Goal: Task Accomplishment & Management: Use online tool/utility

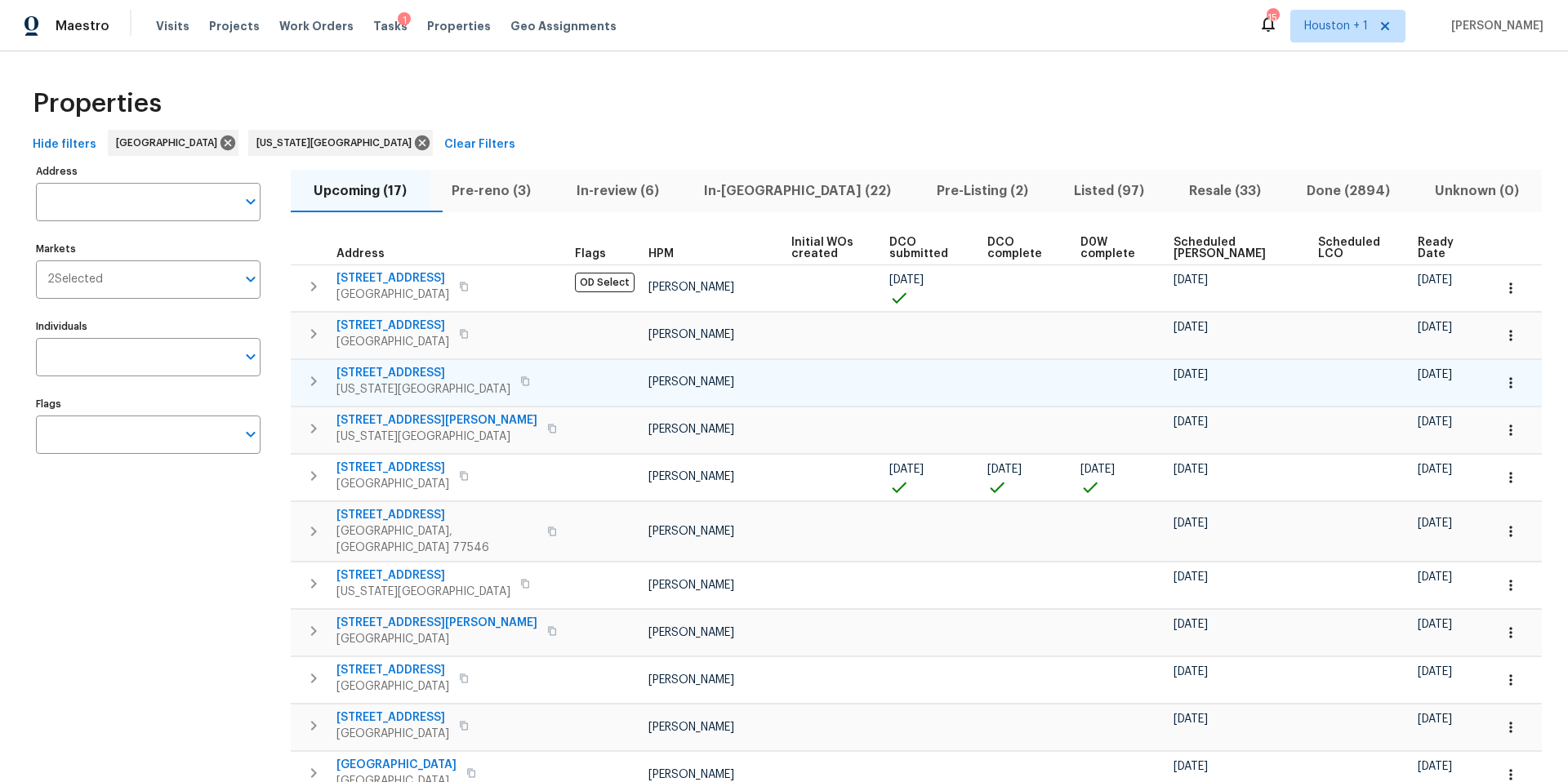
click at [441, 381] on span "Kansas City, MO 64119" at bounding box center [423, 389] width 174 height 16
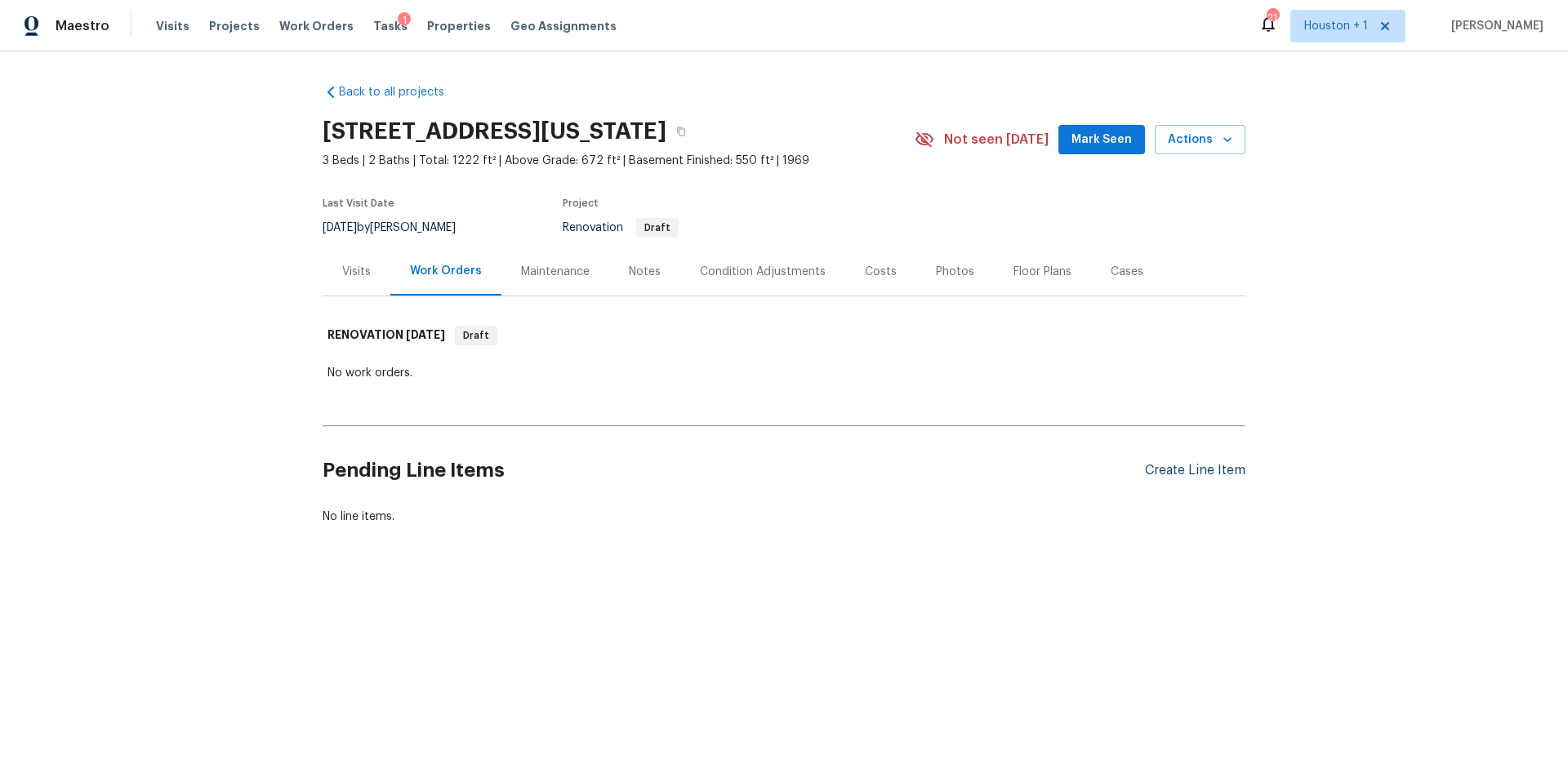
click at [1159, 476] on div "Create Line Item" at bounding box center [1195, 470] width 101 height 15
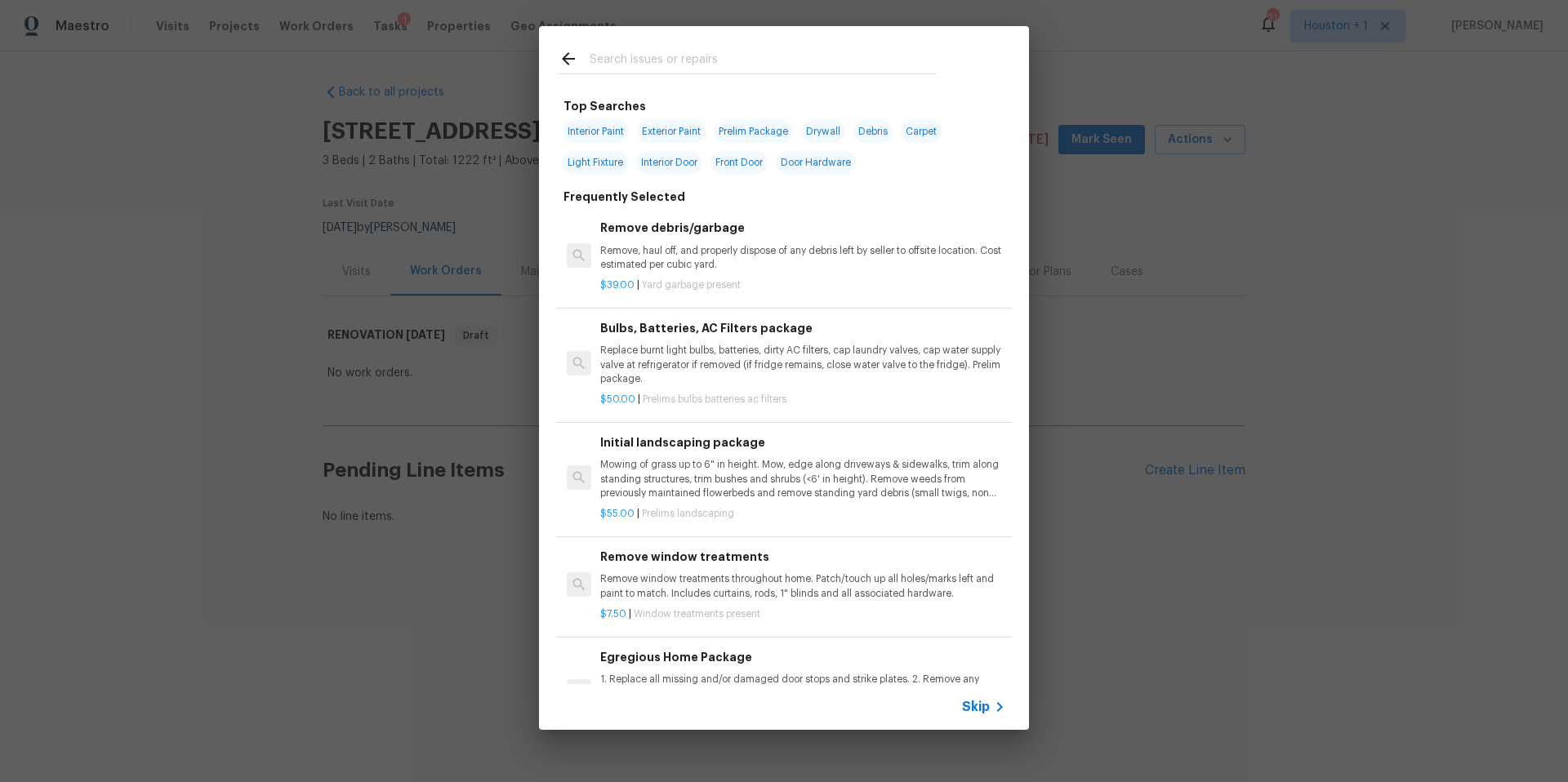
click at [650, 65] on input "text" at bounding box center [763, 62] width 346 height 25
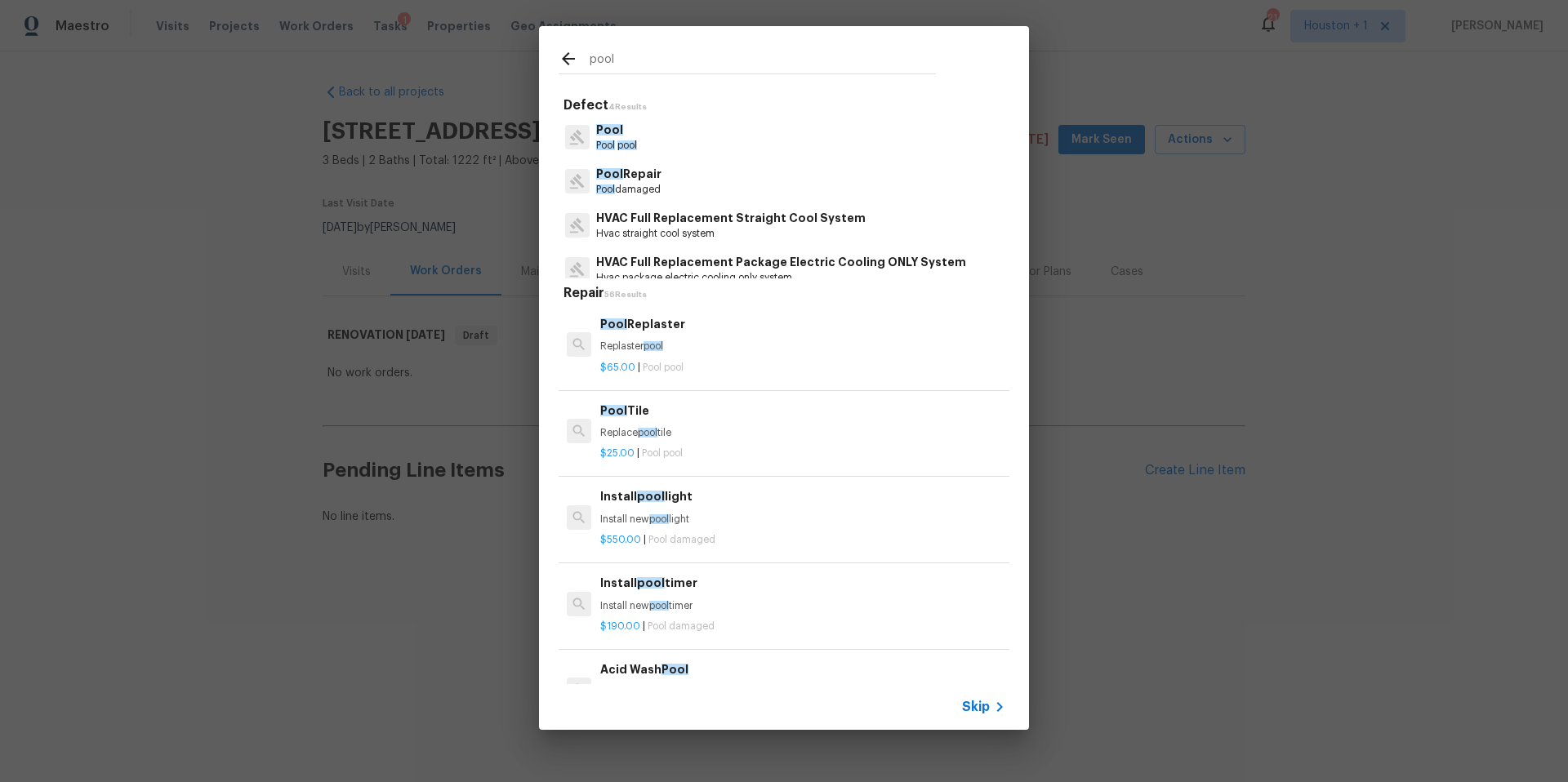
scroll to position [13, 0]
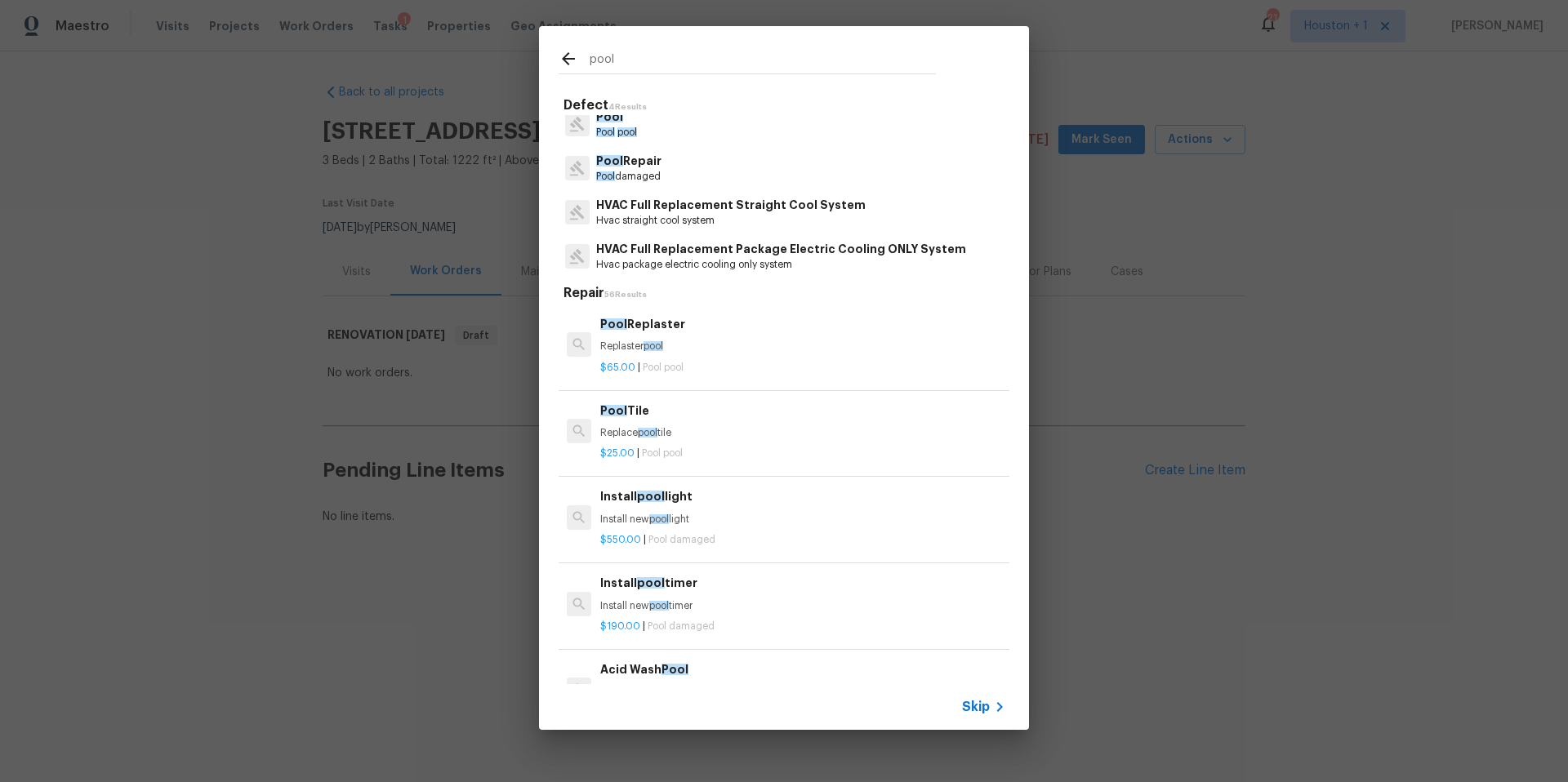
type input "pool"
click at [667, 165] on div "Pool Repair Pool damaged" at bounding box center [784, 168] width 450 height 44
click at [635, 168] on p "Pool Repair" at bounding box center [628, 162] width 66 height 17
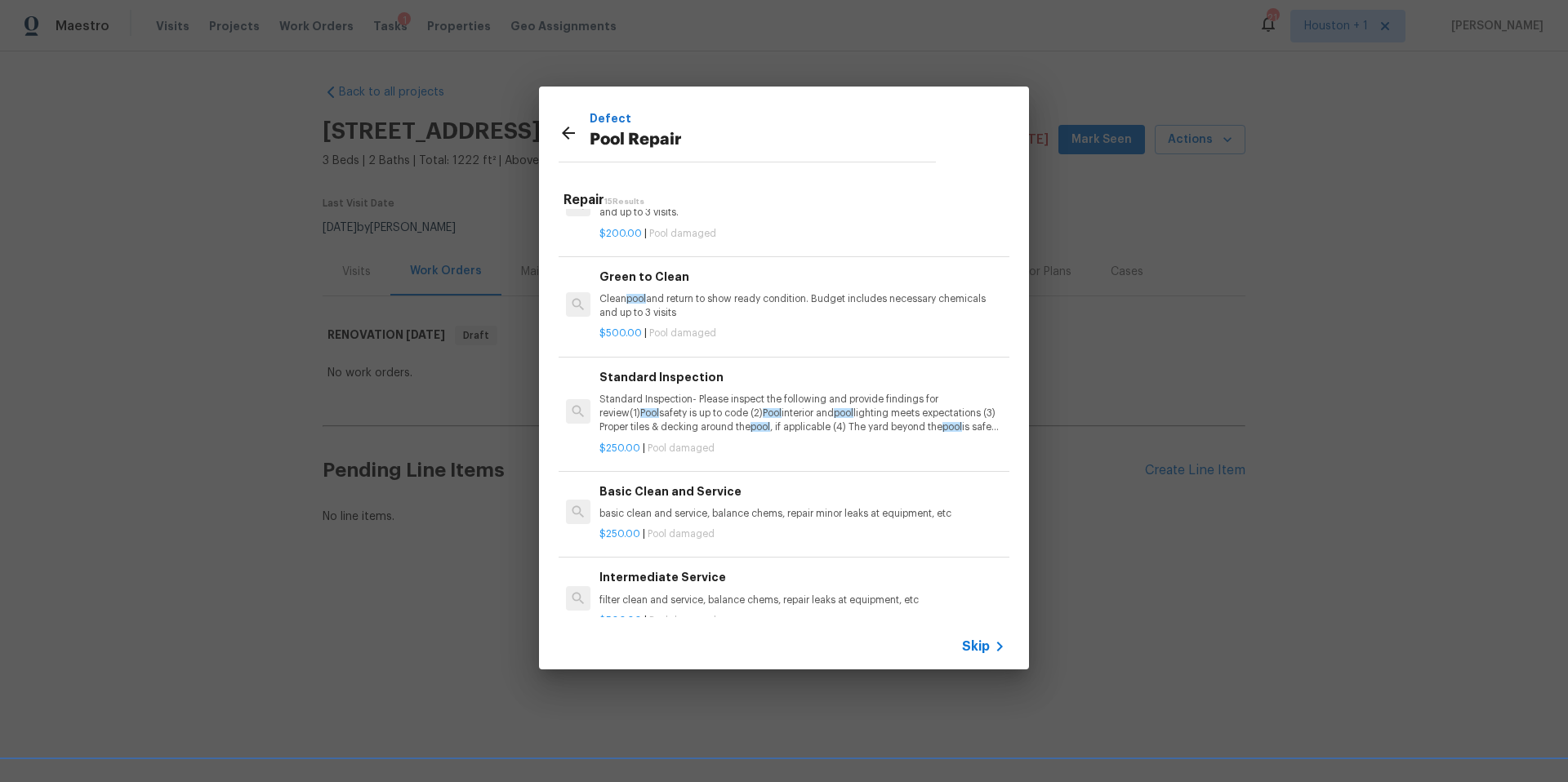
scroll to position [851, 1]
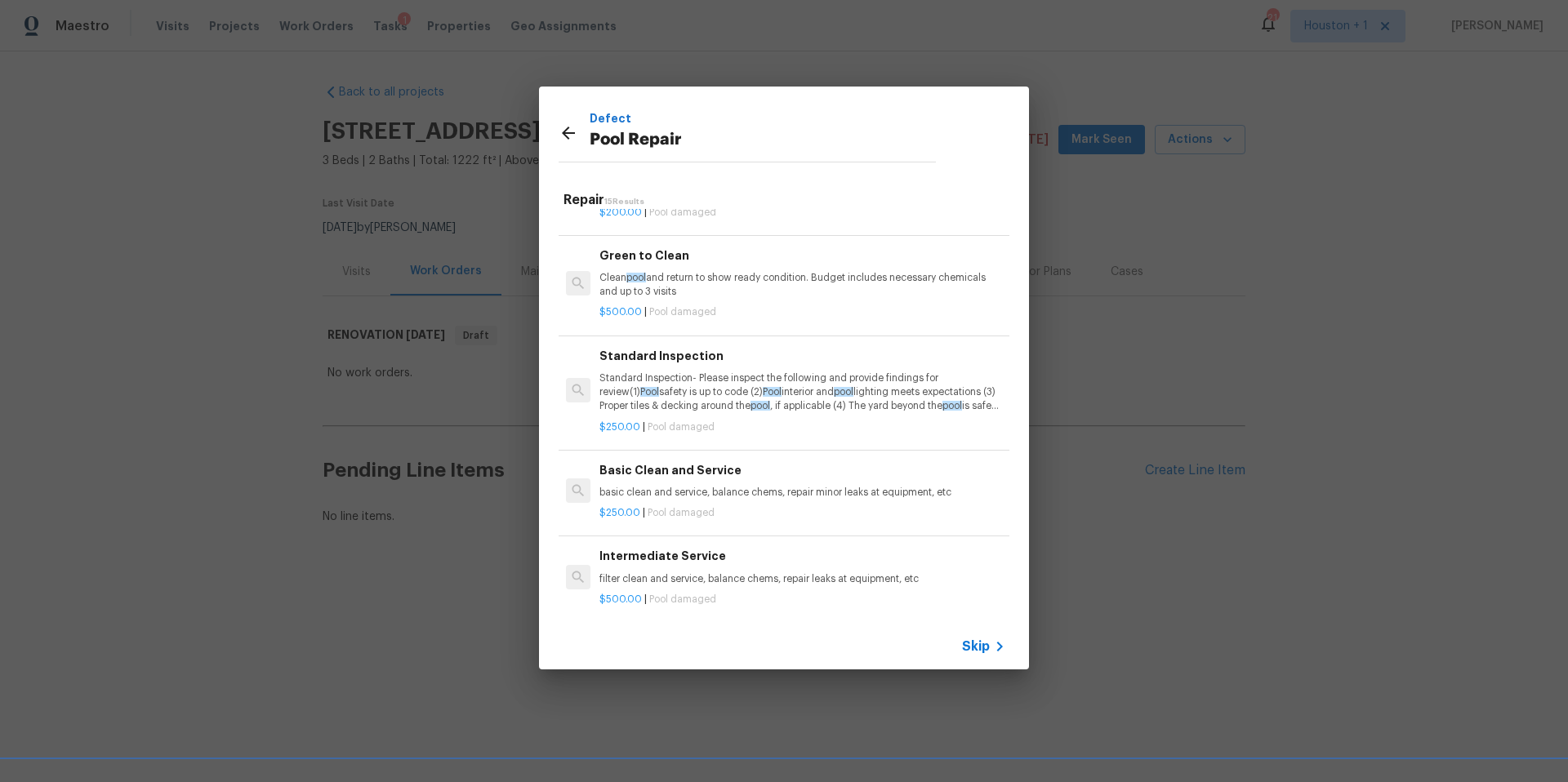
click at [696, 579] on p "filter clean and service, balance chems, repair leaks at equipment, etc" at bounding box center [802, 580] width 405 height 14
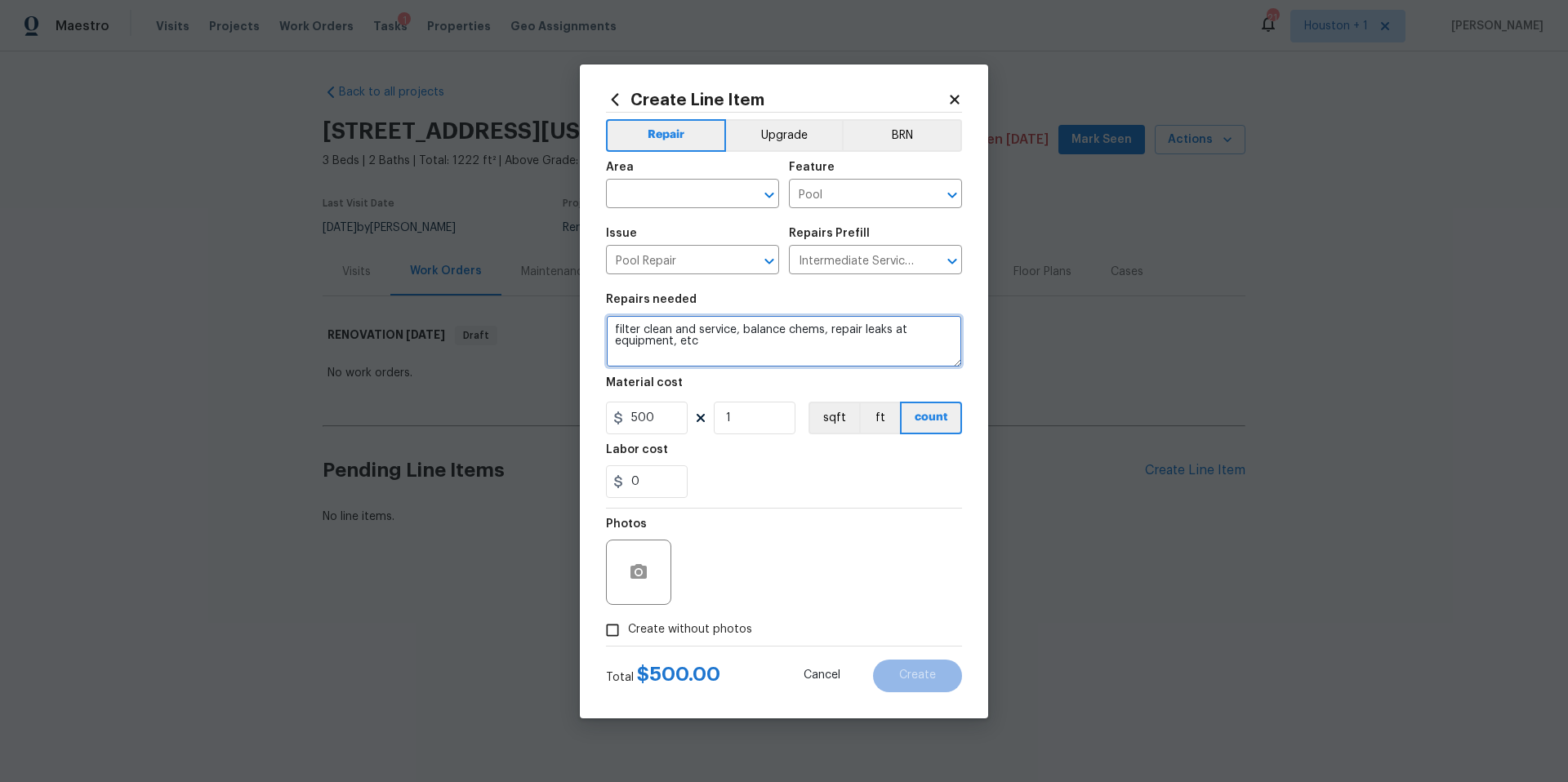
drag, startPoint x: 712, startPoint y: 347, endPoint x: 609, endPoint y: 325, distance: 105.3
click at [609, 325] on textarea "filter clean and service, balance chems, repair leaks at equipment, etc" at bounding box center [784, 341] width 356 height 52
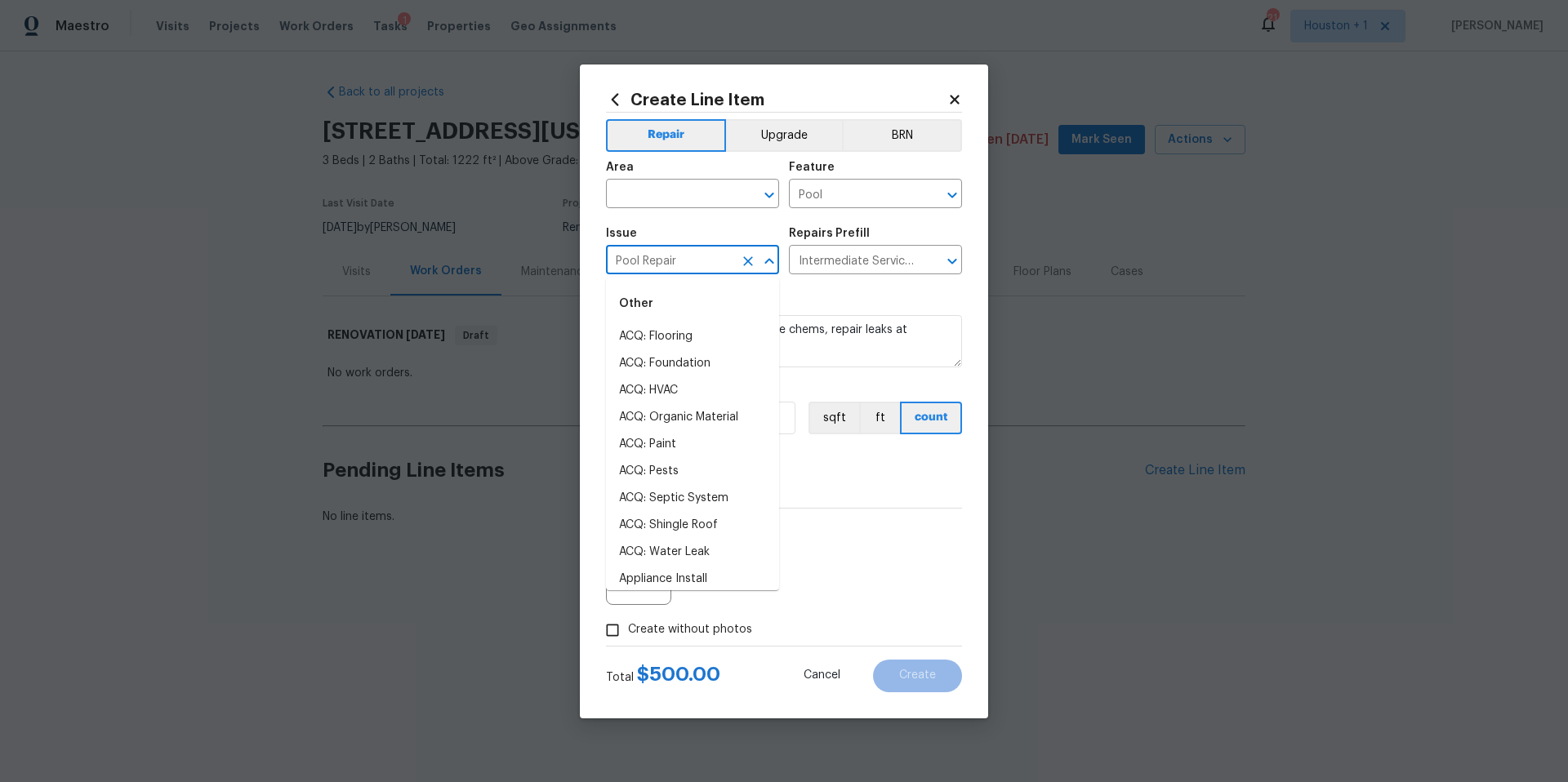
click at [699, 261] on input "Pool Repair" at bounding box center [670, 261] width 127 height 26
click at [641, 448] on li "ACQ: Paint" at bounding box center [693, 445] width 173 height 27
type input "ACQ: Paint"
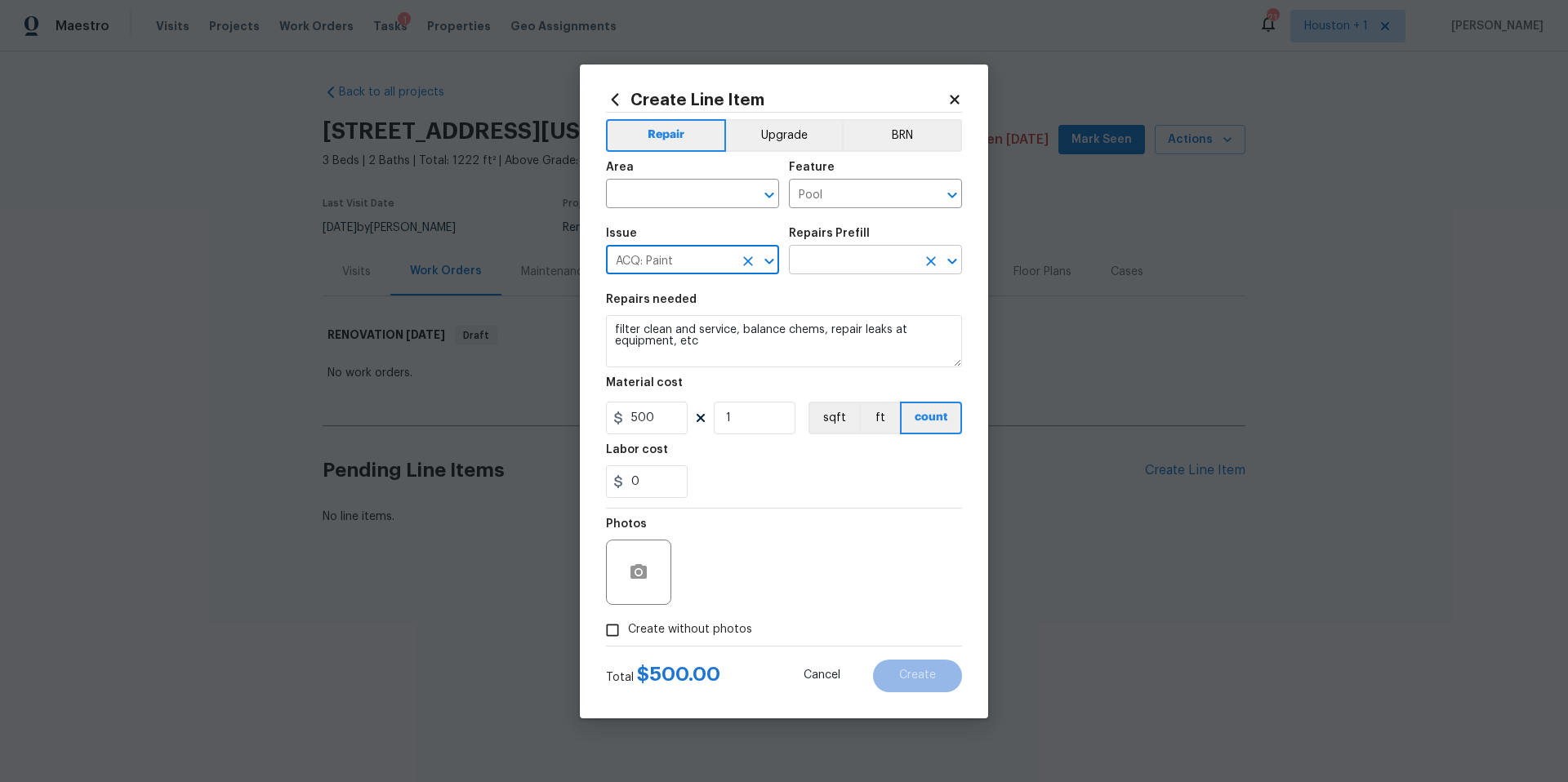
click at [829, 259] on input "text" at bounding box center [852, 261] width 127 height 26
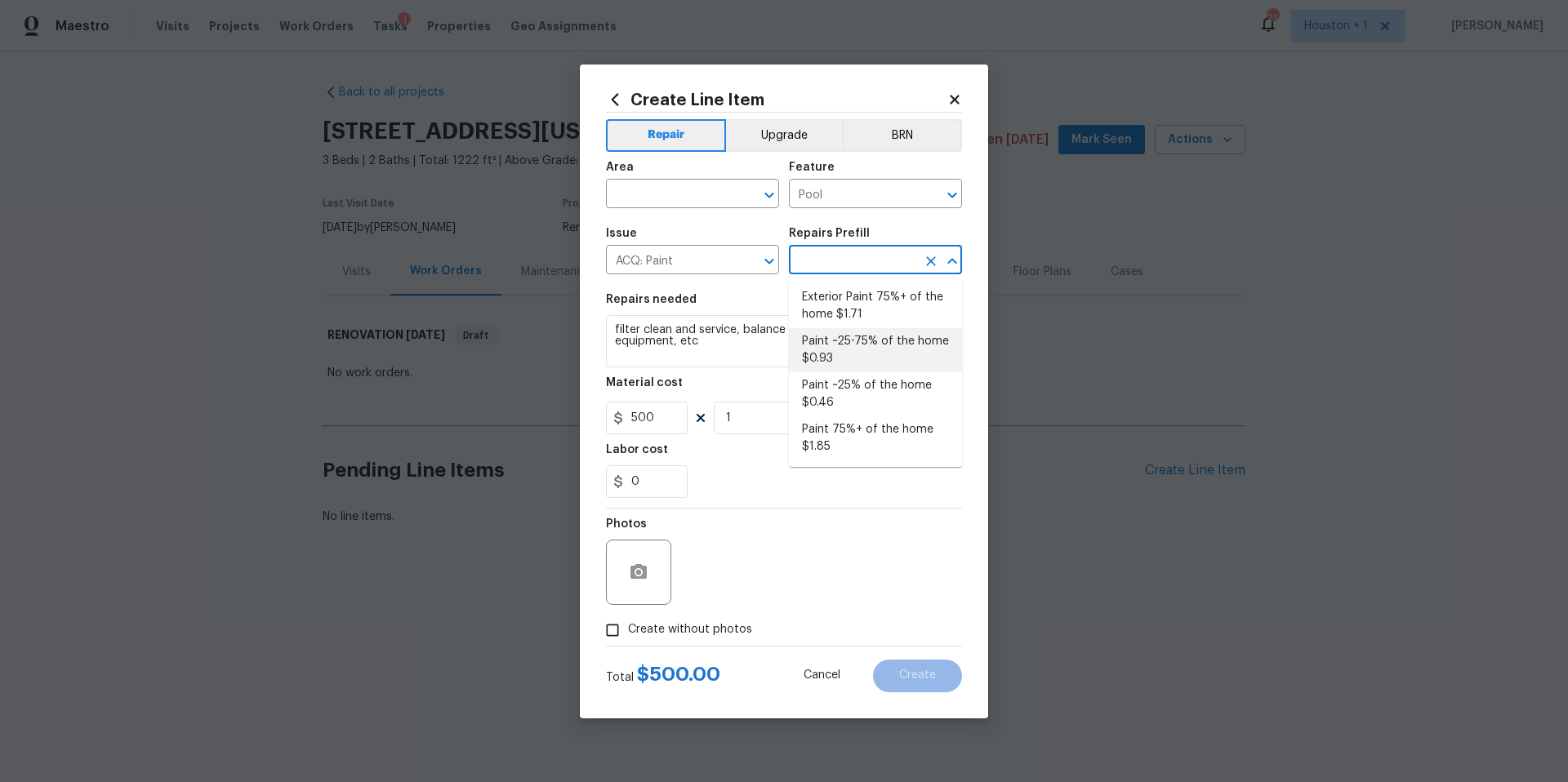
click at [831, 334] on li "Paint ~25-75% of the home $0.93" at bounding box center [875, 351] width 173 height 44
type input "Acquisition"
type textarea "Acquisition Scope: ~25 - 75% of the home needs interior paint"
type input "Paint ~25-75% of the home $0.93"
type input "0.93"
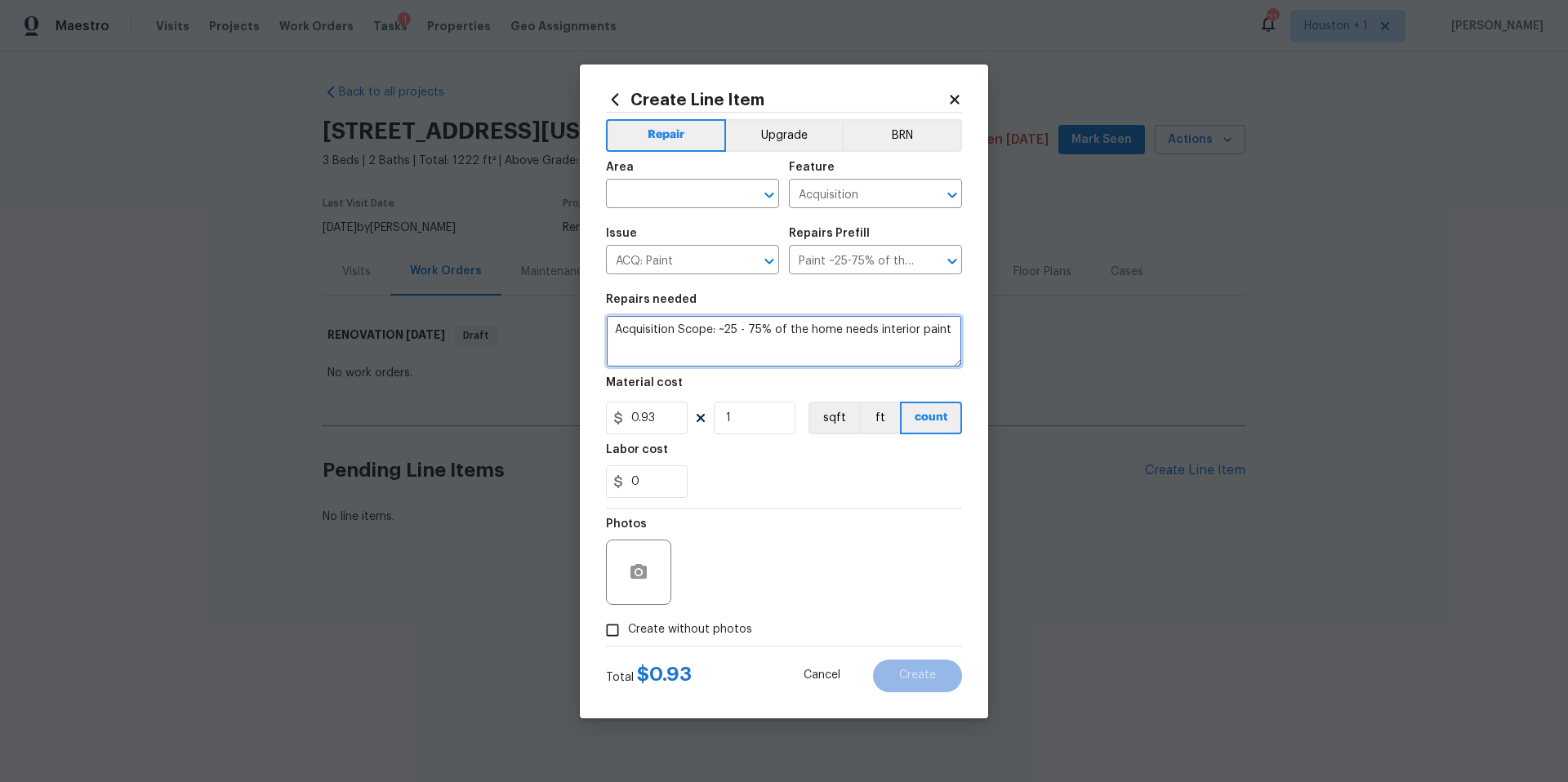
drag, startPoint x: 609, startPoint y: 333, endPoint x: 951, endPoint y: 325, distance: 342.1
click at [951, 325] on textarea "Acquisition Scope: ~25 - 75% of the home needs interior paint" at bounding box center [784, 341] width 356 height 52
click at [710, 255] on input "ACQ: Paint" at bounding box center [670, 261] width 127 height 26
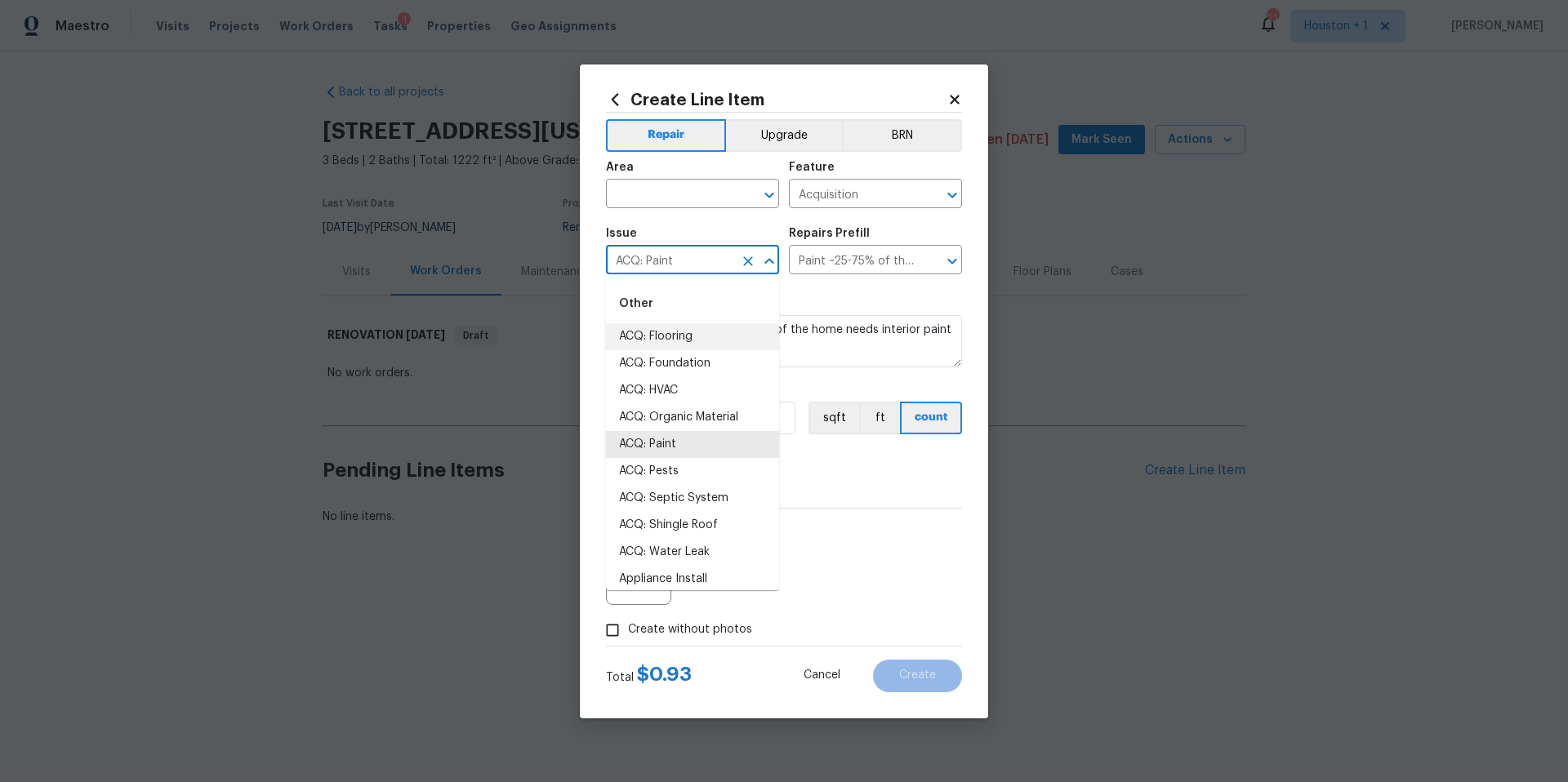
click at [668, 330] on li "ACQ: Flooring" at bounding box center [693, 336] width 173 height 27
type input "ACQ: Flooring"
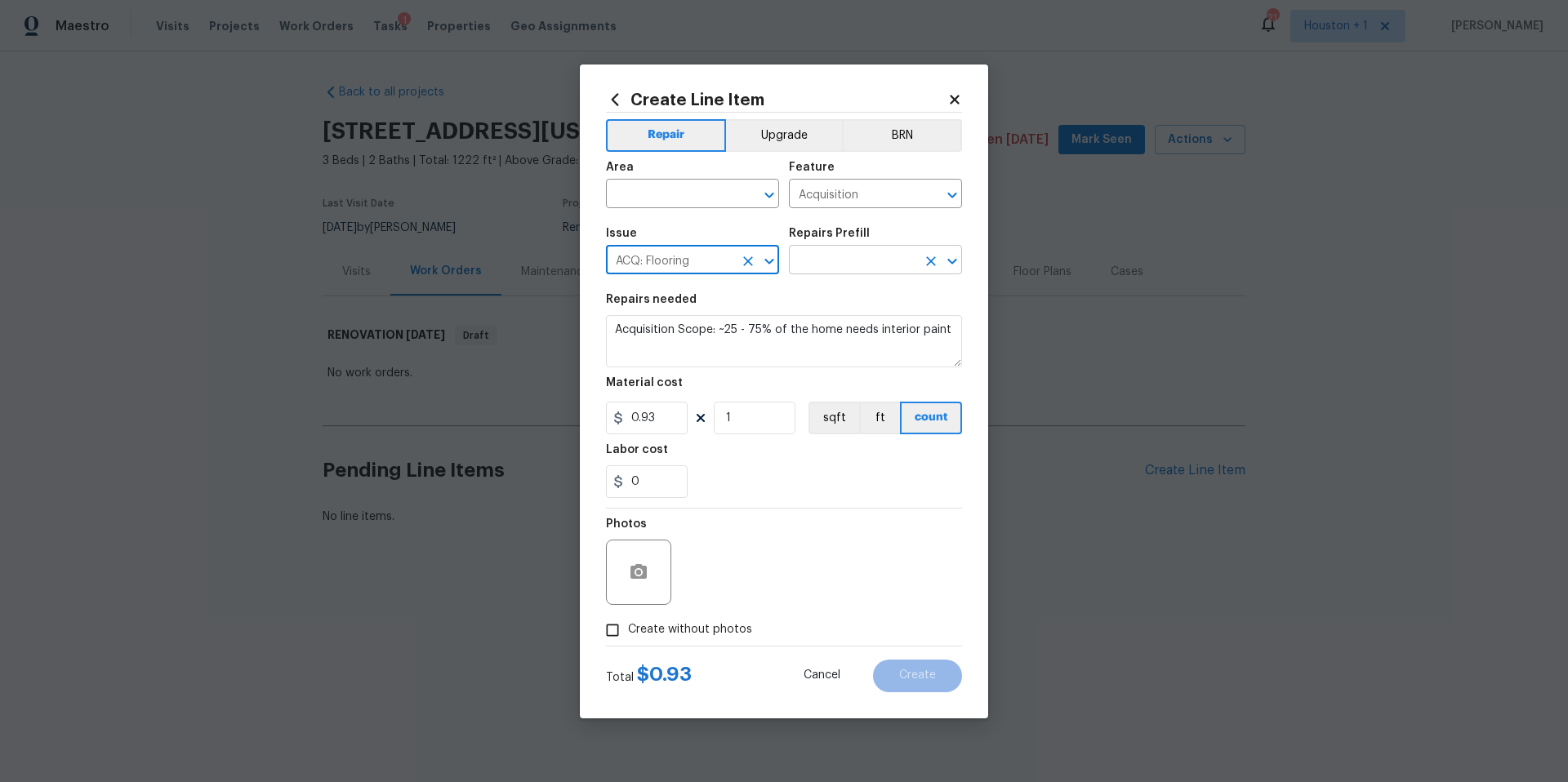
click at [824, 262] on input "text" at bounding box center [852, 261] width 127 height 26
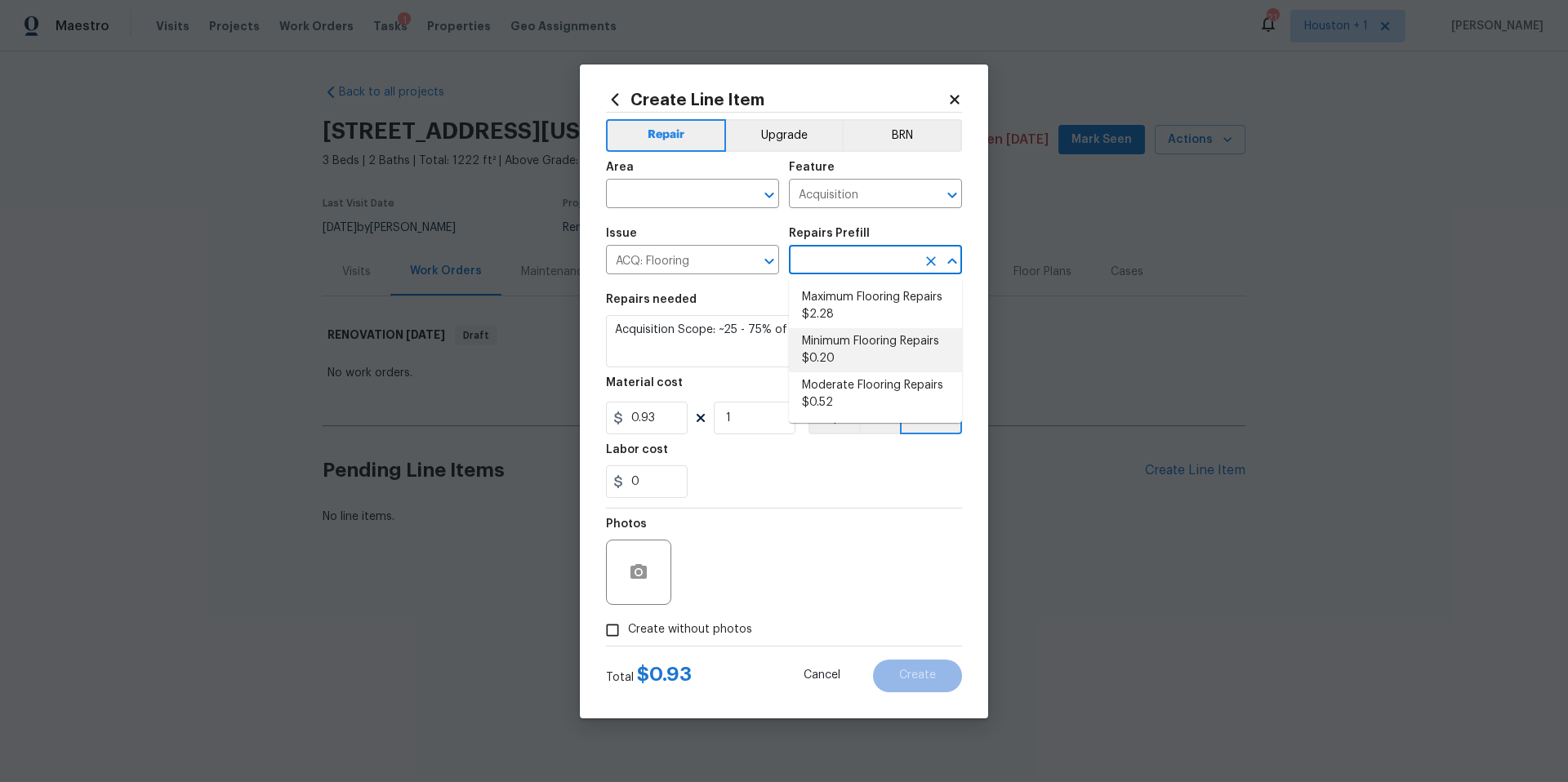
click at [816, 349] on li "Minimum Flooring Repairs $0.20" at bounding box center [875, 351] width 173 height 44
type textarea "Acquisition Scope: Minimum flooring repairs"
type input "Minimum Flooring Repairs $0.20"
type input "0.2"
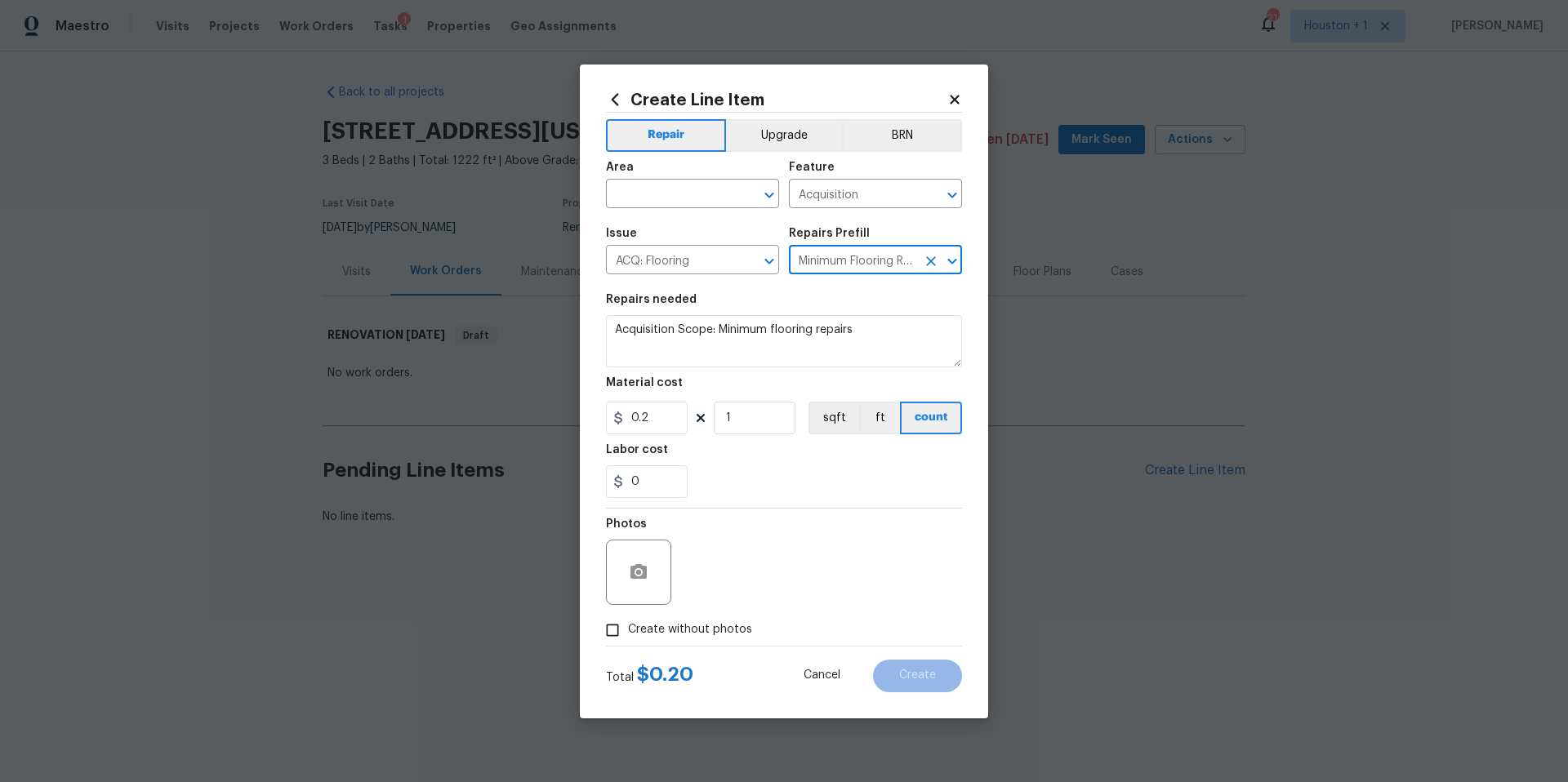
click at [870, 257] on input "Minimum Flooring Repairs $0.20" at bounding box center [852, 261] width 127 height 26
click at [949, 260] on icon "Open" at bounding box center [951, 261] width 9 height 6
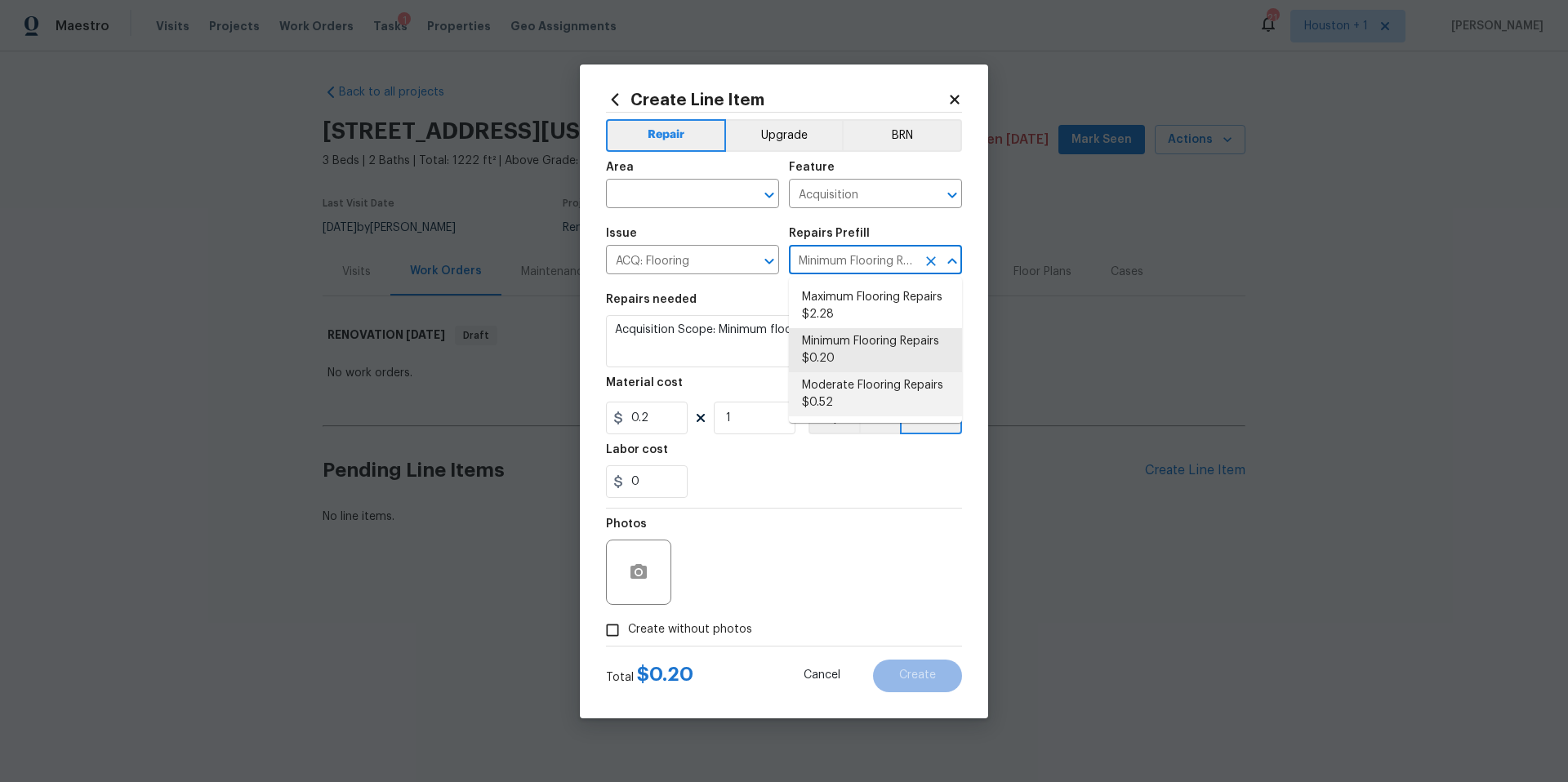
click at [832, 391] on li "Moderate Flooring Repairs $0.52" at bounding box center [875, 394] width 173 height 44
type input "Minimum Flooring Repairs $0.20"
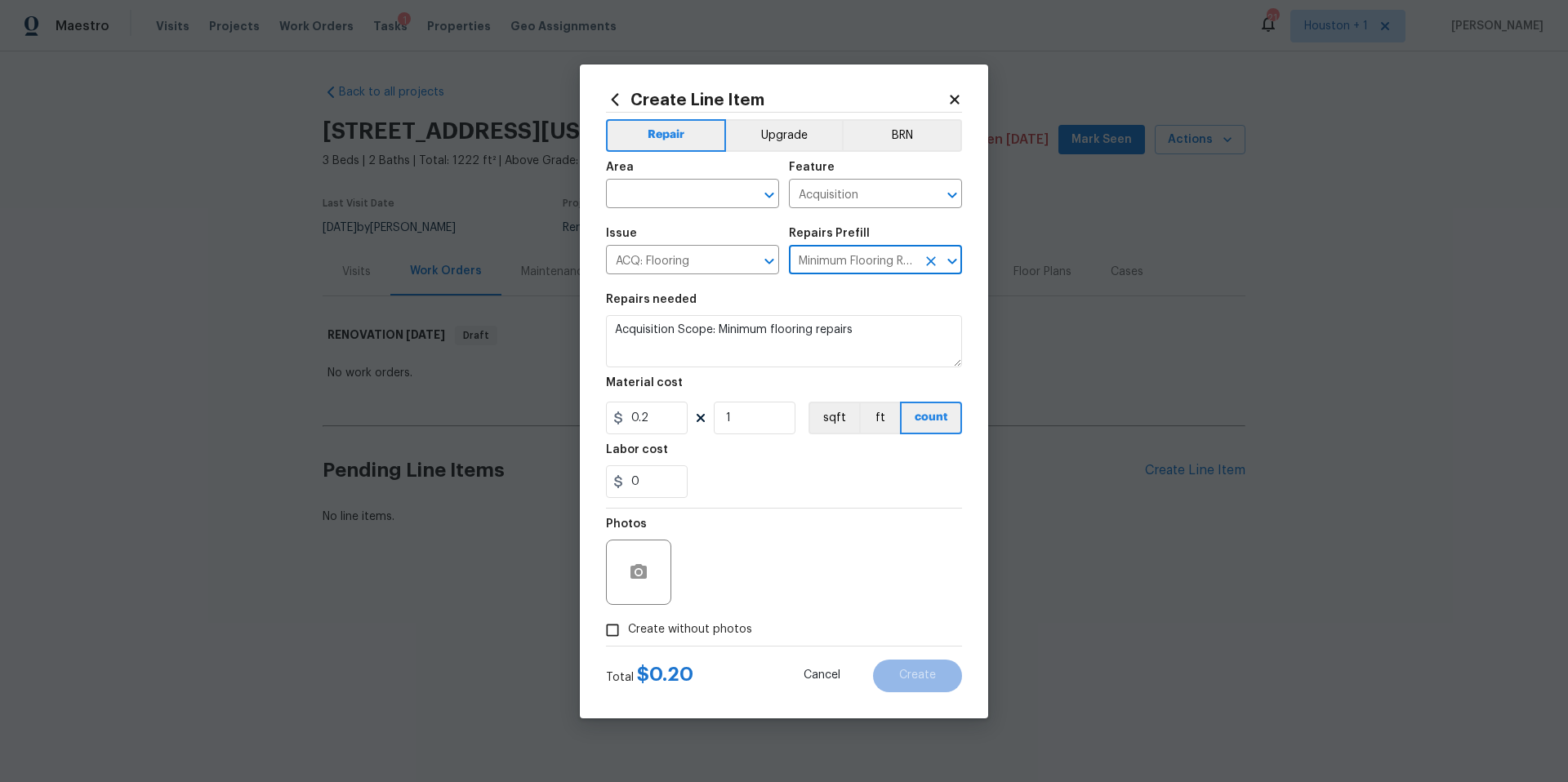
type textarea "Acquisition Scope: Moderate flooring repairs"
type input "Moderate Flooring Repairs $0.52"
type input "0.52"
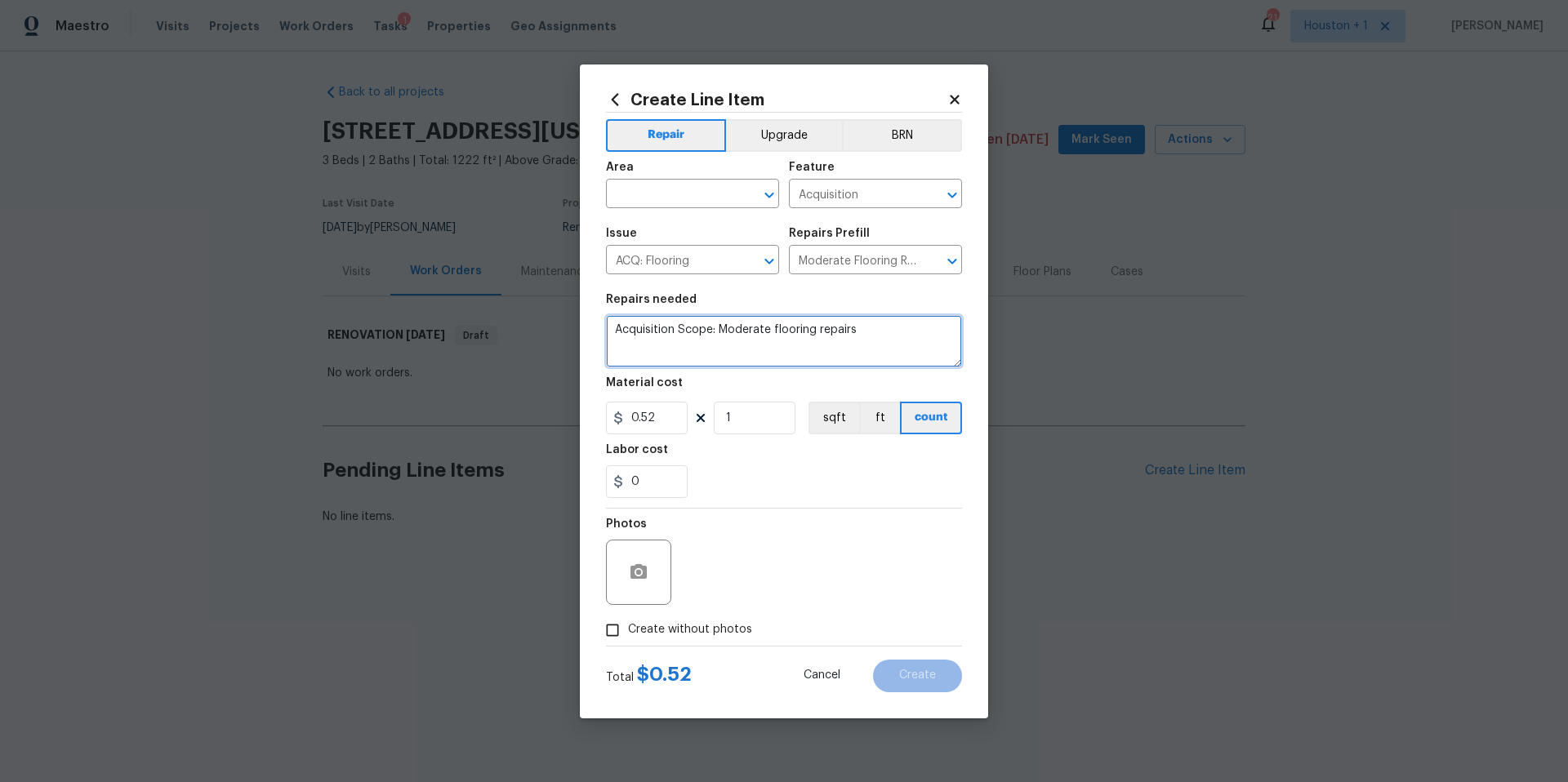
drag, startPoint x: 869, startPoint y: 327, endPoint x: 602, endPoint y: 333, distance: 267.1
click at [602, 333] on div "Create Line Item Repair Upgrade BRN Area ​ Feature Acquisition ​ Issue ACQ: Flo…" at bounding box center [784, 391] width 409 height 654
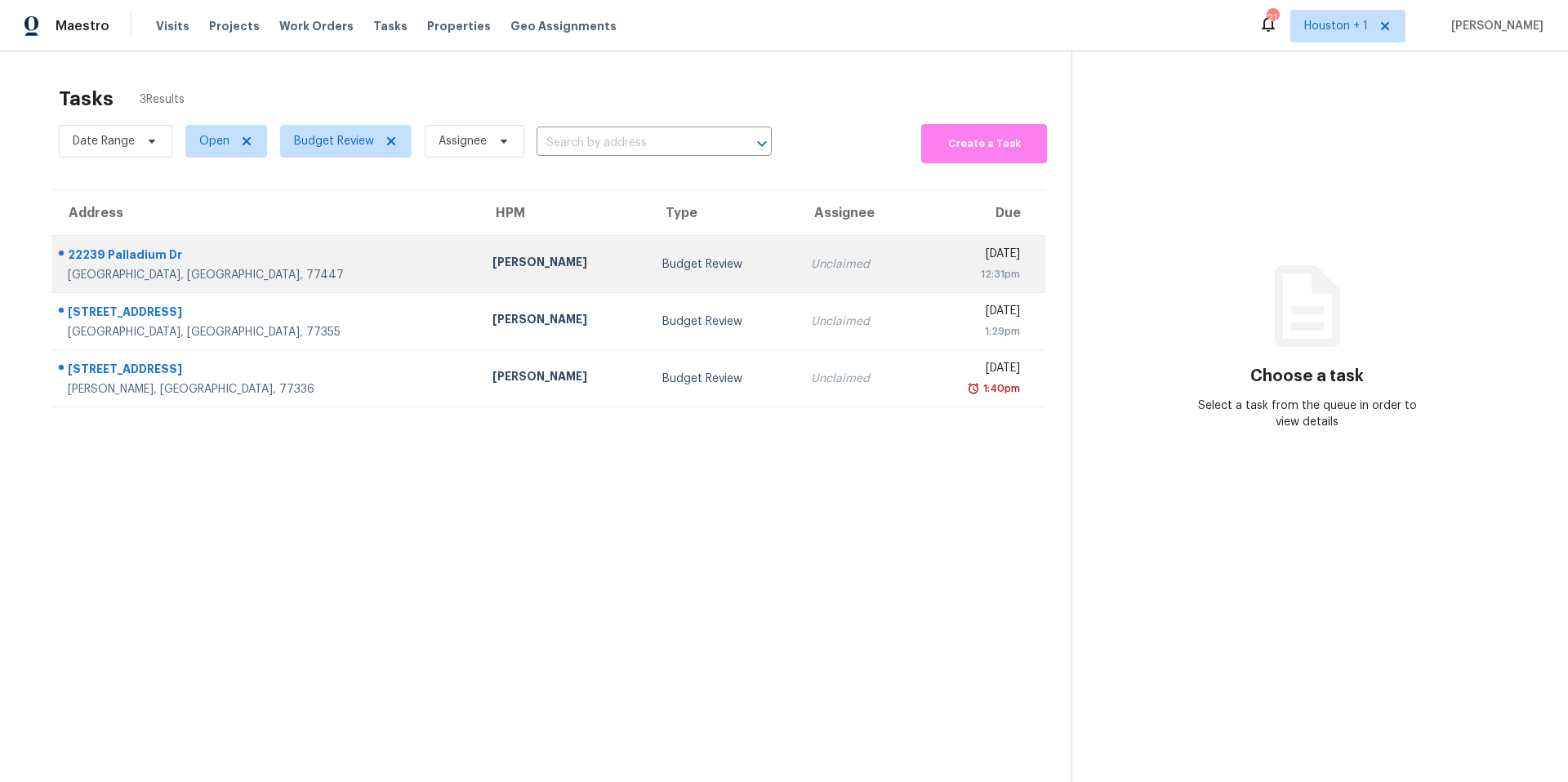
click at [492, 263] on div "[PERSON_NAME]" at bounding box center [564, 263] width 143 height 20
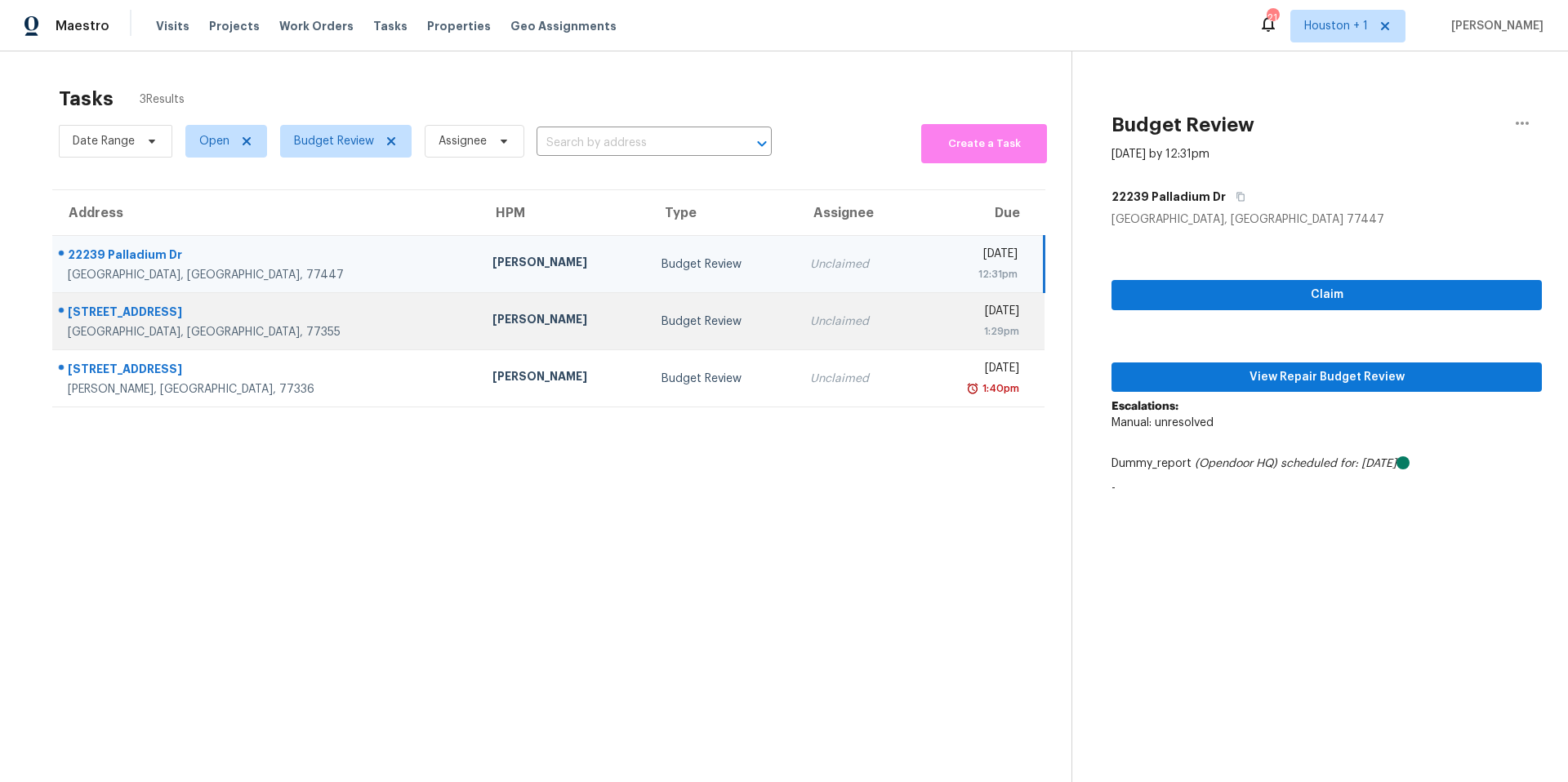
click at [492, 323] on div "[PERSON_NAME]" at bounding box center [564, 320] width 143 height 20
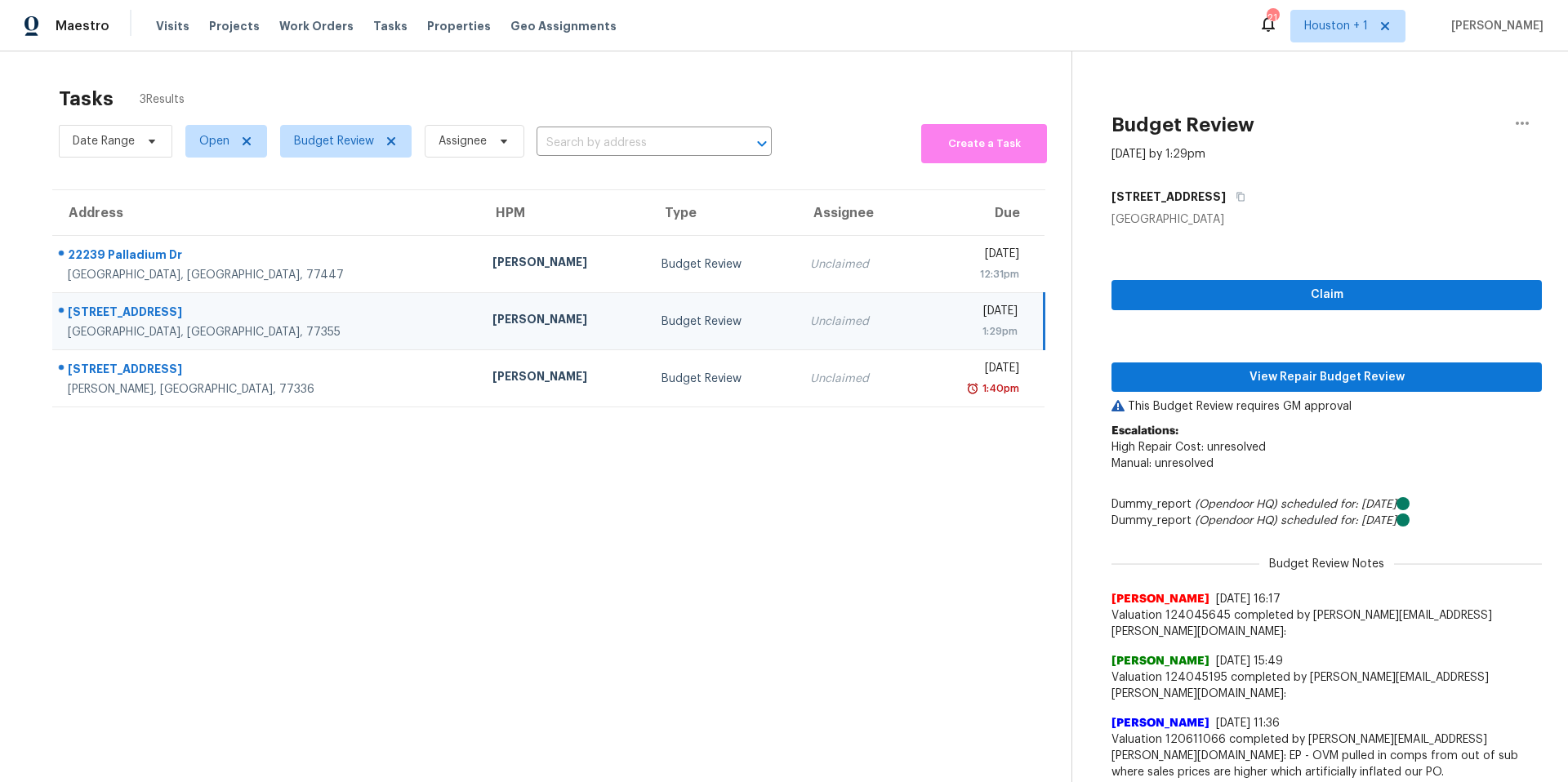
scroll to position [85, 0]
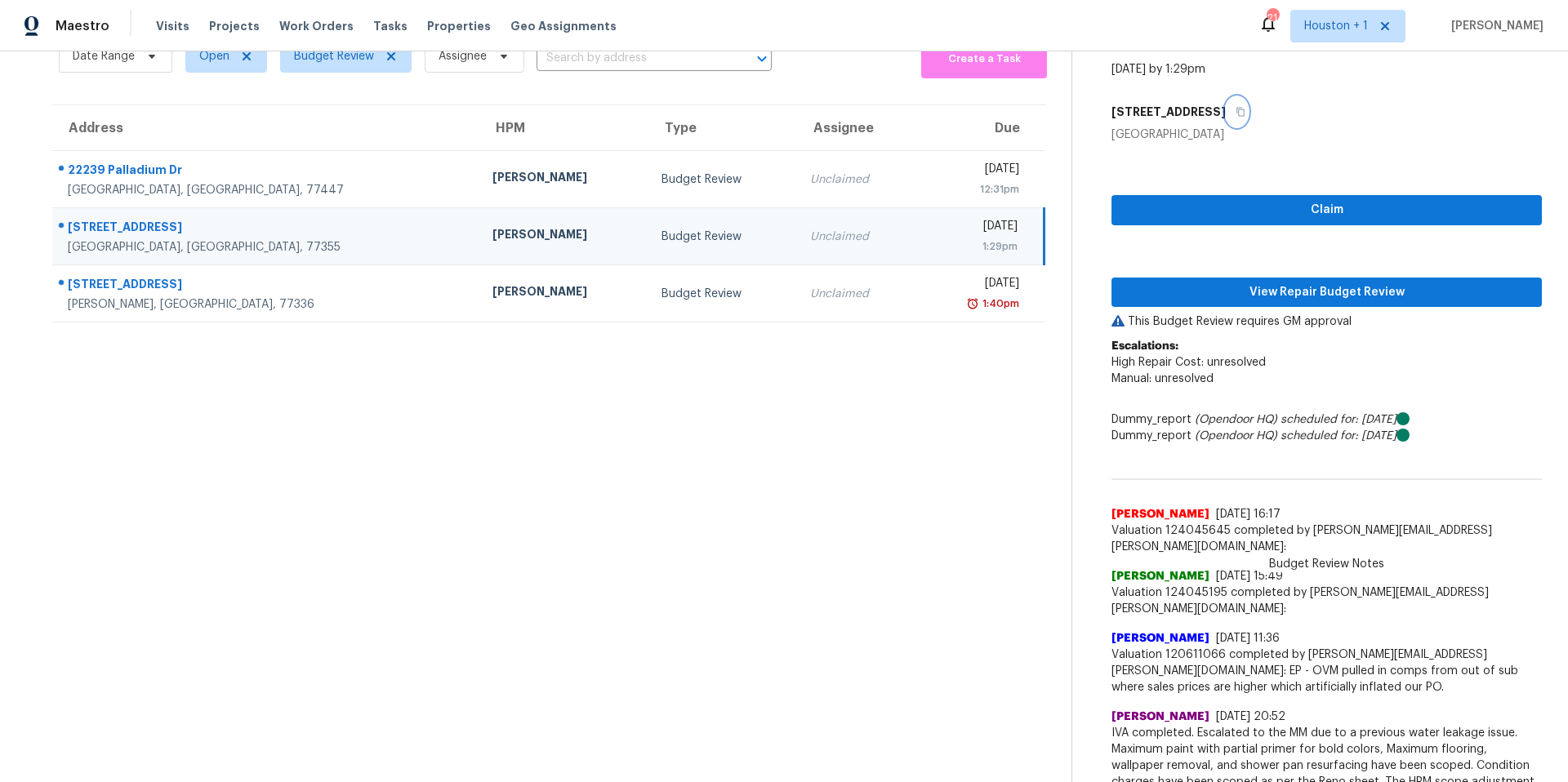
click at [1235, 113] on icon "button" at bounding box center [1240, 112] width 10 height 10
click at [1240, 275] on div "Claim View Repair Budget Review This Budget Review requires GM approval Escalat…" at bounding box center [1327, 478] width 430 height 672
click at [1233, 299] on span "View Repair Budget Review" at bounding box center [1327, 292] width 404 height 20
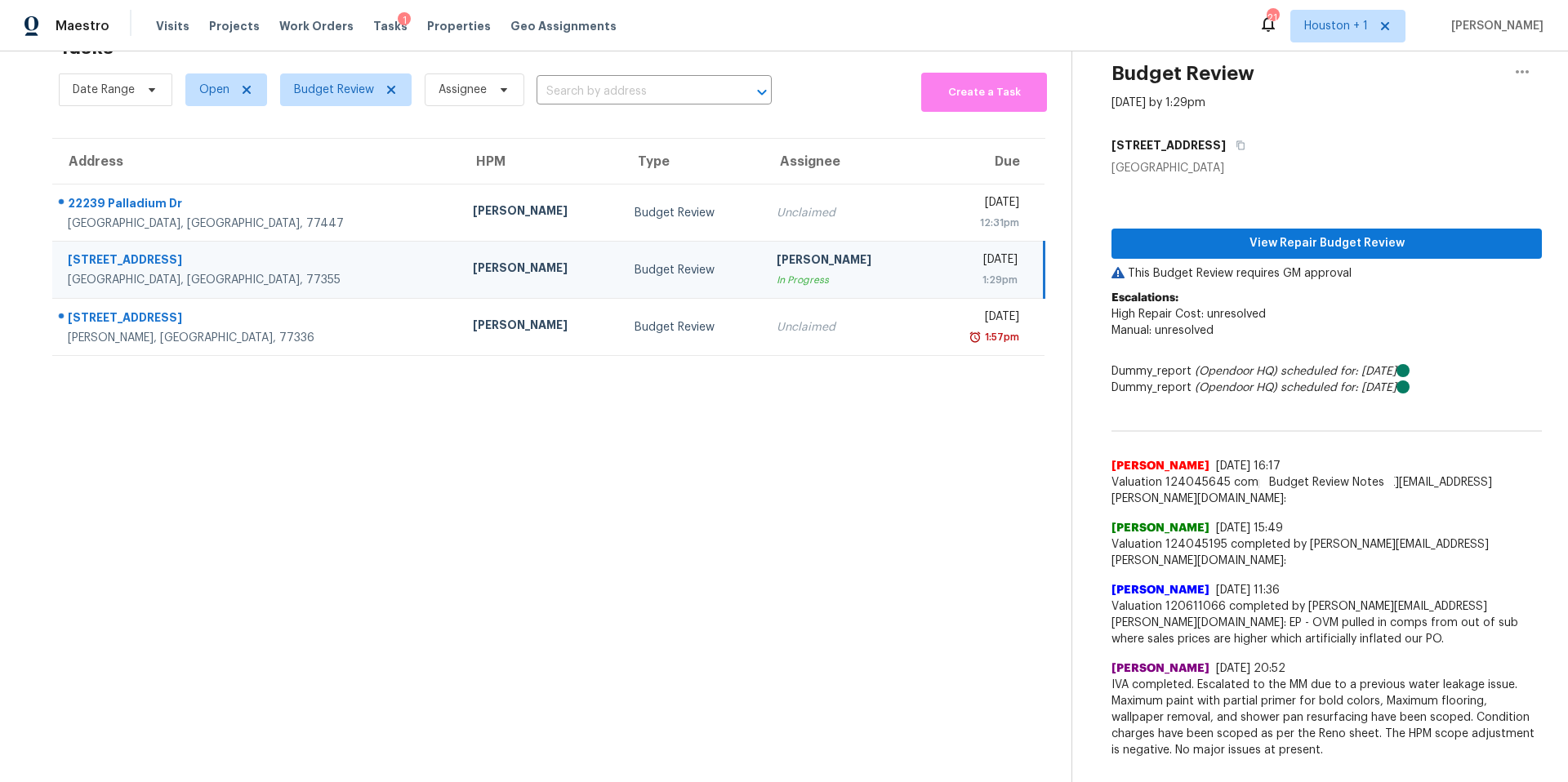
scroll to position [51, 0]
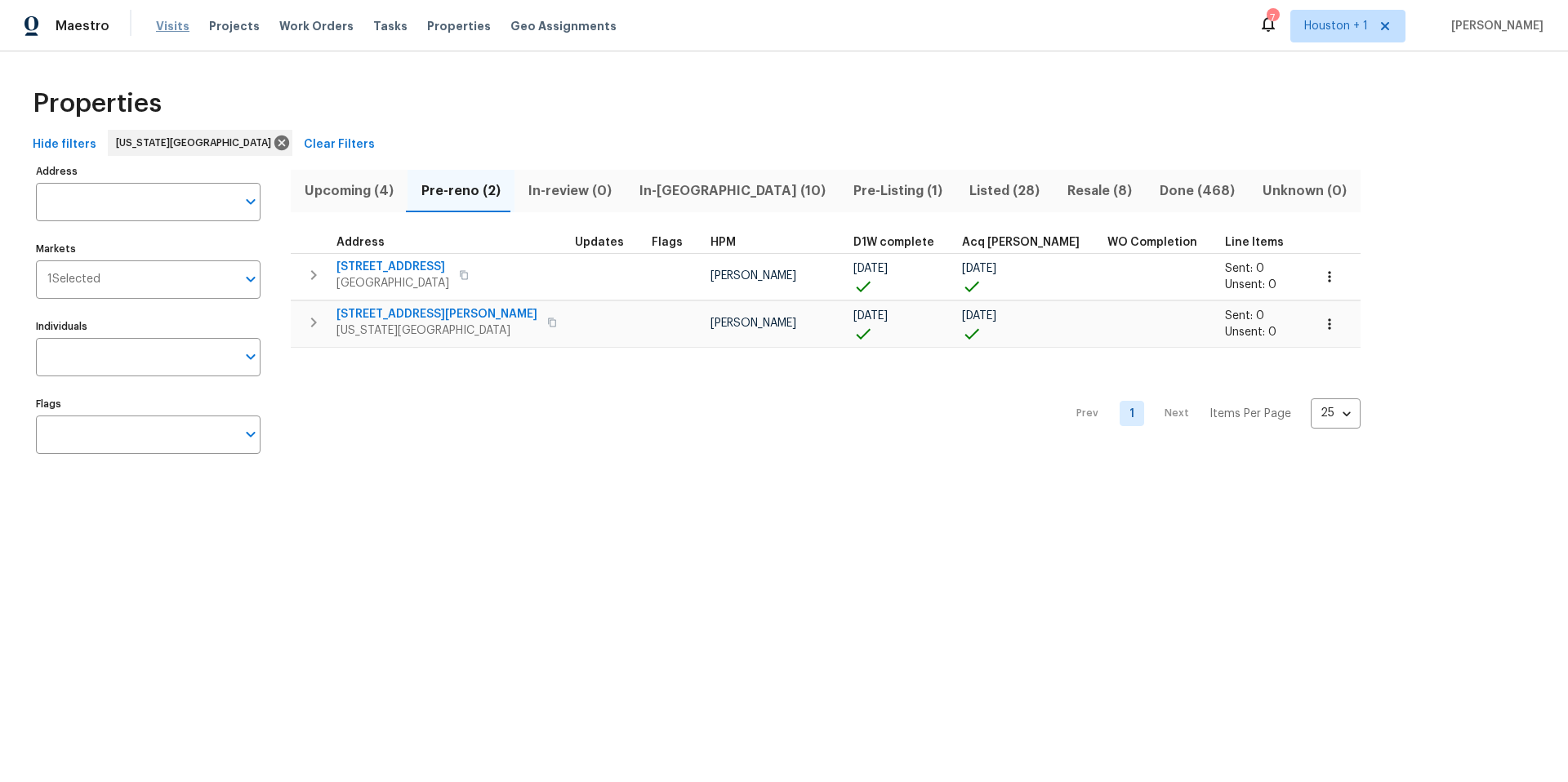
click at [168, 20] on span "Visits" at bounding box center [172, 26] width 33 height 16
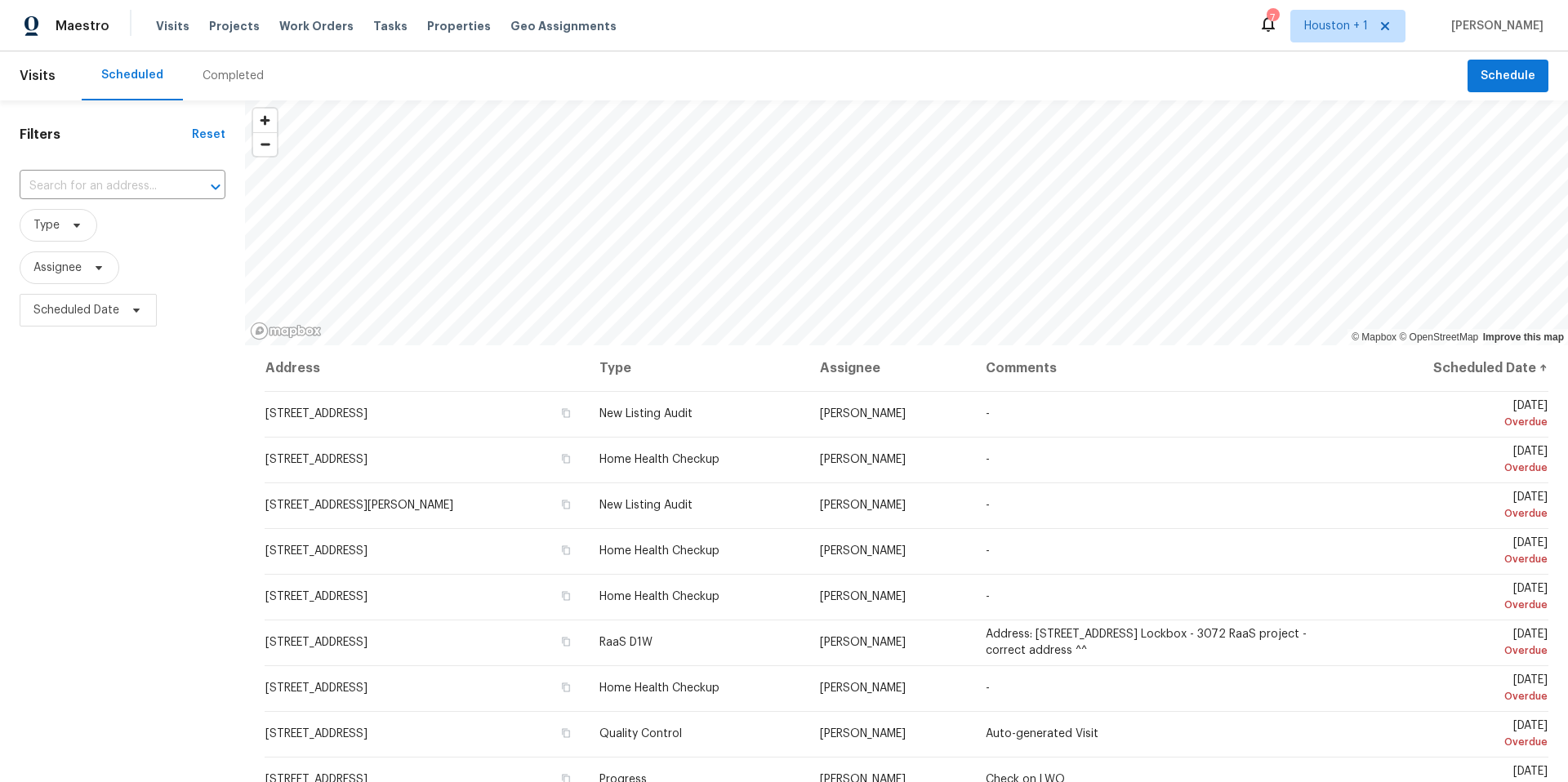
click at [219, 70] on div "Completed" at bounding box center [233, 75] width 61 height 16
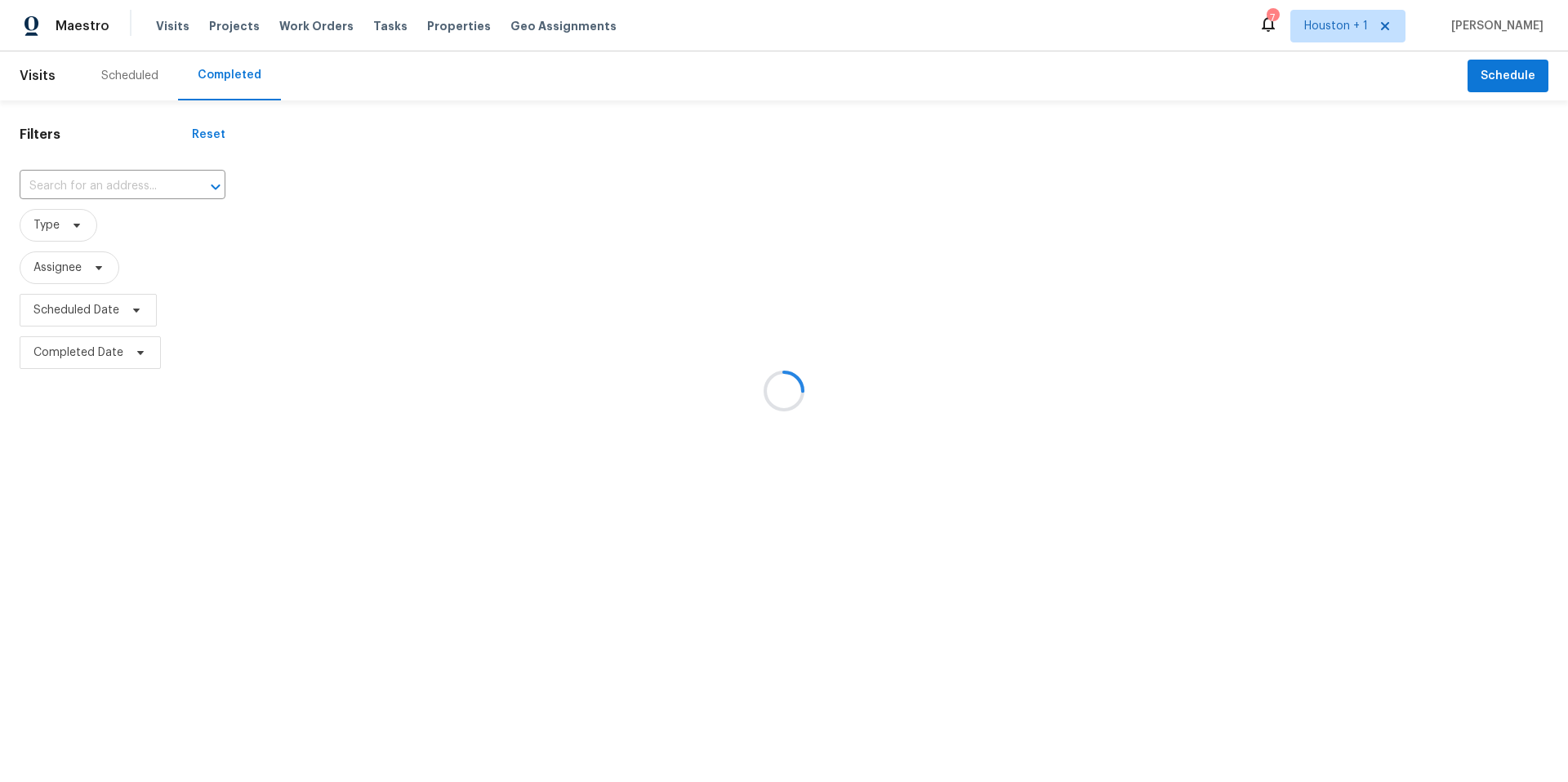
click at [115, 191] on div at bounding box center [784, 391] width 1568 height 782
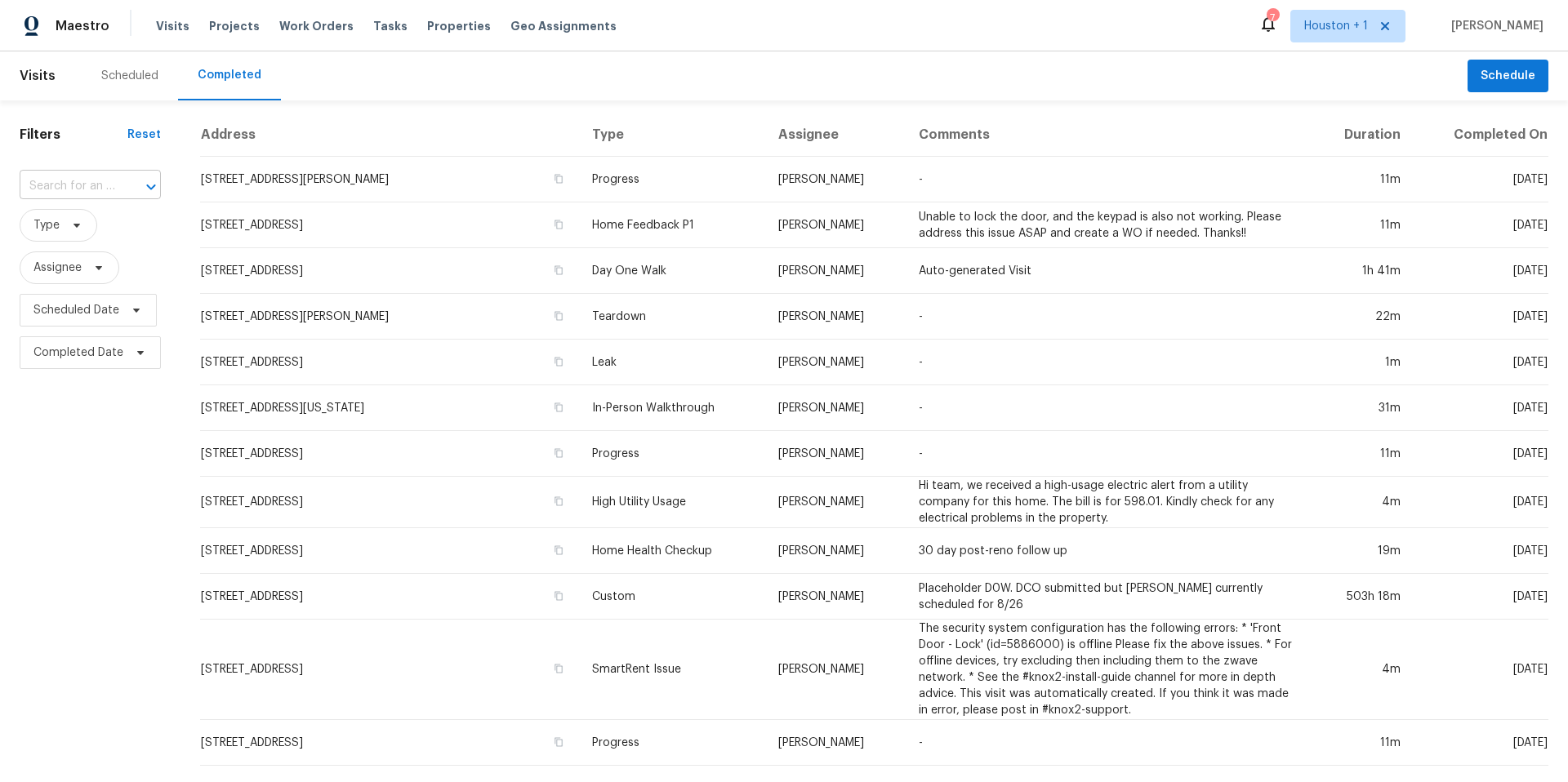
click at [104, 189] on input "text" at bounding box center [67, 186] width 96 height 26
paste input "22 Woodbury Ct, Magnolia, TX 77355"
type input "22 Woodbury Ct, Magnolia, TX 77355"
click at [93, 232] on li "22 Woodbury Ct, Magnolia, TX 77355" at bounding box center [89, 223] width 139 height 27
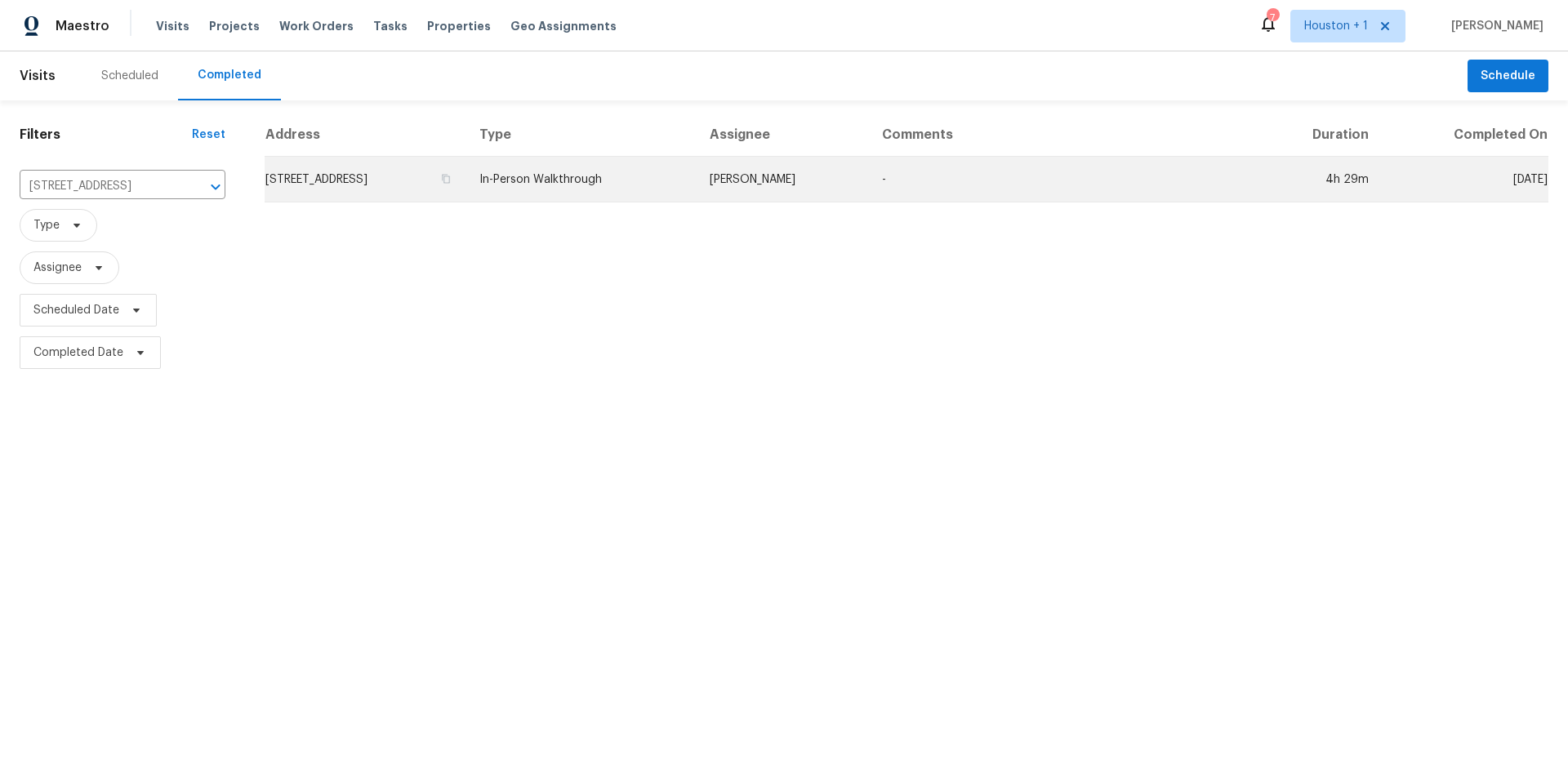
click at [344, 184] on td "22 Woodbury Ct, Magnolia, TX 77355" at bounding box center [365, 180] width 201 height 46
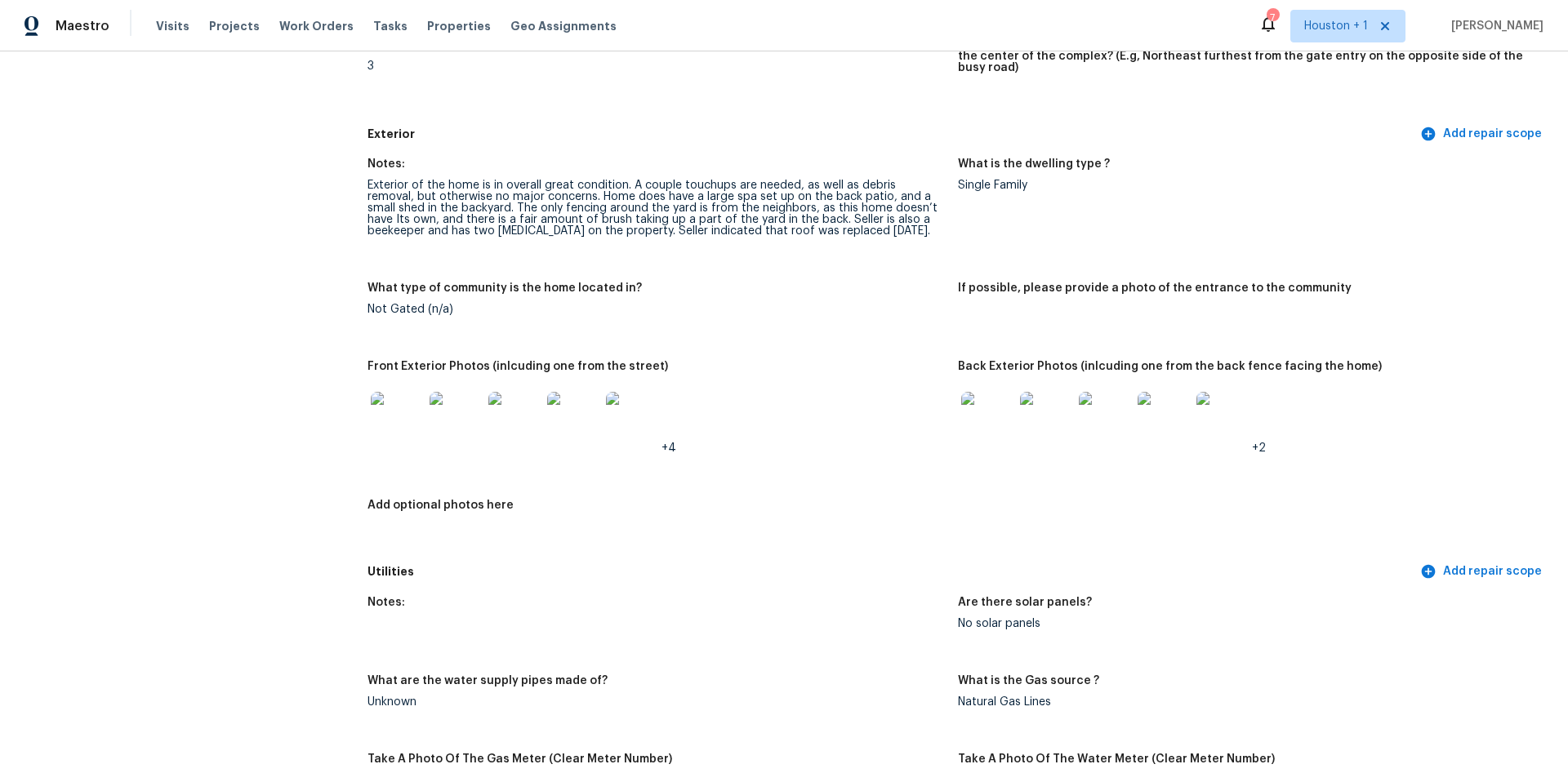
scroll to position [558, 0]
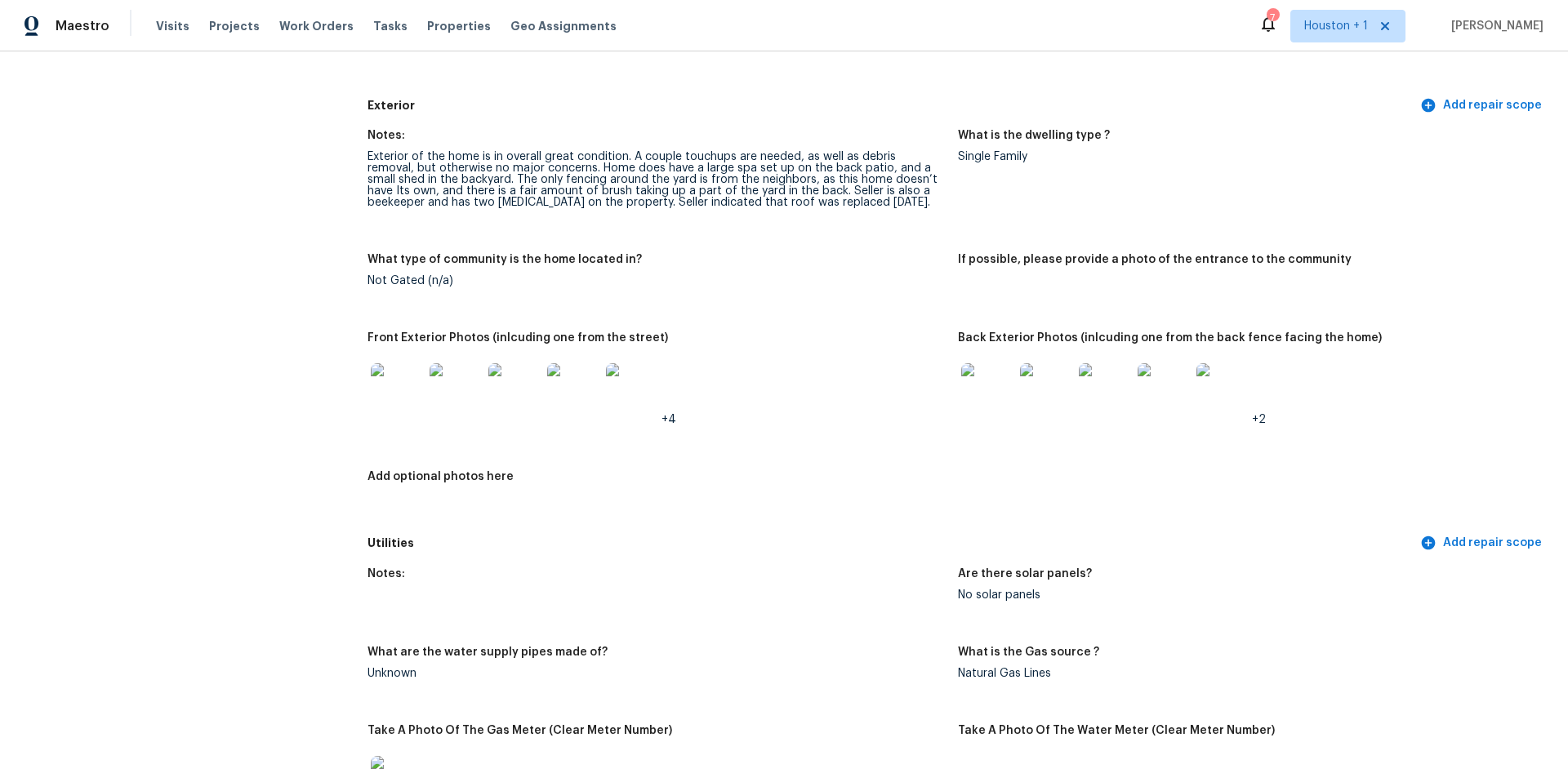
click at [383, 387] on img at bounding box center [396, 389] width 52 height 52
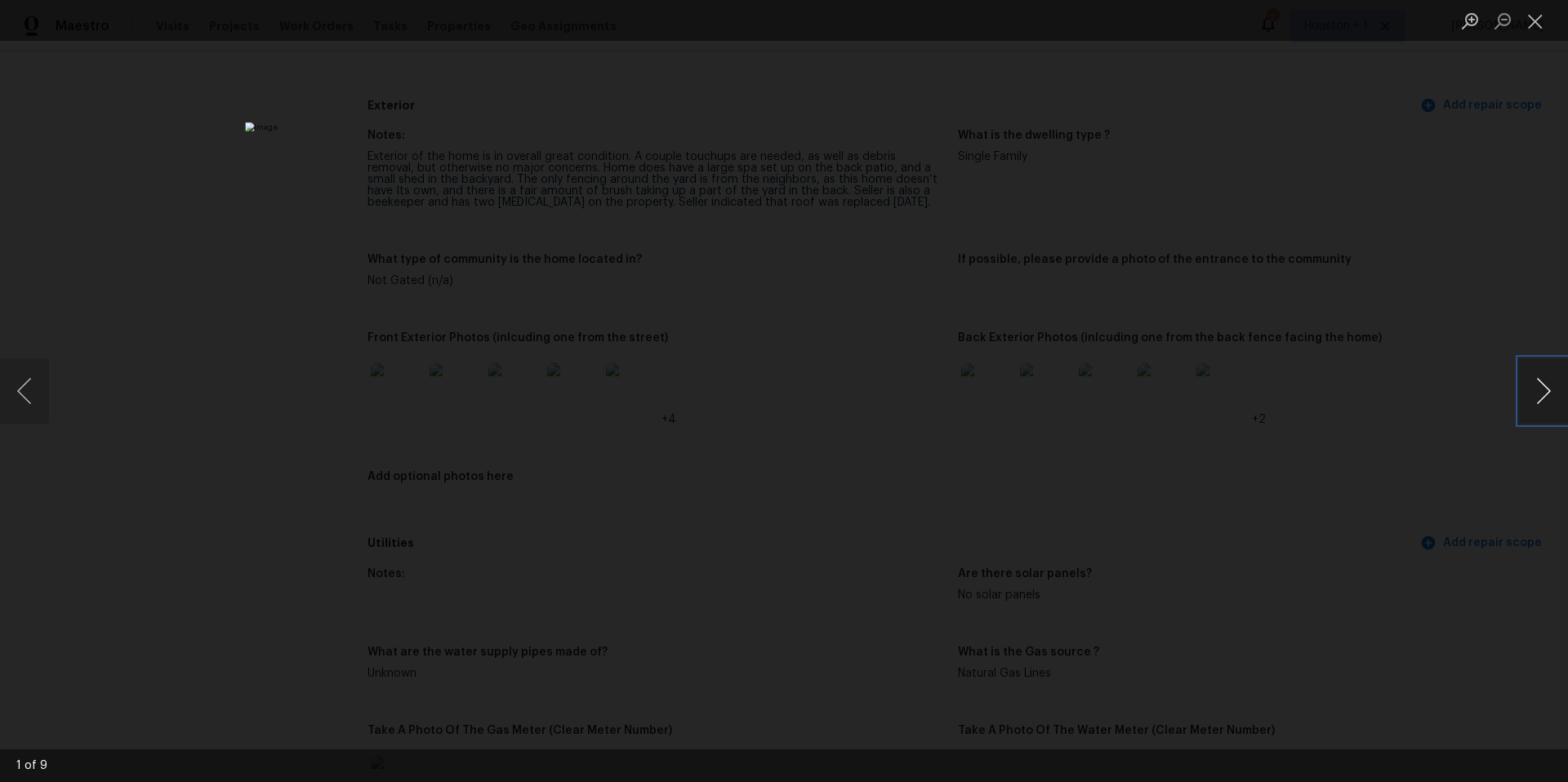
click at [1549, 394] on button "Next image" at bounding box center [1544, 391] width 49 height 66
click at [1549, 392] on button "Next image" at bounding box center [1544, 391] width 49 height 66
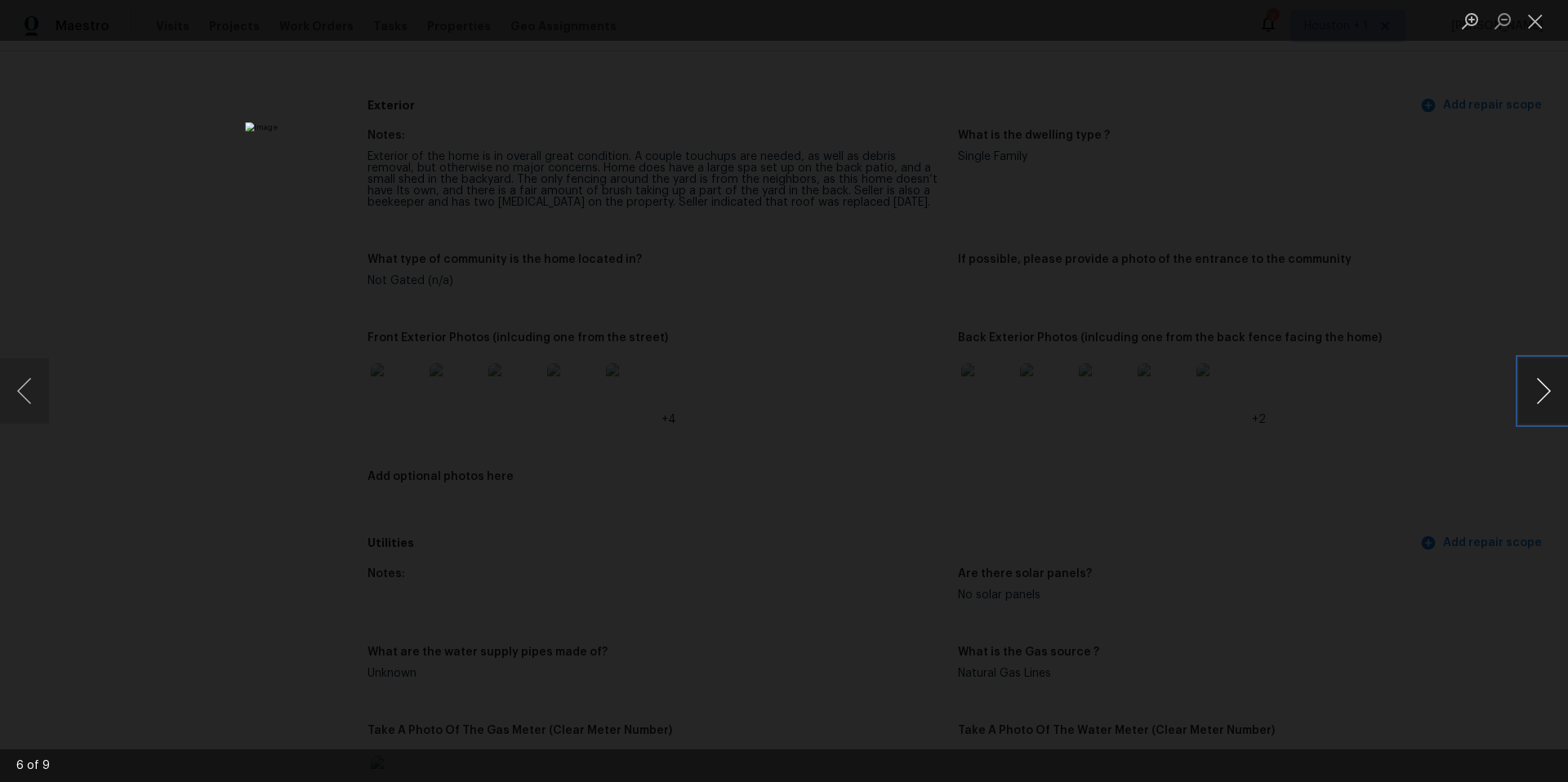
click at [1549, 392] on button "Next image" at bounding box center [1544, 391] width 49 height 66
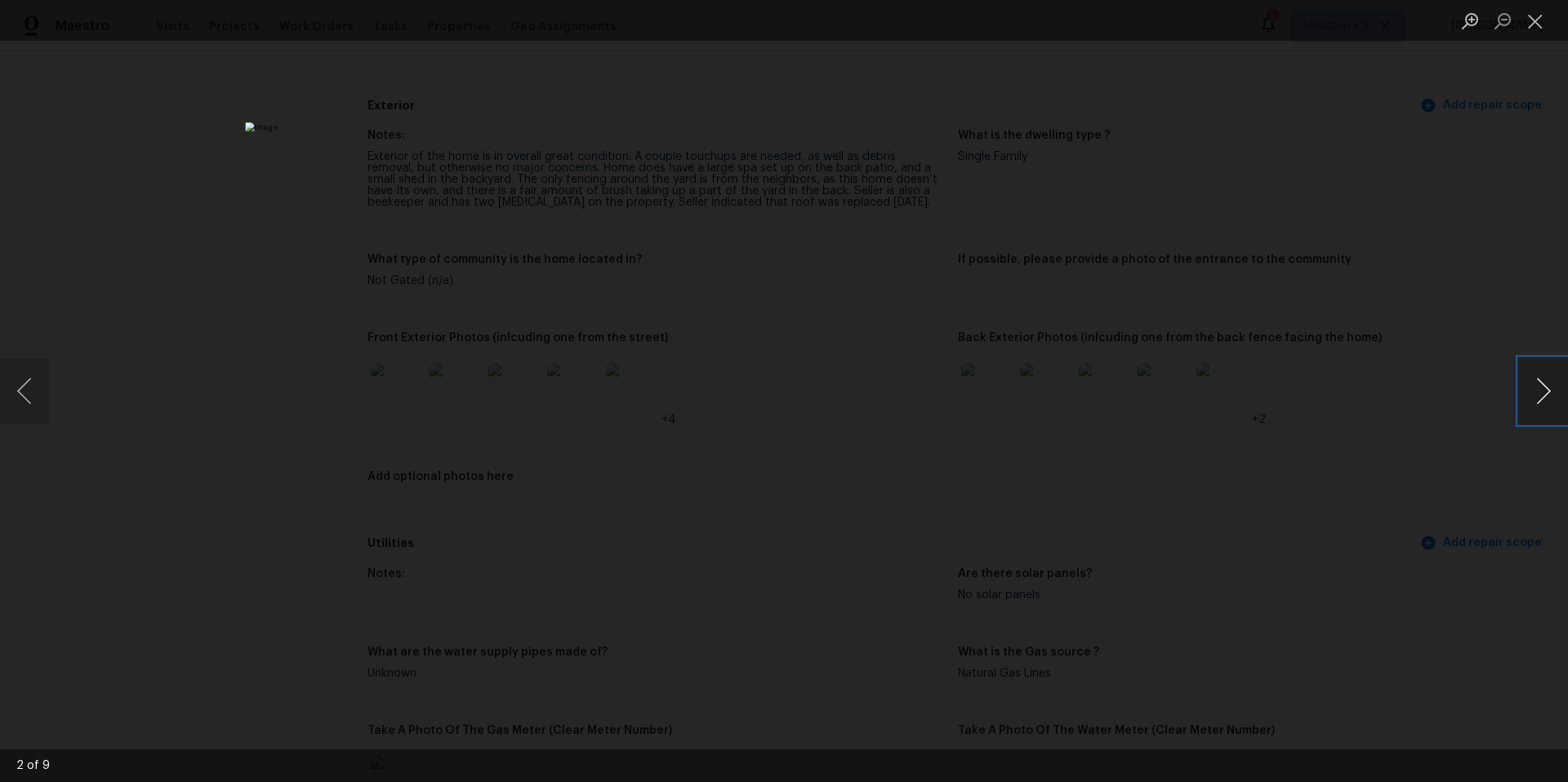
click at [1549, 392] on button "Next image" at bounding box center [1544, 391] width 49 height 66
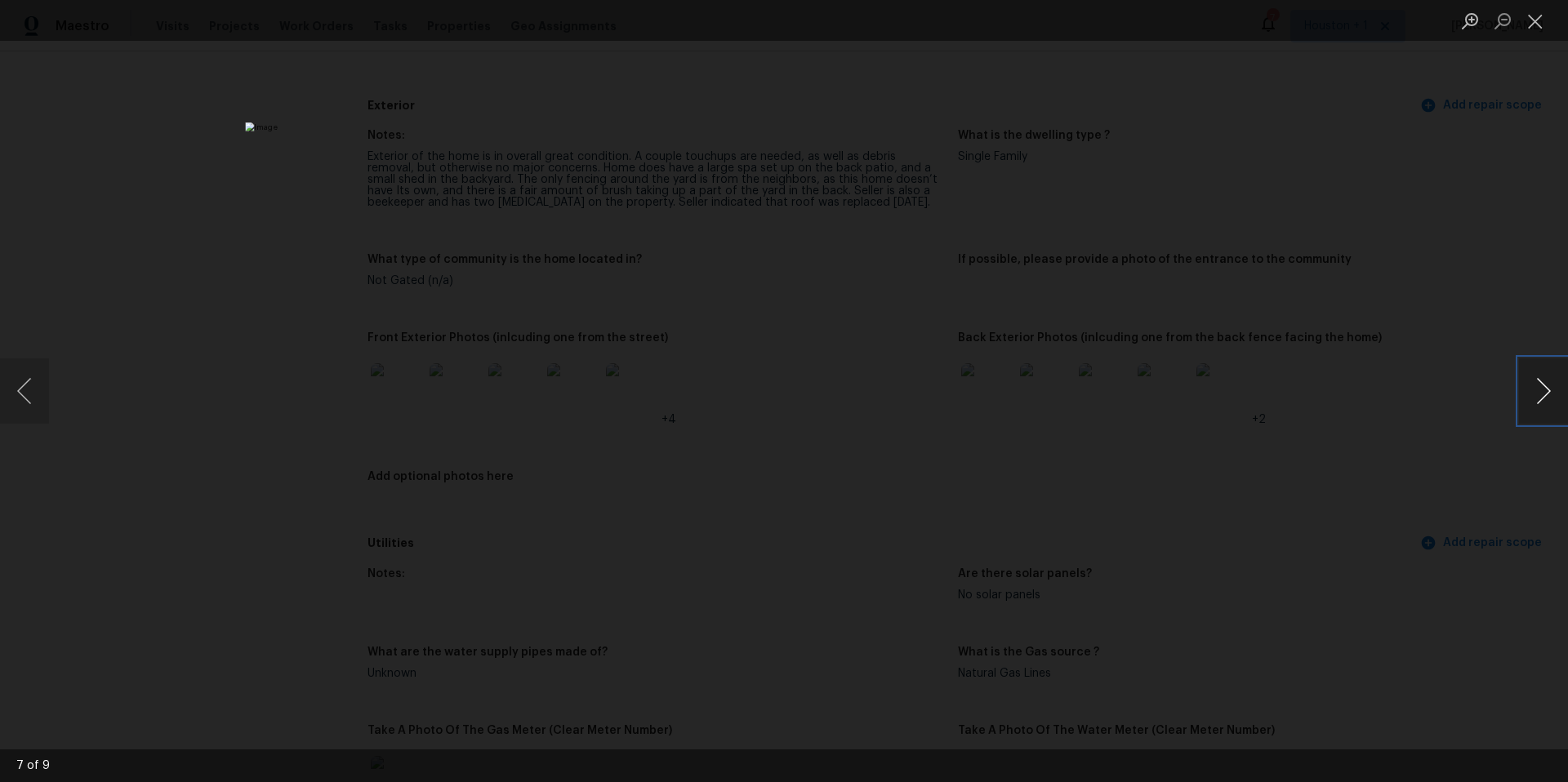
click at [1549, 392] on button "Next image" at bounding box center [1544, 391] width 49 height 66
click at [1446, 346] on div "Lightbox" at bounding box center [784, 391] width 1568 height 782
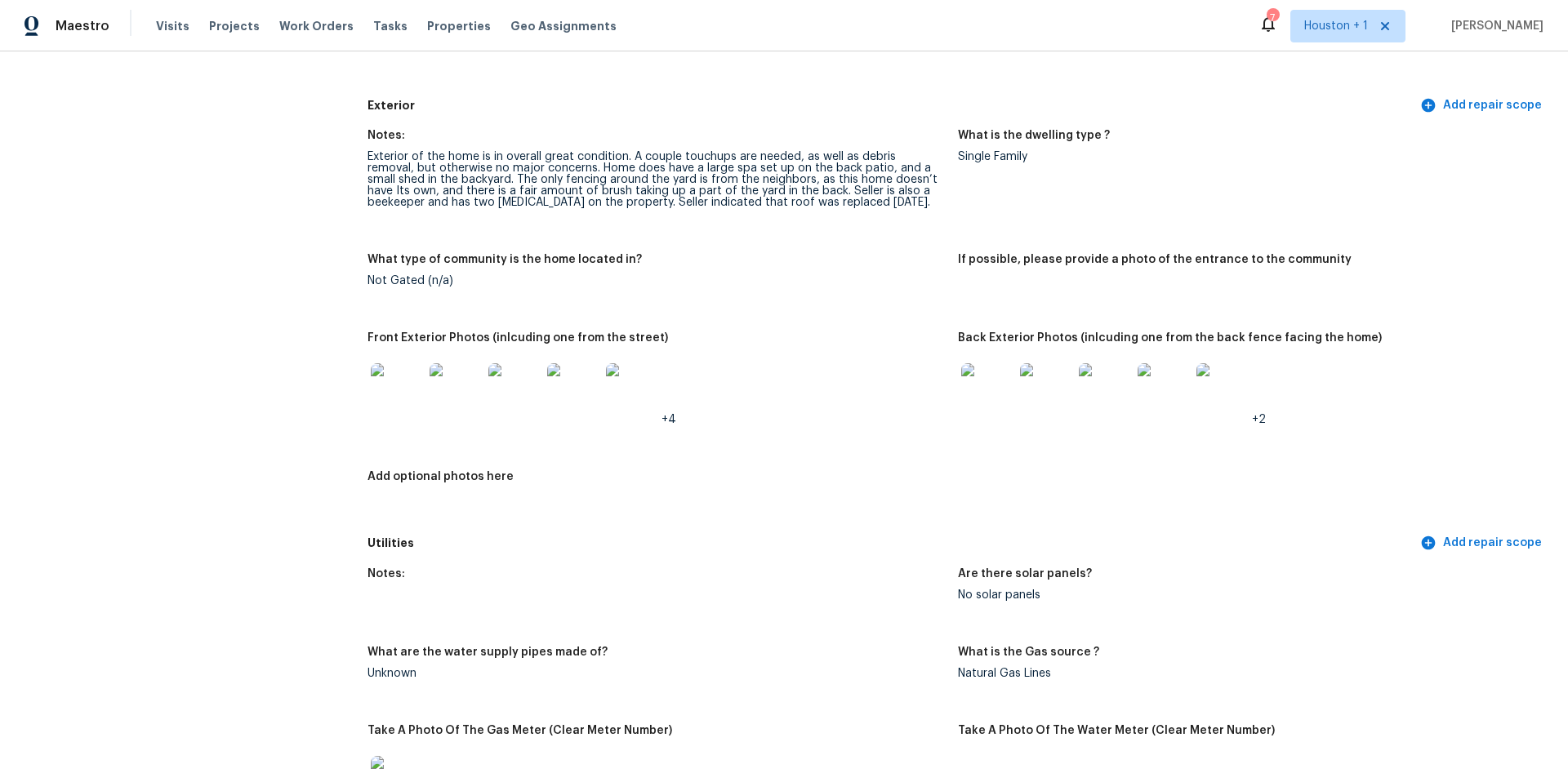
click at [990, 376] on img at bounding box center [987, 389] width 52 height 52
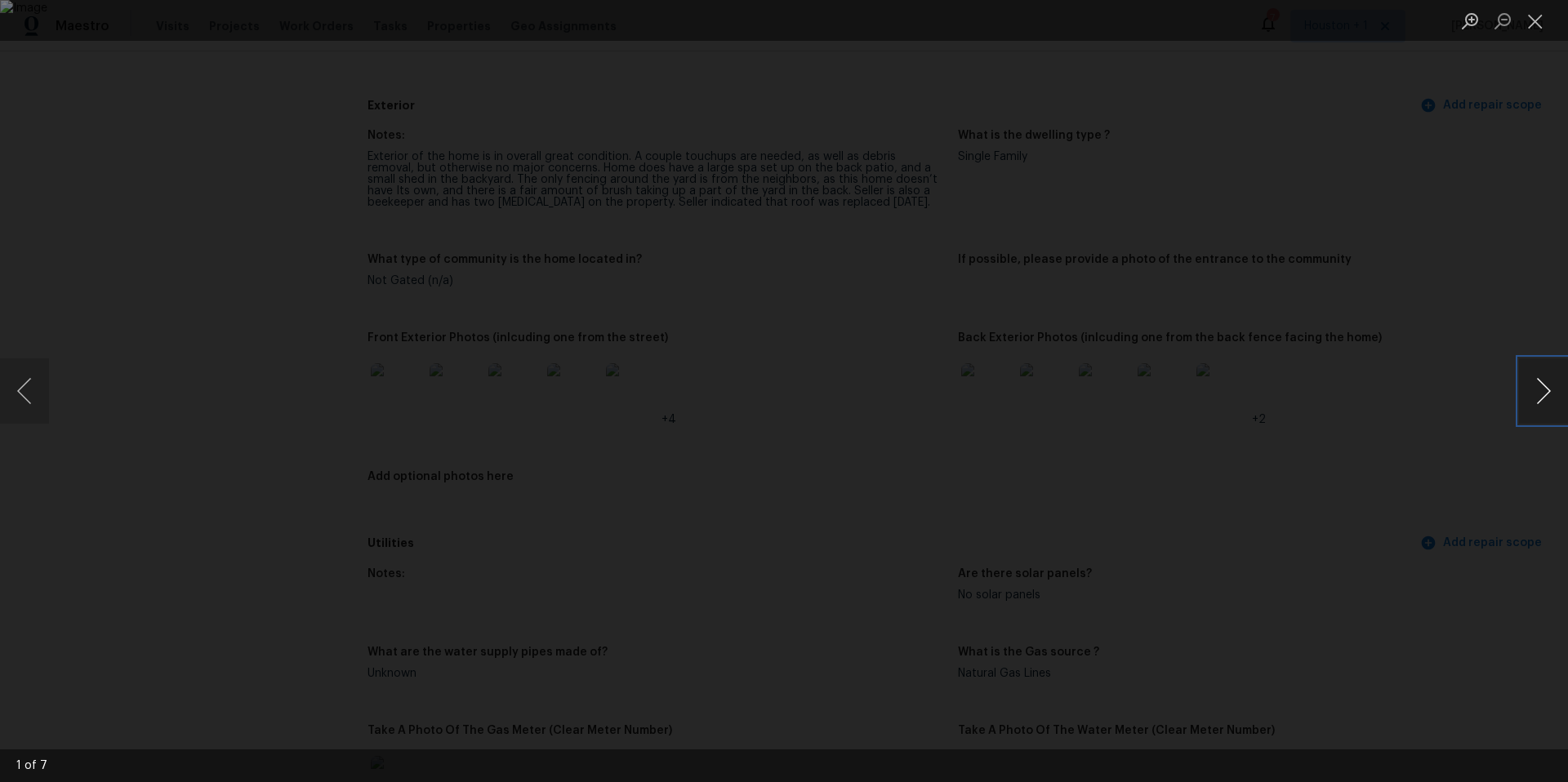
click at [1546, 400] on button "Next image" at bounding box center [1544, 391] width 49 height 66
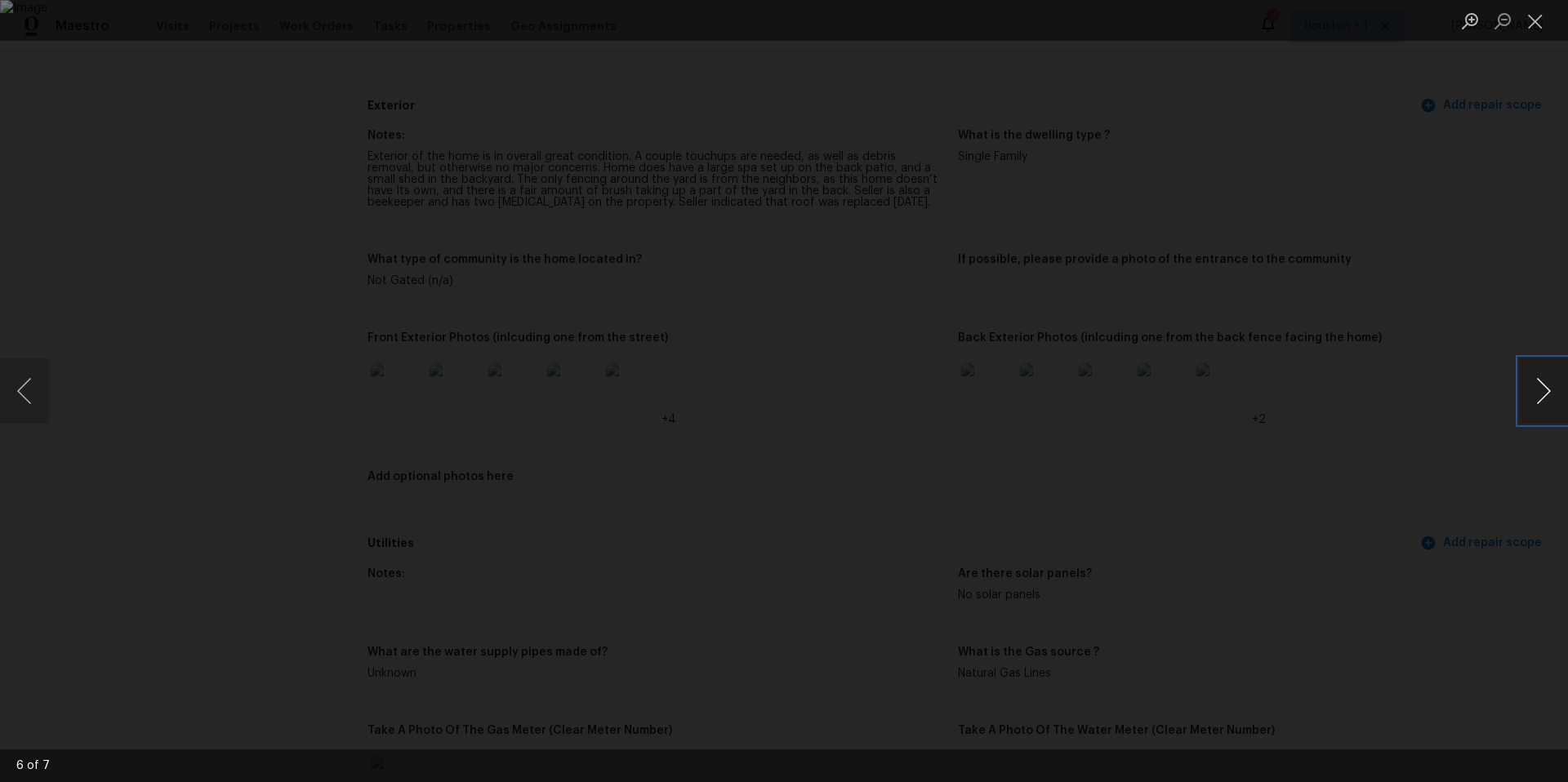
click at [1546, 400] on button "Next image" at bounding box center [1544, 391] width 49 height 66
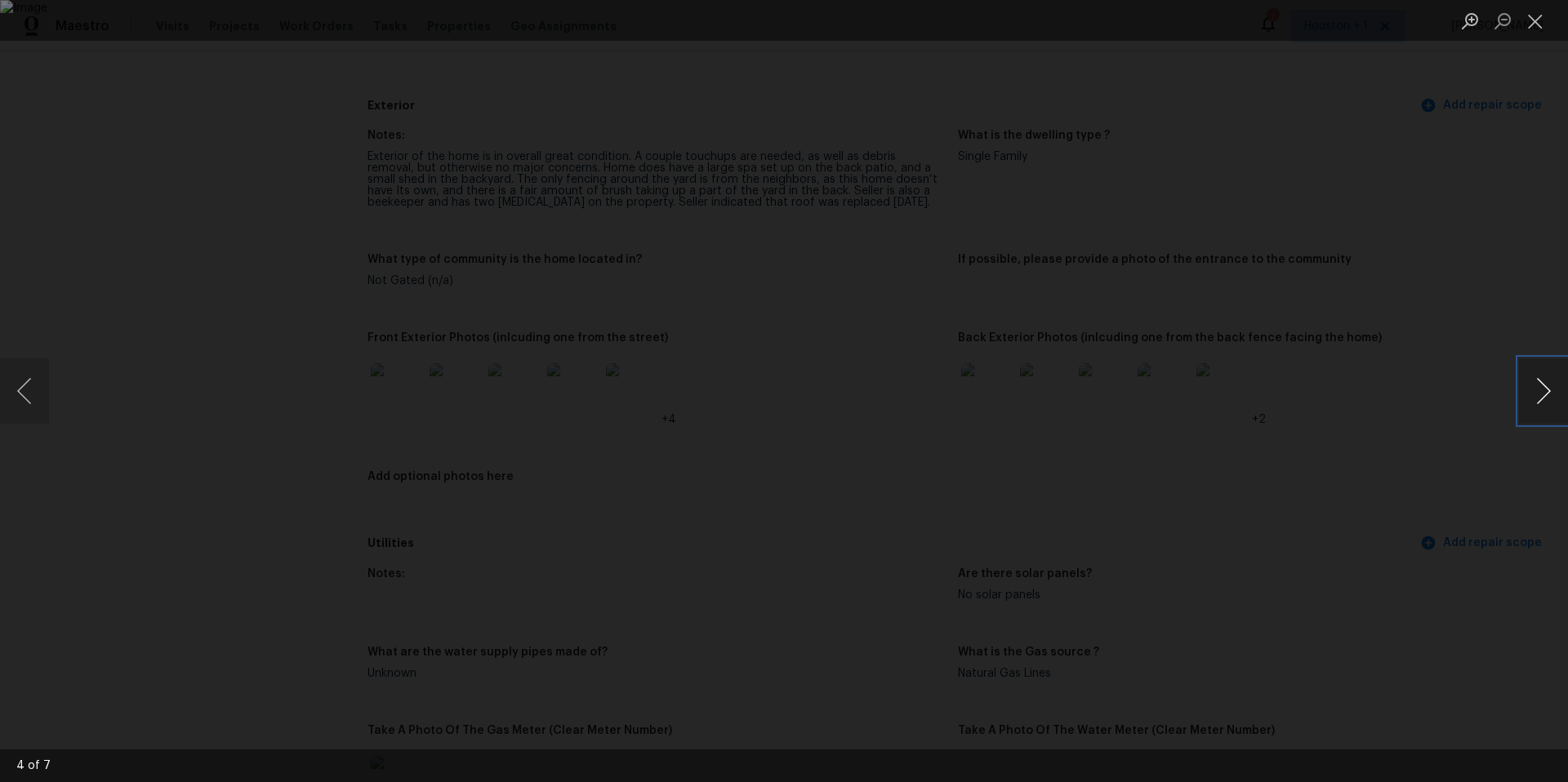
click at [1546, 400] on button "Next image" at bounding box center [1544, 391] width 49 height 66
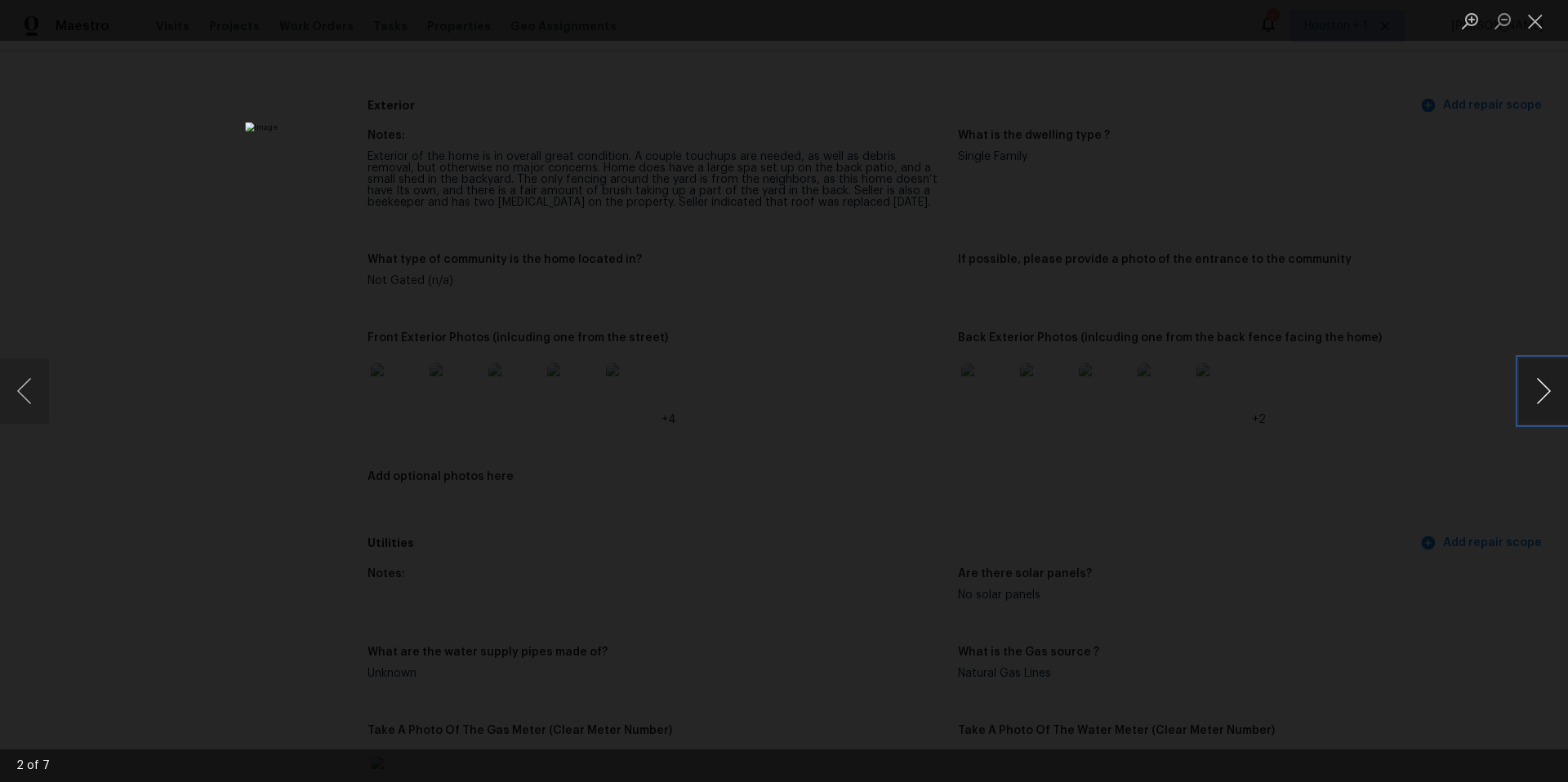
click at [1546, 400] on button "Next image" at bounding box center [1544, 391] width 49 height 66
click at [202, 204] on div "Lightbox" at bounding box center [784, 391] width 1568 height 782
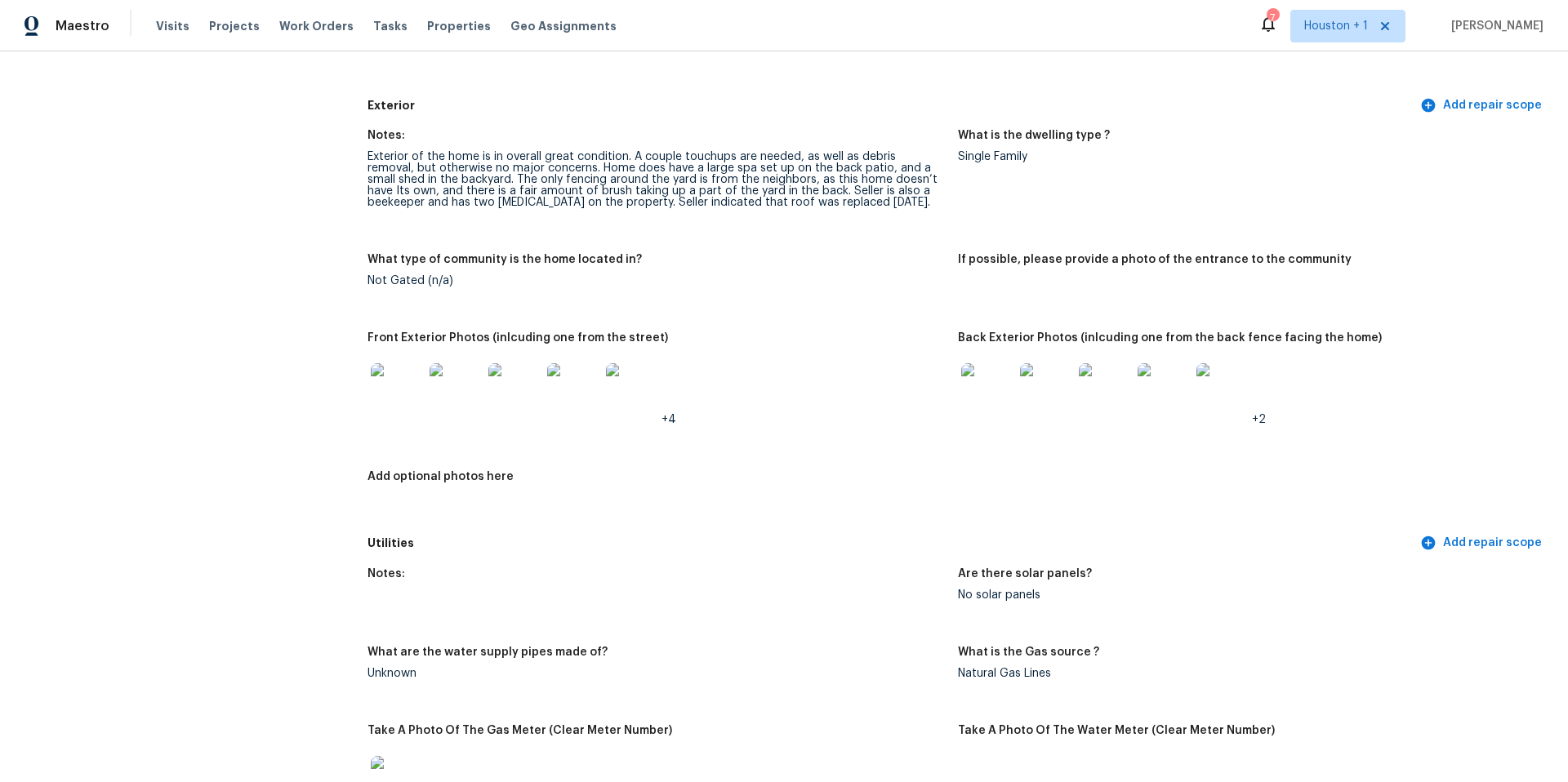
scroll to position [0, 0]
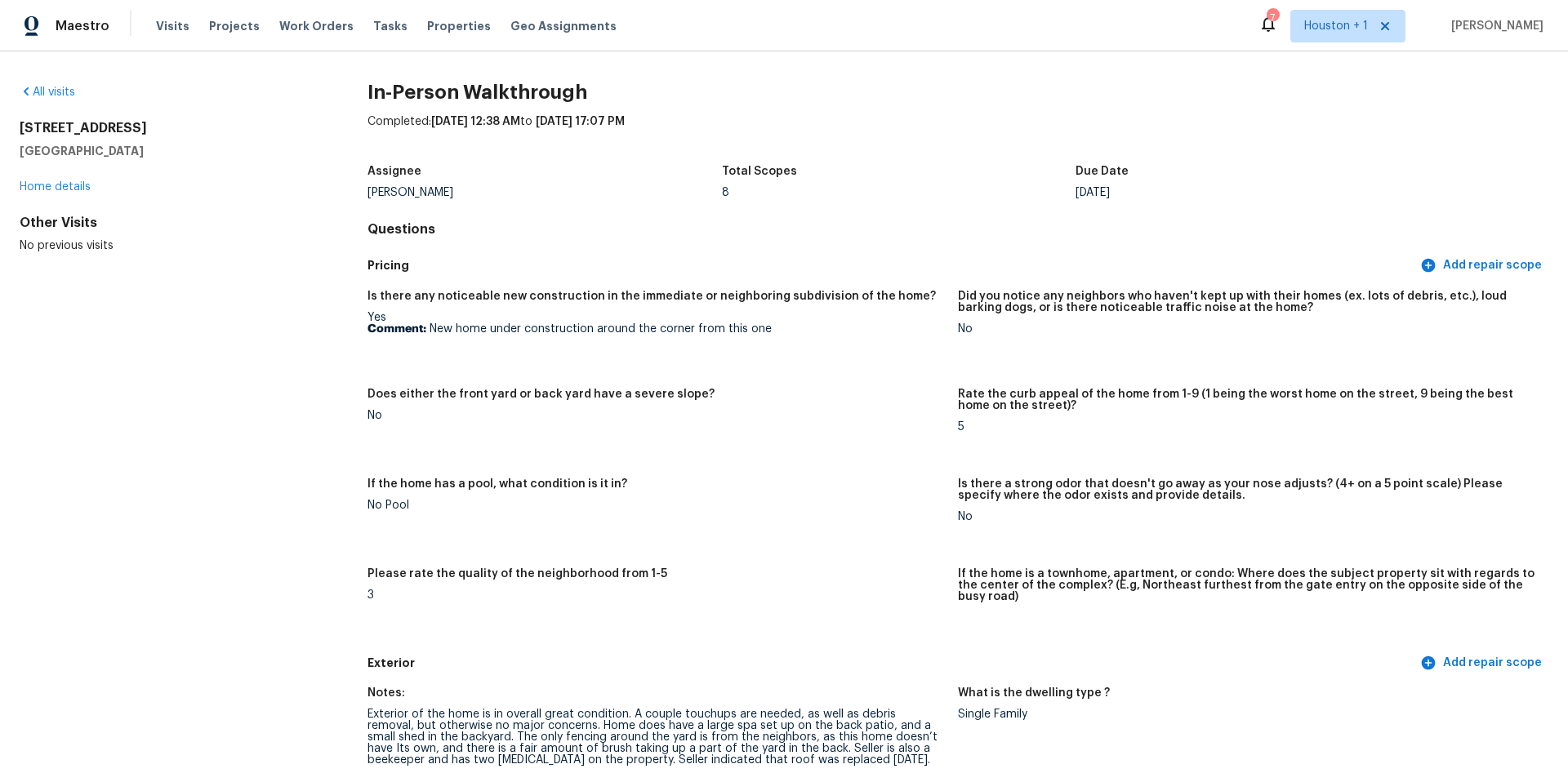
click at [58, 194] on div "22 Woodbury Ct Magnolia, TX 77355 Home details" at bounding box center [167, 157] width 296 height 75
click at [373, 25] on span "Tasks" at bounding box center [391, 26] width 34 height 11
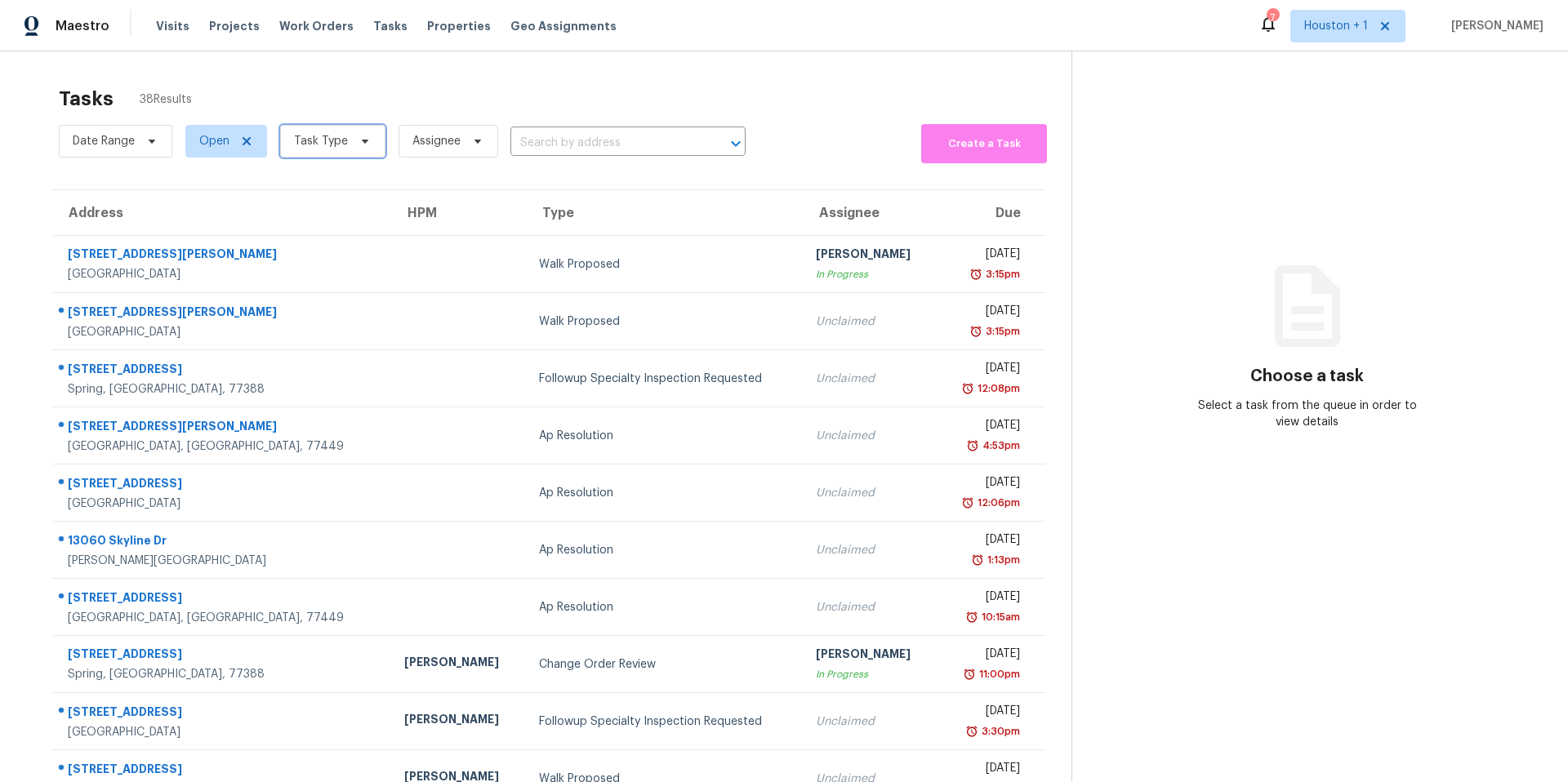
click at [318, 141] on span "Task Type" at bounding box center [320, 141] width 54 height 16
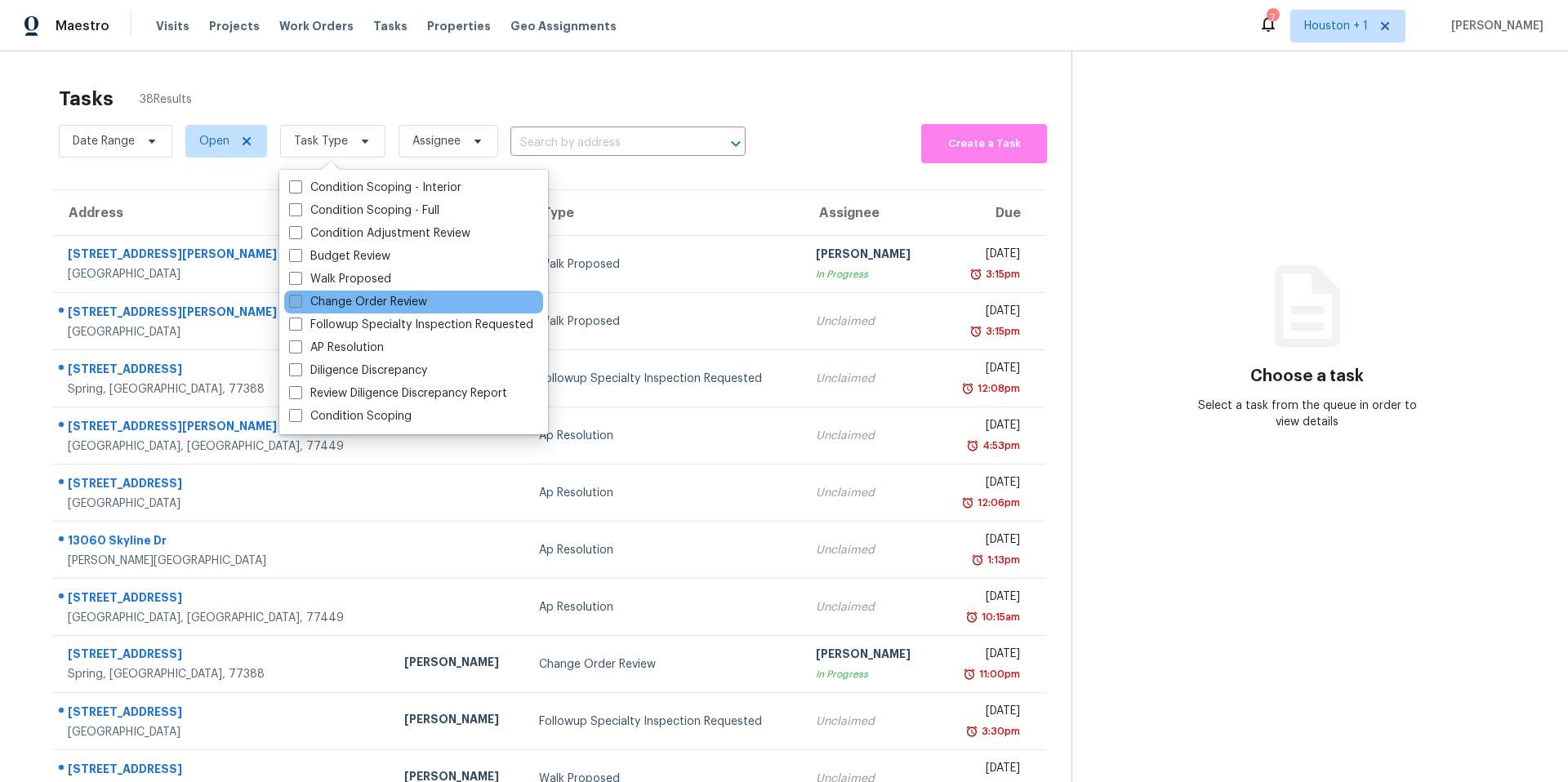
click at [313, 310] on label "Change Order Review" at bounding box center [357, 301] width 138 height 16
click at [299, 305] on input "Change Order Review" at bounding box center [294, 298] width 10 height 10
checkbox input "true"
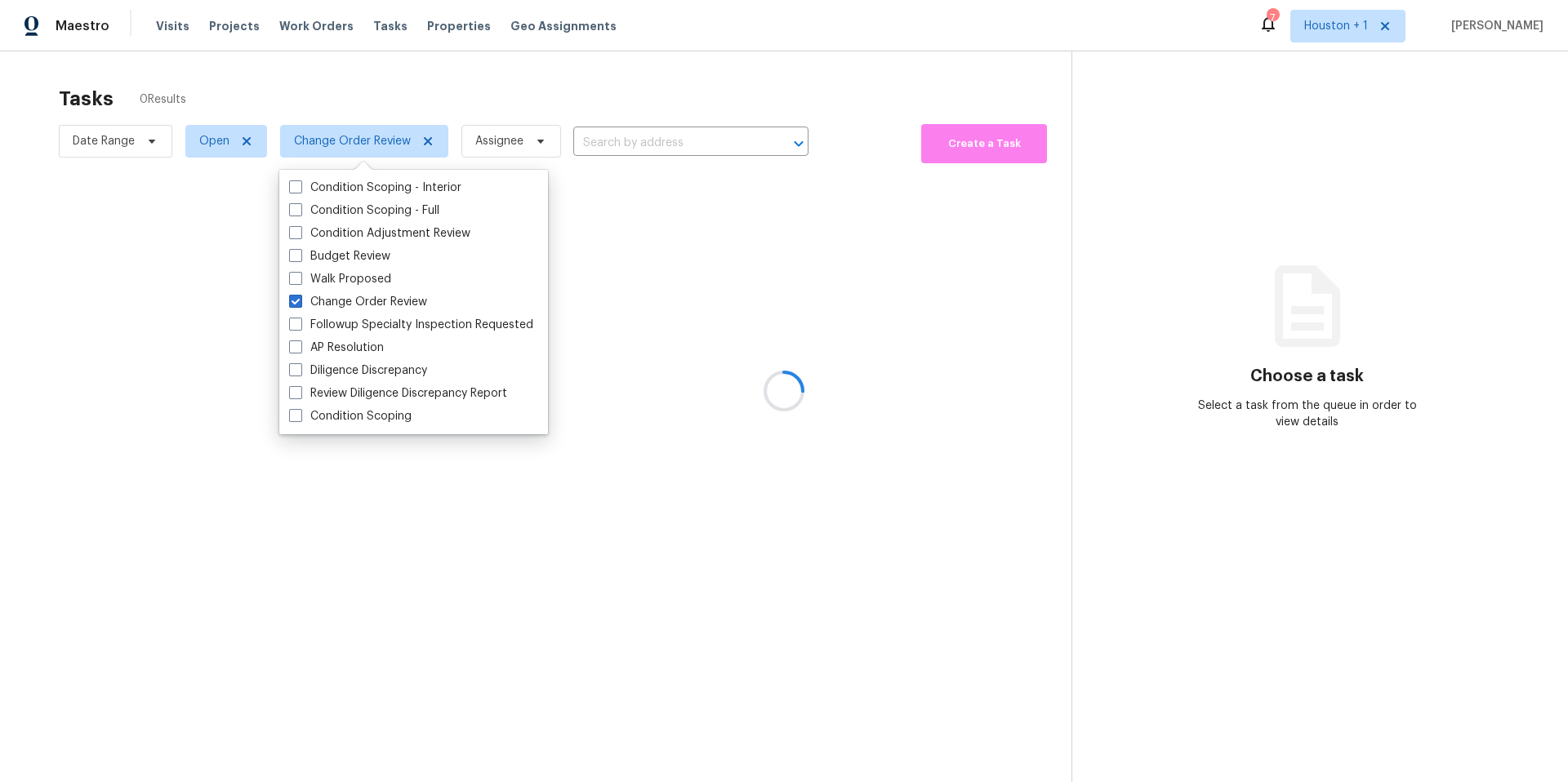
click at [375, 89] on div at bounding box center [784, 391] width 1568 height 782
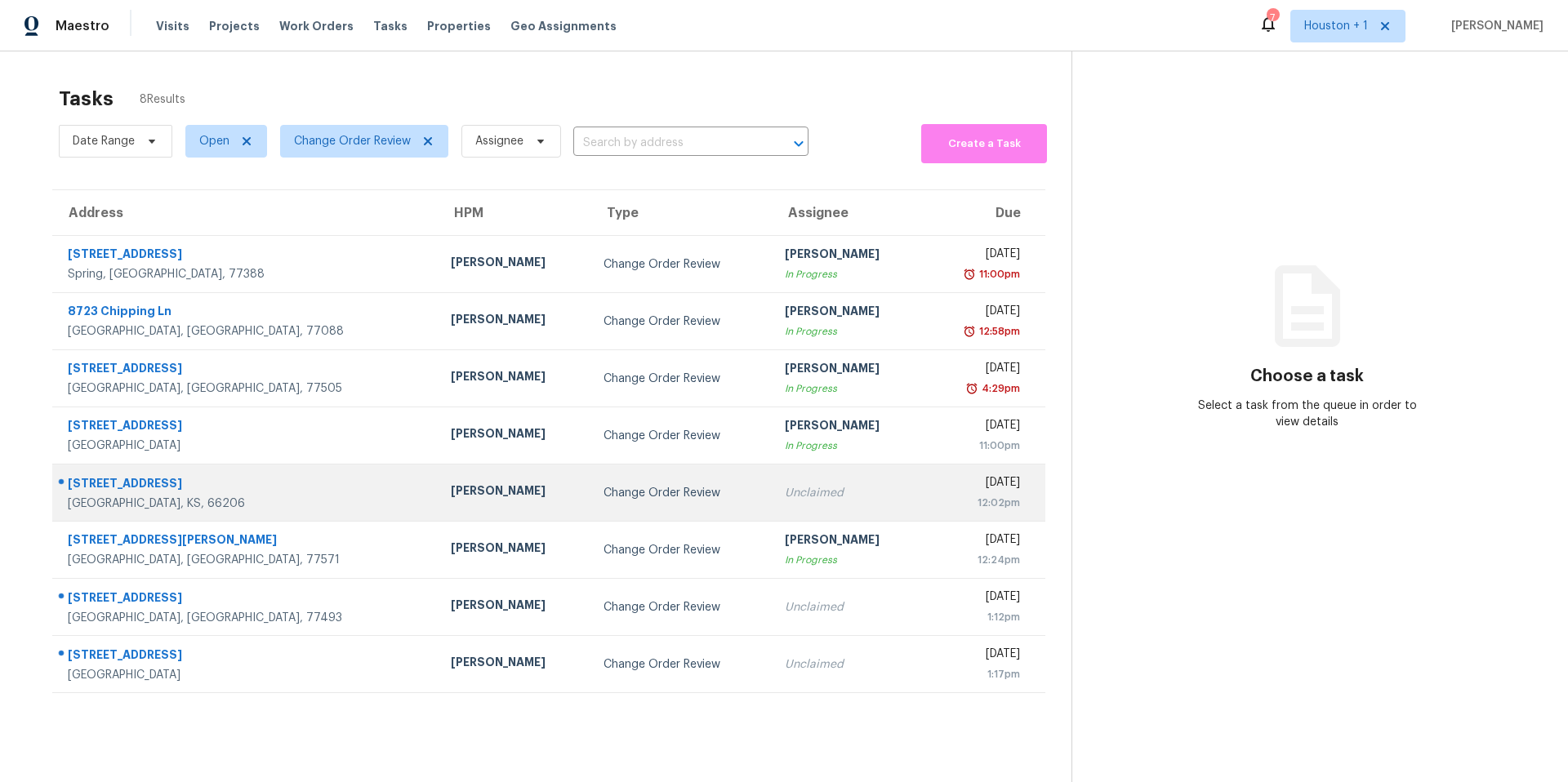
click at [450, 488] on div "[PERSON_NAME]" at bounding box center [513, 492] width 126 height 20
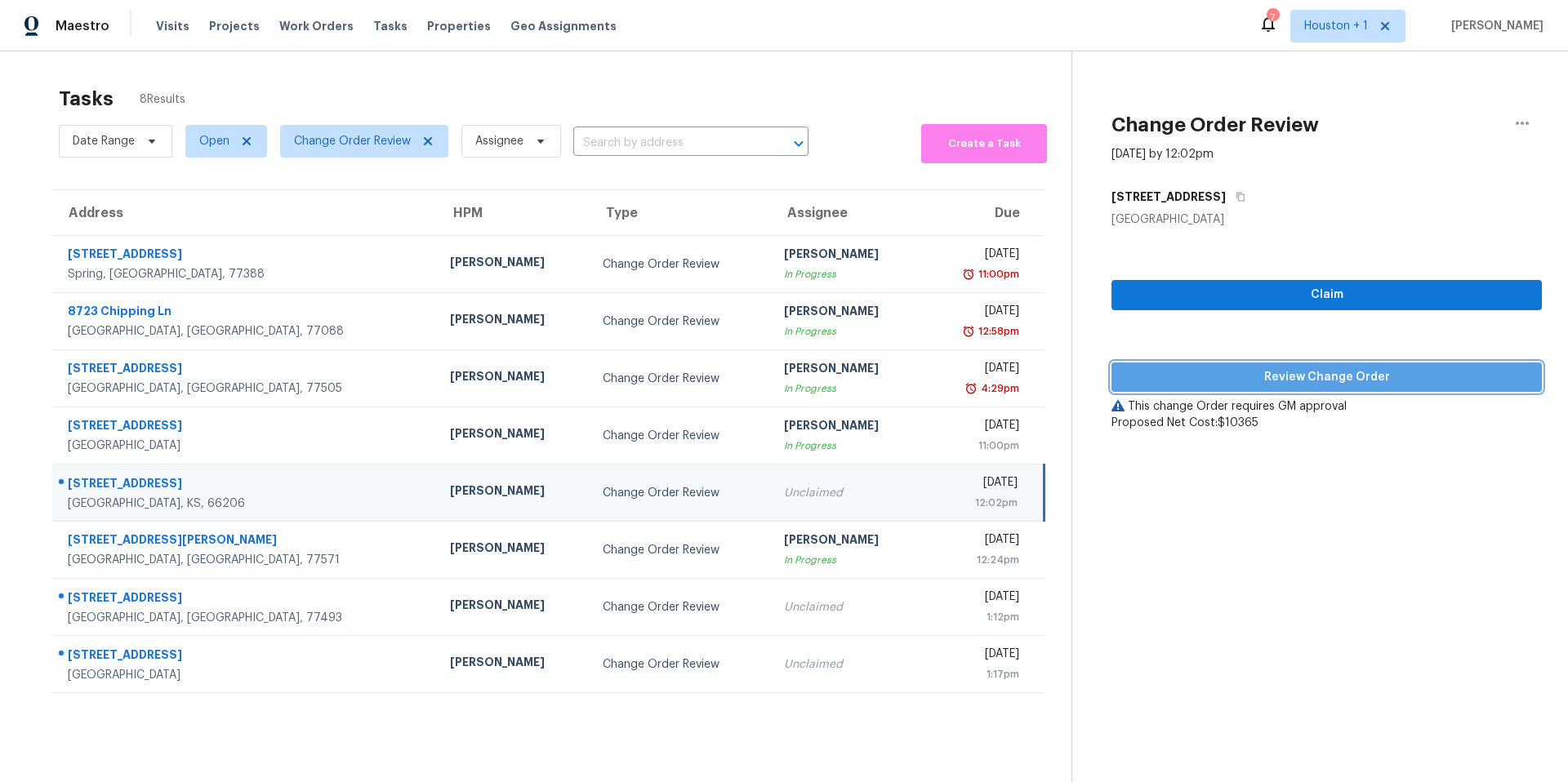
click at [1196, 381] on span "Review Change Order" at bounding box center [1327, 377] width 404 height 20
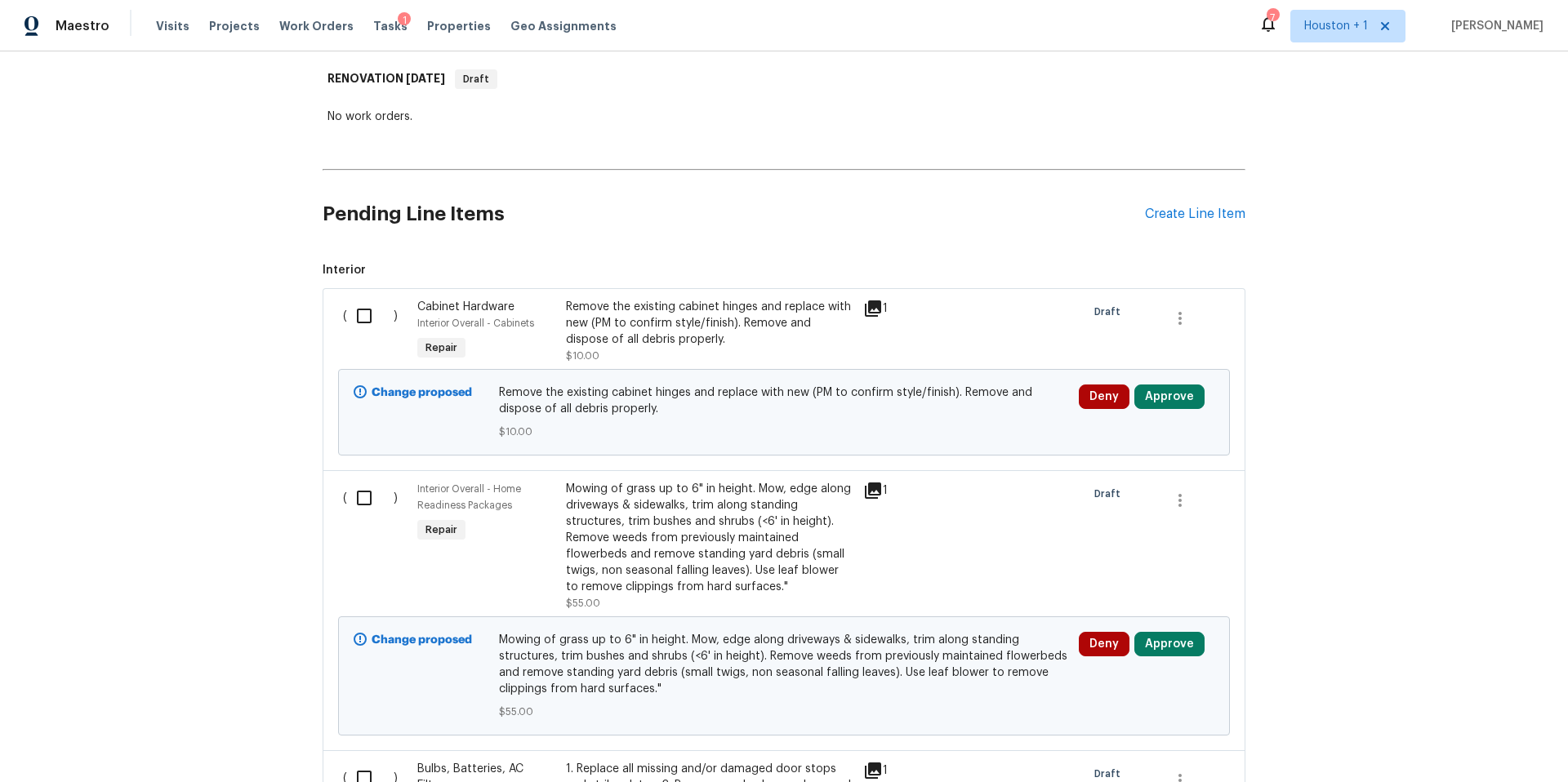
scroll to position [301, 0]
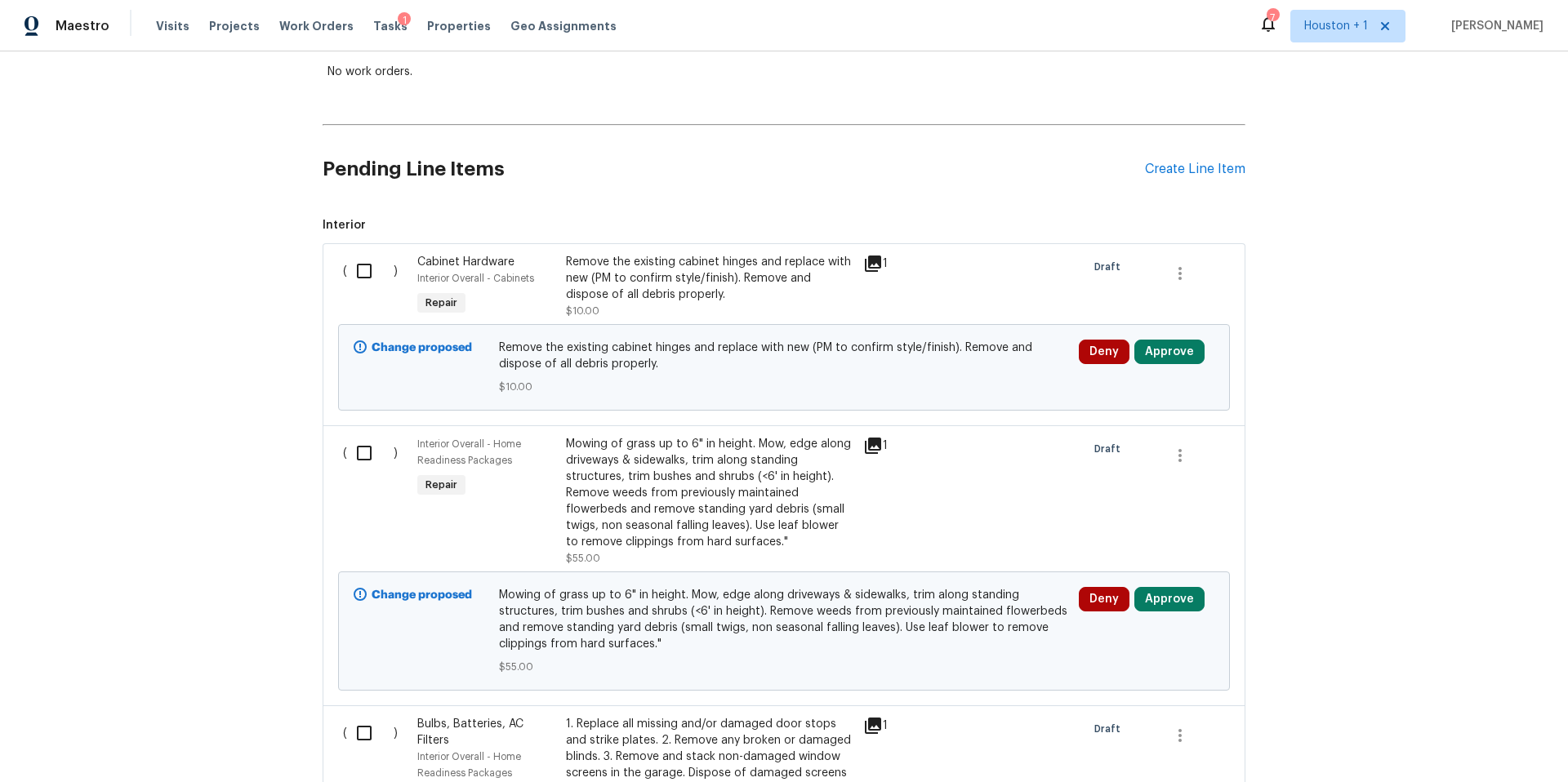
click at [870, 262] on icon at bounding box center [872, 263] width 16 height 16
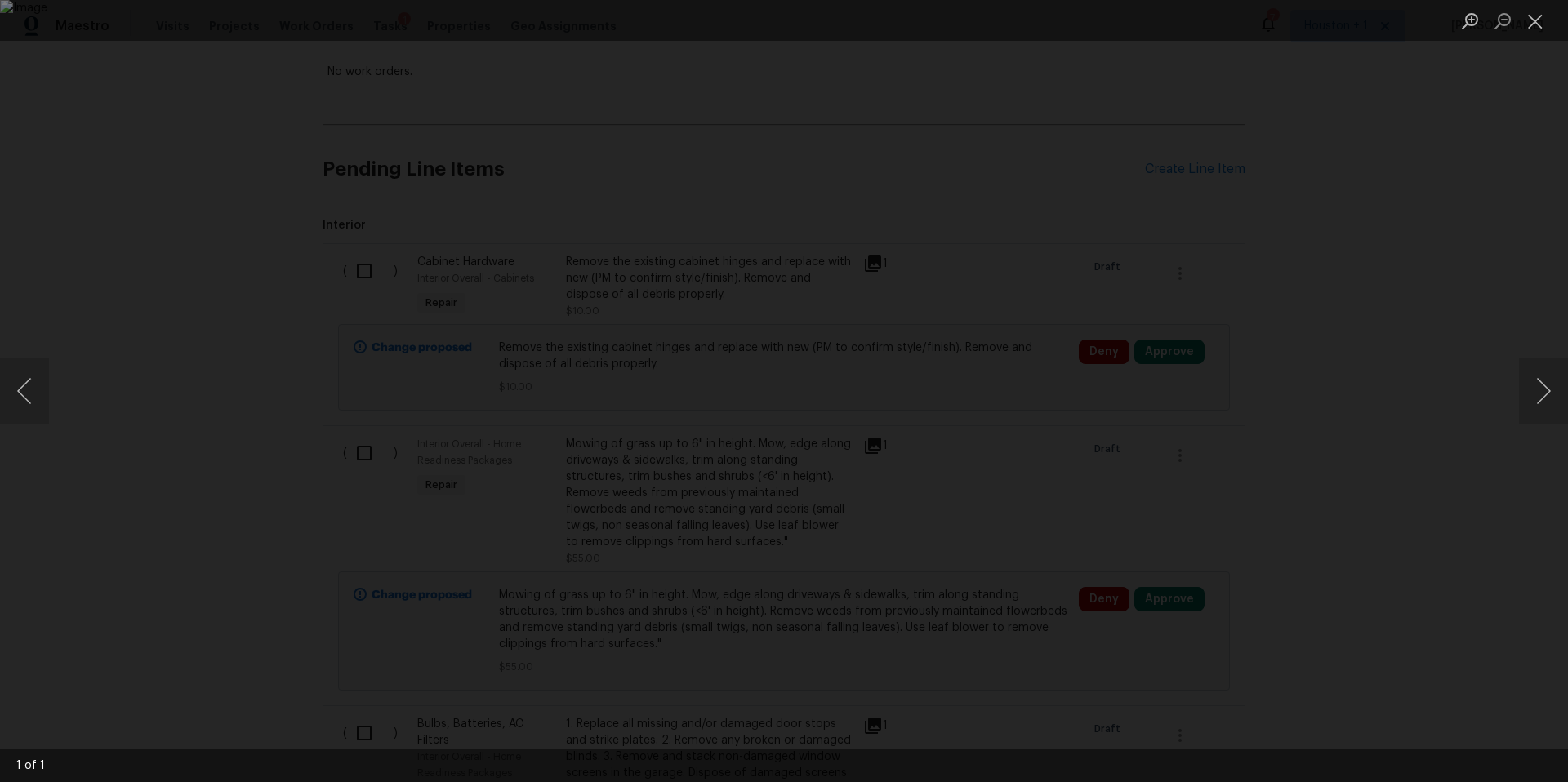
click at [1501, 318] on div "Lightbox" at bounding box center [784, 391] width 1568 height 782
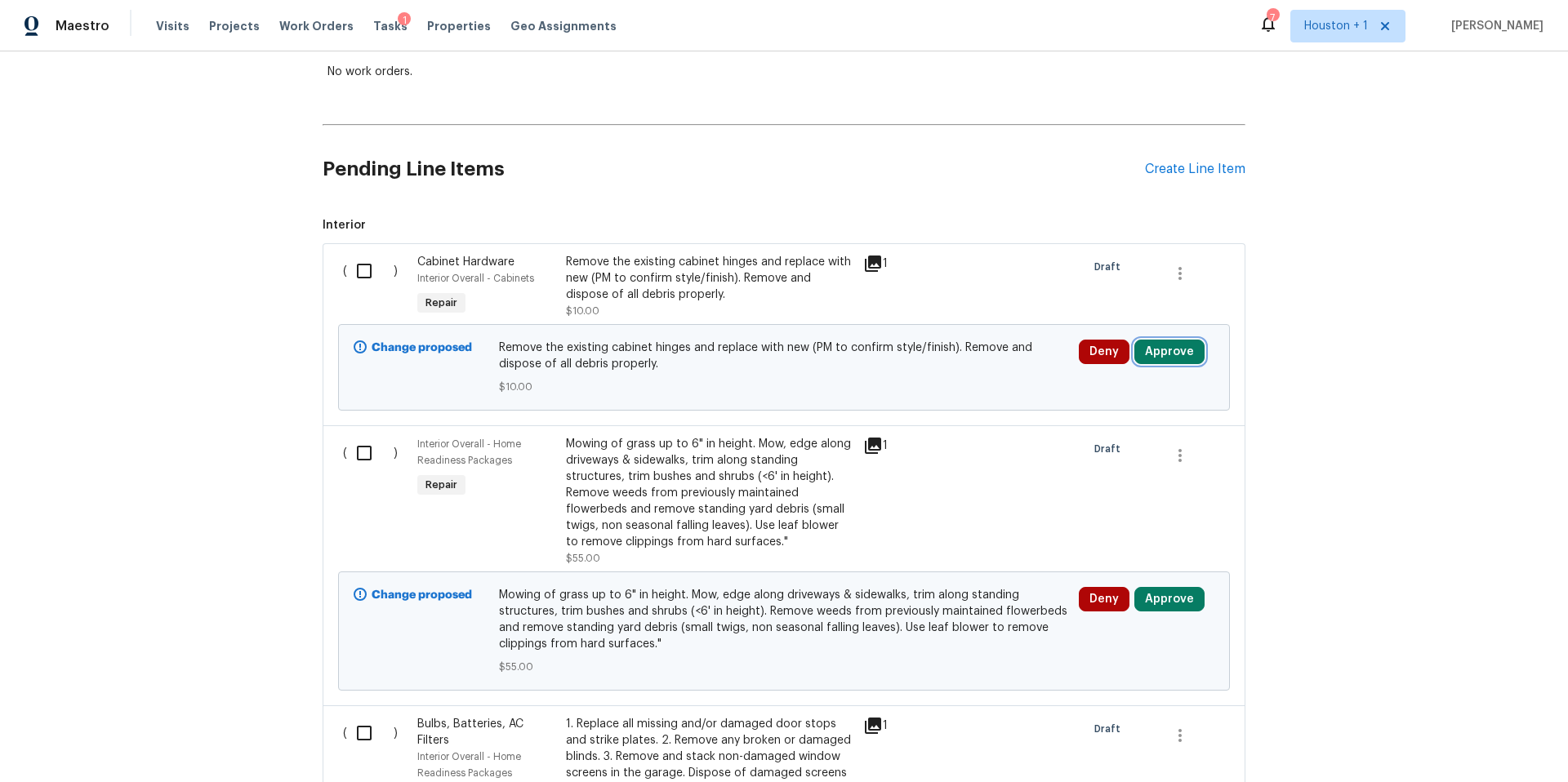
click at [1180, 352] on button "Approve" at bounding box center [1170, 353] width 70 height 25
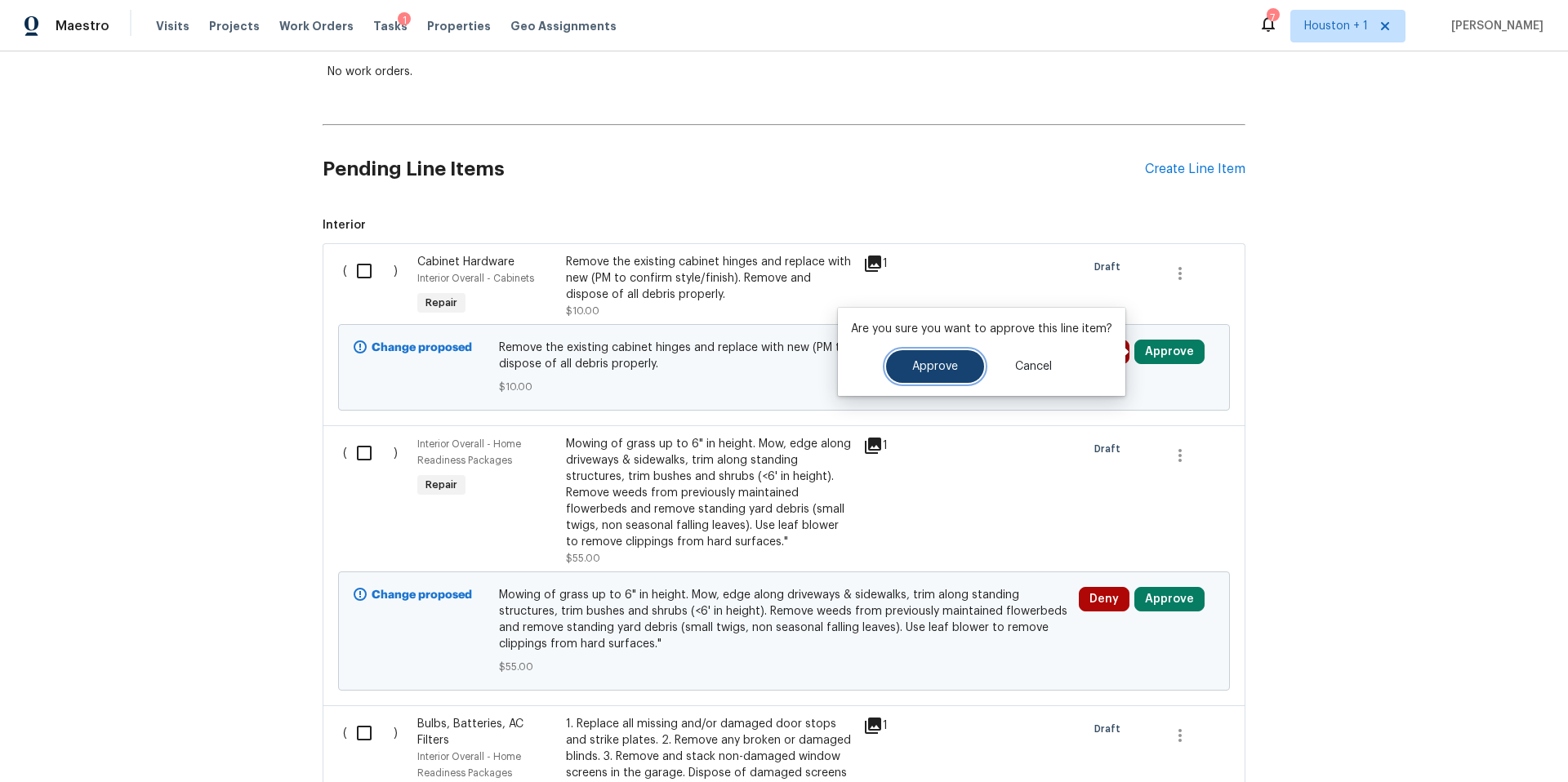
click at [922, 369] on span "Approve" at bounding box center [935, 367] width 46 height 12
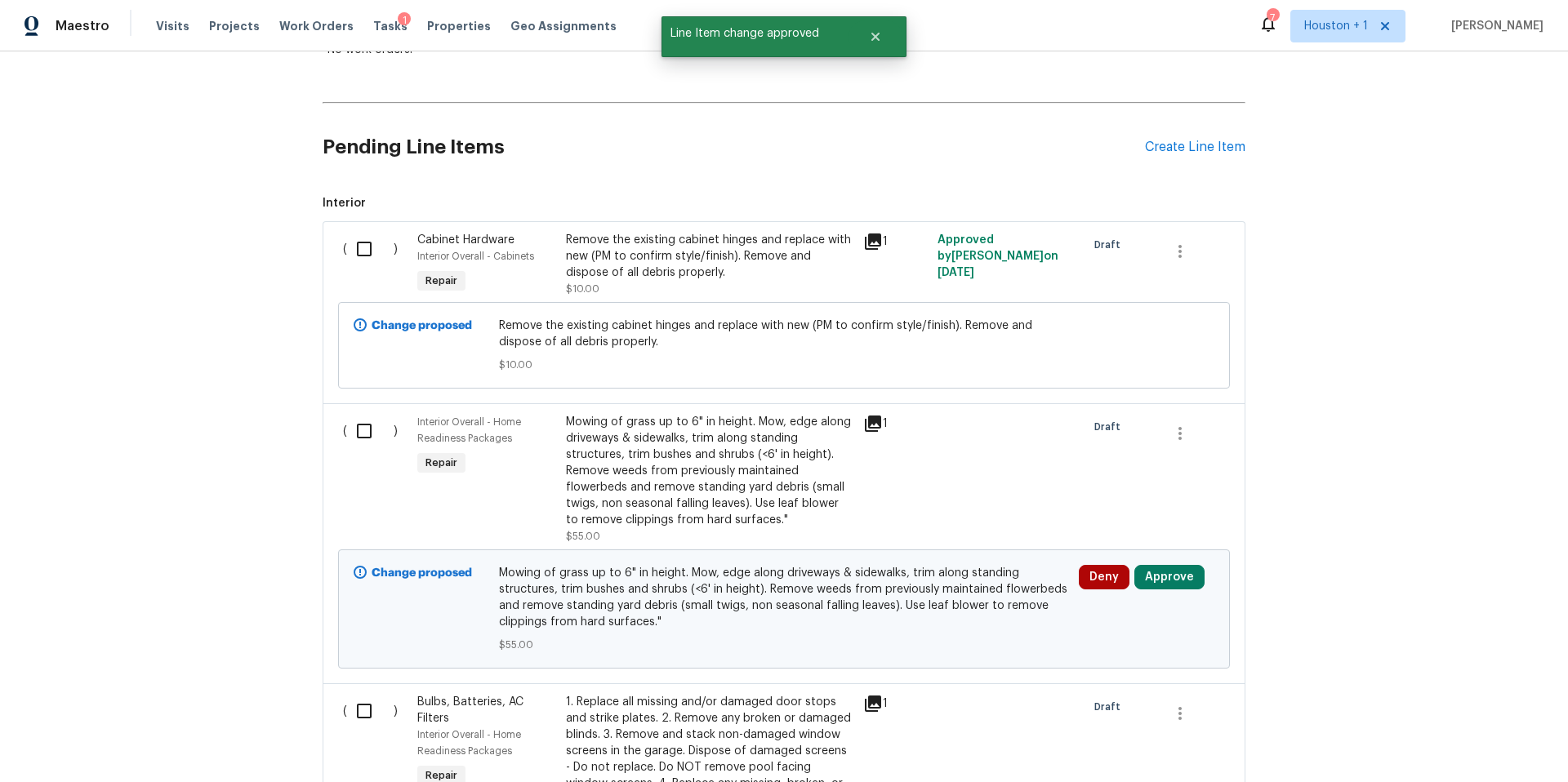
scroll to position [324, 0]
click at [1159, 574] on button "Approve" at bounding box center [1170, 577] width 70 height 25
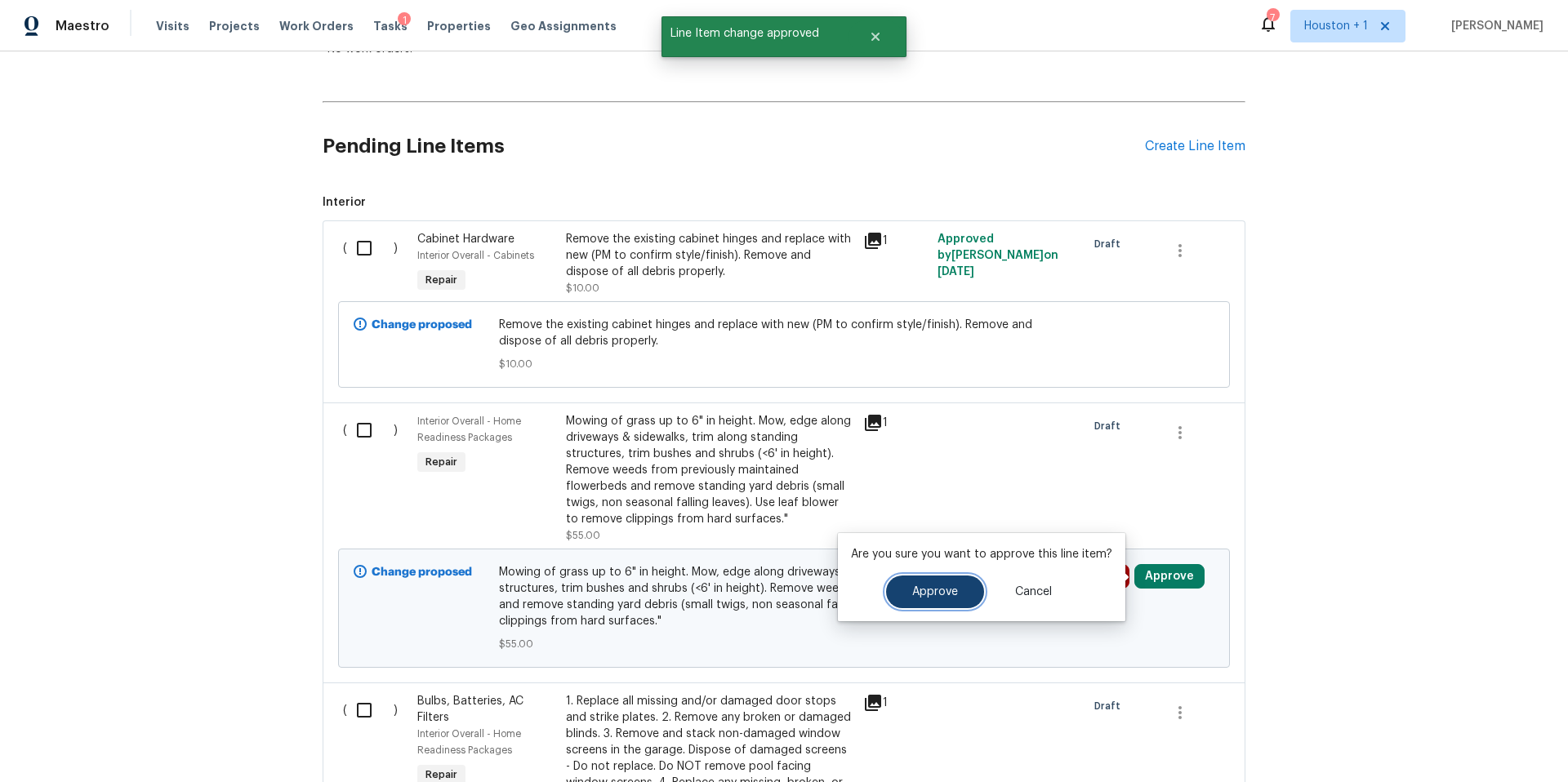
click at [939, 587] on span "Approve" at bounding box center [935, 592] width 46 height 12
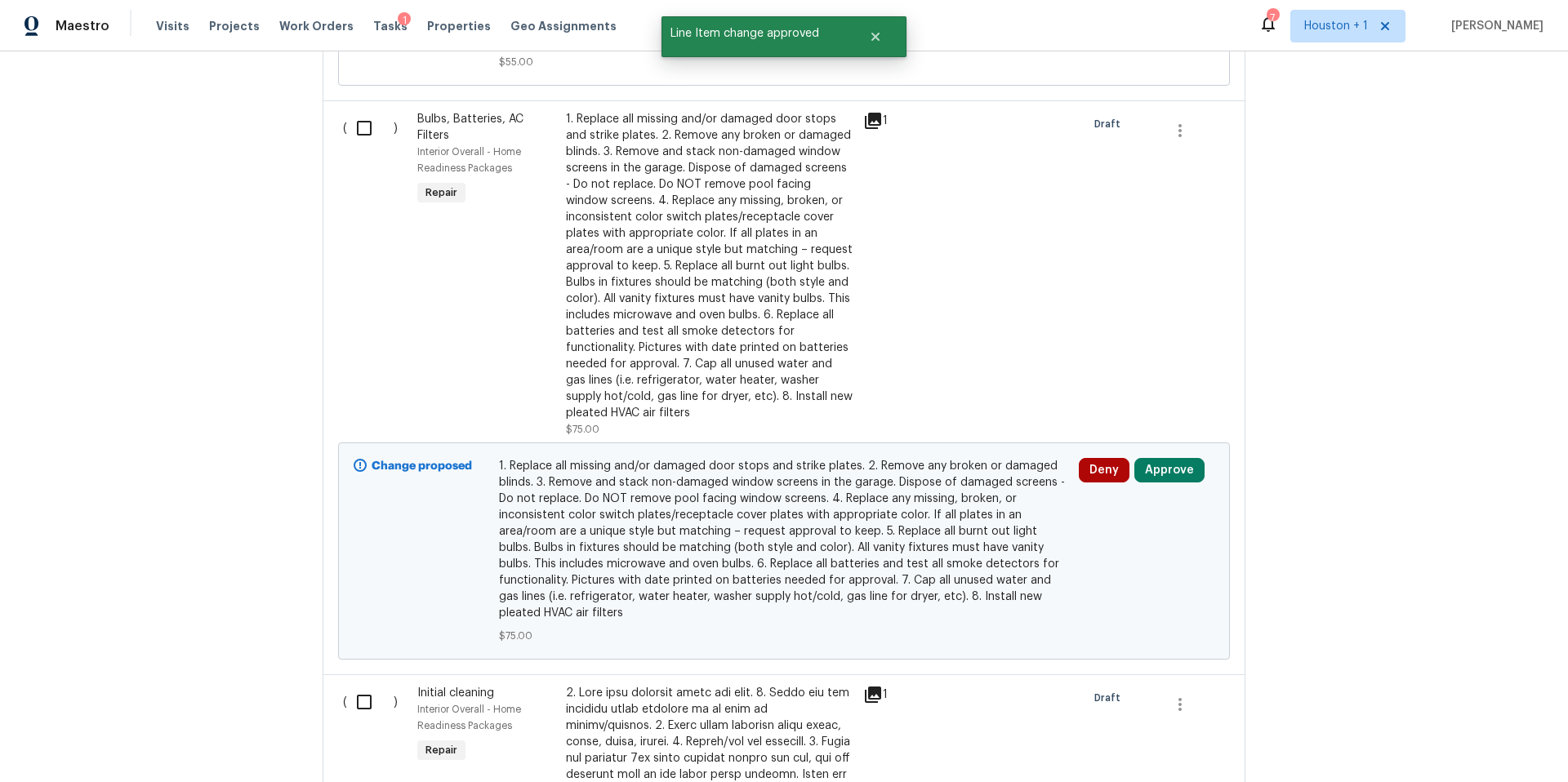
scroll to position [917, 0]
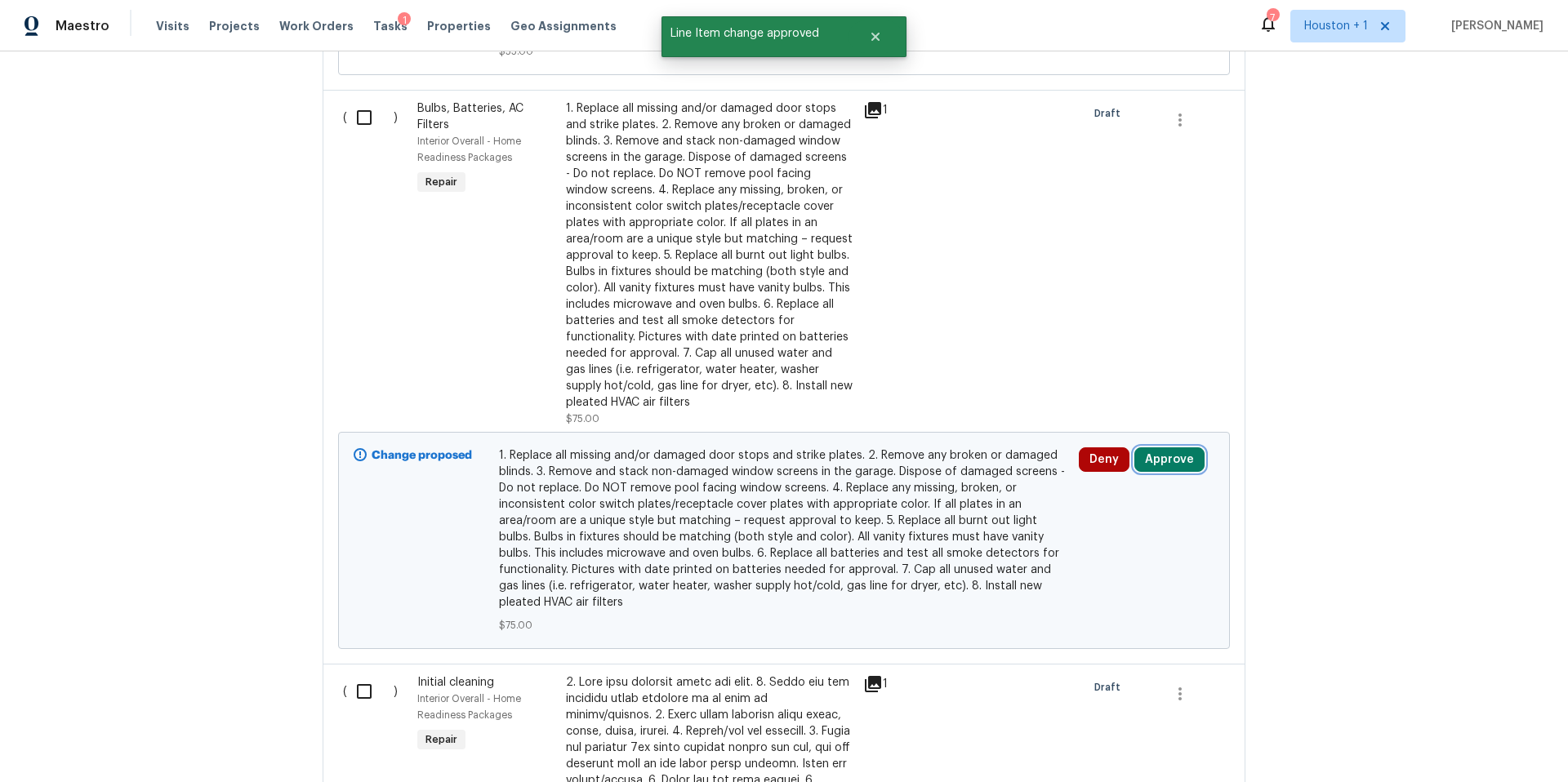
click at [1165, 463] on button "Approve" at bounding box center [1170, 460] width 70 height 25
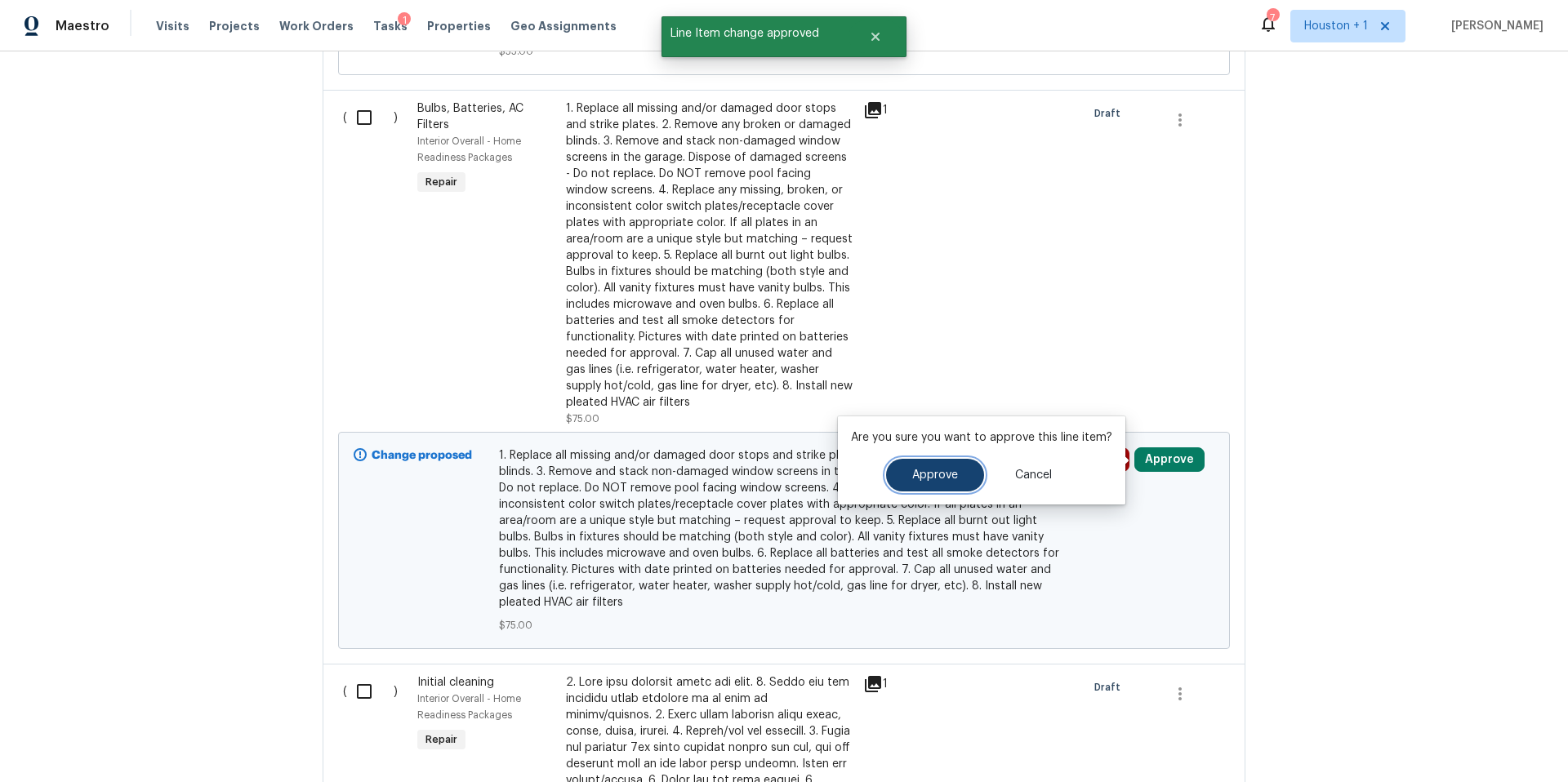
click at [947, 484] on button "Approve" at bounding box center [935, 475] width 98 height 32
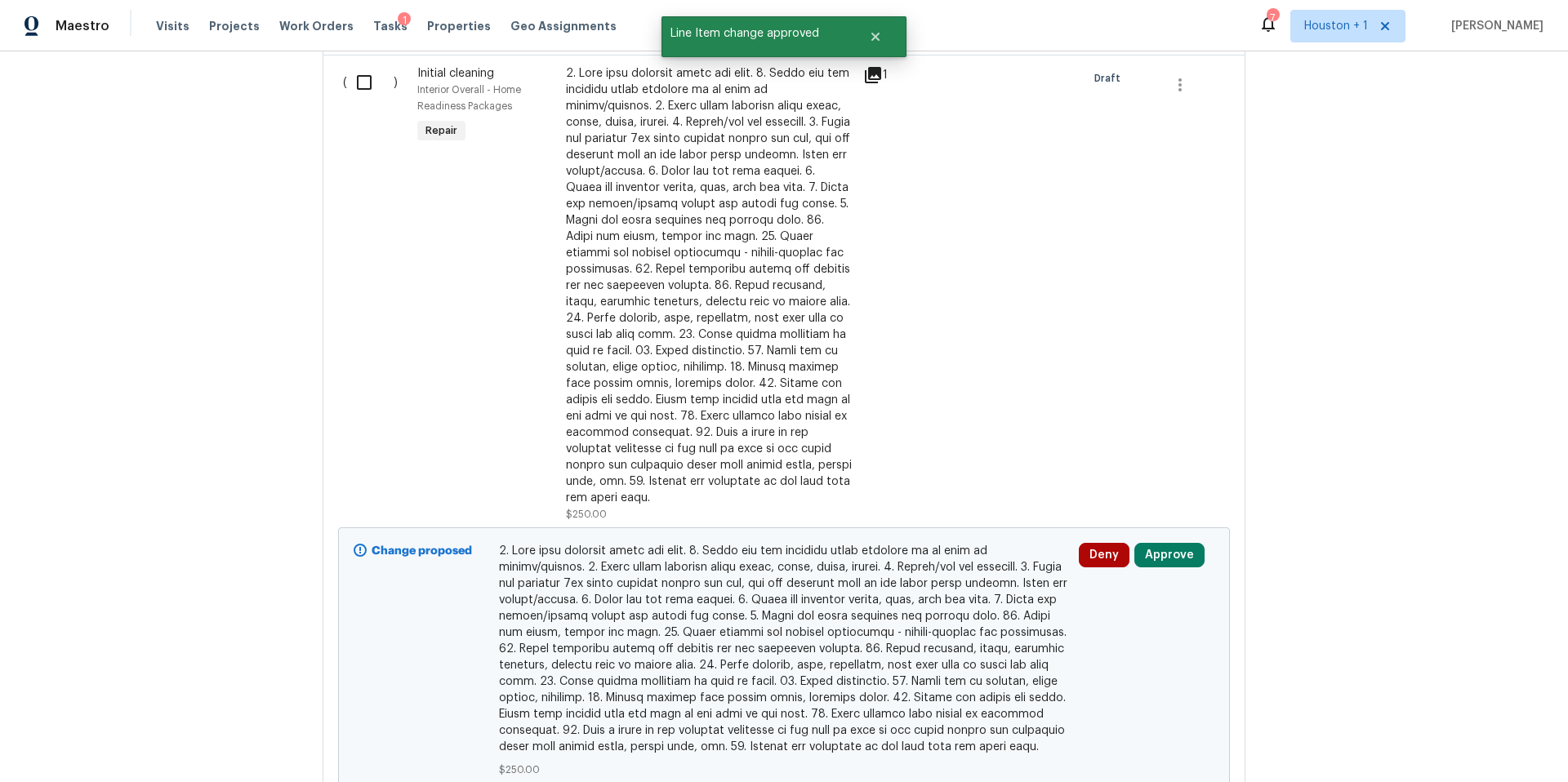
scroll to position [1551, 0]
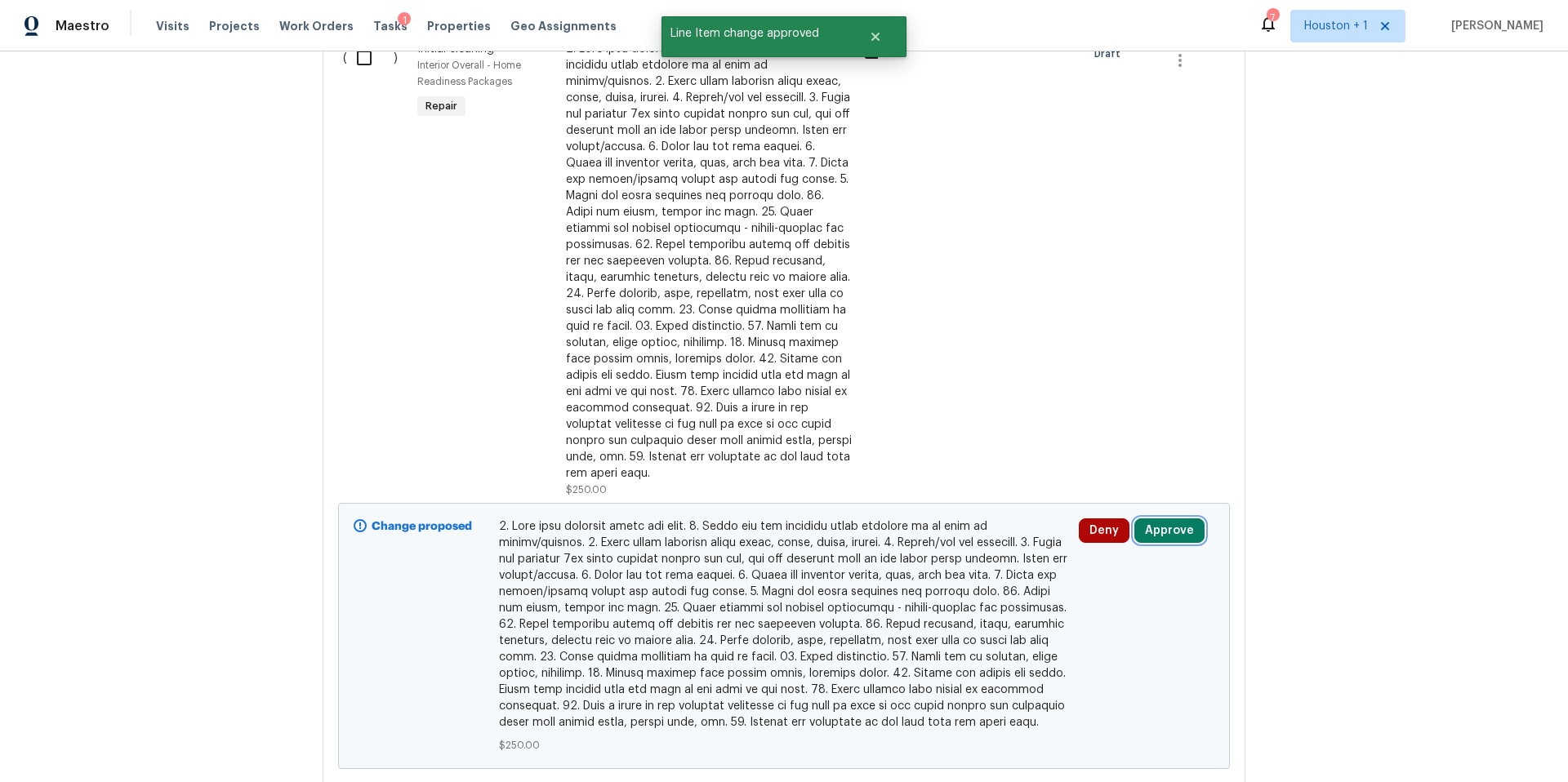
click at [1174, 520] on button "Approve" at bounding box center [1170, 531] width 70 height 25
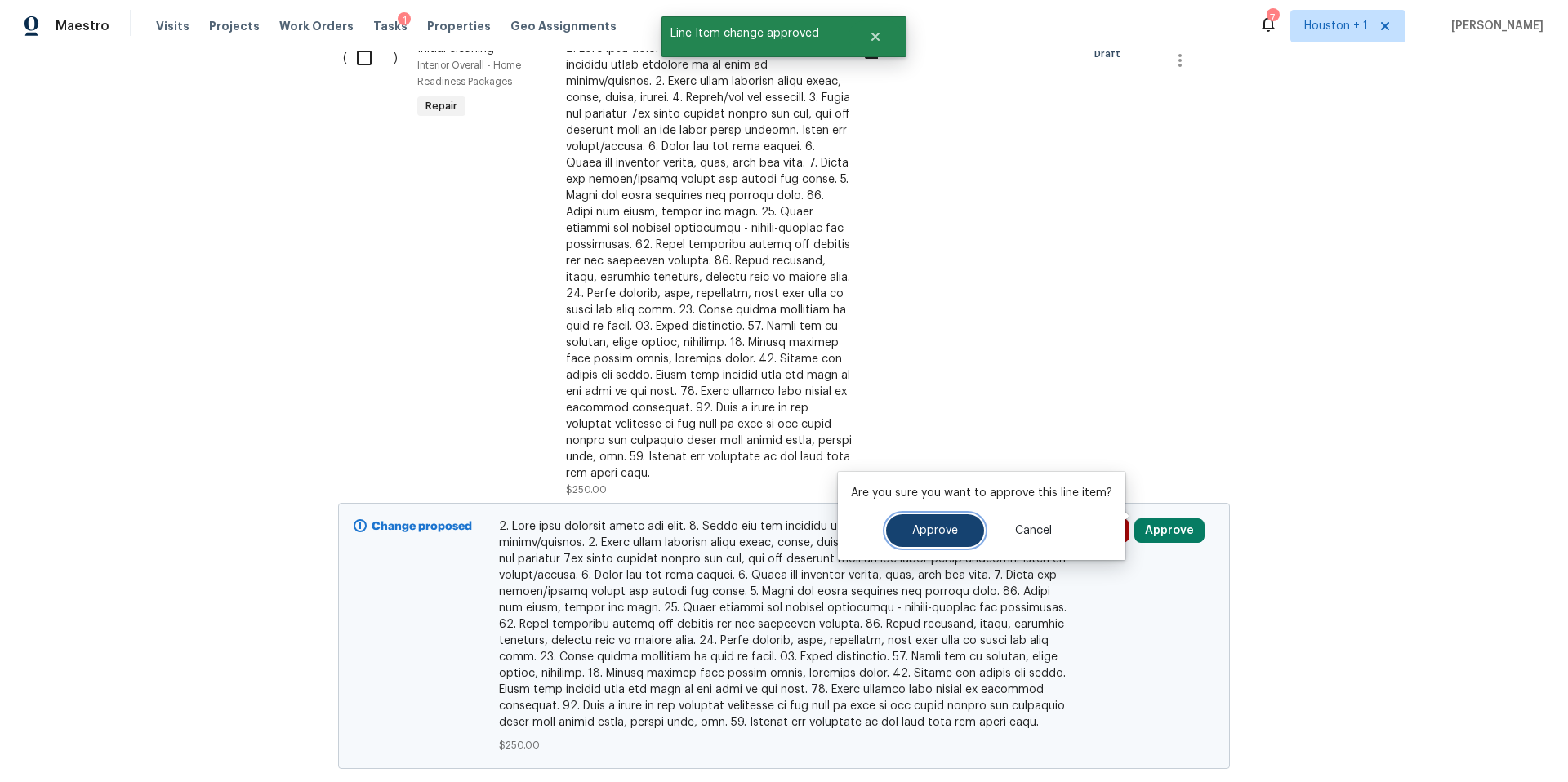
click at [946, 541] on button "Approve" at bounding box center [935, 530] width 98 height 32
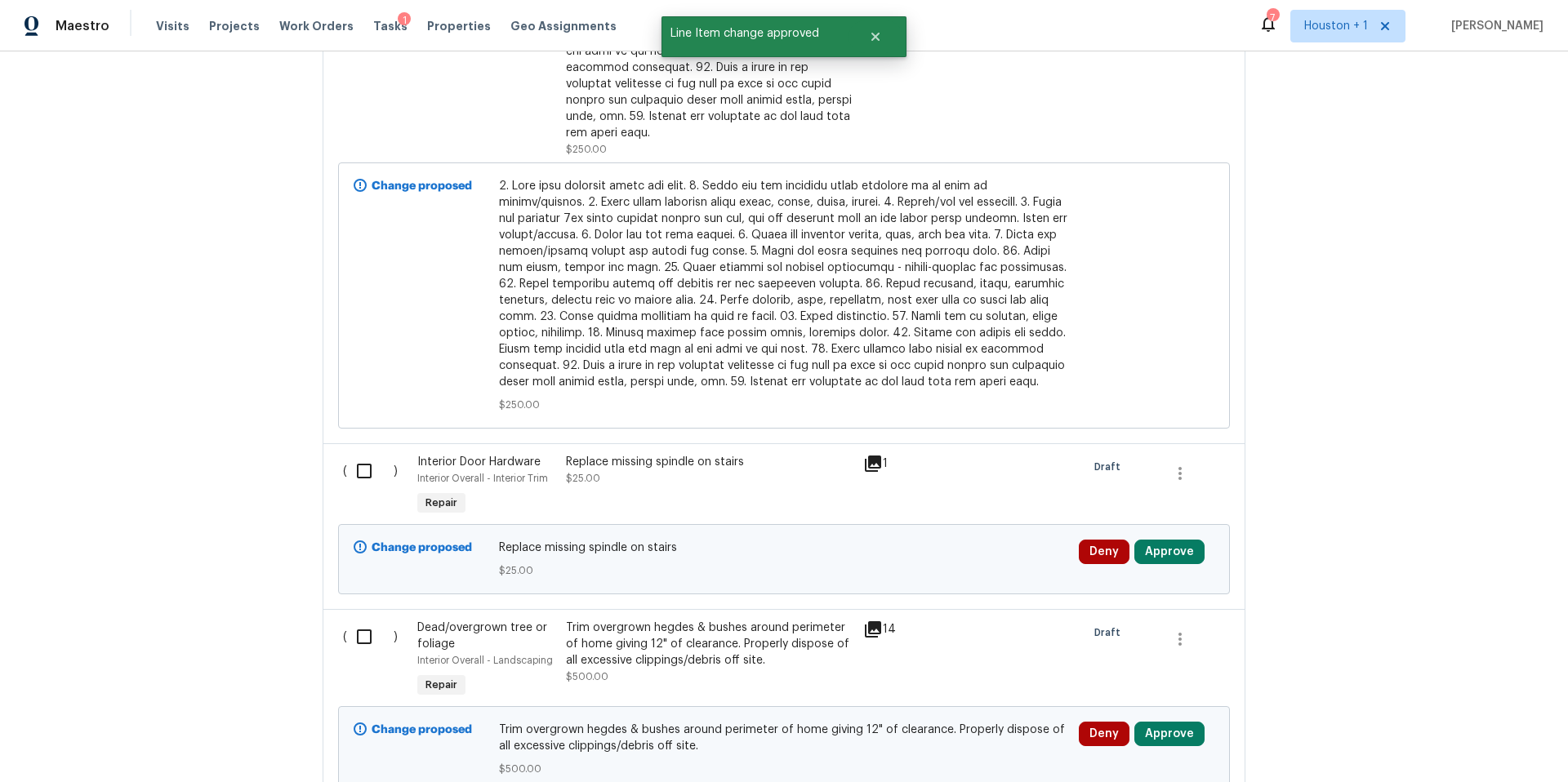
scroll to position [1897, 0]
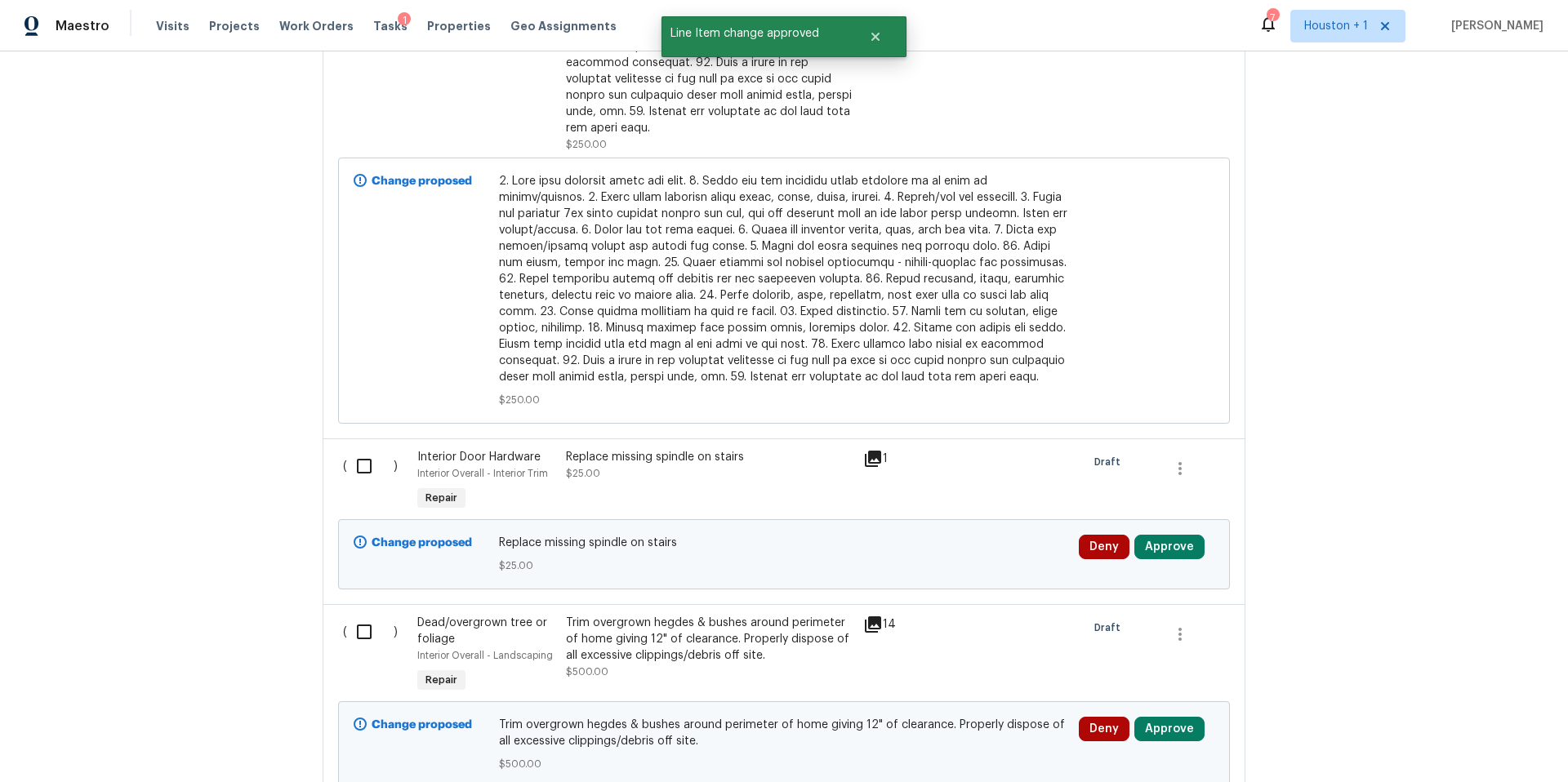
click at [876, 450] on icon at bounding box center [872, 458] width 16 height 16
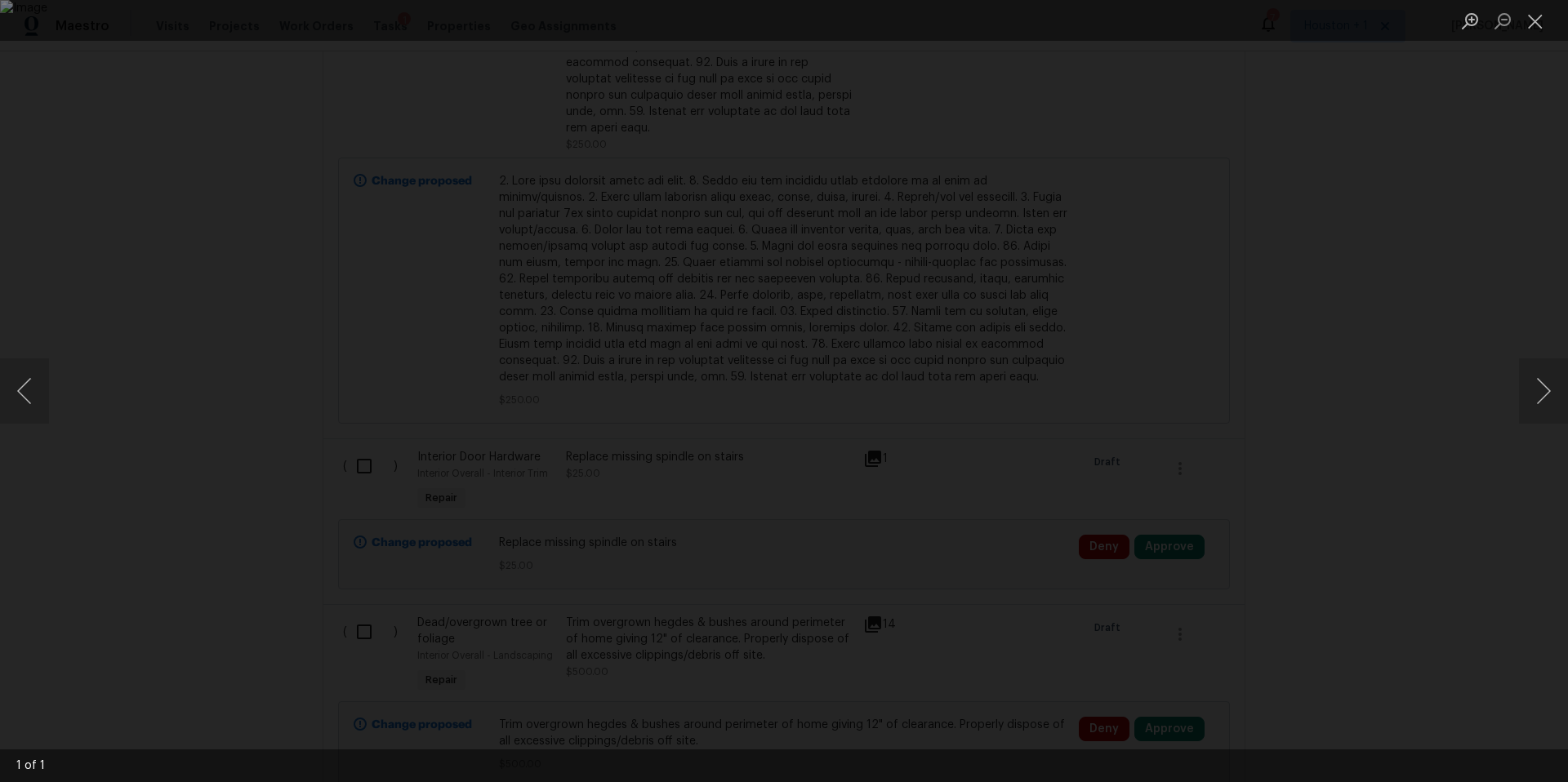
click at [1407, 368] on div "Lightbox" at bounding box center [784, 391] width 1568 height 782
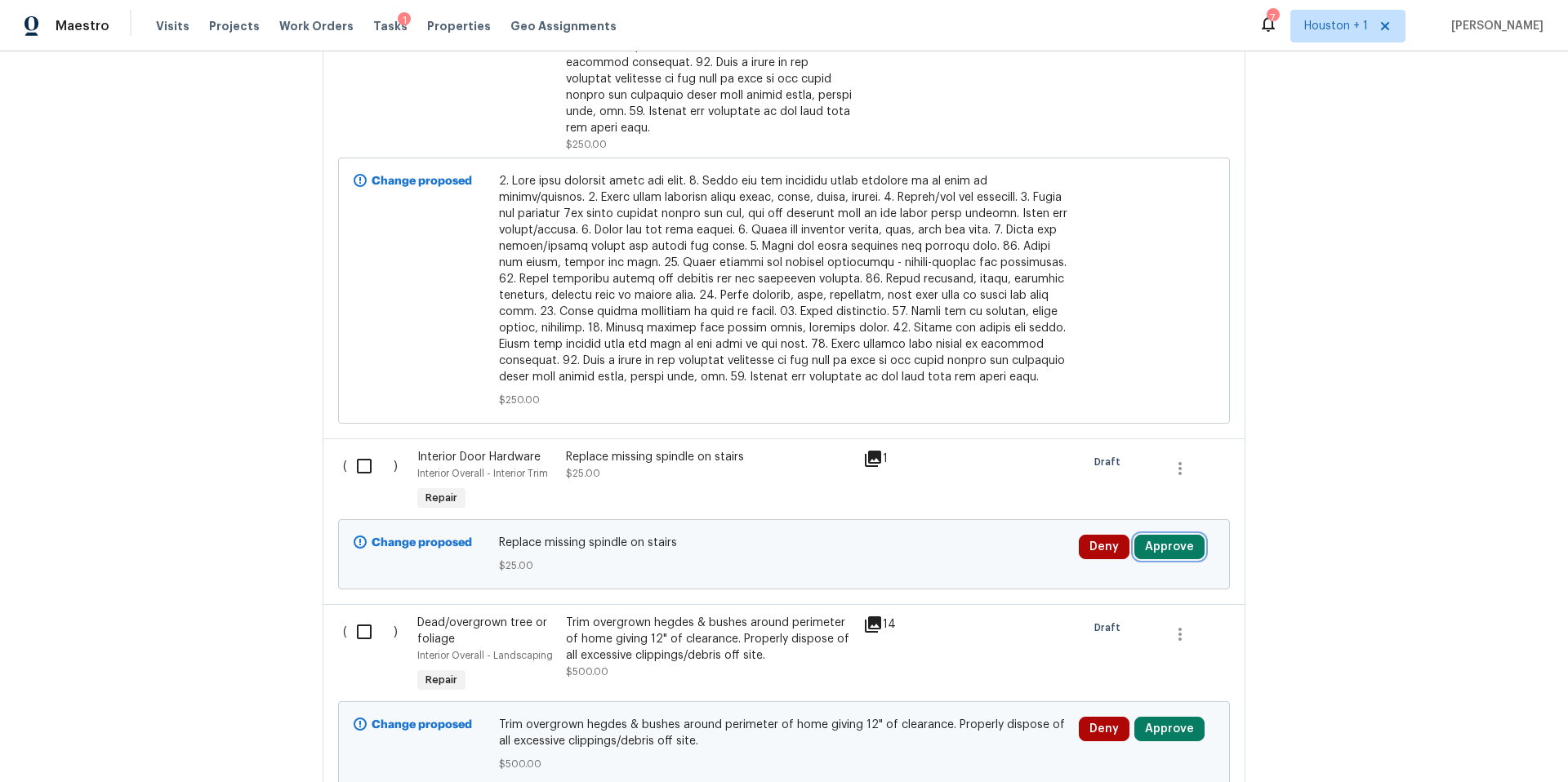
click at [1156, 535] on button "Approve" at bounding box center [1170, 547] width 70 height 25
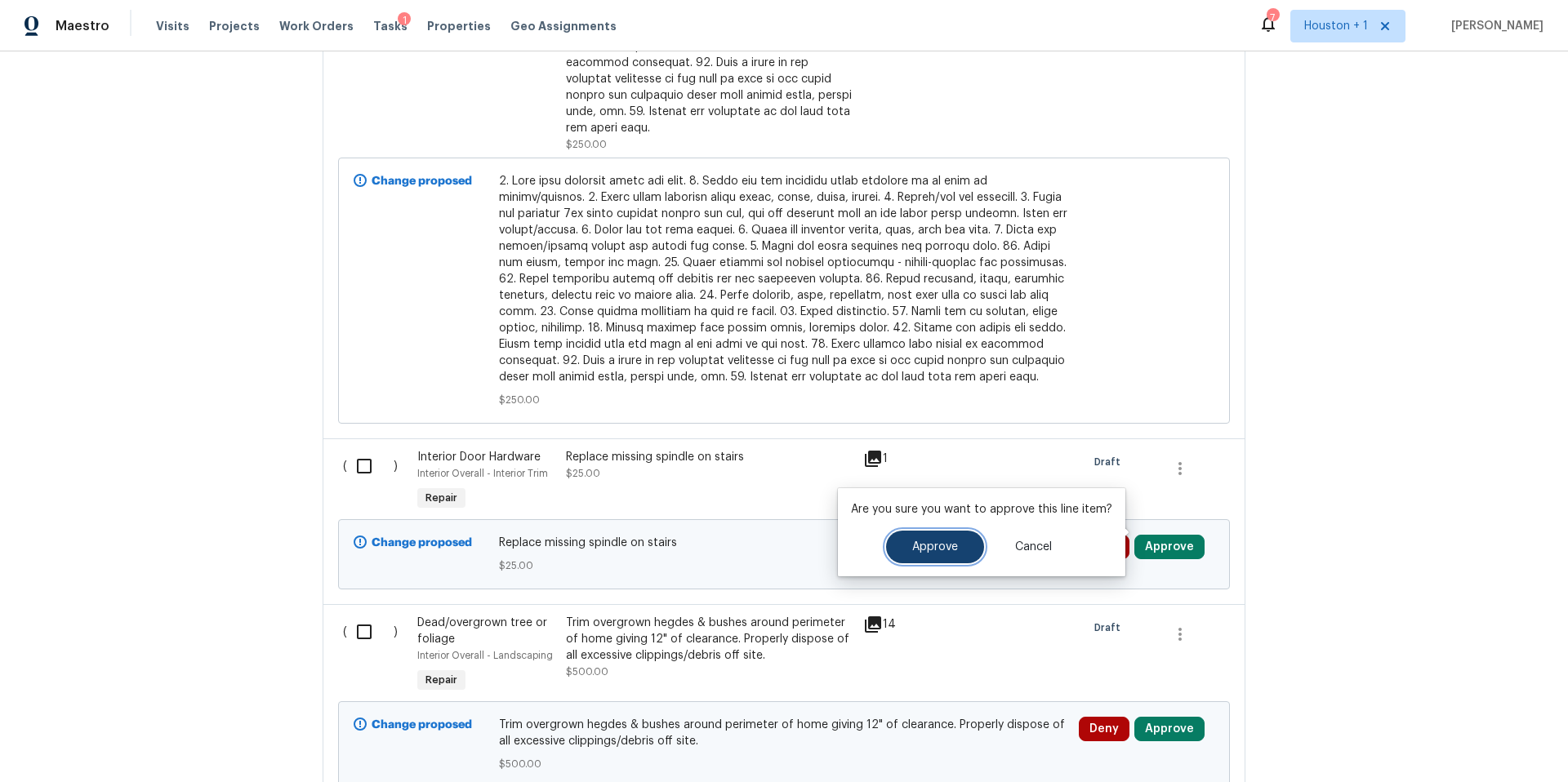
click at [938, 542] on span "Approve" at bounding box center [935, 547] width 46 height 12
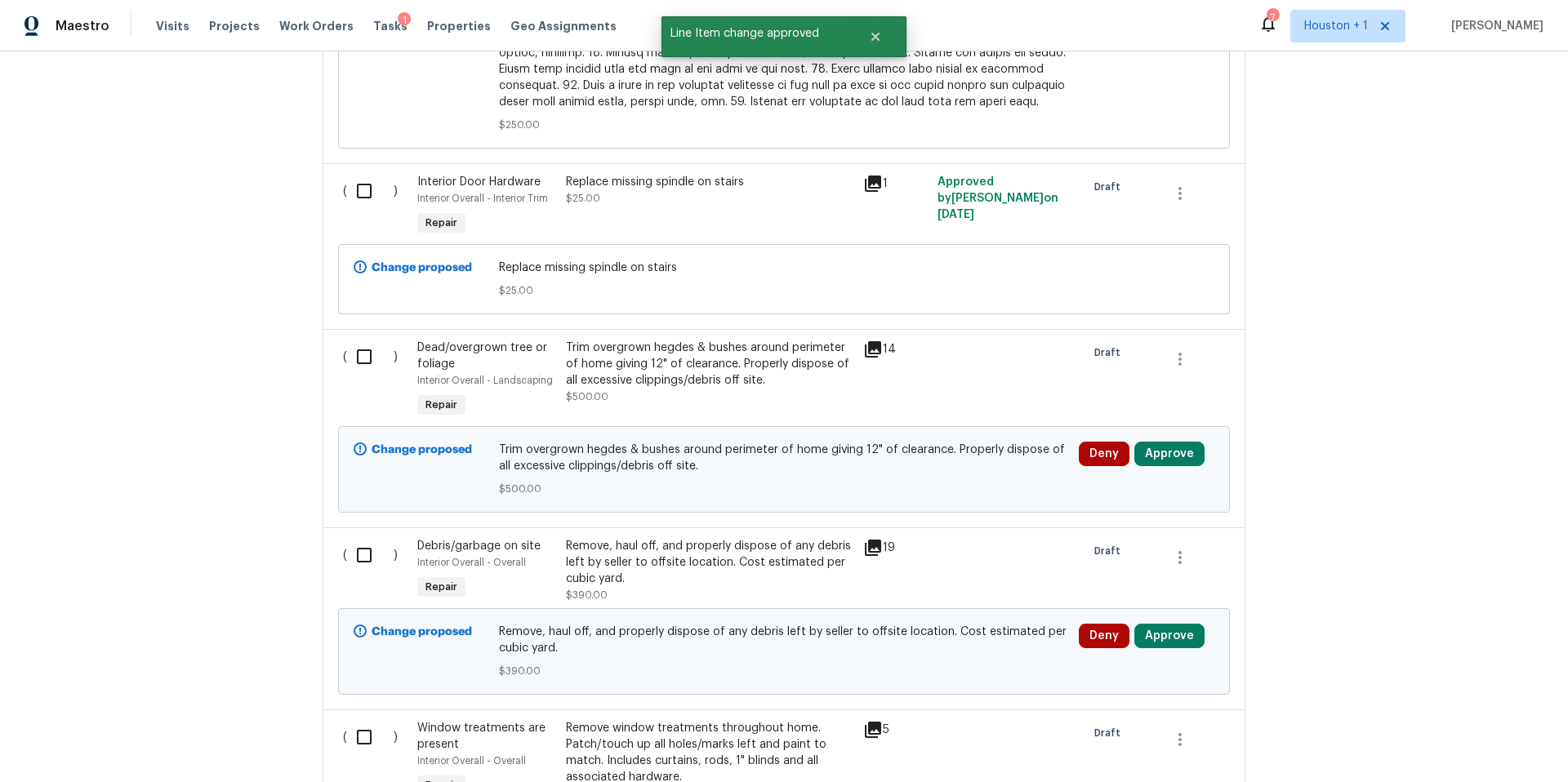
scroll to position [2192, 0]
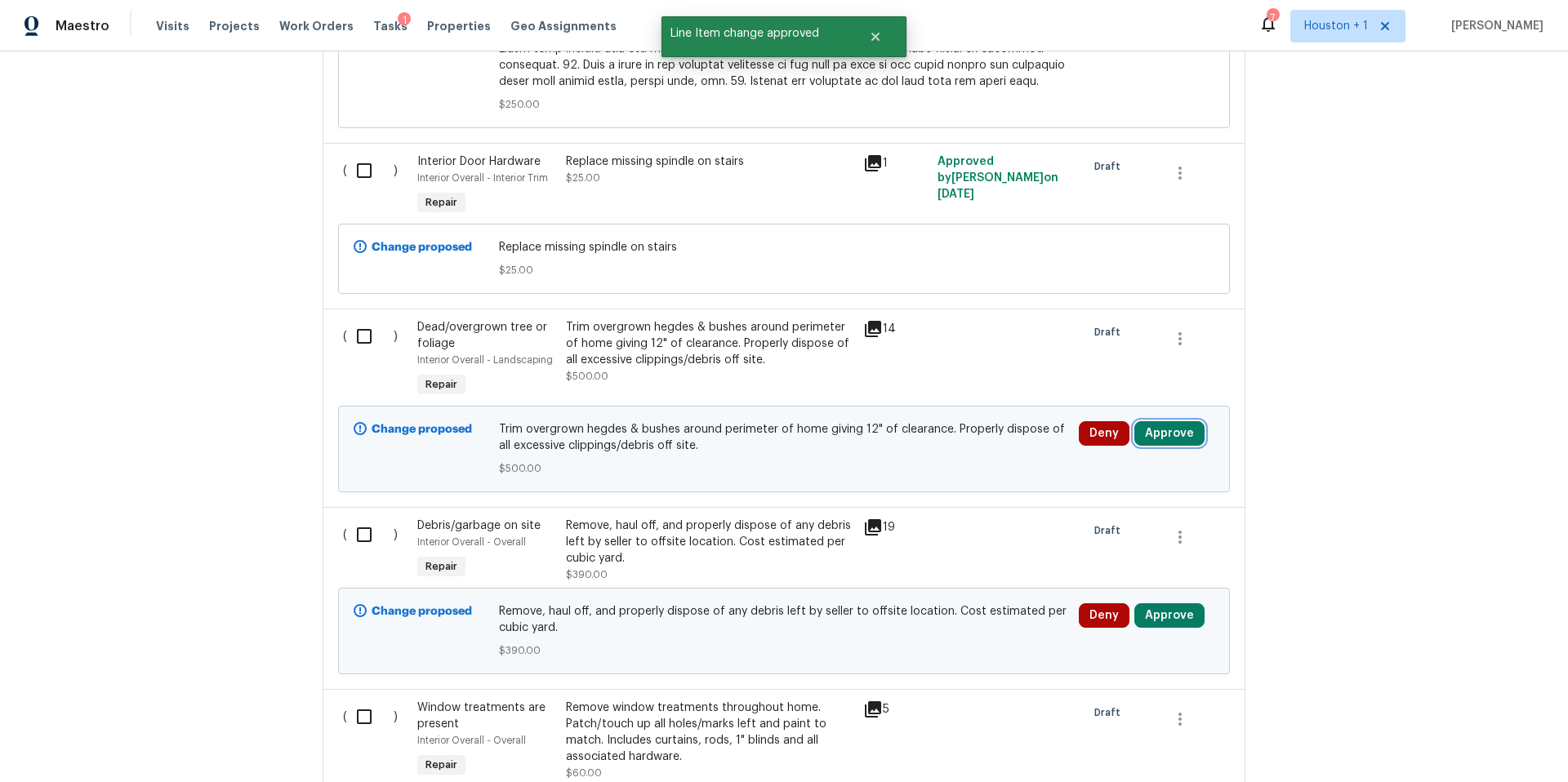
click at [1172, 421] on button "Approve" at bounding box center [1170, 433] width 70 height 25
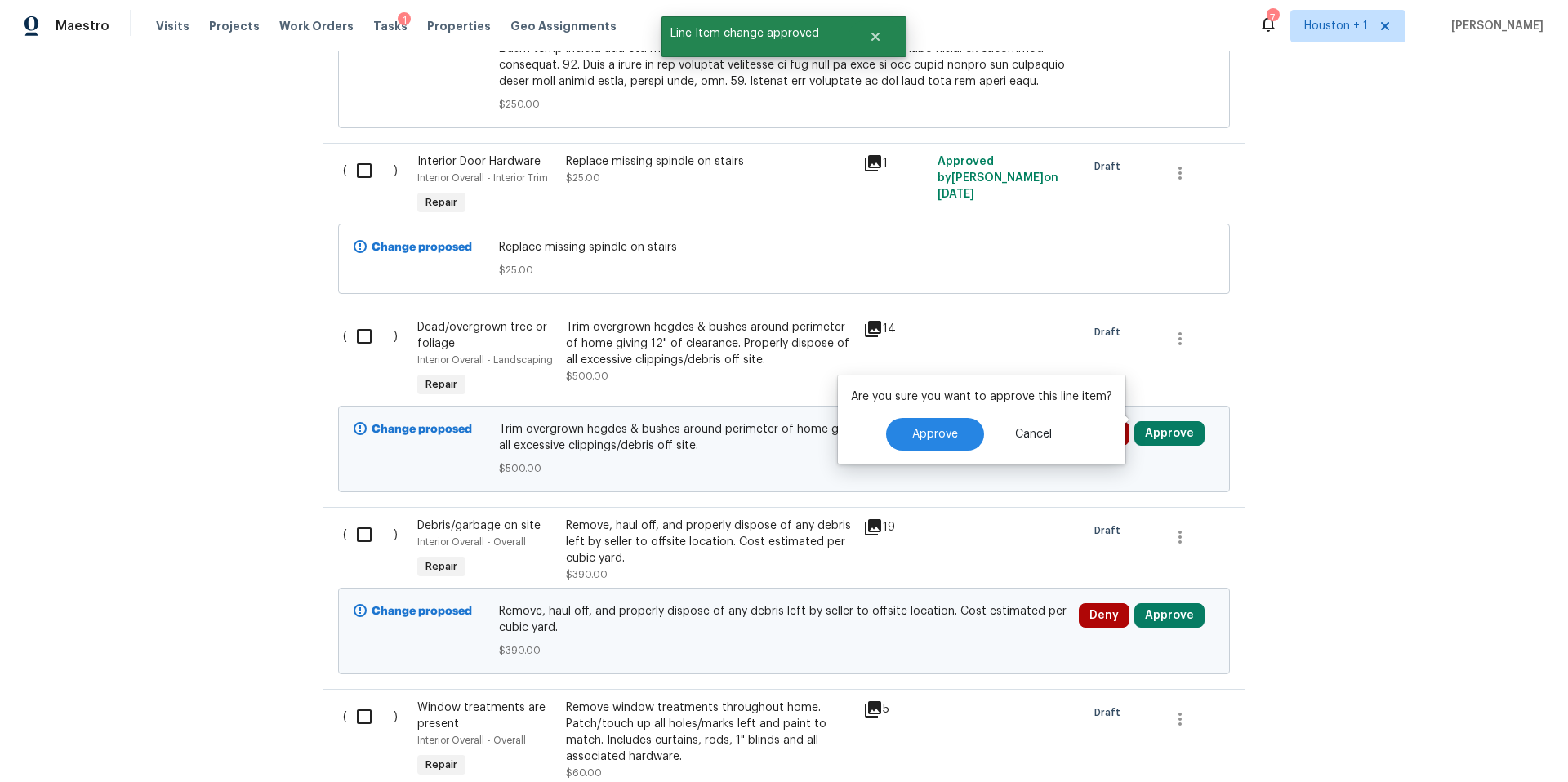
click at [810, 354] on div "Trim overgrown hegdes & bushes around perimeter of home giving 12" of clearance…" at bounding box center [710, 352] width 288 height 66
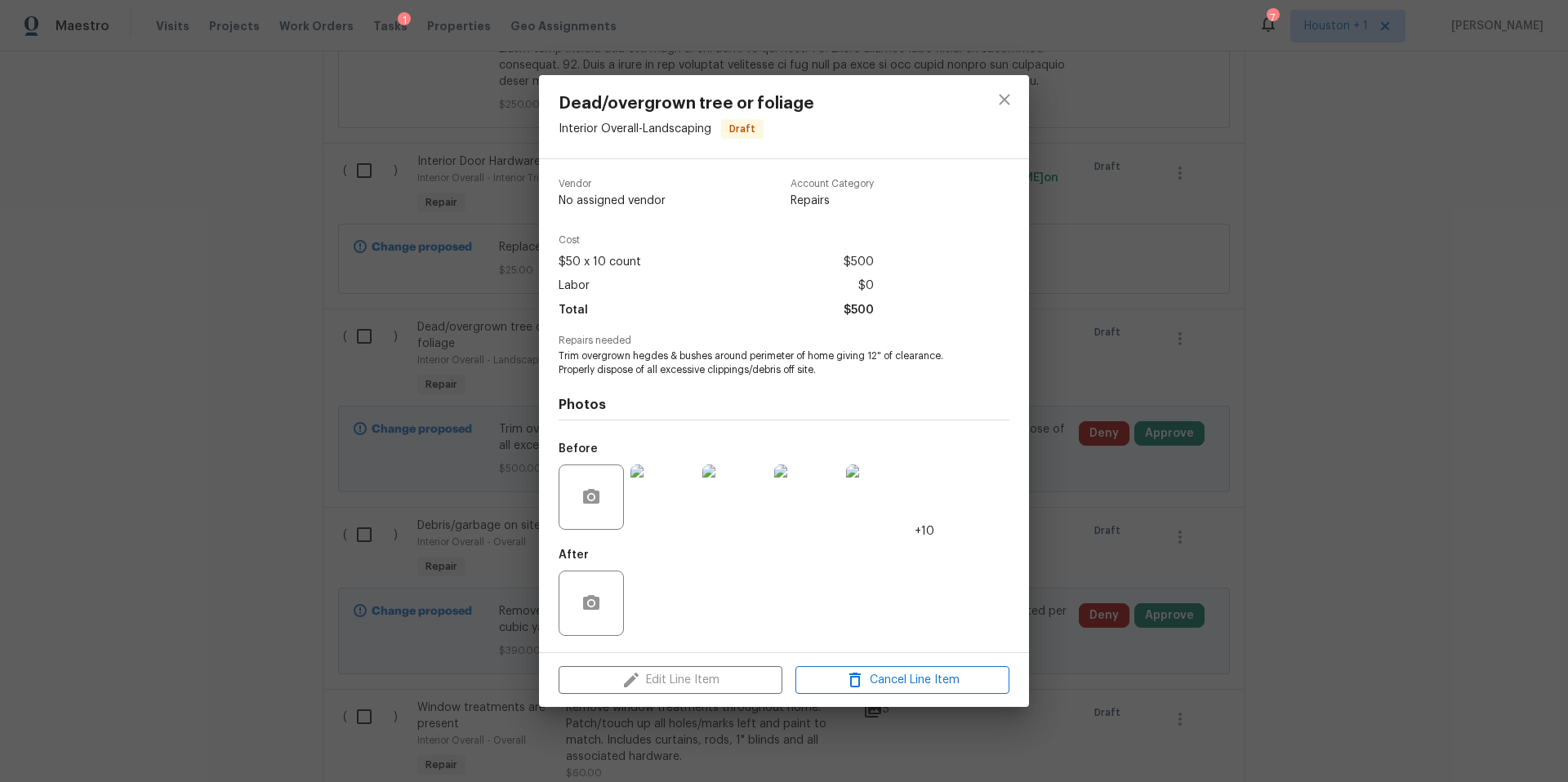
click at [657, 505] on img at bounding box center [663, 497] width 66 height 66
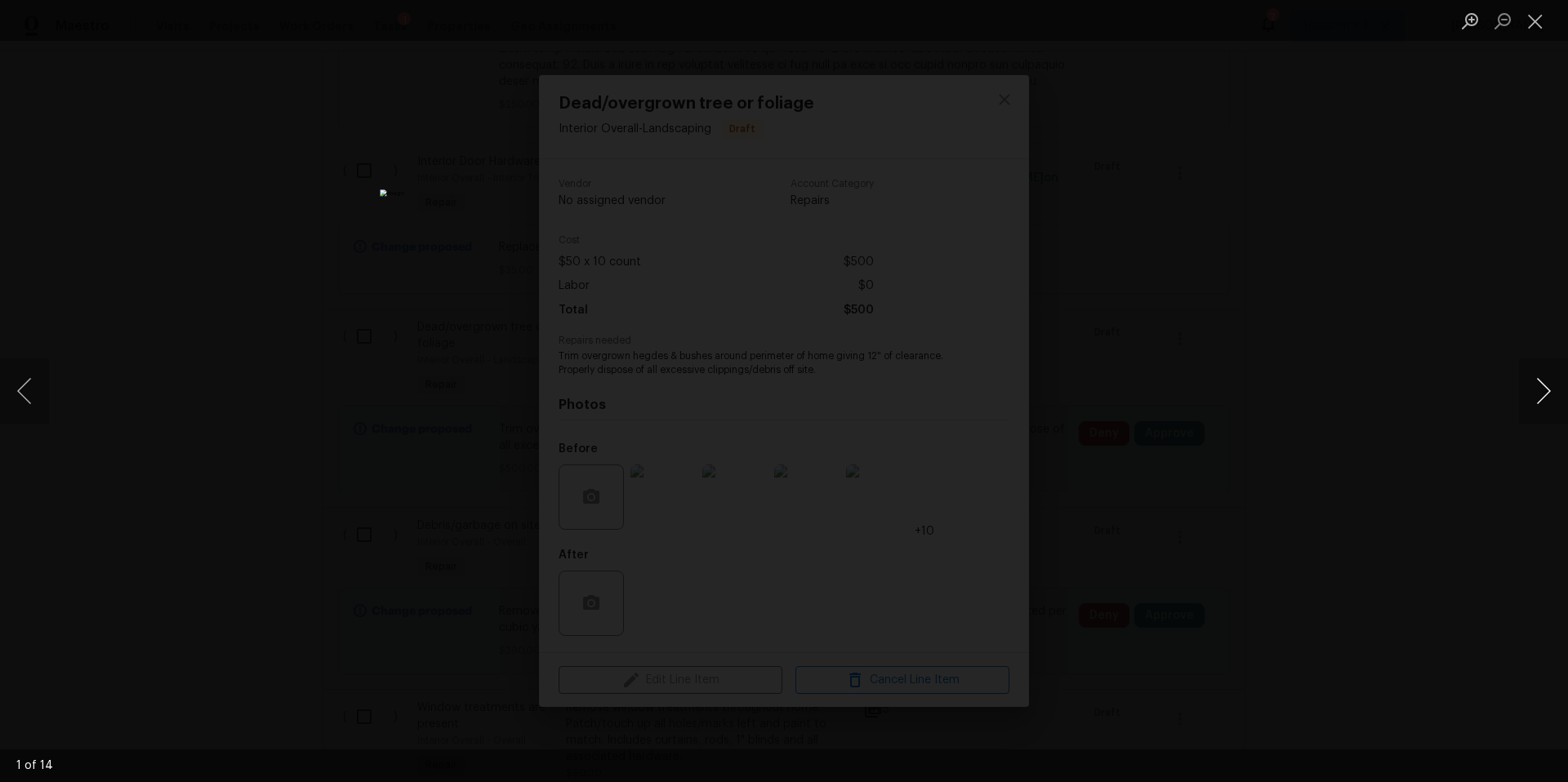
click at [1542, 387] on button "Next image" at bounding box center [1544, 391] width 49 height 66
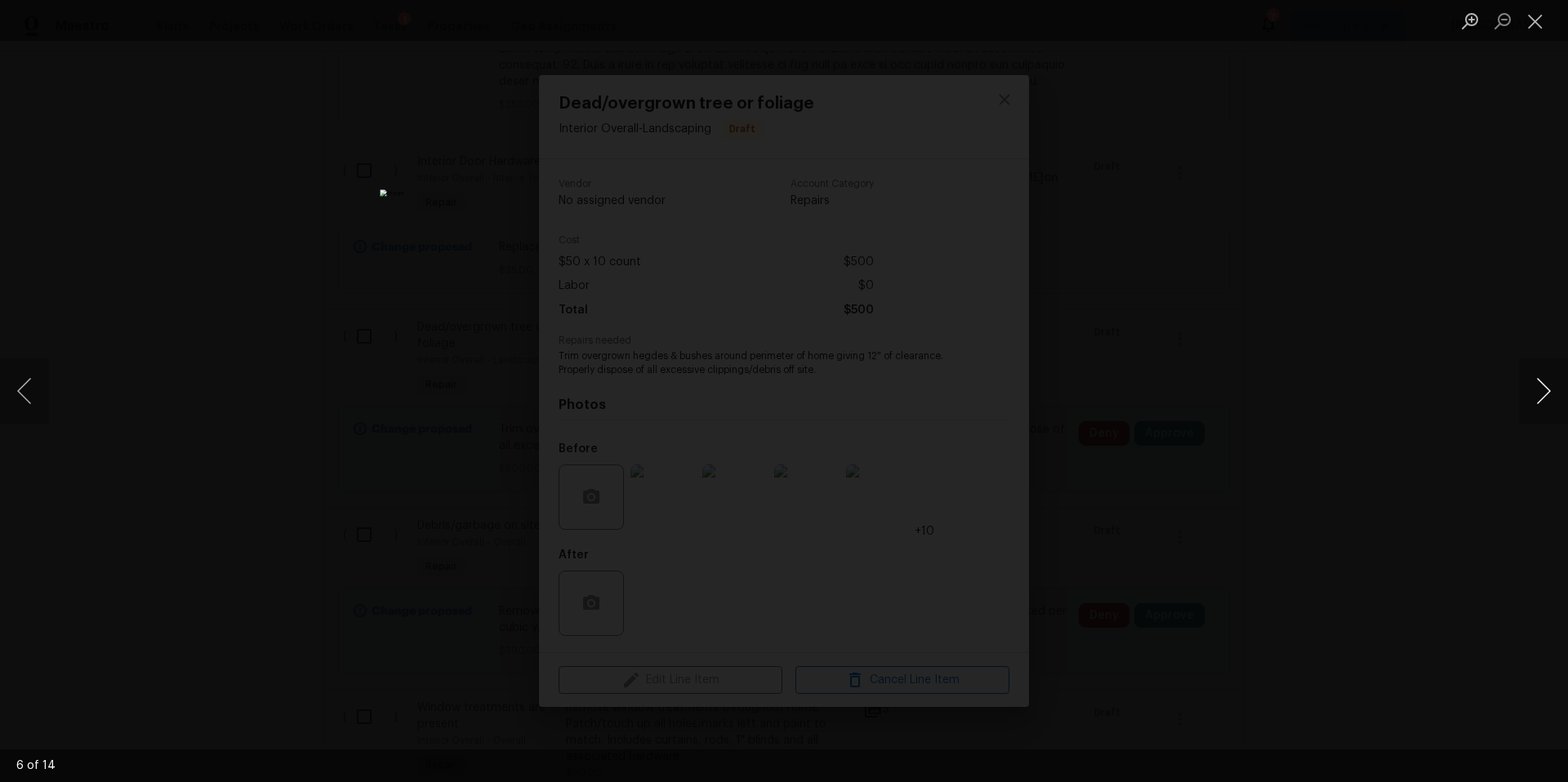
click at [1542, 387] on button "Next image" at bounding box center [1544, 391] width 49 height 66
click at [1411, 353] on div "Lightbox" at bounding box center [784, 391] width 1568 height 782
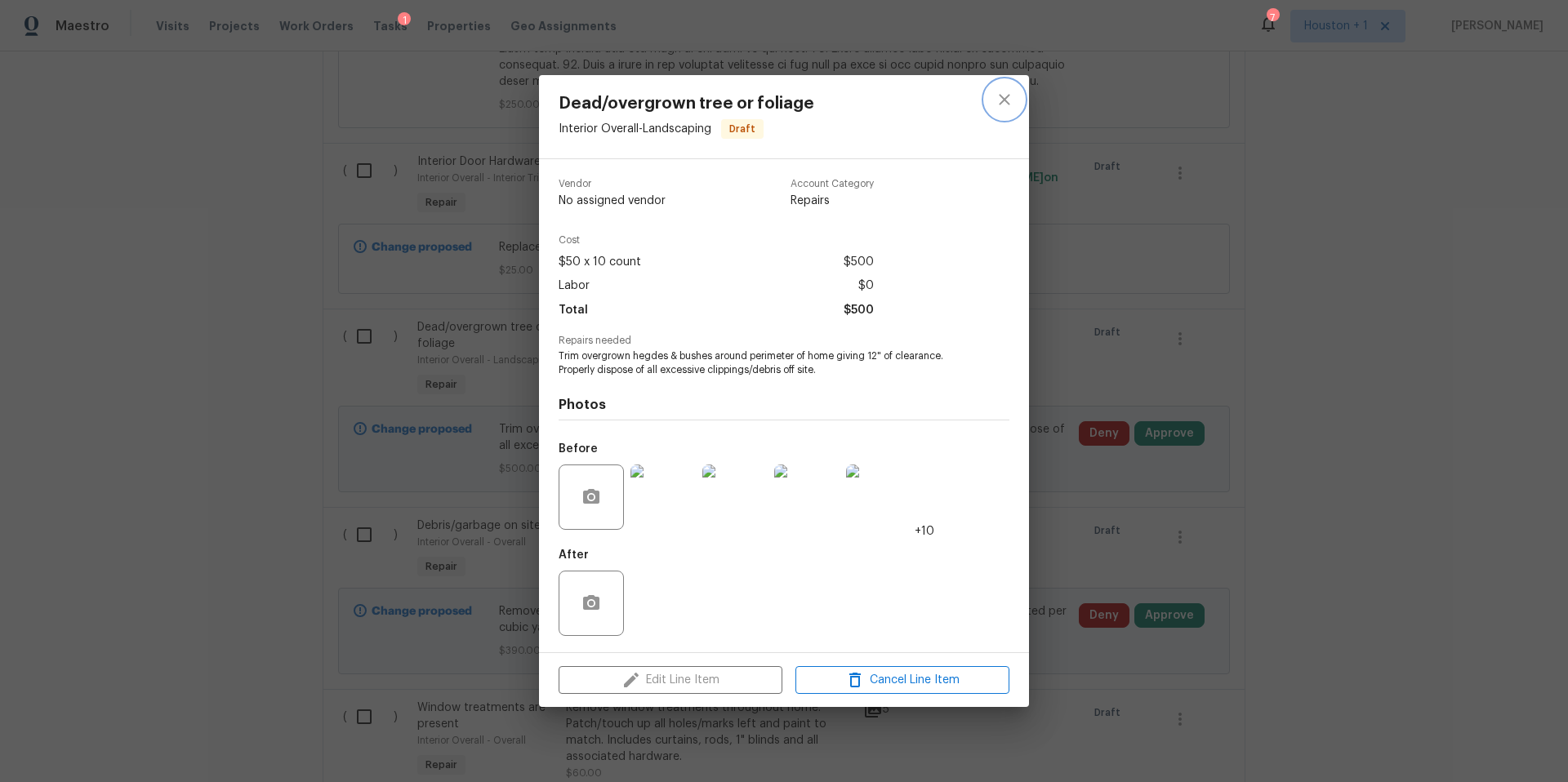
click at [1015, 108] on button "close" at bounding box center [1004, 99] width 39 height 39
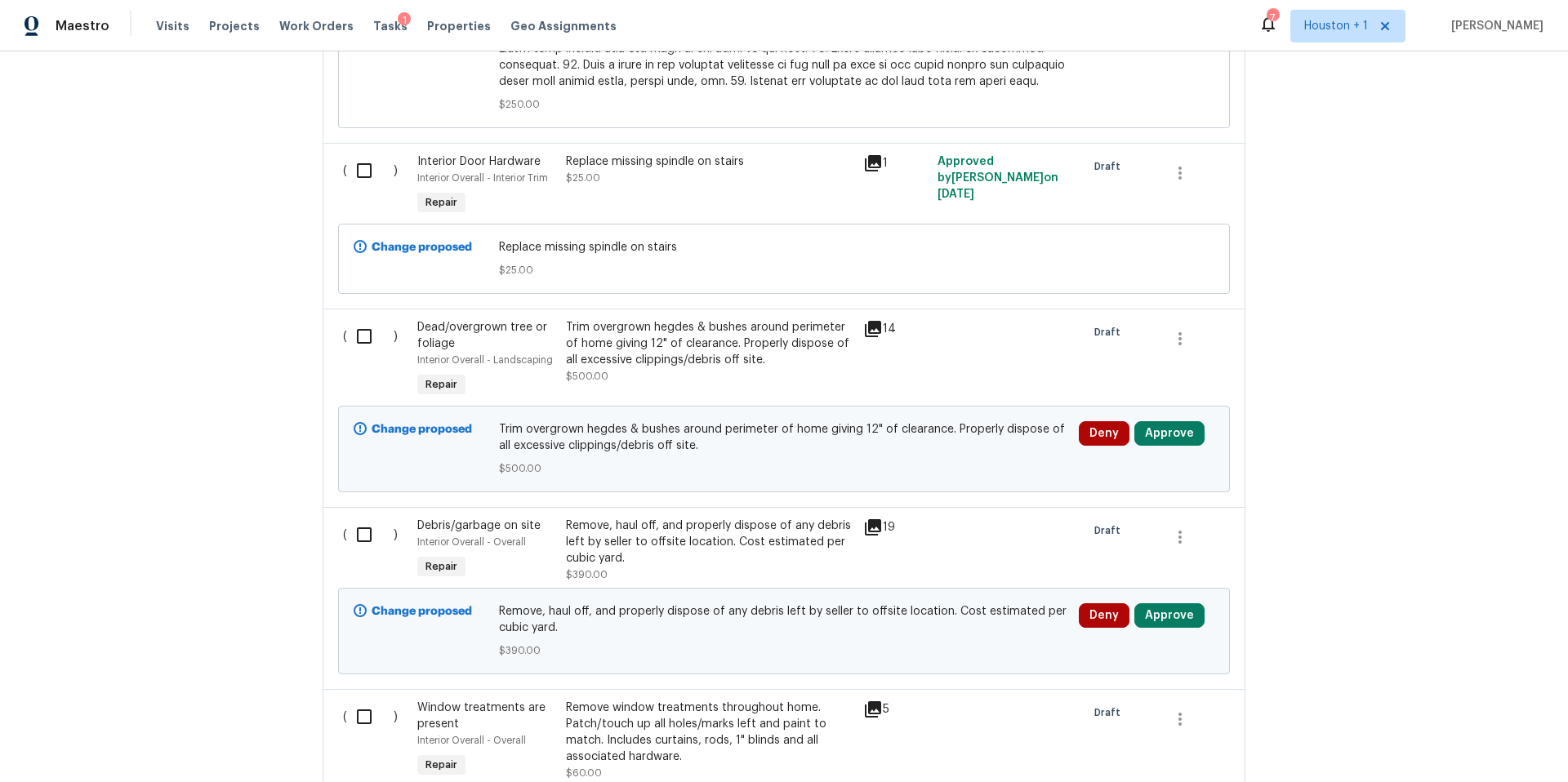
click at [725, 340] on div "Trim overgrown hegdes & bushes around perimeter of home giving 12" of clearance…" at bounding box center [710, 344] width 288 height 49
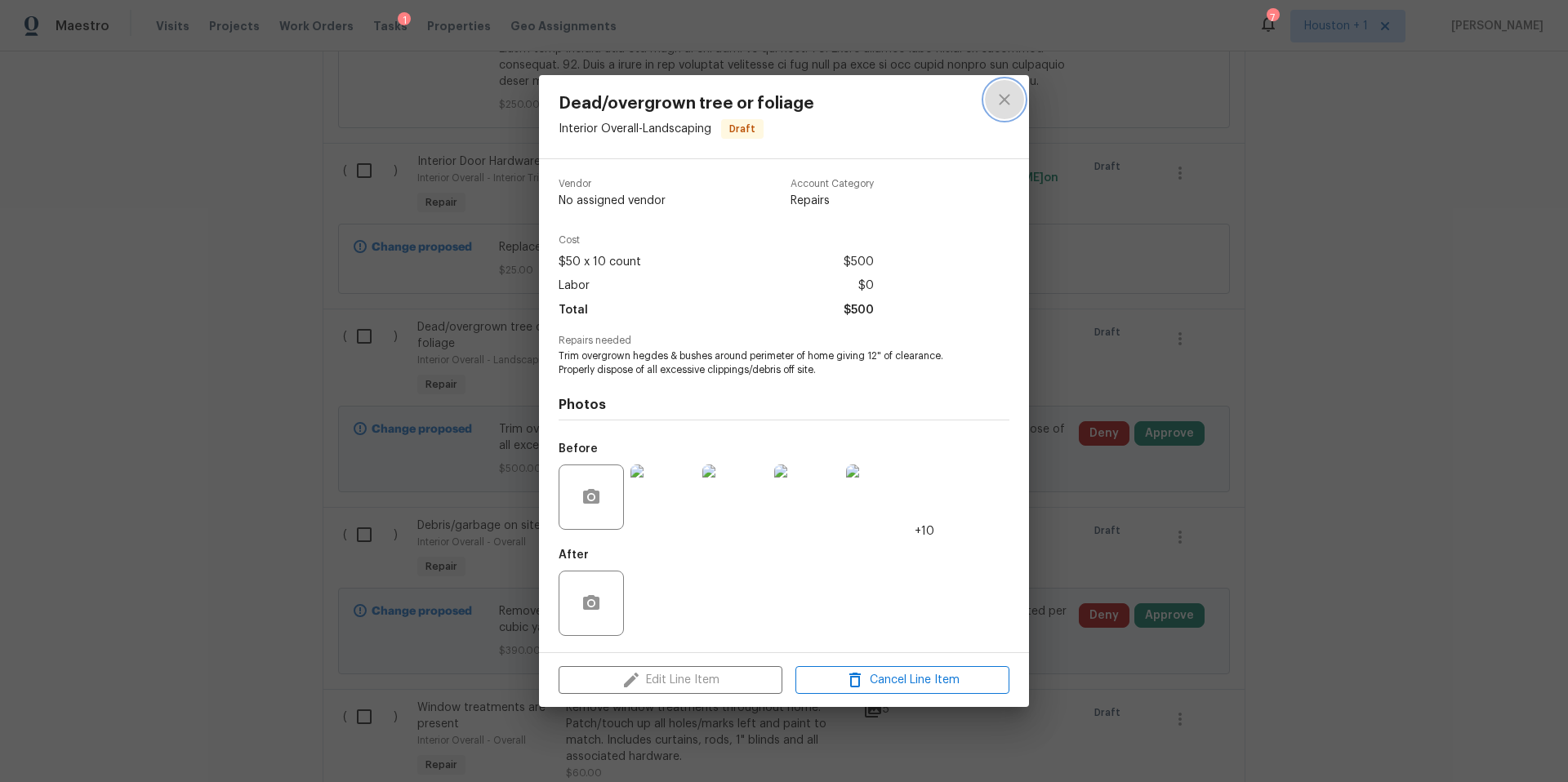
click at [995, 102] on icon "close" at bounding box center [1004, 100] width 20 height 20
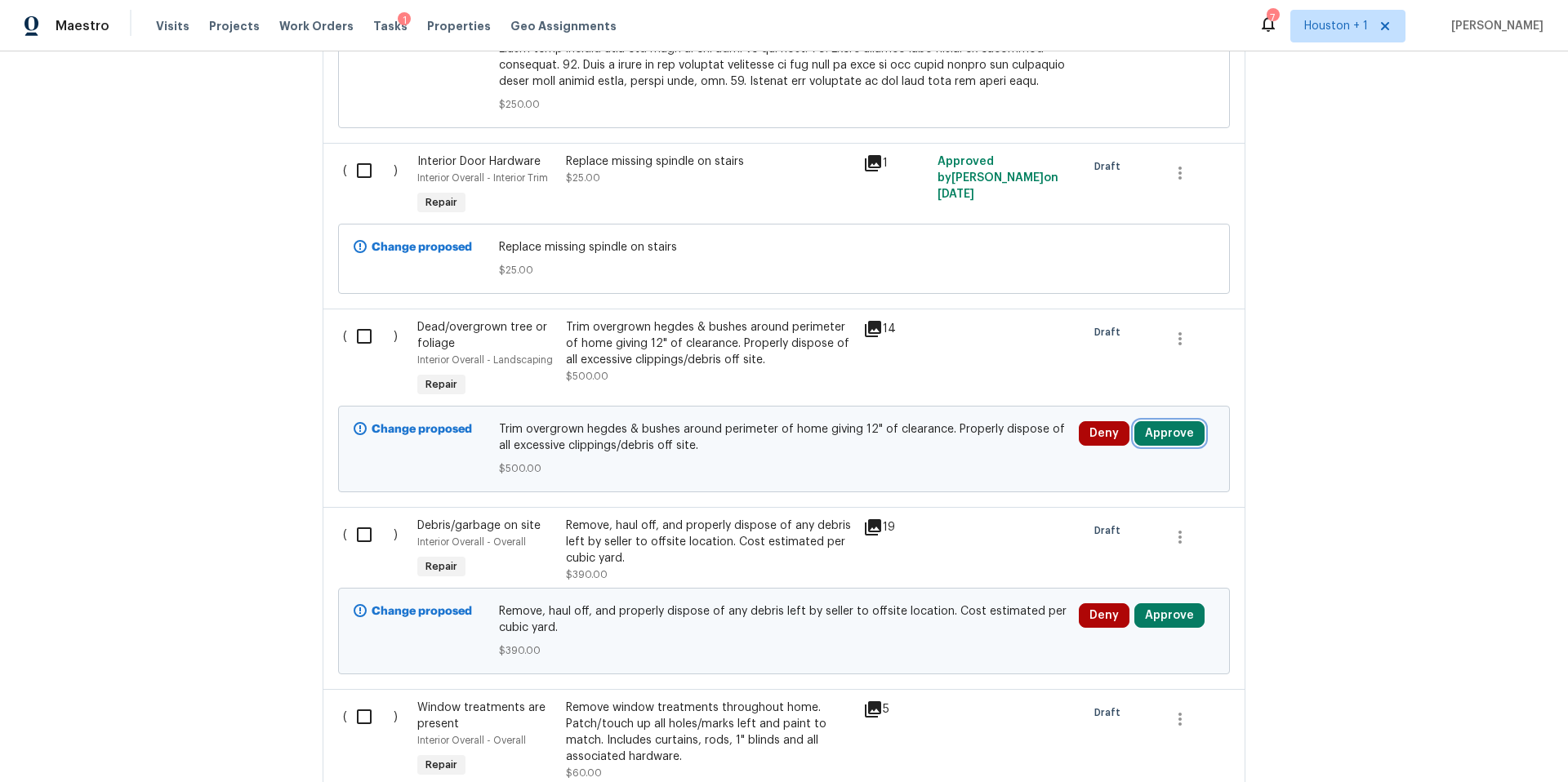
click at [1171, 422] on button "Approve" at bounding box center [1170, 433] width 70 height 25
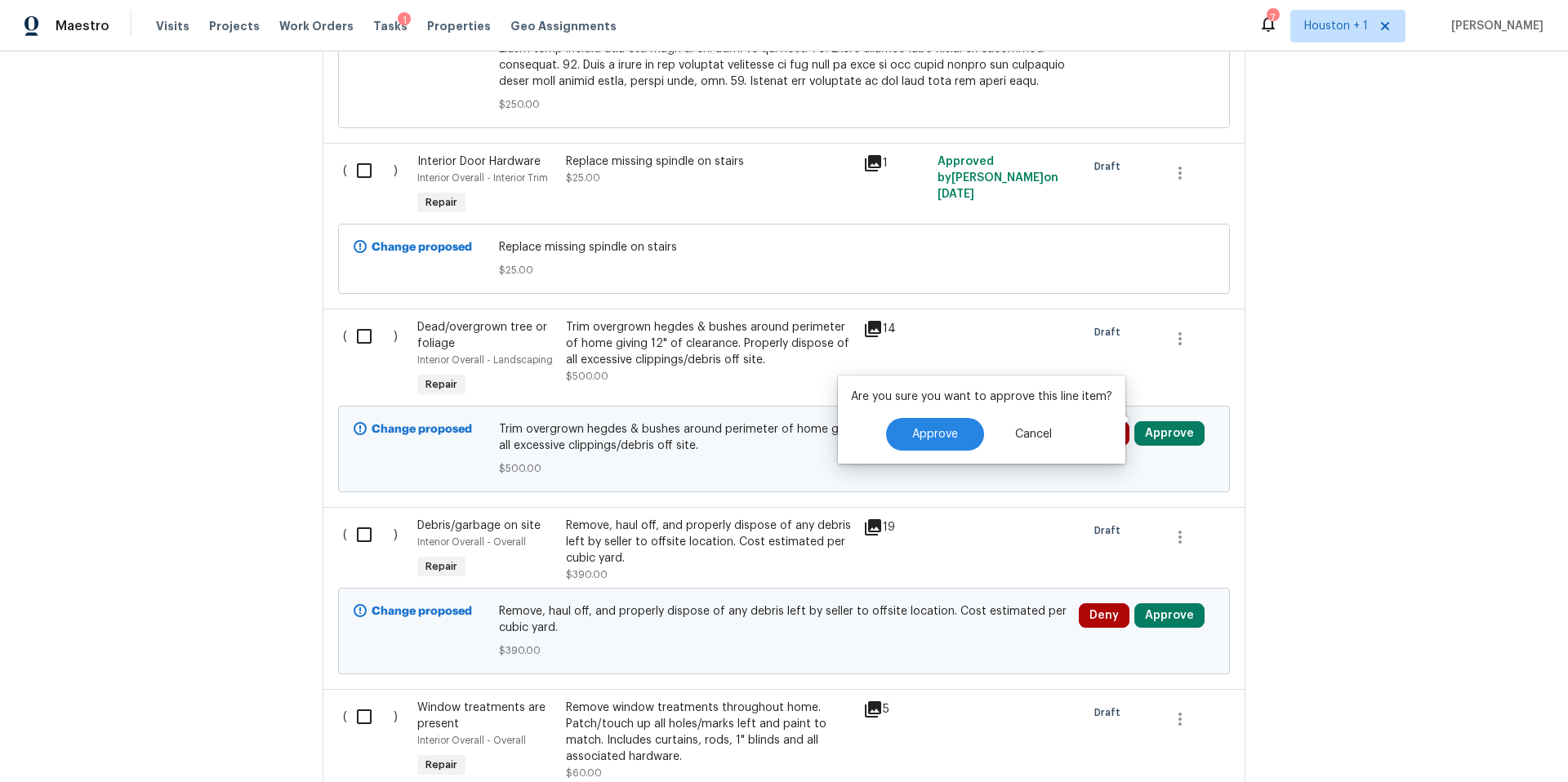
click at [952, 452] on div "Are you sure you want to approve this line item? Approve Cancel" at bounding box center [982, 419] width 288 height 88
click at [945, 434] on span "Approve" at bounding box center [935, 434] width 46 height 12
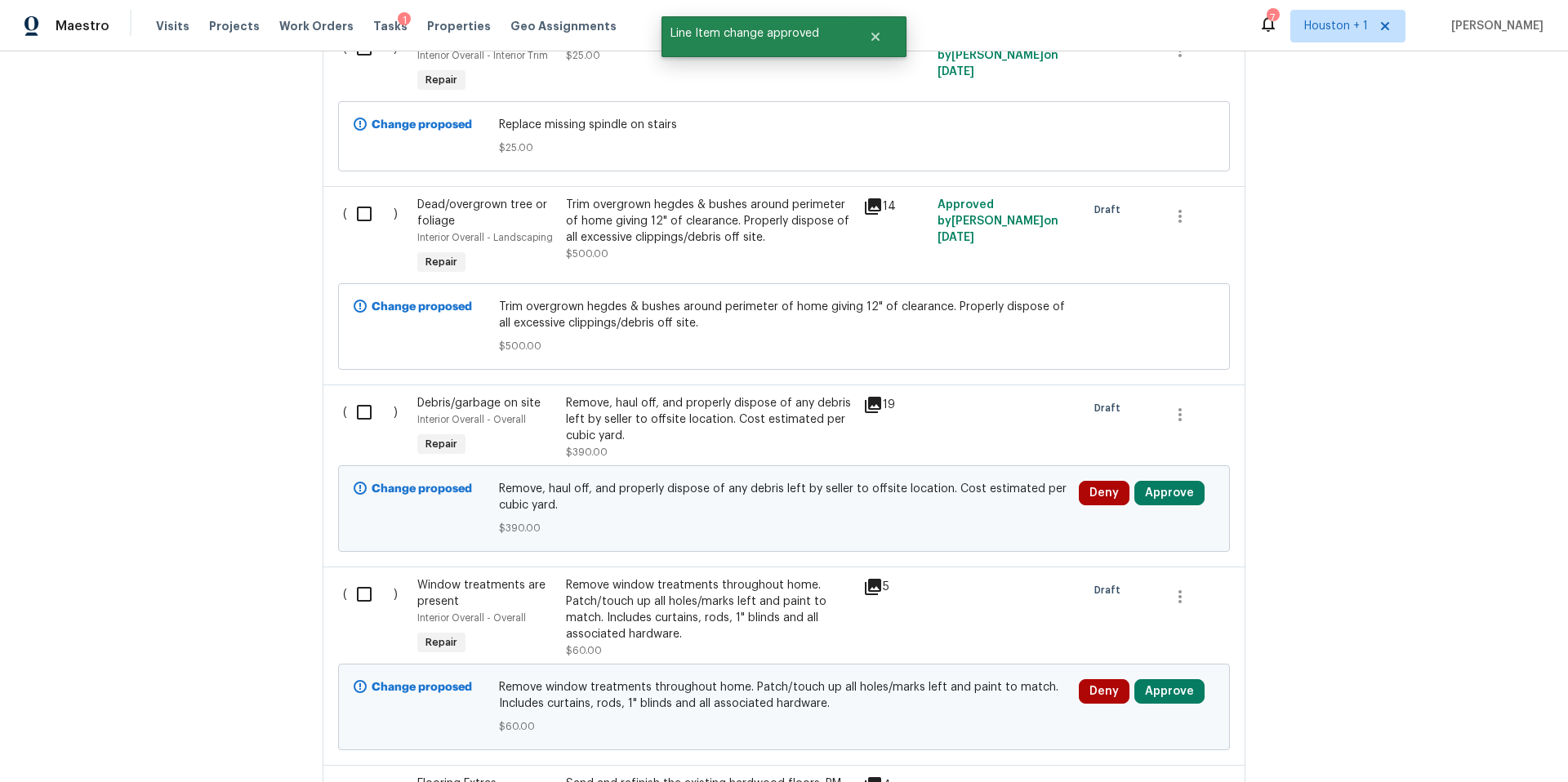
scroll to position [2322, 0]
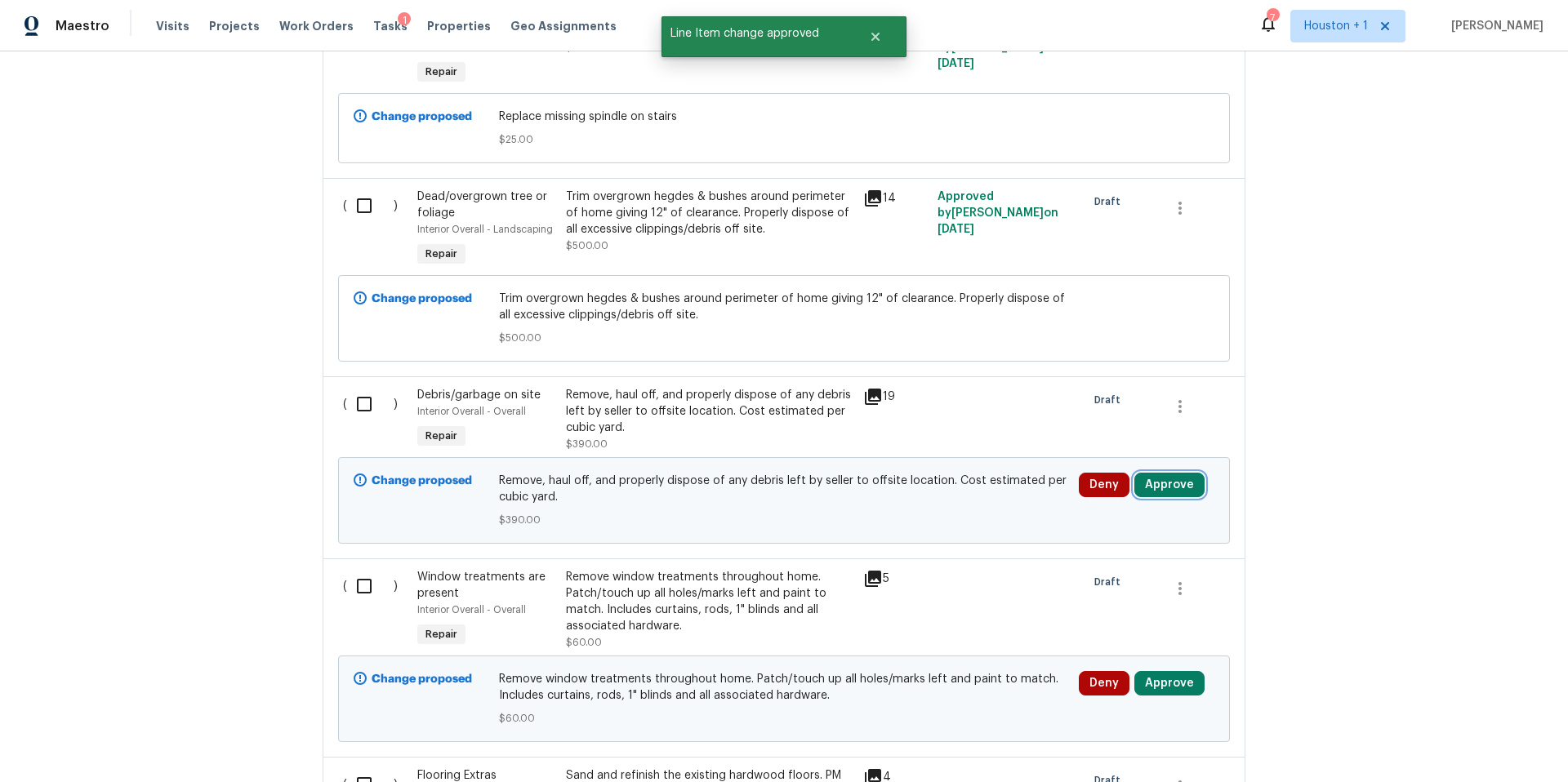
click at [1159, 473] on button "Approve" at bounding box center [1170, 486] width 70 height 25
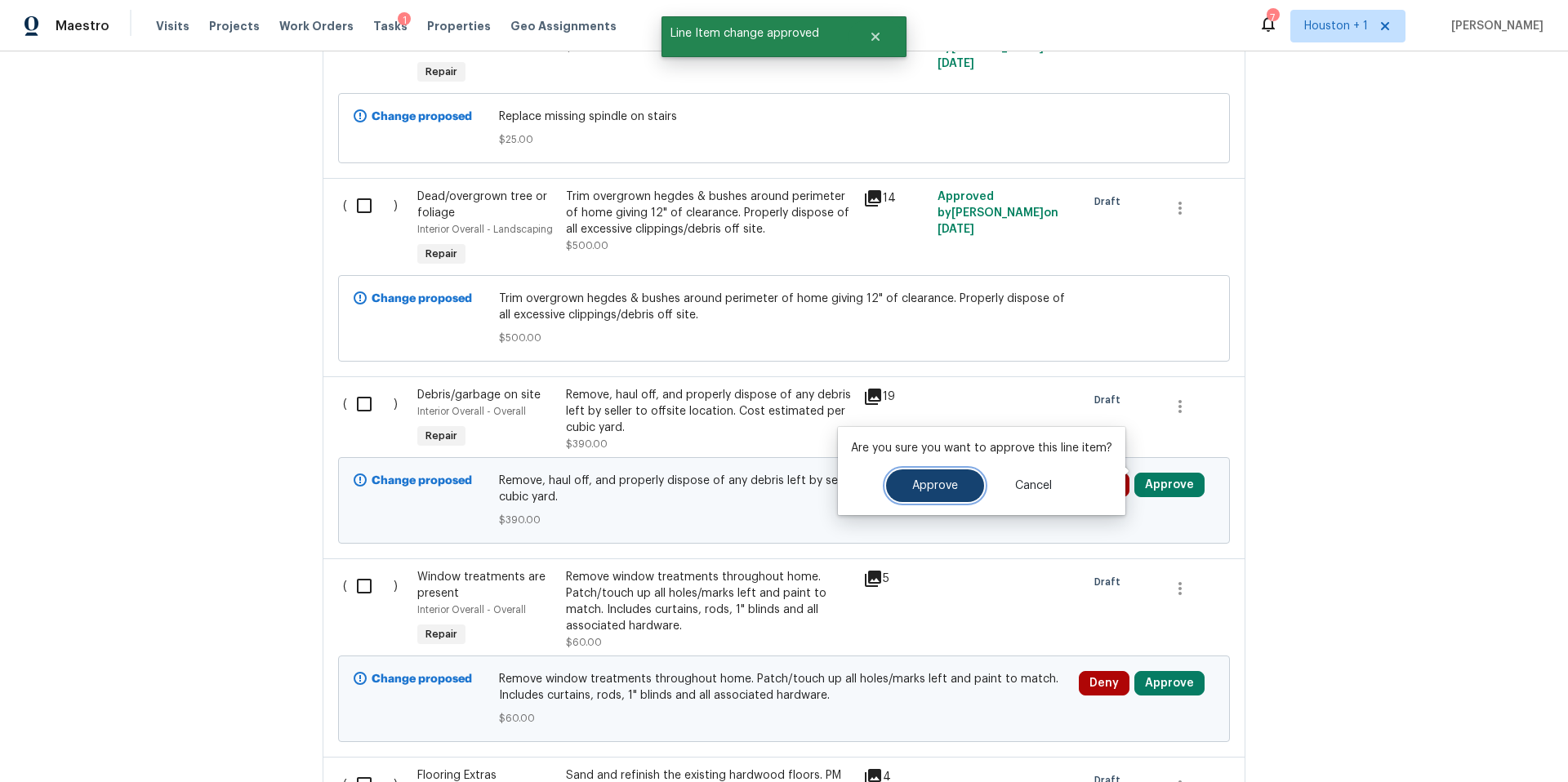
click at [945, 485] on span "Approve" at bounding box center [935, 486] width 46 height 12
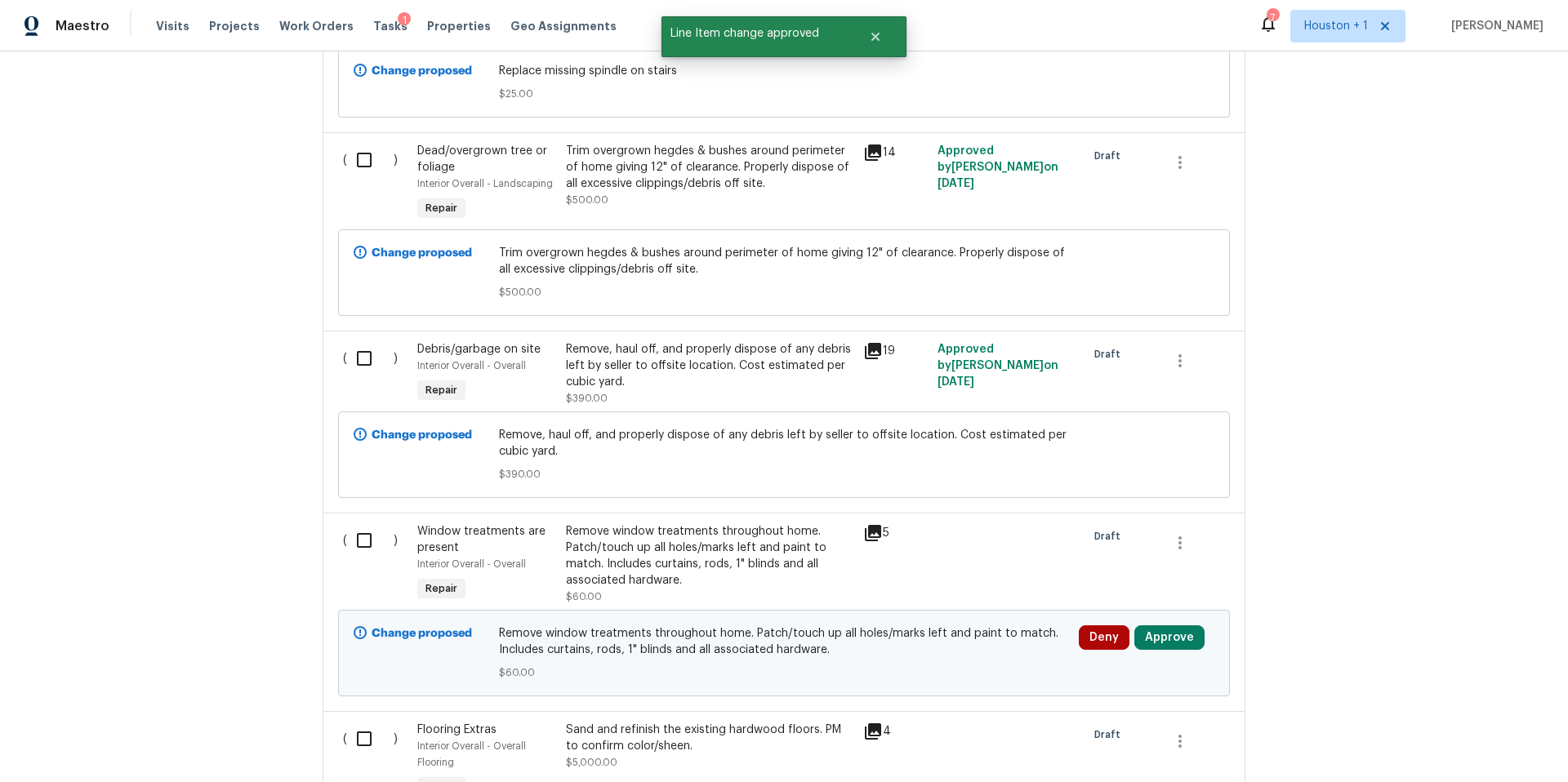
scroll to position [2373, 0]
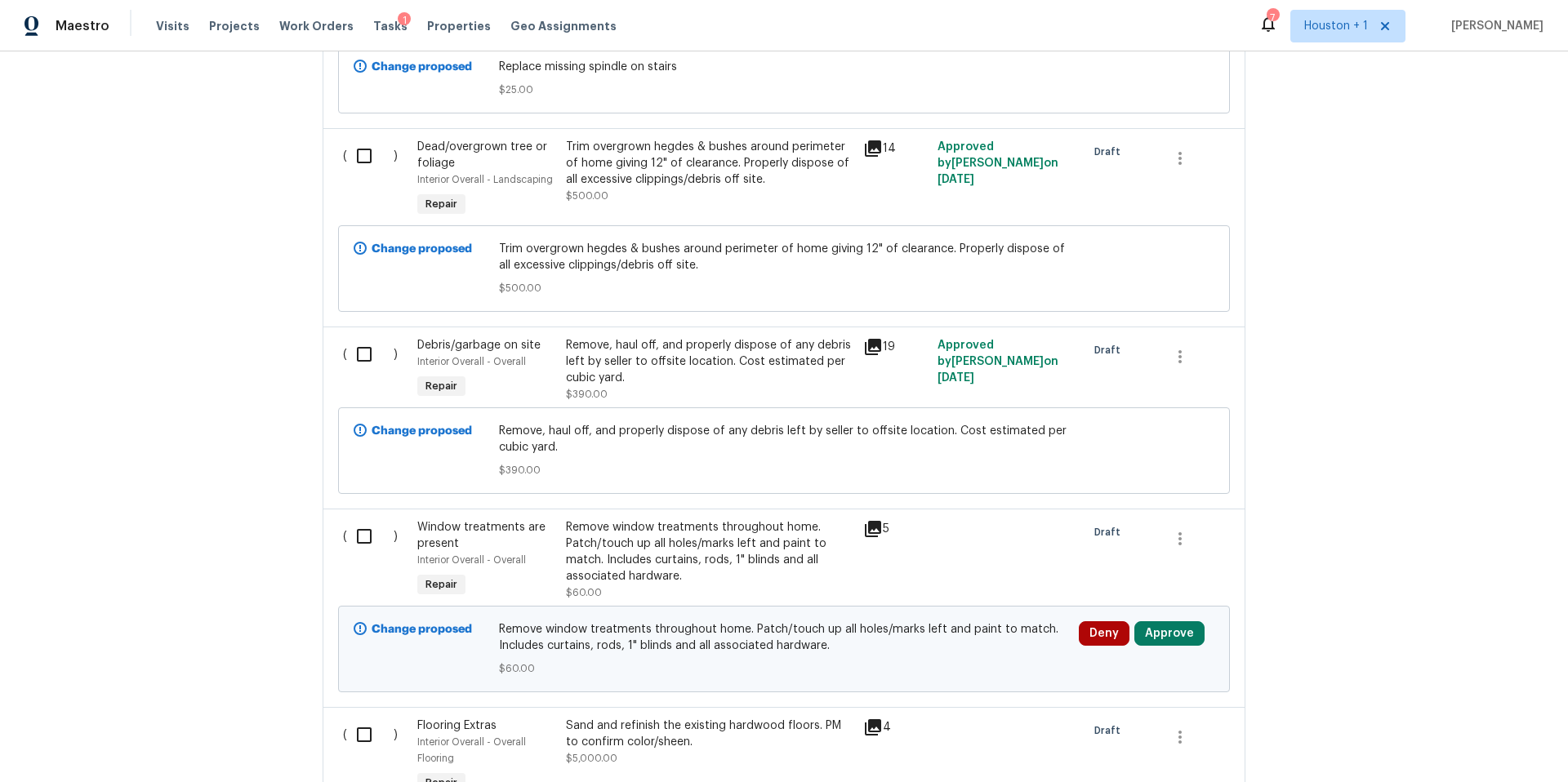
click at [877, 521] on icon at bounding box center [872, 528] width 16 height 16
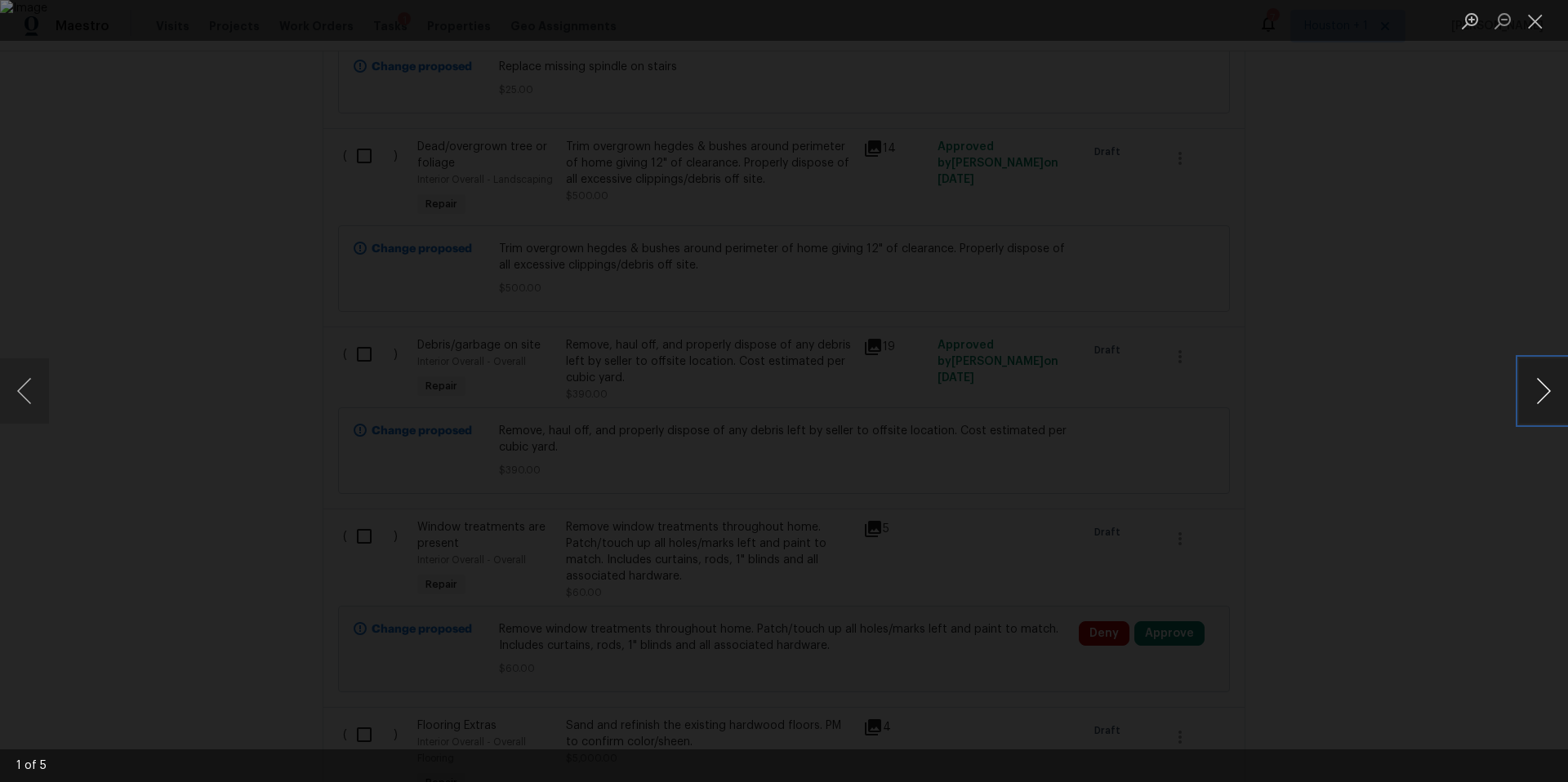
click at [1544, 386] on button "Next image" at bounding box center [1544, 391] width 49 height 66
click at [1482, 392] on div "Lightbox" at bounding box center [784, 391] width 1568 height 782
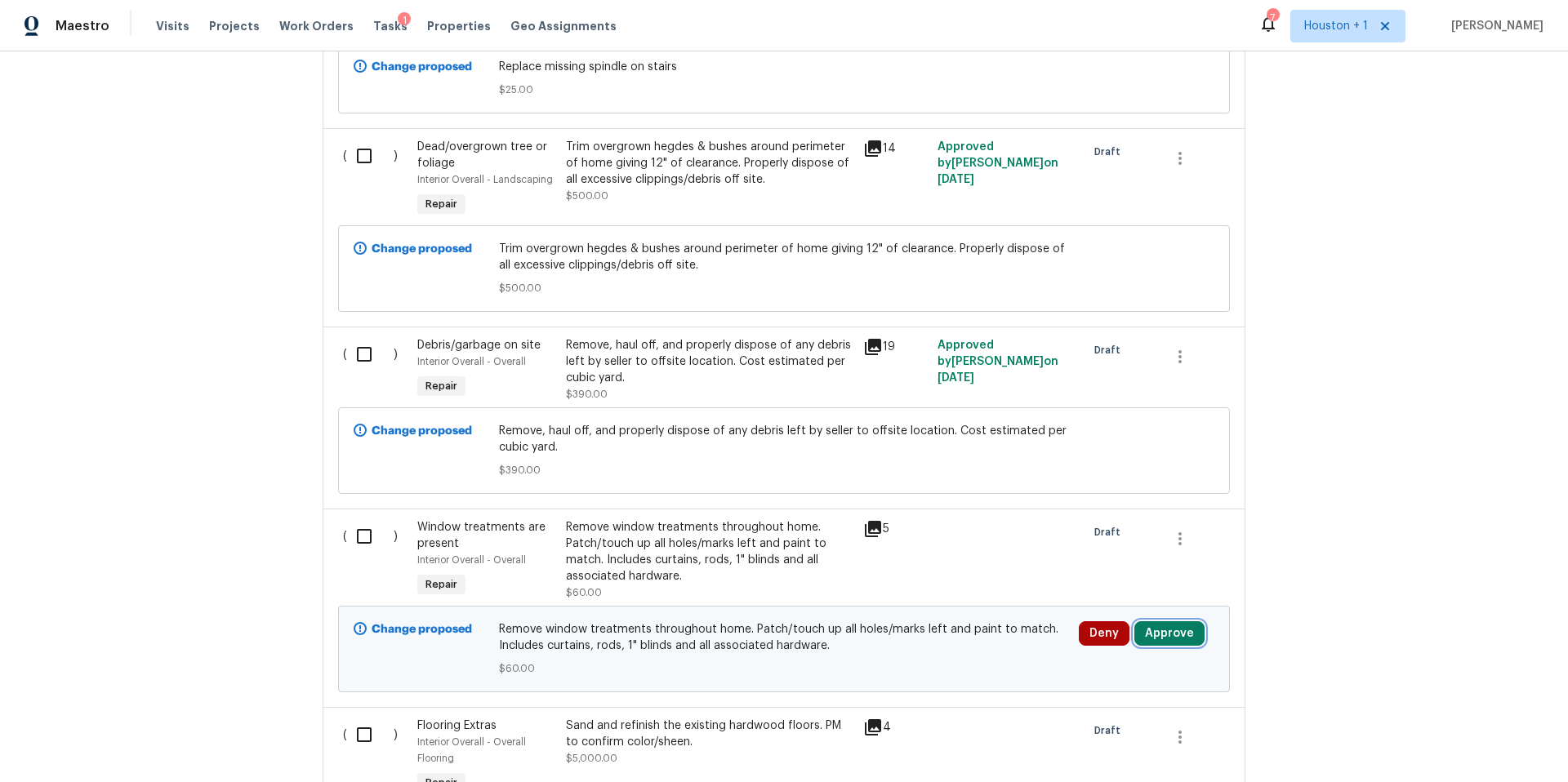
click at [1176, 629] on button "Approve" at bounding box center [1170, 634] width 70 height 25
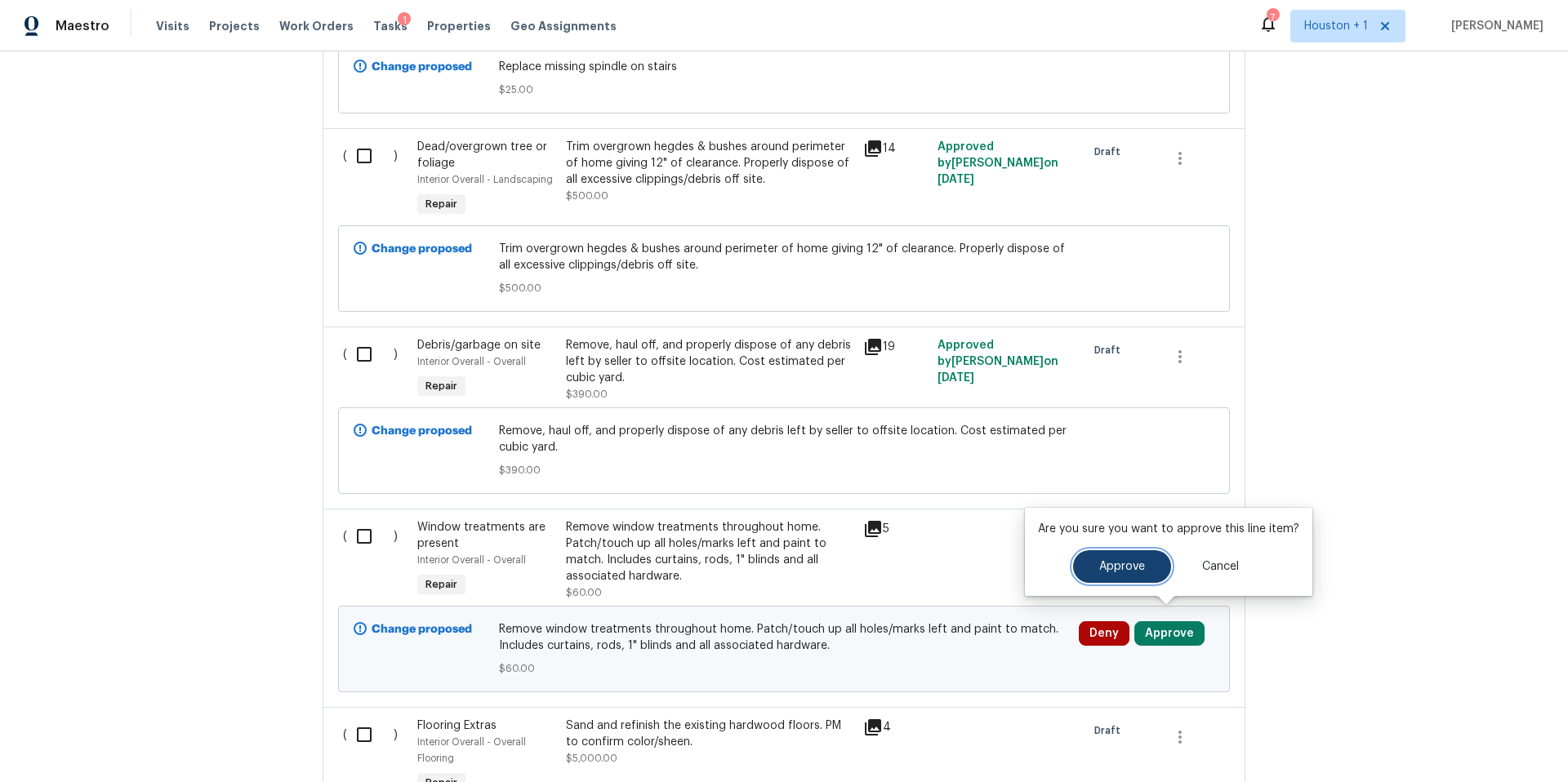
click at [1134, 561] on span "Approve" at bounding box center [1122, 566] width 46 height 12
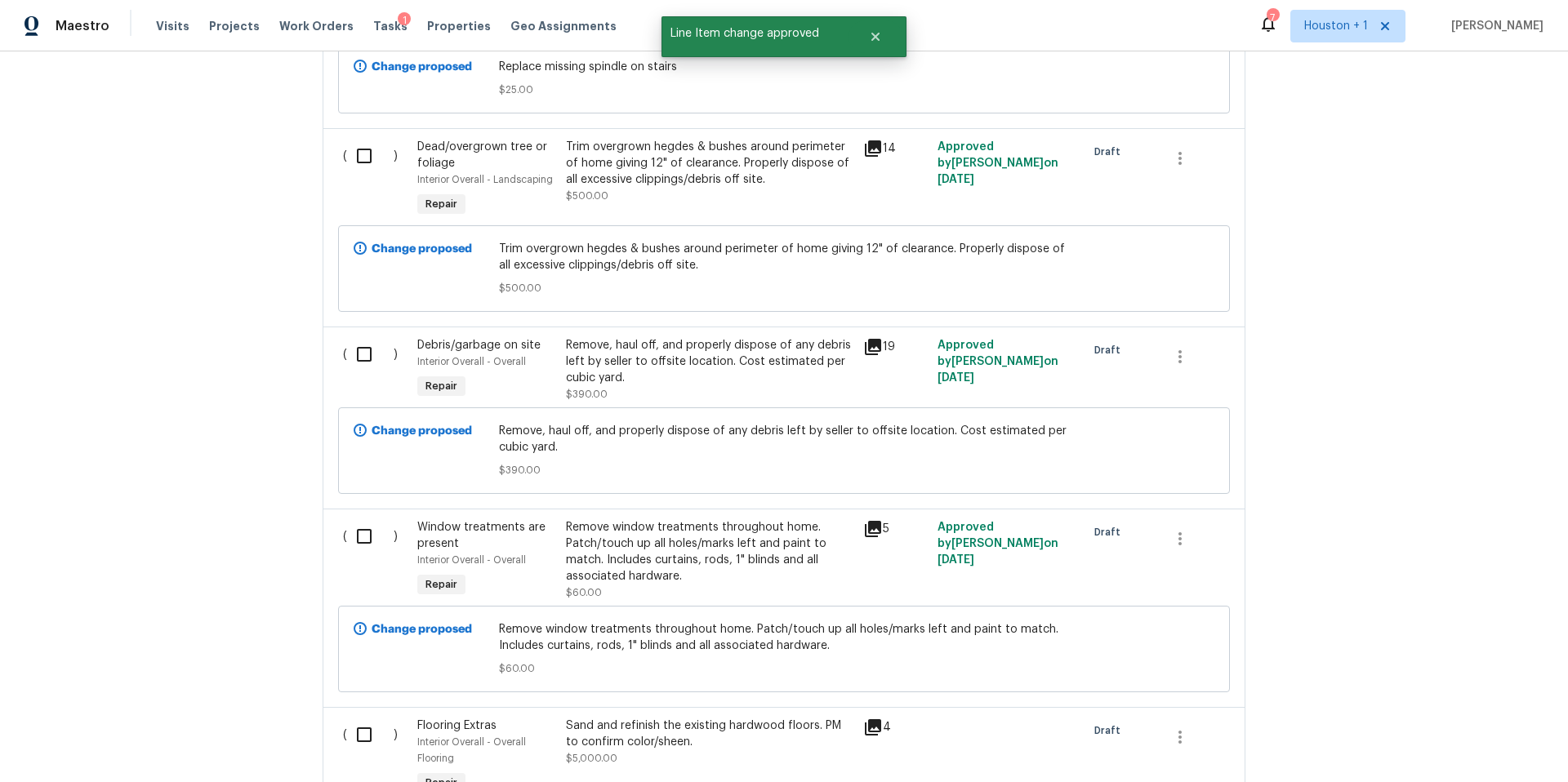
click at [720, 161] on div "Trim overgrown hegdes & bushes around perimeter of home giving 12" of clearance…" at bounding box center [710, 163] width 288 height 49
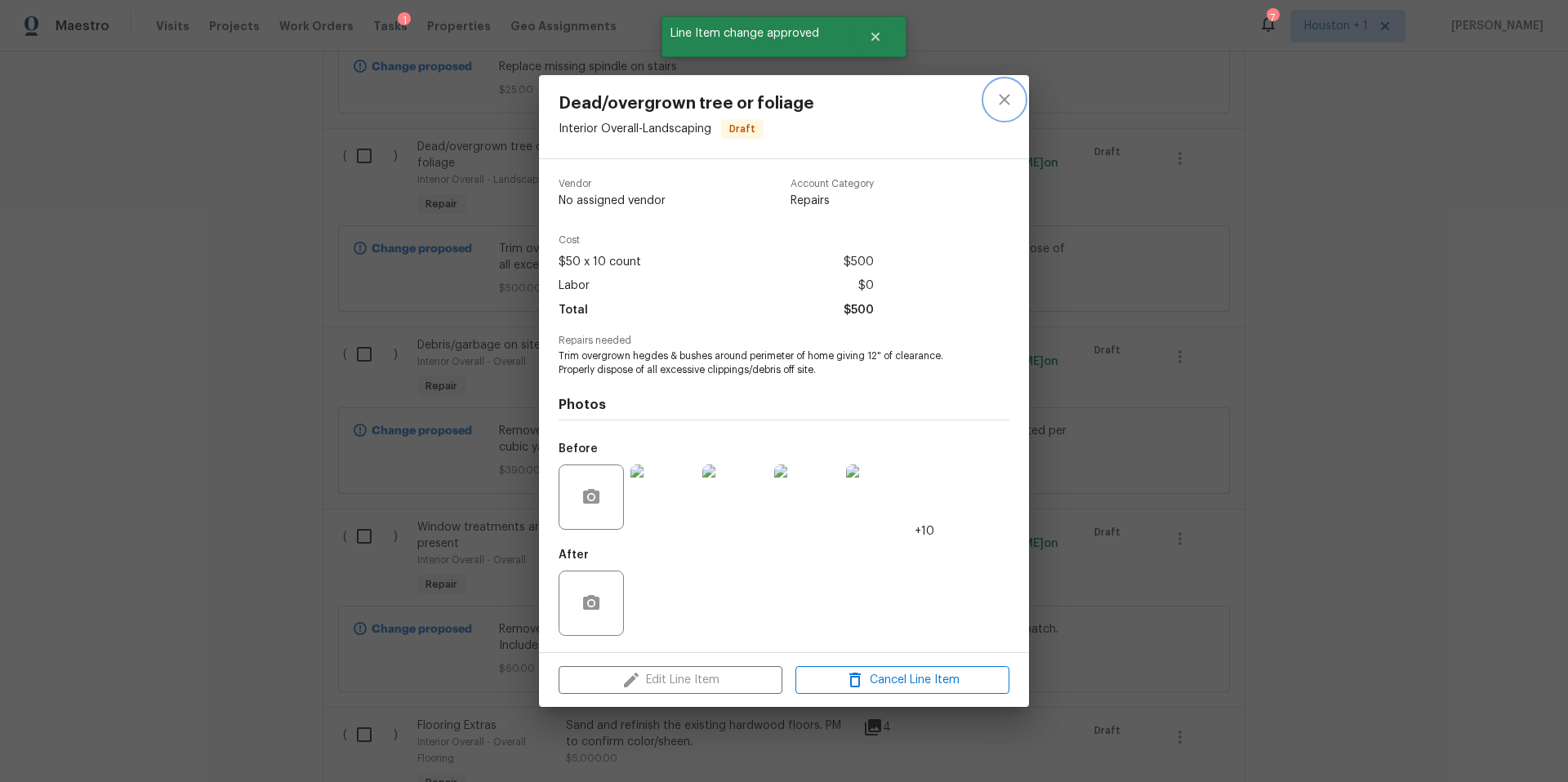
click at [998, 93] on icon "close" at bounding box center [1004, 100] width 20 height 20
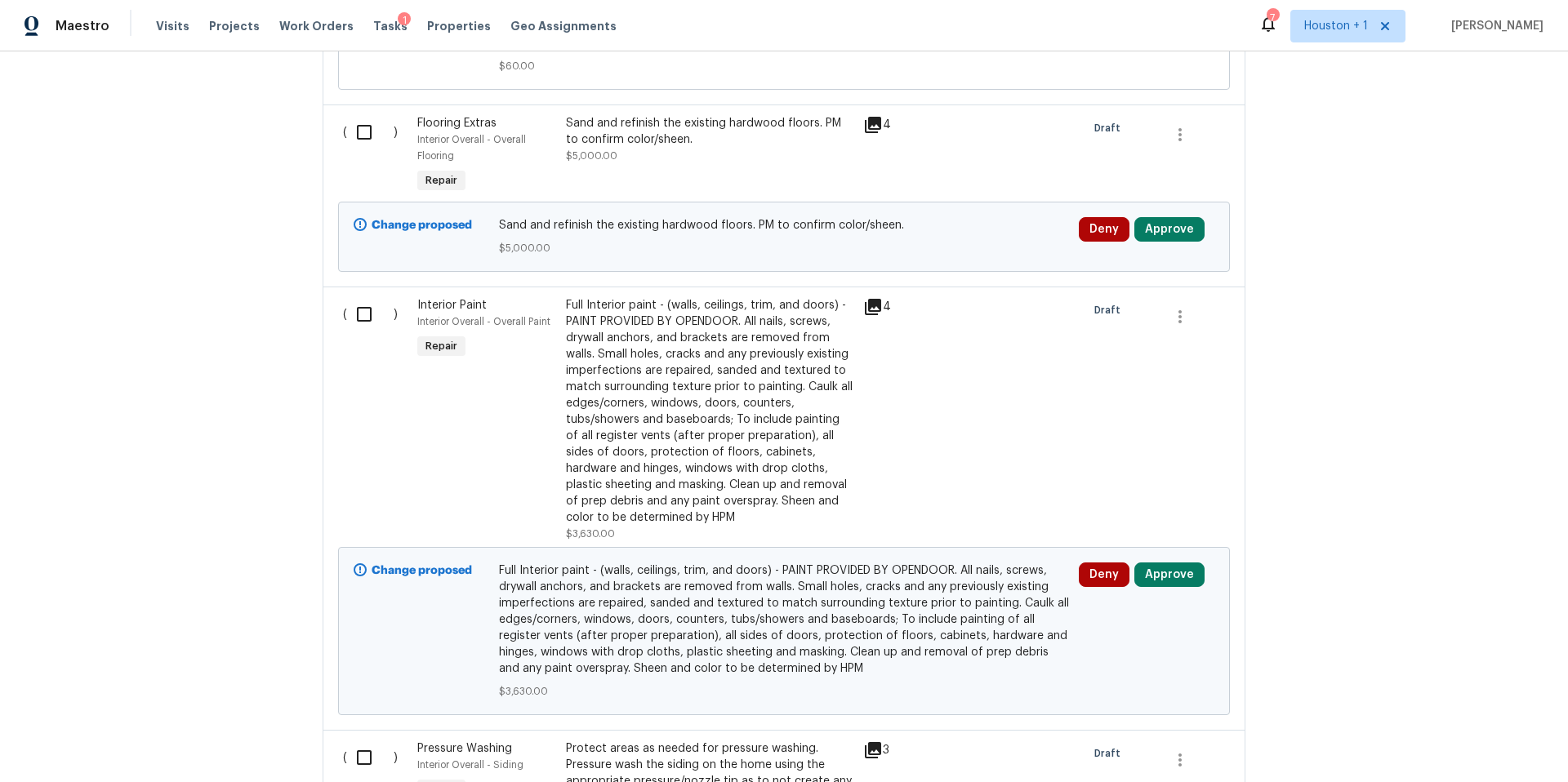
scroll to position [2942, 0]
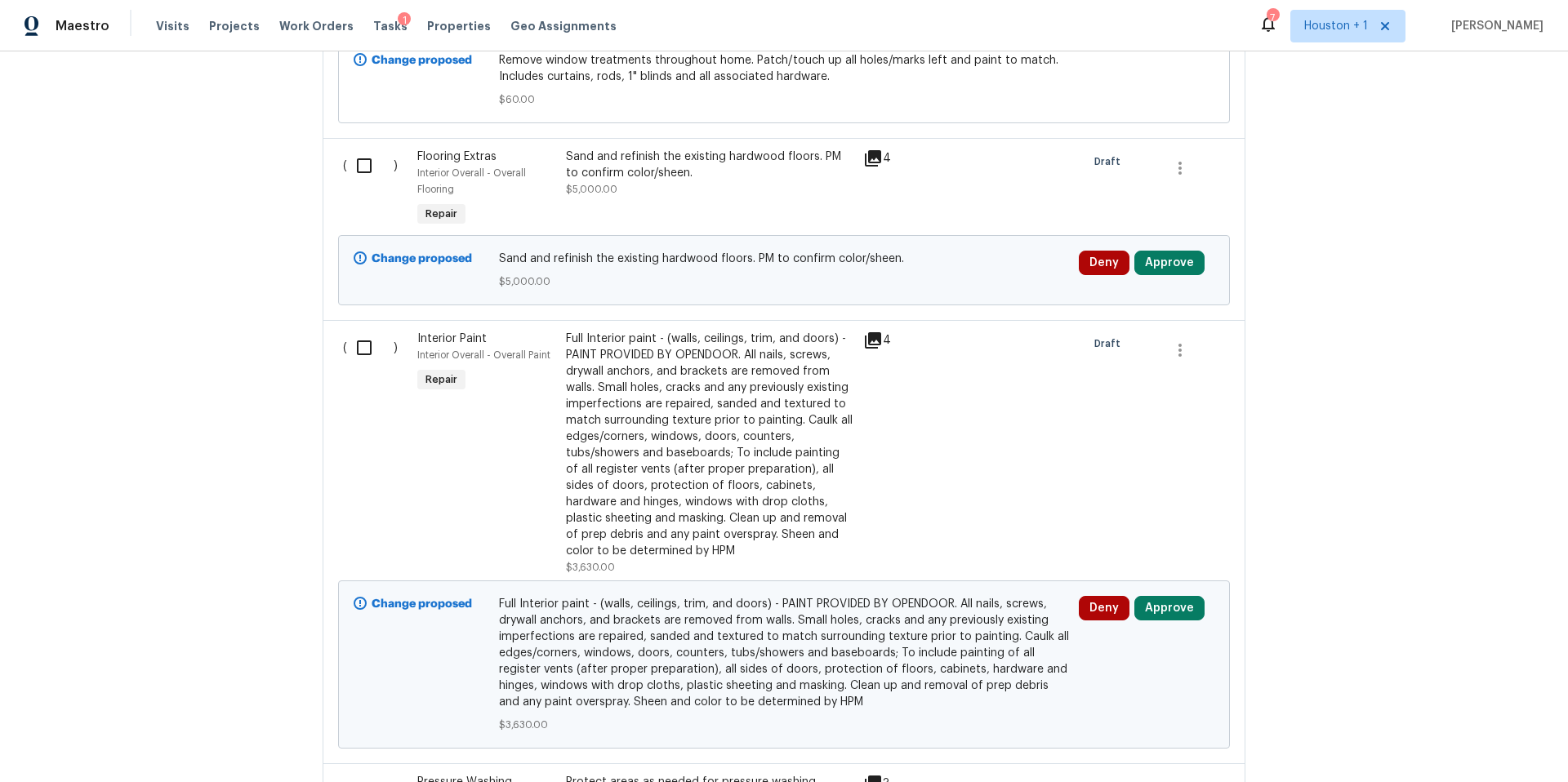
click at [870, 150] on icon at bounding box center [872, 158] width 16 height 16
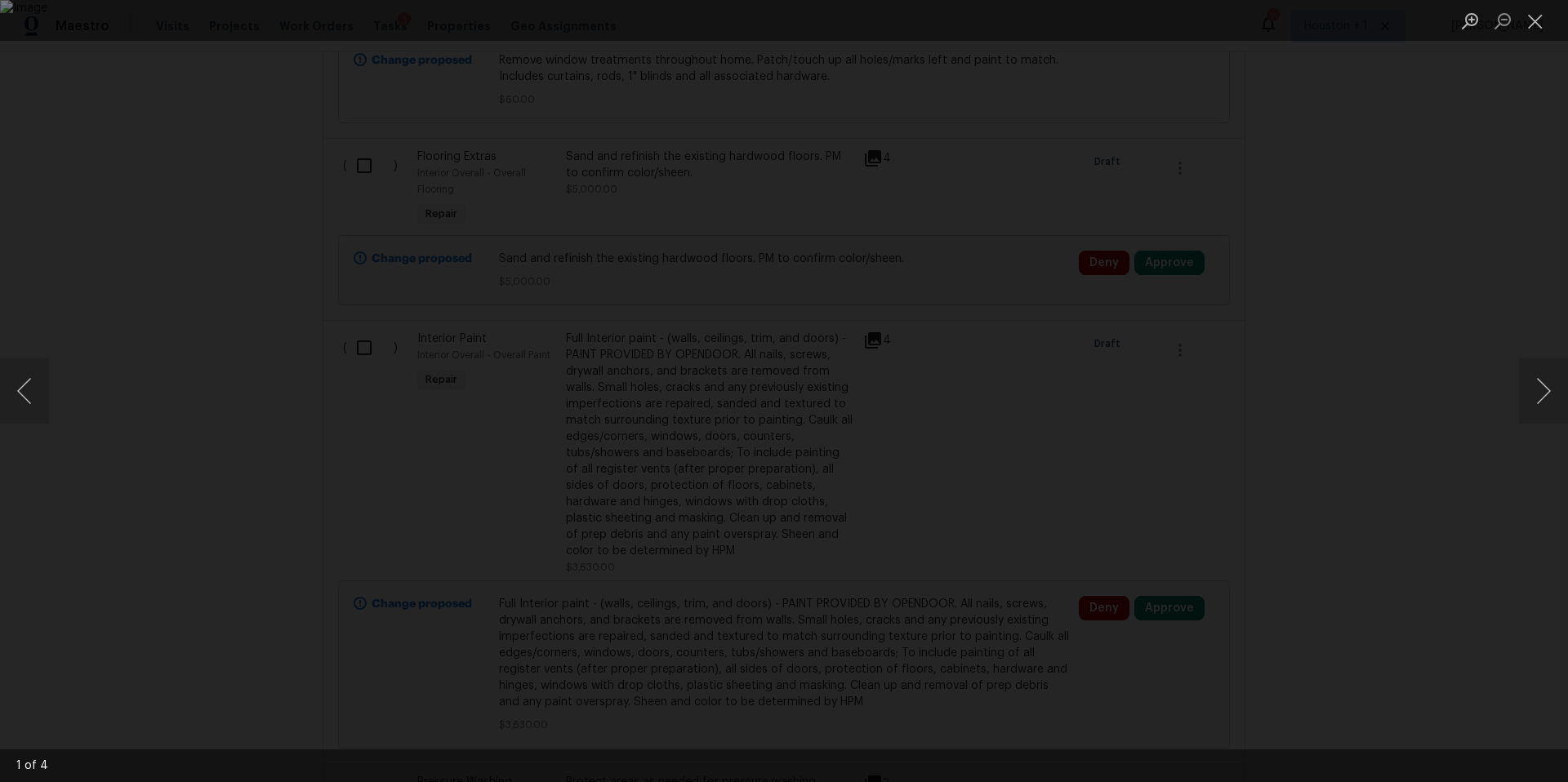
click at [1325, 387] on div "Lightbox" at bounding box center [784, 391] width 1568 height 782
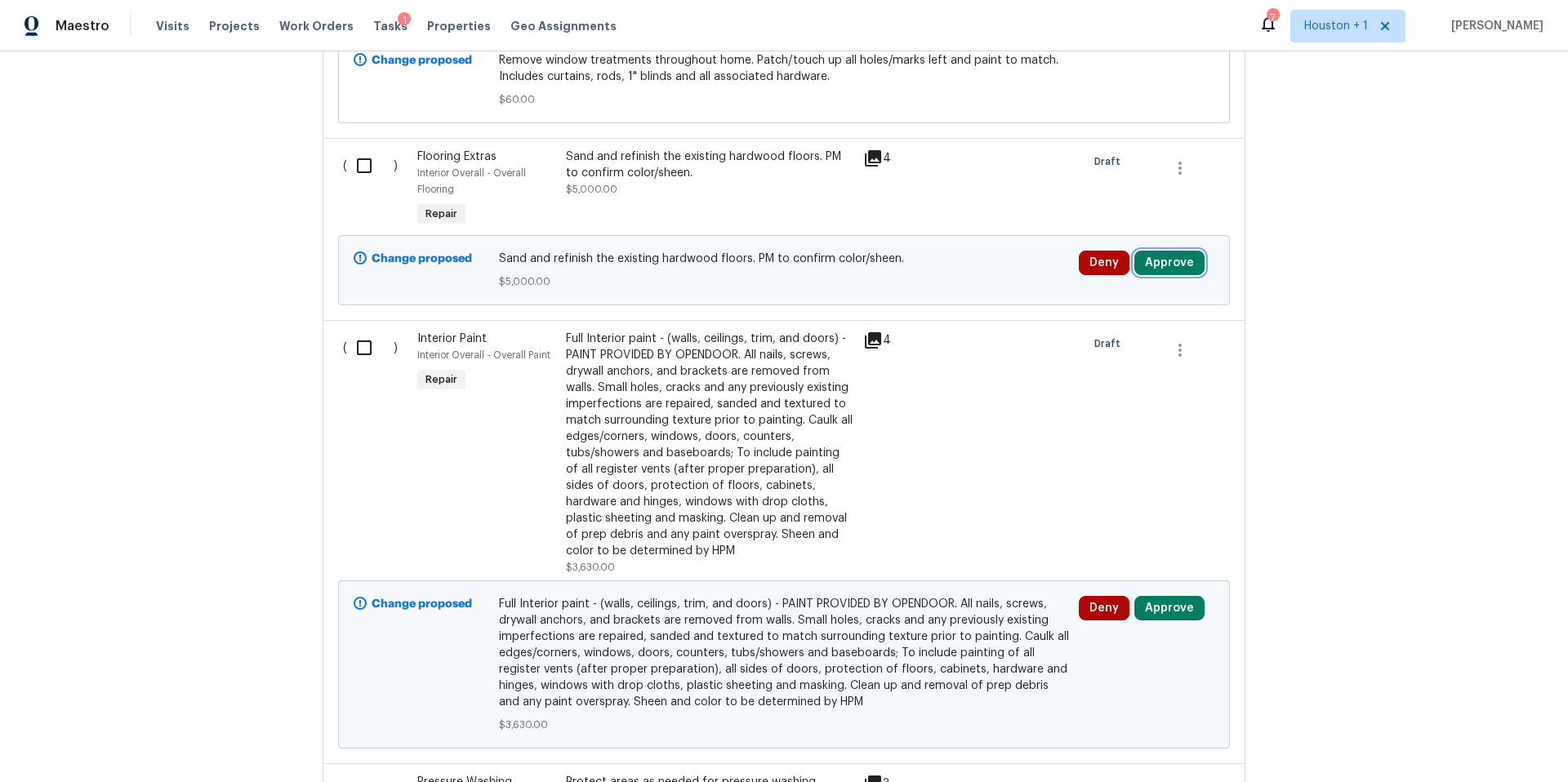
click at [1168, 251] on button "Approve" at bounding box center [1170, 263] width 70 height 25
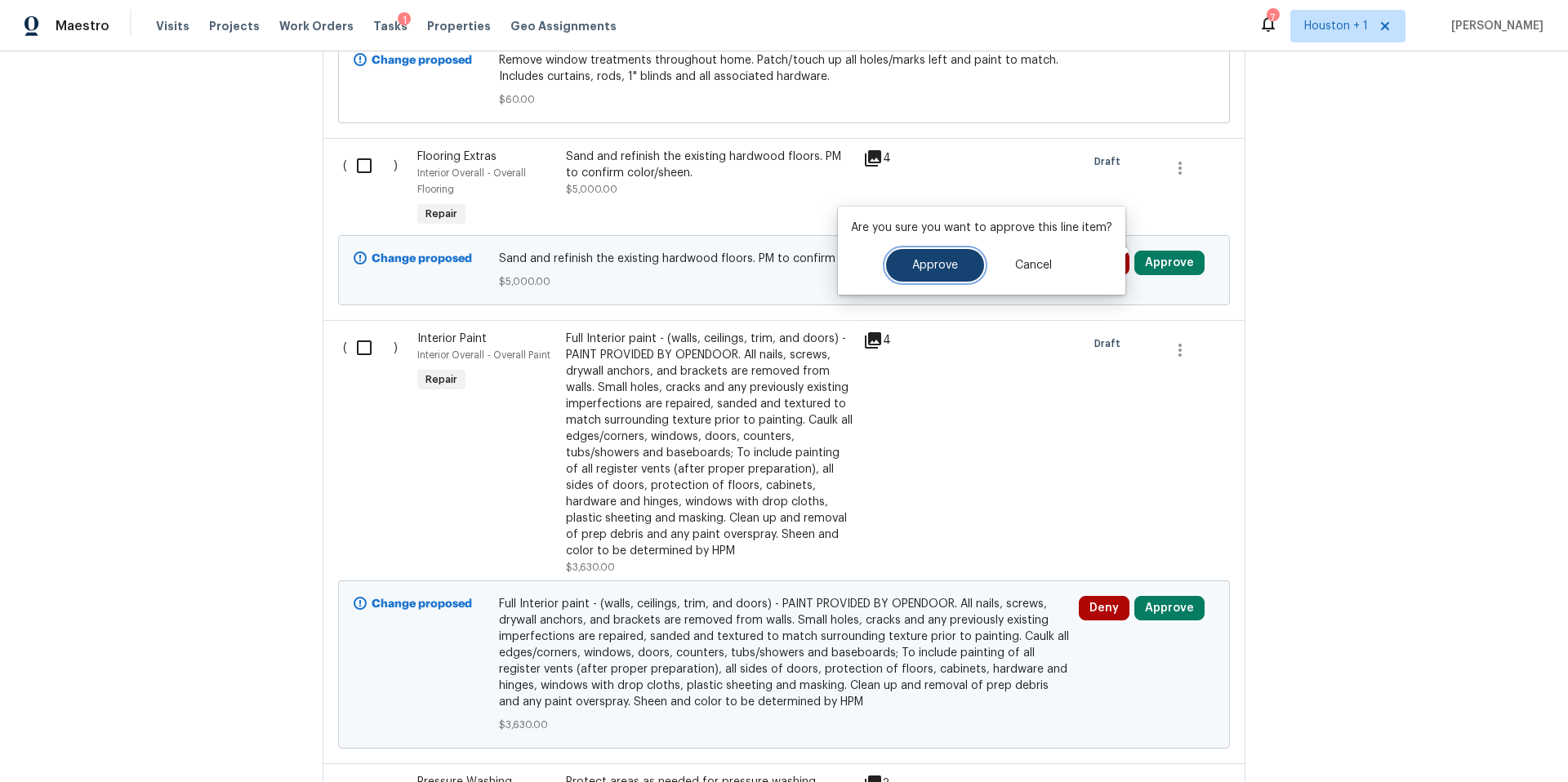
click at [966, 255] on button "Approve" at bounding box center [935, 265] width 98 height 32
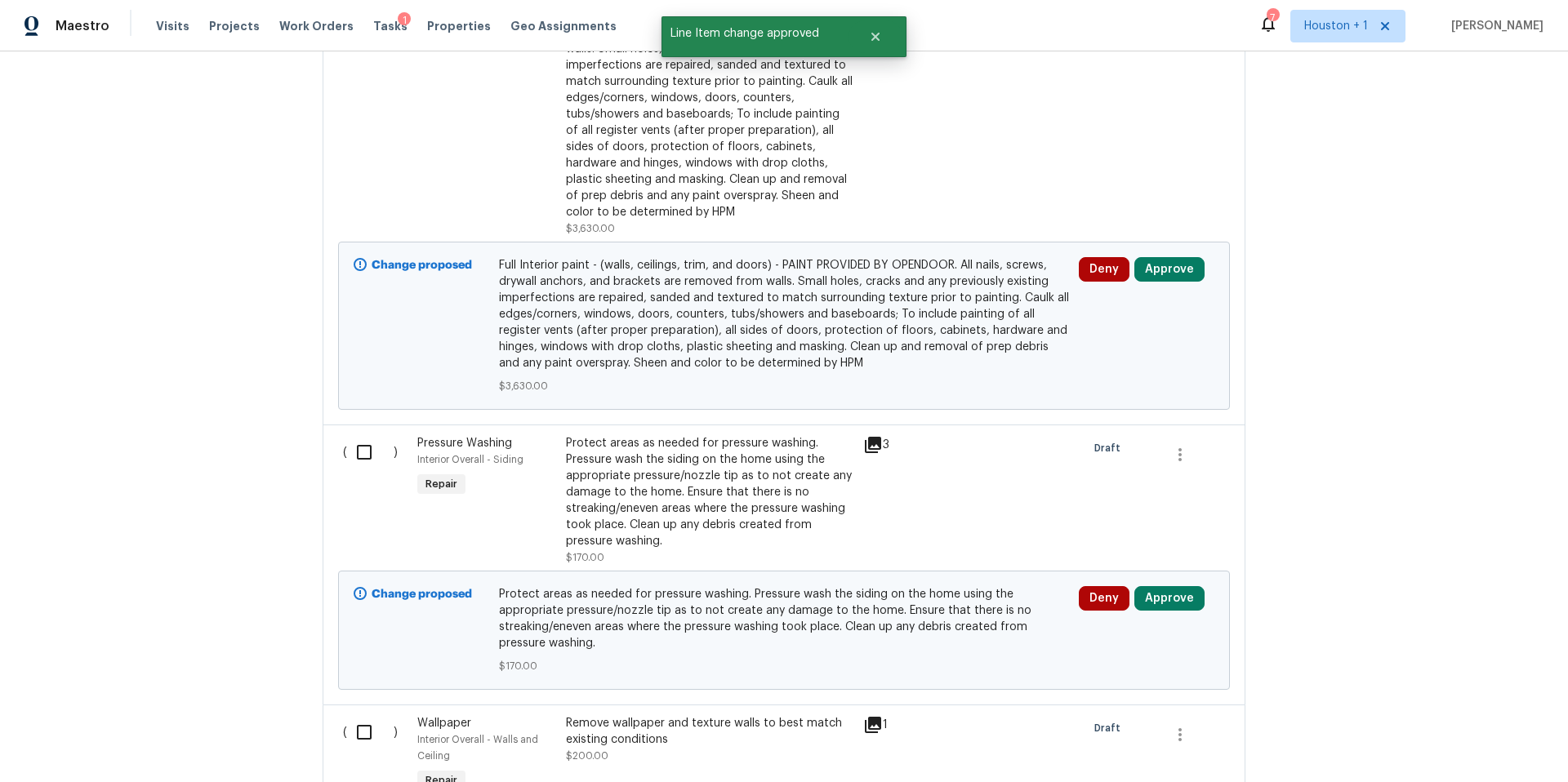
scroll to position [3310, 0]
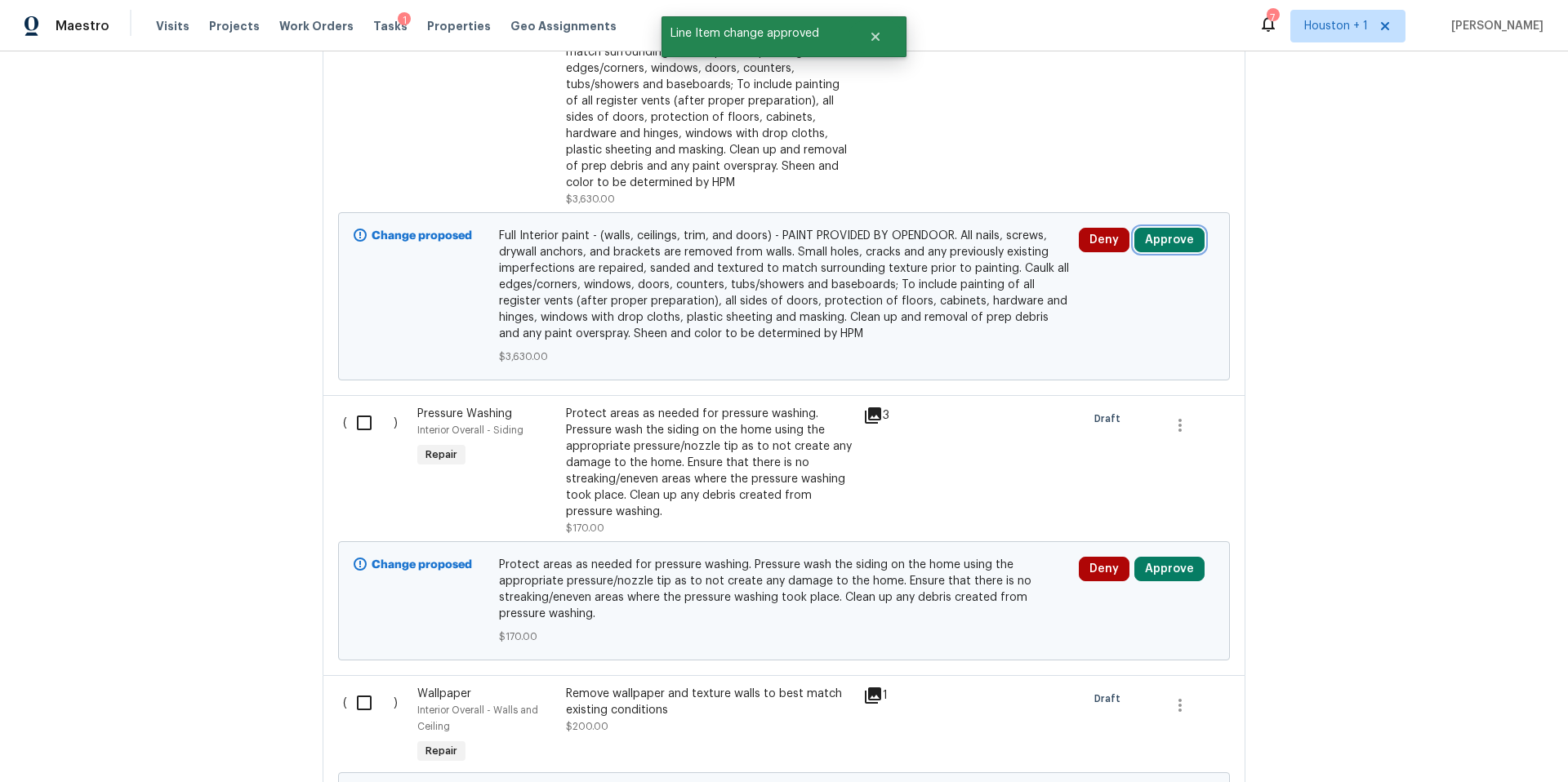
click at [1177, 228] on button "Approve" at bounding box center [1170, 240] width 70 height 25
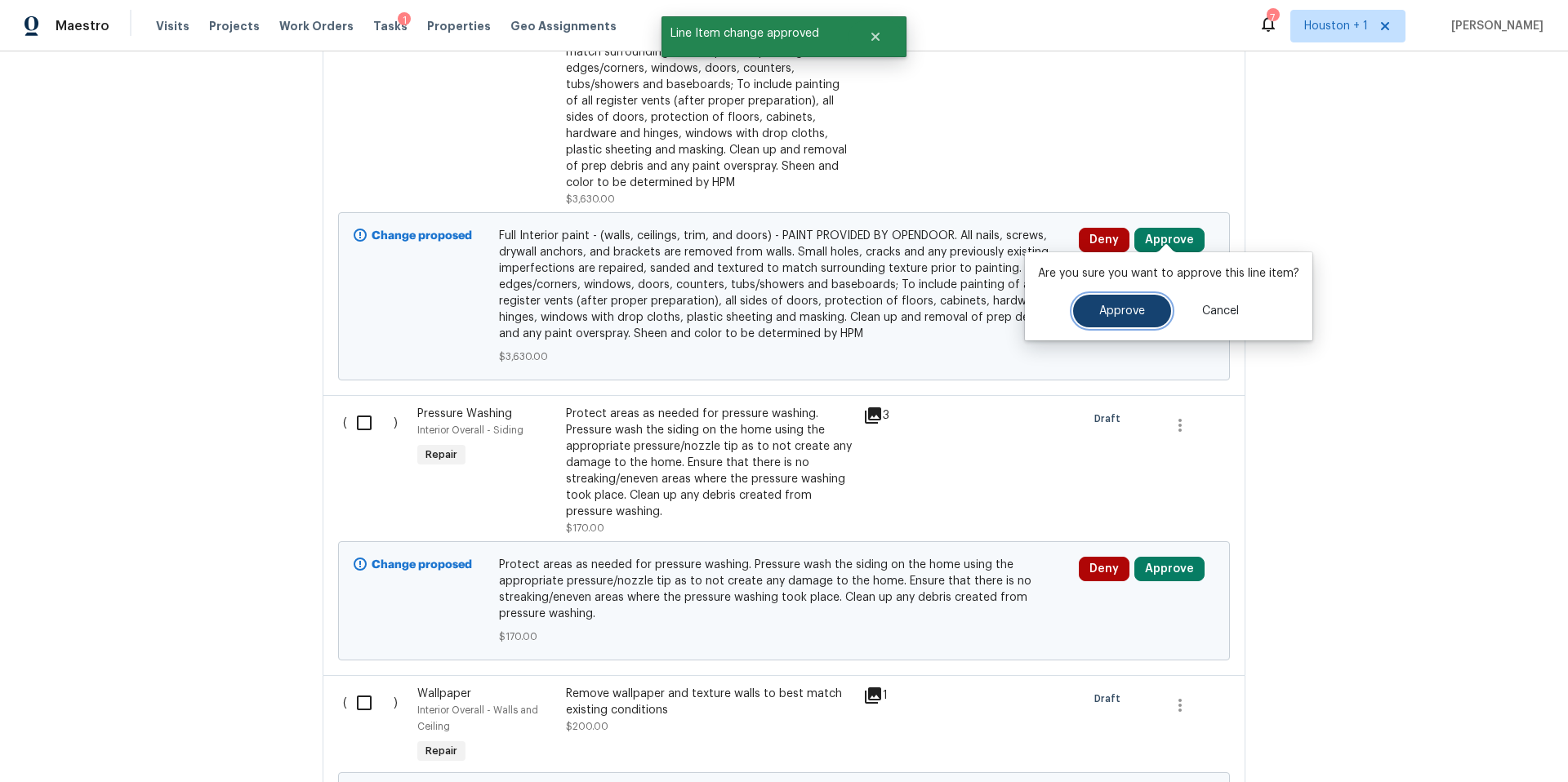
click at [1091, 302] on button "Approve" at bounding box center [1121, 311] width 98 height 32
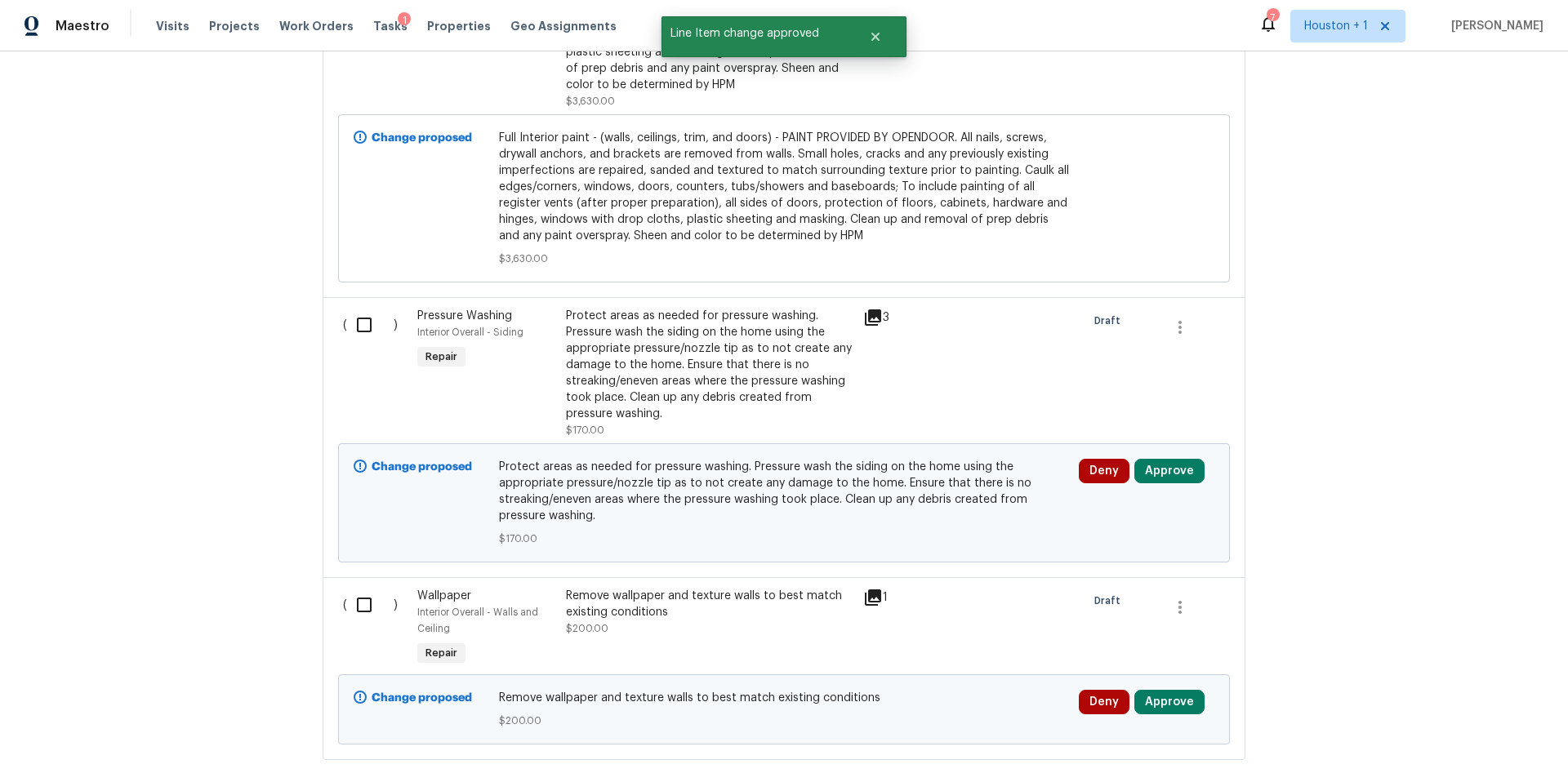
scroll to position [3426, 0]
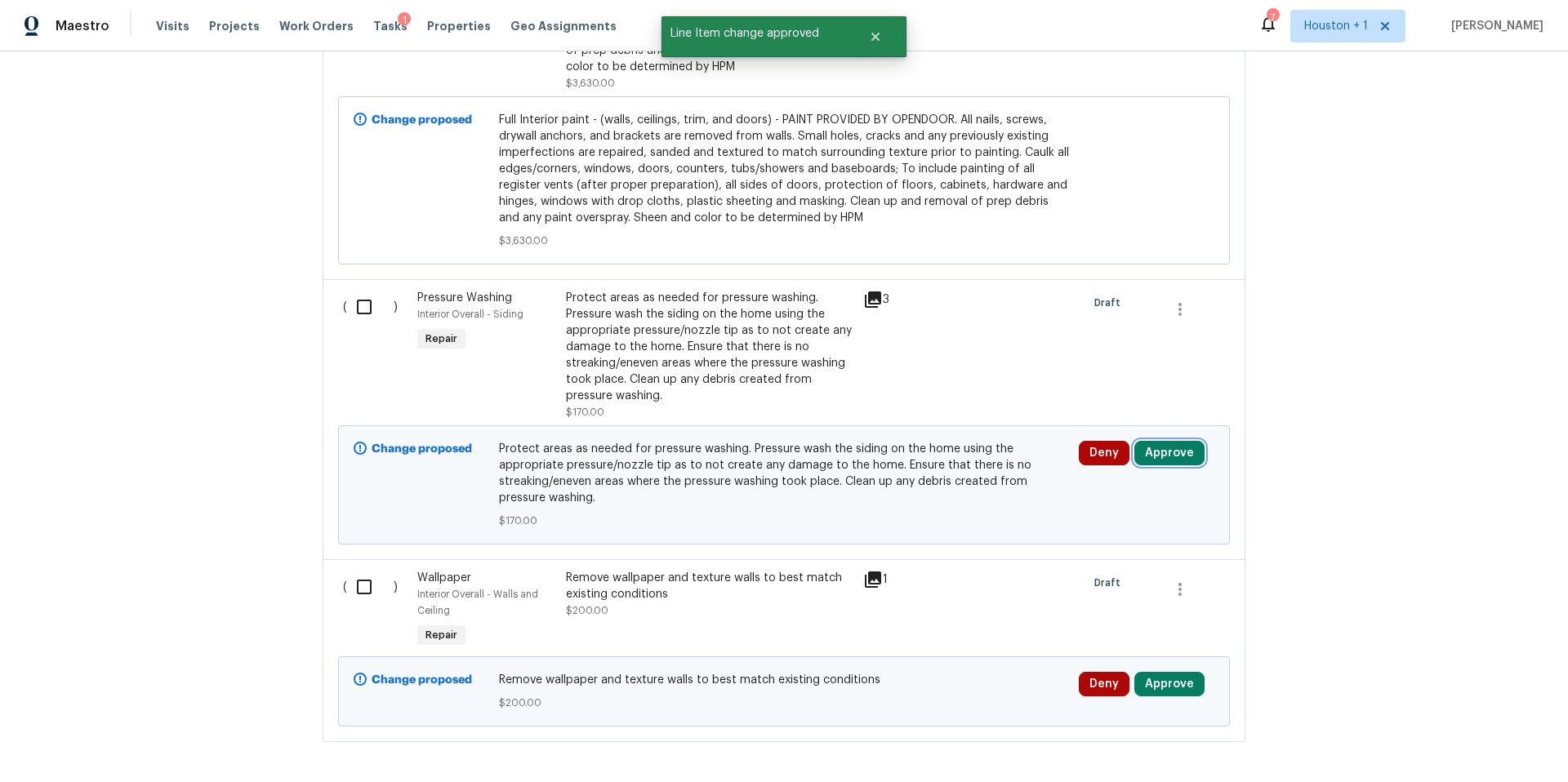
click at [1171, 445] on button "Approve" at bounding box center [1170, 453] width 70 height 25
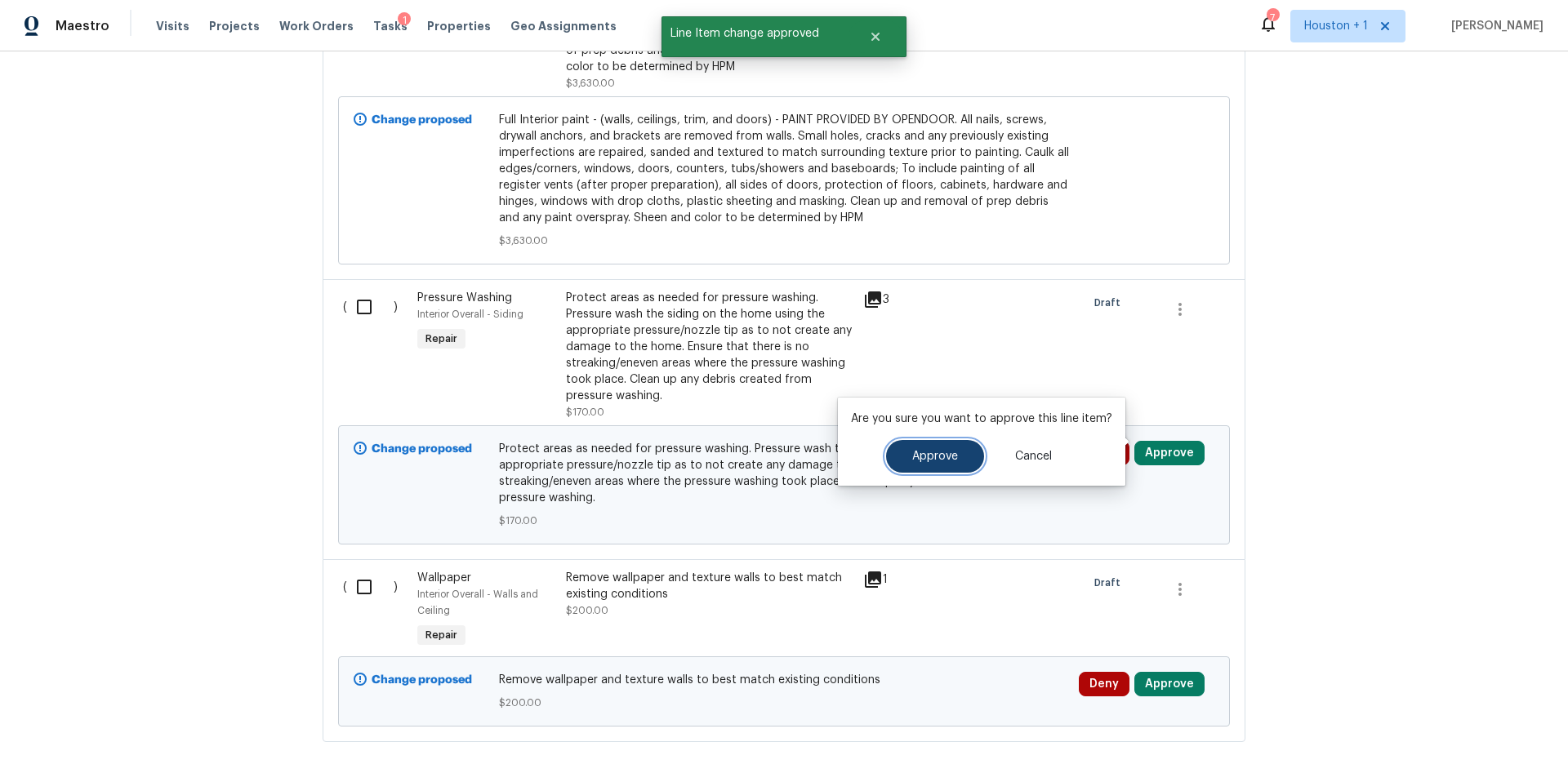
click at [945, 455] on span "Approve" at bounding box center [935, 456] width 46 height 12
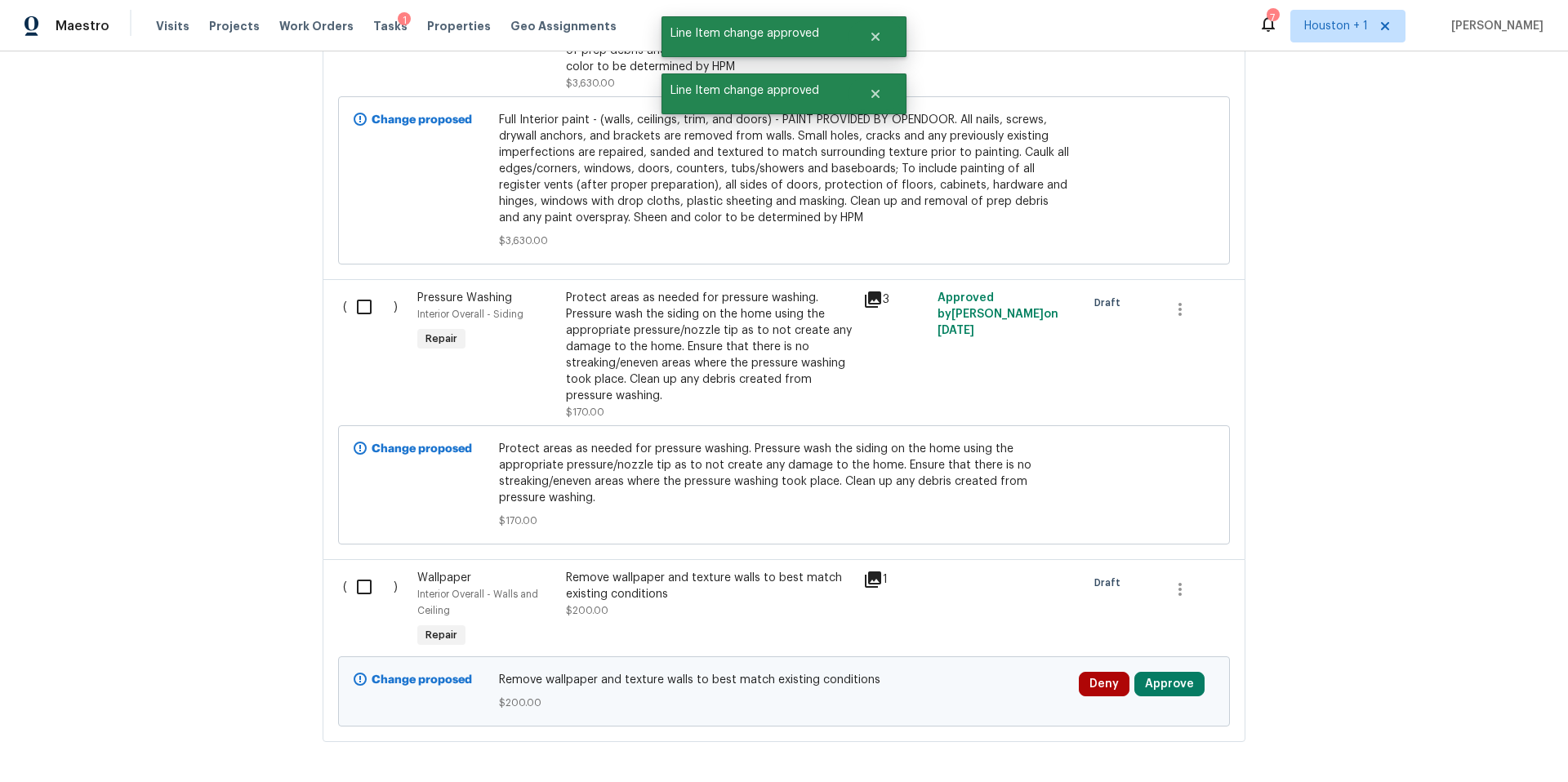
scroll to position [3486, 0]
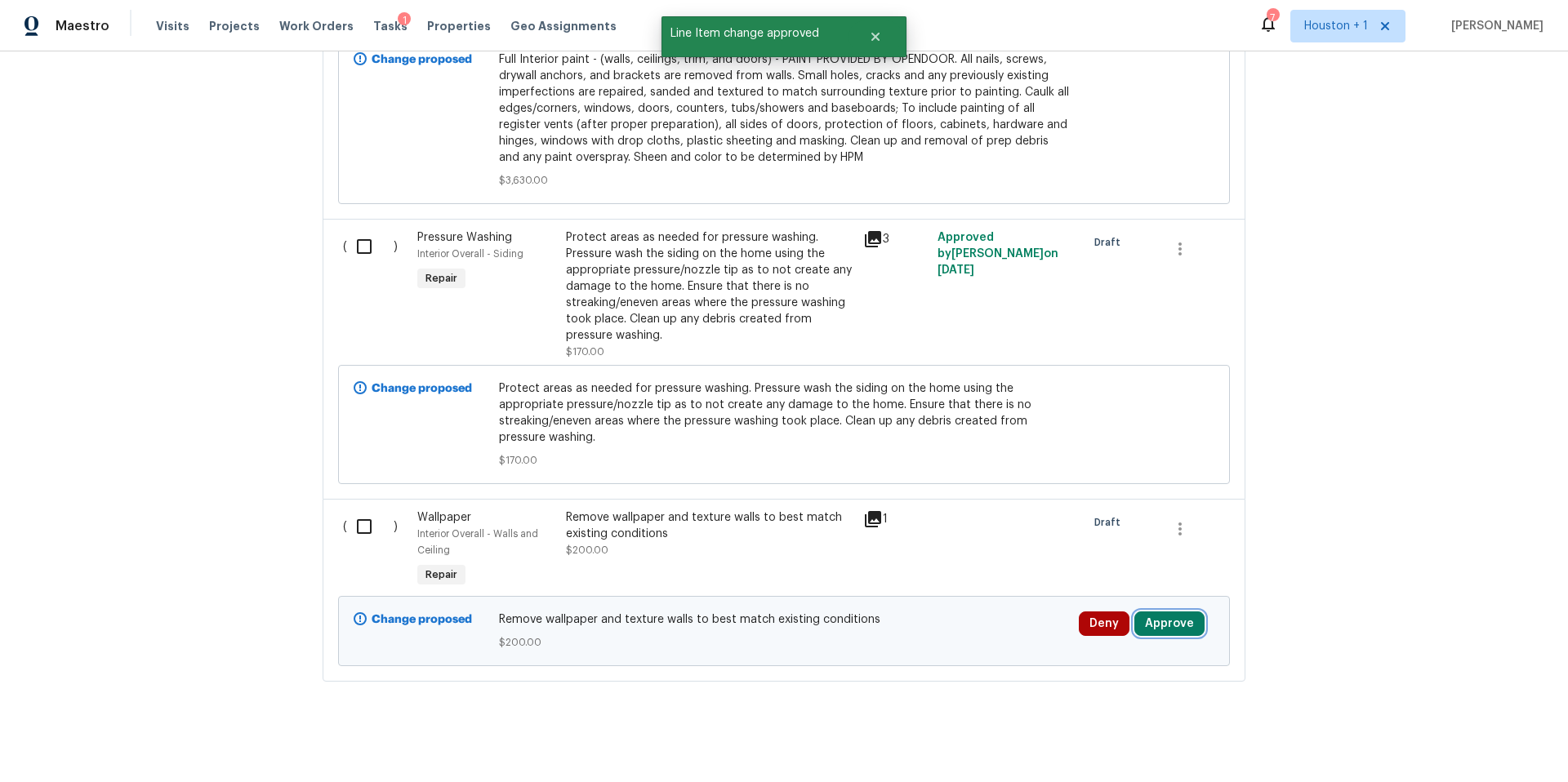
click at [1154, 614] on button "Approve" at bounding box center [1170, 624] width 70 height 25
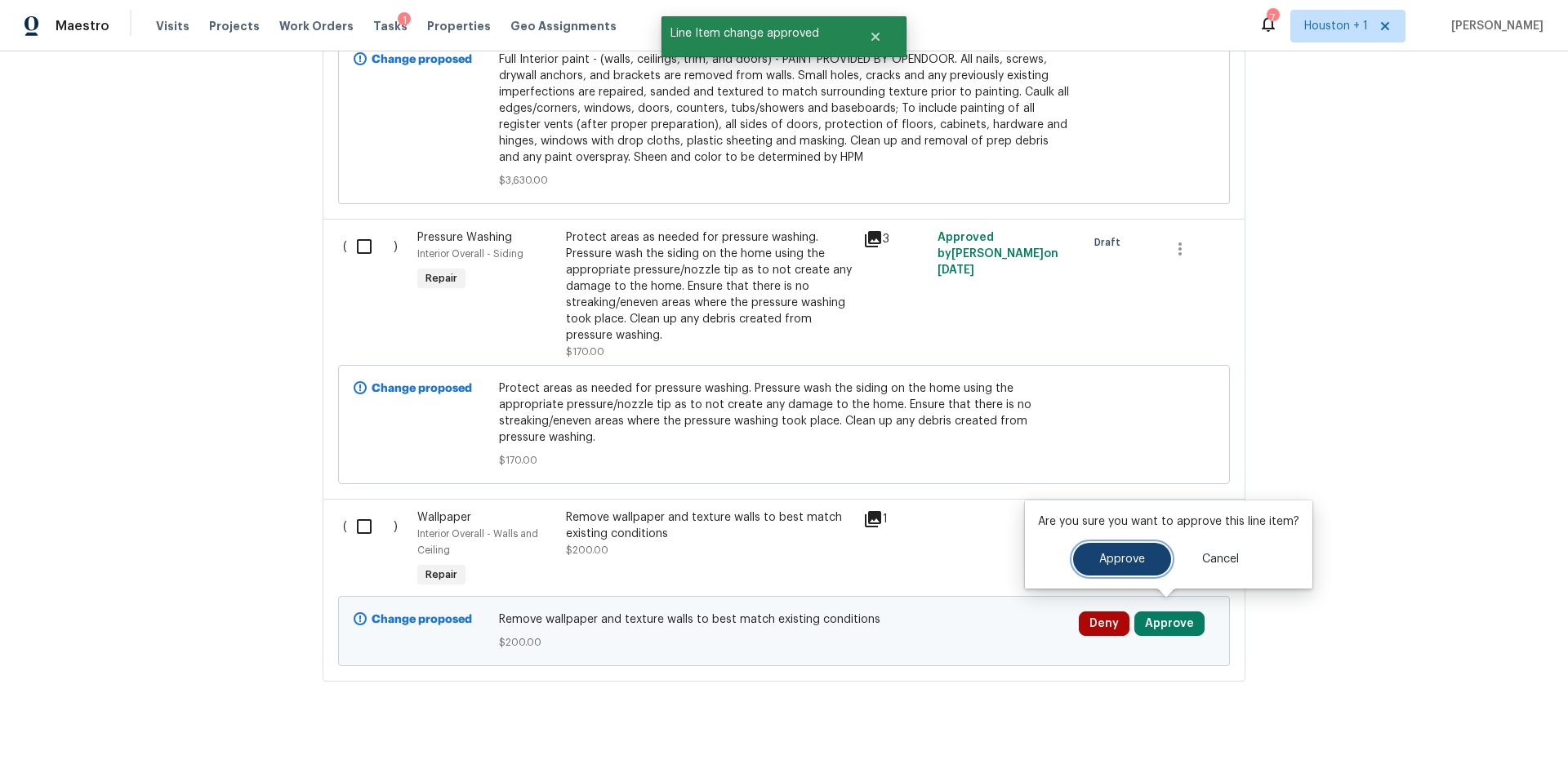
click at [1100, 563] on span "Approve" at bounding box center [1122, 560] width 46 height 12
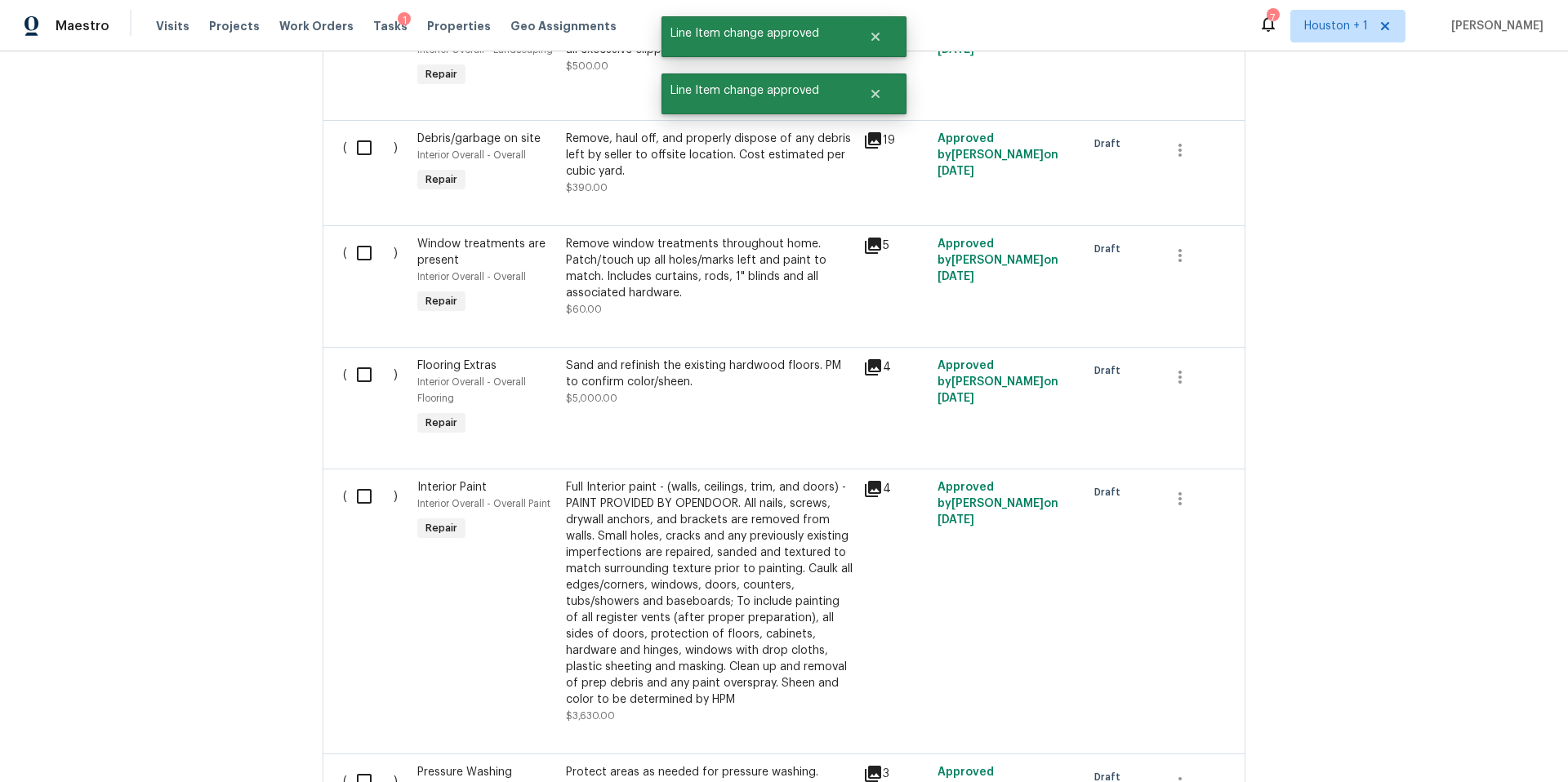
scroll to position [1788, 0]
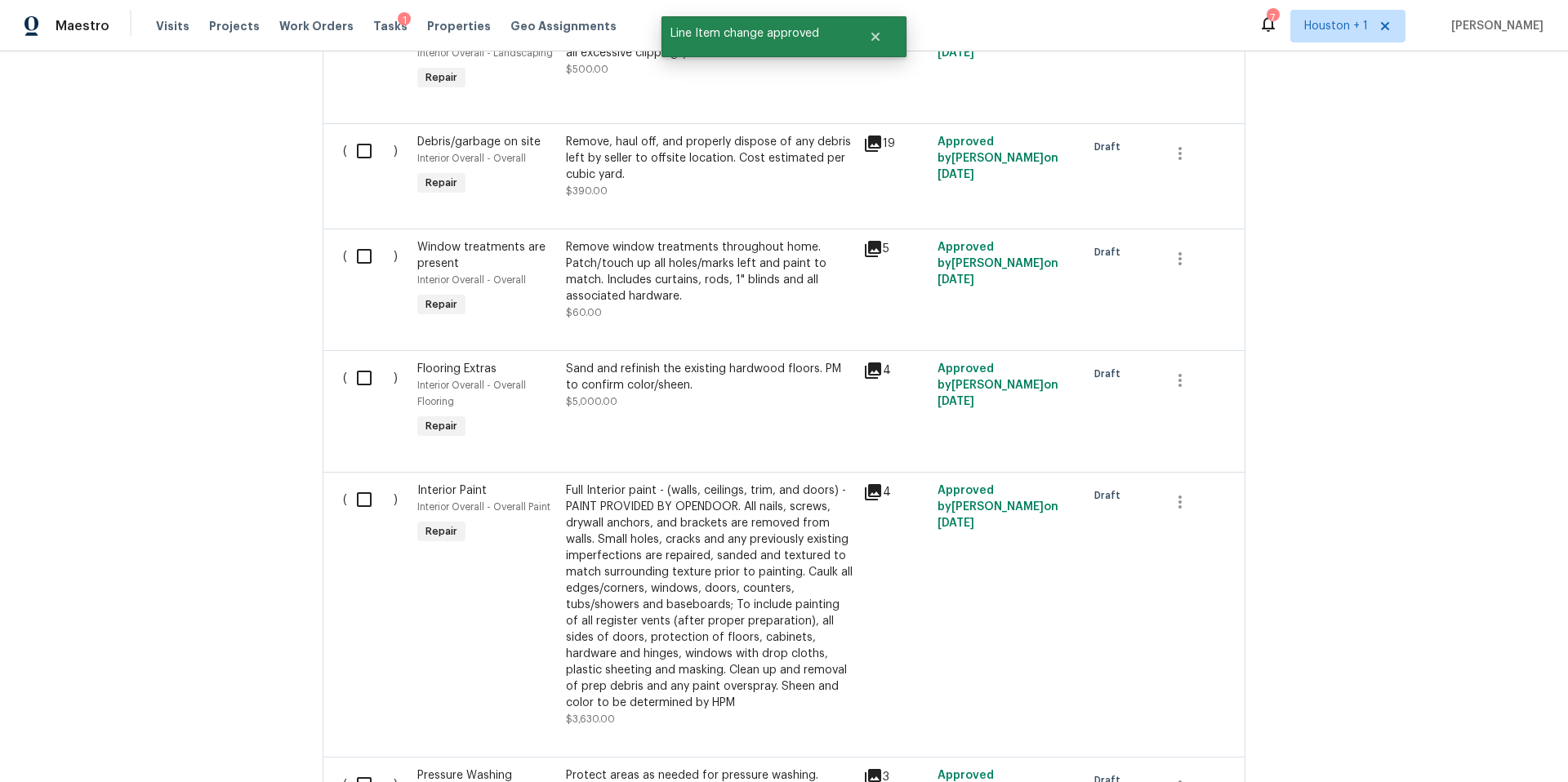
click at [749, 362] on div "Sand and refinish the existing hardwood floors. PM to confirm color/sheen." at bounding box center [710, 377] width 288 height 32
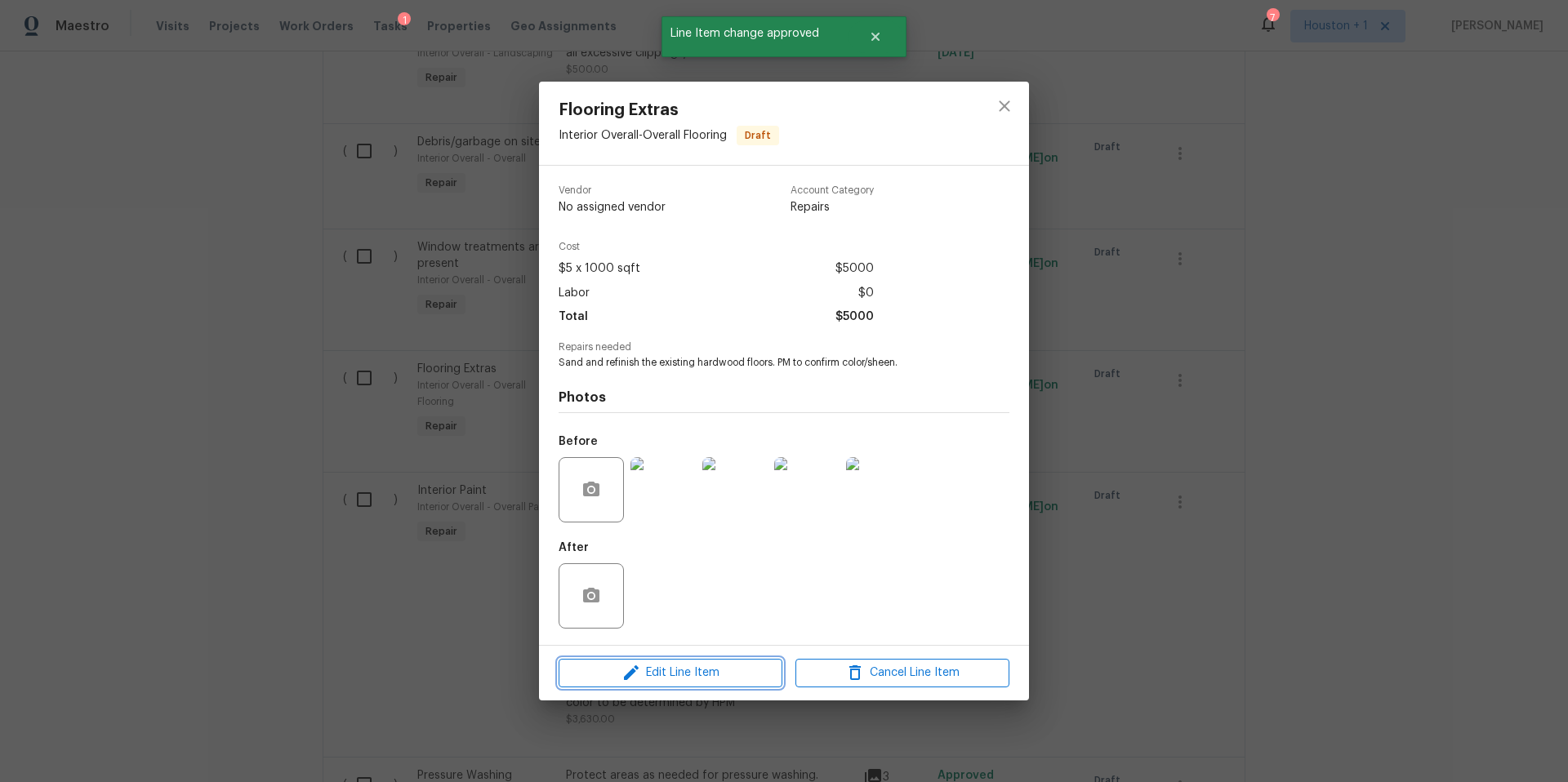
click at [698, 672] on span "Edit Line Item" at bounding box center [670, 673] width 214 height 20
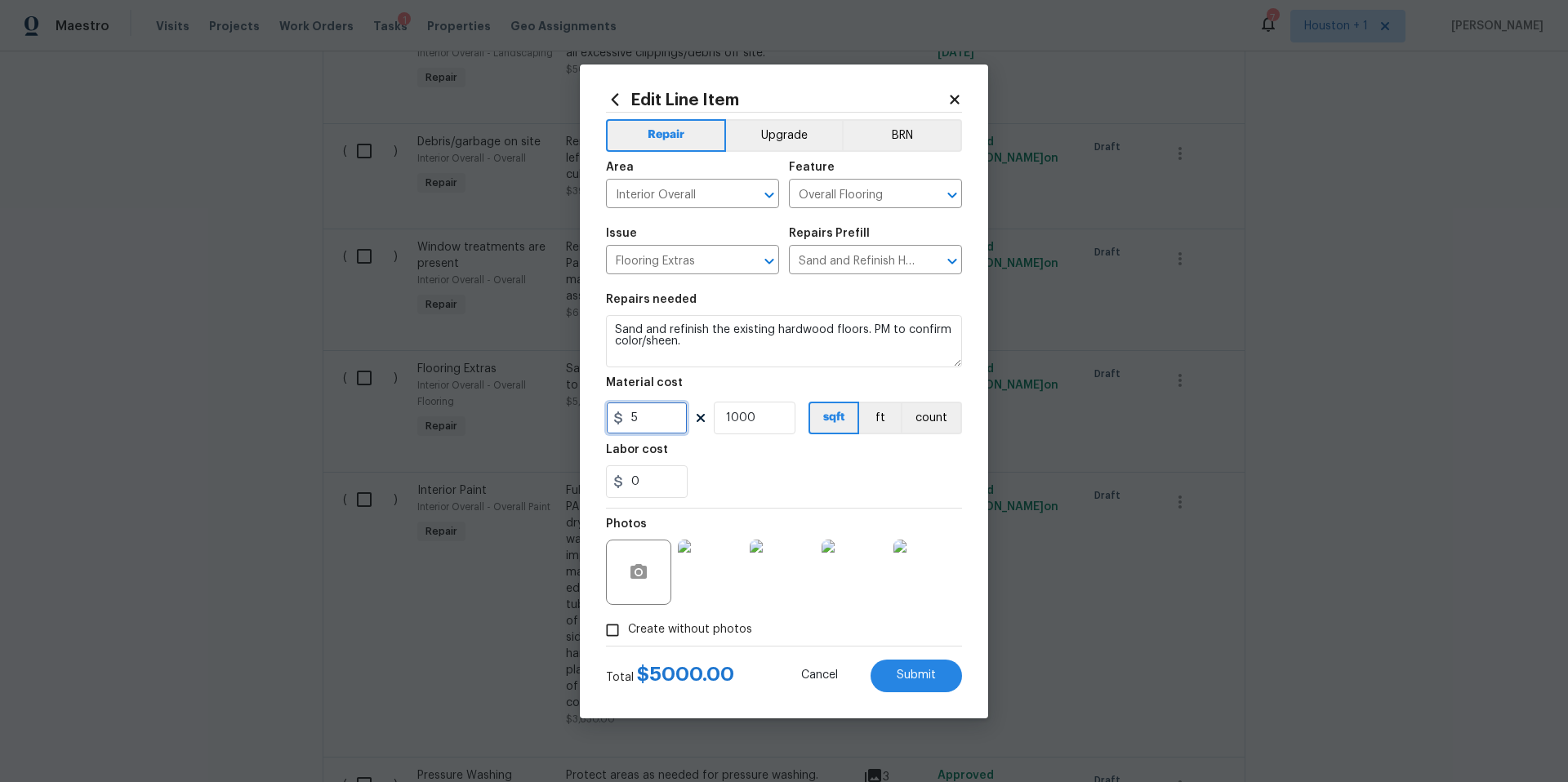
drag, startPoint x: 660, startPoint y: 418, endPoint x: 629, endPoint y: 417, distance: 31.0
click at [629, 417] on input "5" at bounding box center [647, 418] width 82 height 32
type input "1"
click at [907, 686] on button "Submit" at bounding box center [916, 676] width 91 height 32
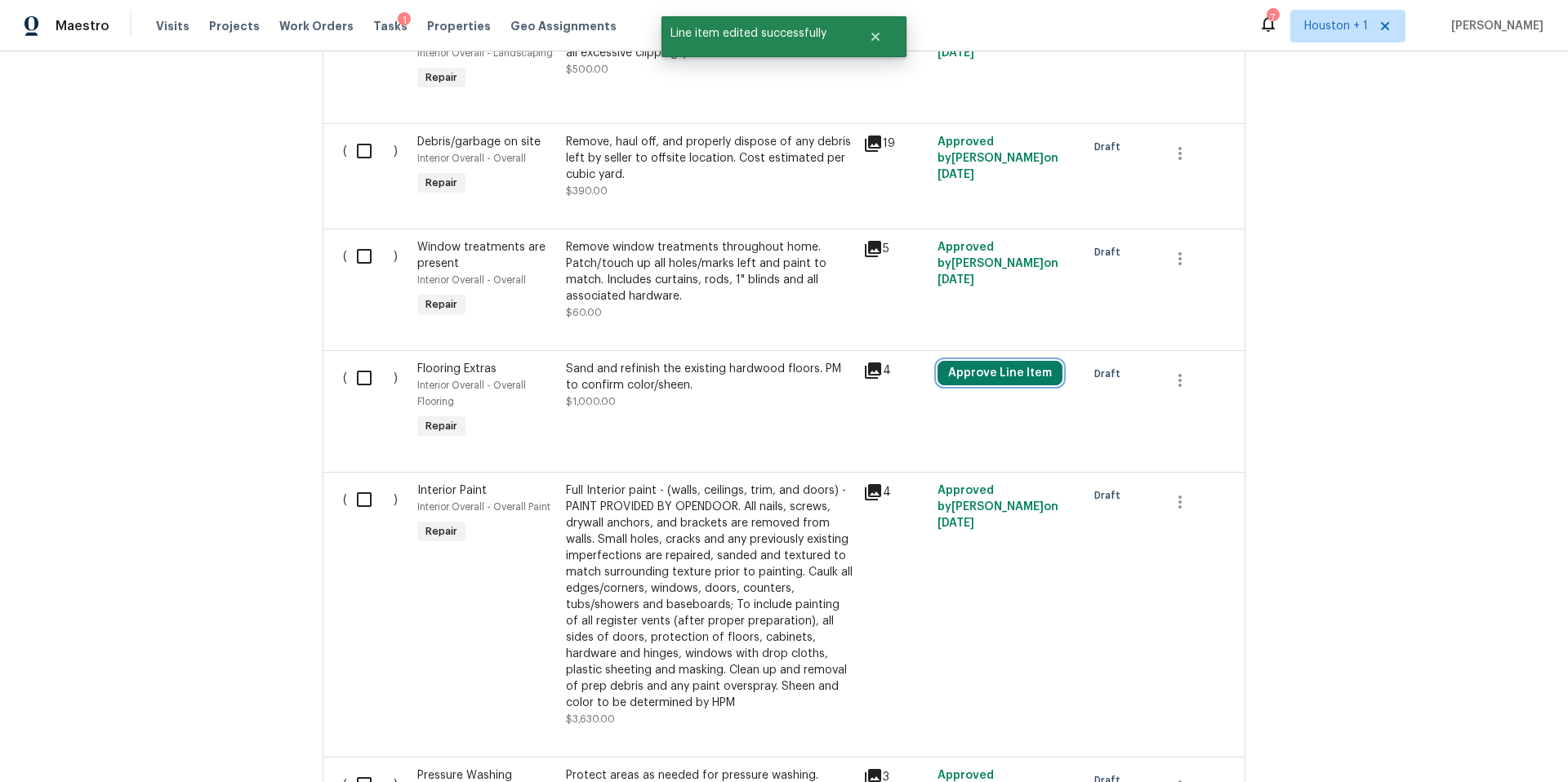
click at [969, 361] on button "Approve Line Item" at bounding box center [1001, 373] width 125 height 25
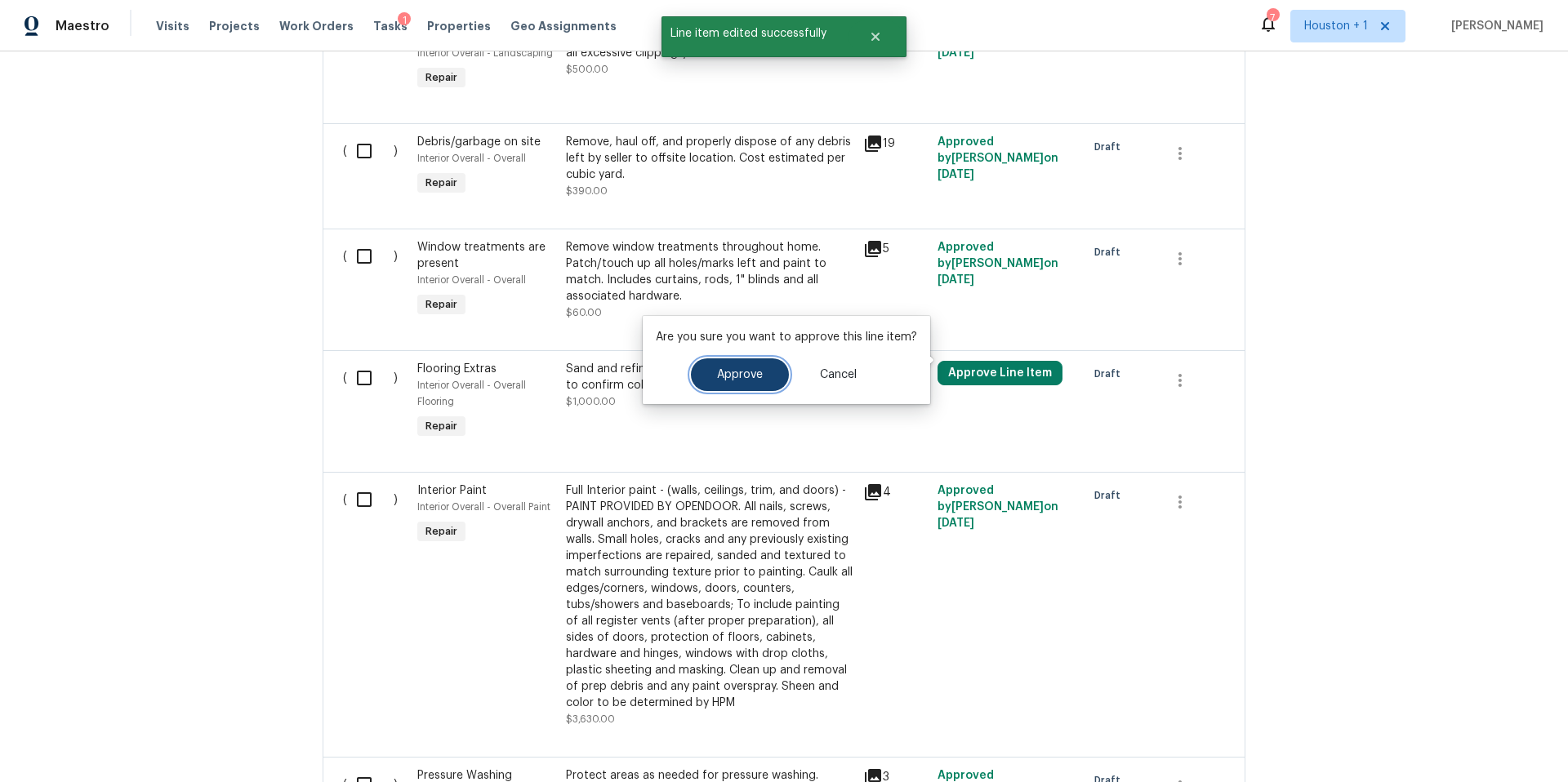
click at [761, 374] on button "Approve" at bounding box center [739, 374] width 98 height 32
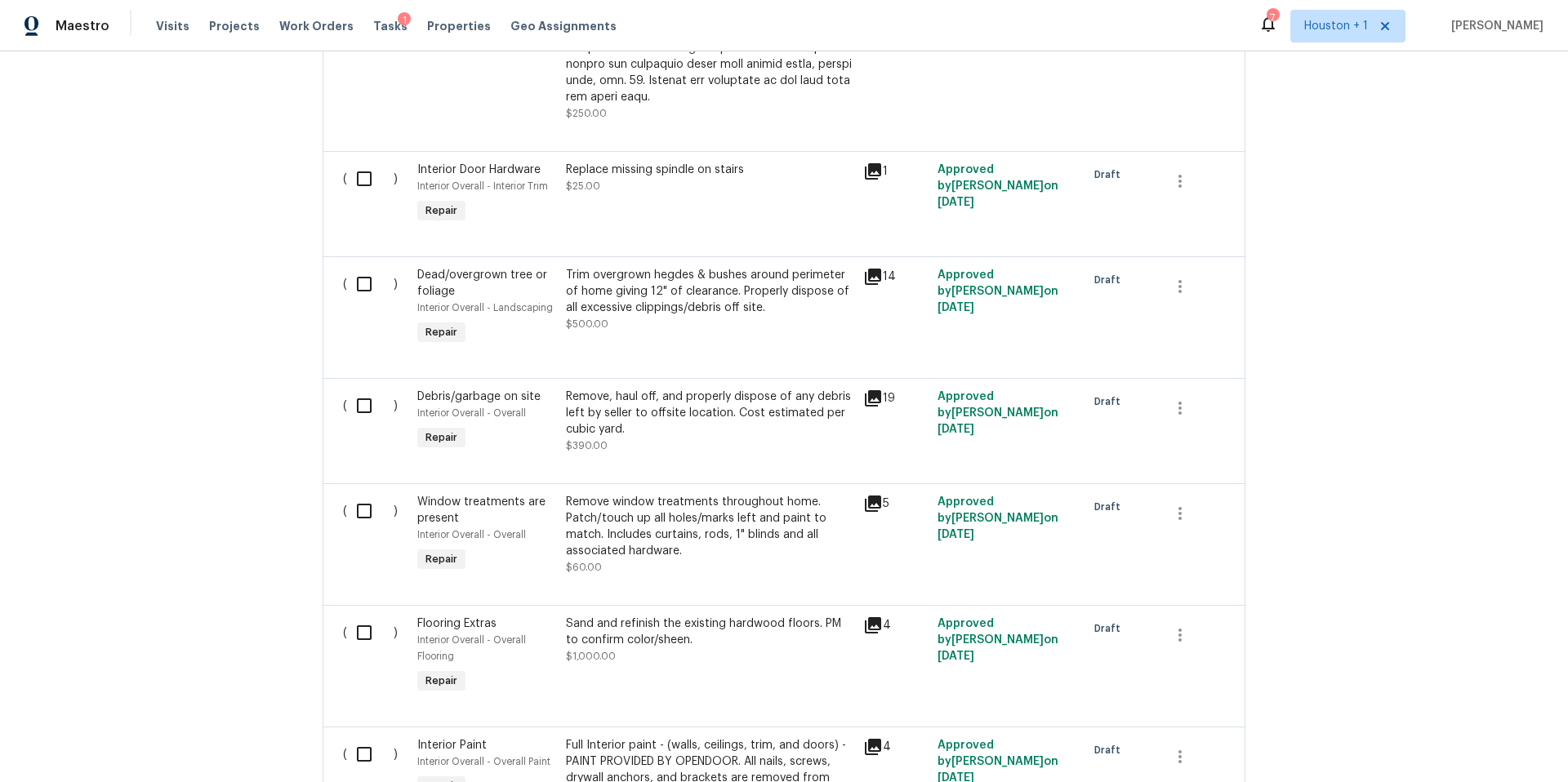
scroll to position [1536, 0]
click at [733, 272] on div "Trim overgrown hegdes & bushes around perimeter of home giving 12" of clearance…" at bounding box center [710, 289] width 288 height 49
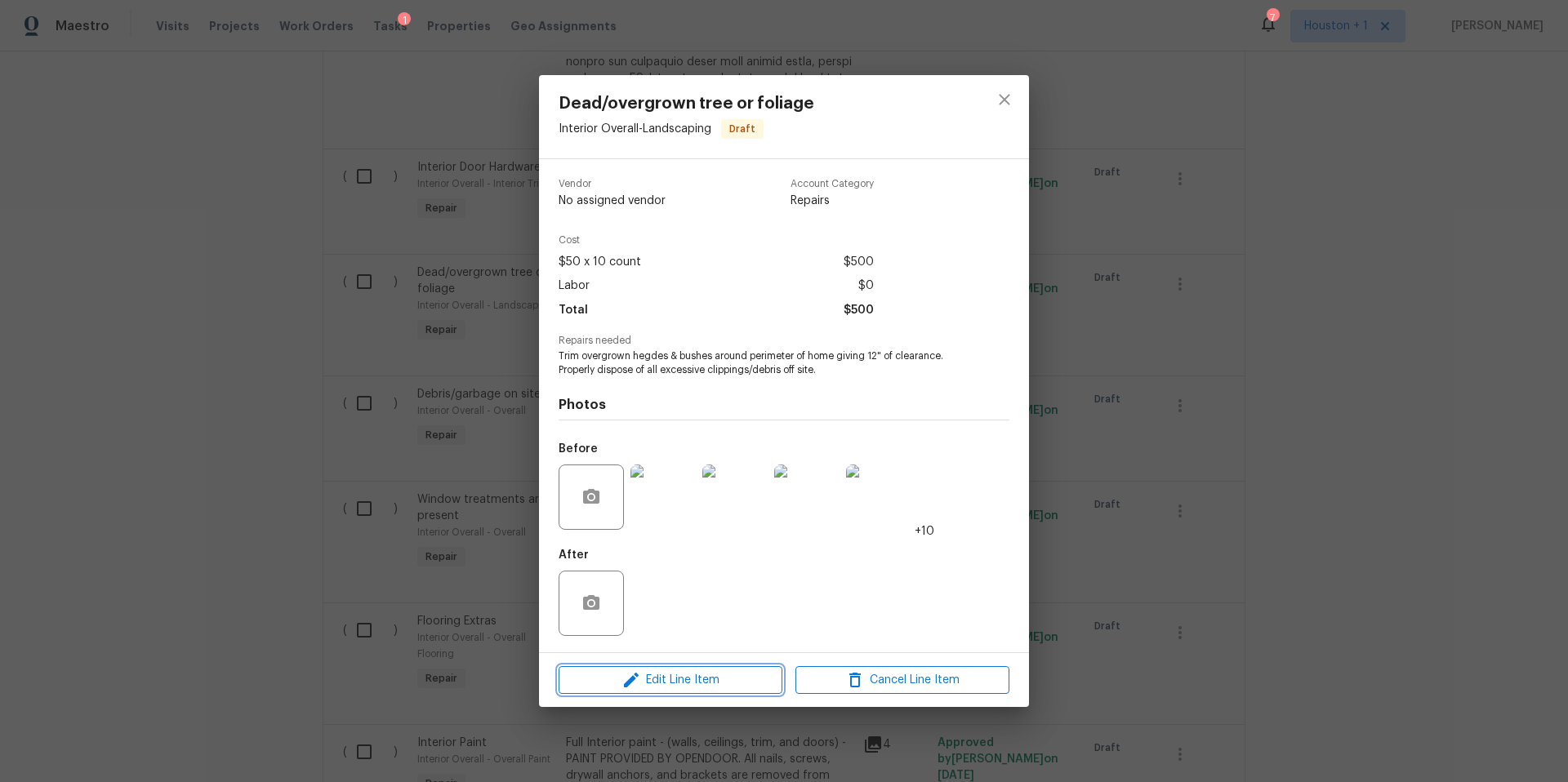
click at [666, 683] on span "Edit Line Item" at bounding box center [670, 680] width 214 height 20
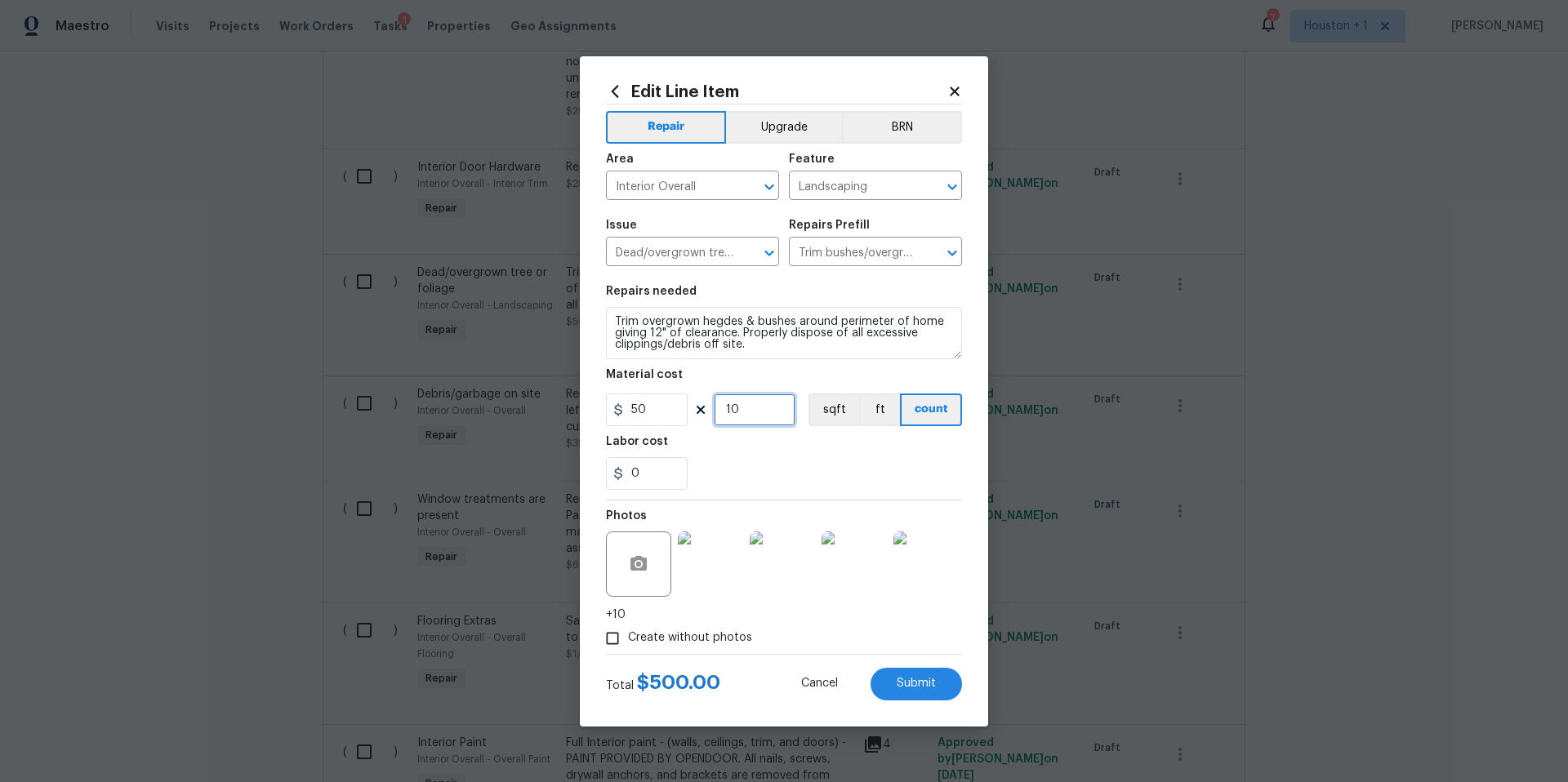
click at [741, 414] on input "10" at bounding box center [755, 410] width 82 height 32
type input "1"
drag, startPoint x: 666, startPoint y: 407, endPoint x: 625, endPoint y: 404, distance: 41.1
click at [625, 404] on input "50" at bounding box center [647, 410] width 82 height 32
type input "350"
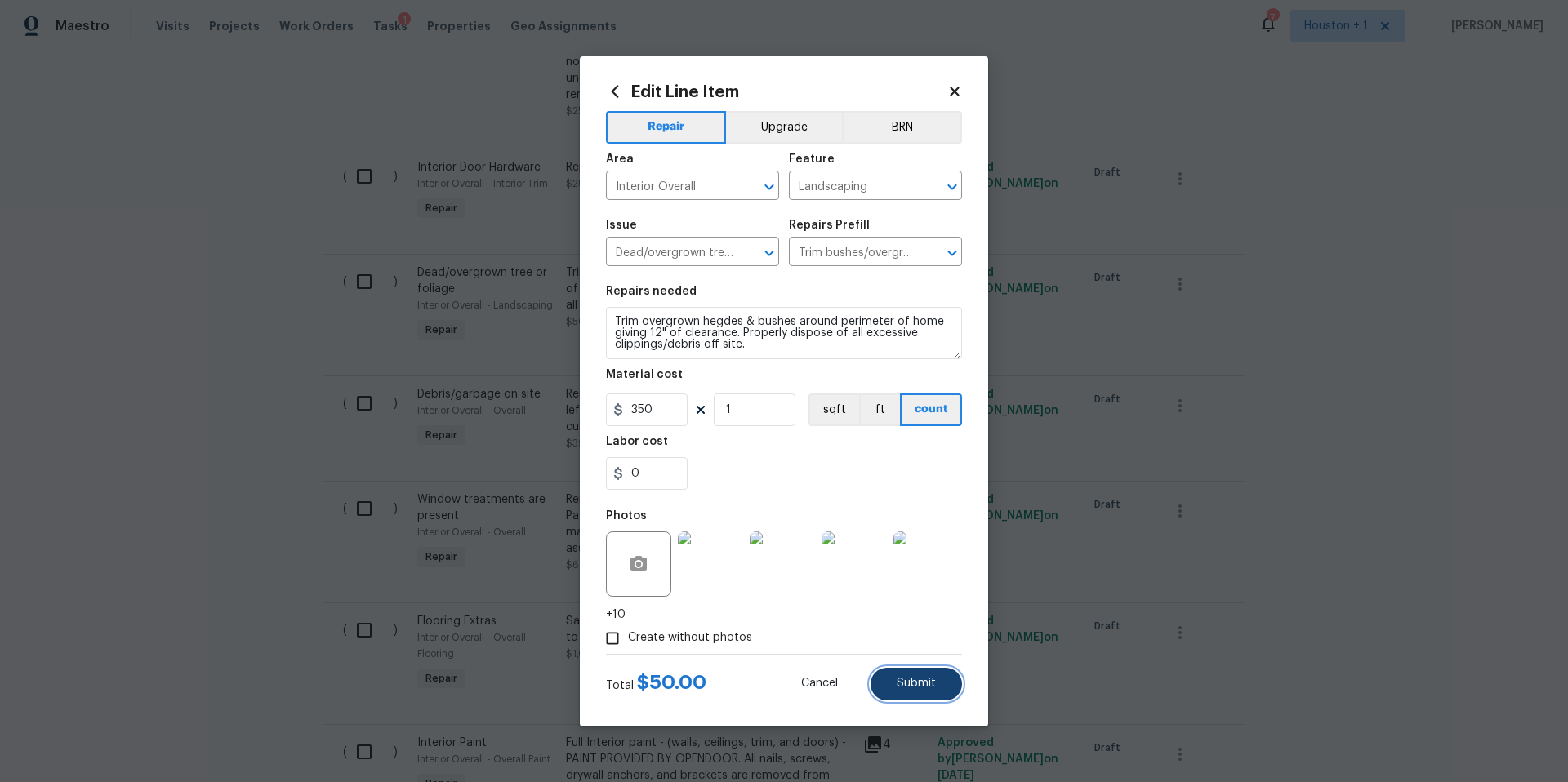
click at [908, 688] on span "Submit" at bounding box center [916, 683] width 39 height 12
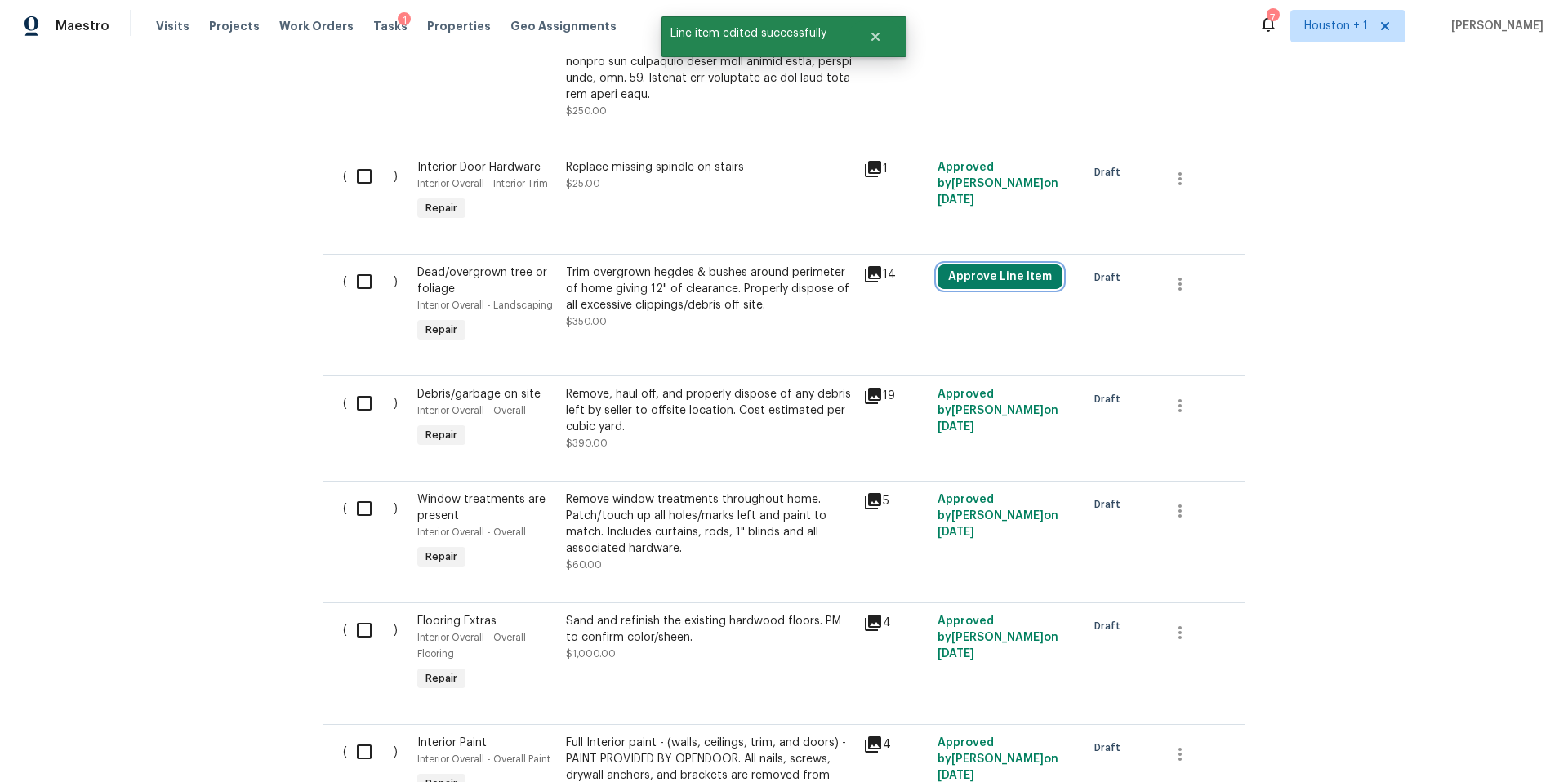
click at [1004, 269] on button "Approve Line Item" at bounding box center [1001, 277] width 125 height 25
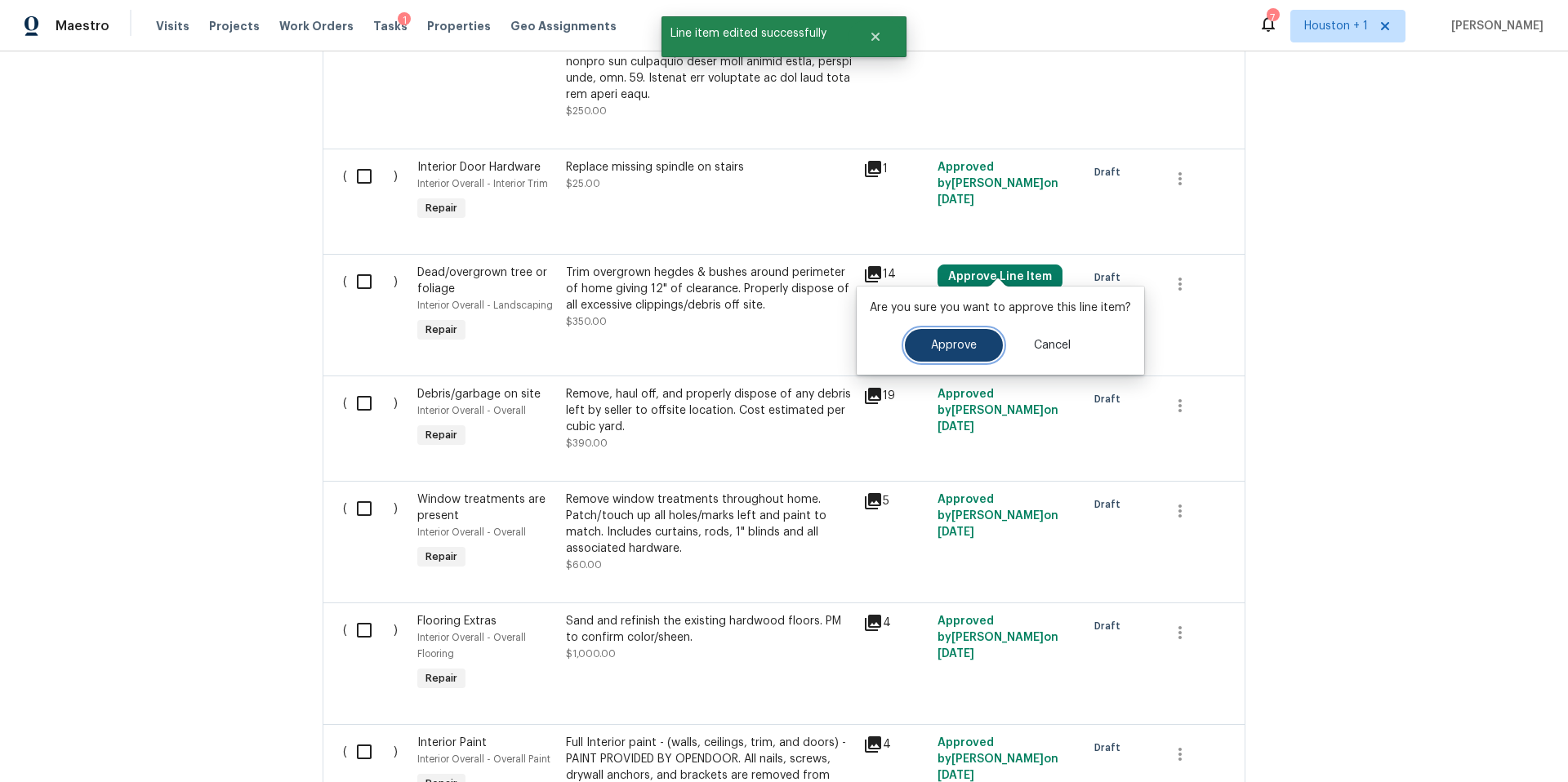
click at [939, 344] on span "Approve" at bounding box center [954, 346] width 46 height 12
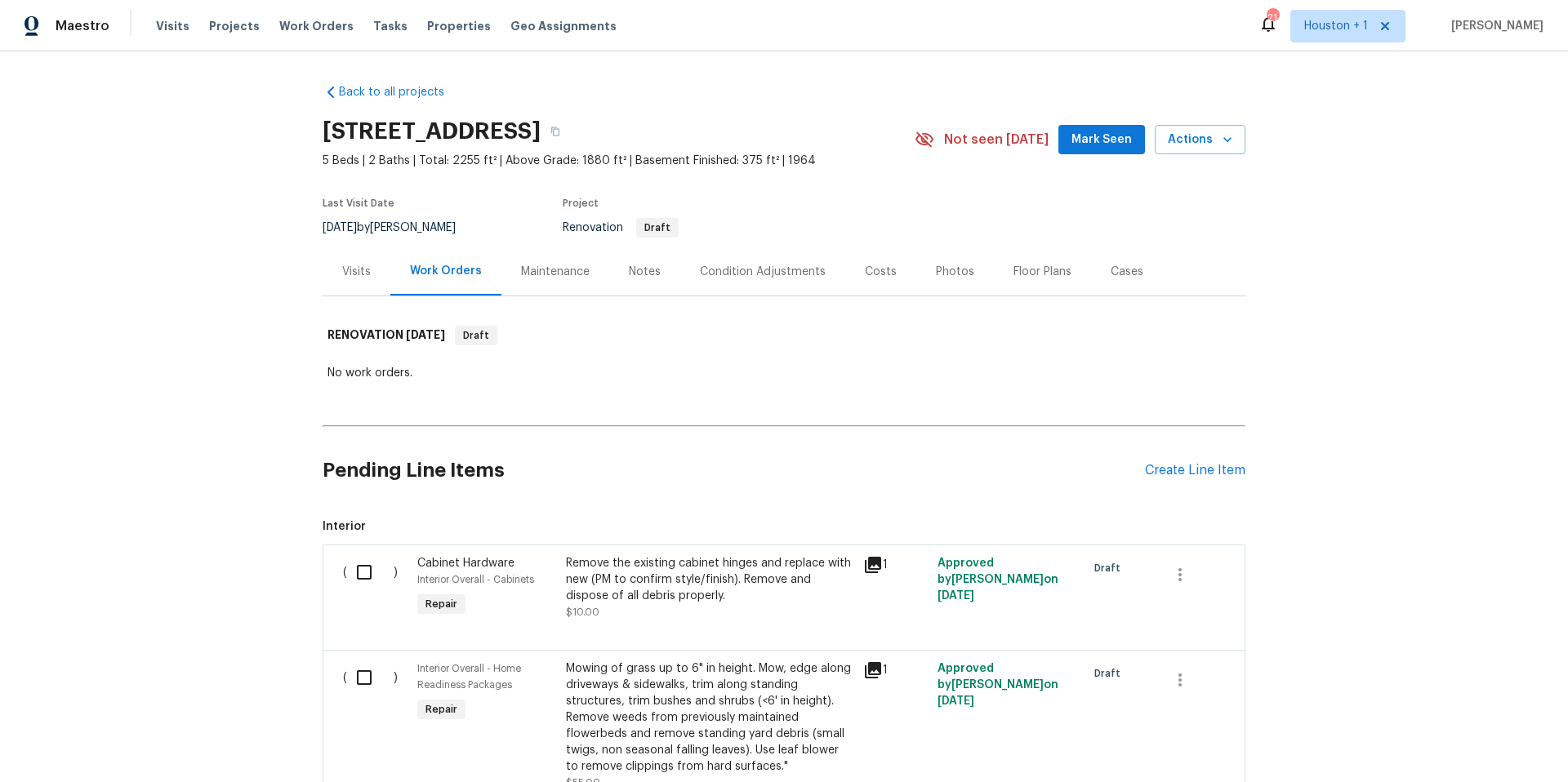
click at [363, 272] on div "Visits" at bounding box center [356, 272] width 29 height 16
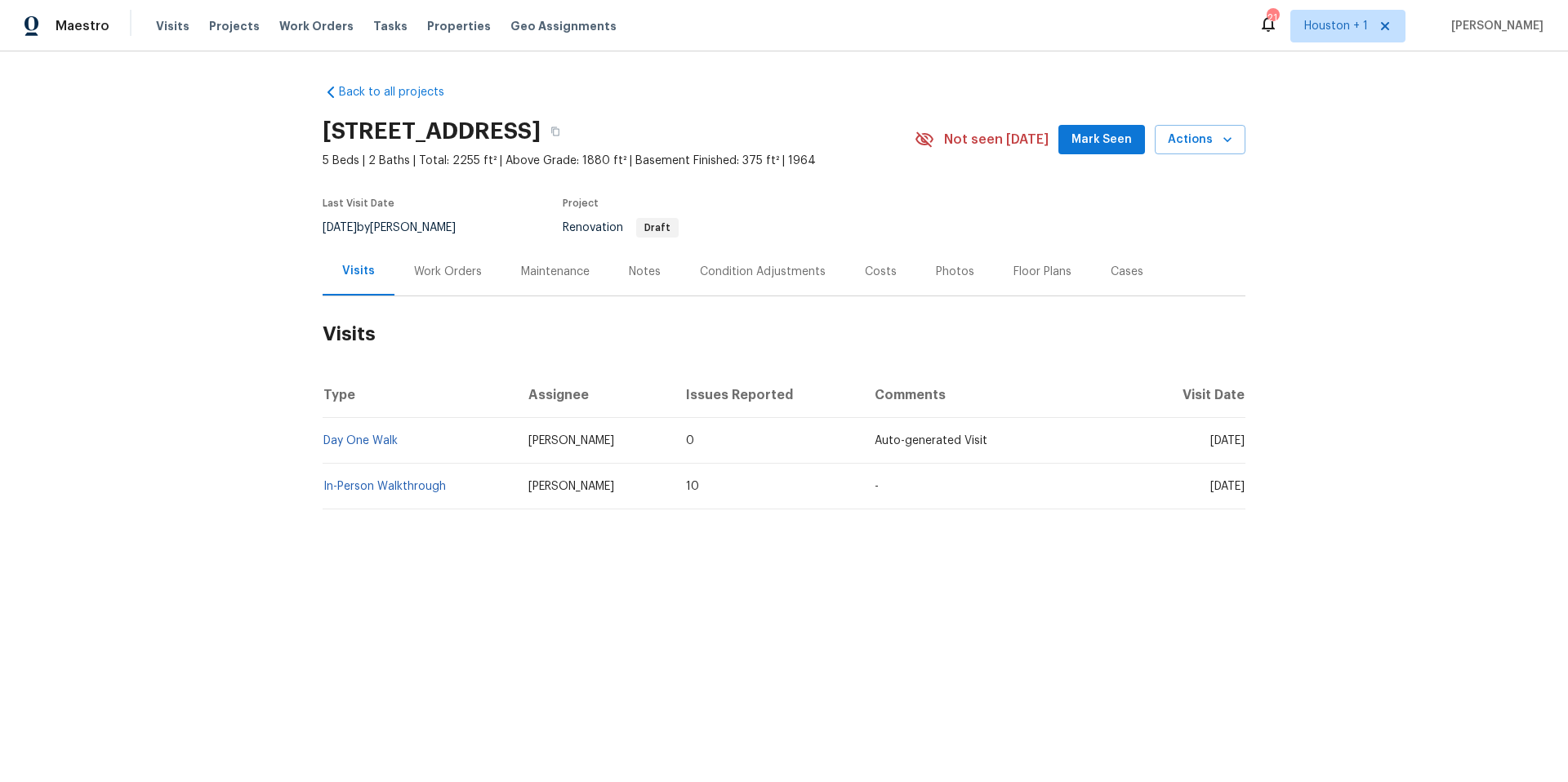
click at [450, 270] on div "Work Orders" at bounding box center [448, 272] width 67 height 16
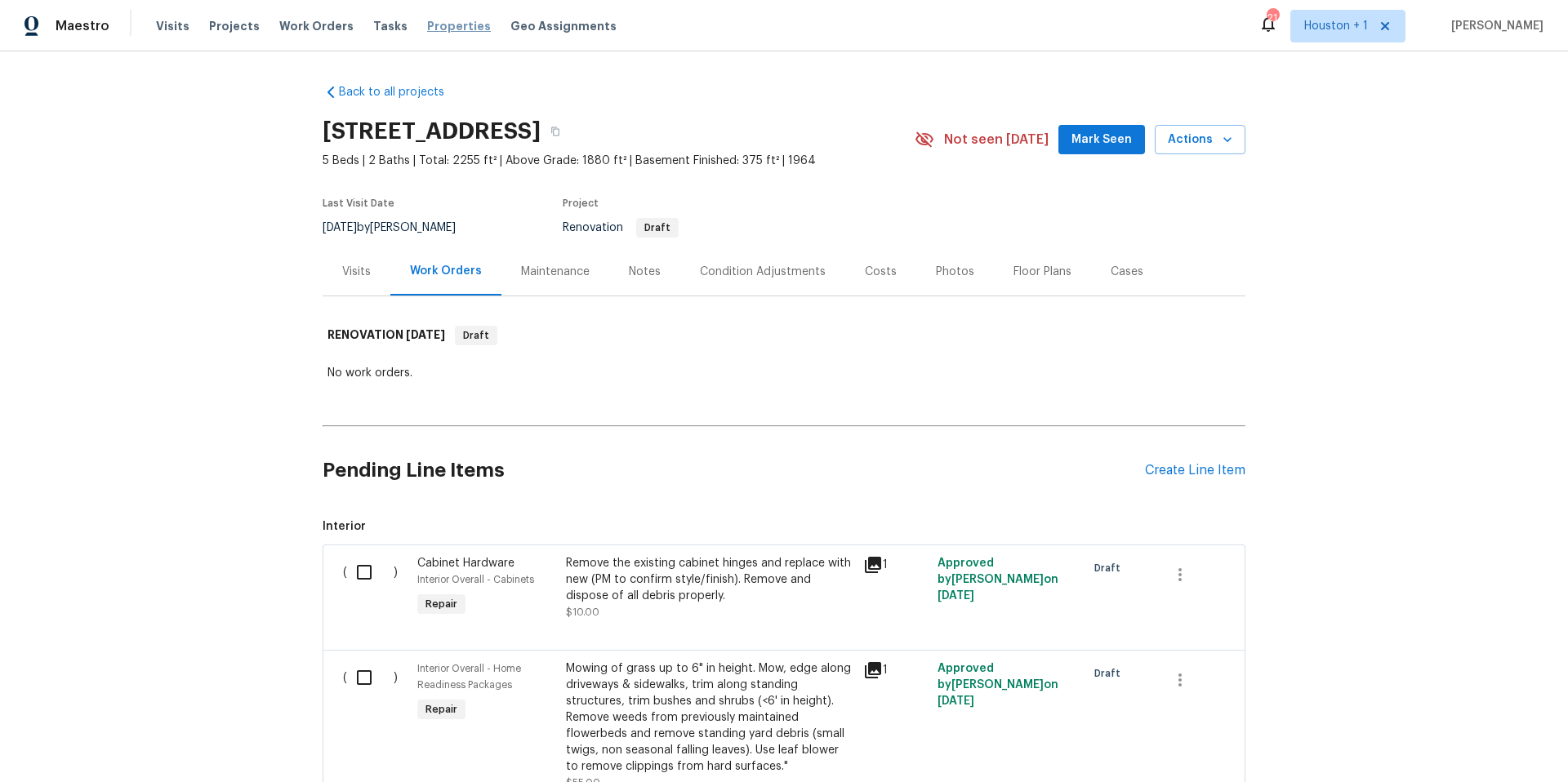
click at [433, 27] on span "Properties" at bounding box center [459, 26] width 64 height 16
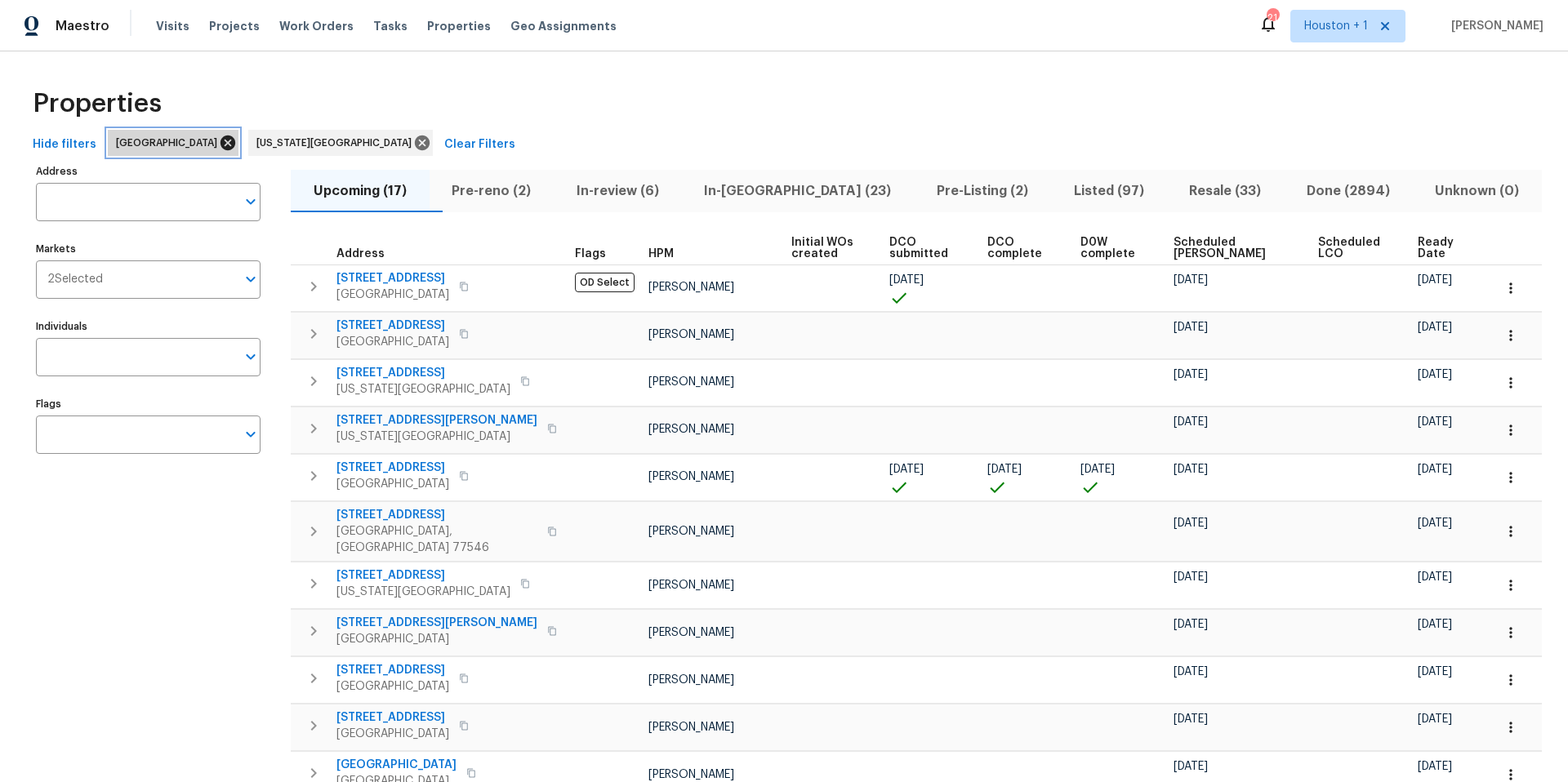
click at [220, 144] on icon at bounding box center [227, 143] width 14 height 14
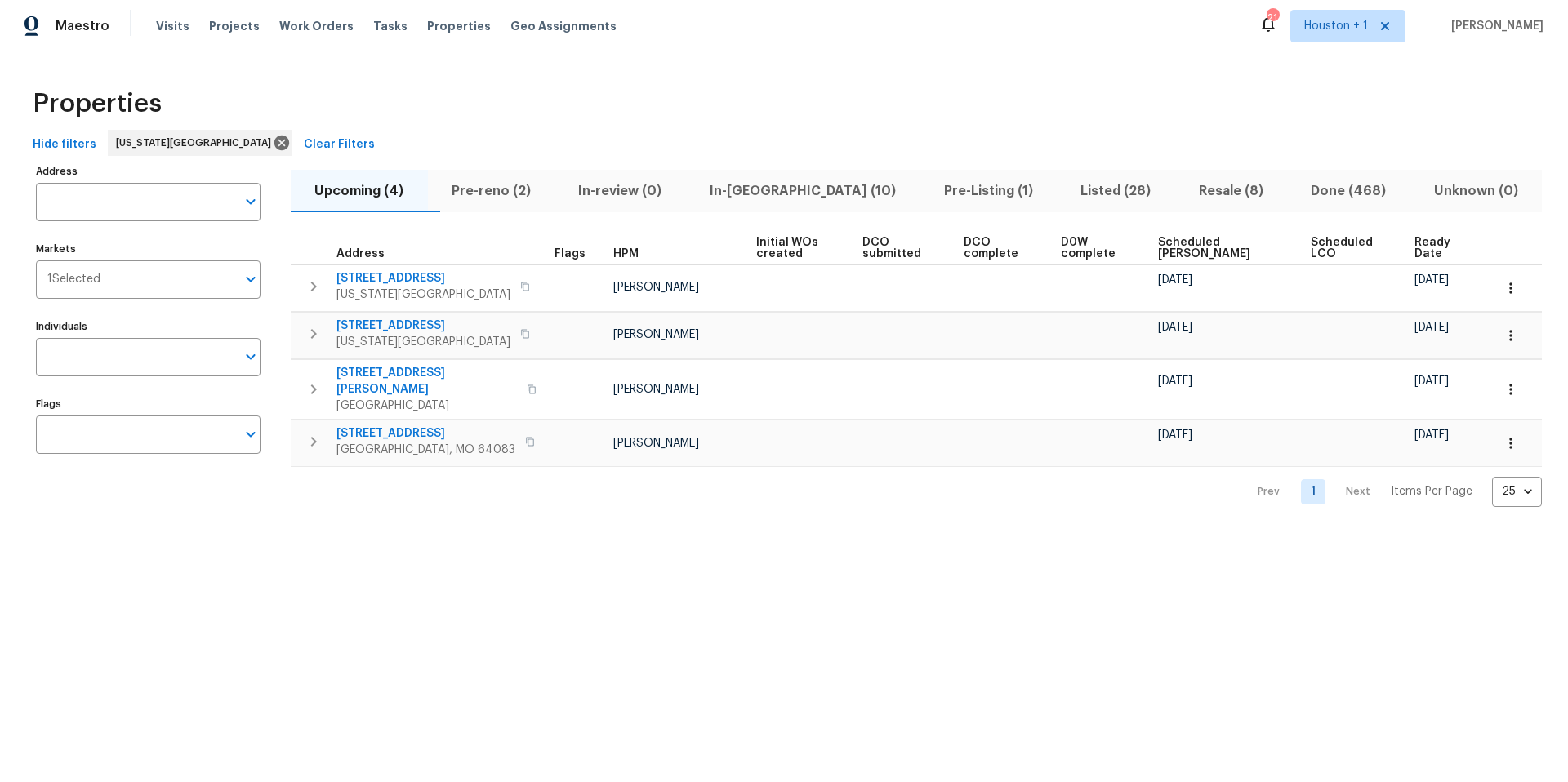
click at [503, 192] on span "Pre-reno (2)" at bounding box center [491, 191] width 107 height 23
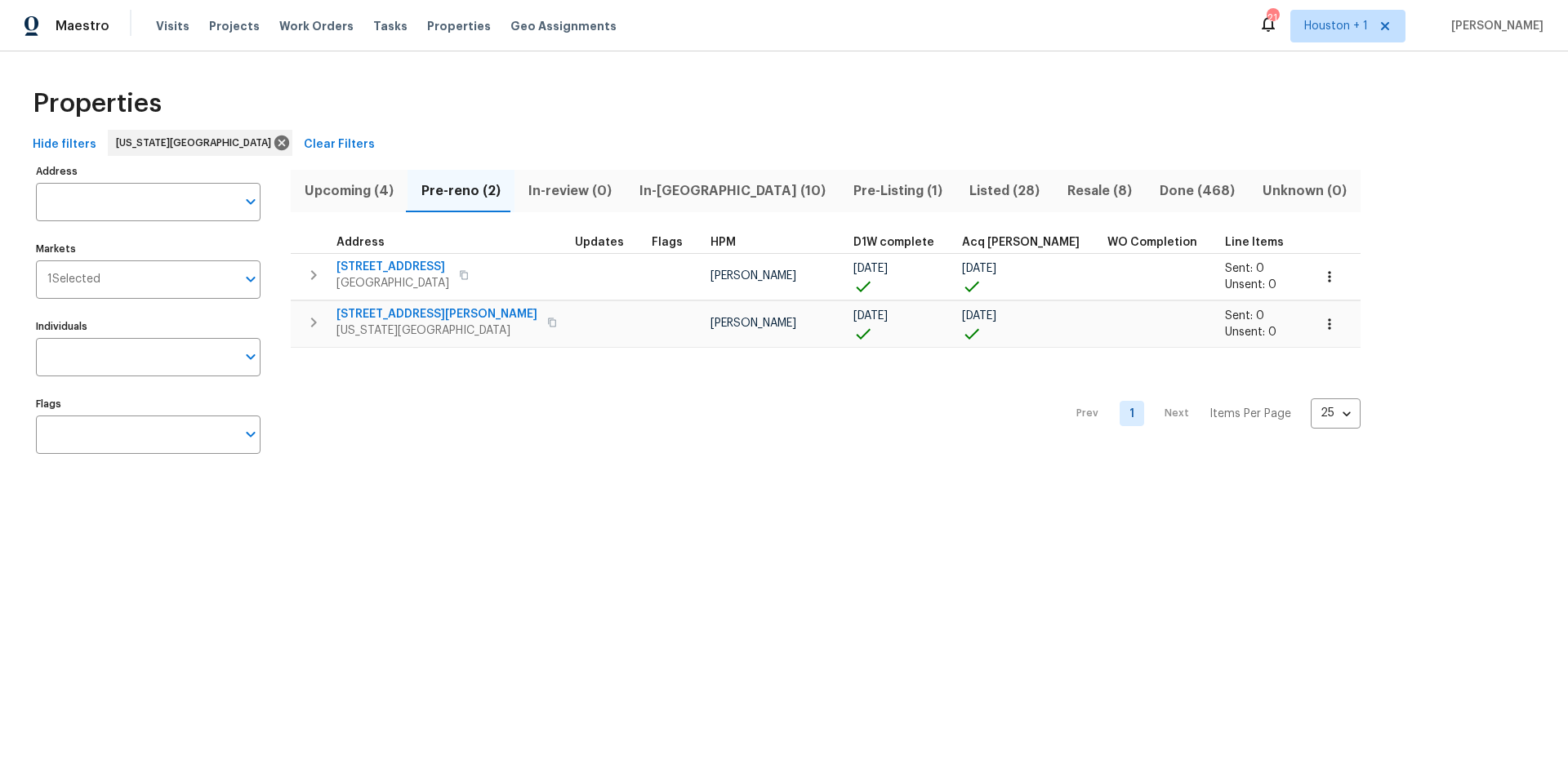
click at [658, 192] on span "In-reno (10)" at bounding box center [733, 191] width 195 height 23
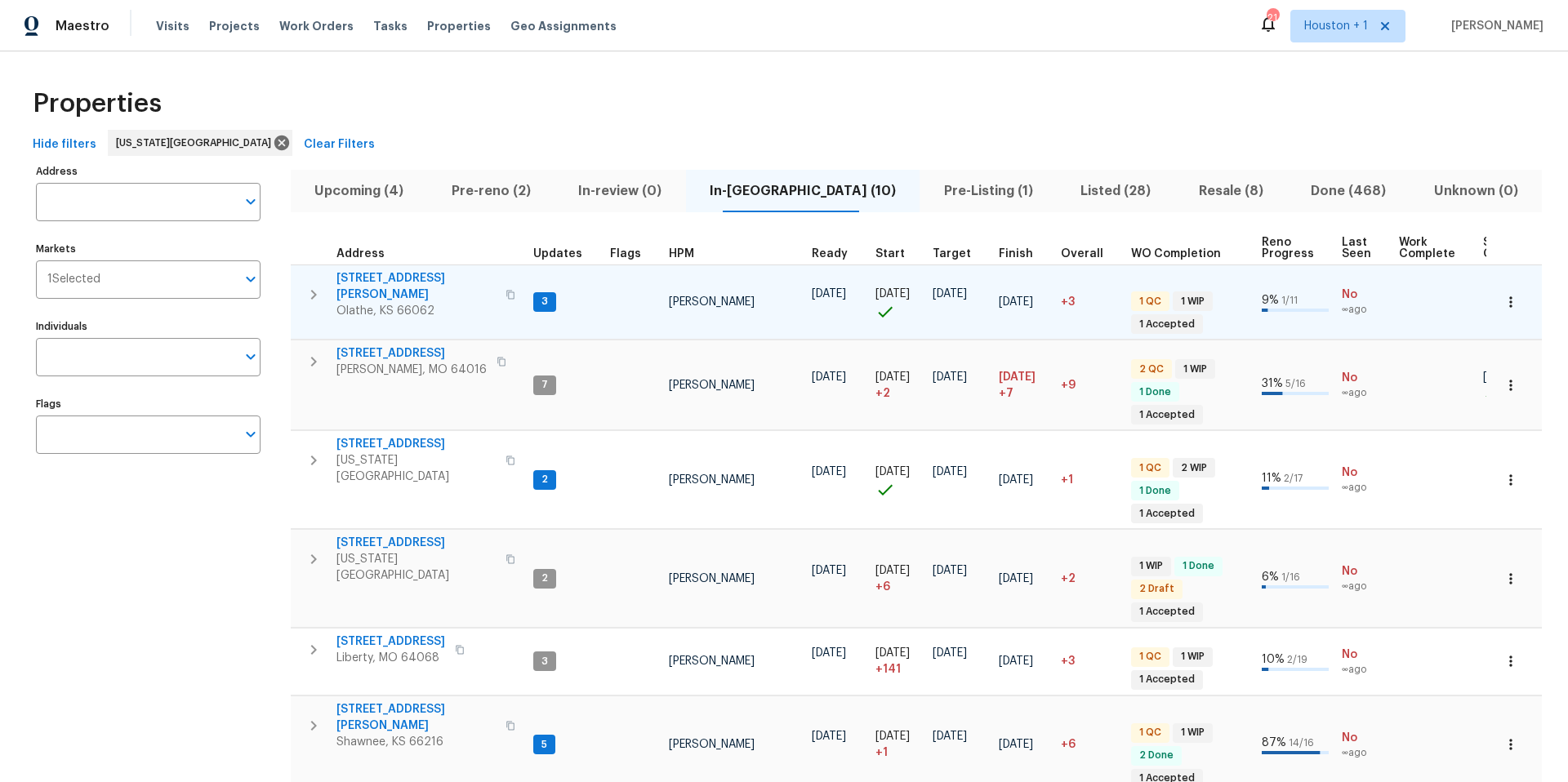
click at [393, 278] on span "12534 S Alcan Cir" at bounding box center [416, 286] width 160 height 32
click at [387, 277] on span "12534 S Alcan Cir" at bounding box center [416, 286] width 160 height 32
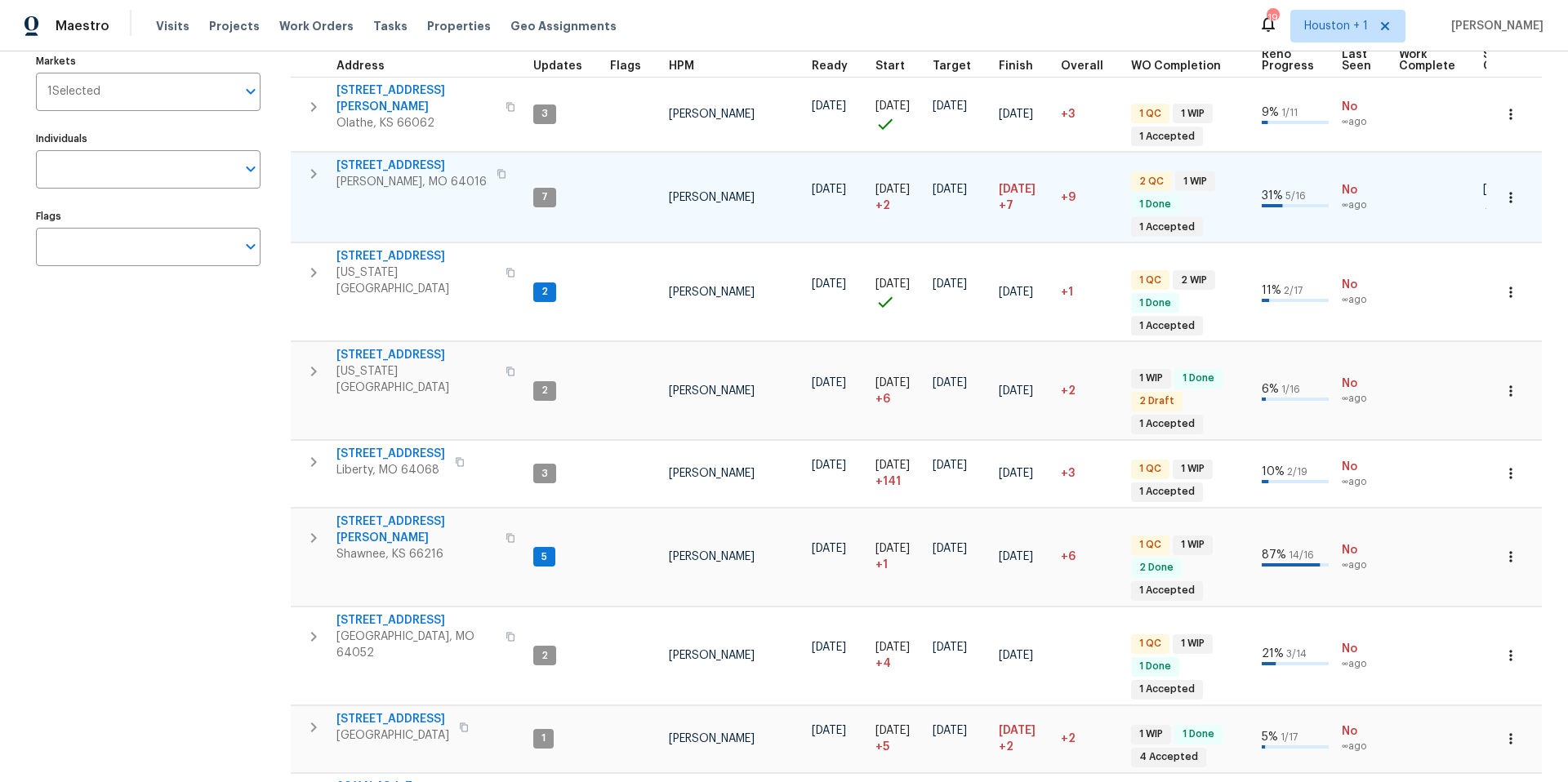
scroll to position [183, 0]
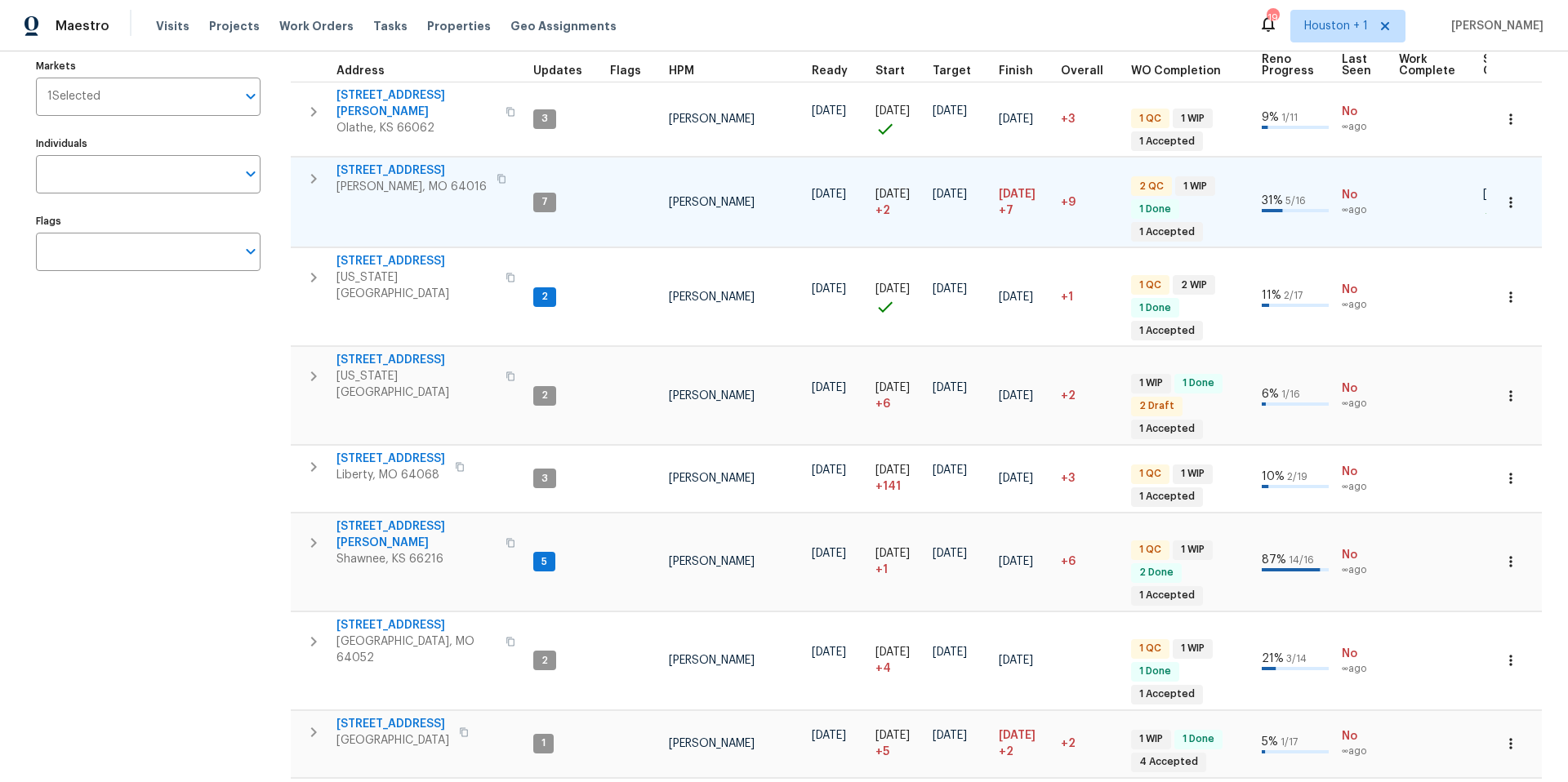
click at [373, 162] on span "8 Bart St" at bounding box center [411, 170] width 150 height 16
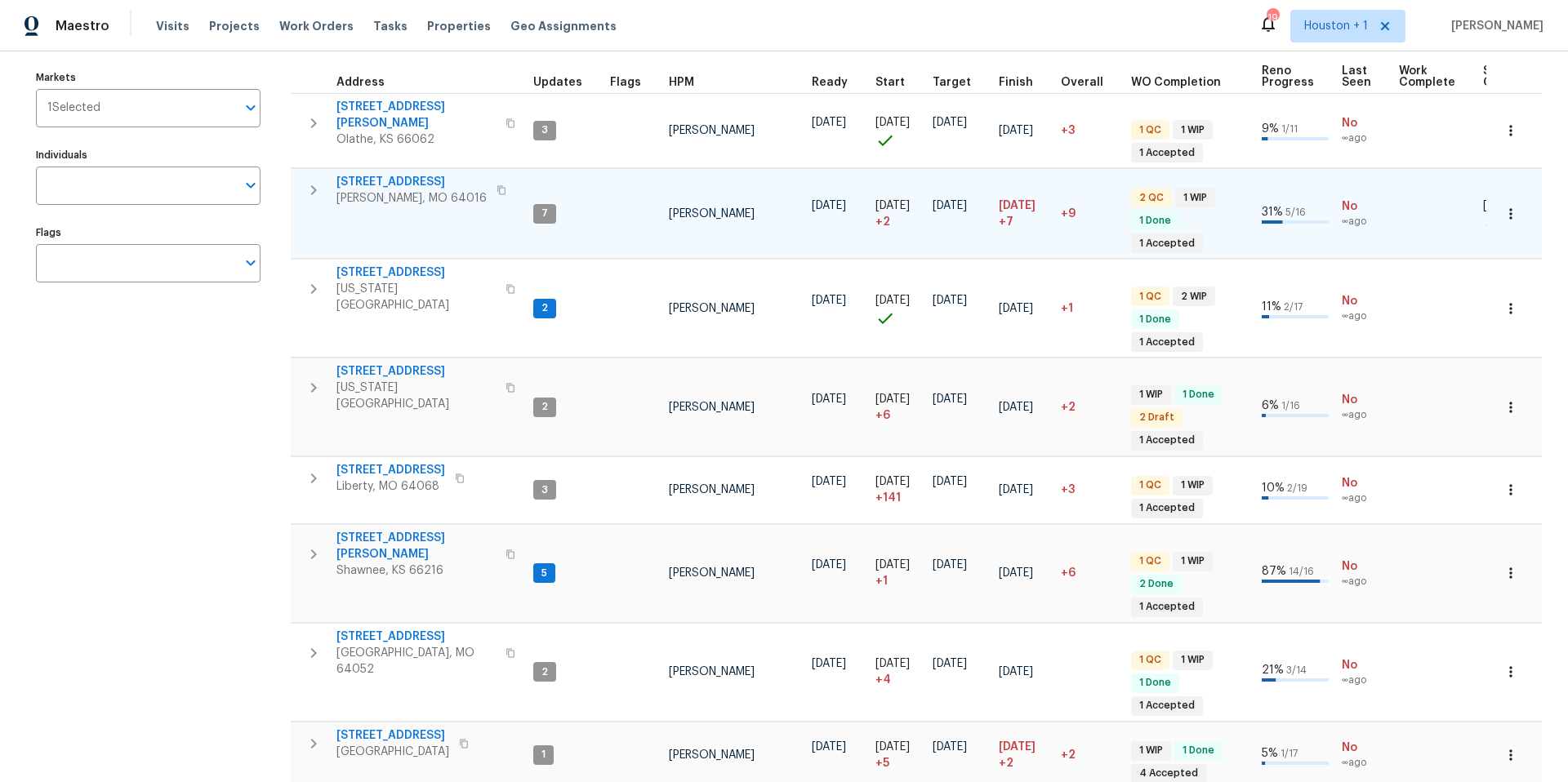
scroll to position [170, 0]
click at [363, 192] on span "Buckner, MO 64016" at bounding box center [411, 200] width 150 height 16
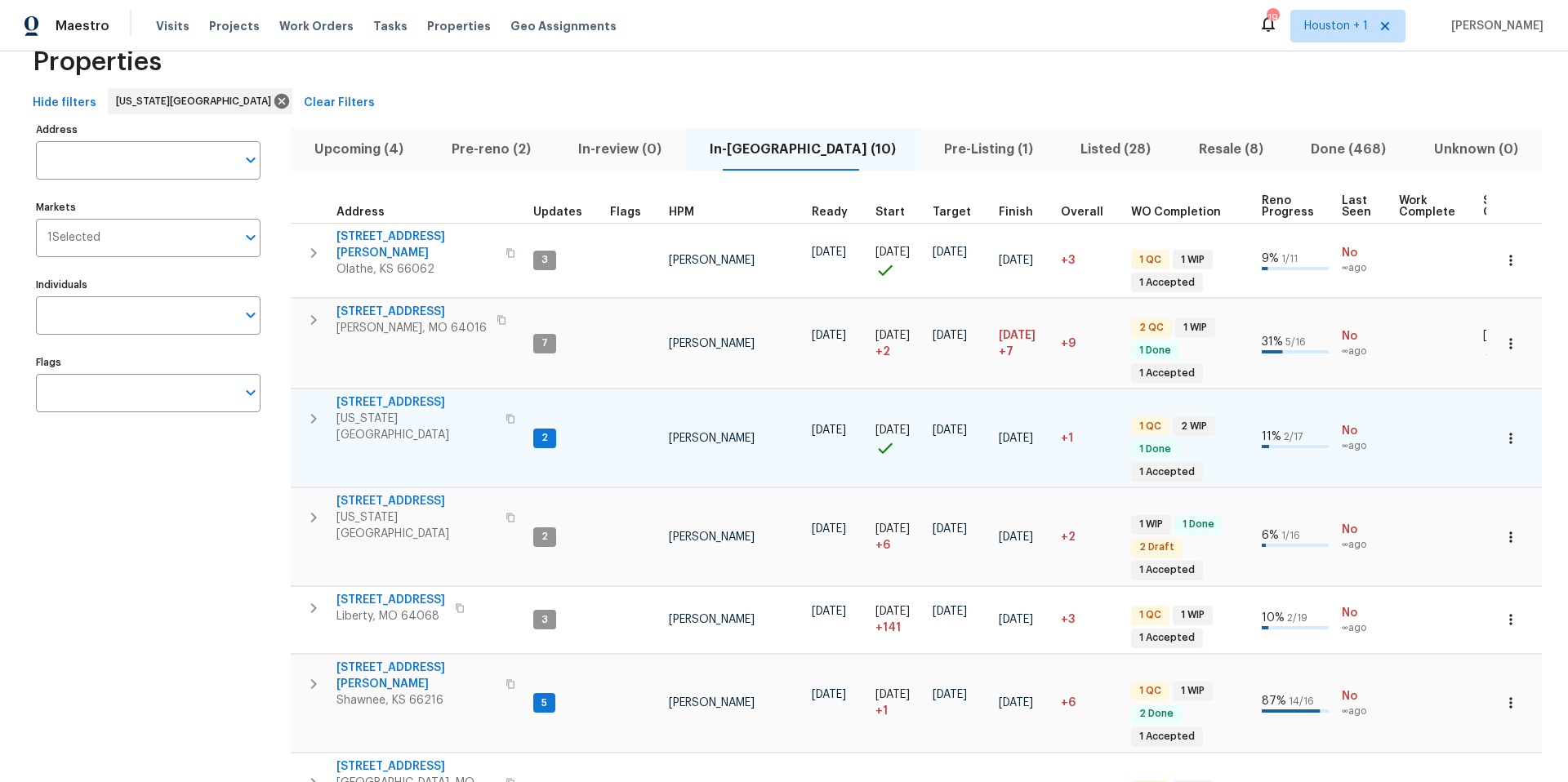
scroll to position [44, 0]
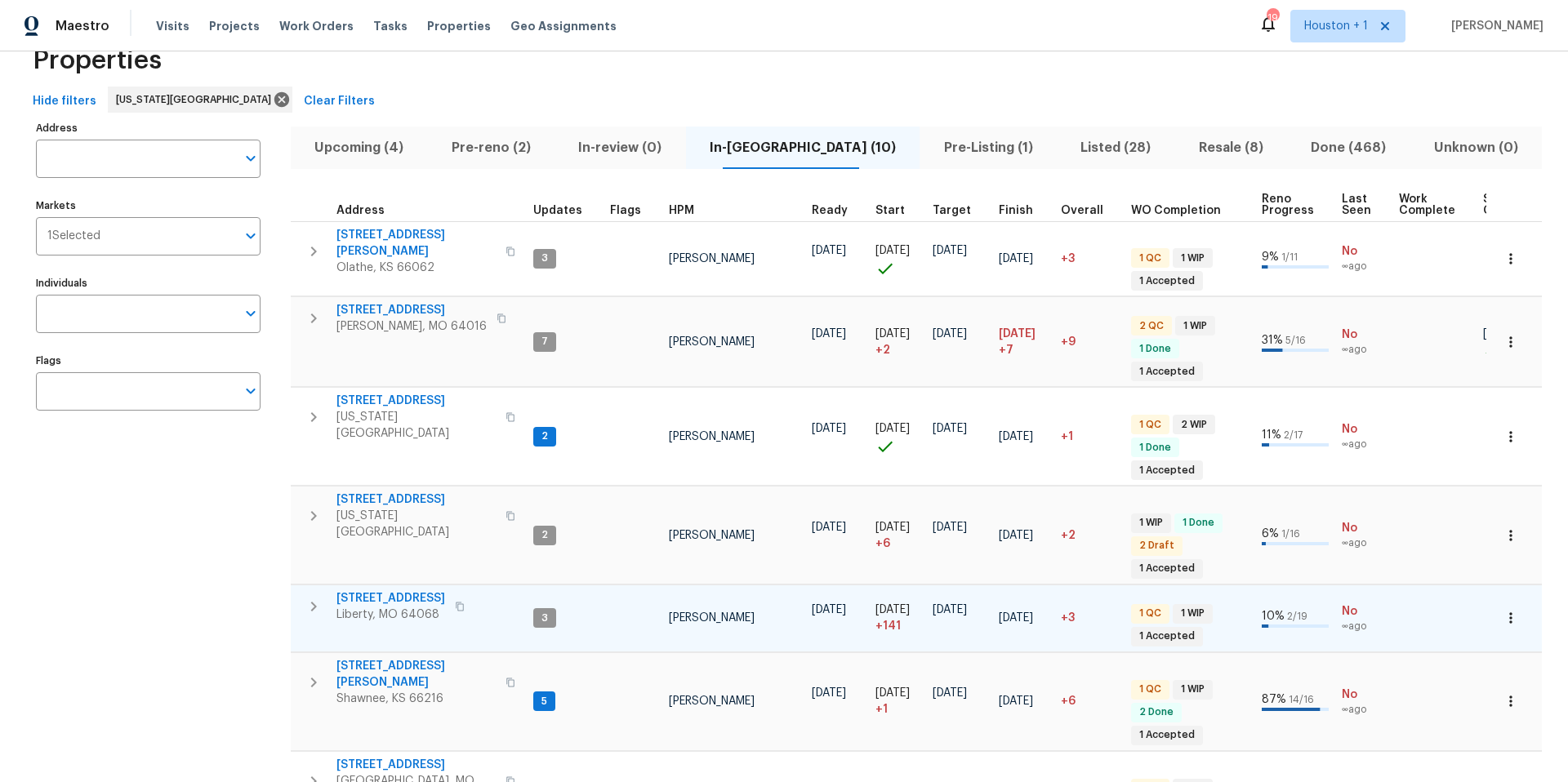
click at [394, 590] on span "1209 Liberty Drive Ter" at bounding box center [391, 598] width 108 height 16
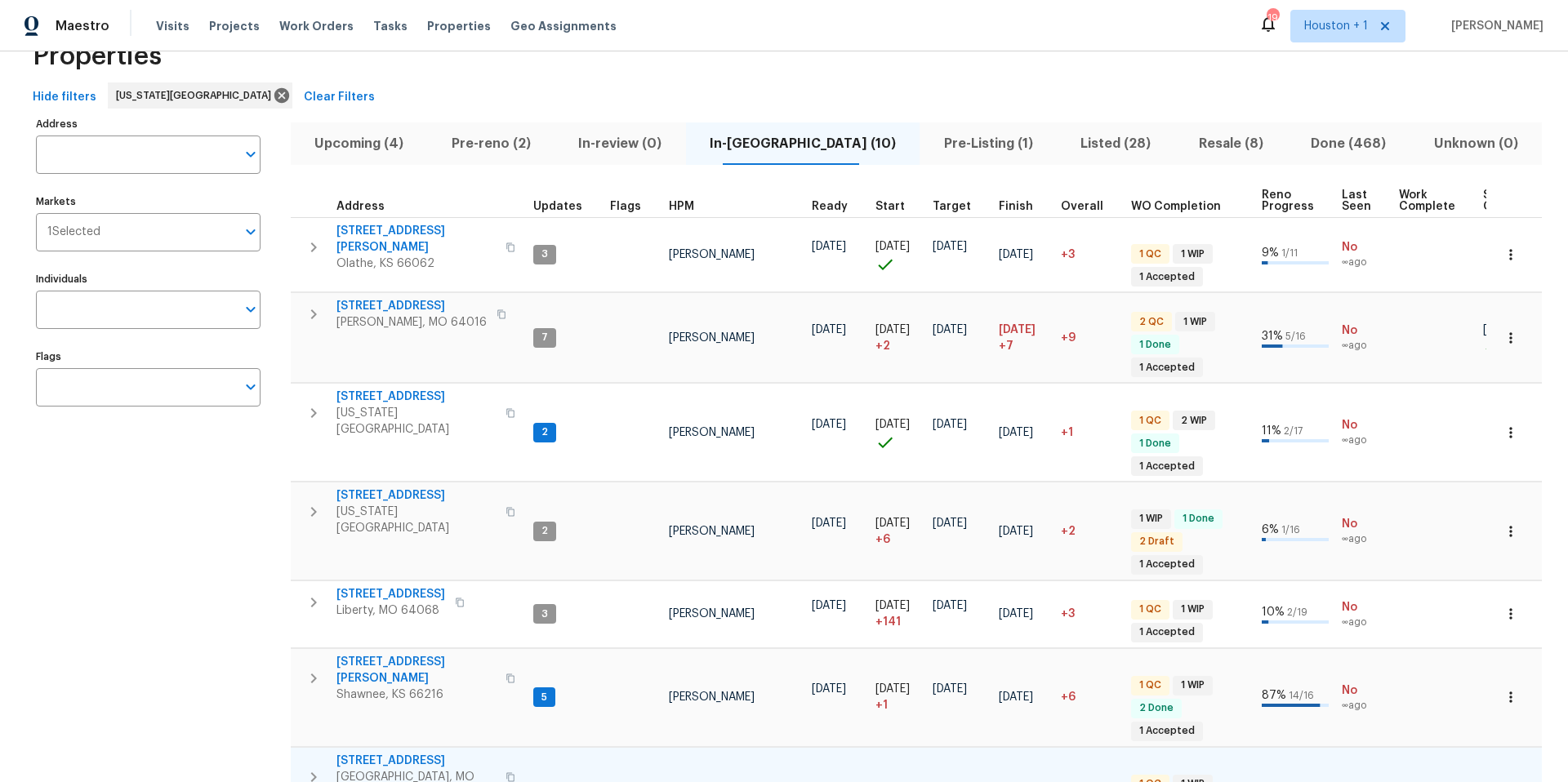
scroll to position [0, 0]
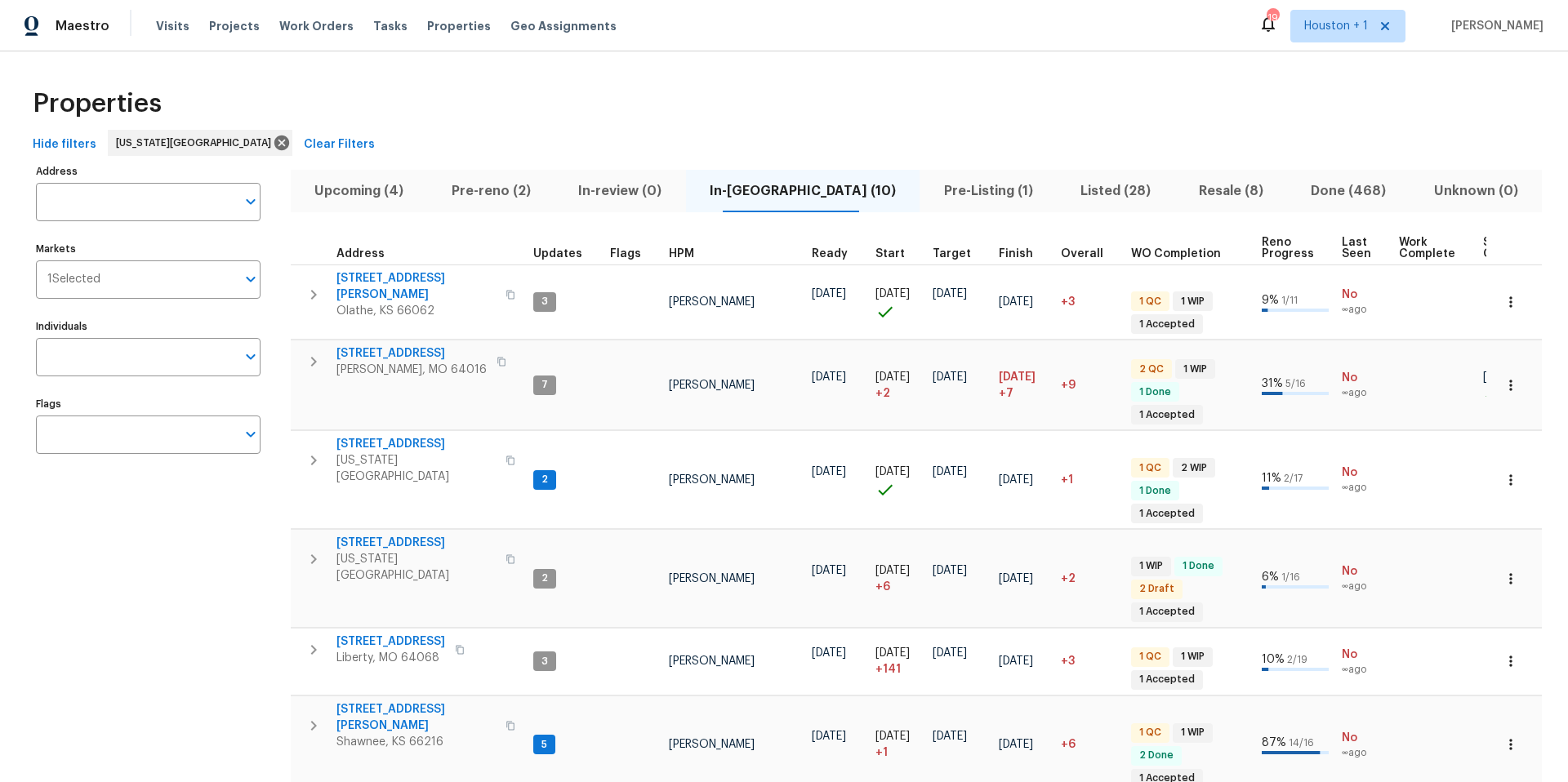
click at [493, 188] on span "Pre-reno (2)" at bounding box center [491, 191] width 107 height 23
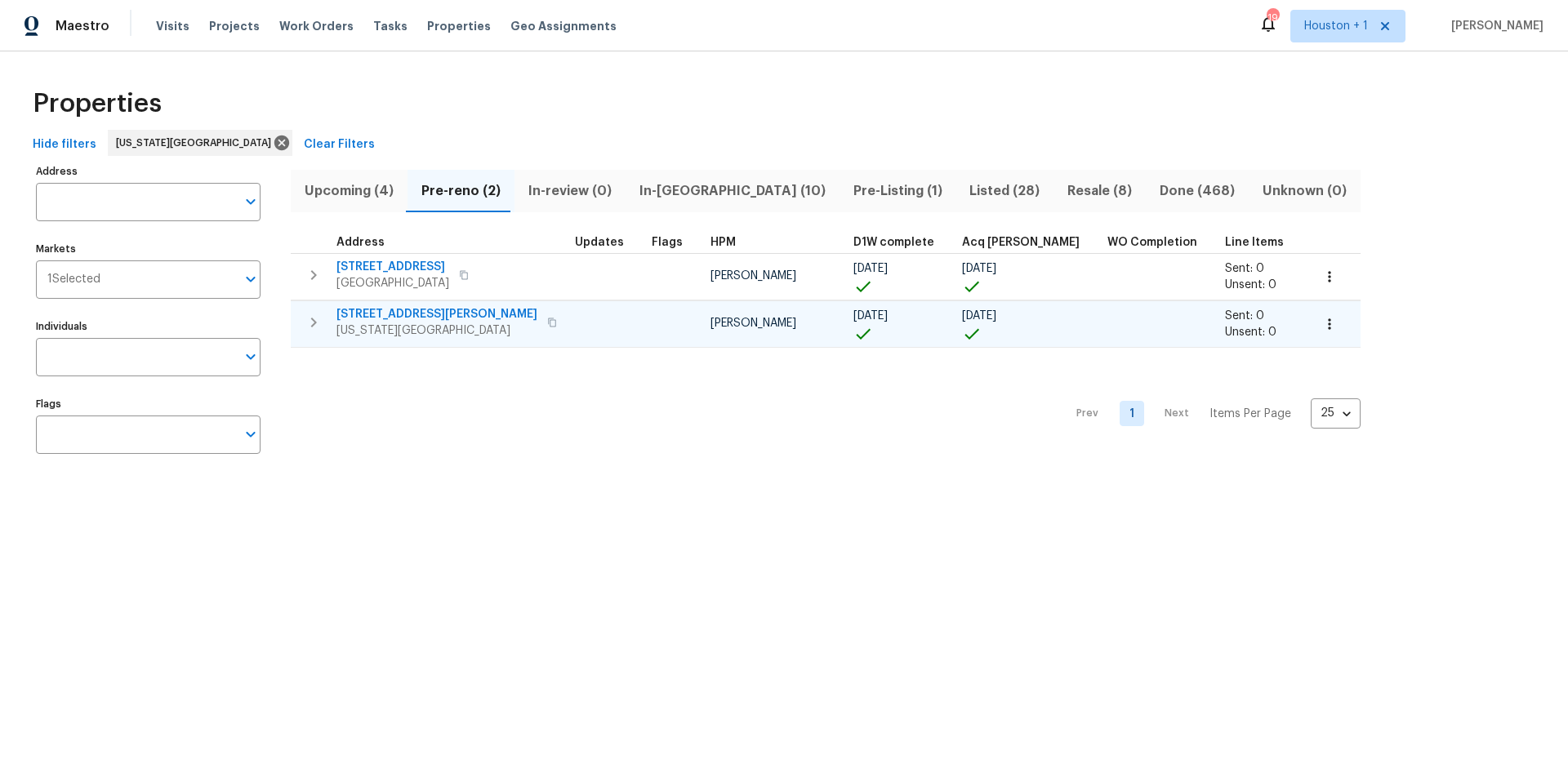
click at [402, 315] on span "8400 Holmes Rd" at bounding box center [436, 314] width 201 height 16
click at [335, 178] on button "Upcoming (4)" at bounding box center [349, 191] width 117 height 43
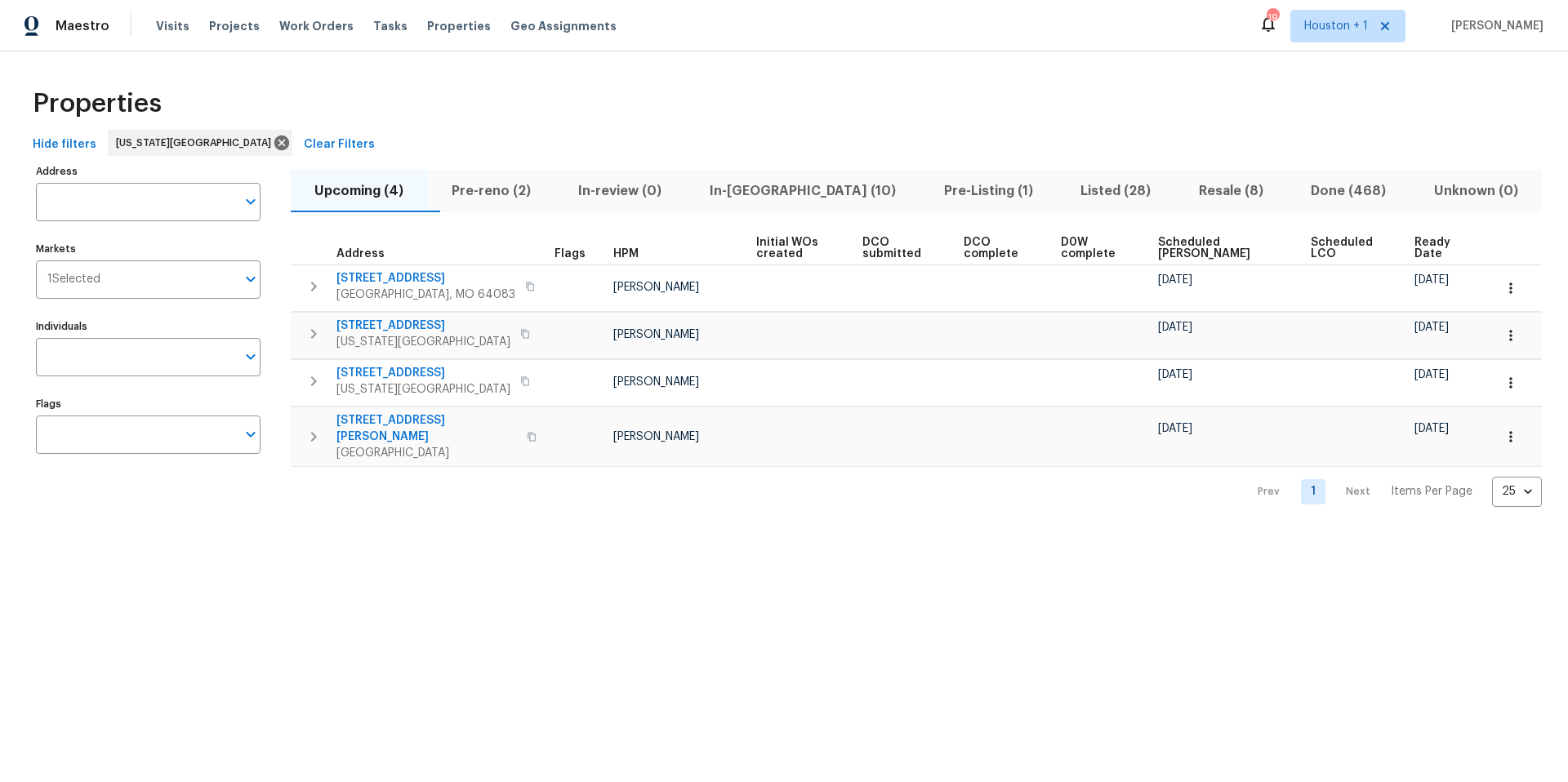
click at [1421, 247] on span "Ready Date" at bounding box center [1441, 248] width 51 height 23
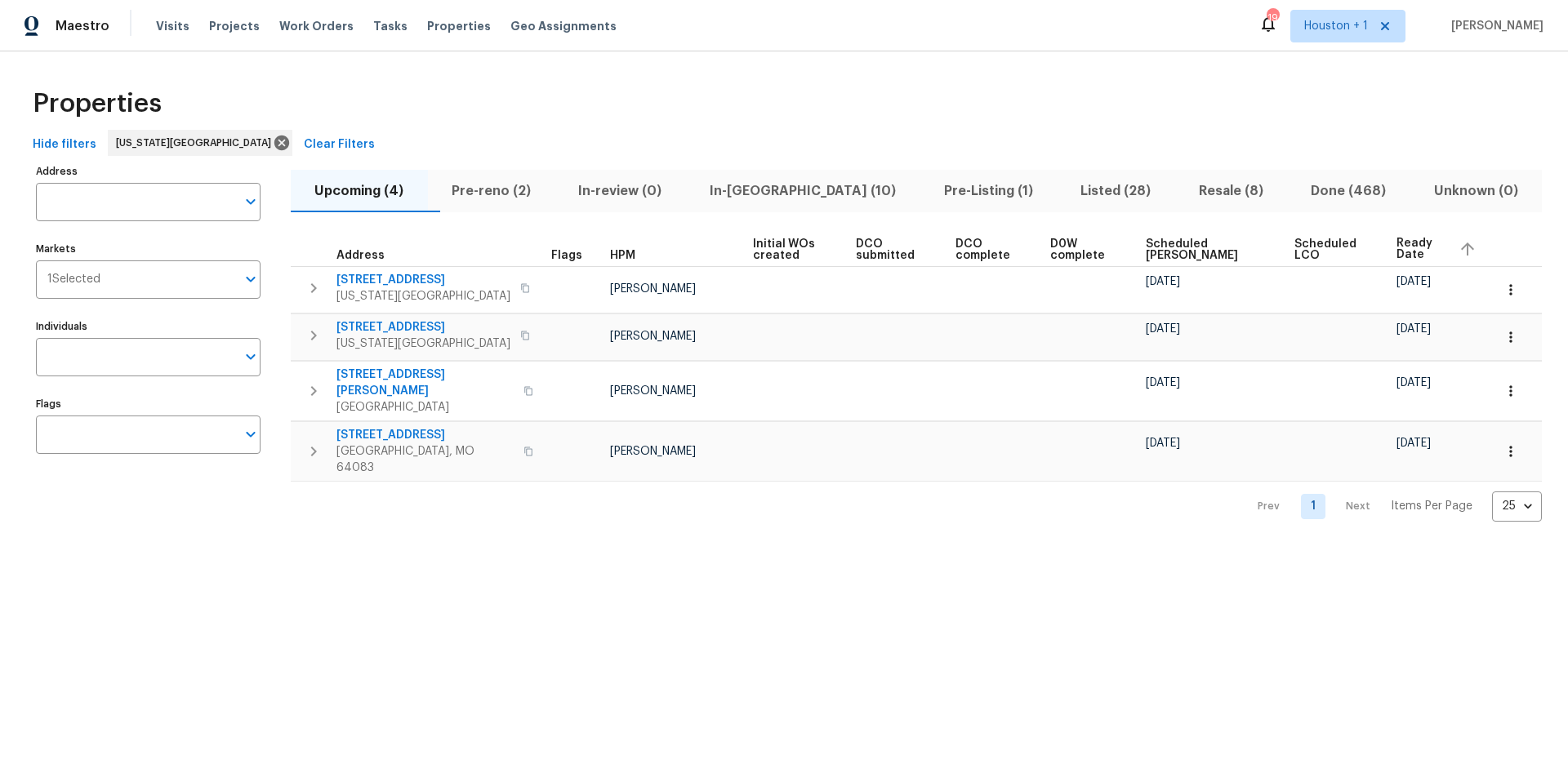
click at [518, 193] on span "Pre-reno (2)" at bounding box center [491, 191] width 107 height 23
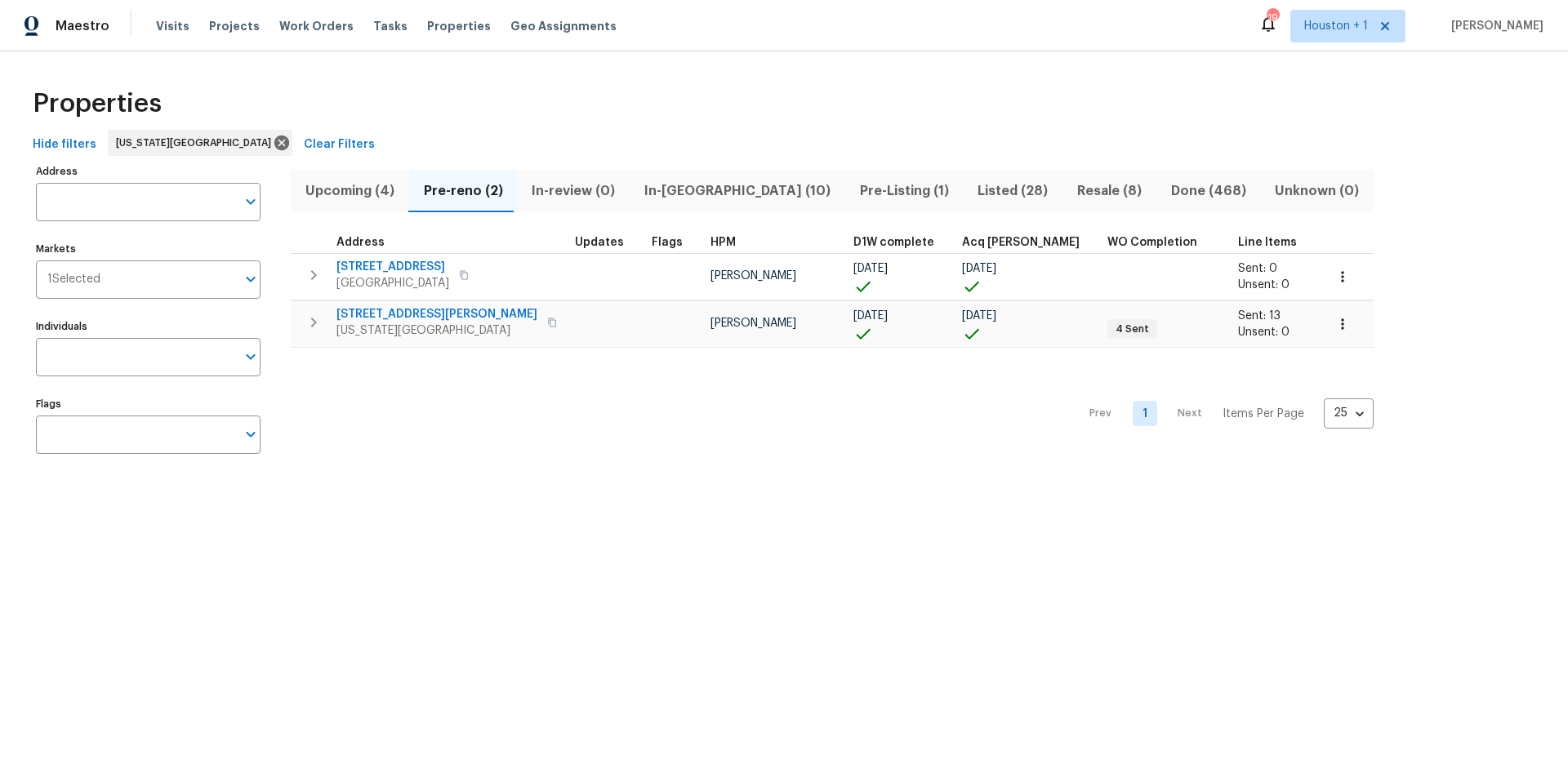
click at [672, 190] on span "In-reno (10)" at bounding box center [737, 191] width 196 height 23
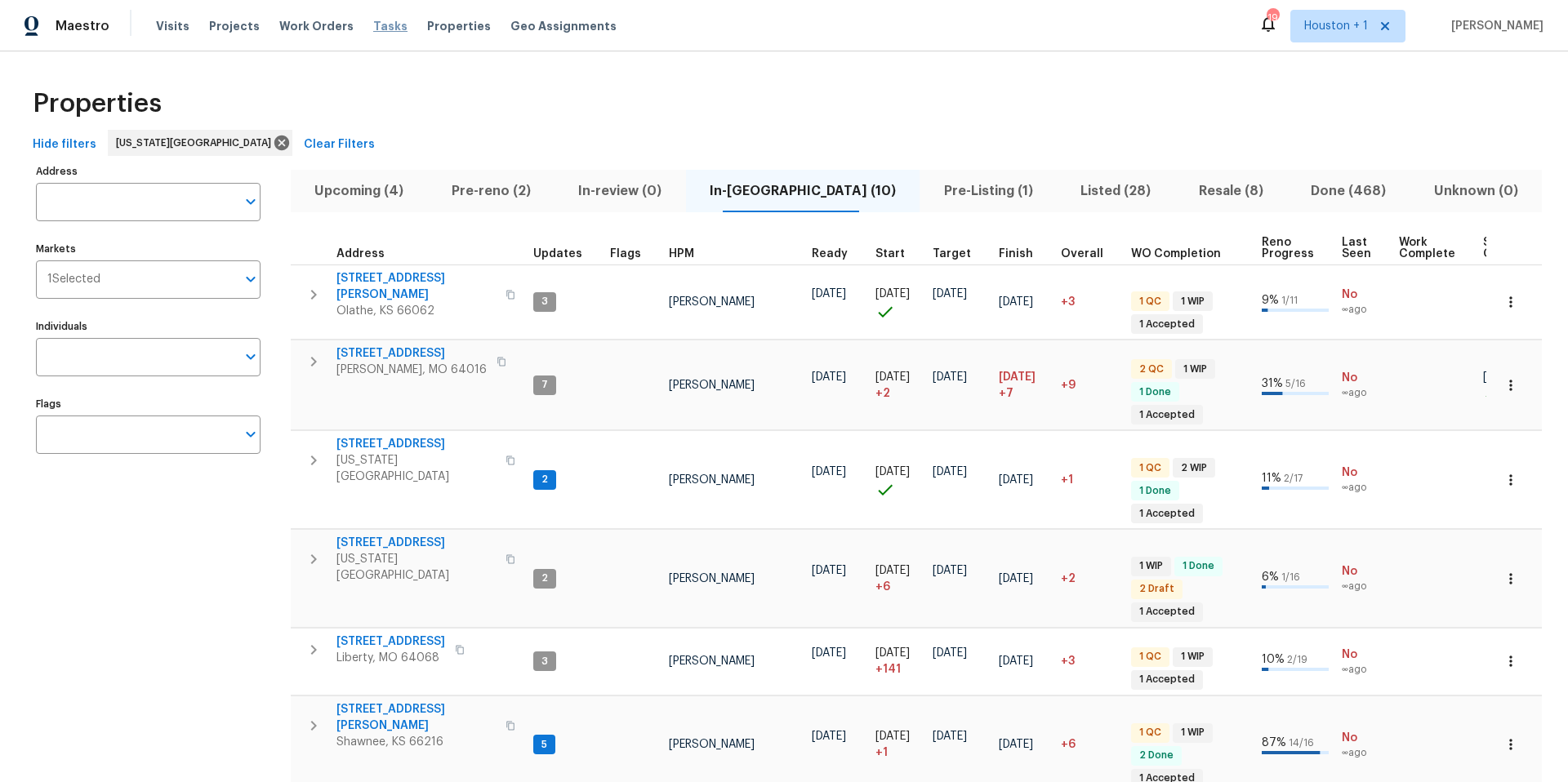
click at [373, 27] on span "Tasks" at bounding box center [391, 26] width 34 height 11
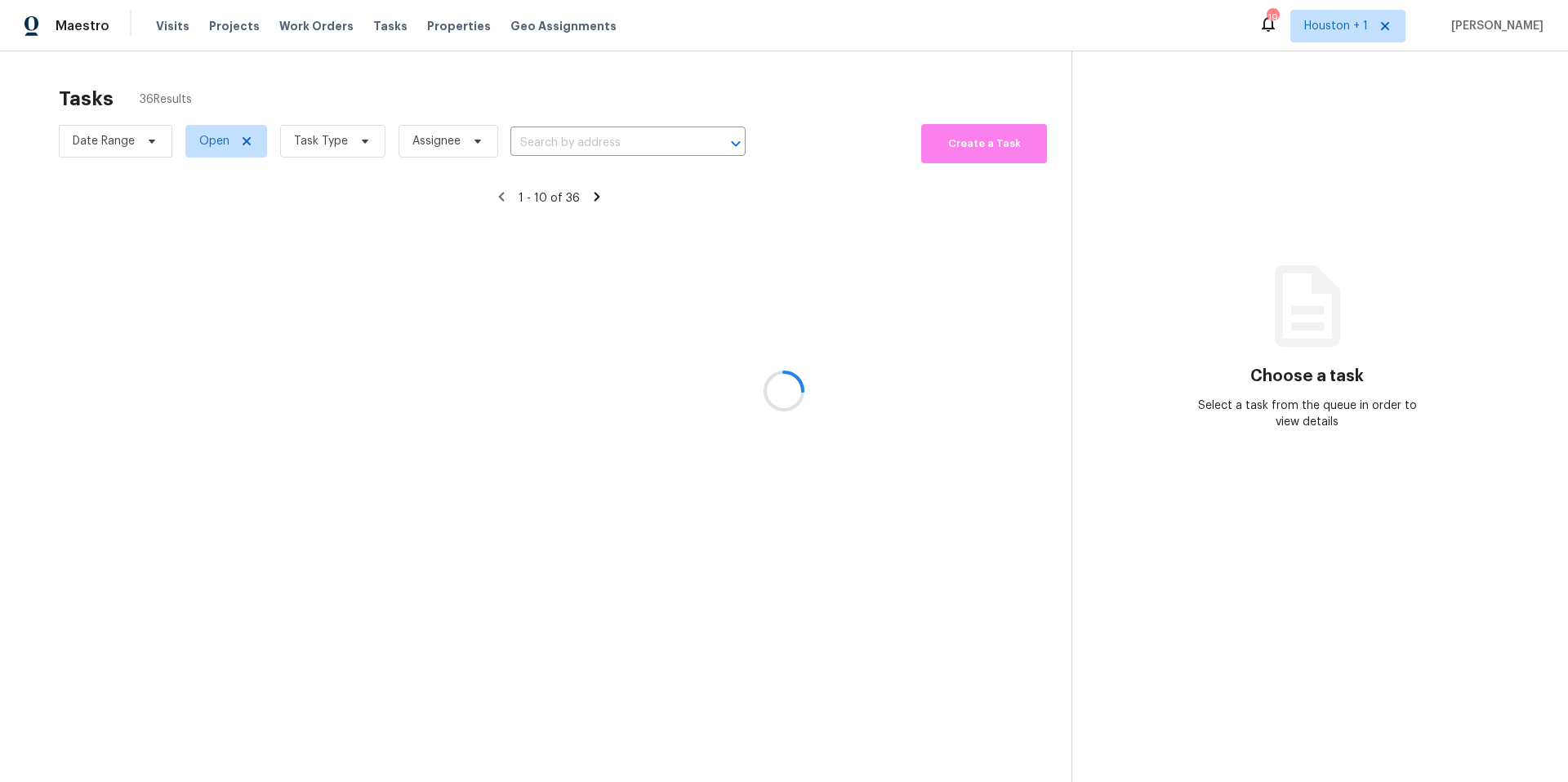
click at [336, 137] on div at bounding box center [784, 391] width 1568 height 782
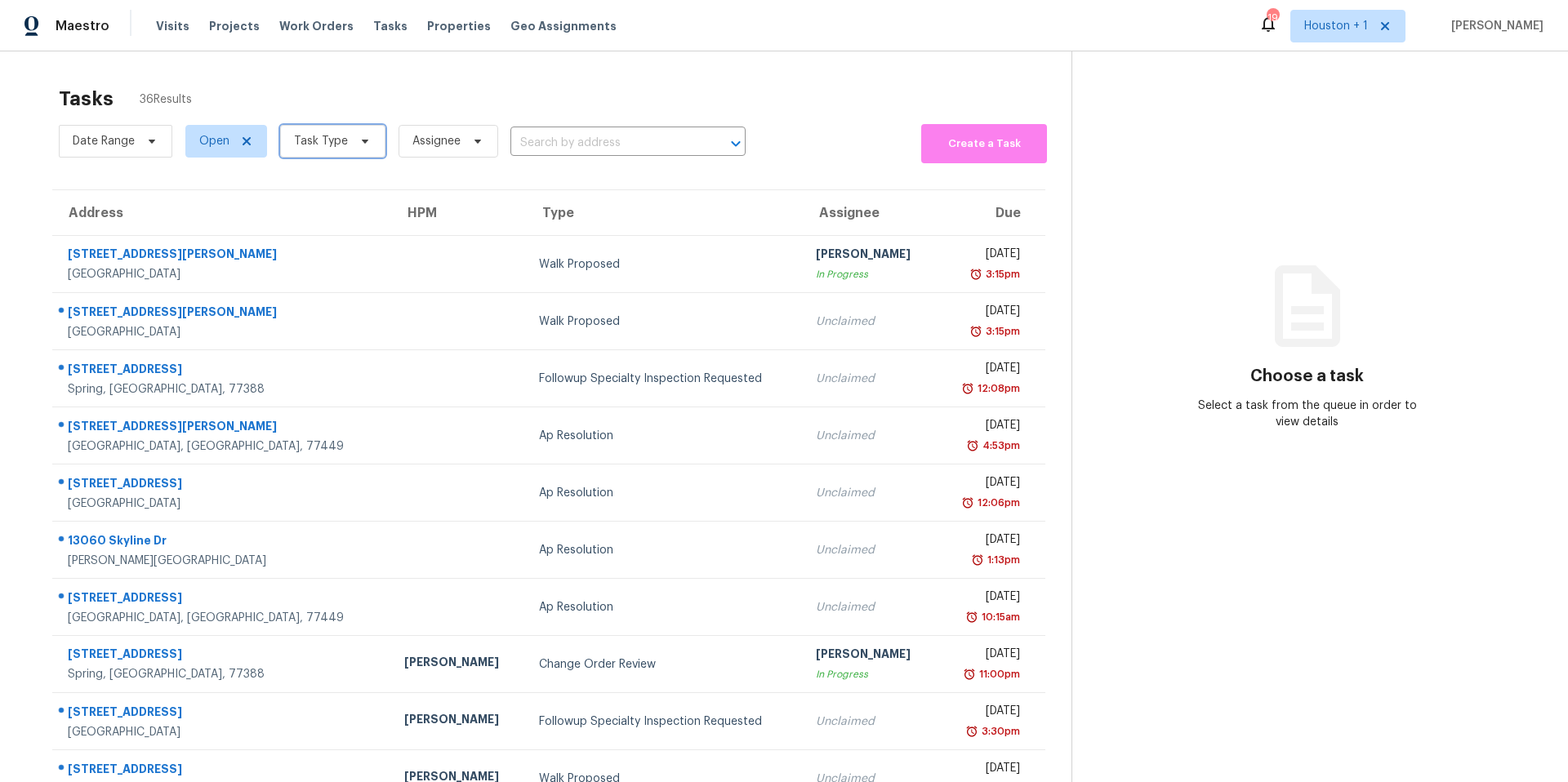
click at [336, 137] on span "Task Type" at bounding box center [320, 141] width 54 height 16
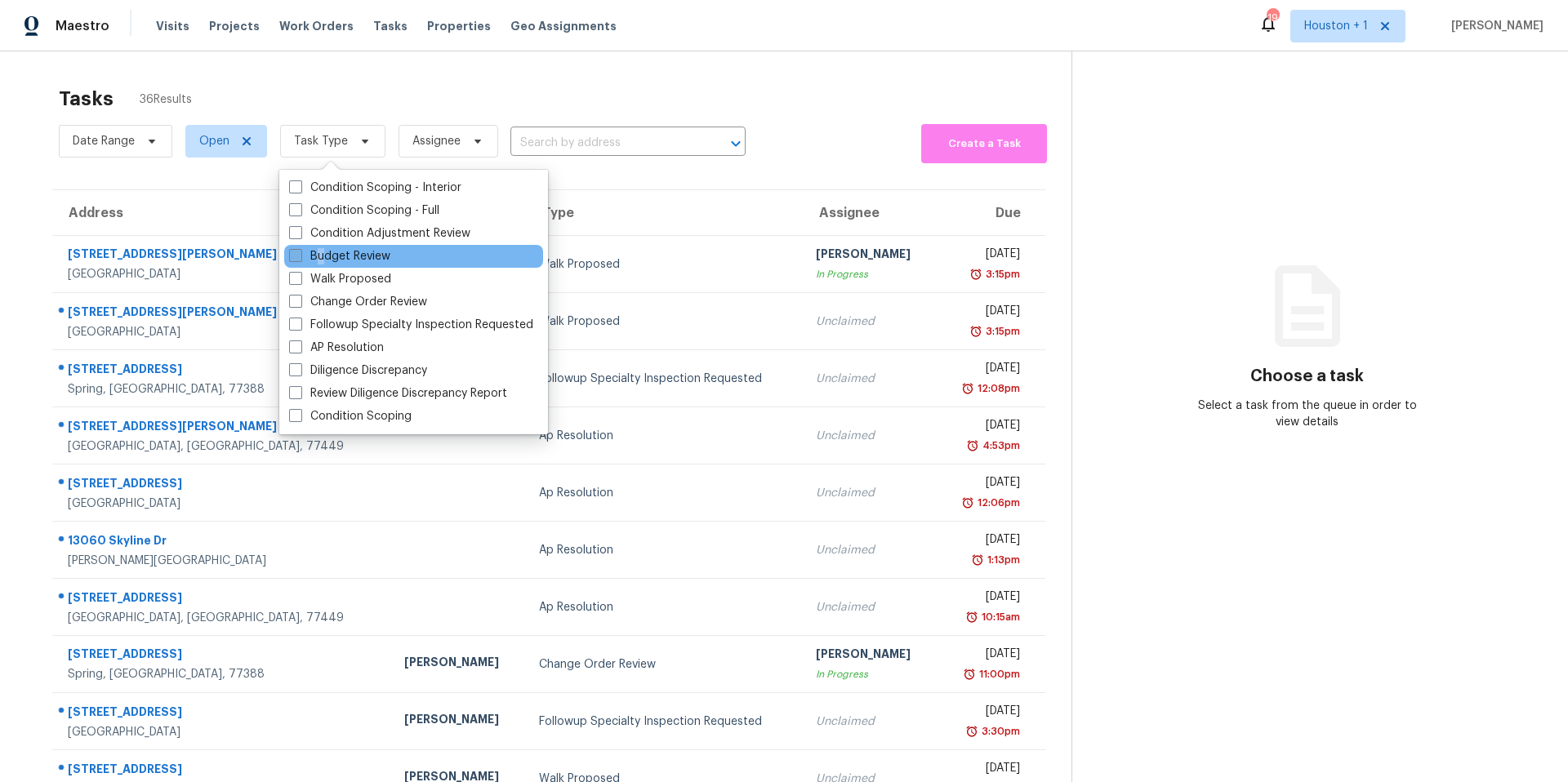
click at [320, 254] on label "Budget Review" at bounding box center [339, 256] width 102 height 16
click at [289, 258] on span at bounding box center [296, 256] width 13 height 13
click at [289, 258] on input "Budget Review" at bounding box center [294, 253] width 10 height 10
checkbox input "true"
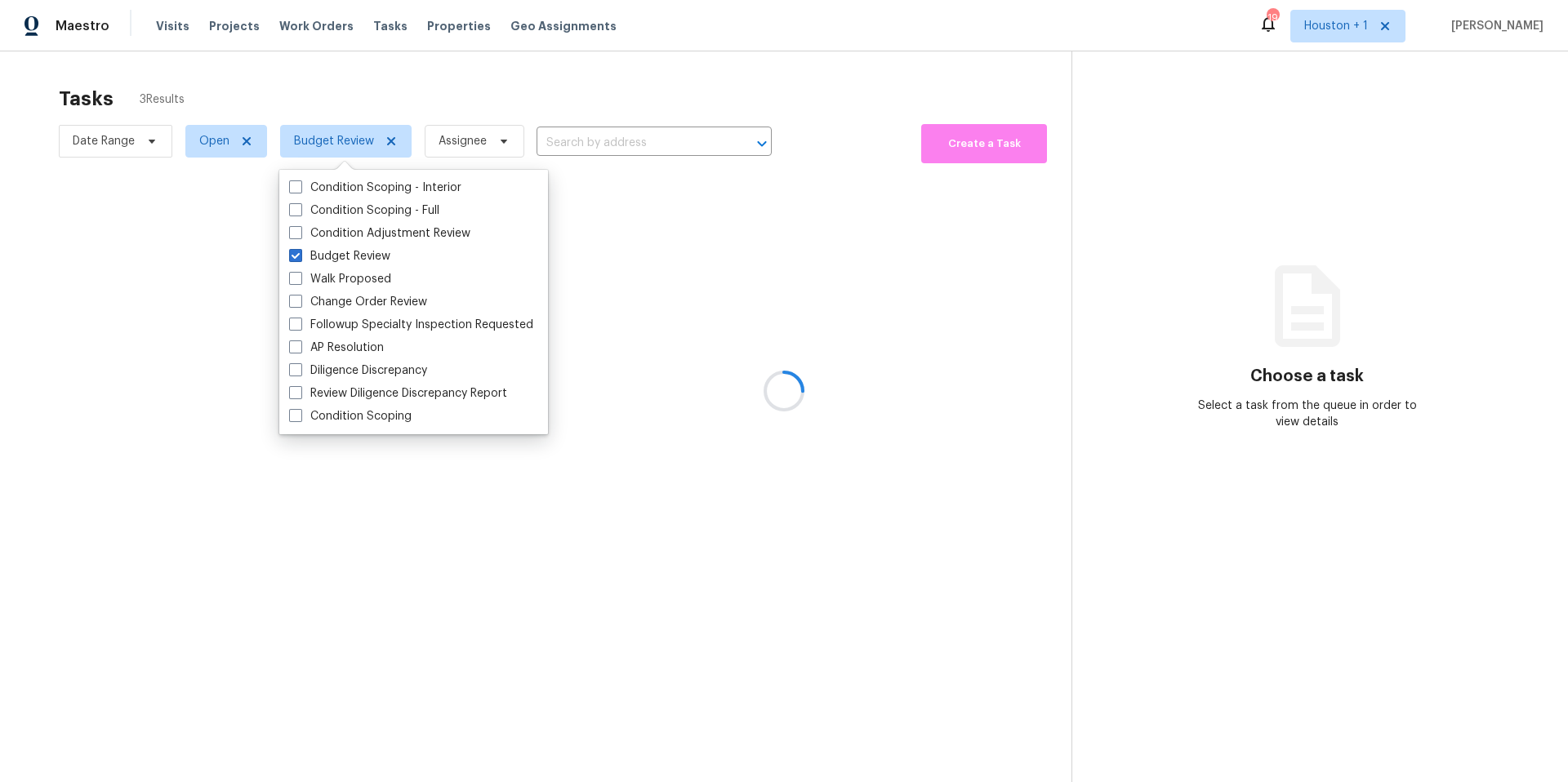
click at [381, 85] on div at bounding box center [784, 391] width 1568 height 782
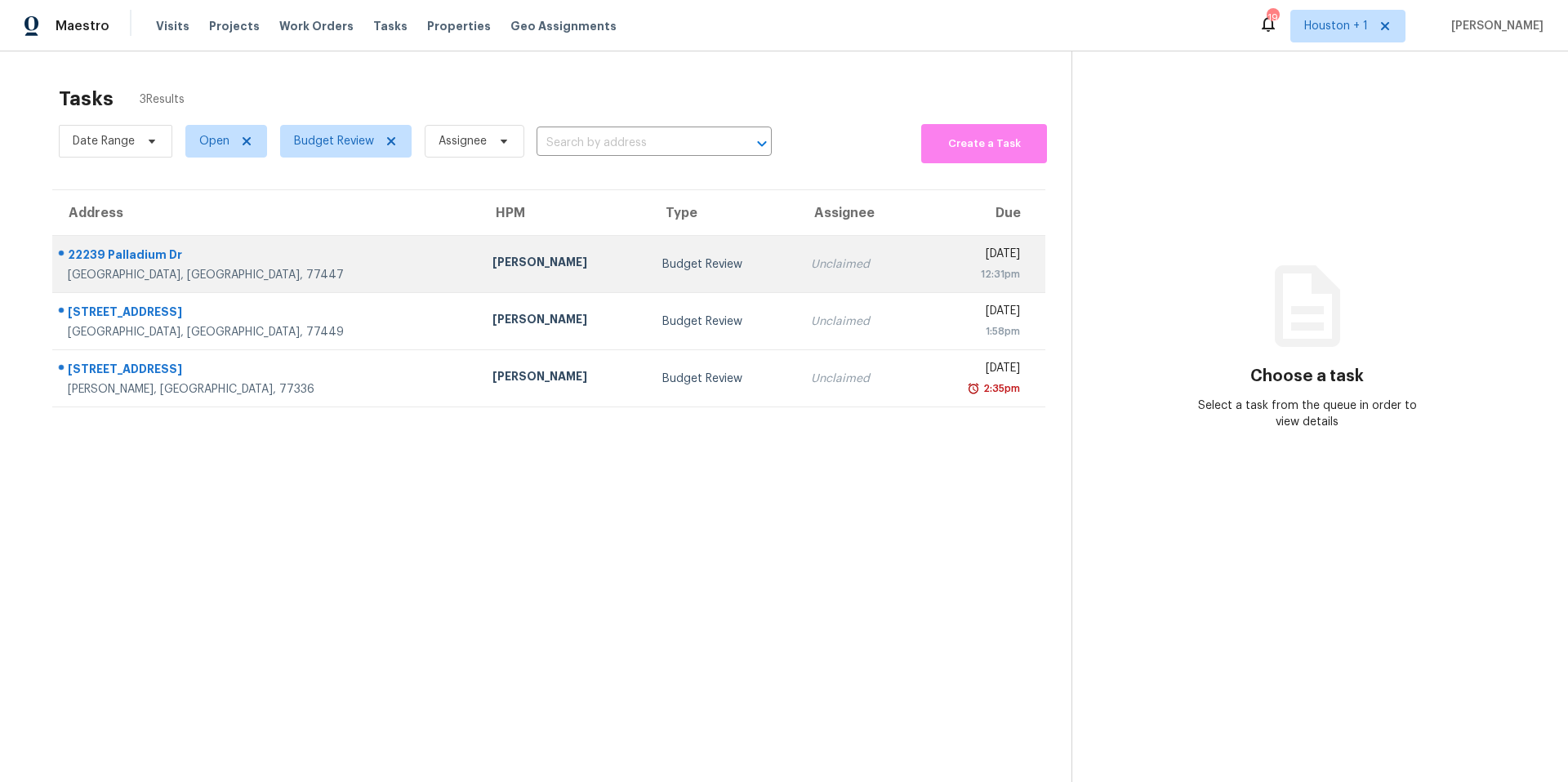
click at [492, 261] on div "Joseph Wolfe" at bounding box center [564, 263] width 143 height 20
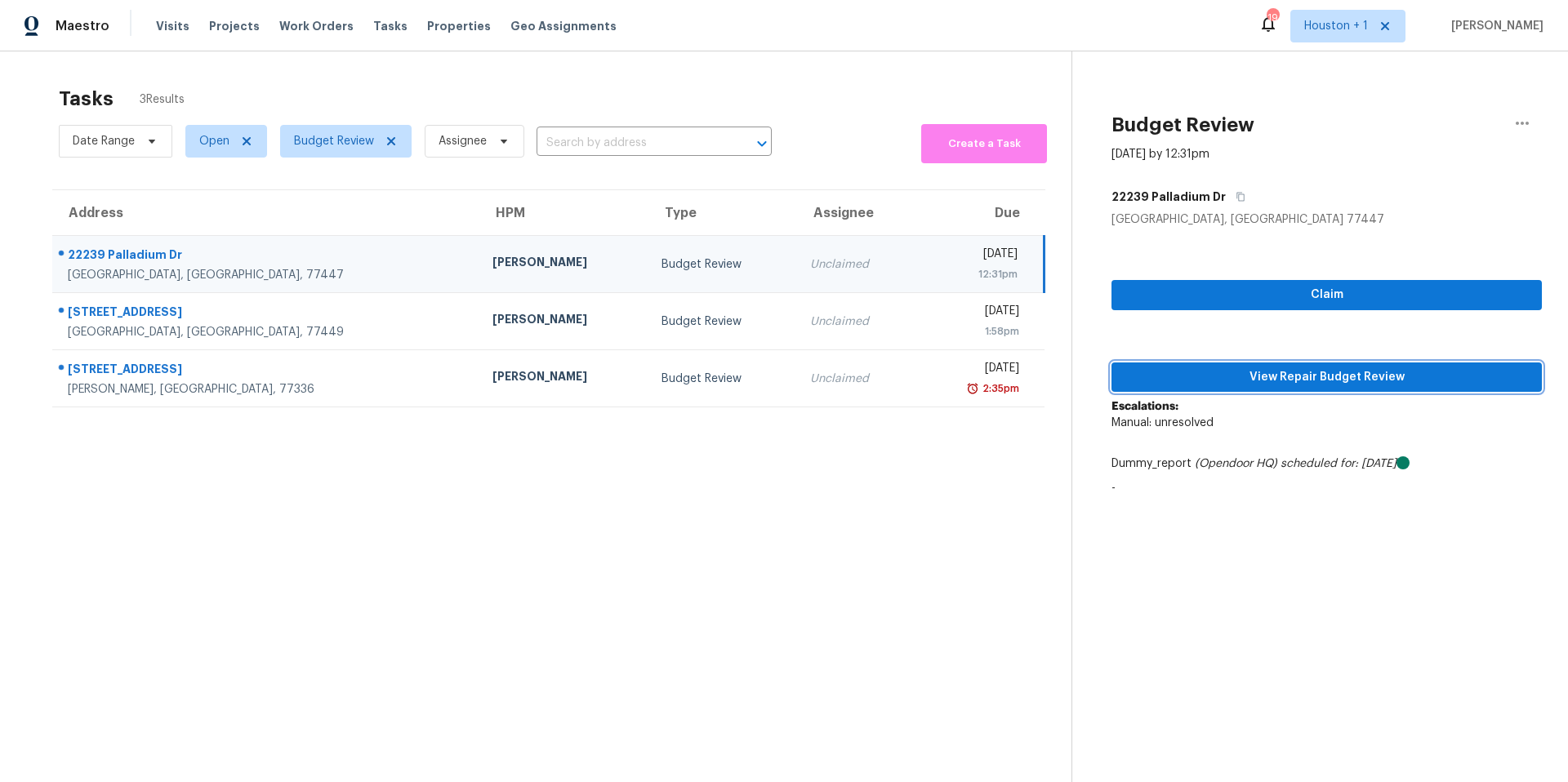
click at [1277, 375] on span "View Repair Budget Review" at bounding box center [1327, 377] width 404 height 20
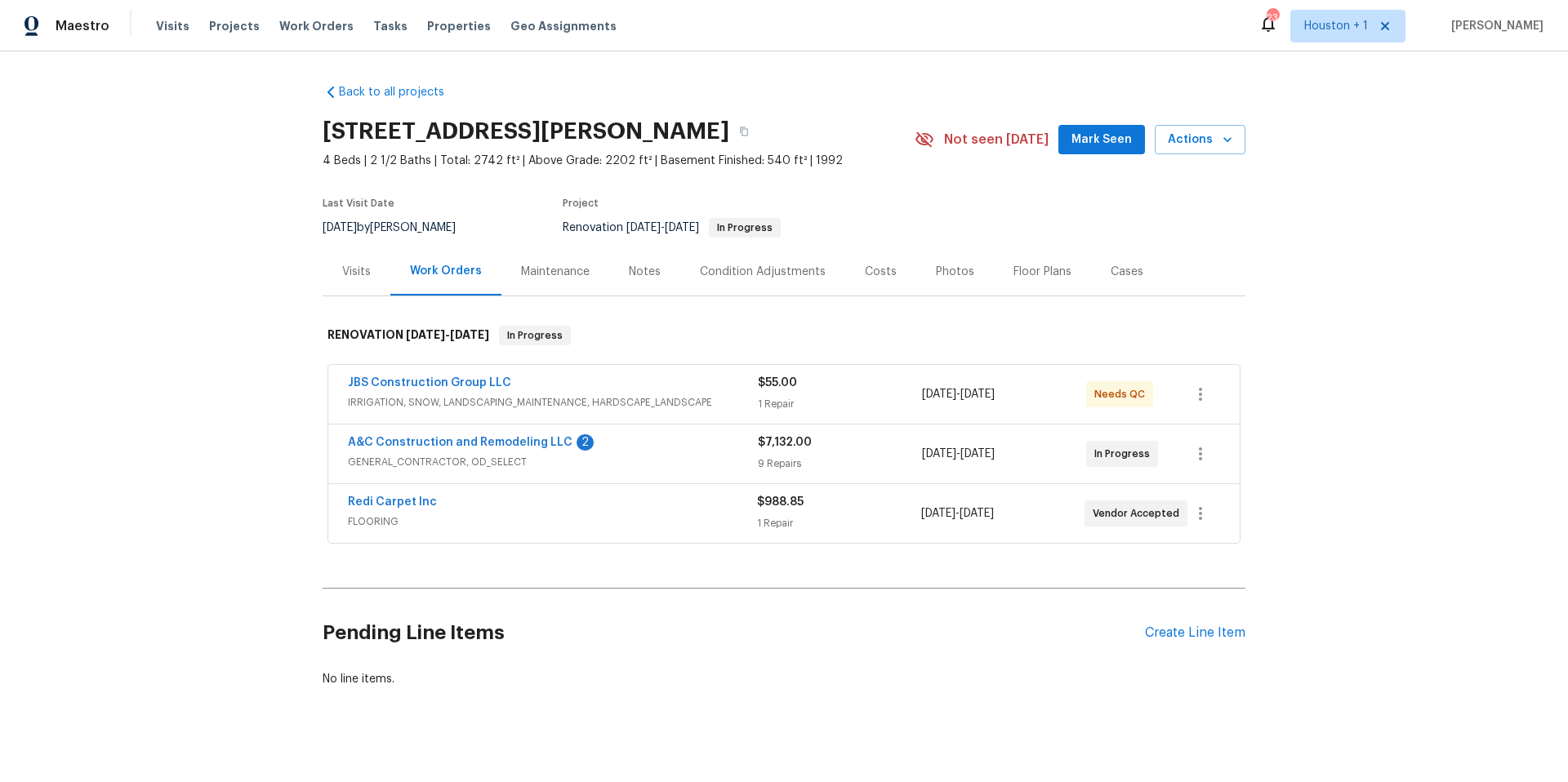
click at [644, 273] on div "Notes" at bounding box center [645, 272] width 32 height 16
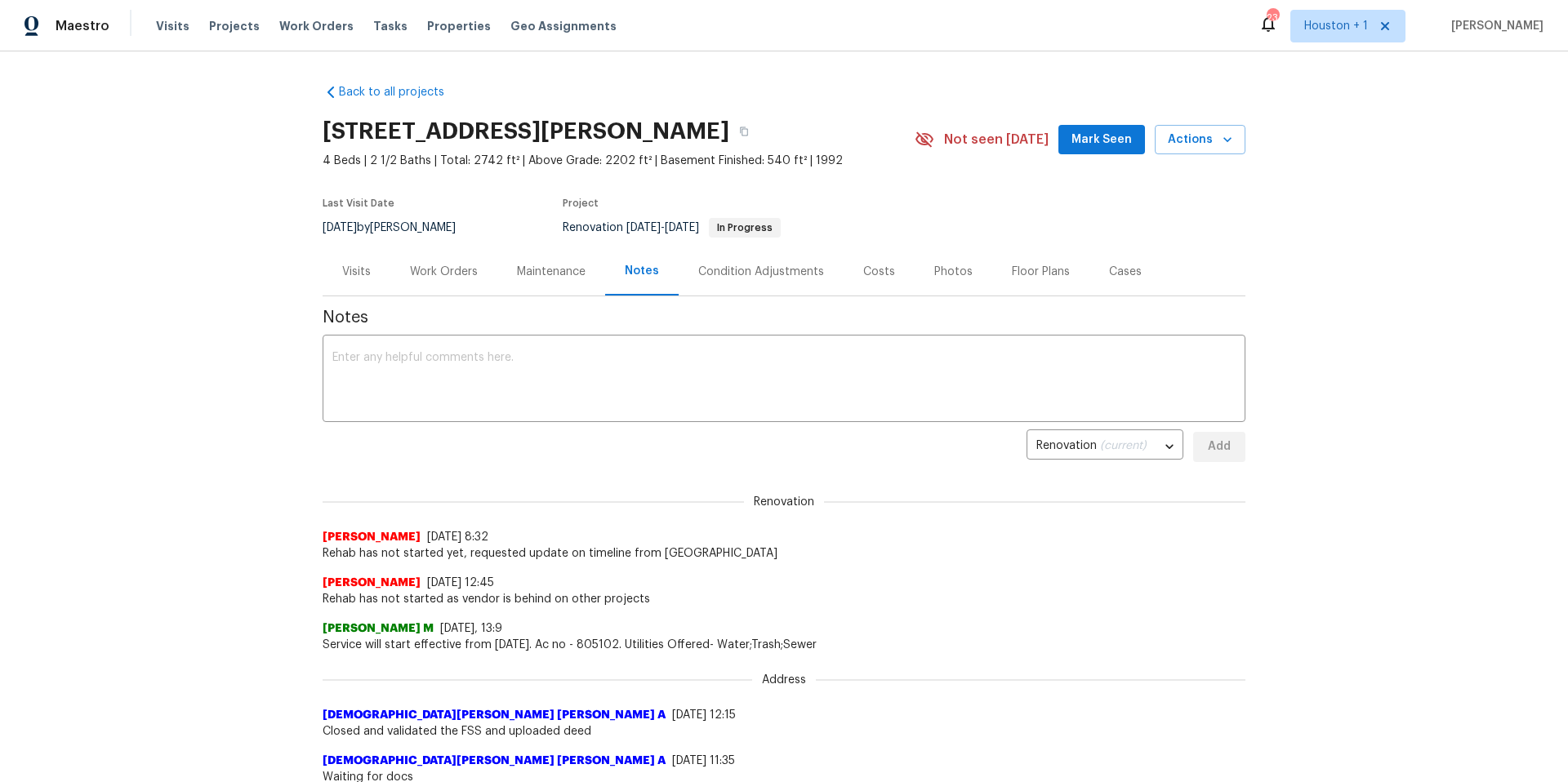
click at [365, 275] on div "Visits" at bounding box center [356, 272] width 29 height 16
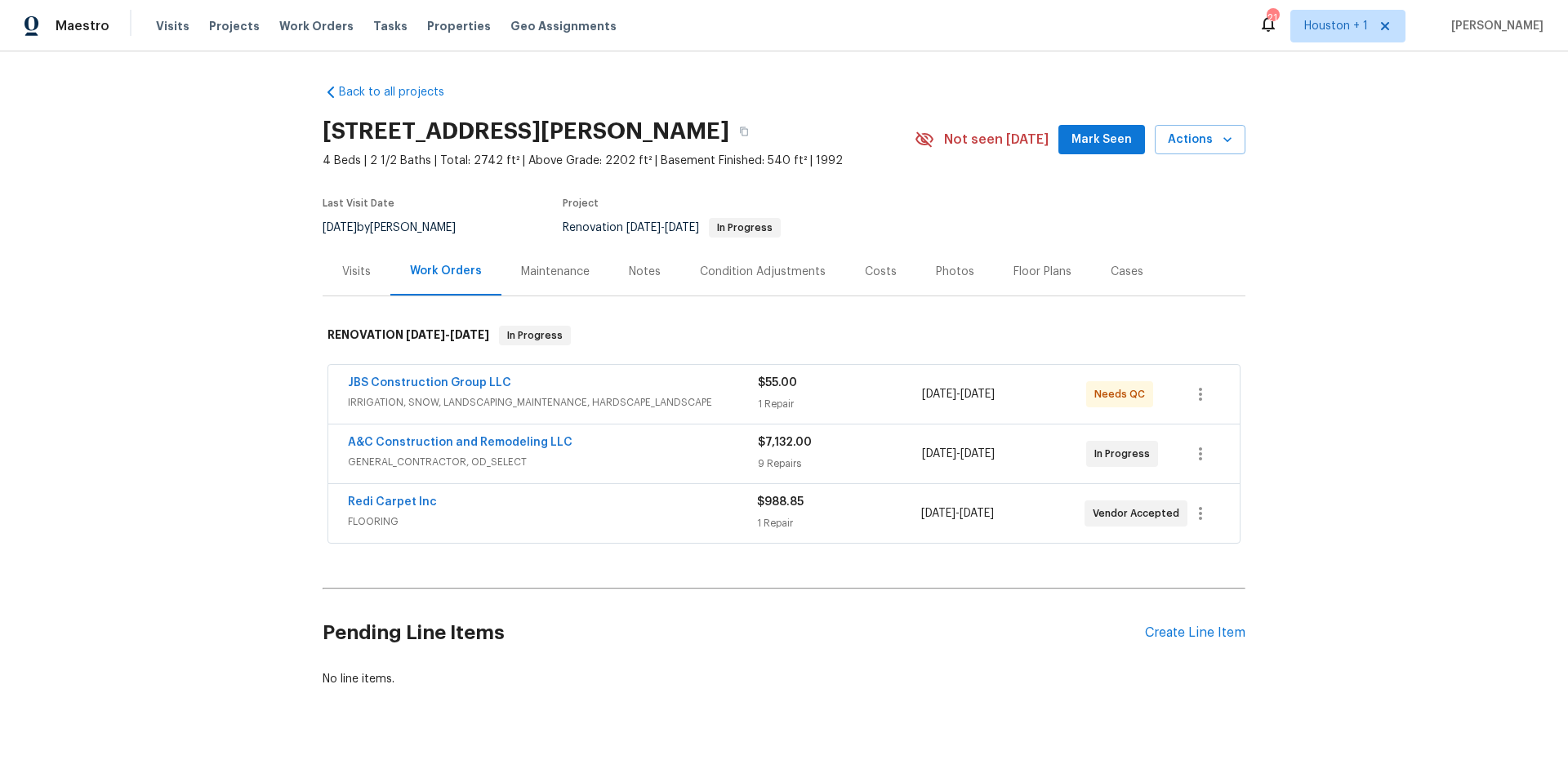
click at [446, 434] on span "A&C Construction and Remodeling LLC" at bounding box center [460, 442] width 224 height 16
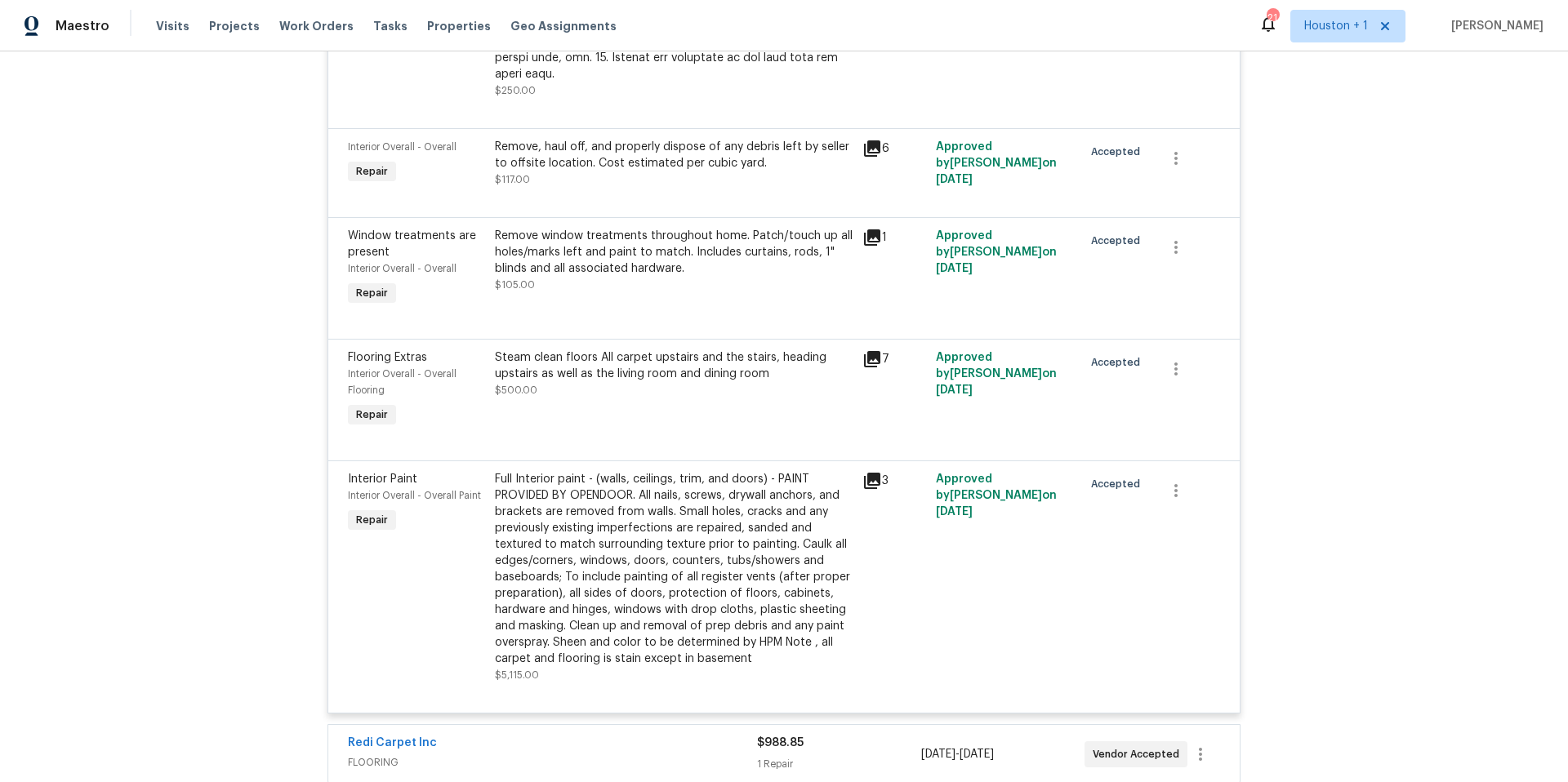
scroll to position [1481, 0]
click at [606, 347] on div "Steam clean floors All carpet upstairs and the stairs, heading upstairs as well…" at bounding box center [674, 363] width 357 height 32
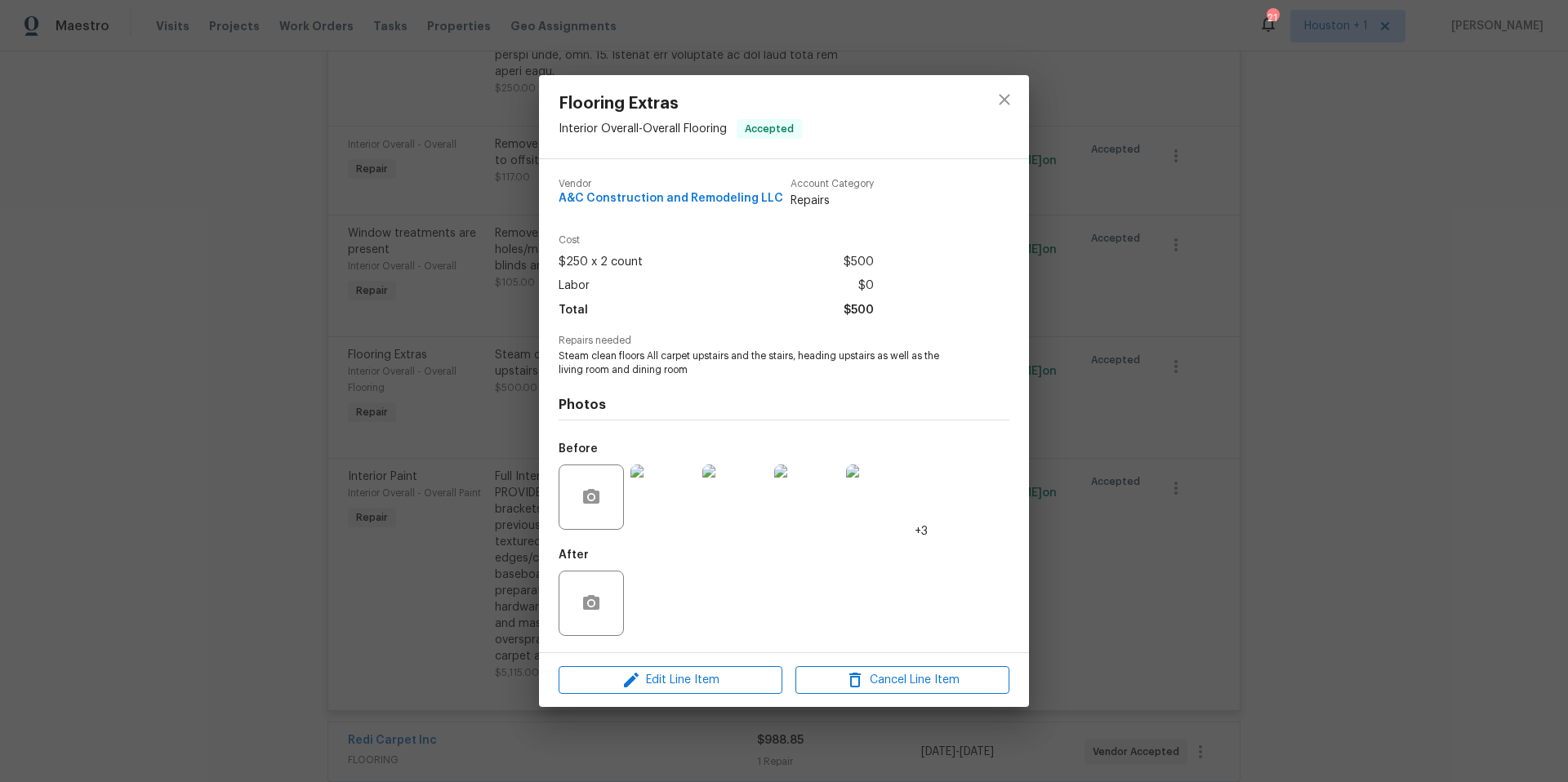
click at [655, 509] on img at bounding box center [663, 497] width 66 height 66
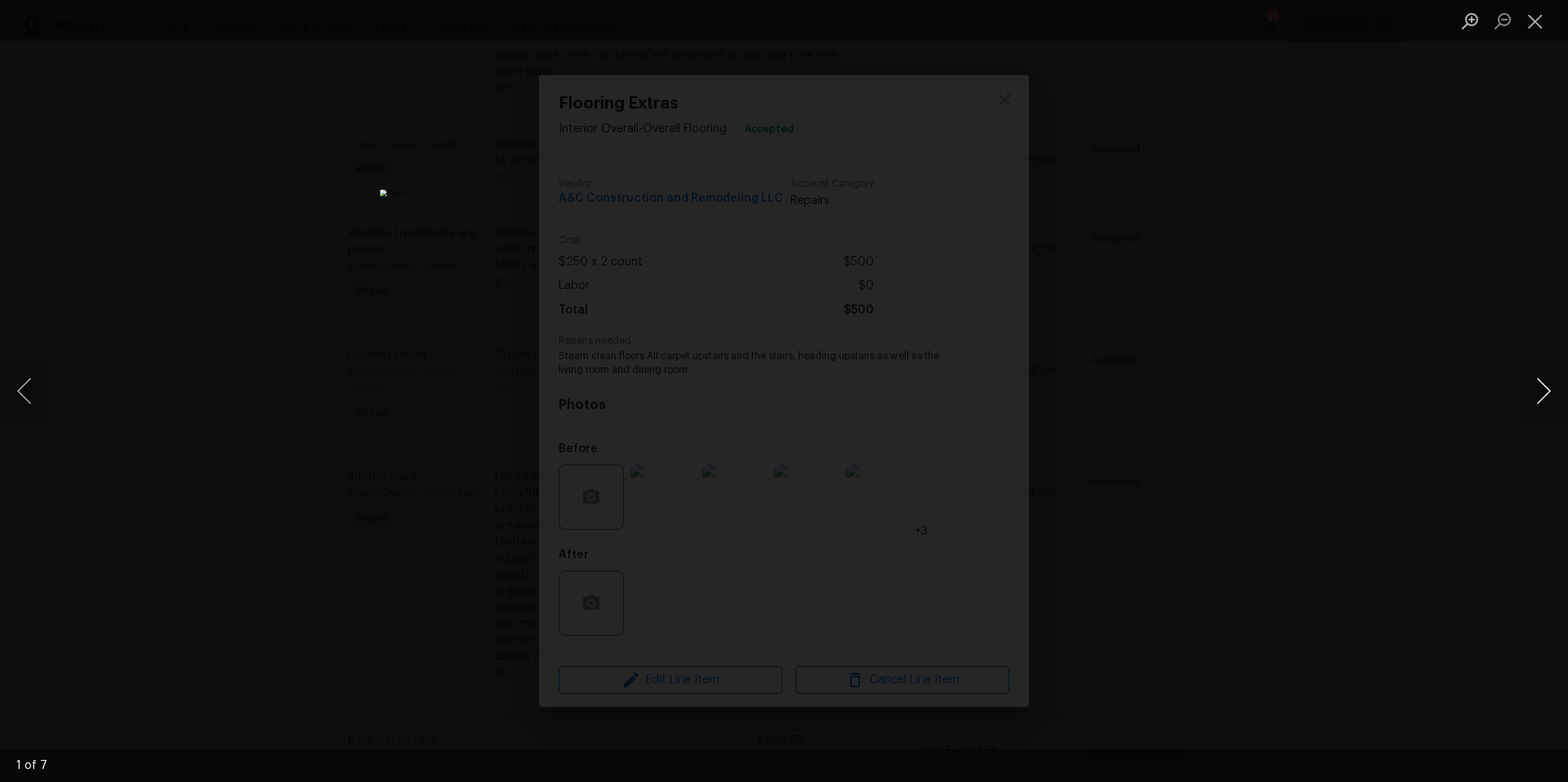
click at [1539, 404] on button "Next image" at bounding box center [1544, 391] width 49 height 66
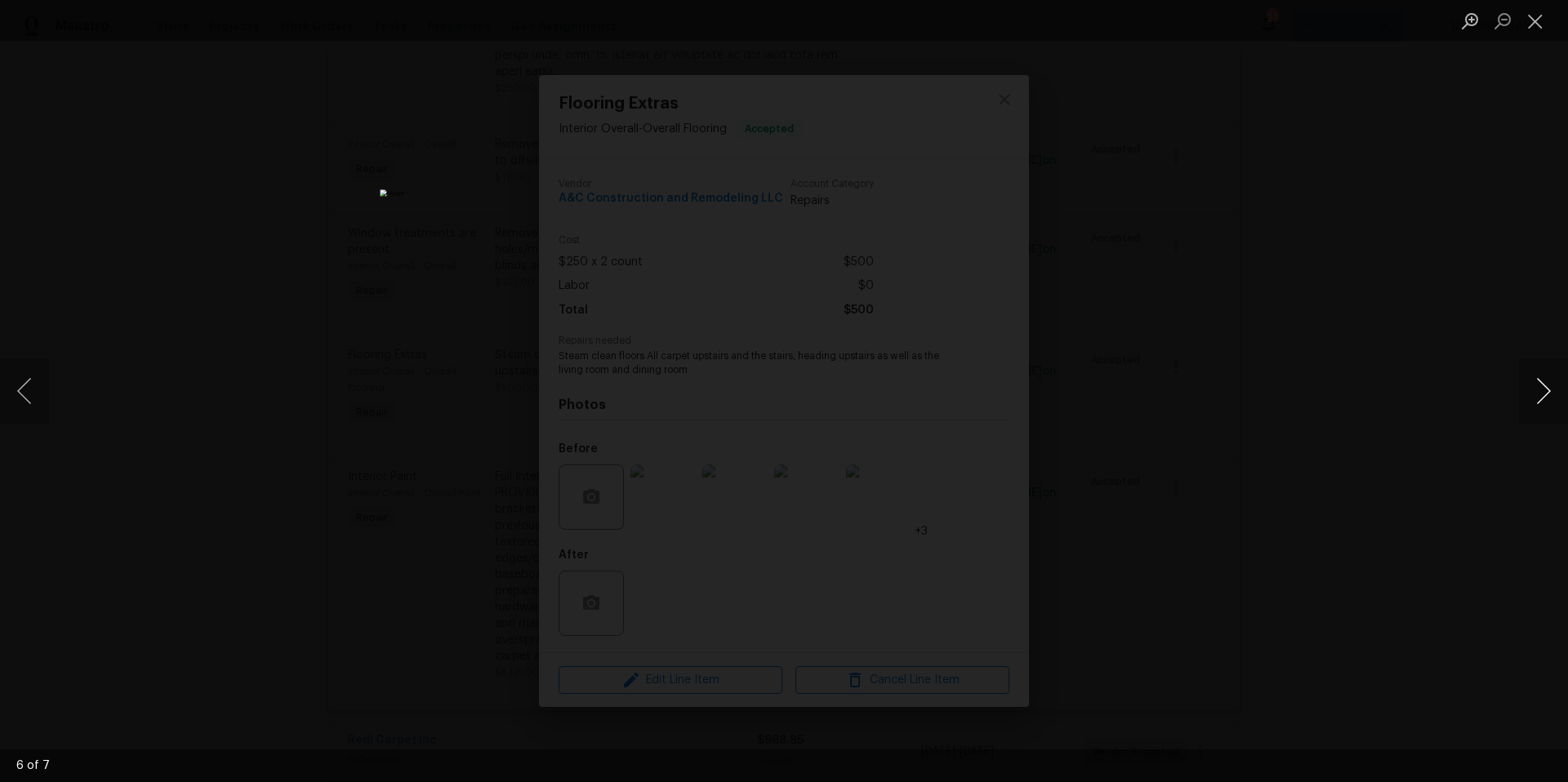
click at [1539, 404] on button "Next image" at bounding box center [1544, 391] width 49 height 66
click at [1539, 402] on button "Next image" at bounding box center [1544, 391] width 49 height 66
click at [1433, 330] on div "Lightbox" at bounding box center [784, 391] width 1568 height 782
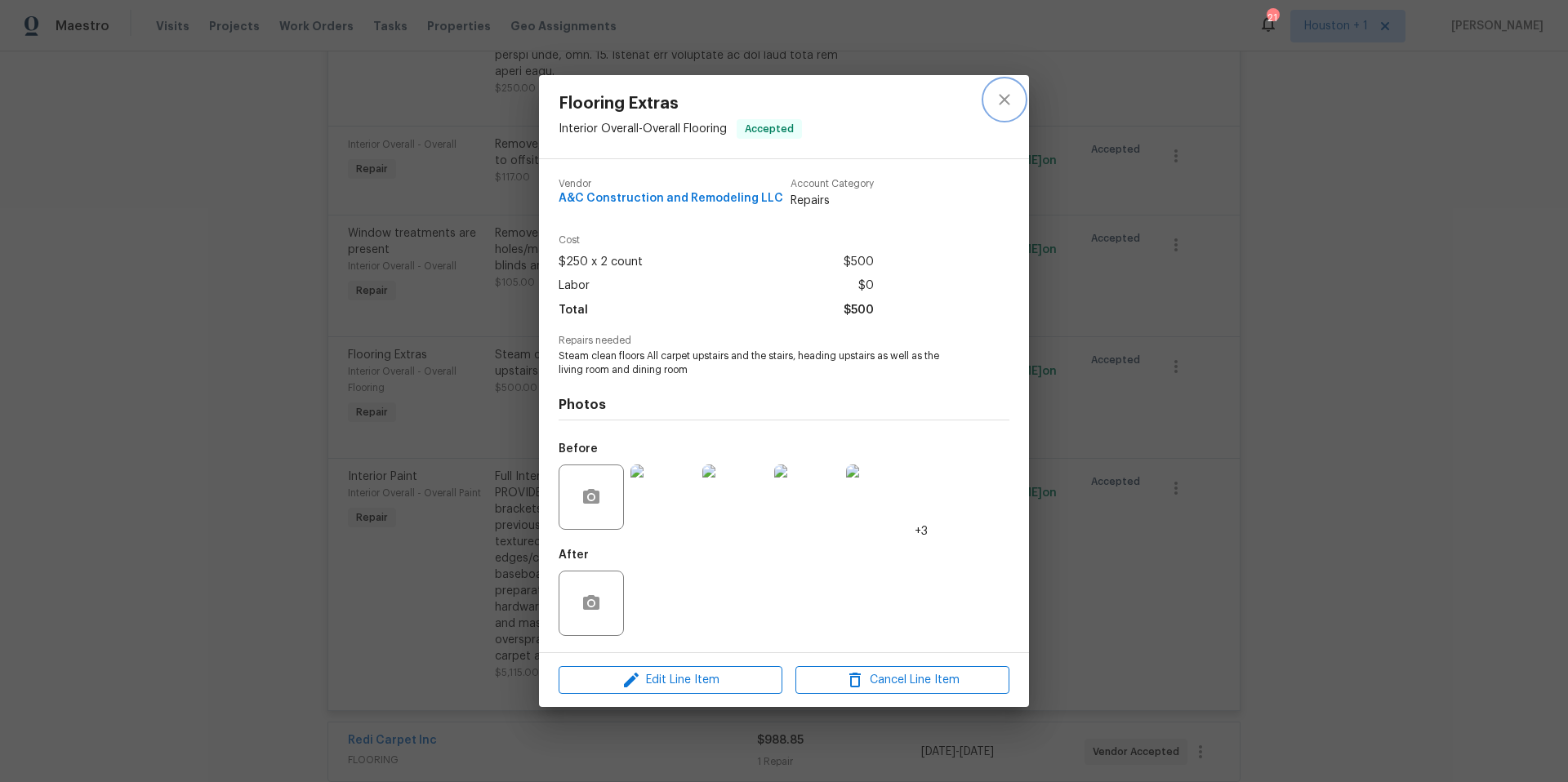
click at [1006, 105] on icon "close" at bounding box center [1004, 100] width 20 height 20
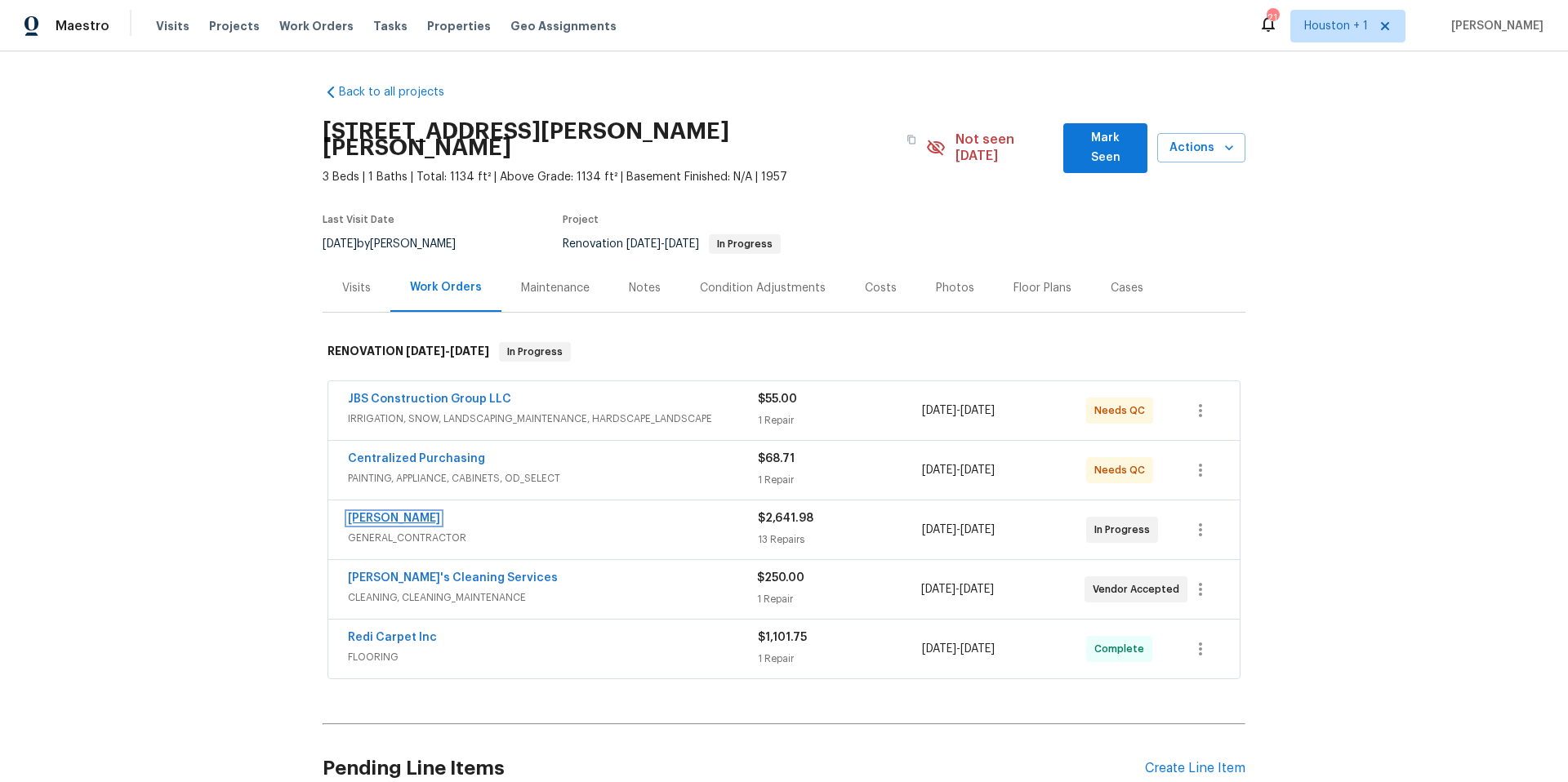
click at [423, 513] on link "[PERSON_NAME]" at bounding box center [393, 519] width 92 height 11
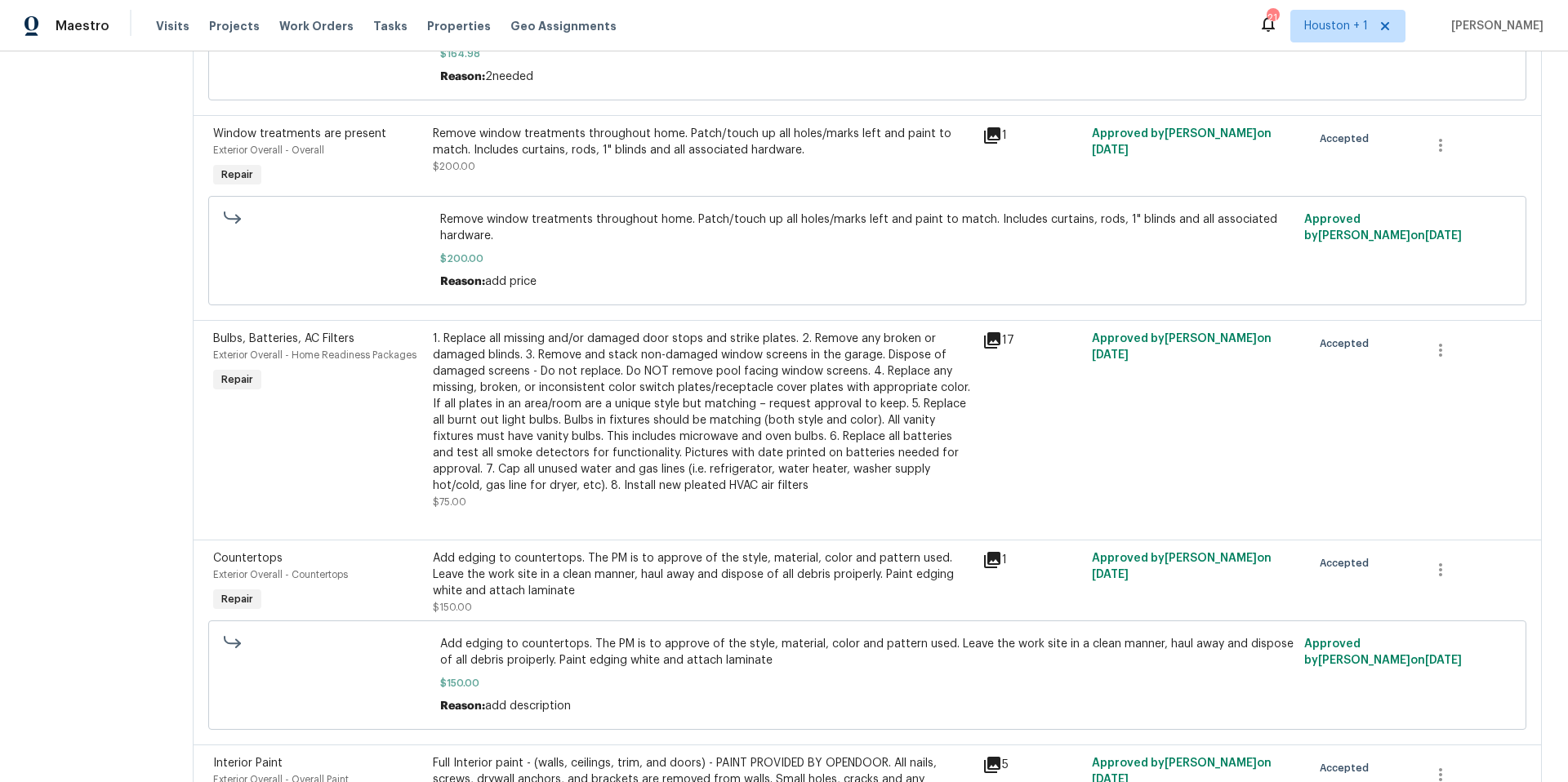
scroll to position [947, 0]
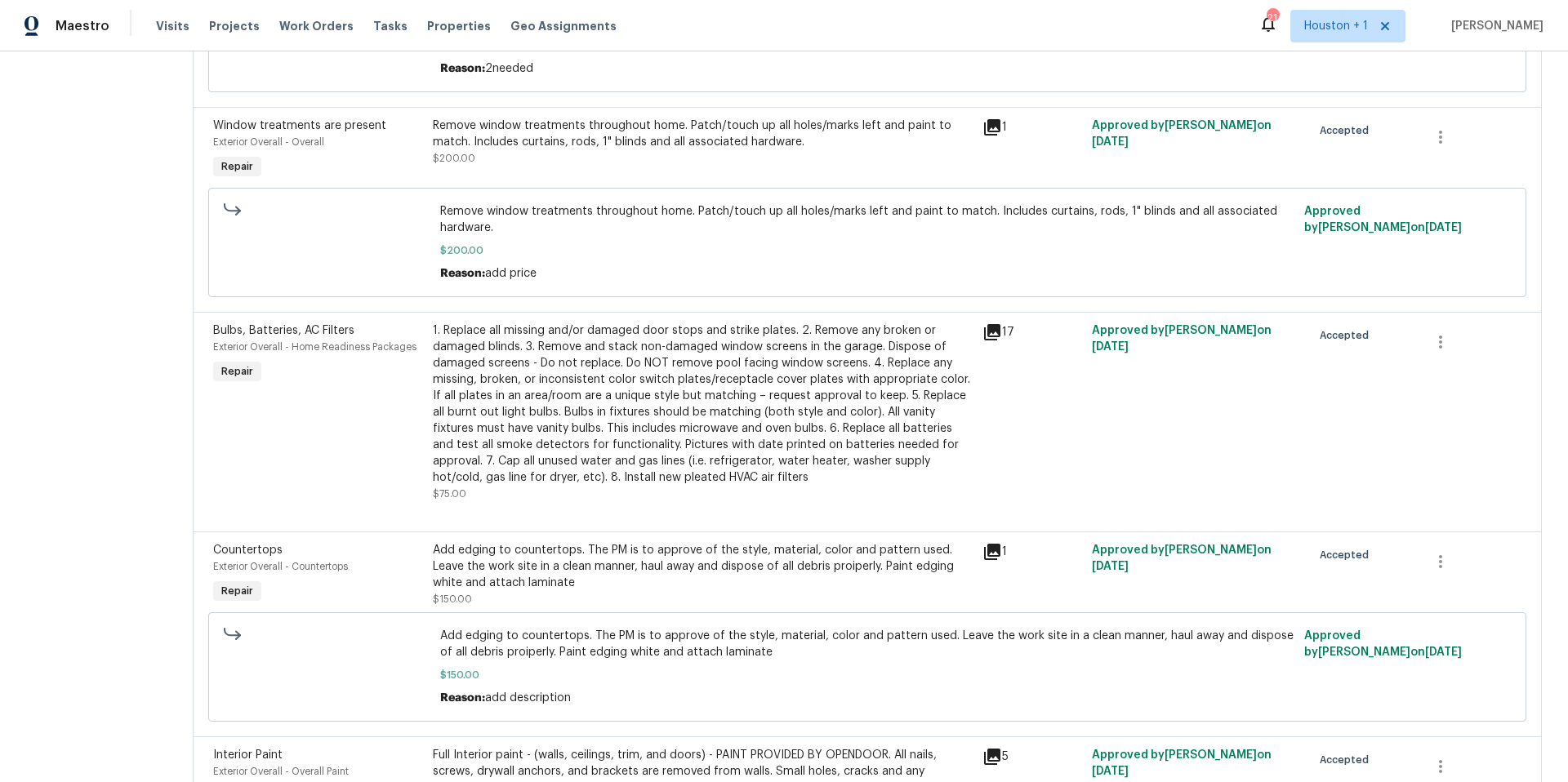
click at [991, 556] on icon at bounding box center [992, 551] width 16 height 16
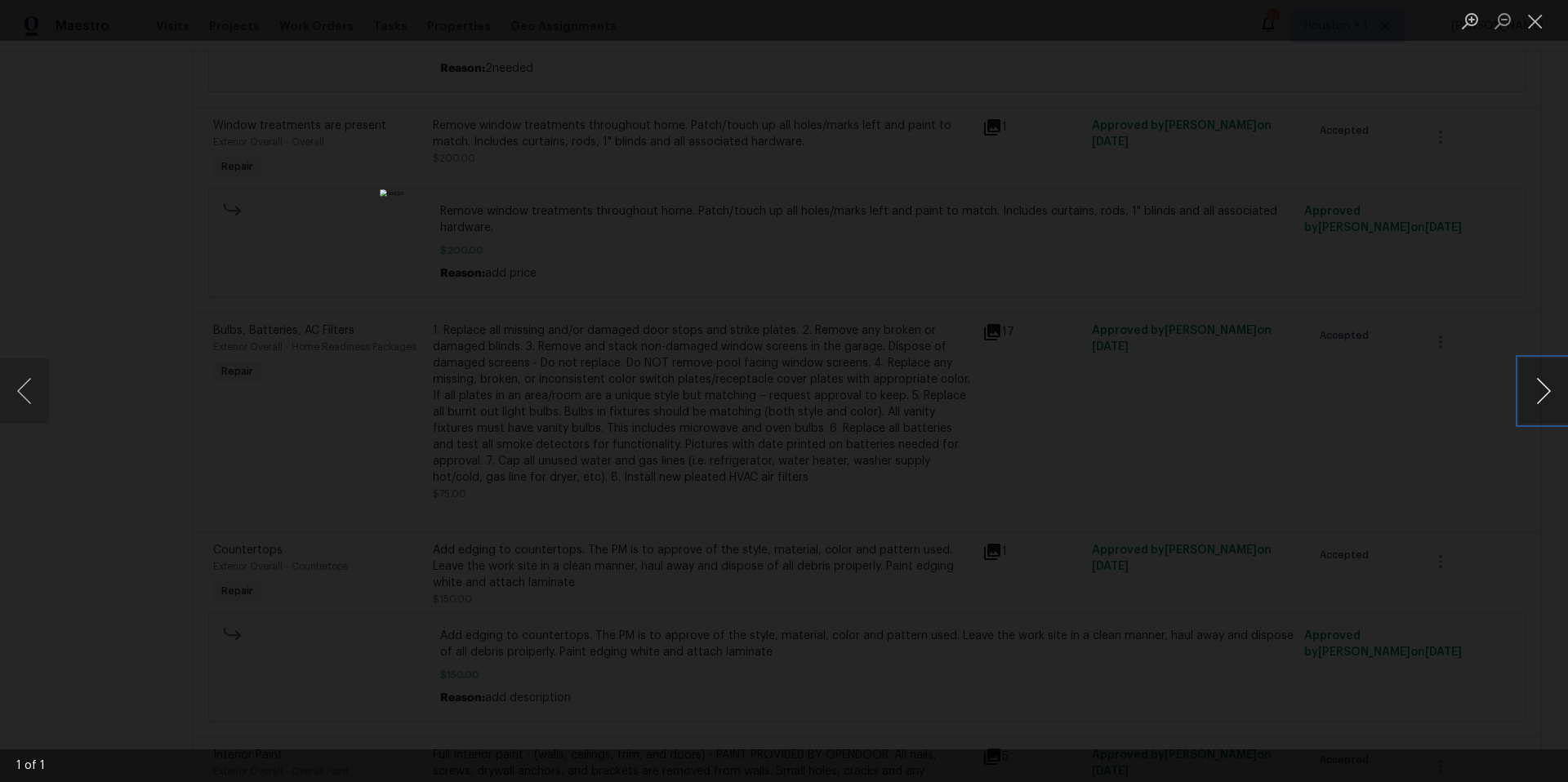
click at [1546, 392] on button "Next image" at bounding box center [1544, 391] width 49 height 66
click at [1359, 416] on div "Lightbox" at bounding box center [784, 391] width 1568 height 782
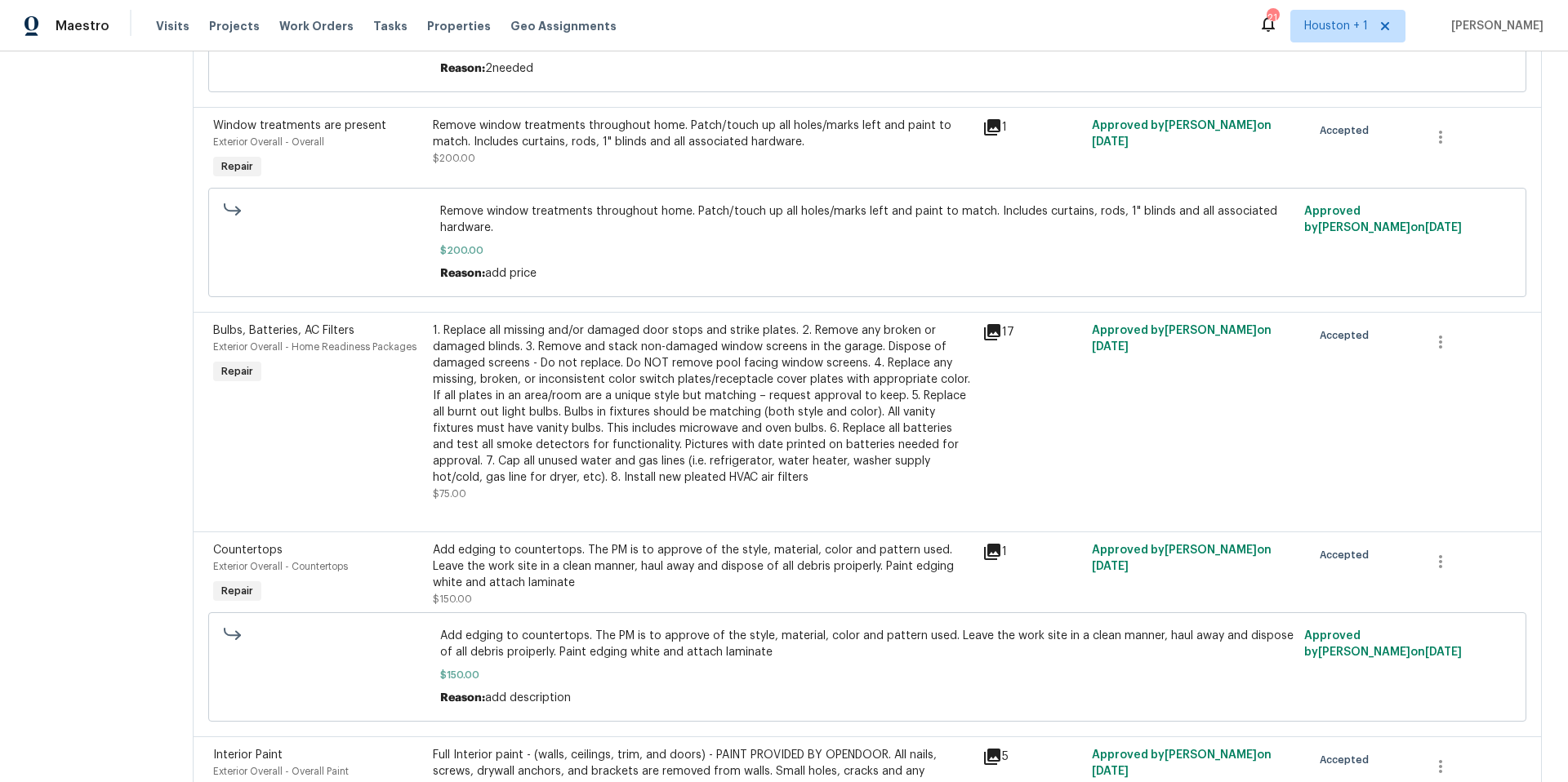
click at [737, 568] on div "Add edging to countertops. The PM is to approve of the style, material, color a…" at bounding box center [703, 567] width 540 height 49
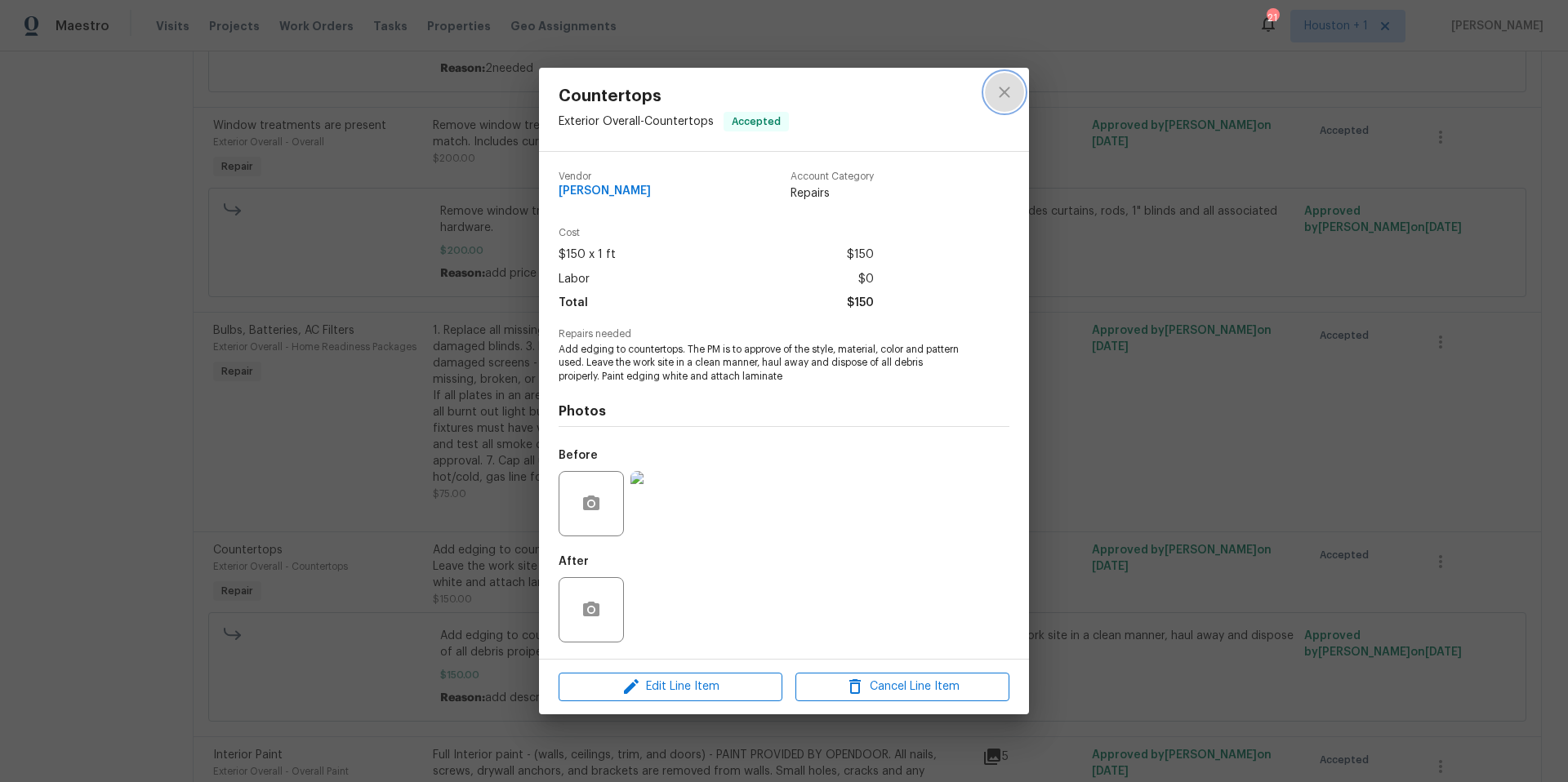
click at [1003, 96] on icon "close" at bounding box center [1004, 92] width 20 height 20
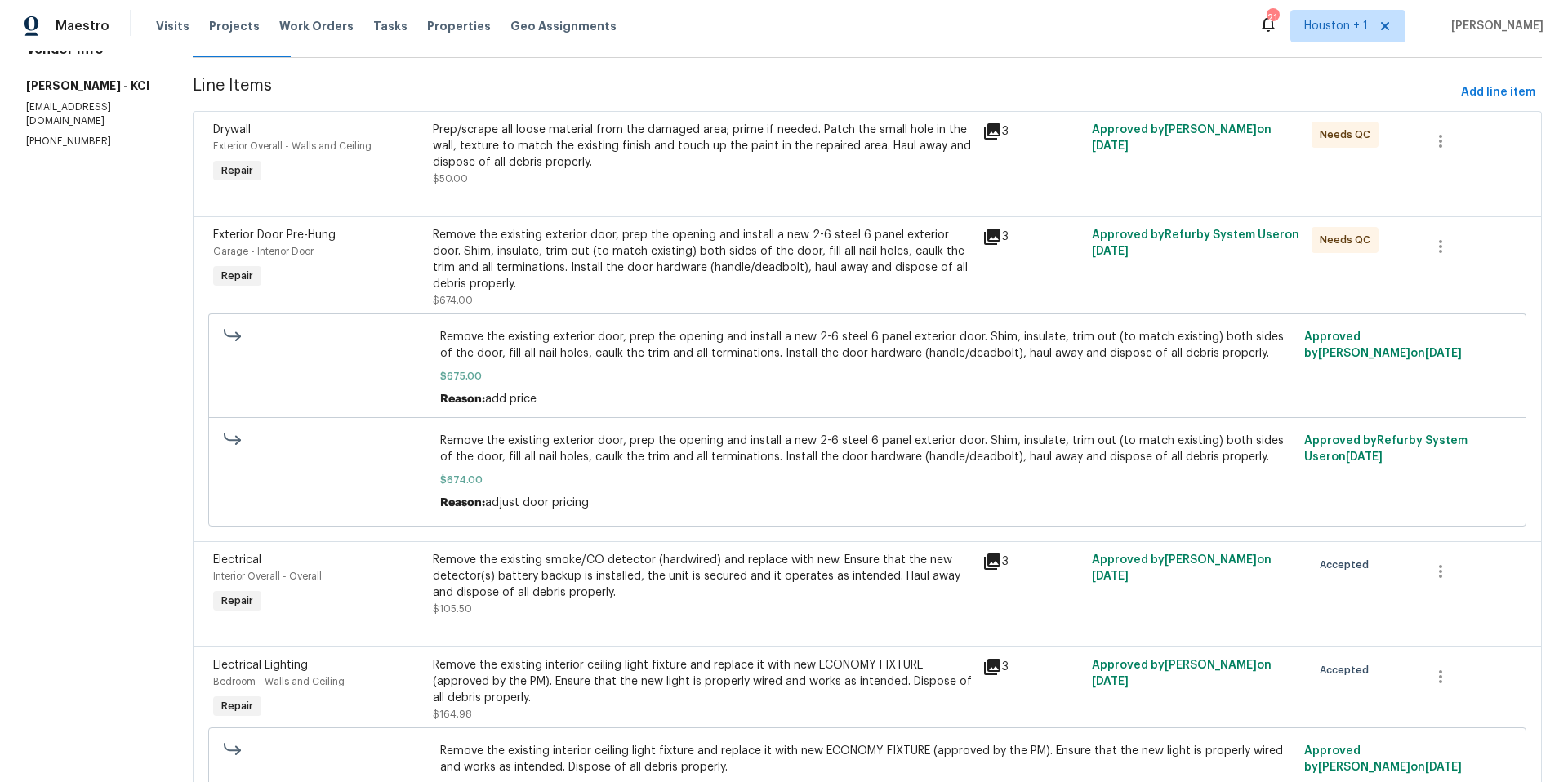
scroll to position [0, 0]
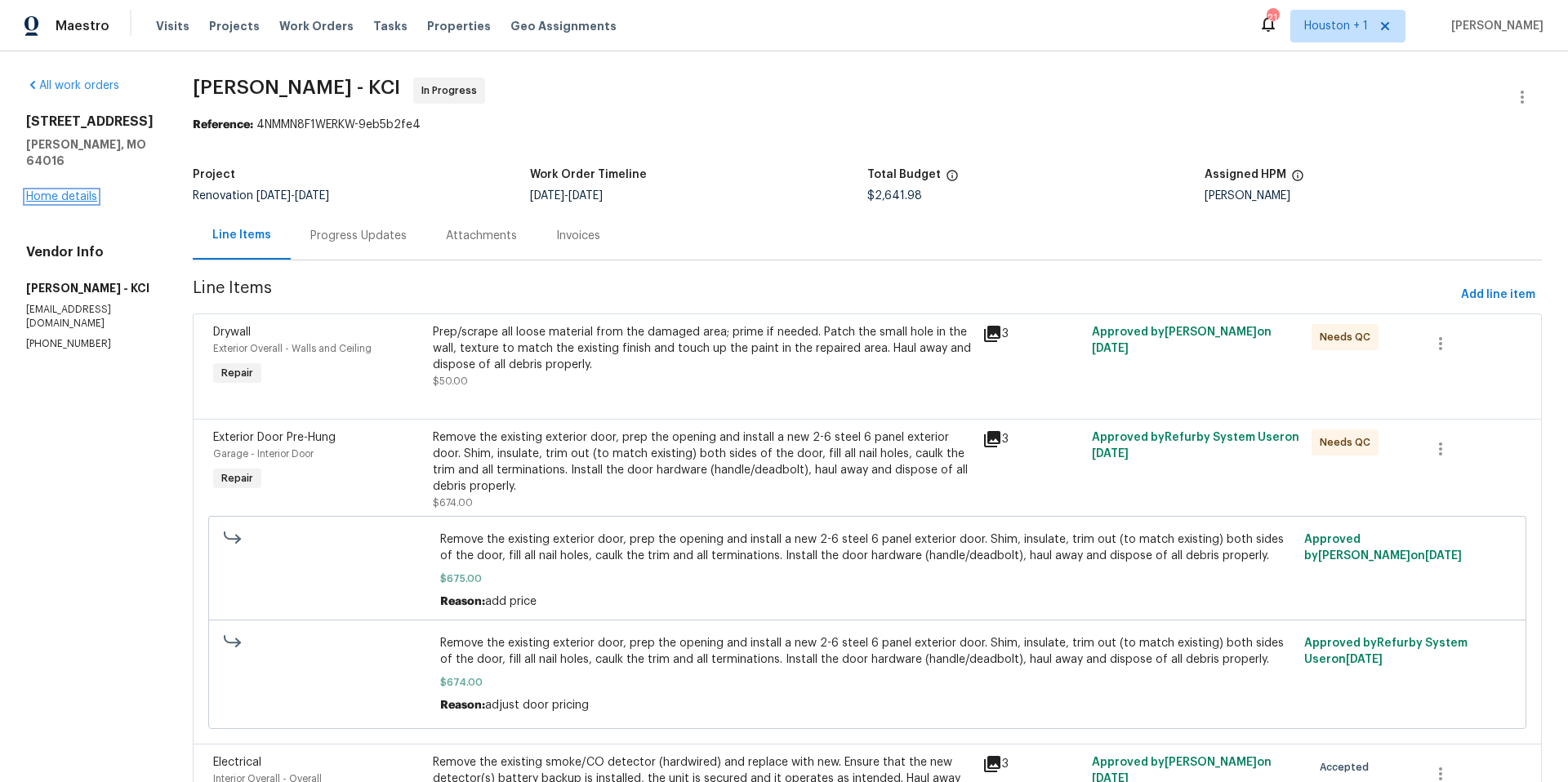
click at [83, 191] on link "Home details" at bounding box center [62, 197] width 71 height 11
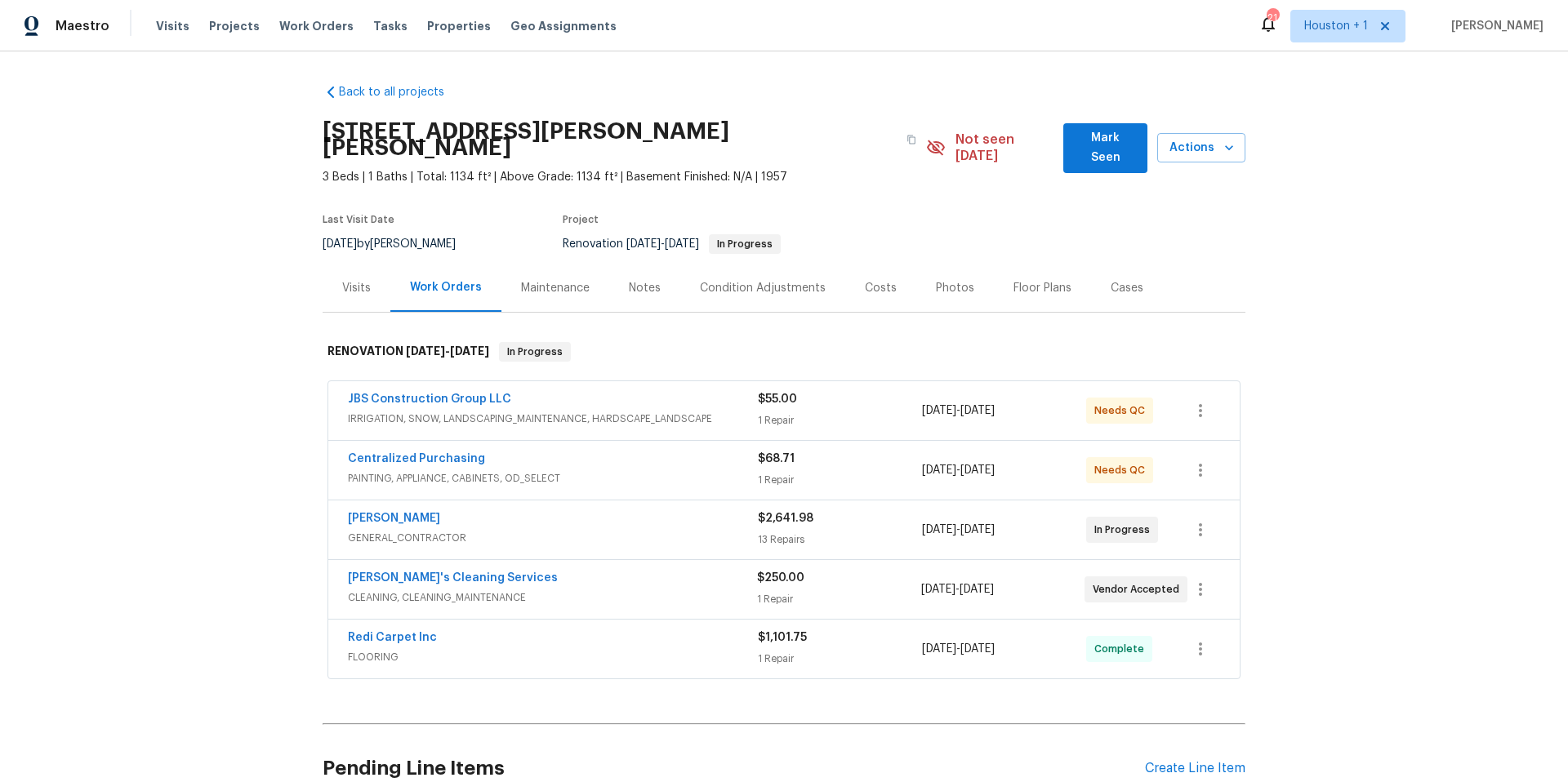
click at [355, 280] on div "Visits" at bounding box center [356, 288] width 29 height 16
click at [637, 280] on div "Notes" at bounding box center [645, 288] width 32 height 16
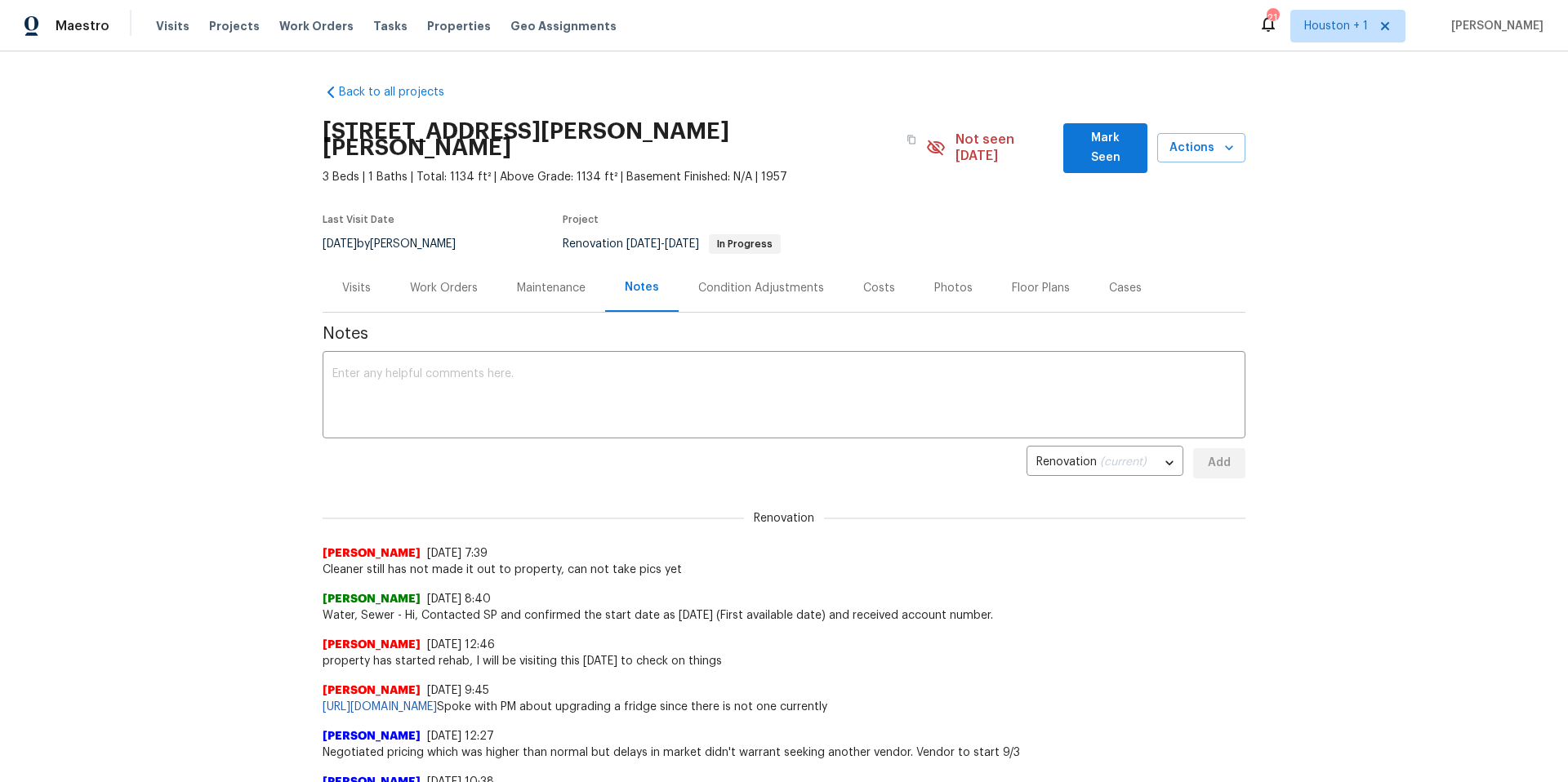
click at [443, 280] on div "Work Orders" at bounding box center [443, 288] width 67 height 16
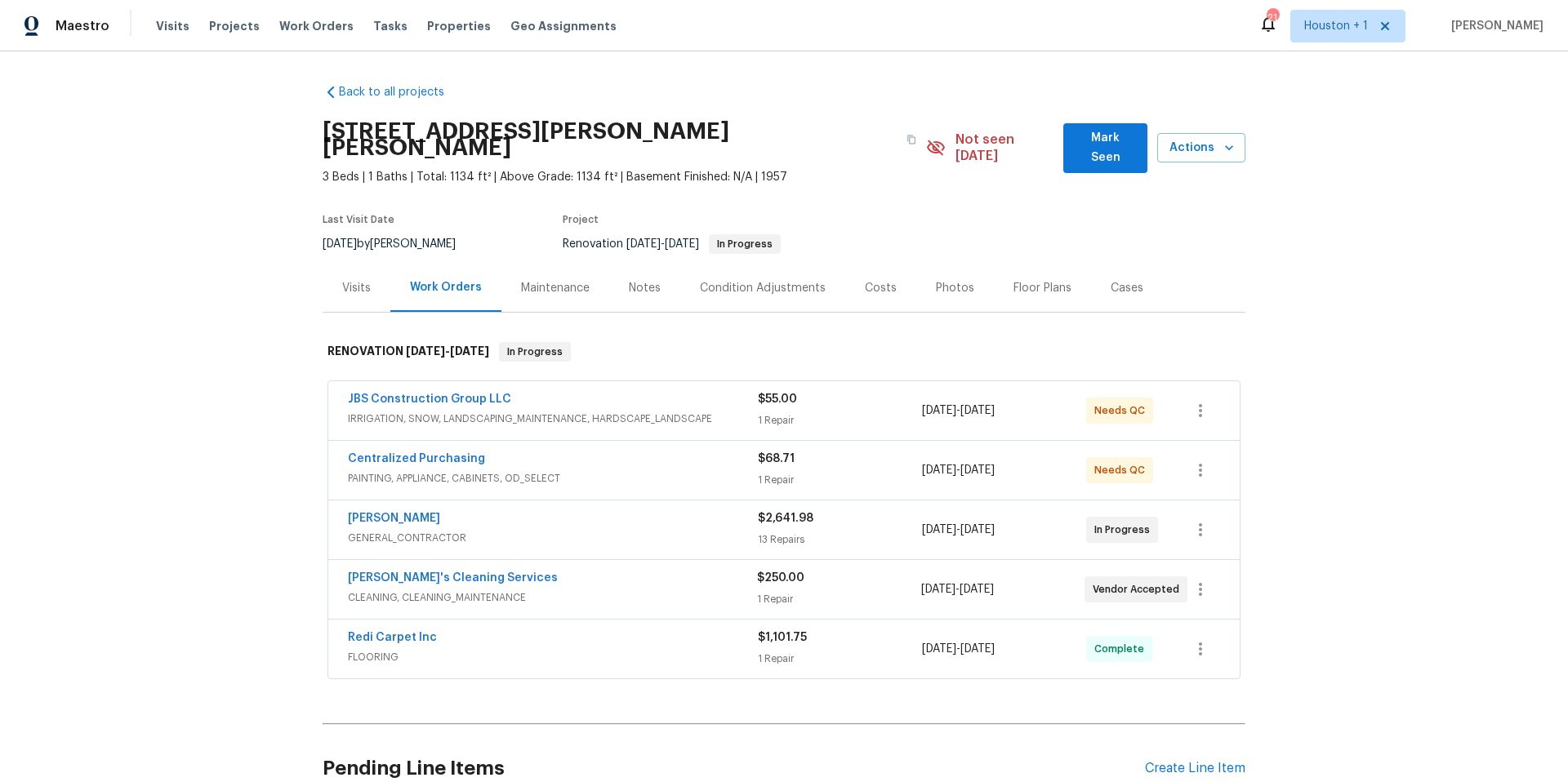
click at [456, 391] on span "JBS Construction Group LLC" at bounding box center [430, 399] width 163 height 16
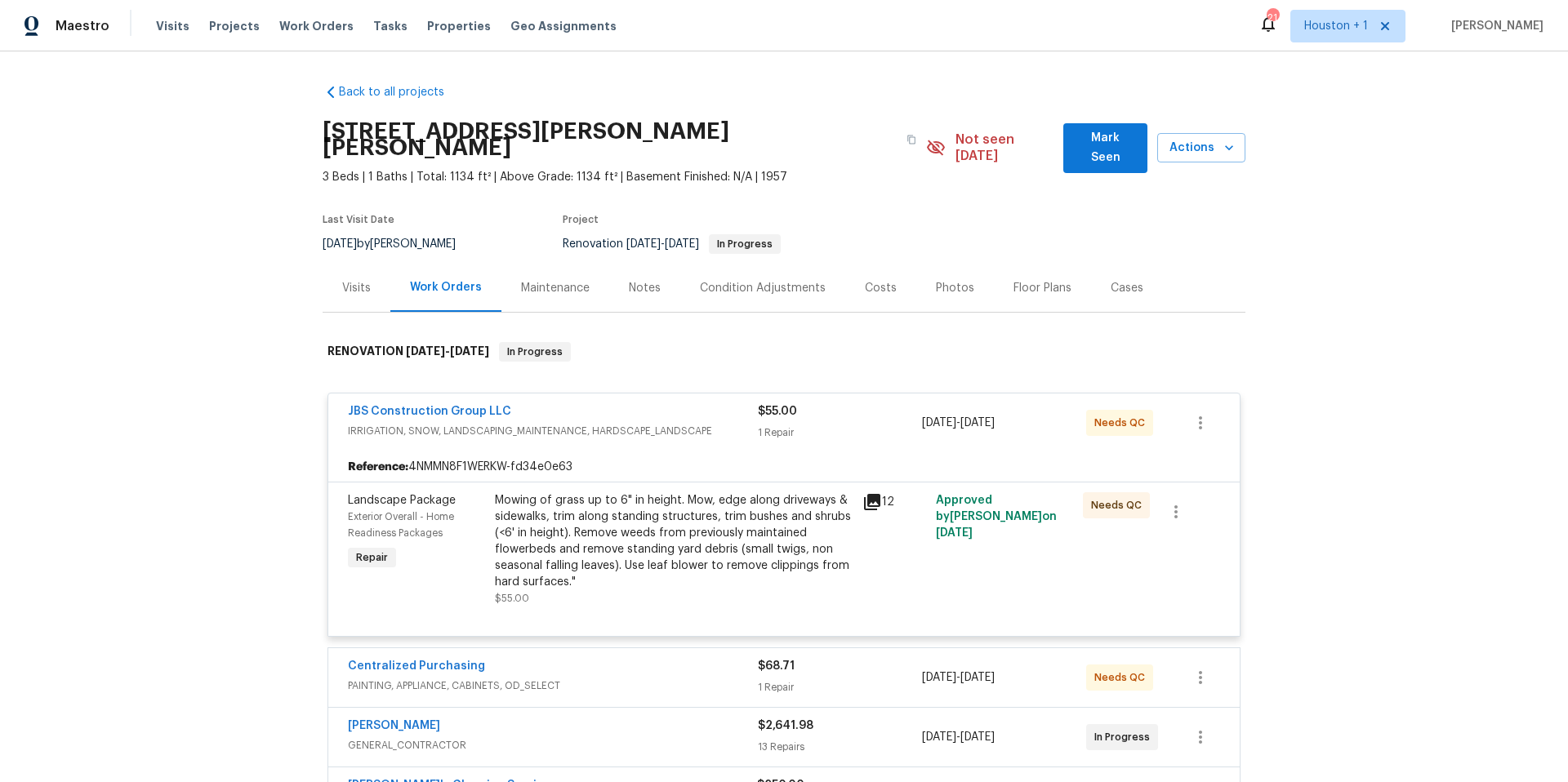
click at [660, 527] on div "Mowing of grass up to 6" in height. Mow, edge along driveways & sidewalks, trim…" at bounding box center [674, 541] width 357 height 98
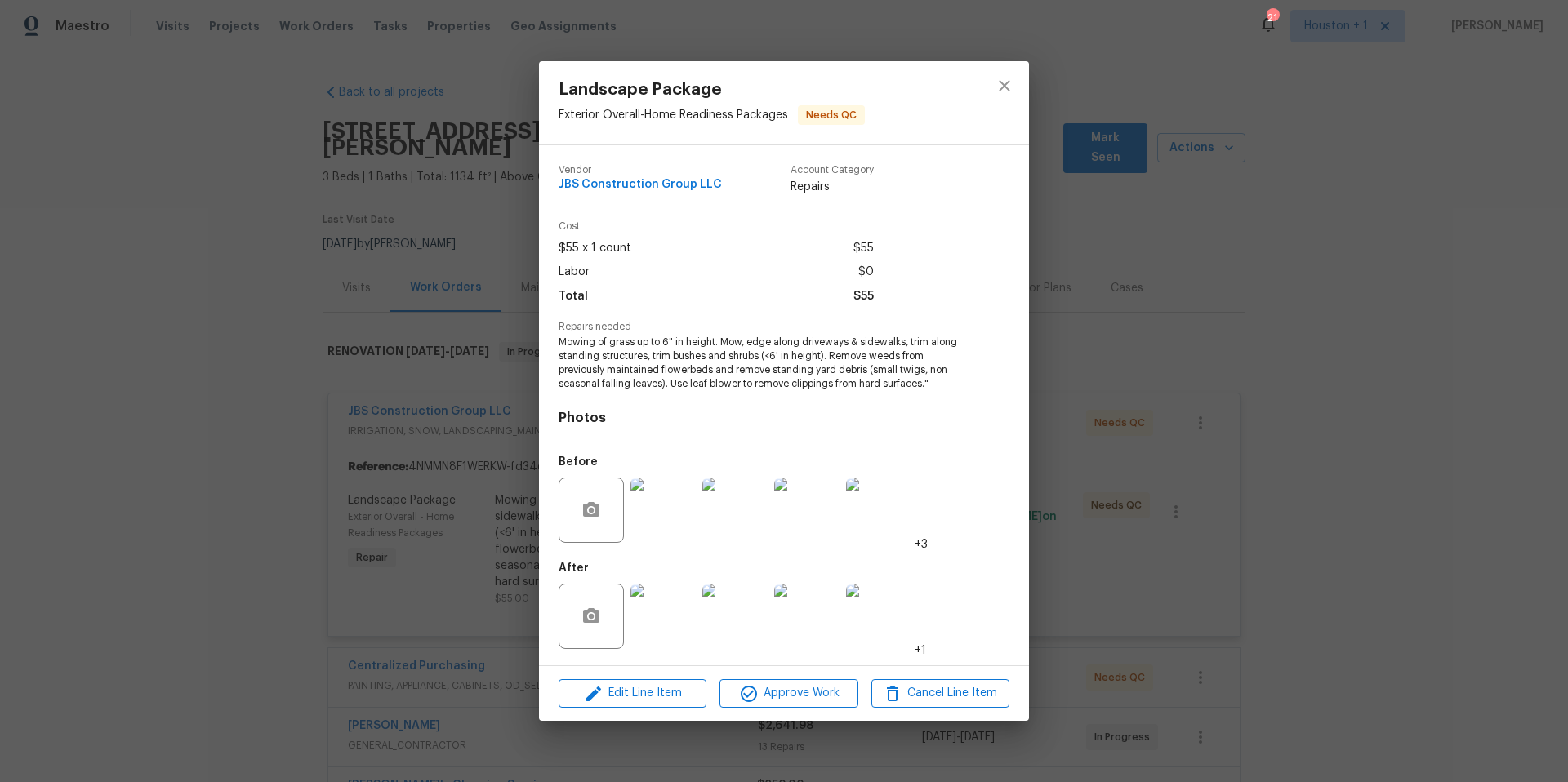
click at [668, 612] on img at bounding box center [663, 617] width 66 height 66
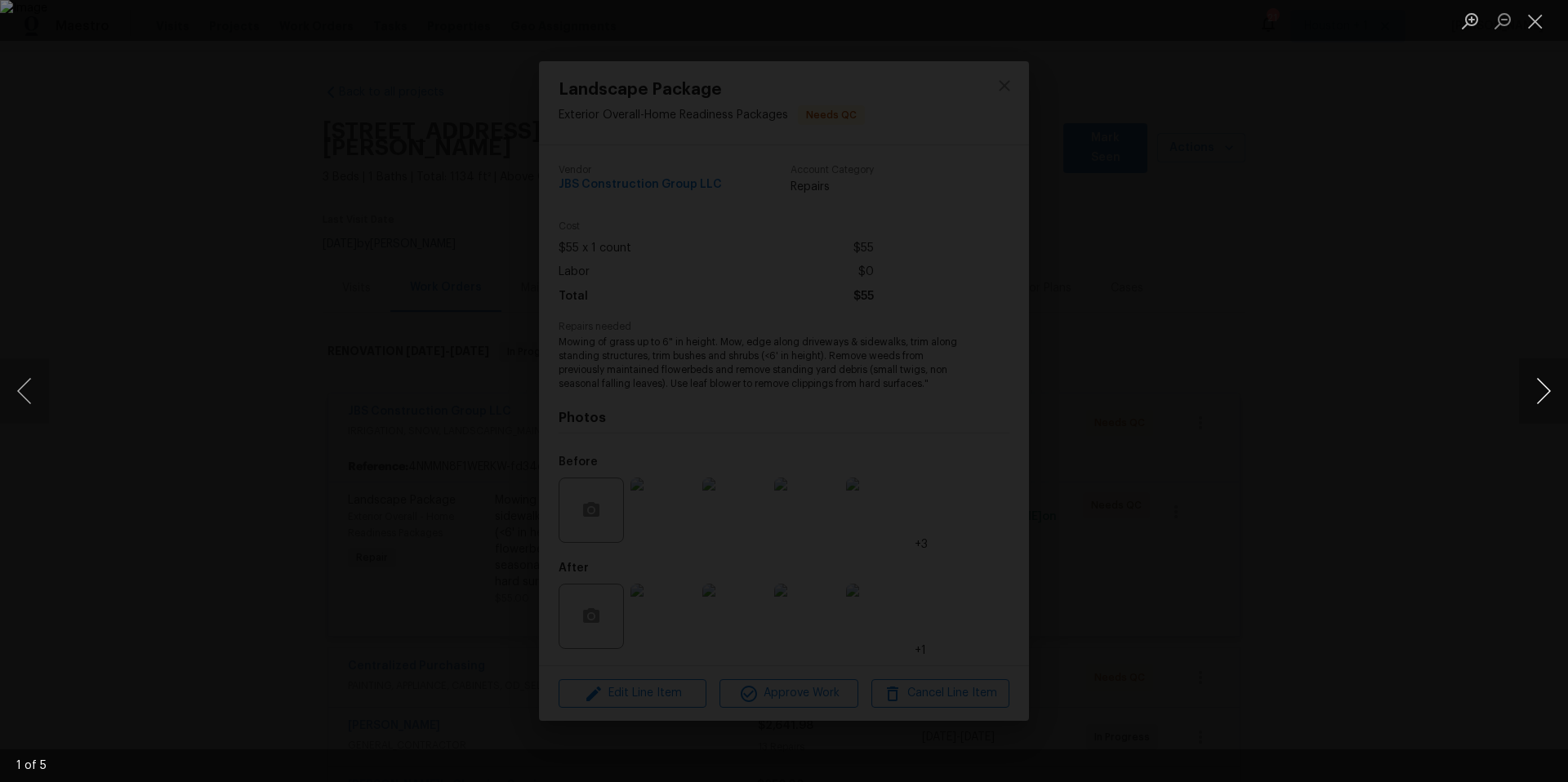
click at [1544, 398] on button "Next image" at bounding box center [1544, 391] width 49 height 66
click at [26, 396] on button "Previous image" at bounding box center [25, 391] width 49 height 66
click at [1547, 381] on button "Next image" at bounding box center [1544, 391] width 49 height 66
click at [1546, 381] on button "Next image" at bounding box center [1544, 391] width 49 height 66
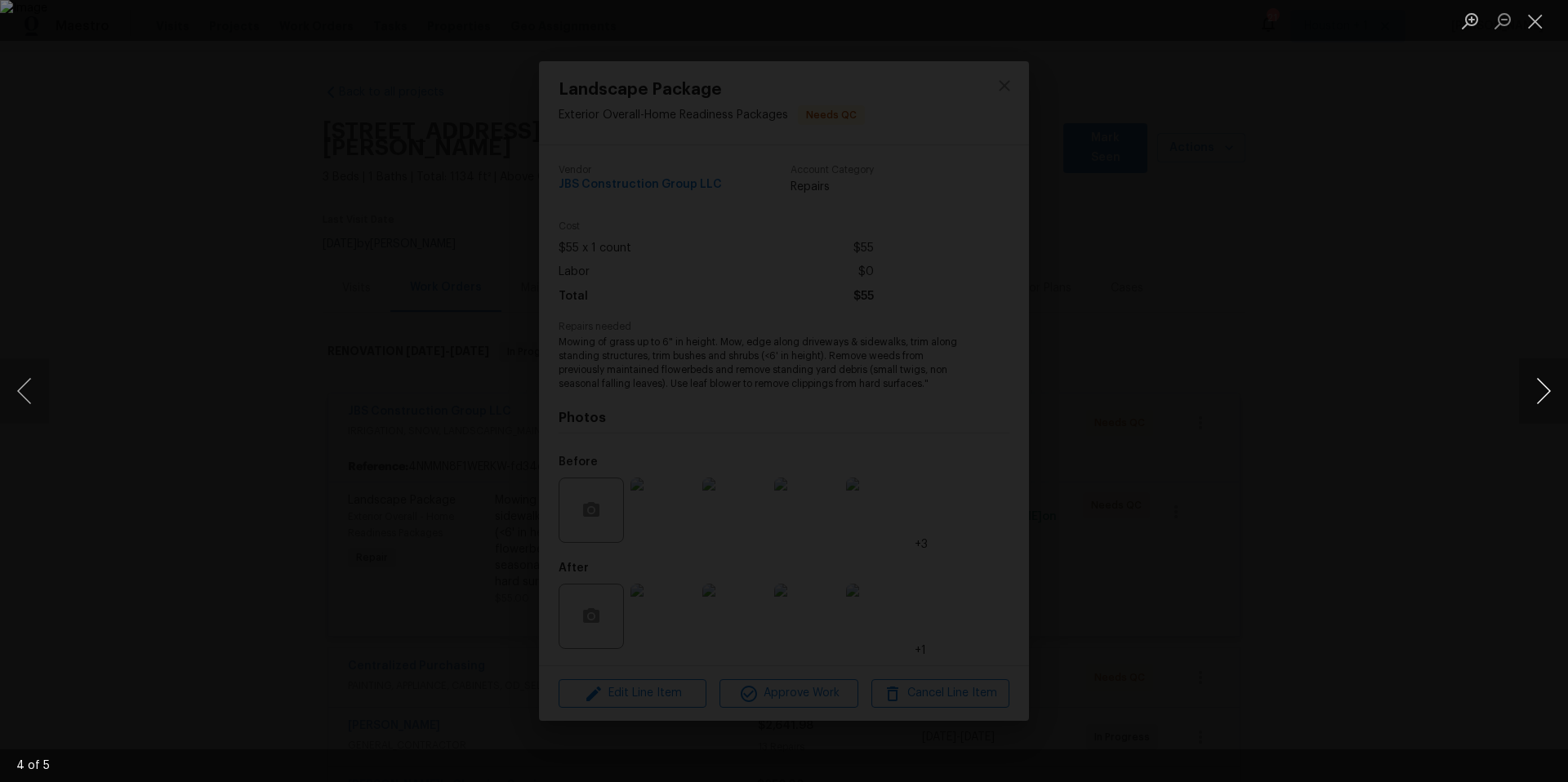
click at [1546, 381] on button "Next image" at bounding box center [1544, 391] width 49 height 66
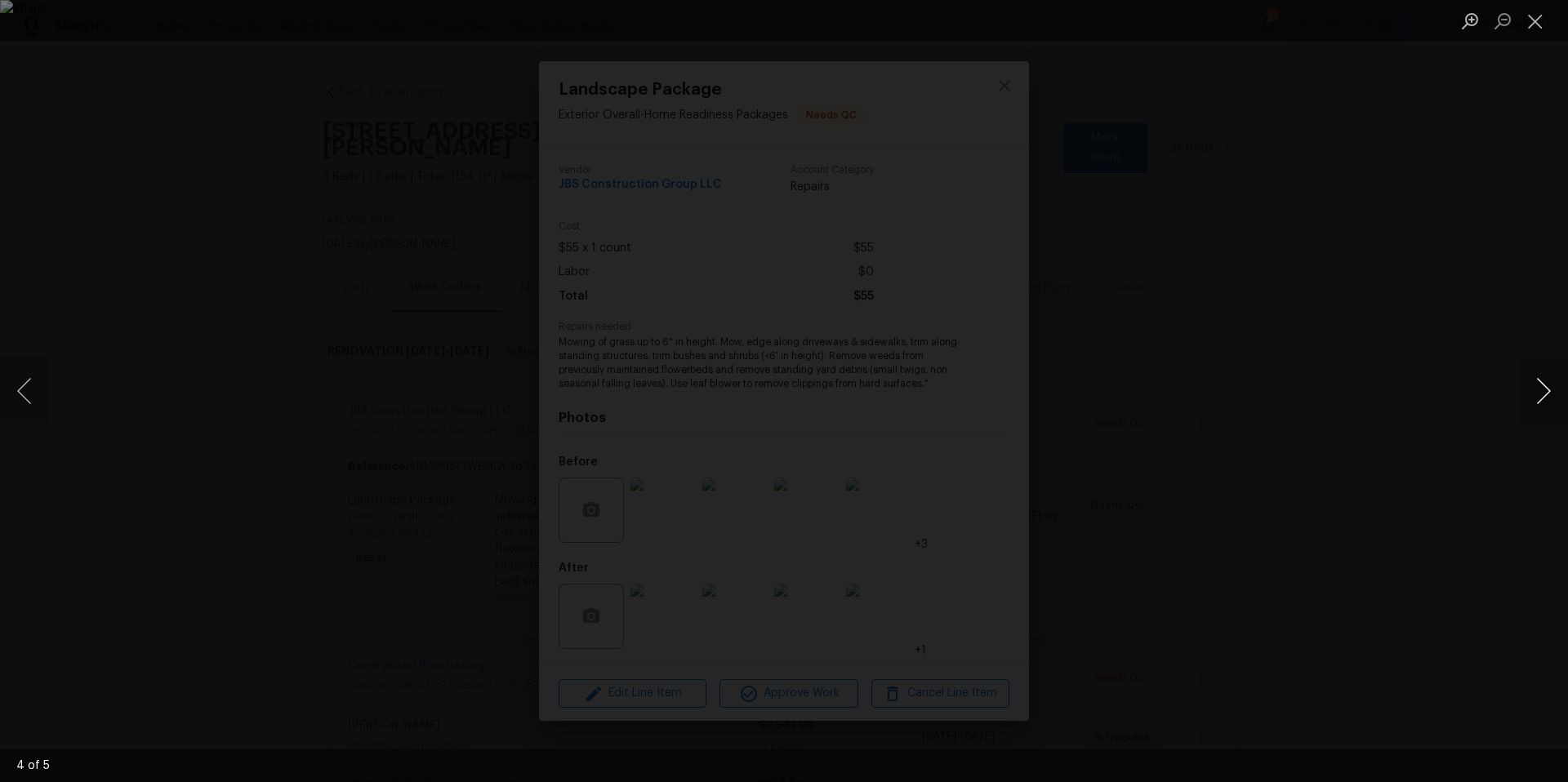
click at [1546, 381] on button "Next image" at bounding box center [1544, 391] width 49 height 66
click at [1334, 342] on div "Lightbox" at bounding box center [784, 391] width 1568 height 782
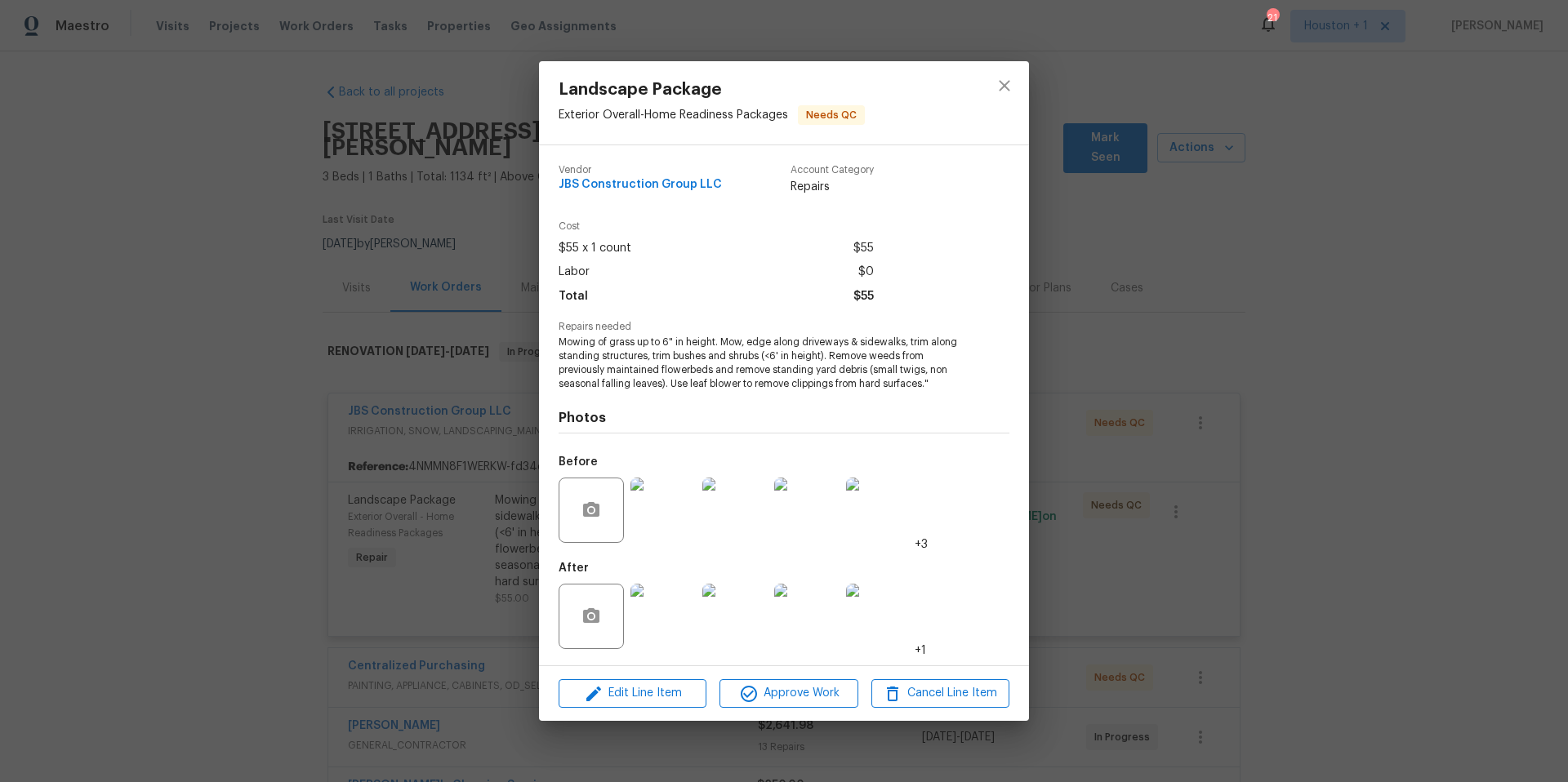
click at [661, 613] on img at bounding box center [663, 617] width 66 height 66
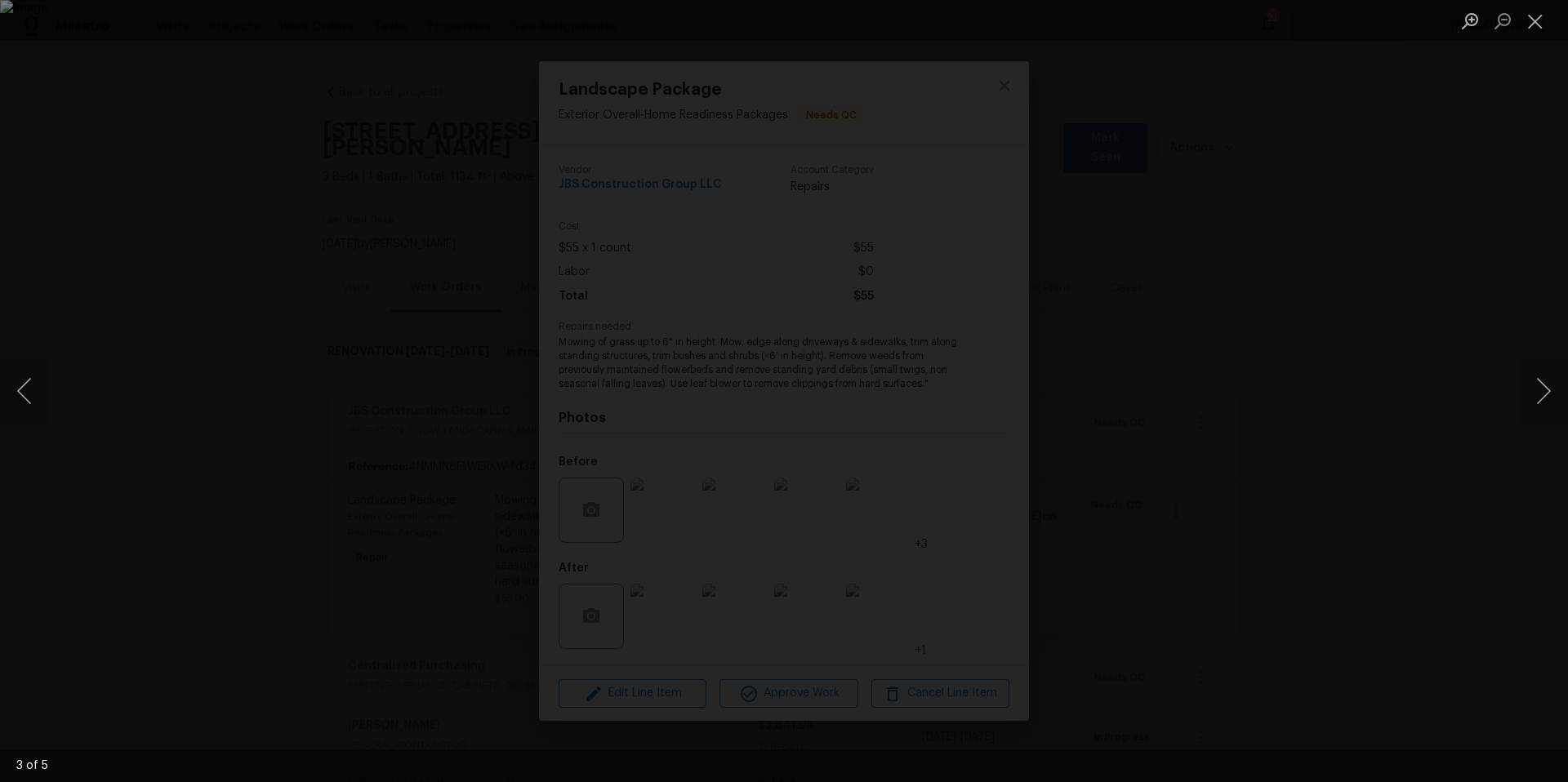
click at [1341, 263] on div "Lightbox" at bounding box center [784, 391] width 1568 height 782
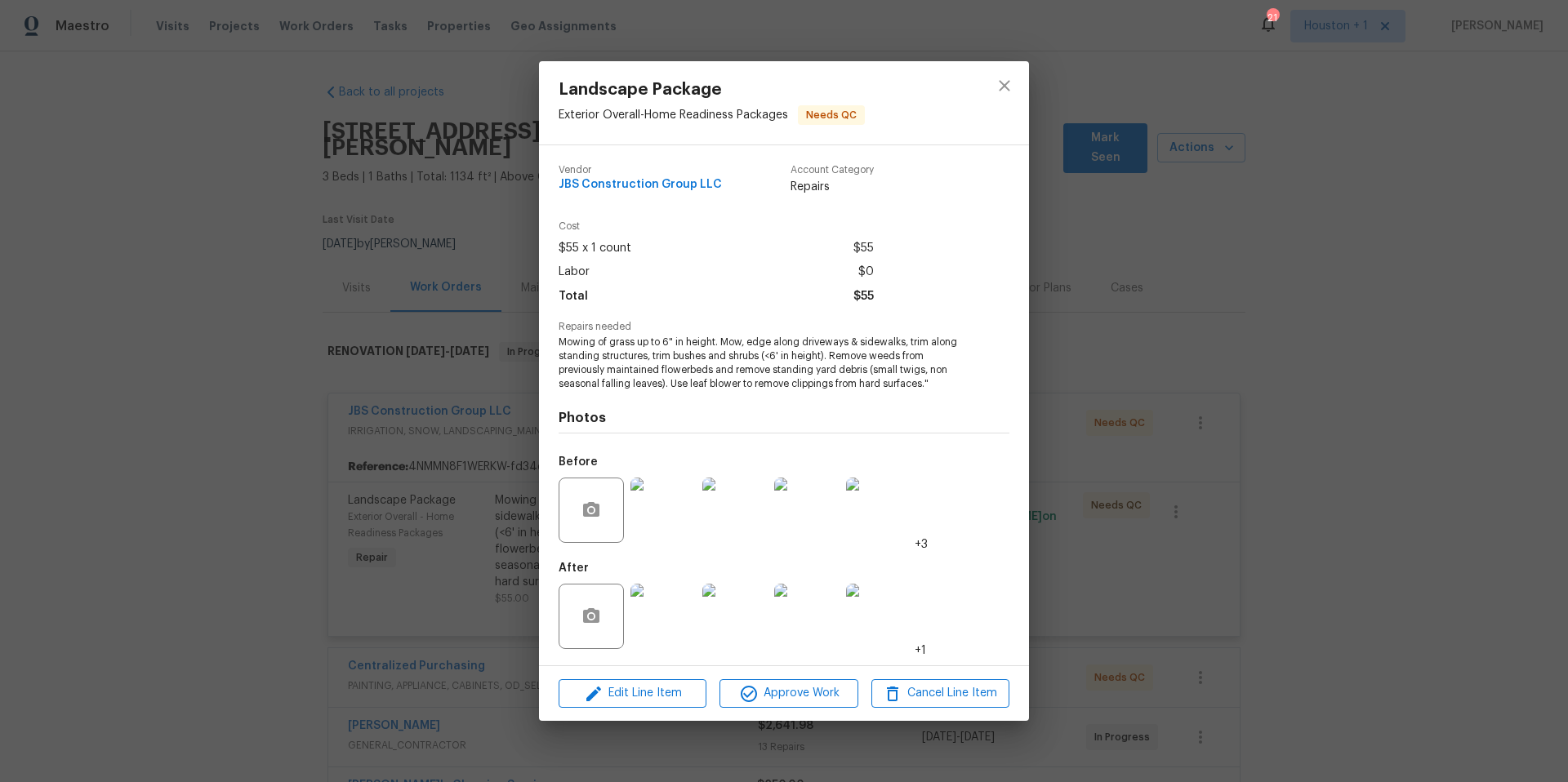
click at [688, 518] on img at bounding box center [663, 510] width 66 height 66
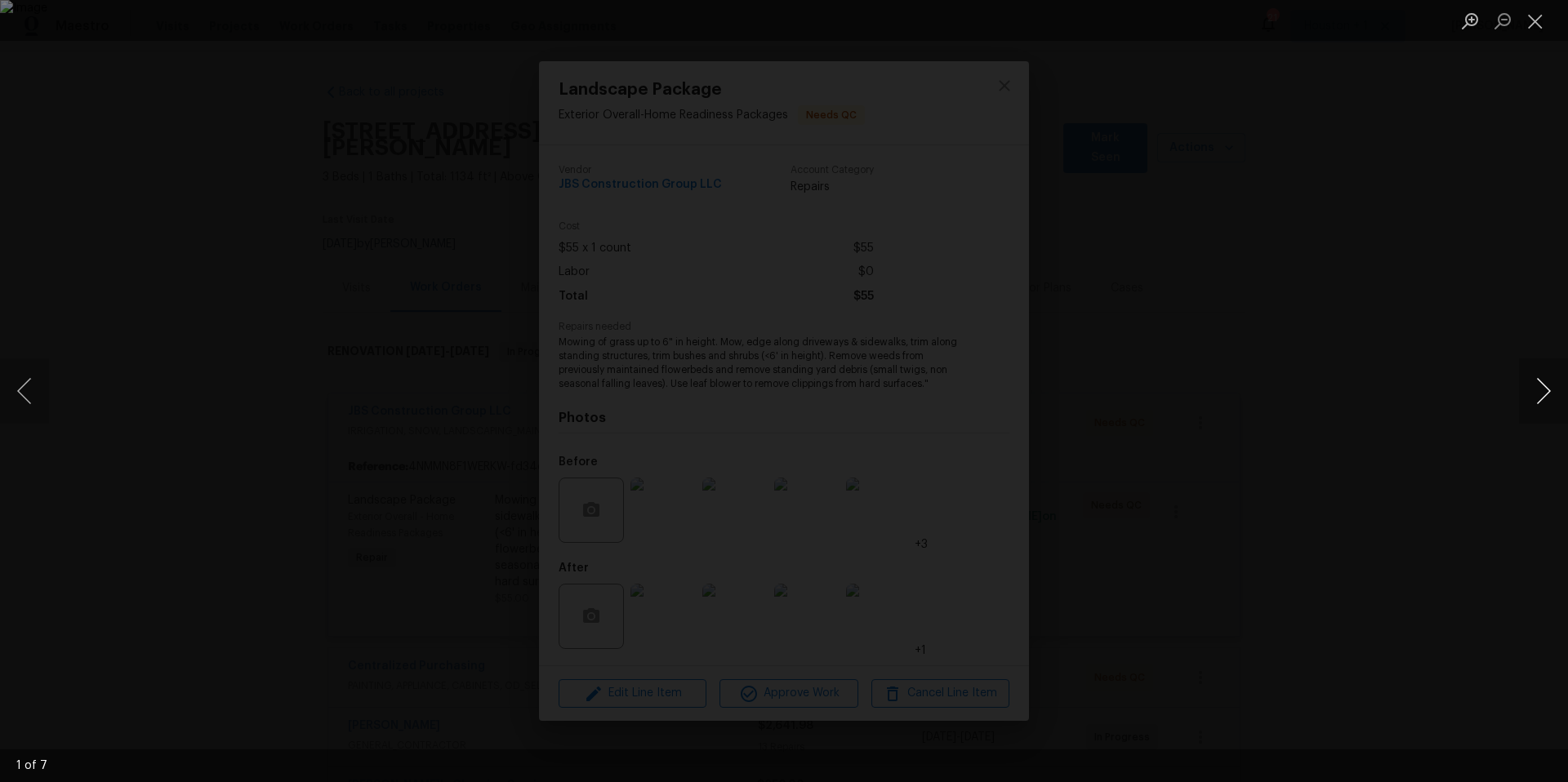
click at [1540, 396] on button "Next image" at bounding box center [1544, 391] width 49 height 66
click at [1464, 353] on div "Lightbox" at bounding box center [784, 391] width 1568 height 782
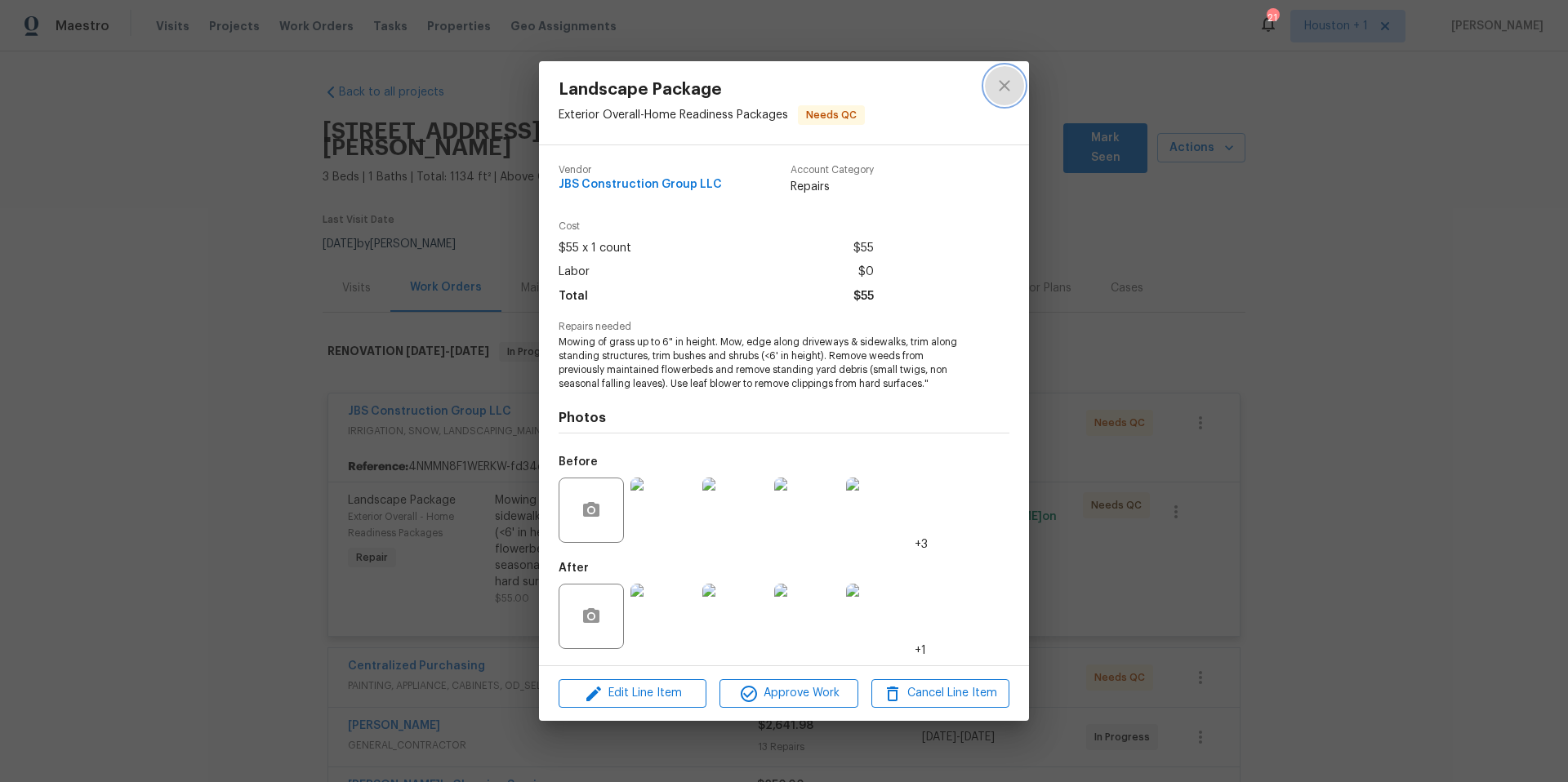
click at [1000, 90] on icon "close" at bounding box center [1004, 85] width 10 height 10
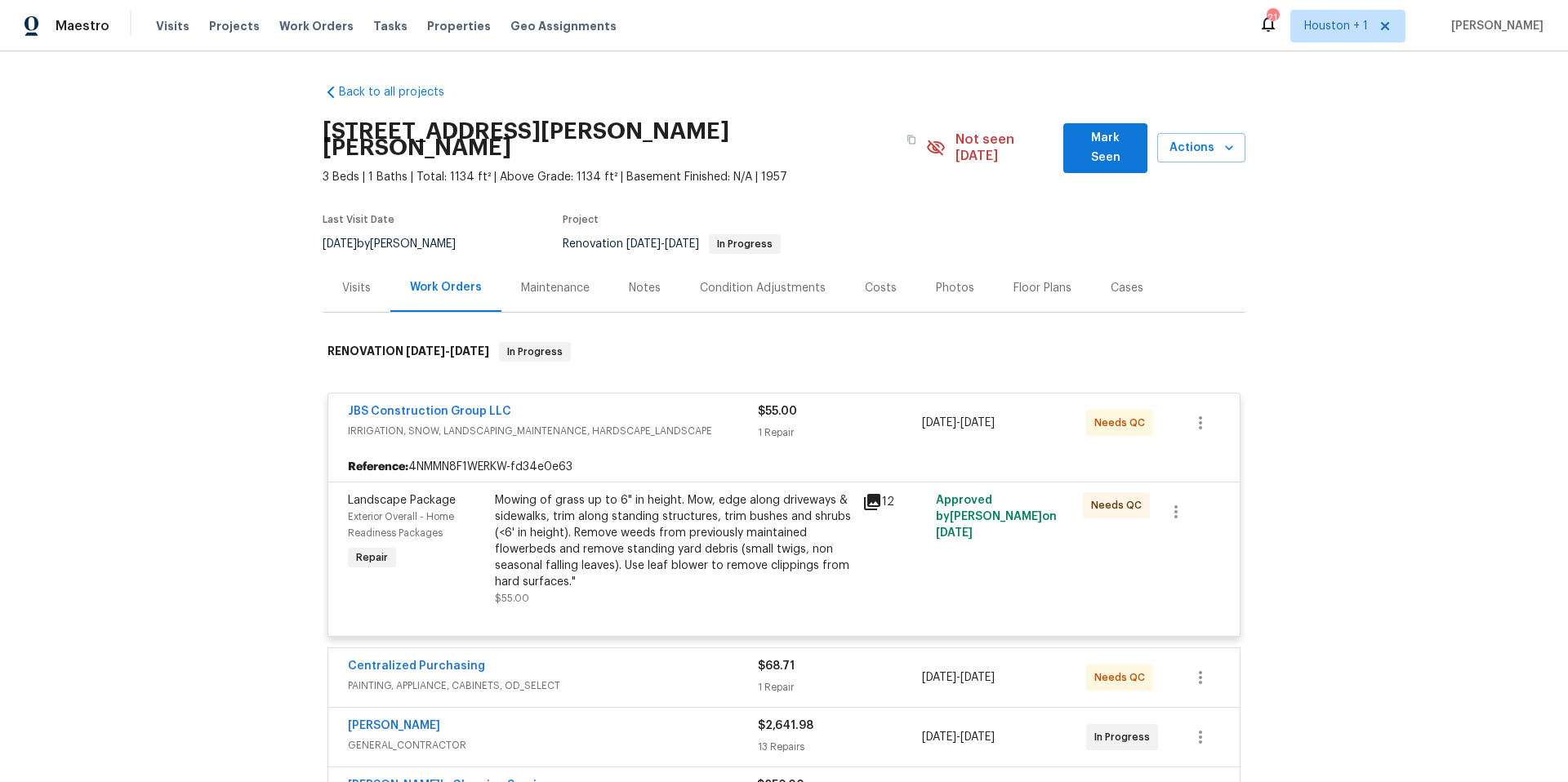
click at [352, 280] on div "Visits" at bounding box center [356, 288] width 29 height 16
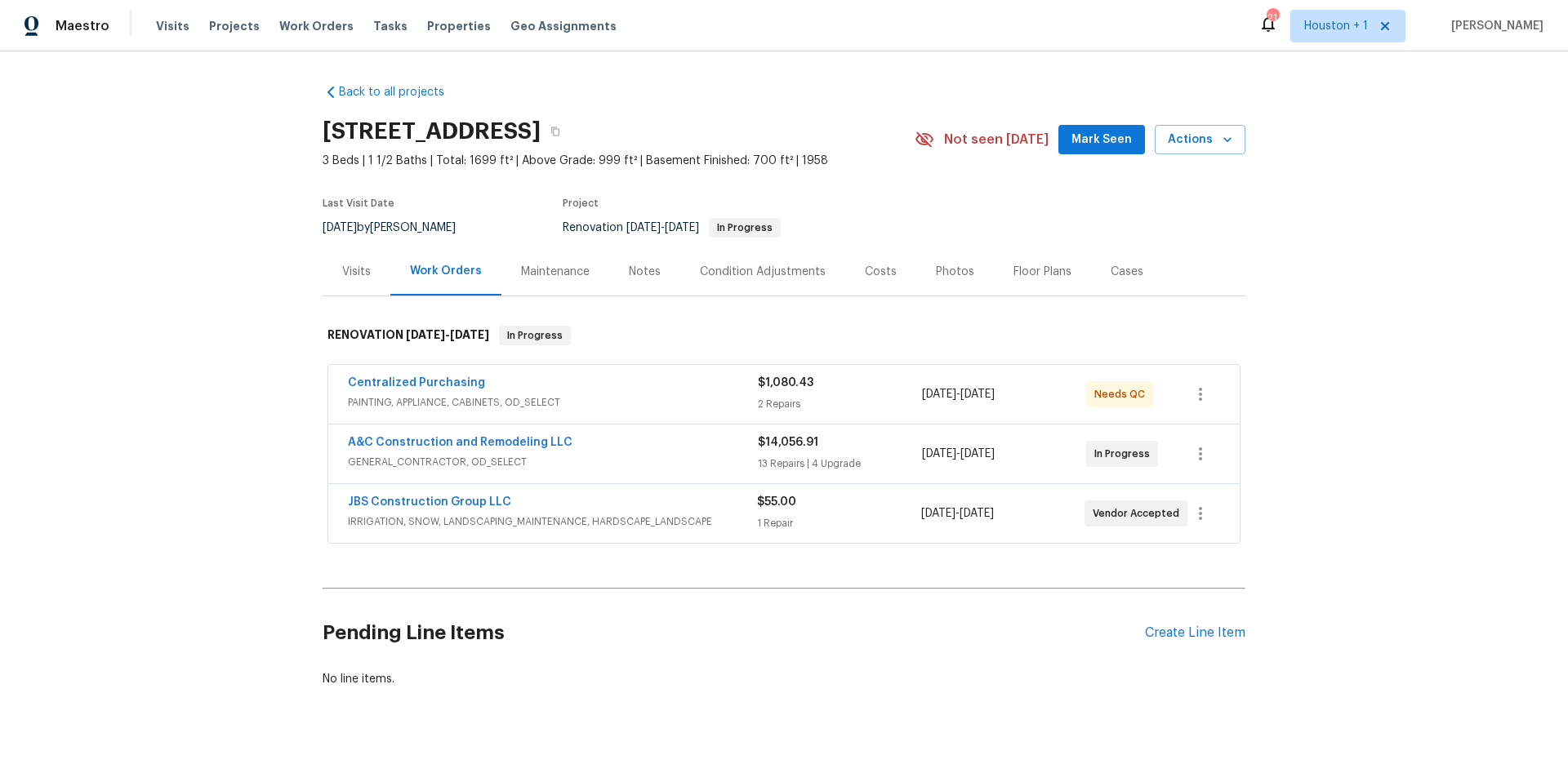
click at [626, 441] on div "A&C Construction and Remodeling LLC" at bounding box center [552, 444] width 410 height 20
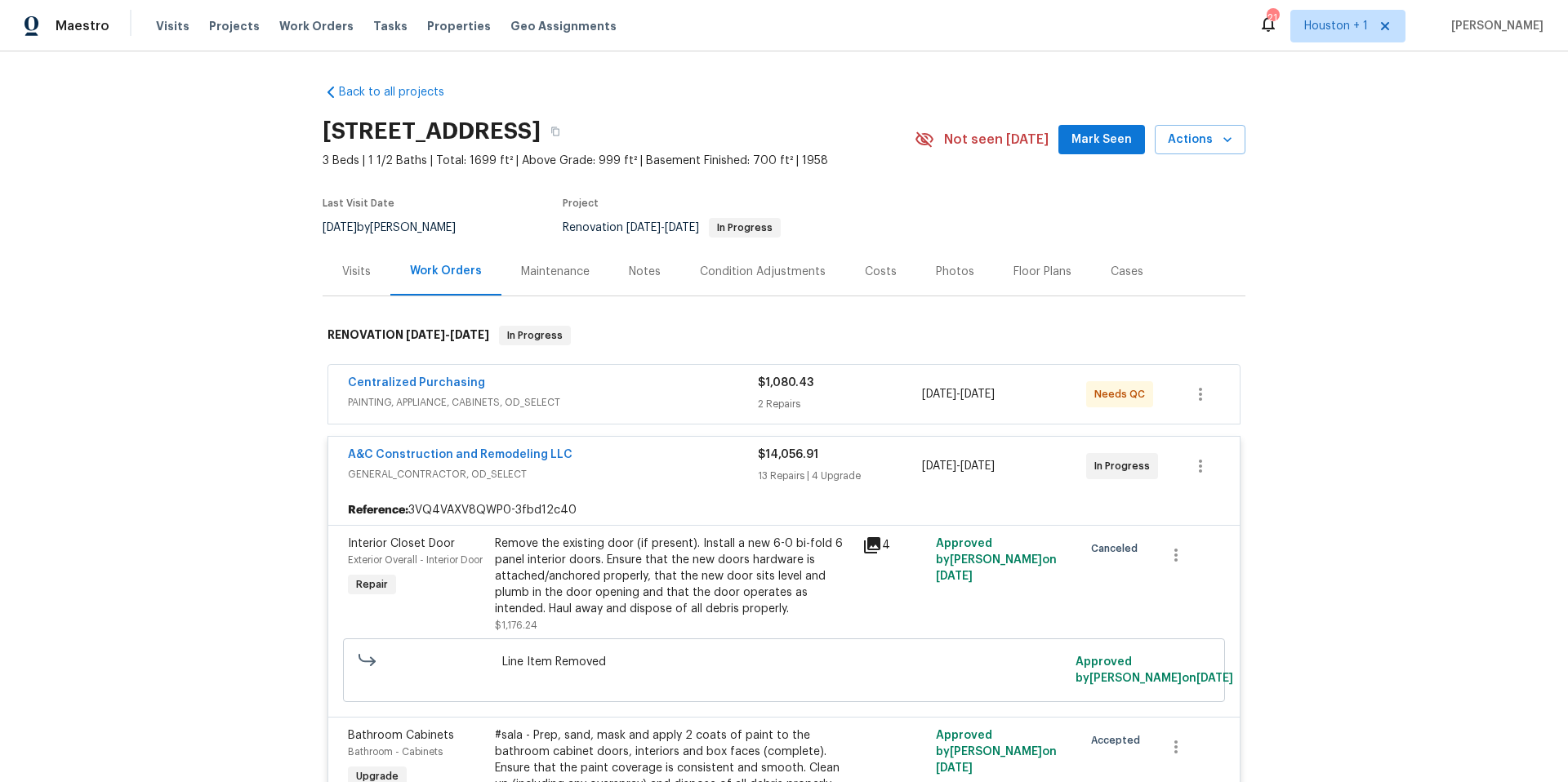
click at [641, 268] on div "Notes" at bounding box center [645, 272] width 32 height 16
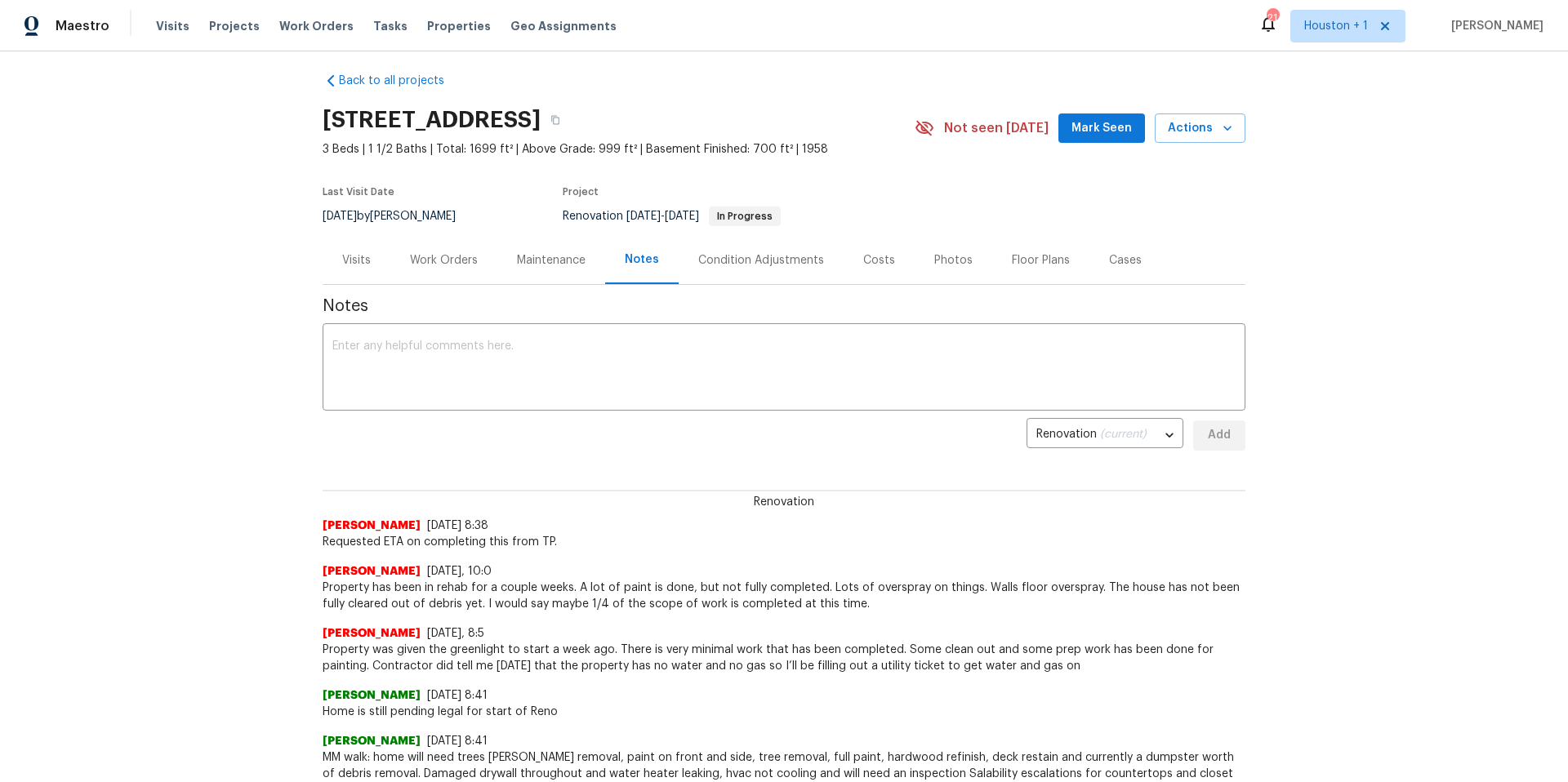
scroll to position [15, 0]
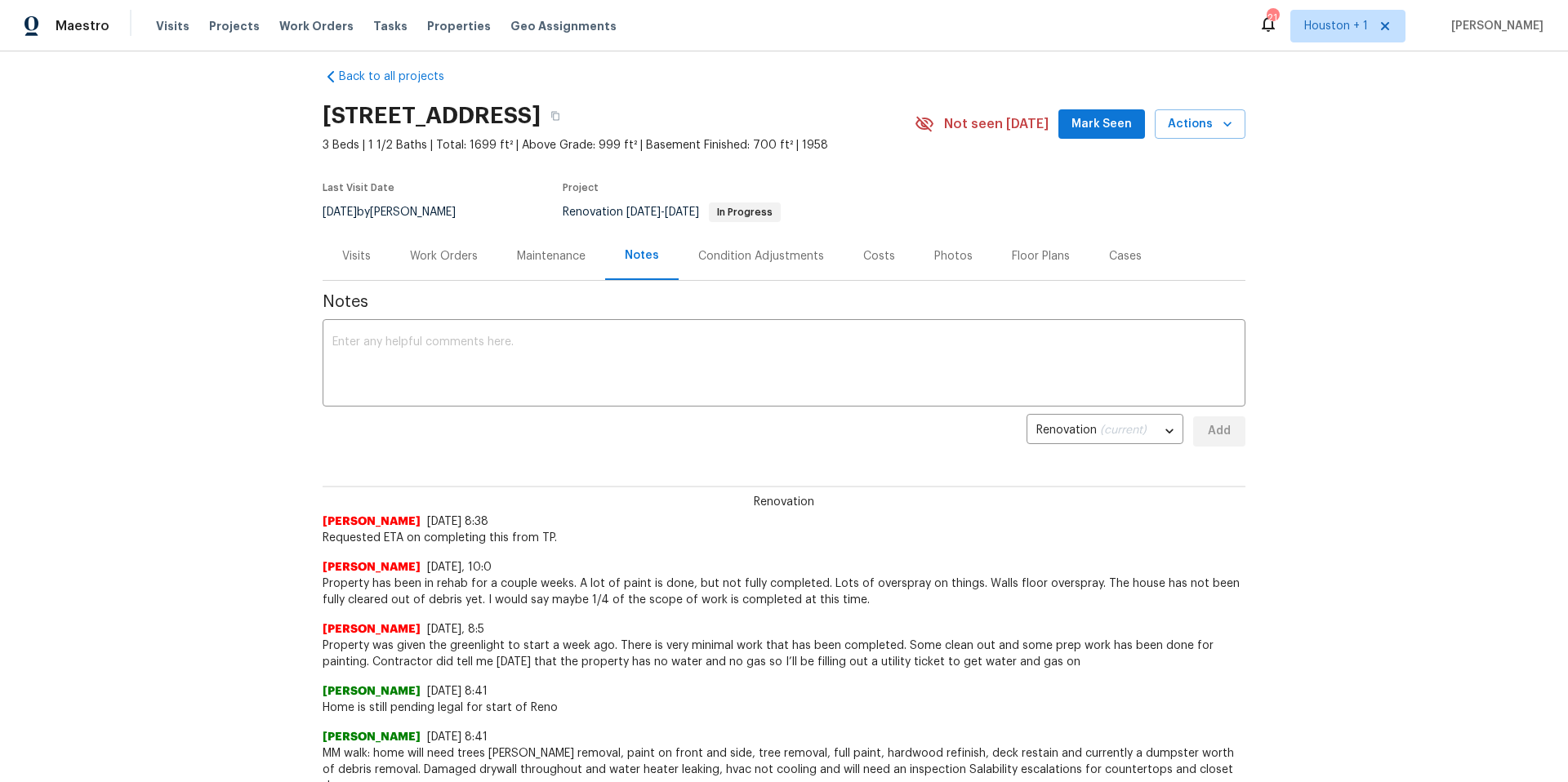
click at [360, 254] on div "Visits" at bounding box center [356, 256] width 29 height 16
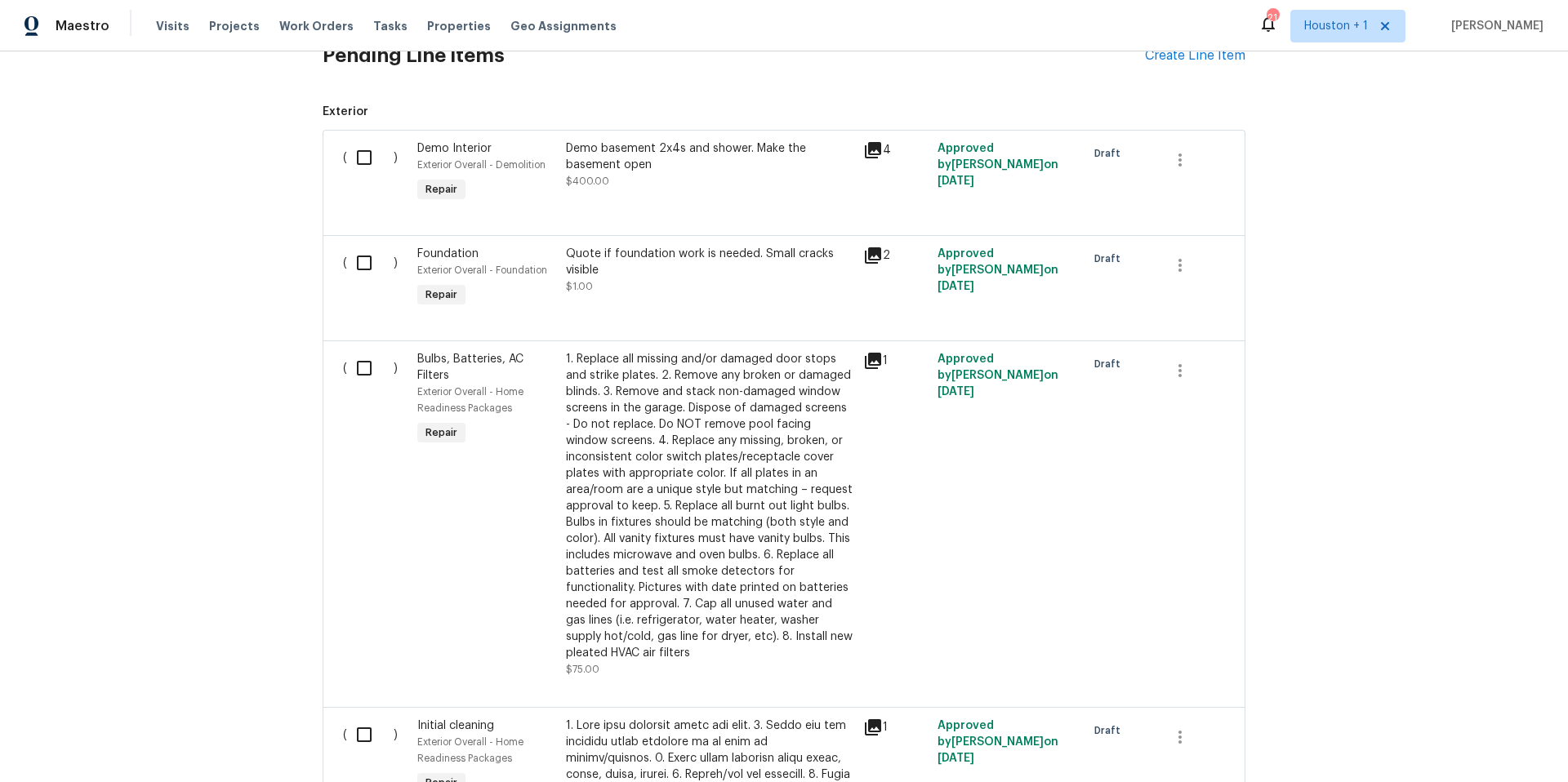
scroll to position [411, 0]
click at [805, 264] on div "Quote if foundation work is needed. Small cracks visible" at bounding box center [710, 265] width 288 height 32
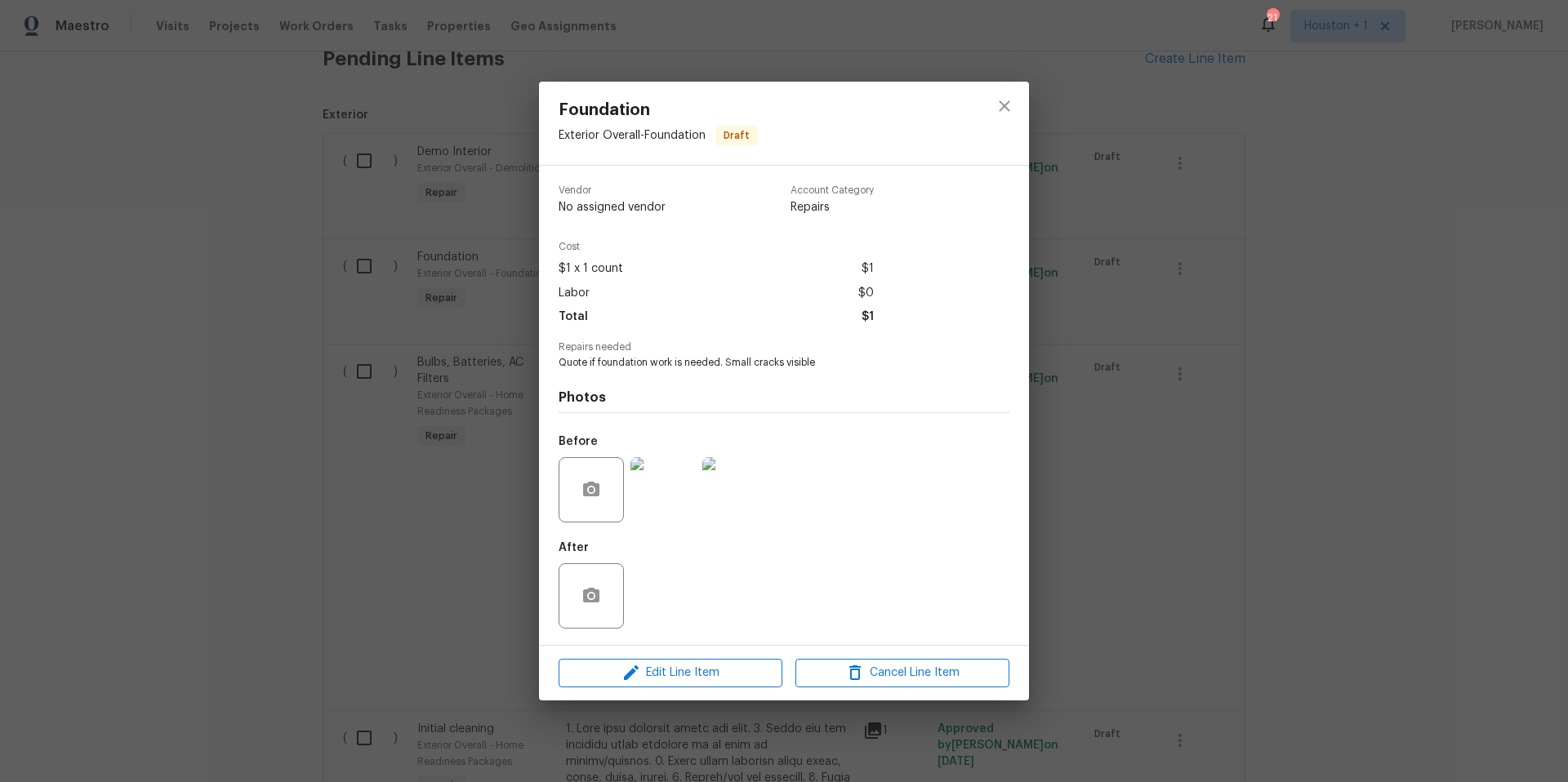
click at [664, 485] on img at bounding box center [663, 489] width 66 height 66
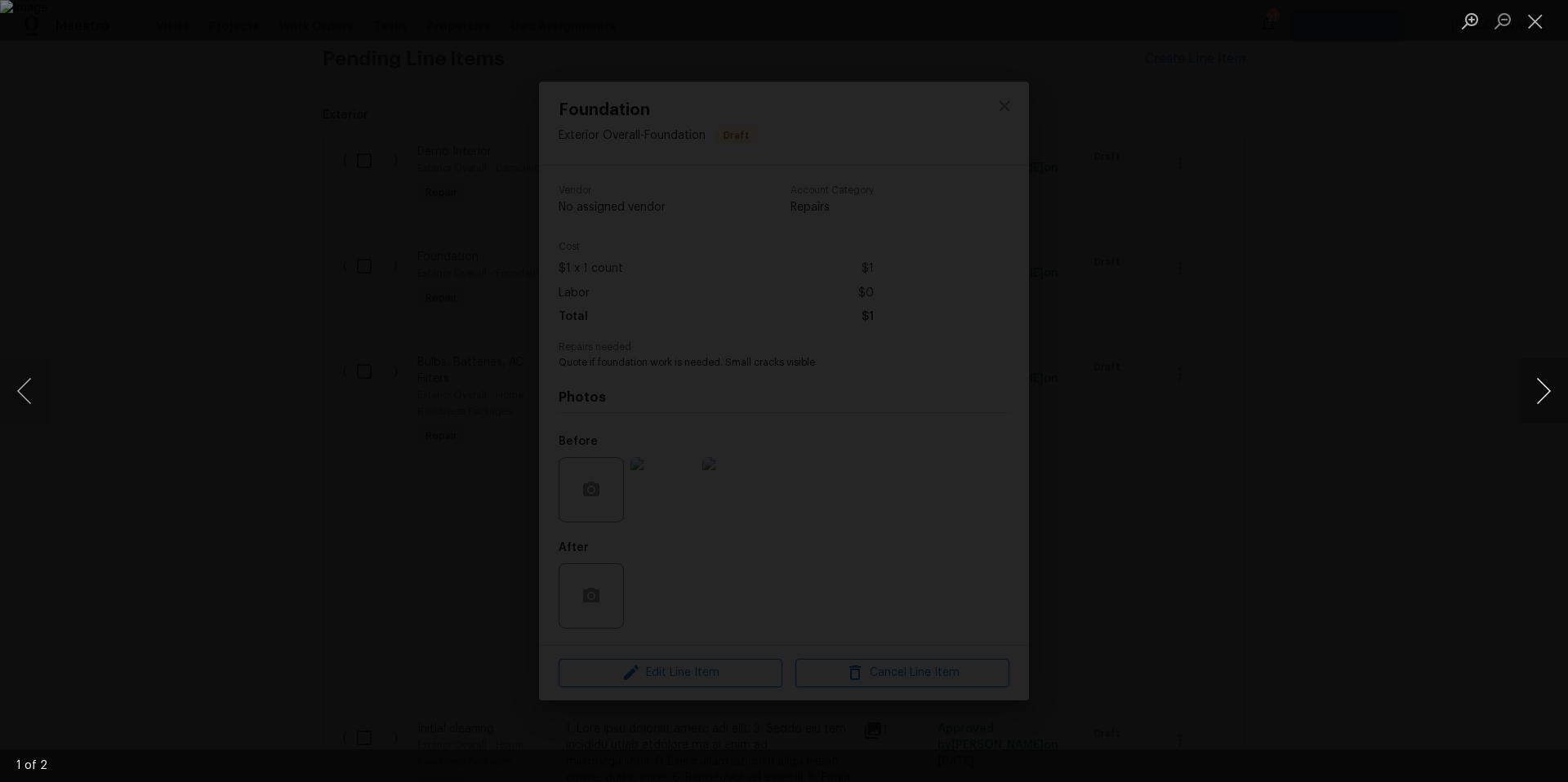
click at [1546, 387] on button "Next image" at bounding box center [1544, 391] width 49 height 66
click at [1540, 387] on button "Next image" at bounding box center [1544, 391] width 49 height 66
click at [1447, 334] on div "Lightbox" at bounding box center [784, 391] width 1568 height 782
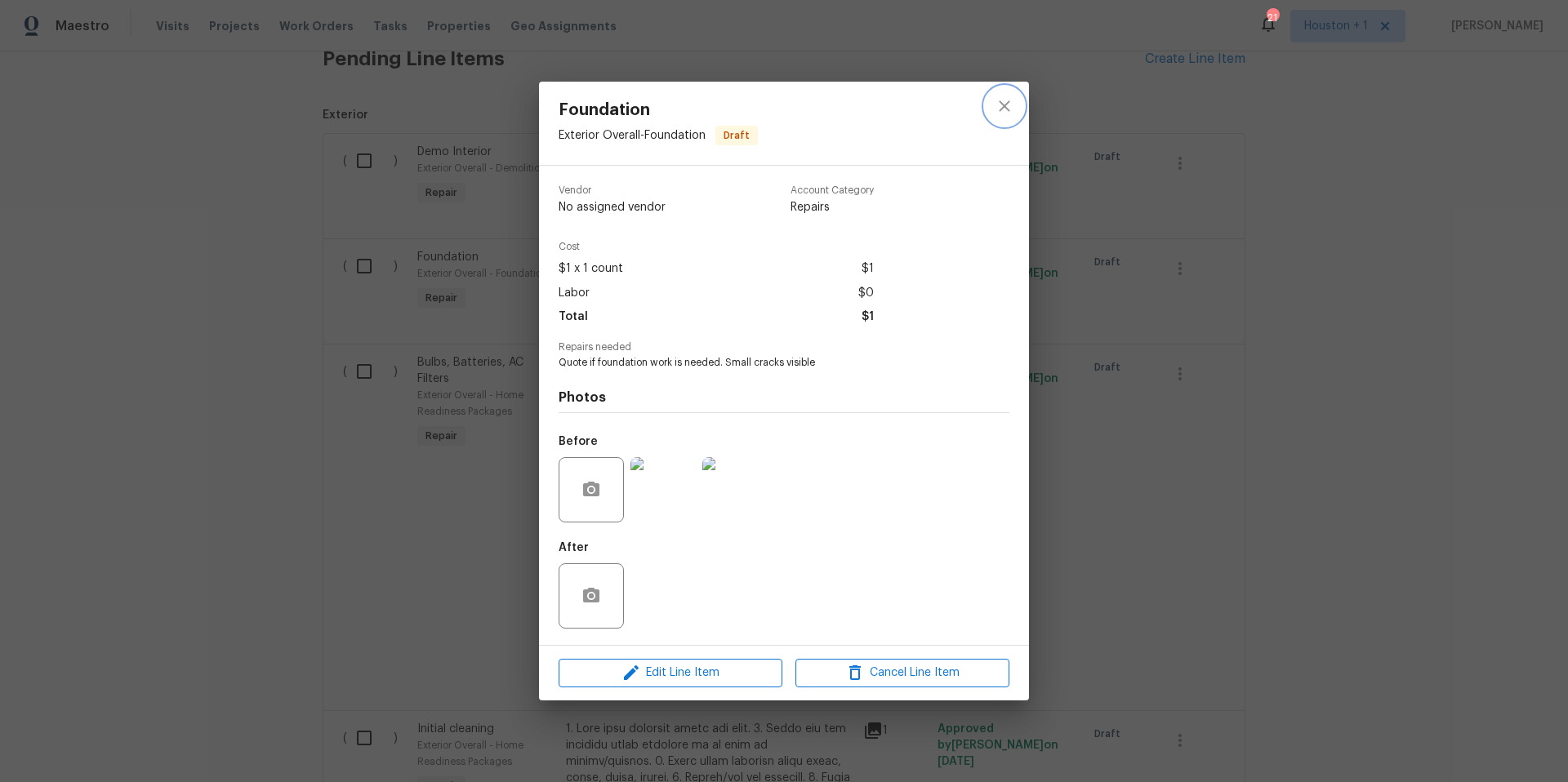
click at [1009, 105] on icon "close" at bounding box center [1004, 105] width 20 height 20
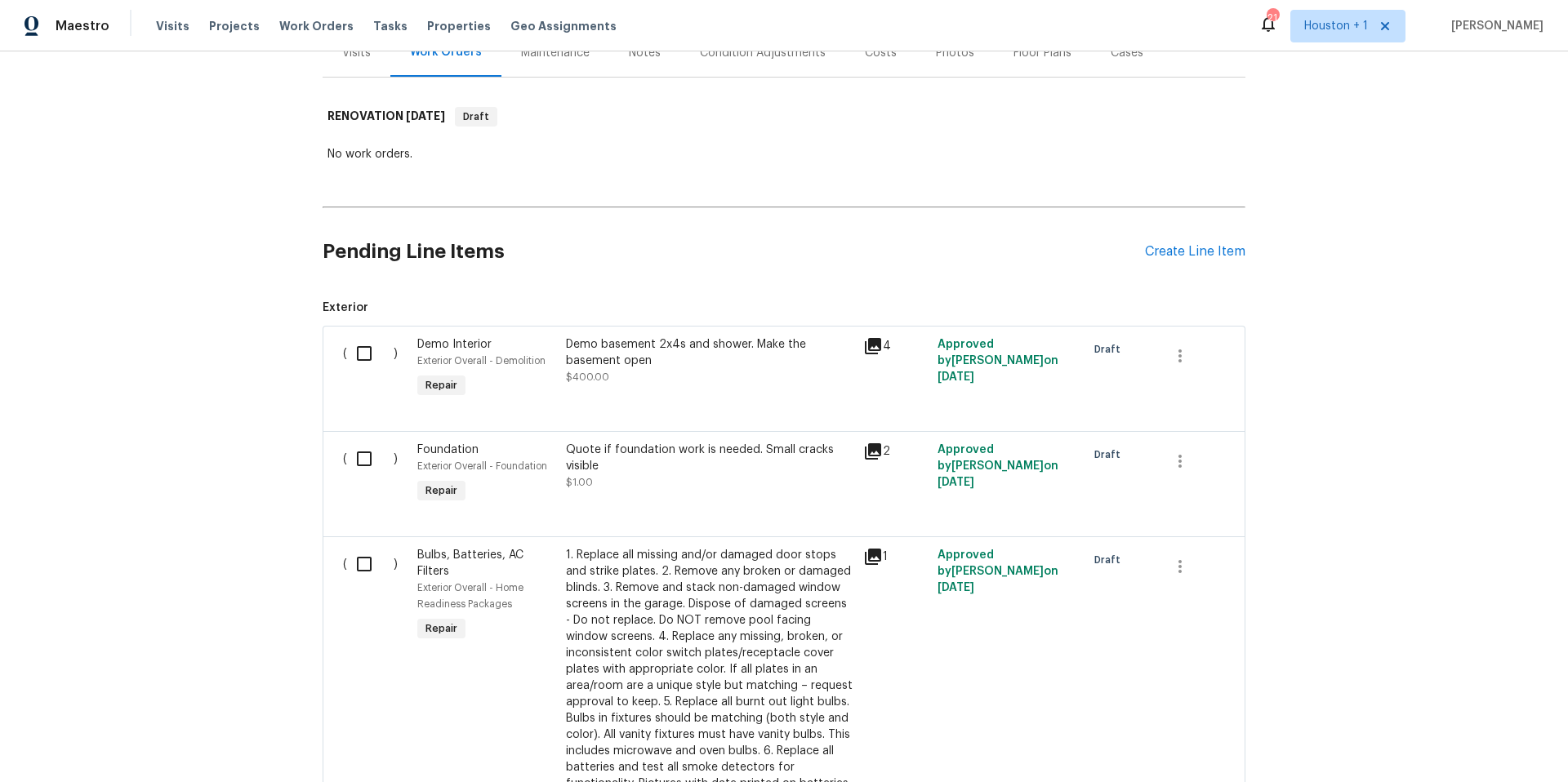
scroll to position [221, 0]
click at [363, 352] on input "checkbox" at bounding box center [370, 352] width 47 height 34
checkbox input "true"
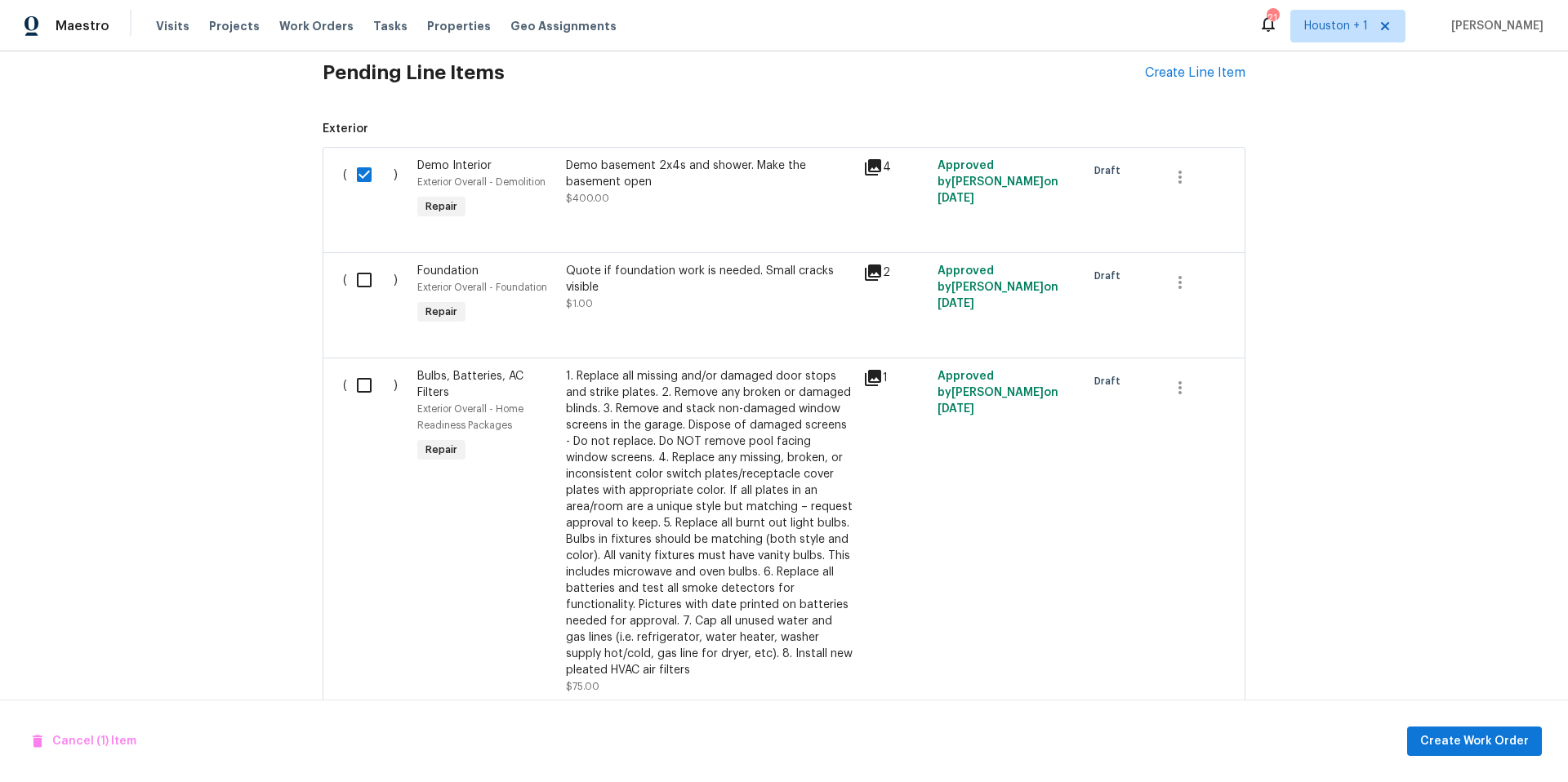
scroll to position [445, 0]
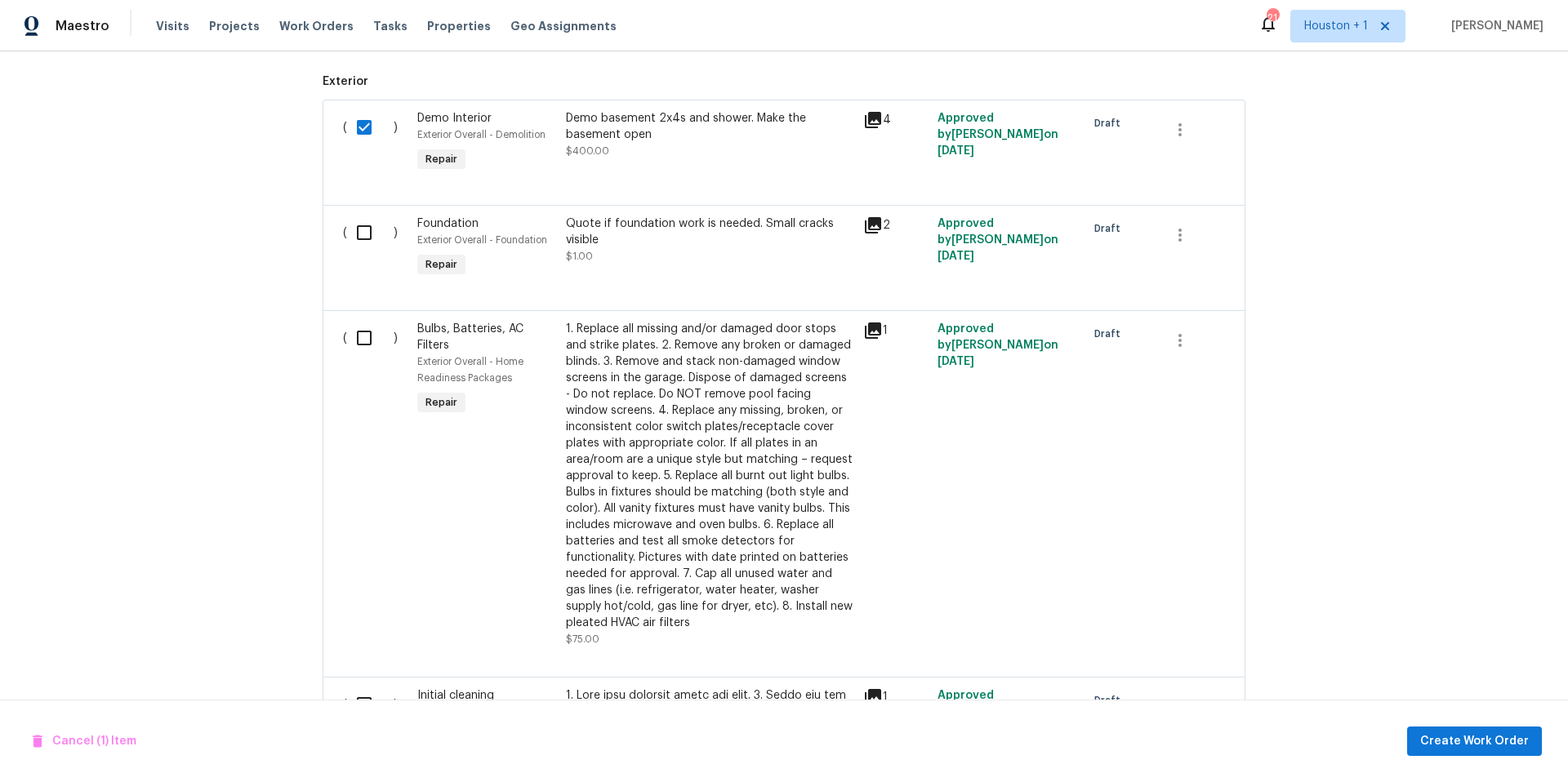
click at [360, 339] on input "checkbox" at bounding box center [370, 338] width 47 height 34
checkbox input "true"
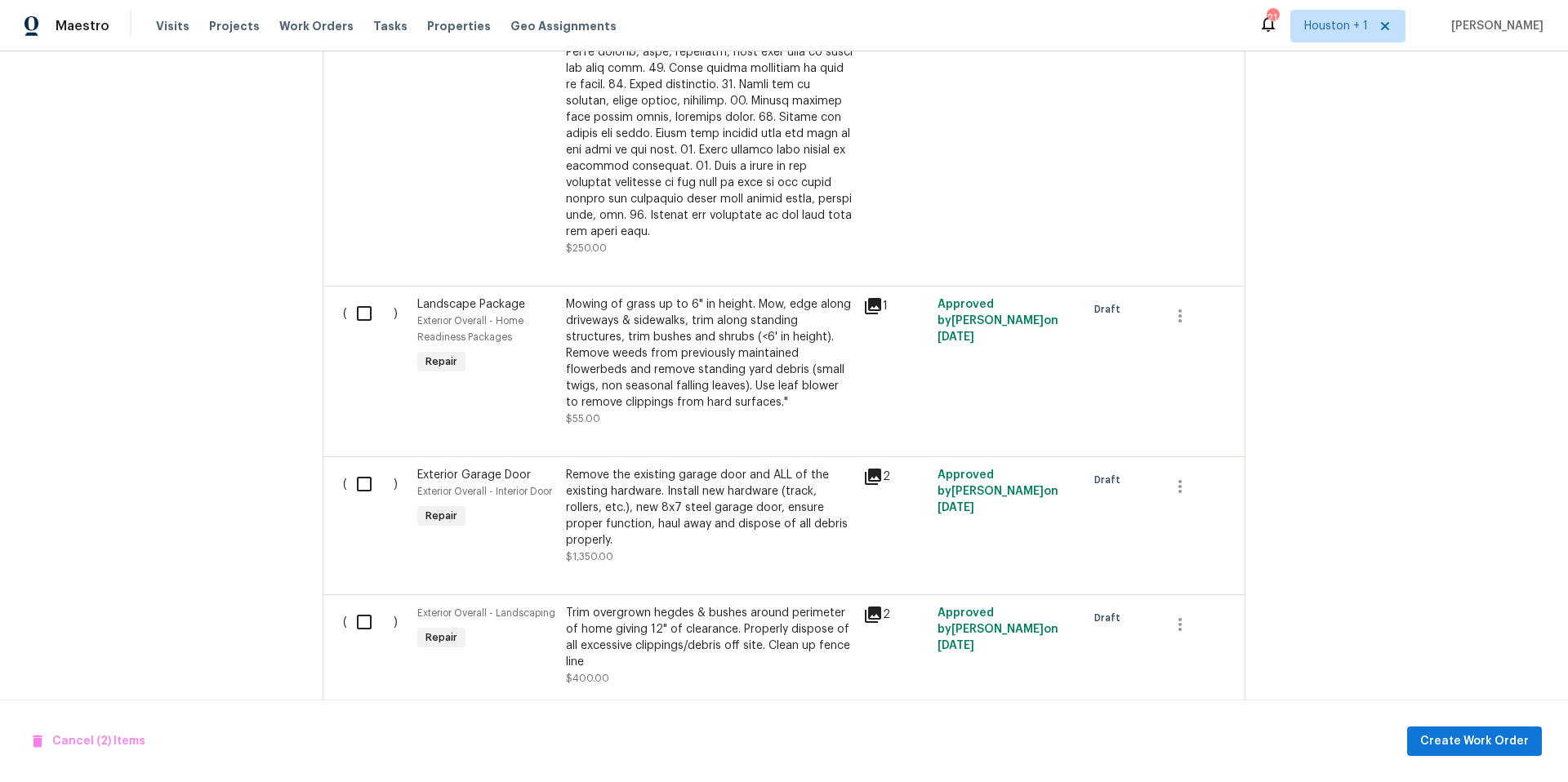
scroll to position [1343, 0]
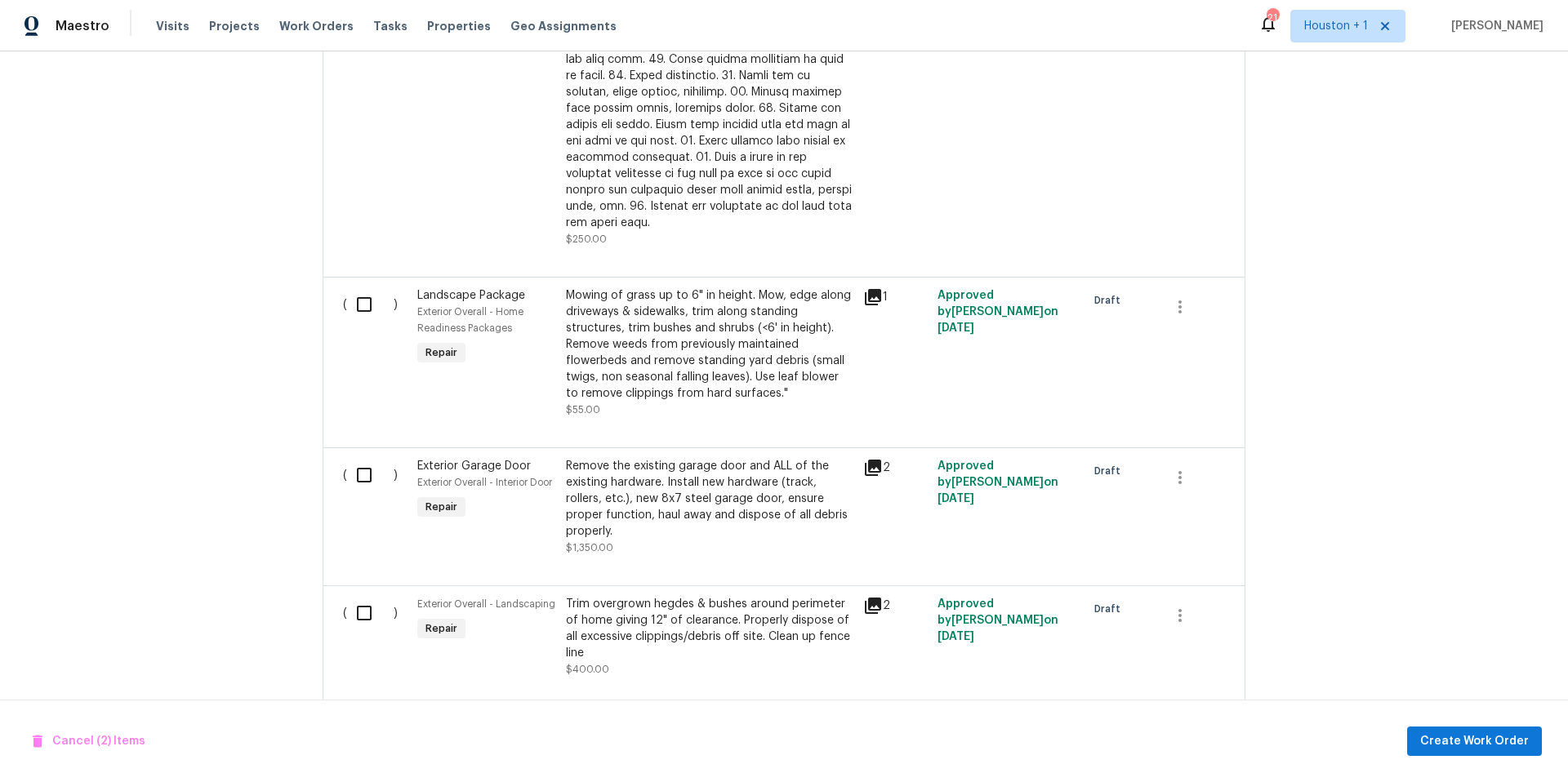
click at [369, 458] on input "checkbox" at bounding box center [370, 475] width 47 height 34
checkbox input "true"
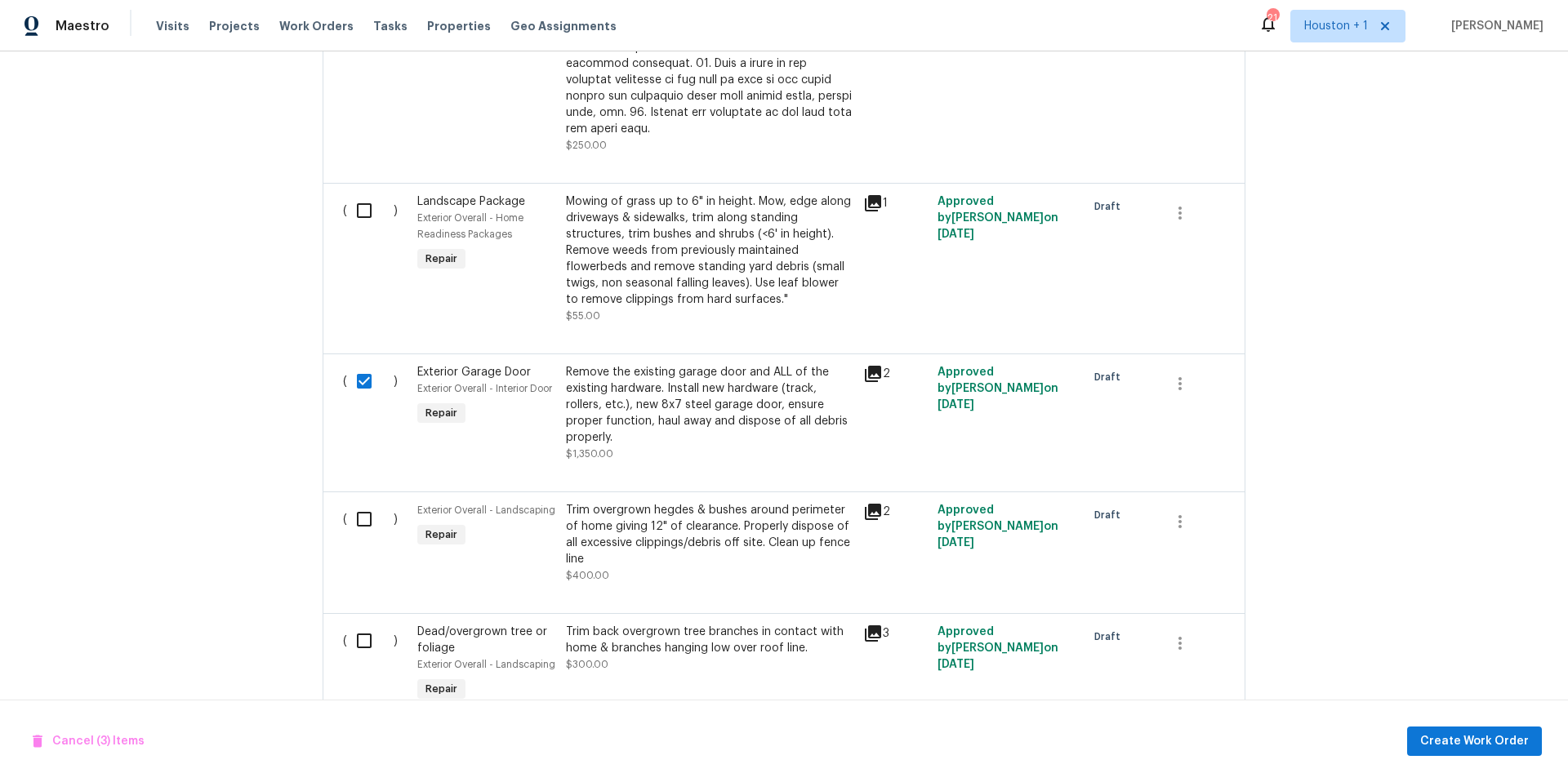
scroll to position [1542, 0]
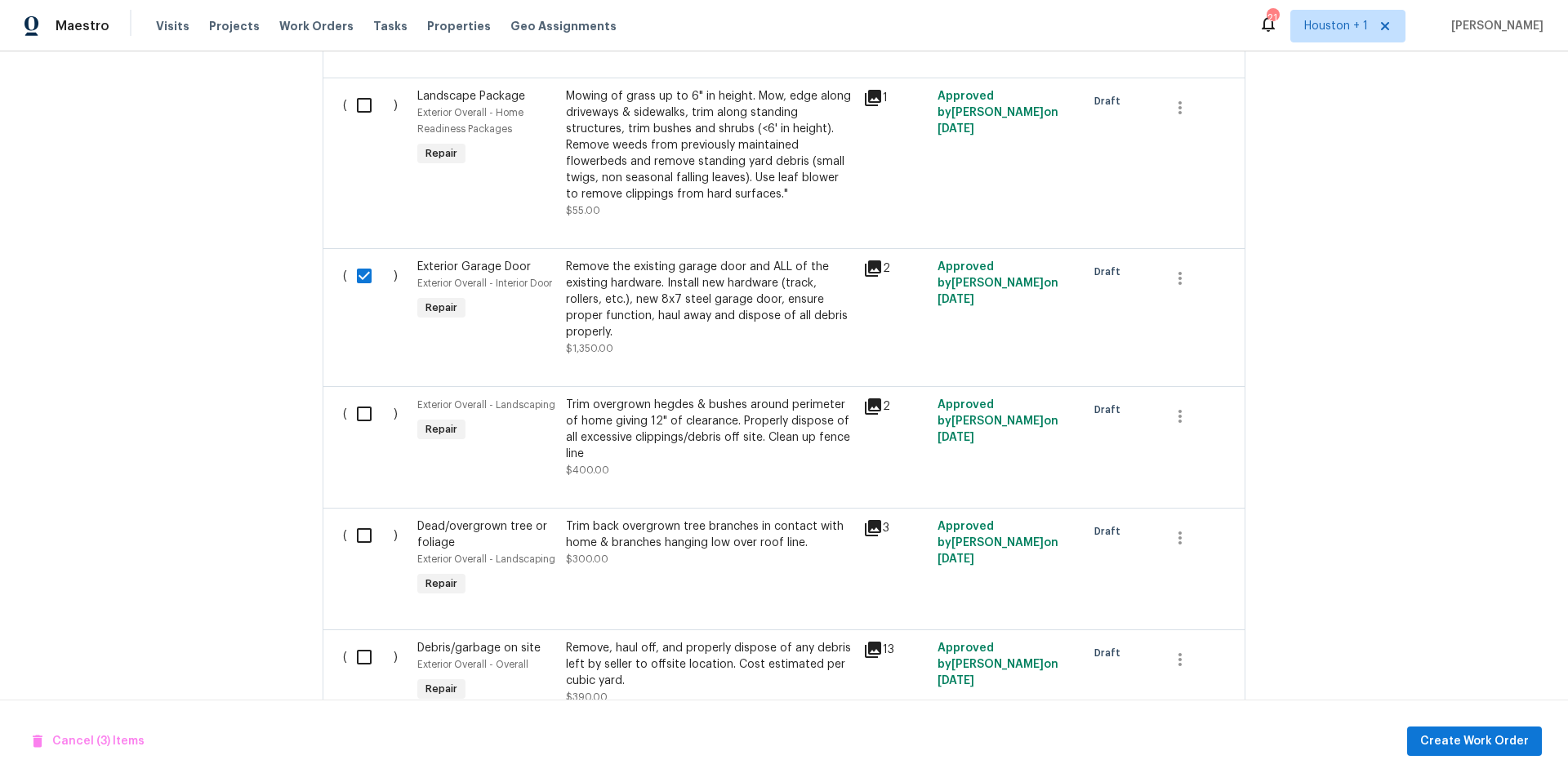
click at [363, 409] on input "checkbox" at bounding box center [370, 414] width 47 height 34
click at [360, 397] on input "checkbox" at bounding box center [370, 414] width 47 height 34
checkbox input "false"
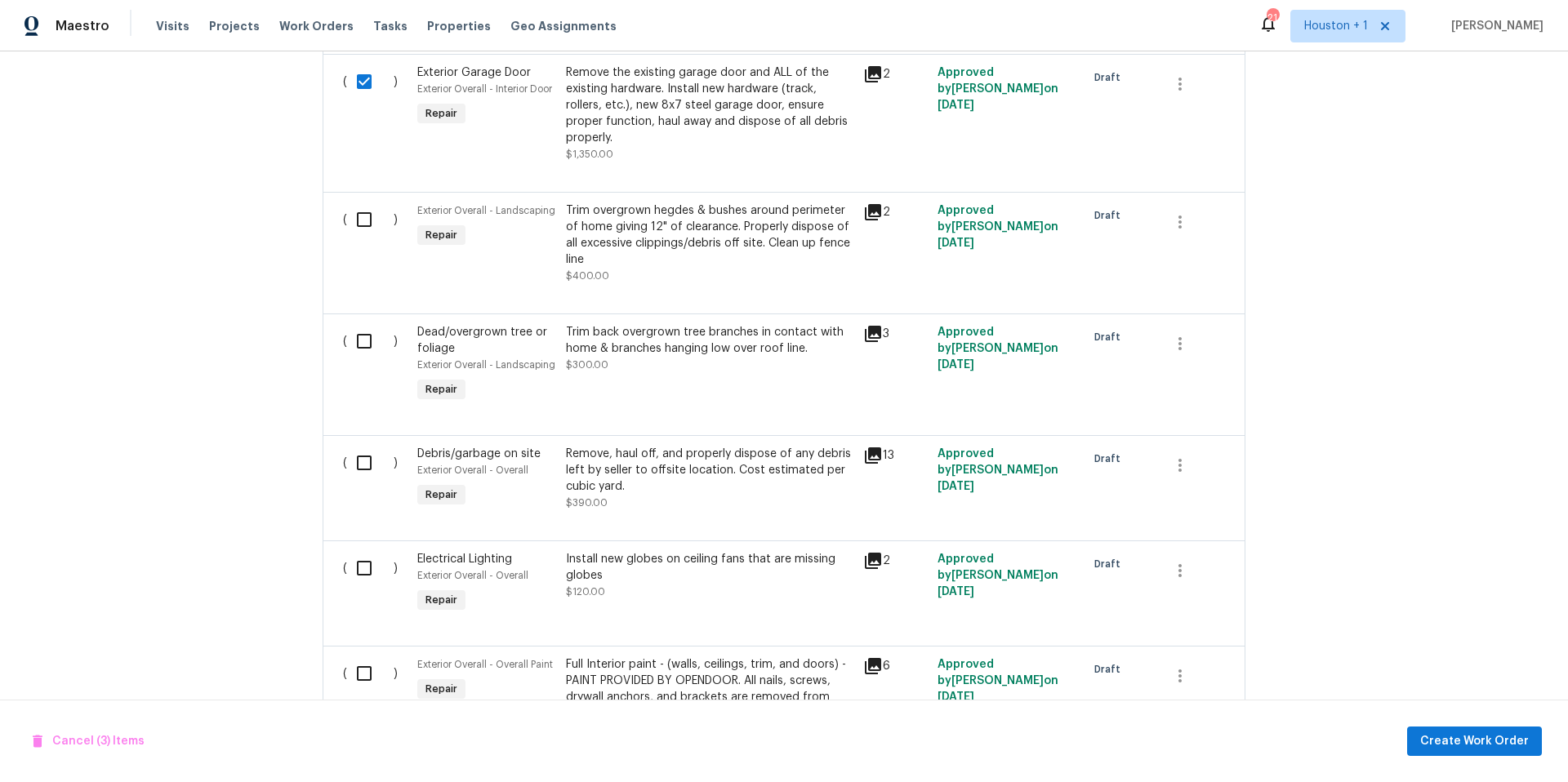
scroll to position [1747, 0]
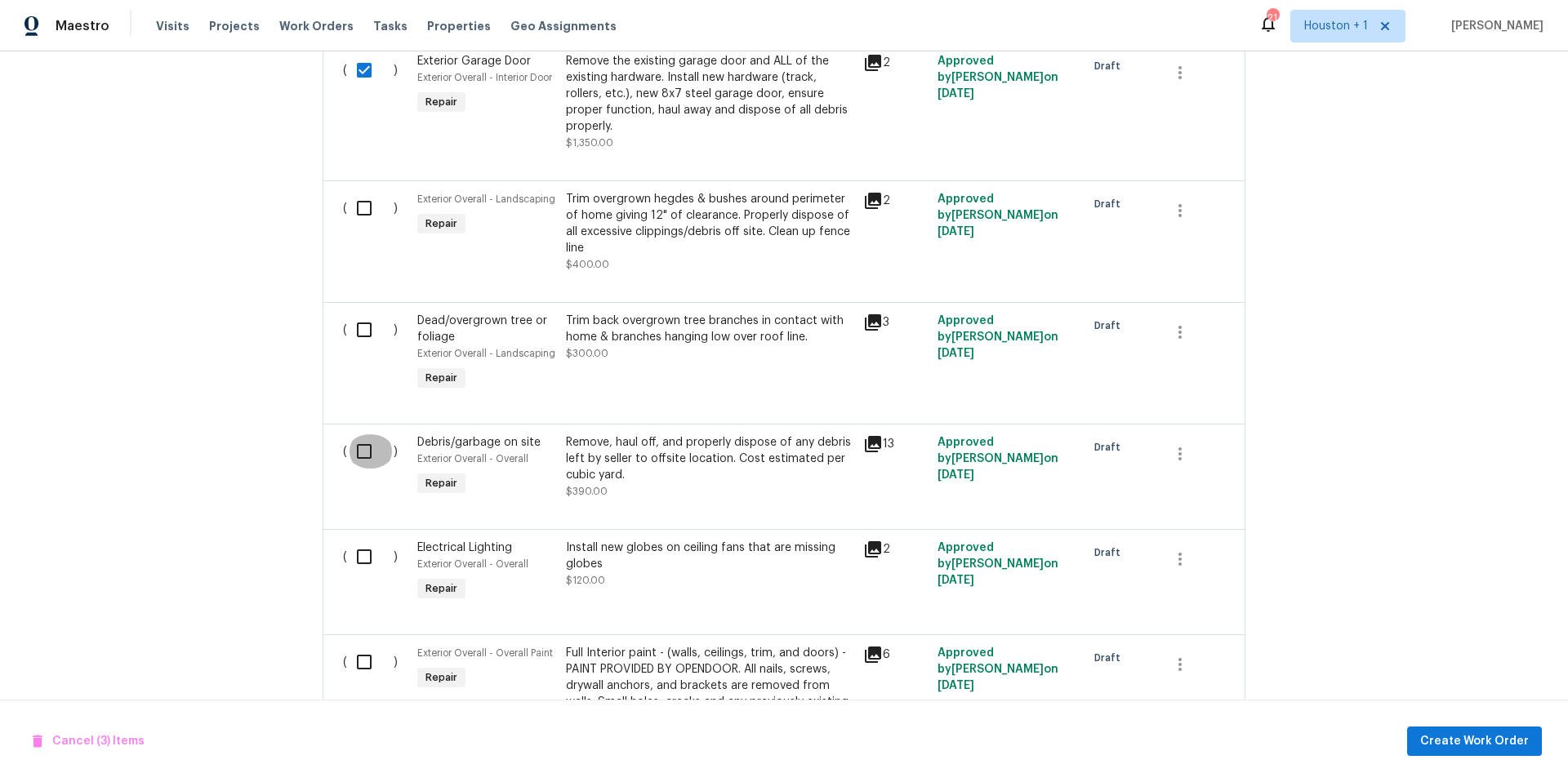
click at [364, 439] on input "checkbox" at bounding box center [370, 451] width 47 height 34
checkbox input "true"
click at [366, 549] on input "checkbox" at bounding box center [370, 557] width 47 height 34
checkbox input "true"
click at [368, 657] on input "checkbox" at bounding box center [370, 662] width 47 height 34
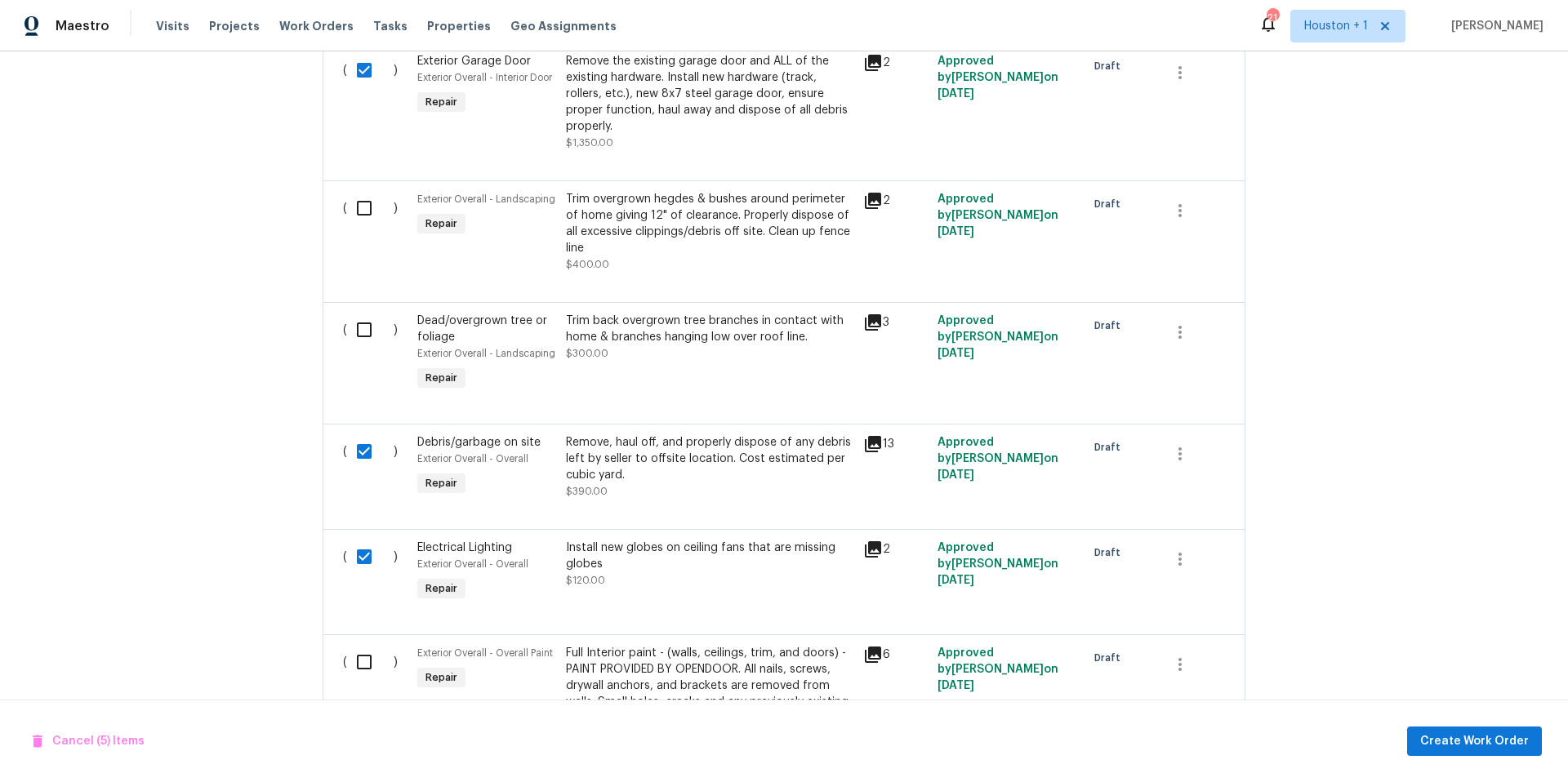
checkbox input "true"
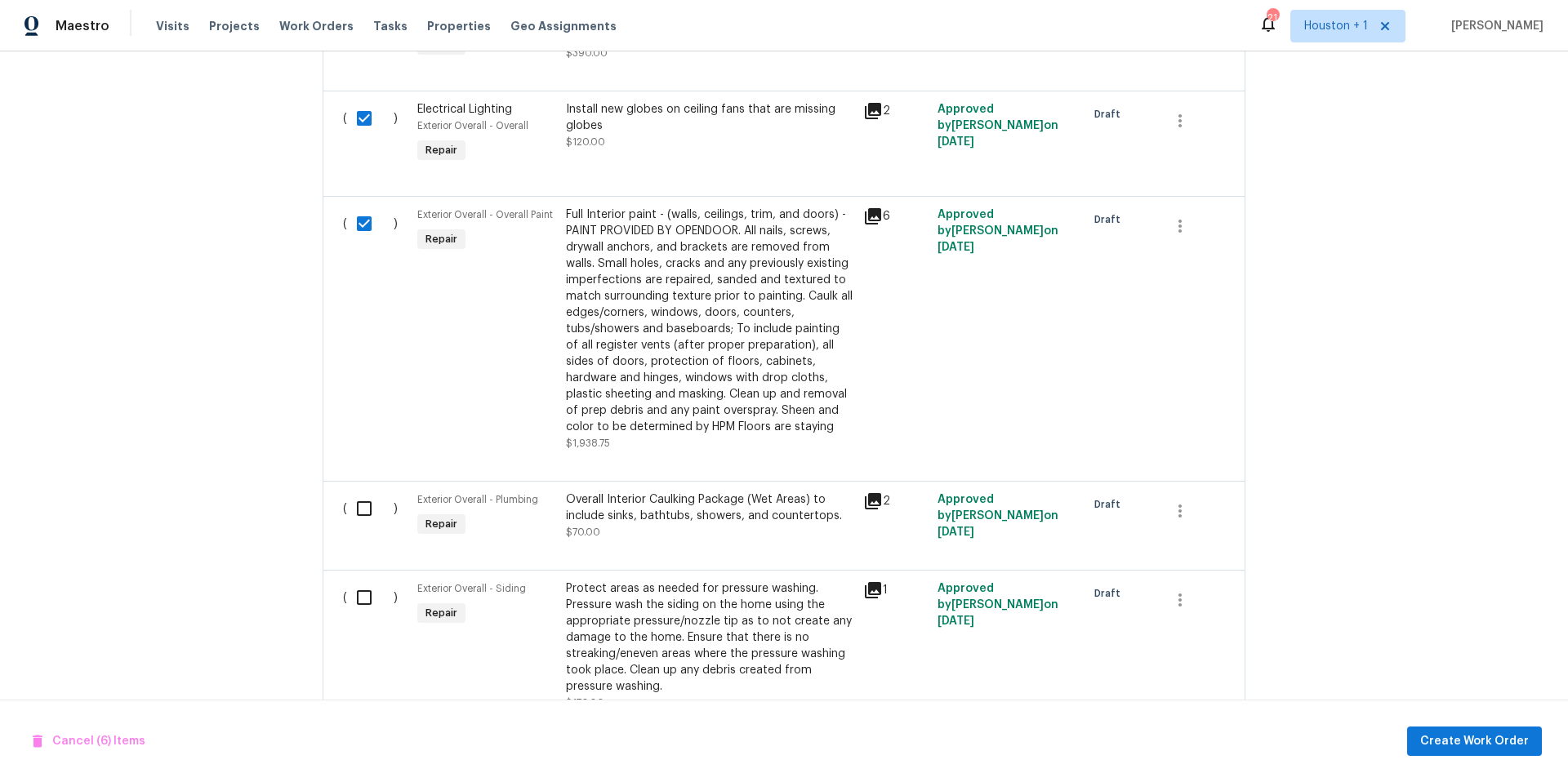
scroll to position [2245, 0]
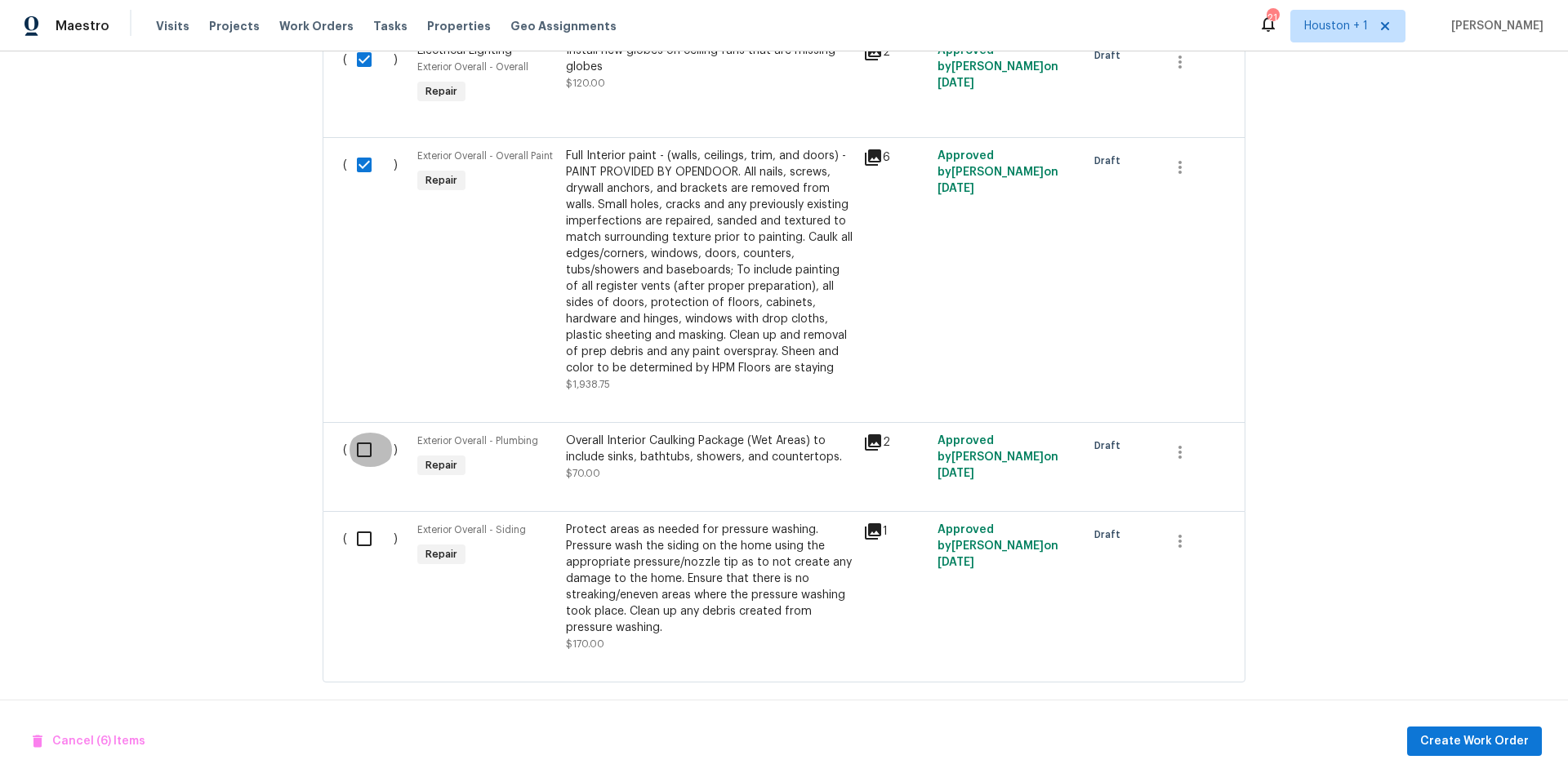
click at [363, 434] on input "checkbox" at bounding box center [370, 450] width 47 height 34
checkbox input "true"
click at [365, 533] on input "checkbox" at bounding box center [370, 539] width 47 height 34
checkbox input "true"
click at [1436, 738] on span "Create Work Order" at bounding box center [1475, 741] width 108 height 20
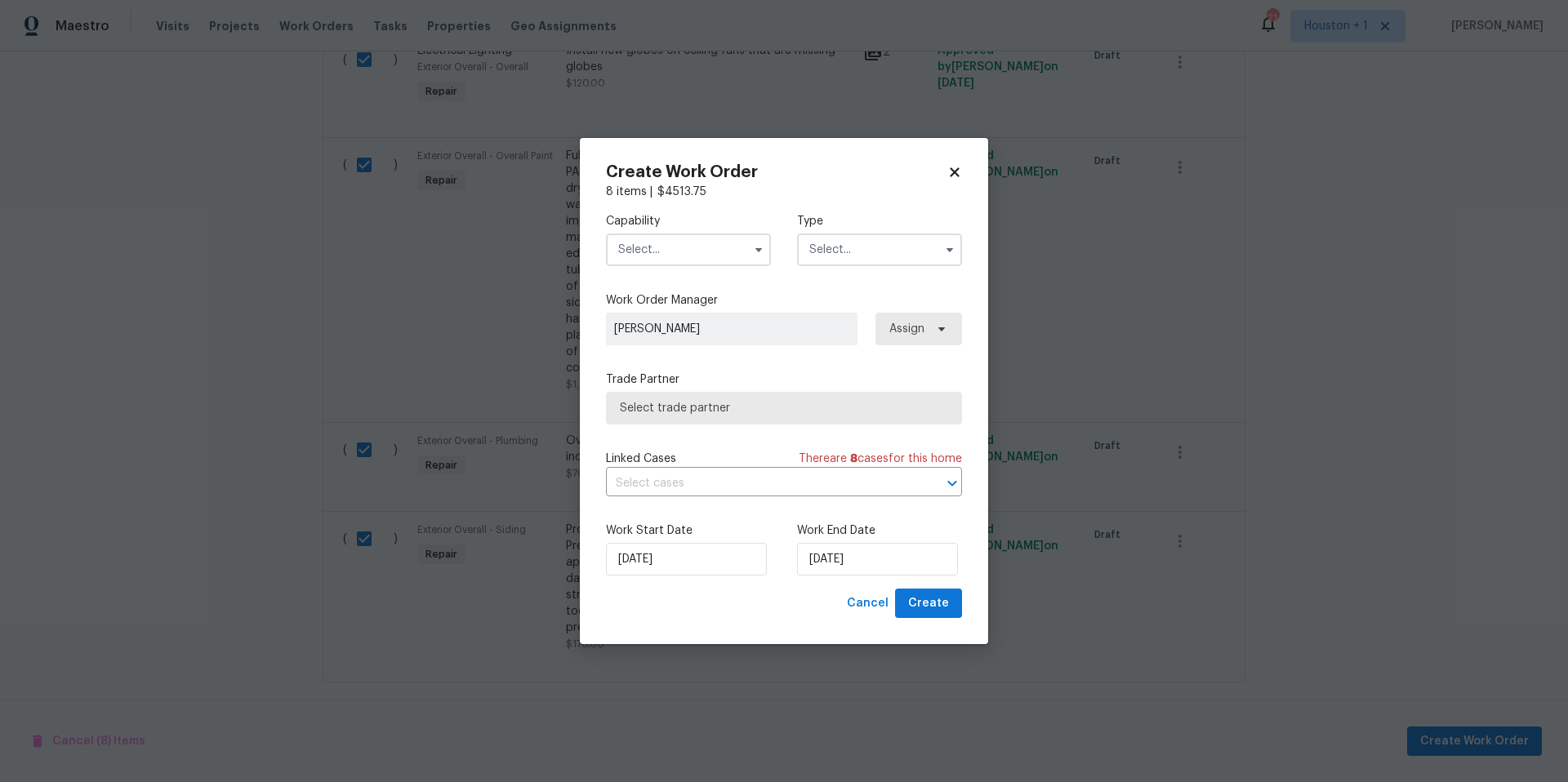
click at [733, 251] on input "text" at bounding box center [689, 250] width 165 height 32
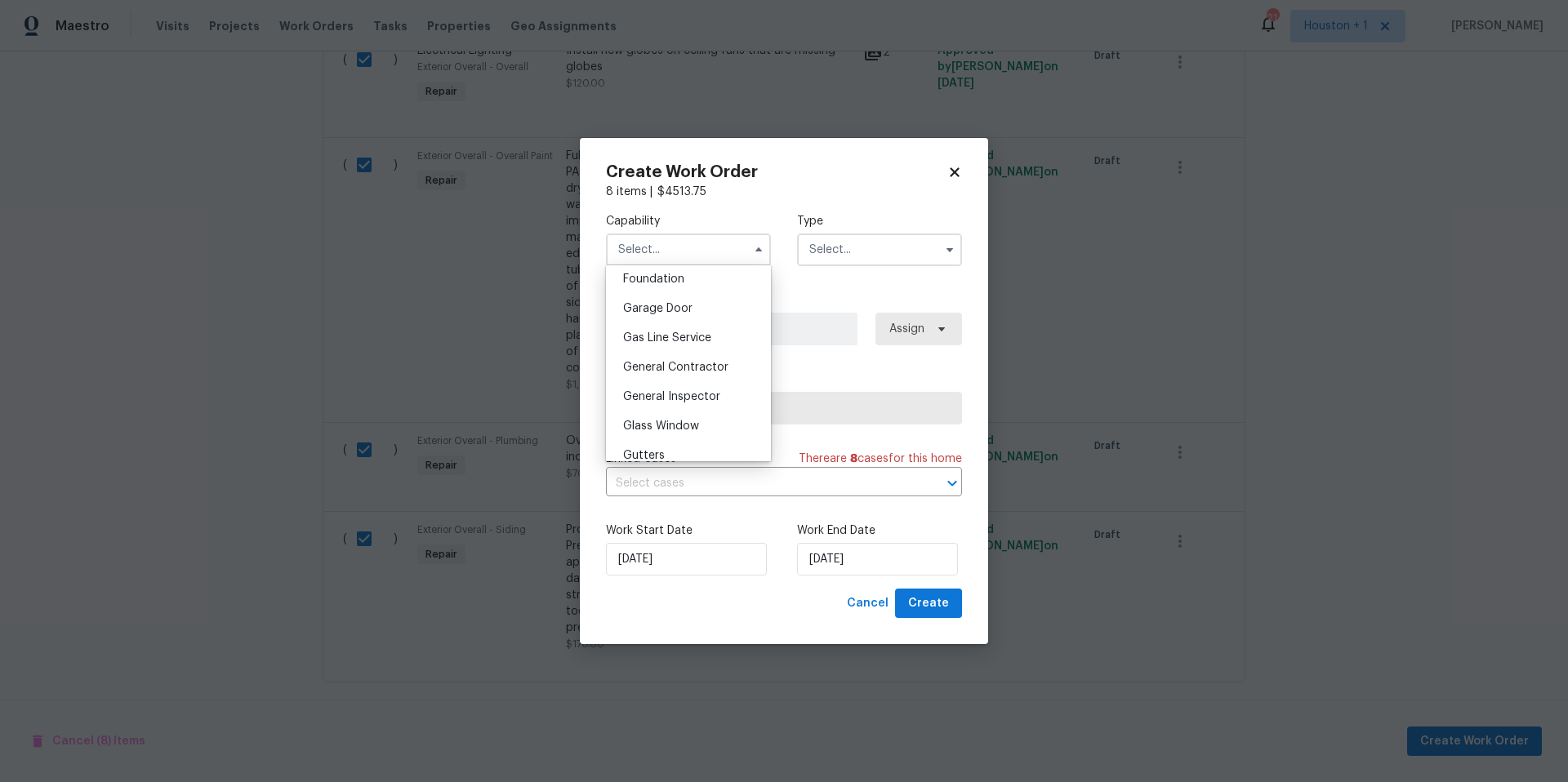
scroll to position [700, 0]
click at [662, 356] on div "General Contractor" at bounding box center [688, 365] width 157 height 29
type input "General Contractor"
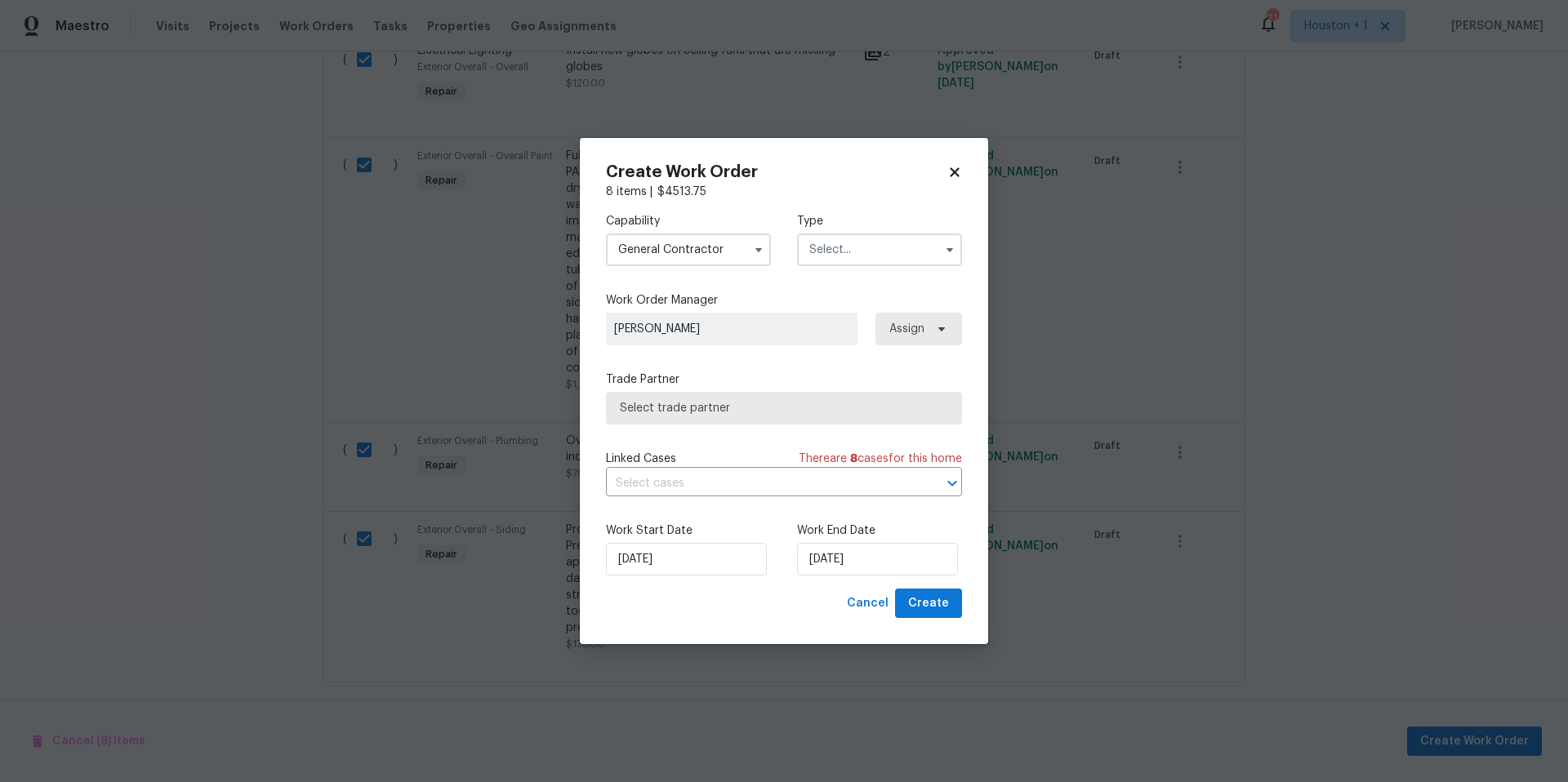
click at [851, 253] on input "text" at bounding box center [880, 250] width 165 height 32
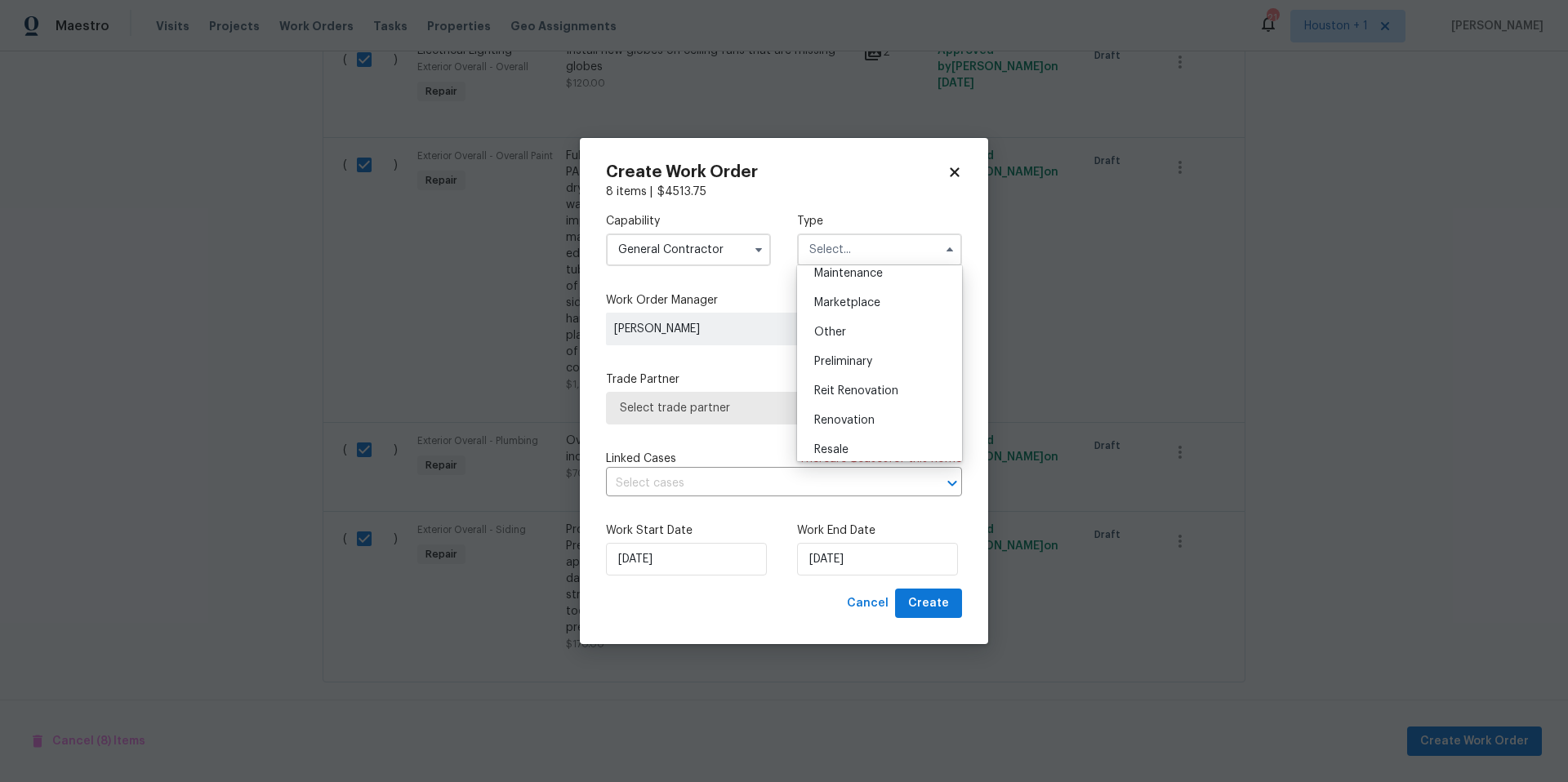
scroll to position [282, 0]
click at [831, 410] on span "Renovation" at bounding box center [845, 413] width 61 height 11
type input "Renovation"
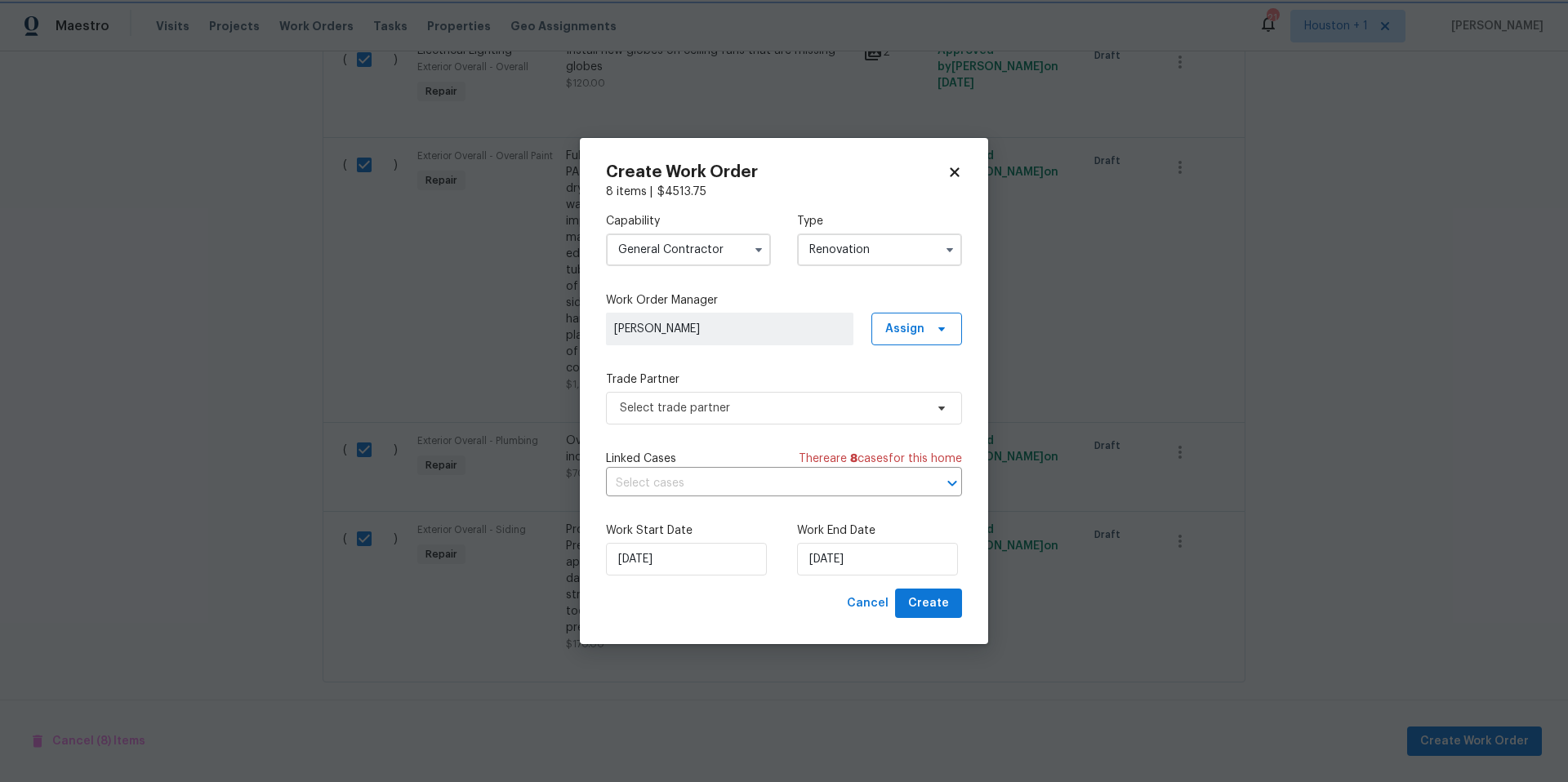
scroll to position [0, 0]
click at [783, 410] on span "Select trade partner" at bounding box center [772, 408] width 305 height 16
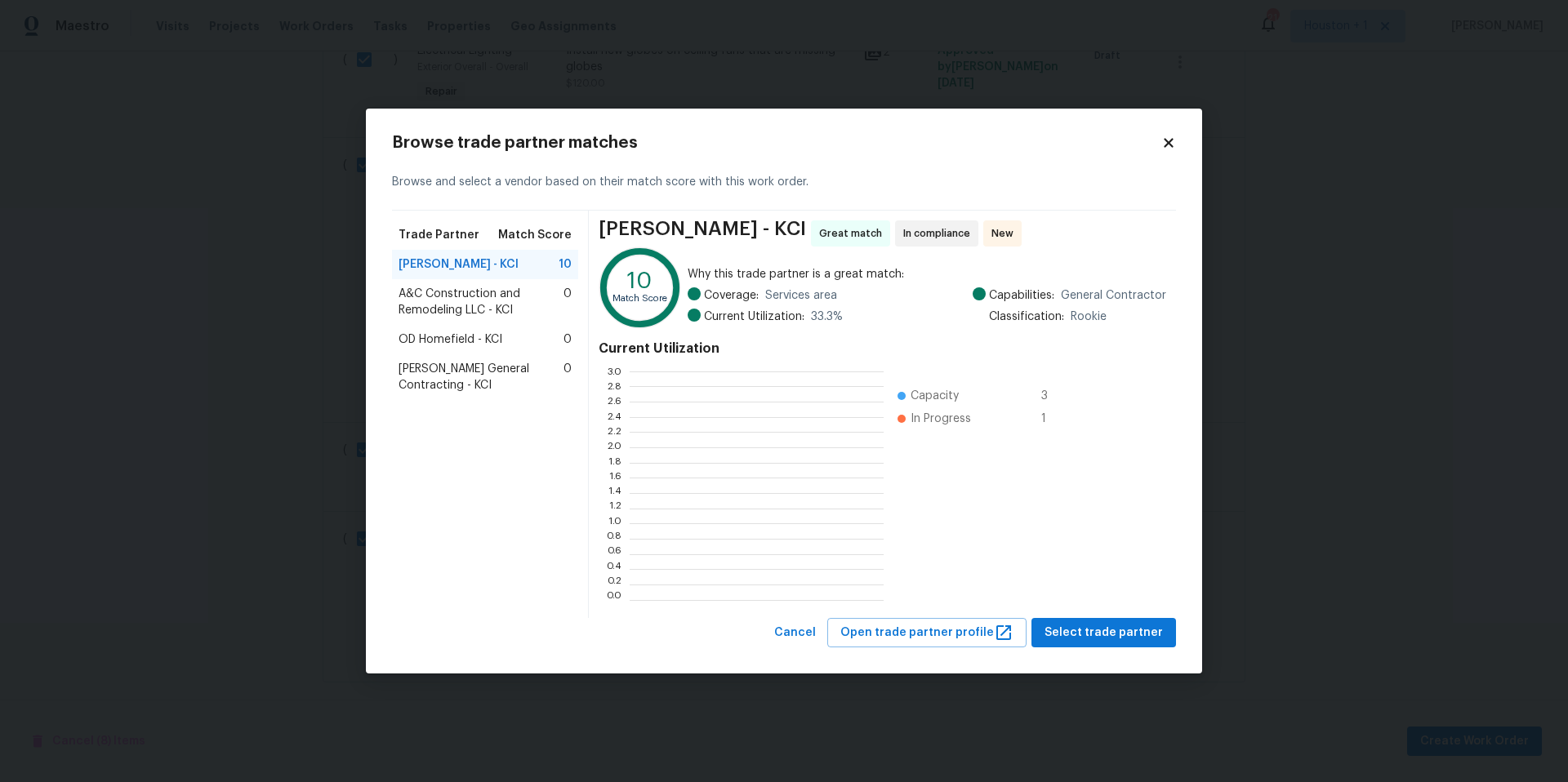
scroll to position [229, 254]
click at [1101, 634] on span "Select trade partner" at bounding box center [1103, 633] width 119 height 20
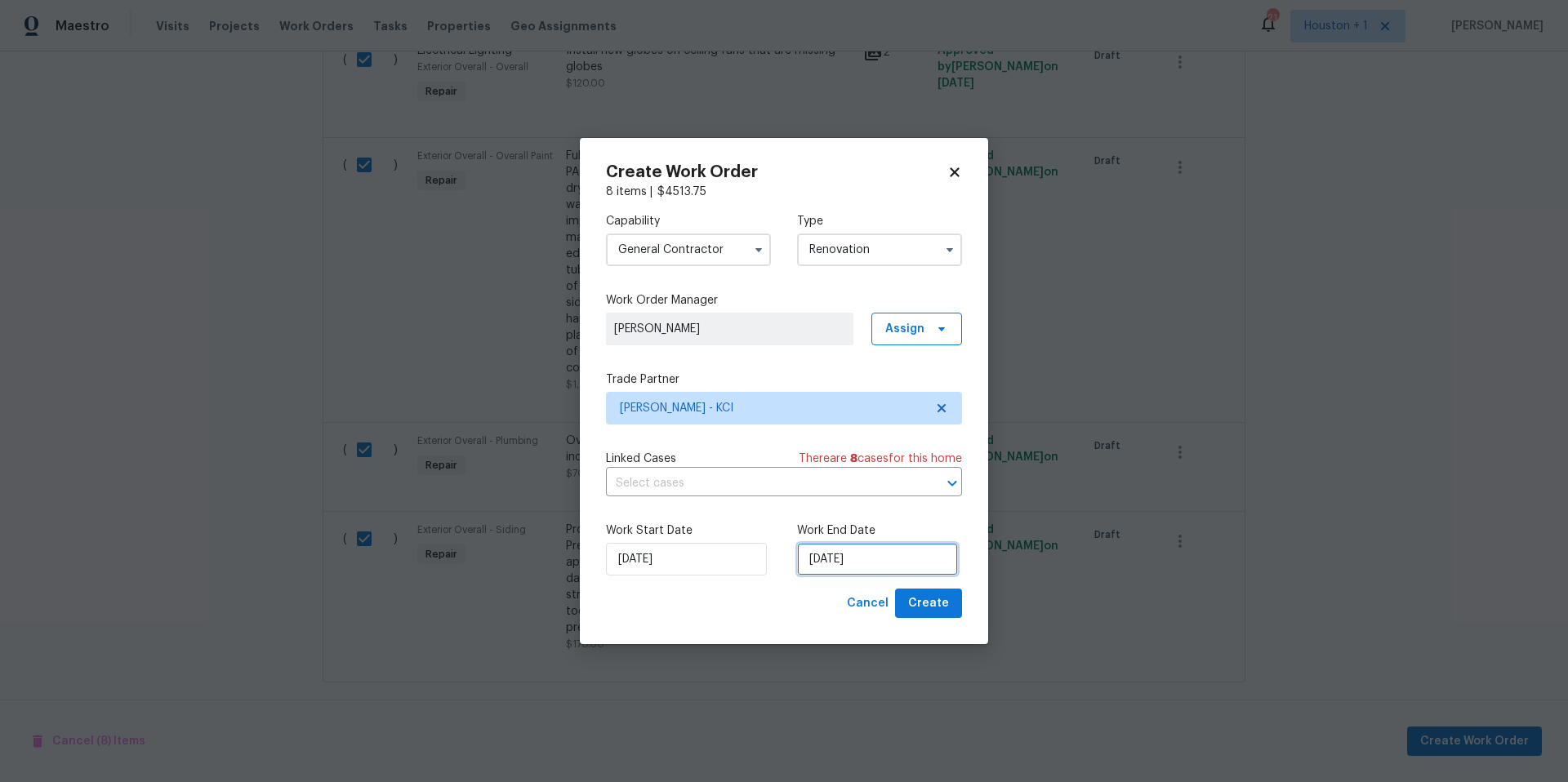
click at [893, 563] on input "[DATE]" at bounding box center [877, 560] width 161 height 32
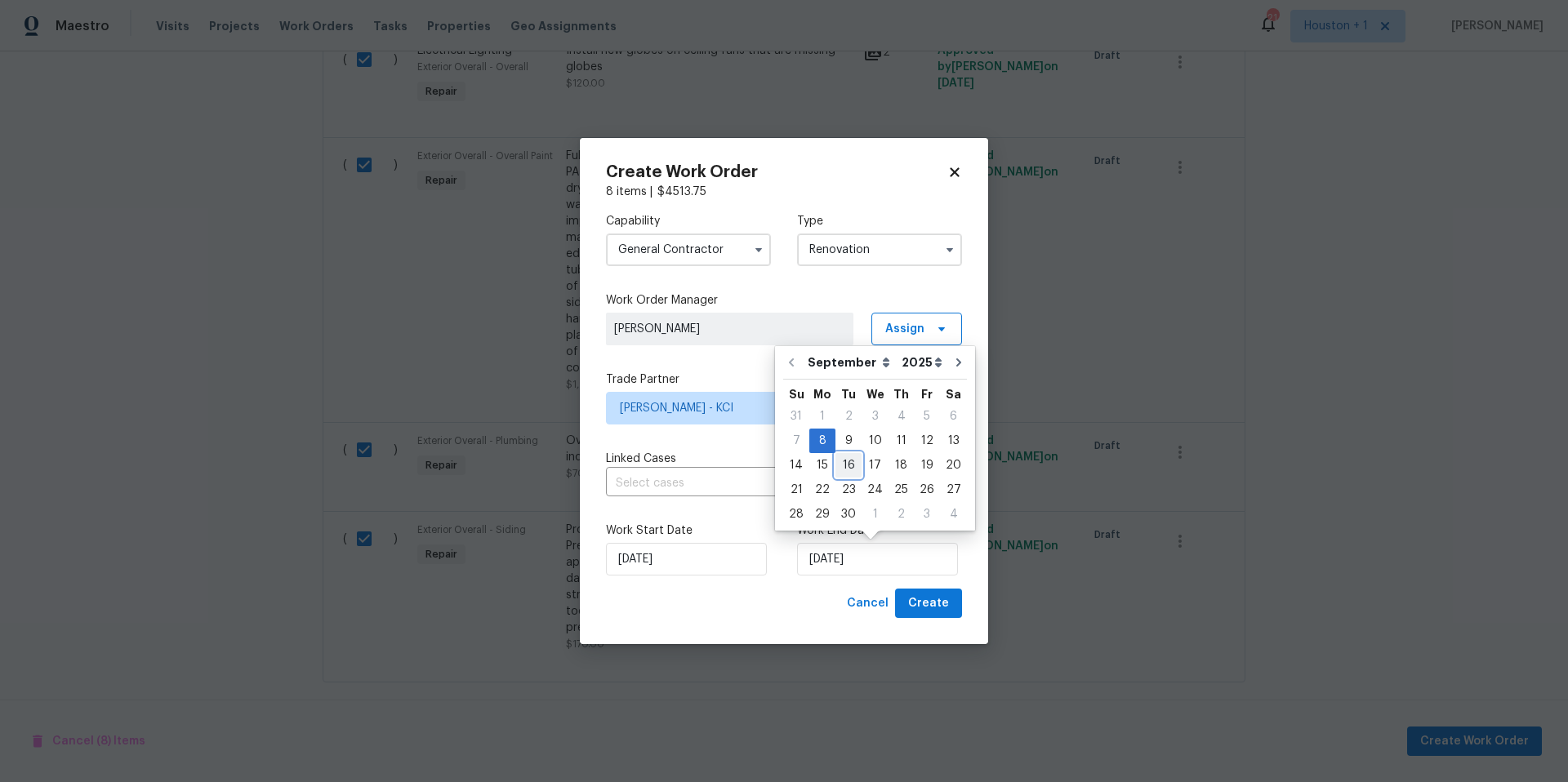
click at [845, 466] on div "16" at bounding box center [849, 466] width 27 height 23
type input "[DATE]"
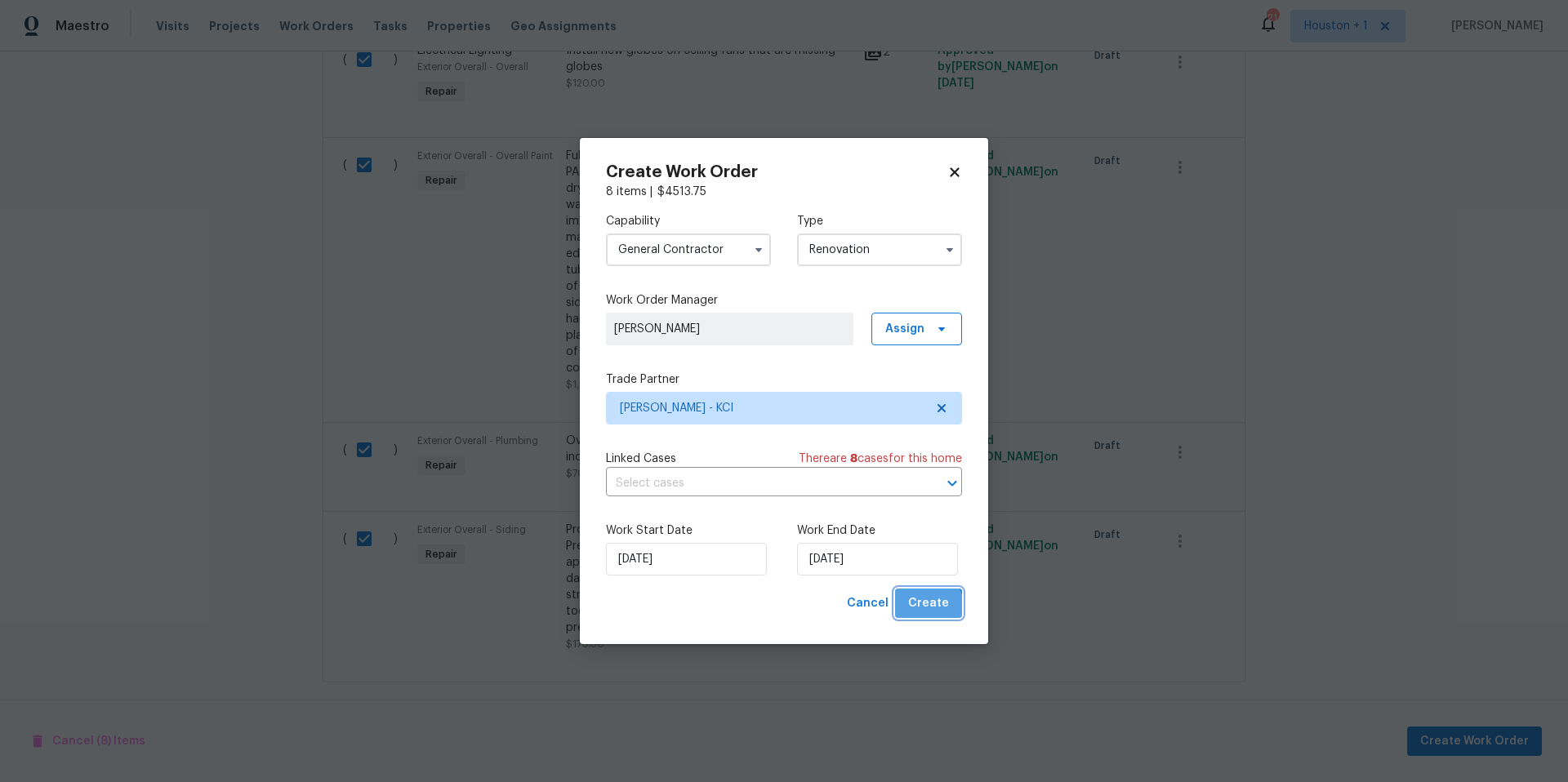
click at [928, 609] on span "Create" at bounding box center [928, 603] width 41 height 20
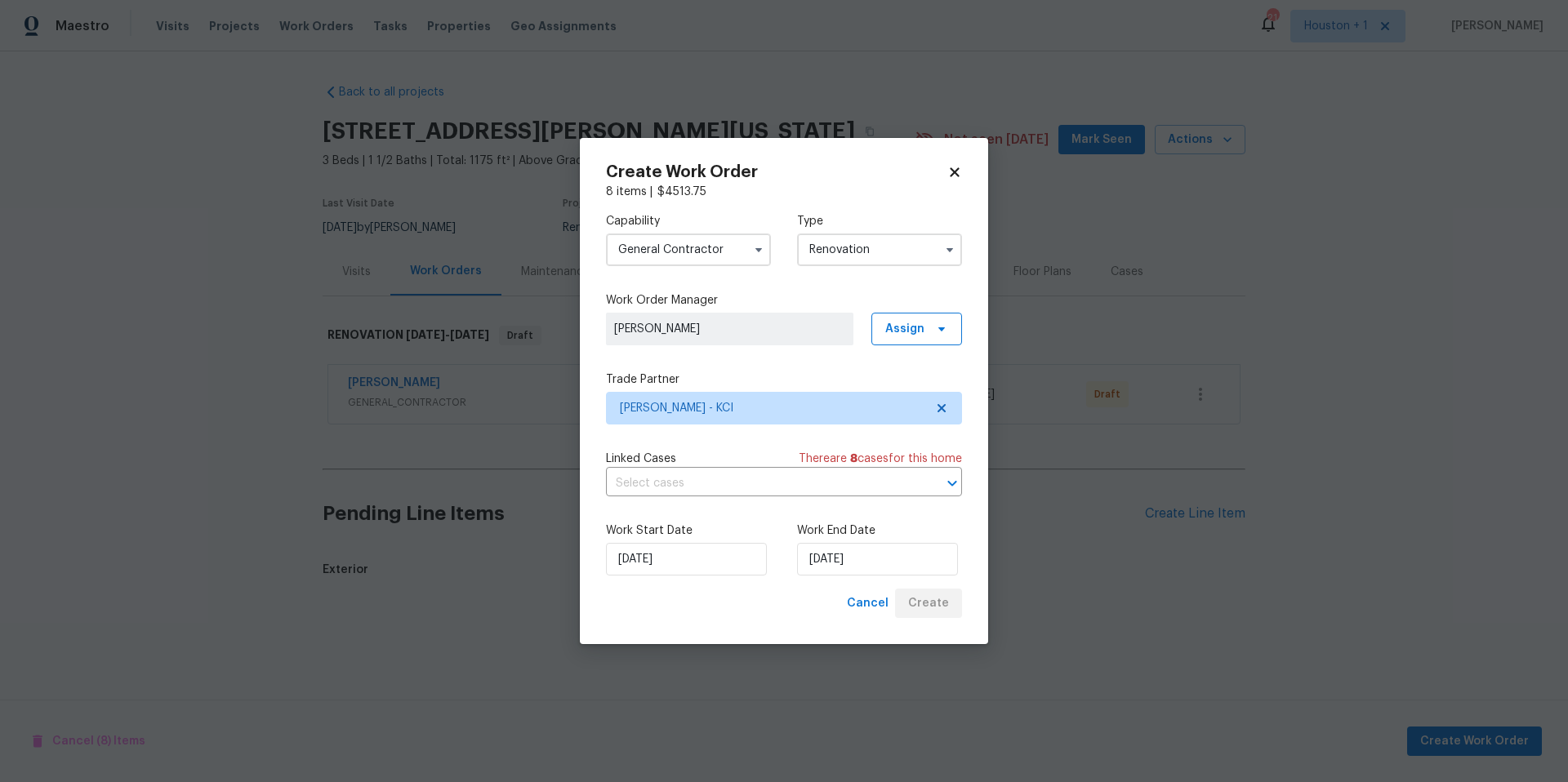
scroll to position [0, 0]
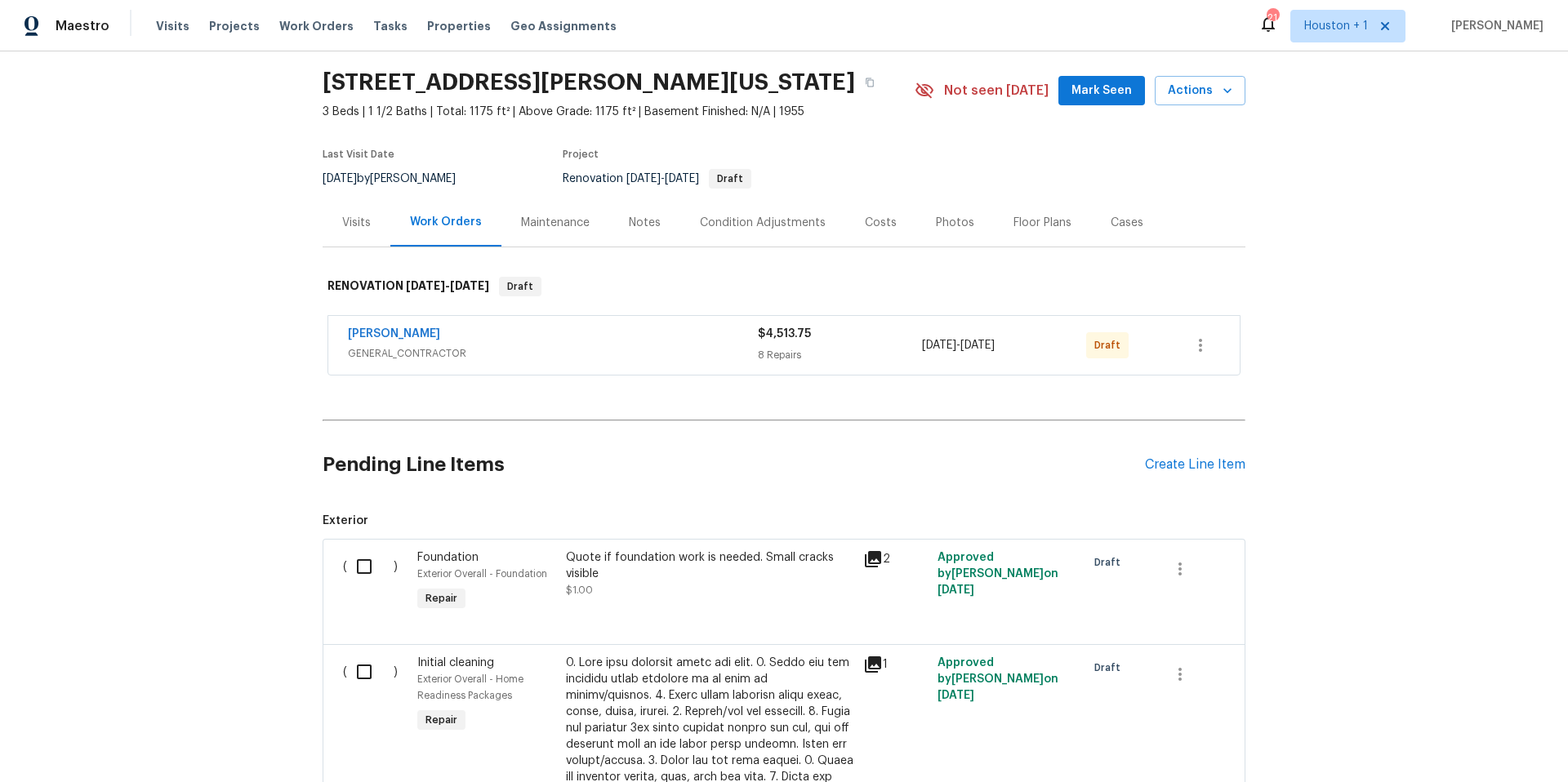
scroll to position [84, 0]
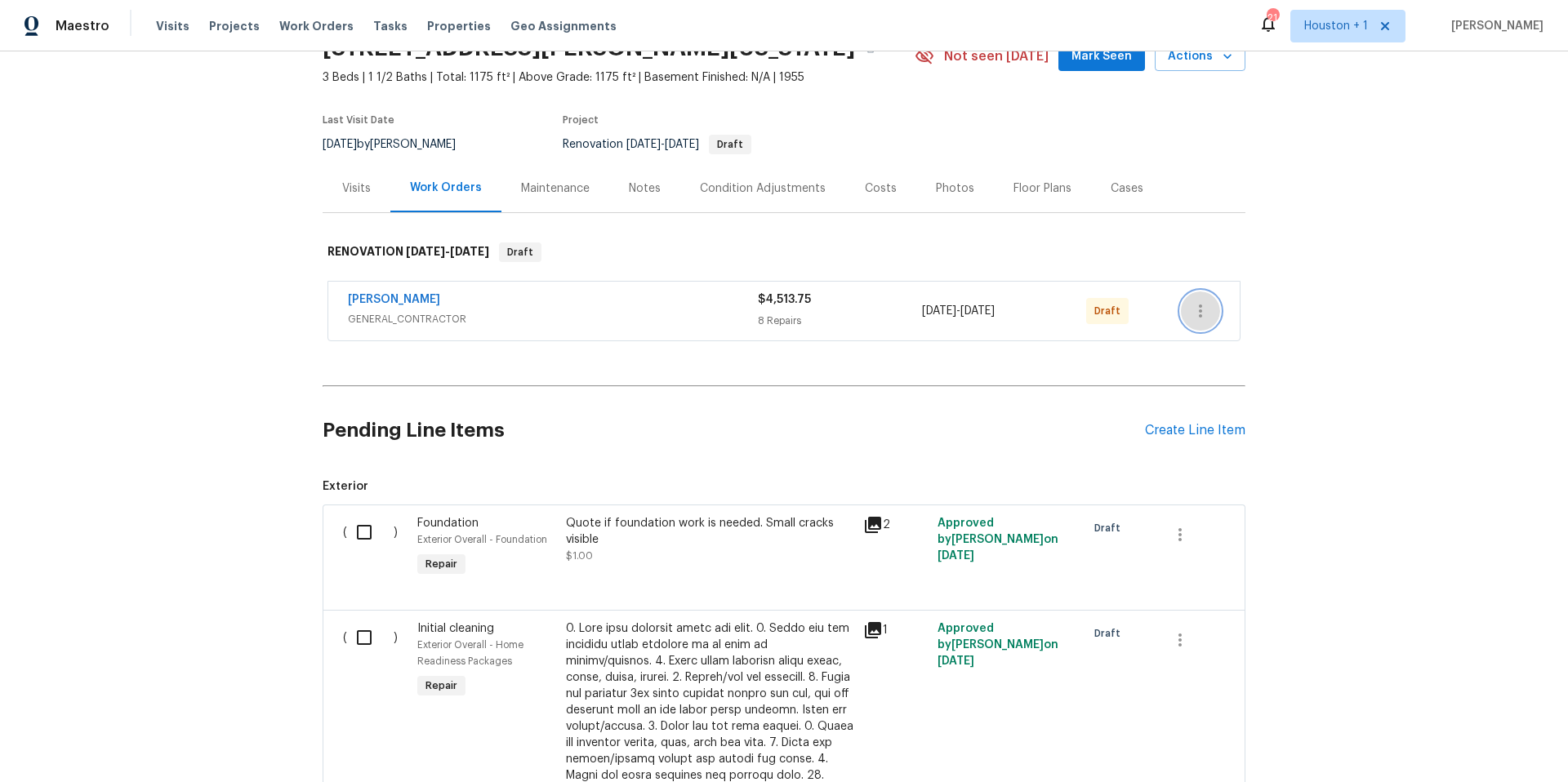
click at [1200, 315] on icon "button" at bounding box center [1200, 312] width 3 height 13
click at [1201, 312] on li "Send to Vendor" at bounding box center [1272, 312] width 182 height 27
click at [692, 434] on div at bounding box center [784, 391] width 1568 height 782
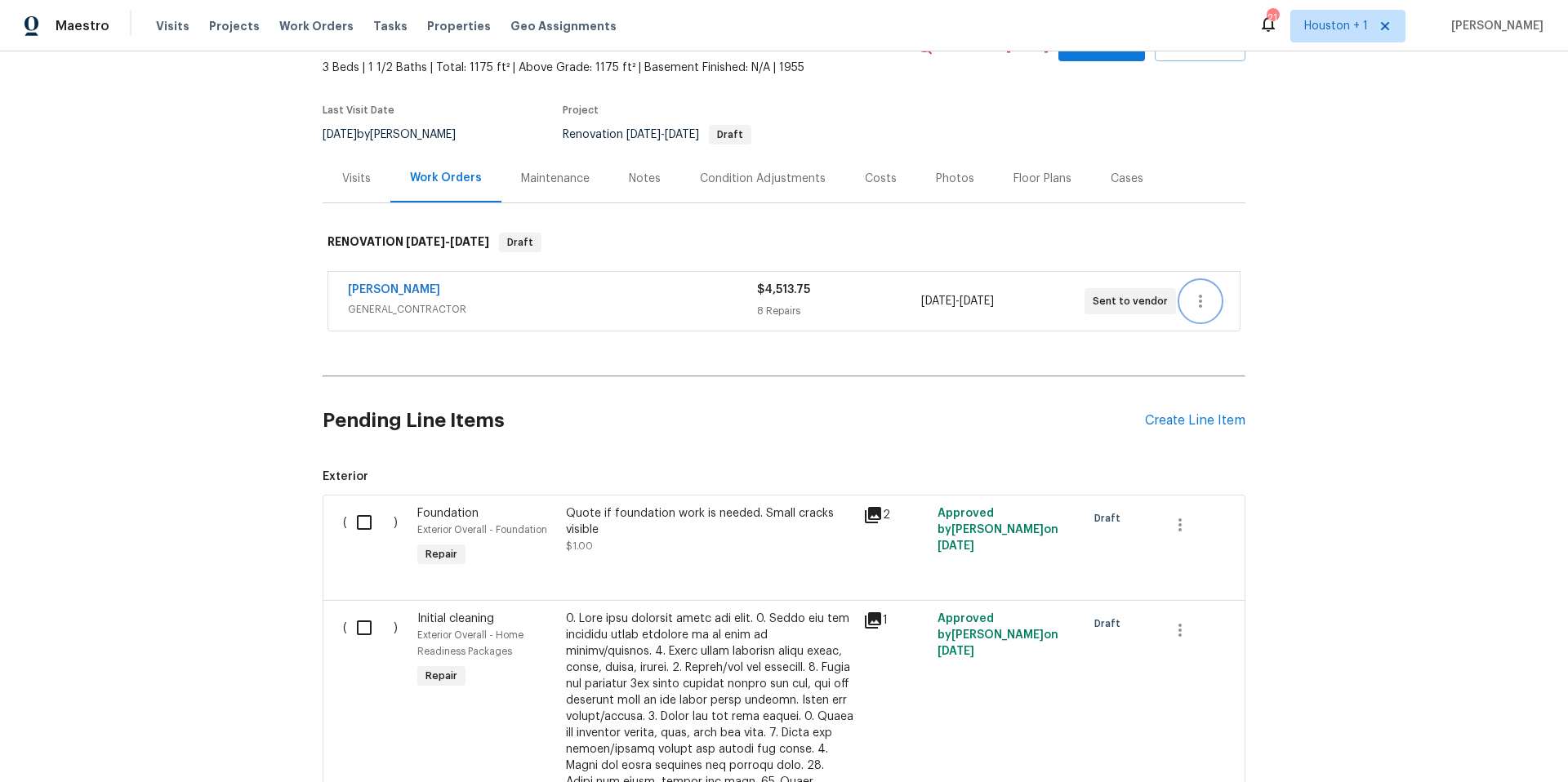
scroll to position [96, 0]
click at [729, 176] on div "Condition Adjustments" at bounding box center [763, 176] width 125 height 16
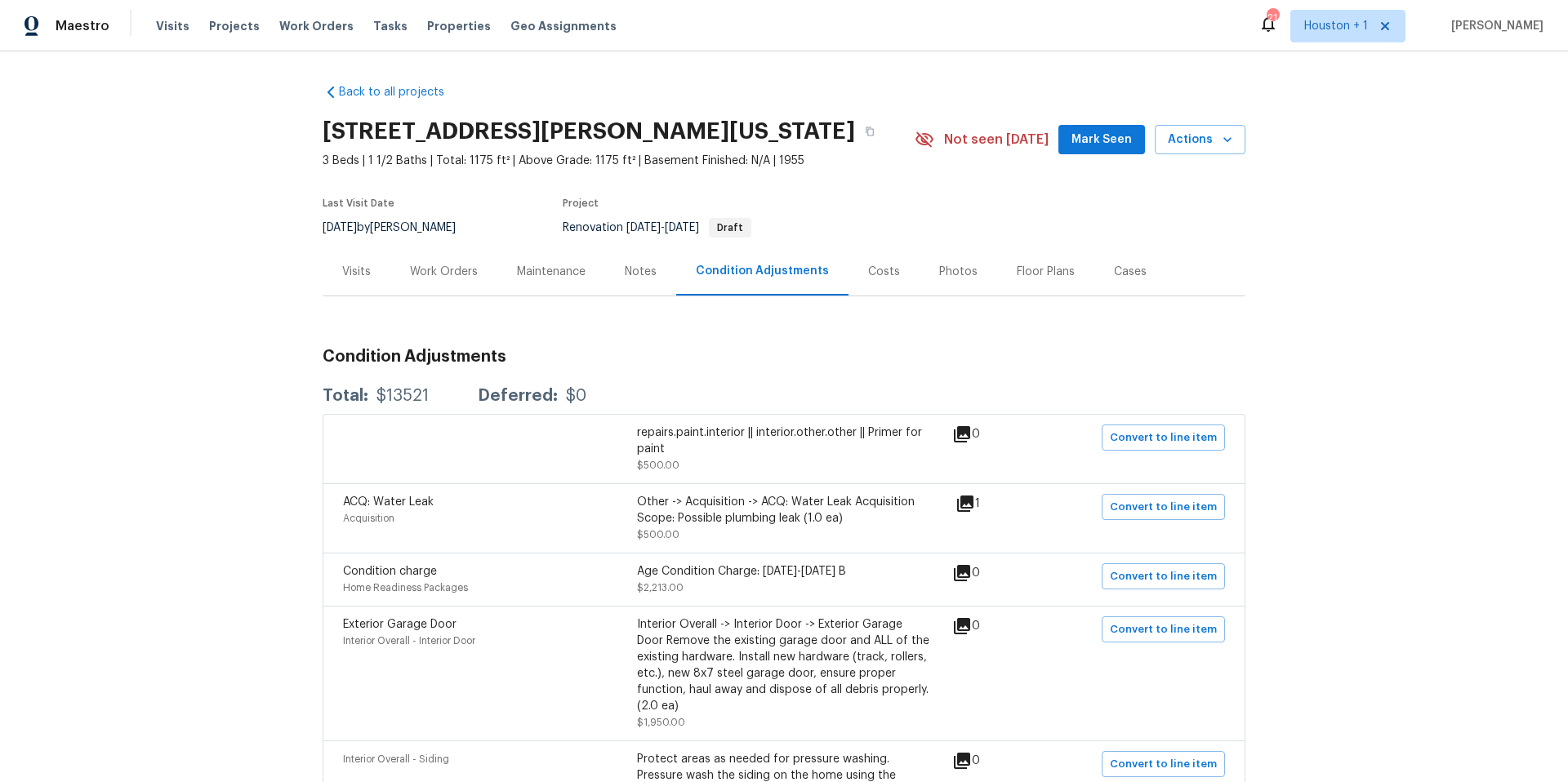
click at [444, 275] on div "Work Orders" at bounding box center [443, 272] width 67 height 16
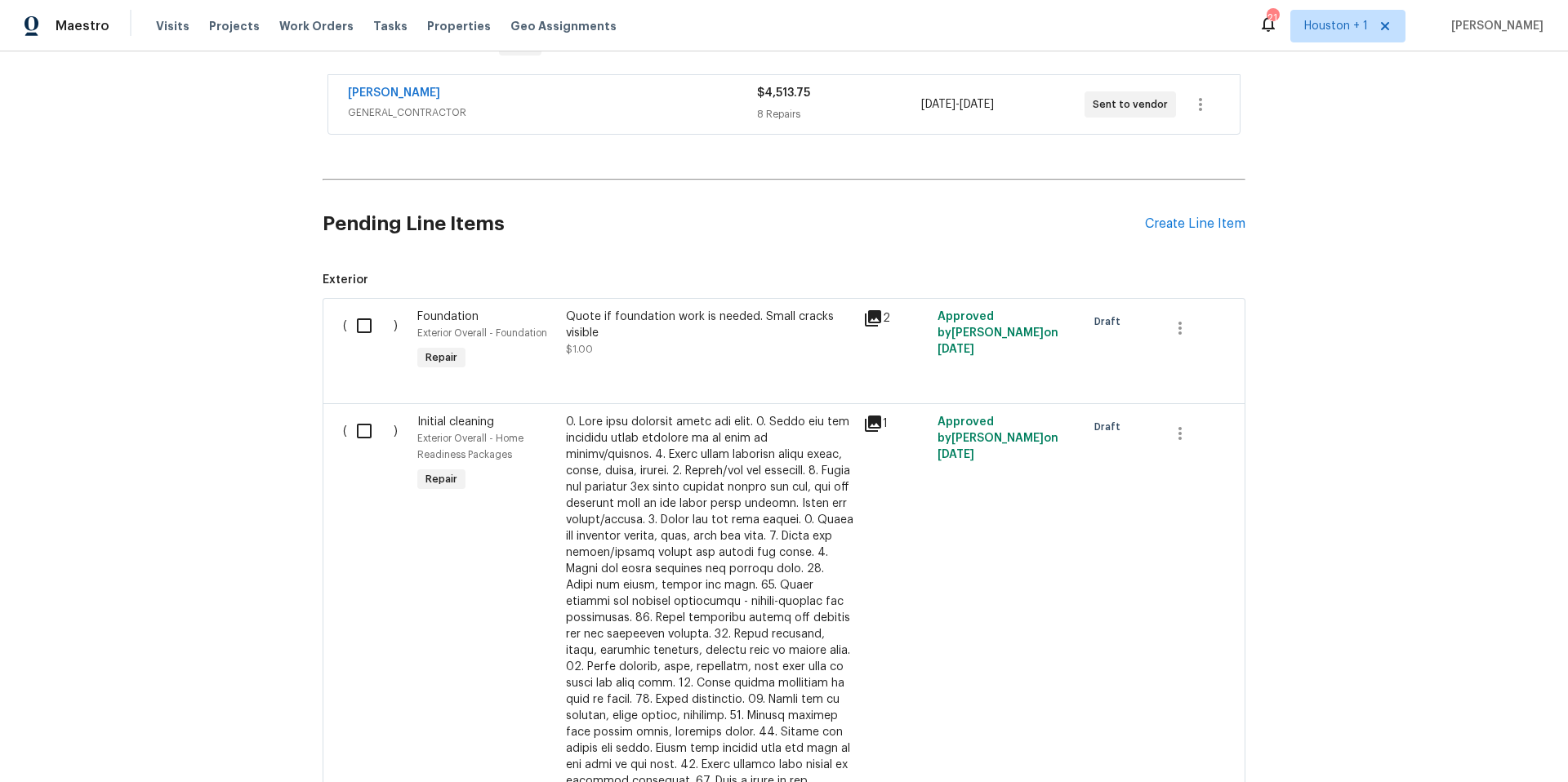
scroll to position [291, 0]
click at [366, 325] on input "checkbox" at bounding box center [370, 325] width 47 height 34
checkbox input "true"
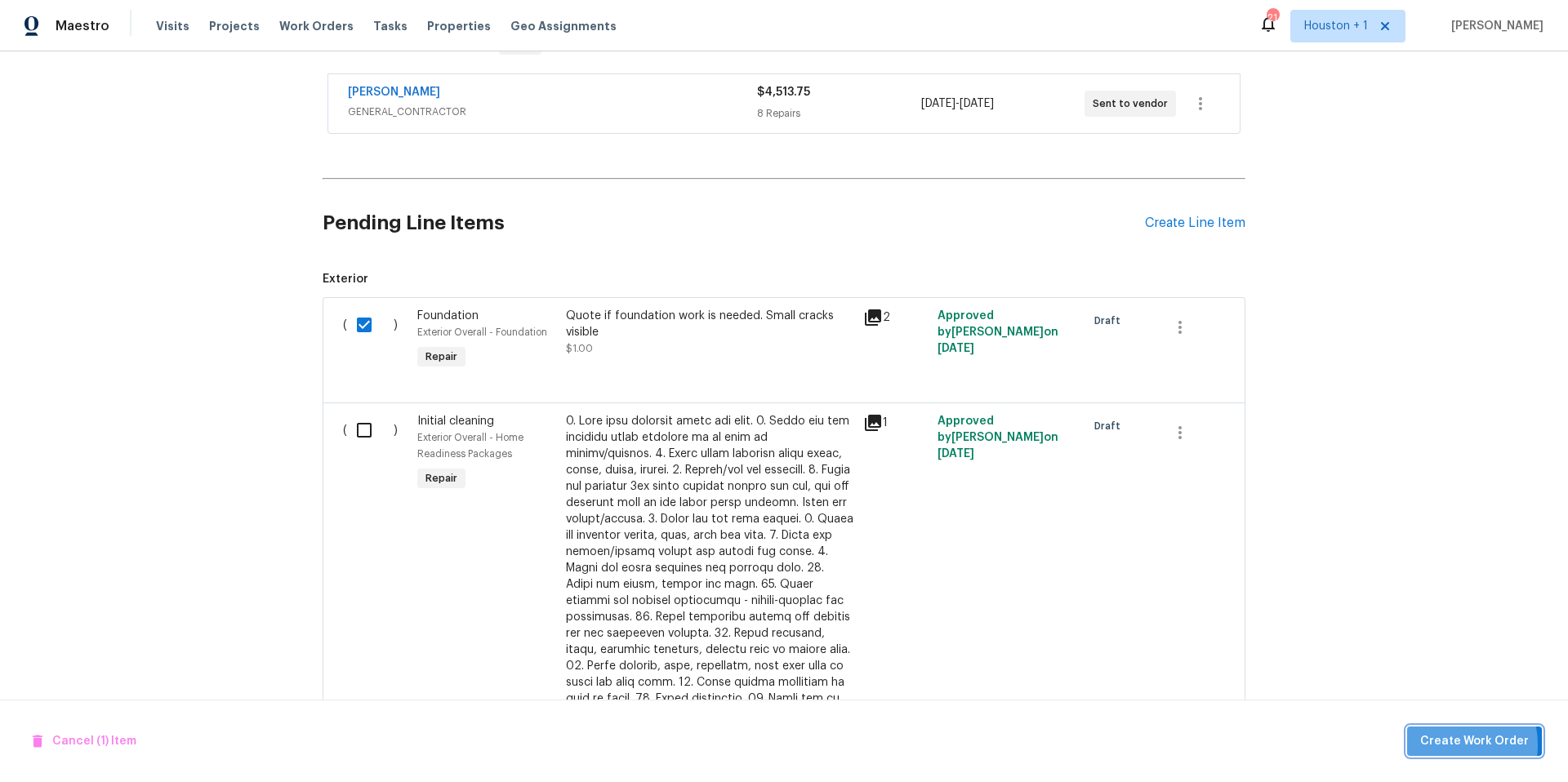
click at [1447, 745] on span "Create Work Order" at bounding box center [1475, 741] width 108 height 20
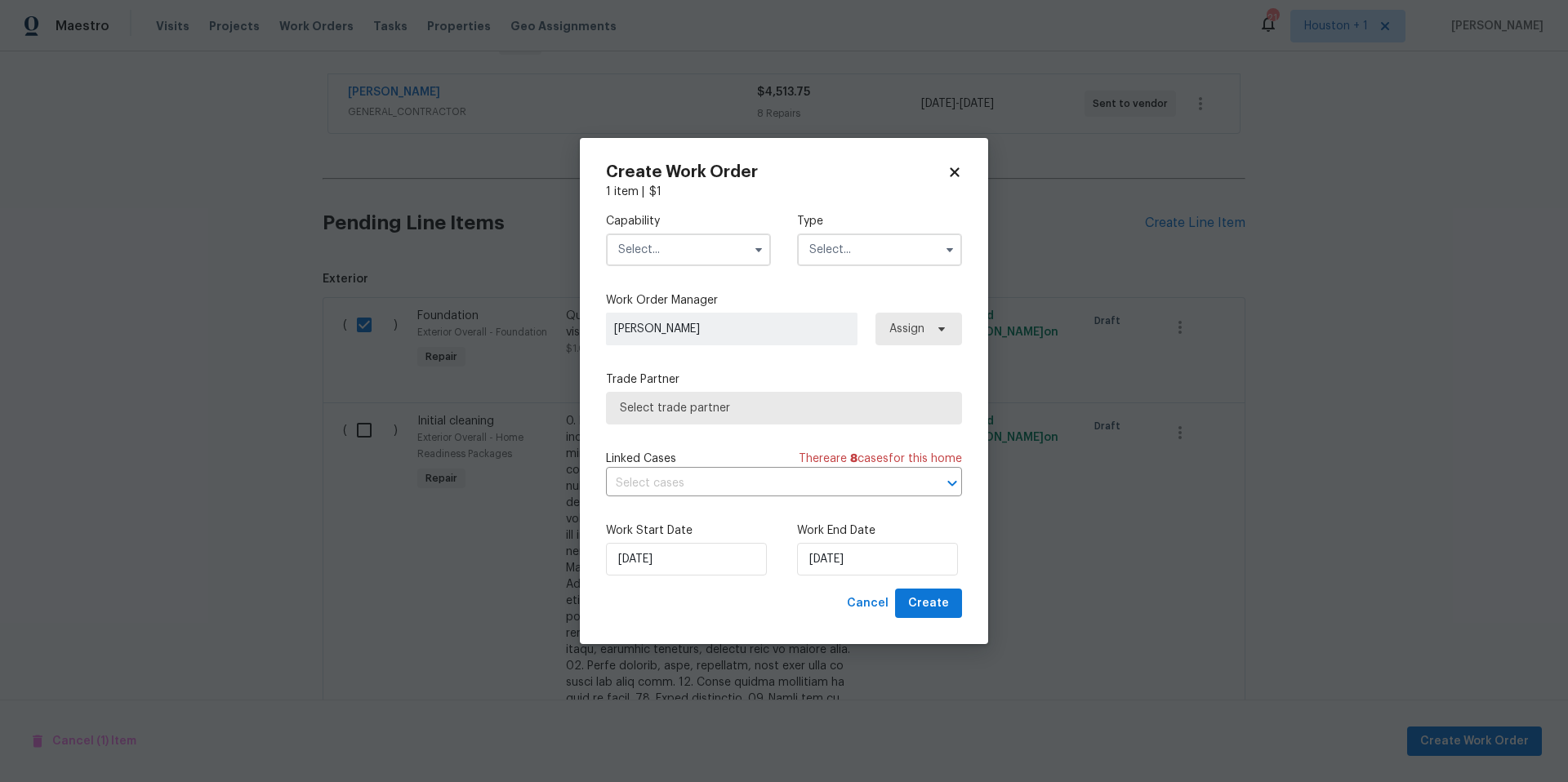
click at [700, 238] on input "text" at bounding box center [689, 250] width 165 height 32
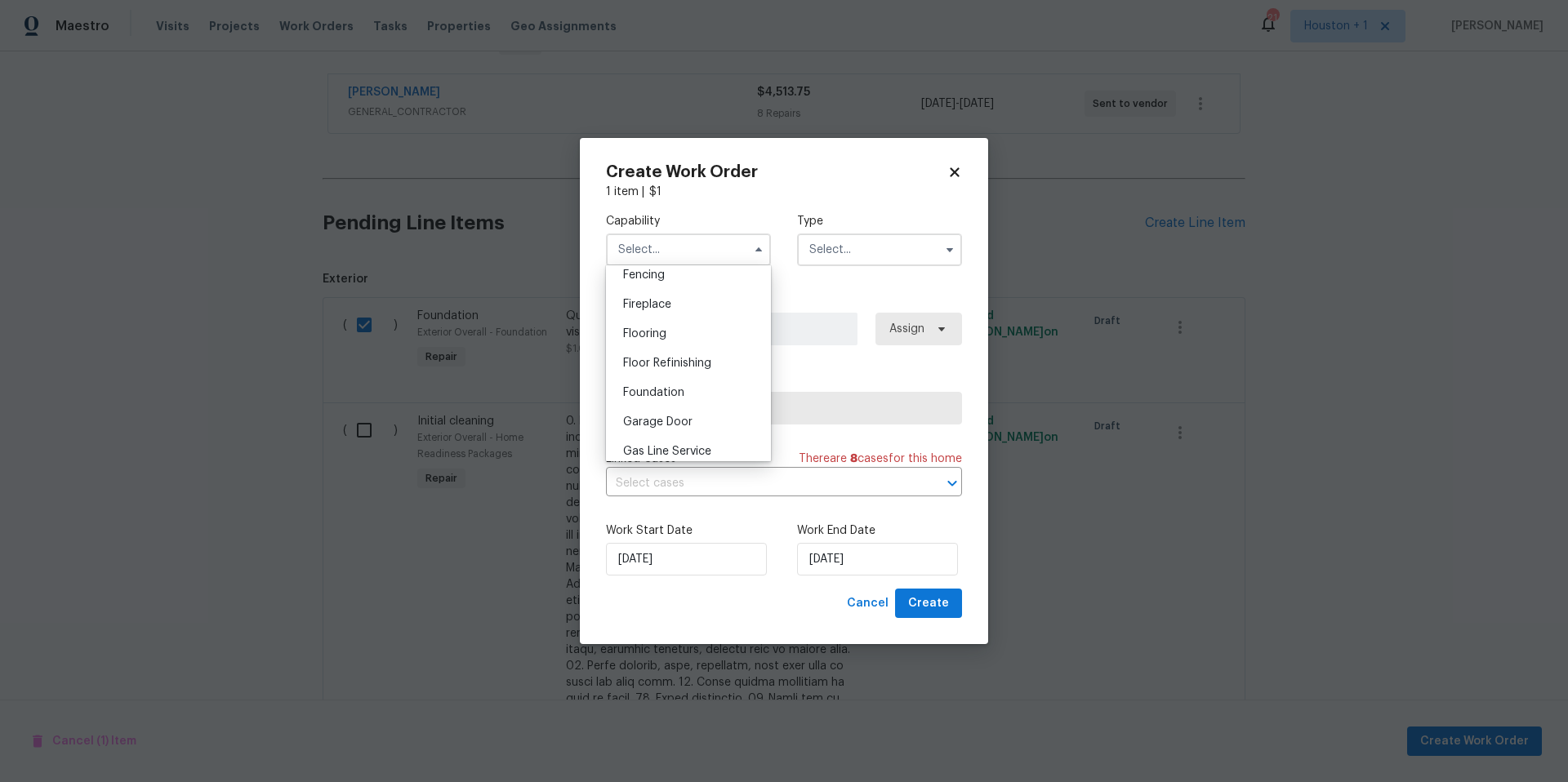
scroll to position [603, 0]
click at [642, 369] on span "Foundation" at bounding box center [654, 373] width 61 height 11
type input "Foundation"
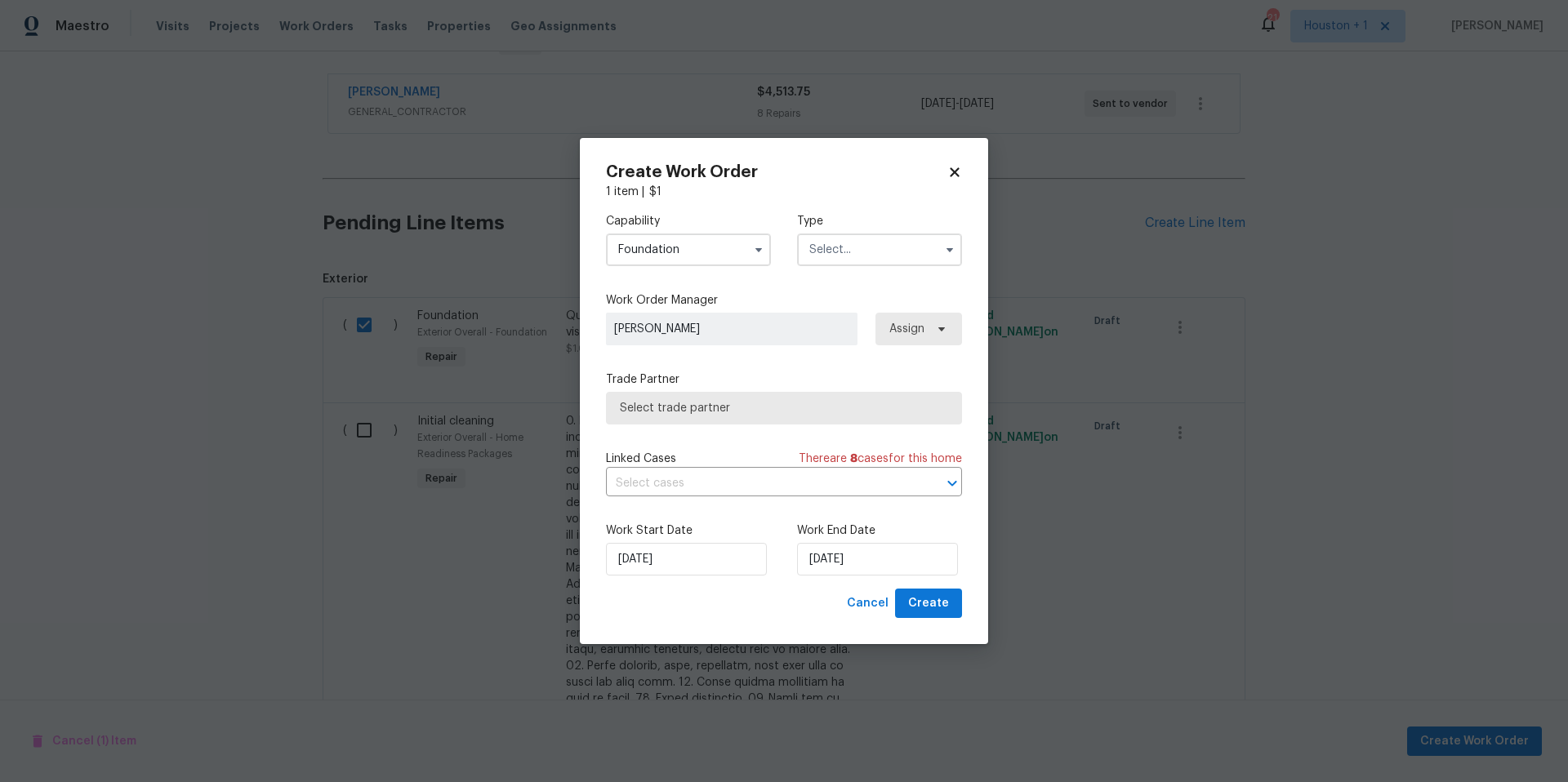
click at [849, 249] on input "text" at bounding box center [880, 250] width 165 height 32
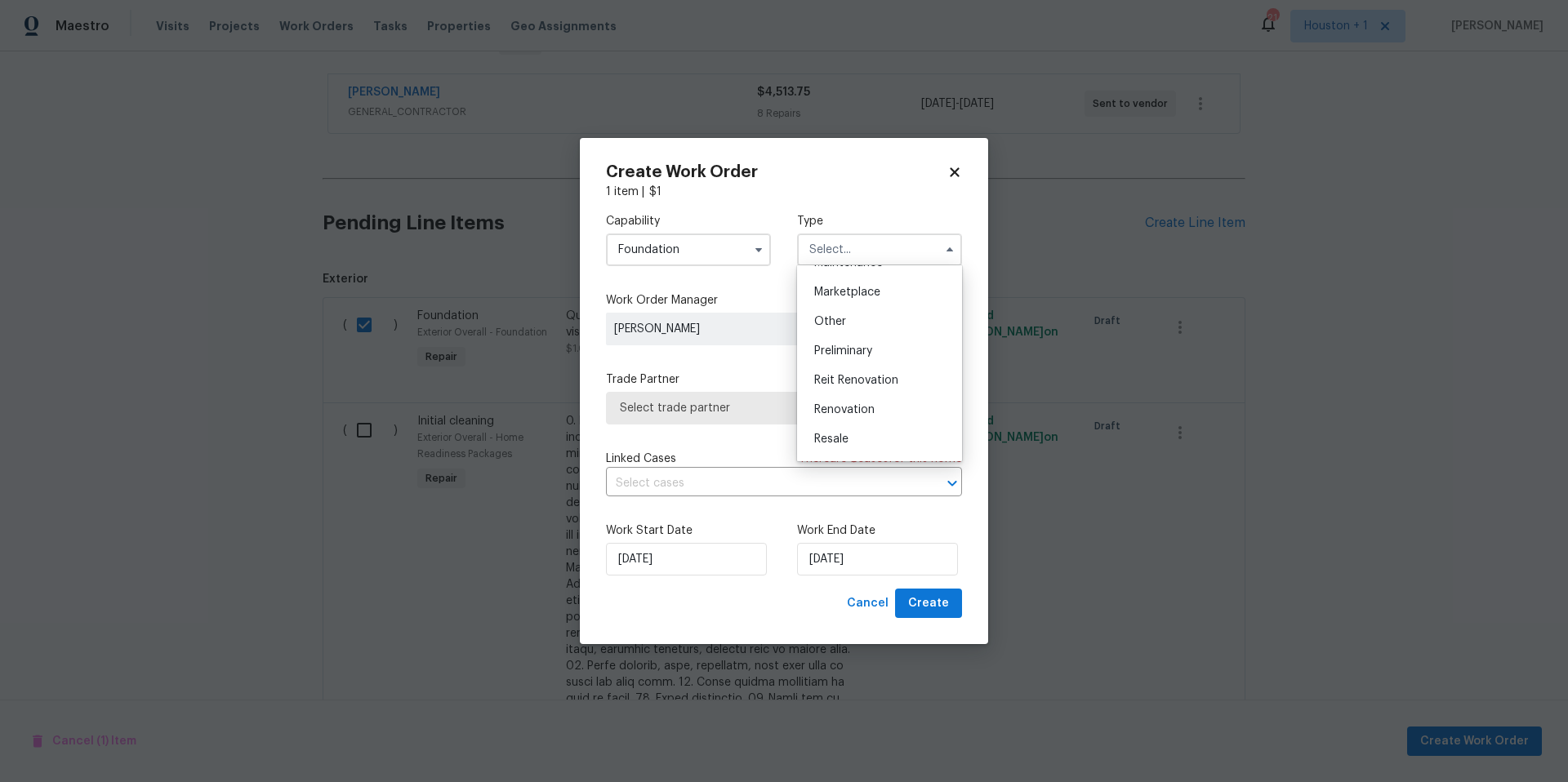
scroll to position [299, 0]
click at [835, 392] on span "Renovation" at bounding box center [845, 397] width 61 height 11
type input "Renovation"
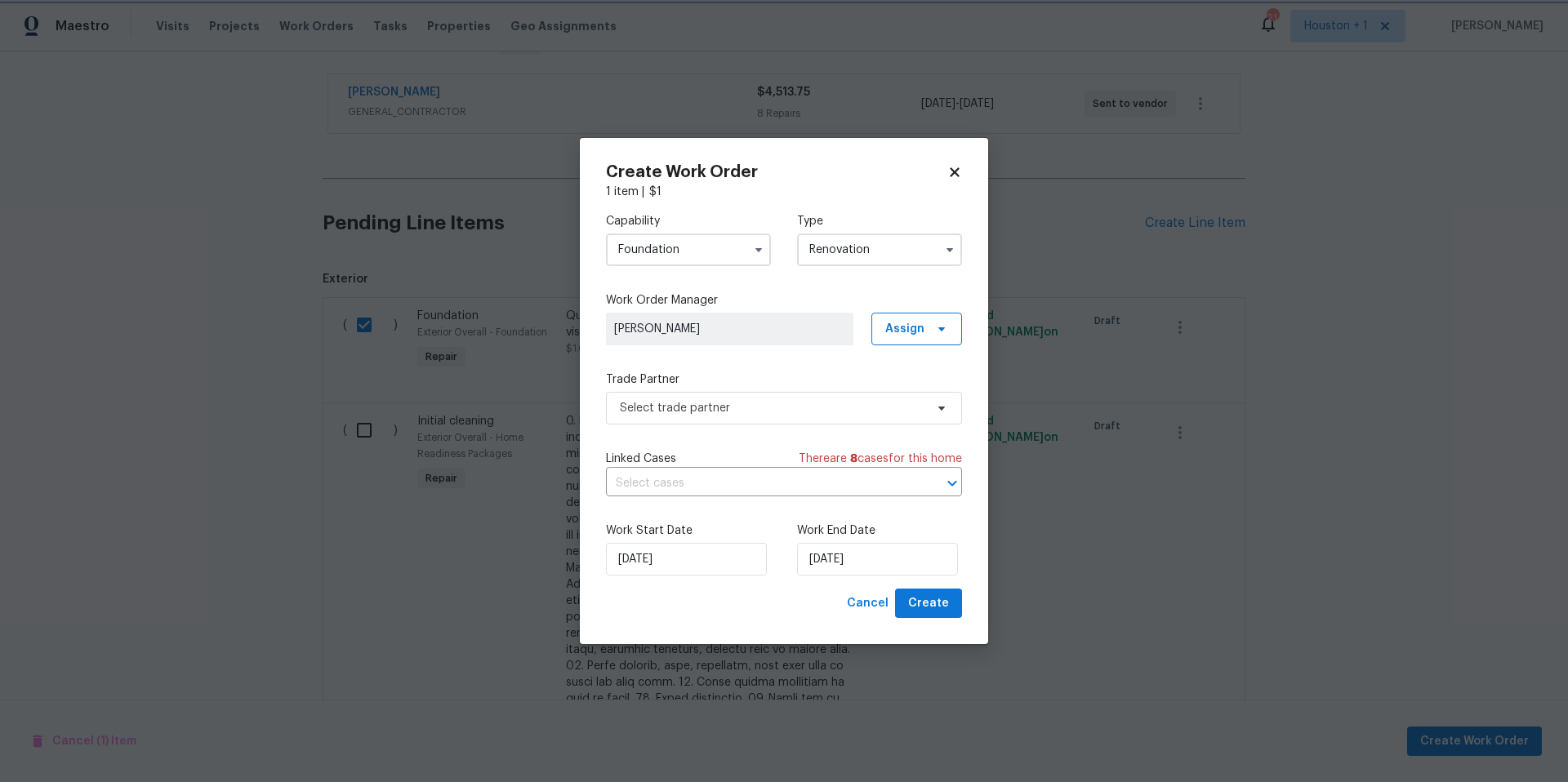
scroll to position [0, 0]
click at [722, 413] on span "Select trade partner" at bounding box center [772, 408] width 305 height 16
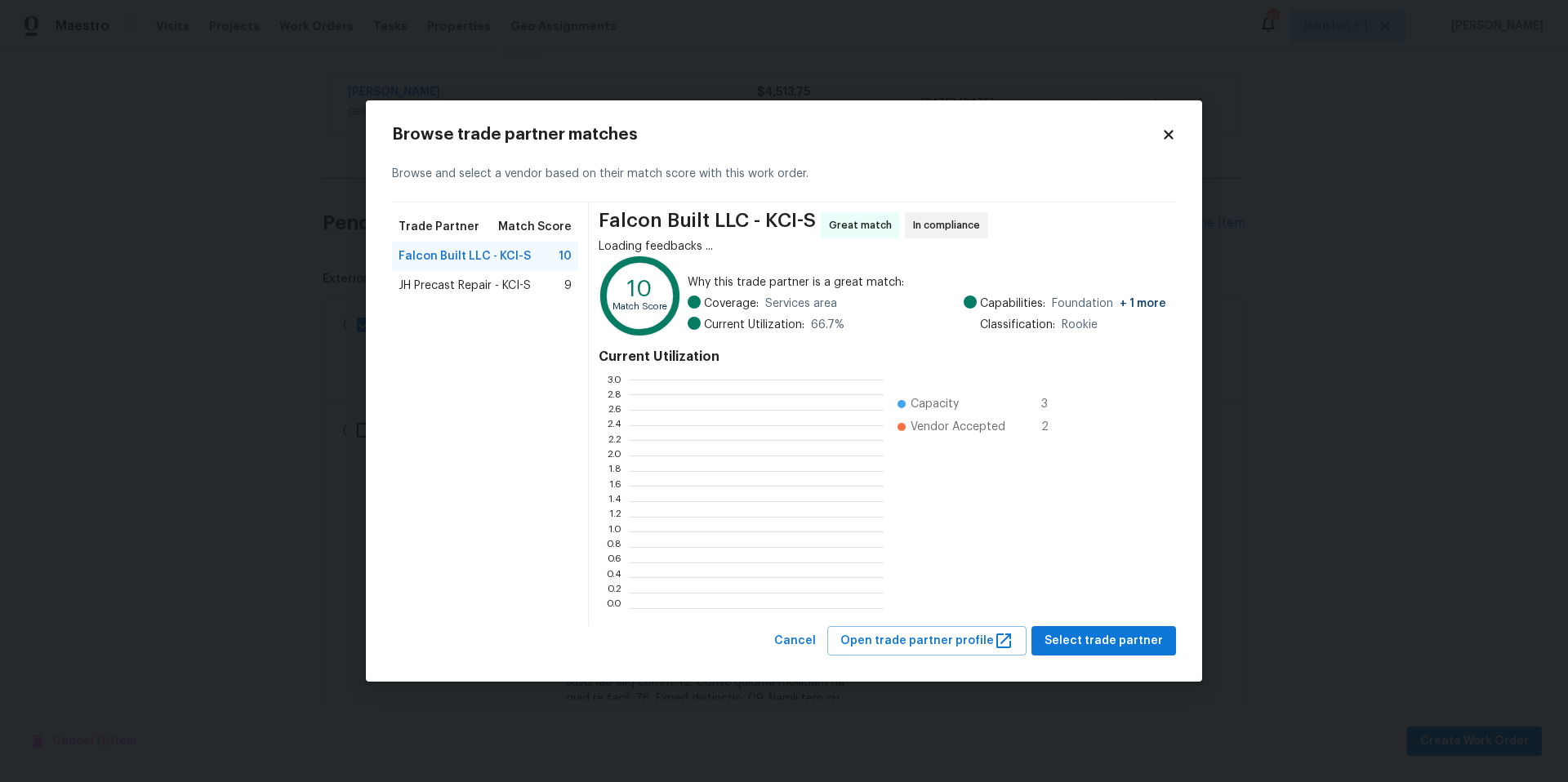
scroll to position [229, 254]
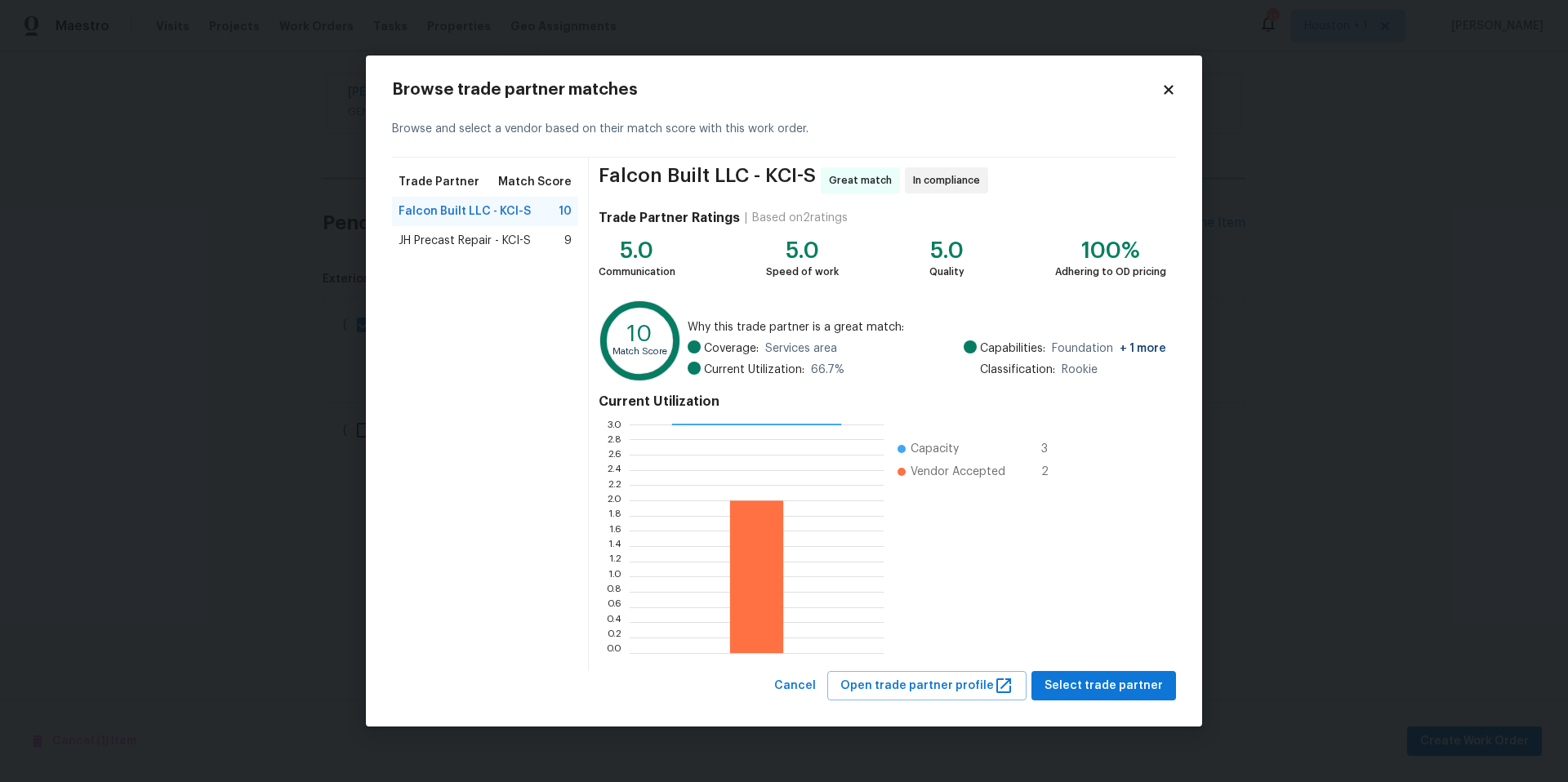
click at [450, 242] on span "JH Precast Repair - KCI-S" at bounding box center [464, 240] width 132 height 16
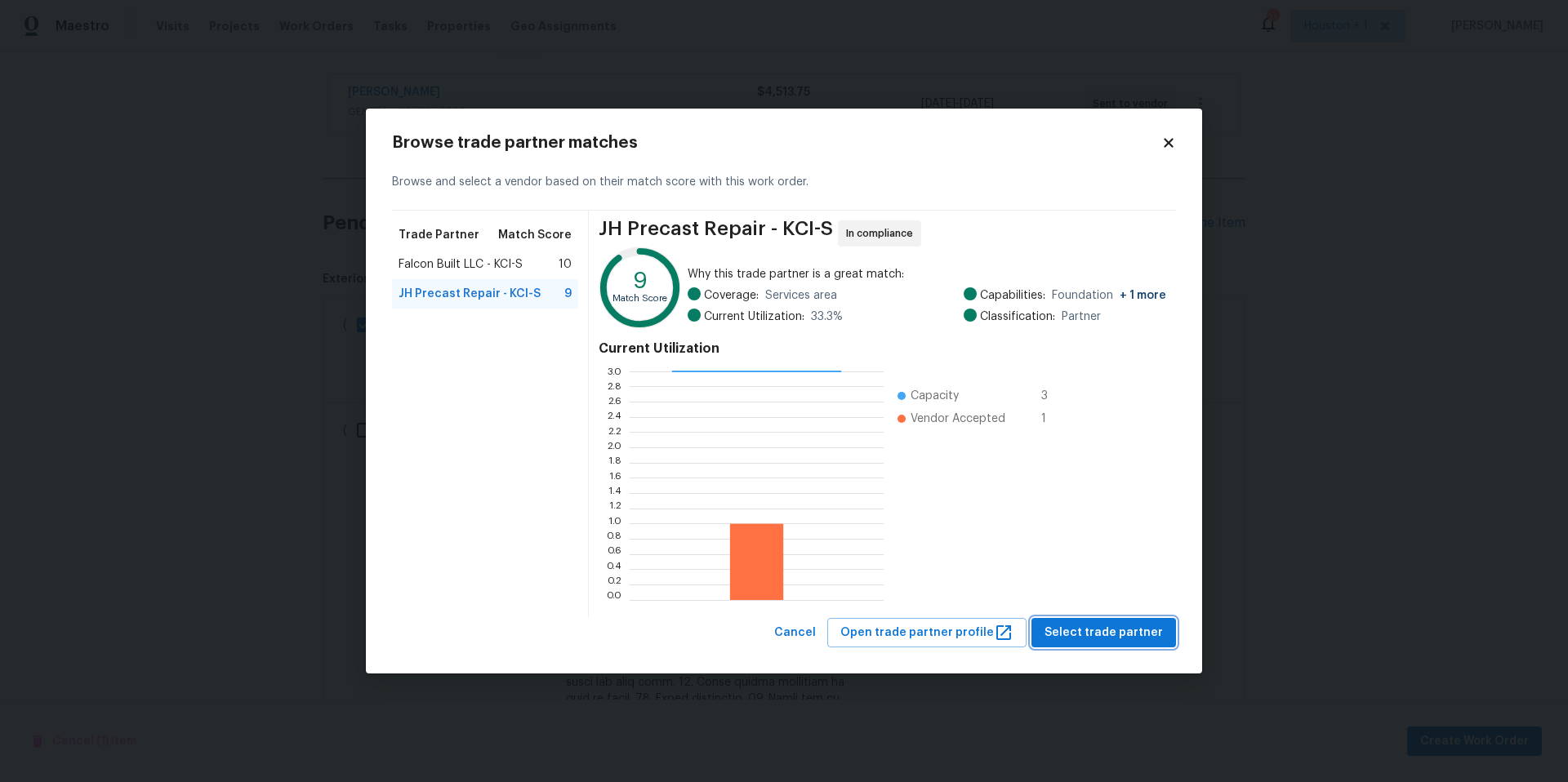
click at [1102, 623] on span "Select trade partner" at bounding box center [1103, 633] width 119 height 20
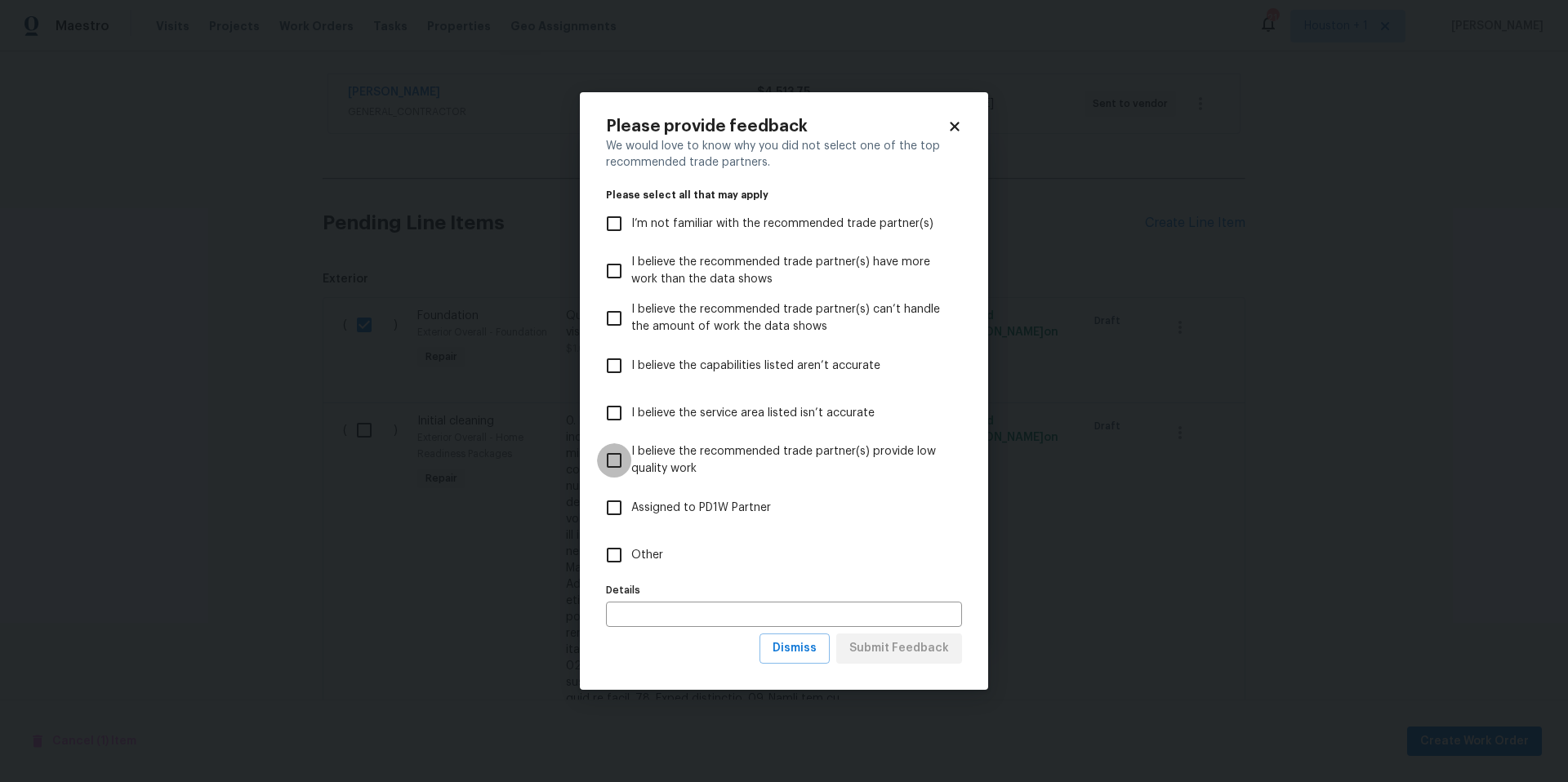
click at [609, 451] on input "I believe the recommended trade partner(s) provide low quality work" at bounding box center [614, 461] width 34 height 34
checkbox input "true"
click at [614, 276] on input "I believe the recommended trade partner(s) have more work than the data shows" at bounding box center [614, 271] width 34 height 34
checkbox input "true"
click at [871, 660] on button "Submit Feedback" at bounding box center [899, 649] width 125 height 30
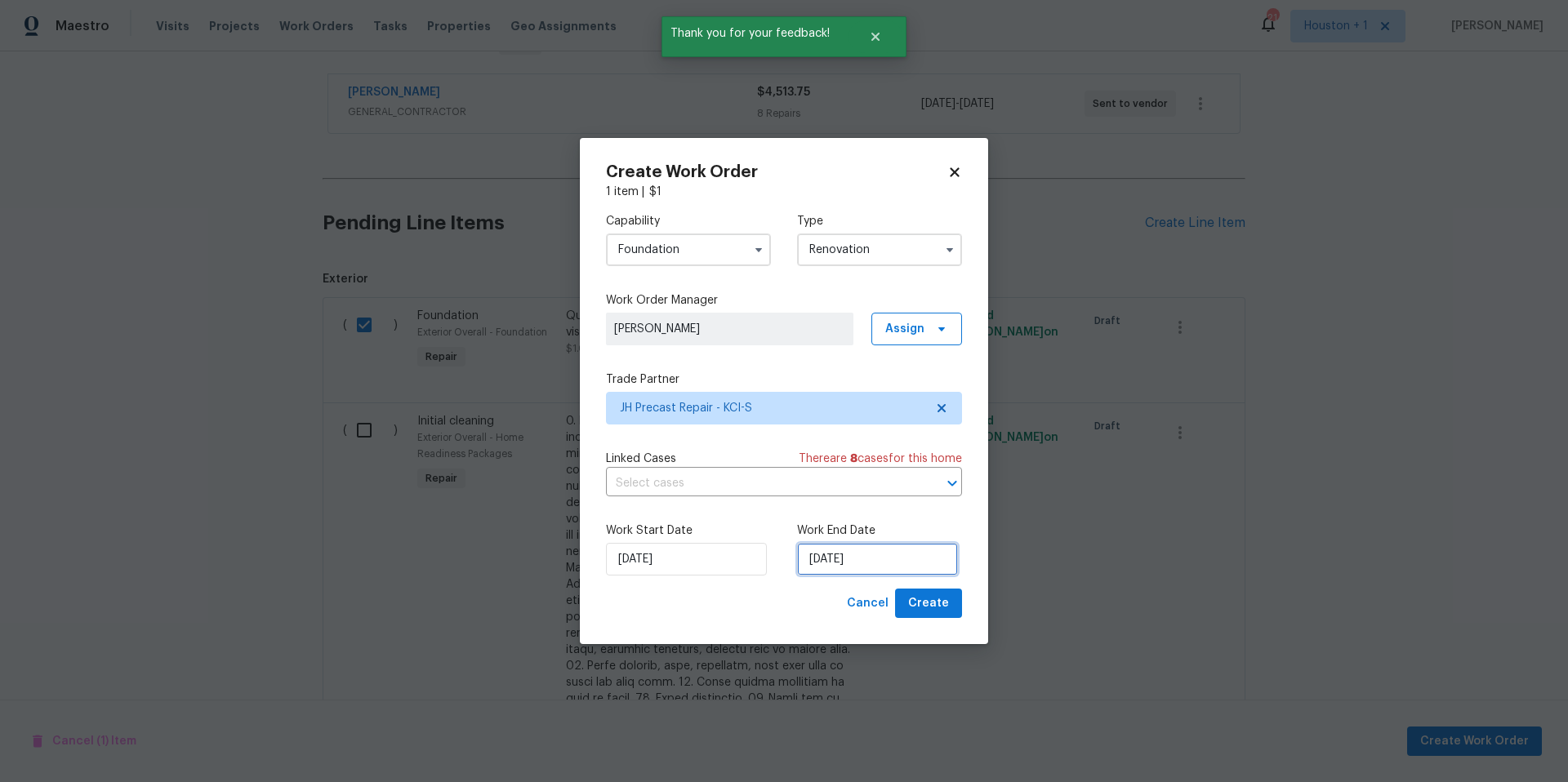
click at [892, 559] on input "[DATE]" at bounding box center [877, 560] width 161 height 32
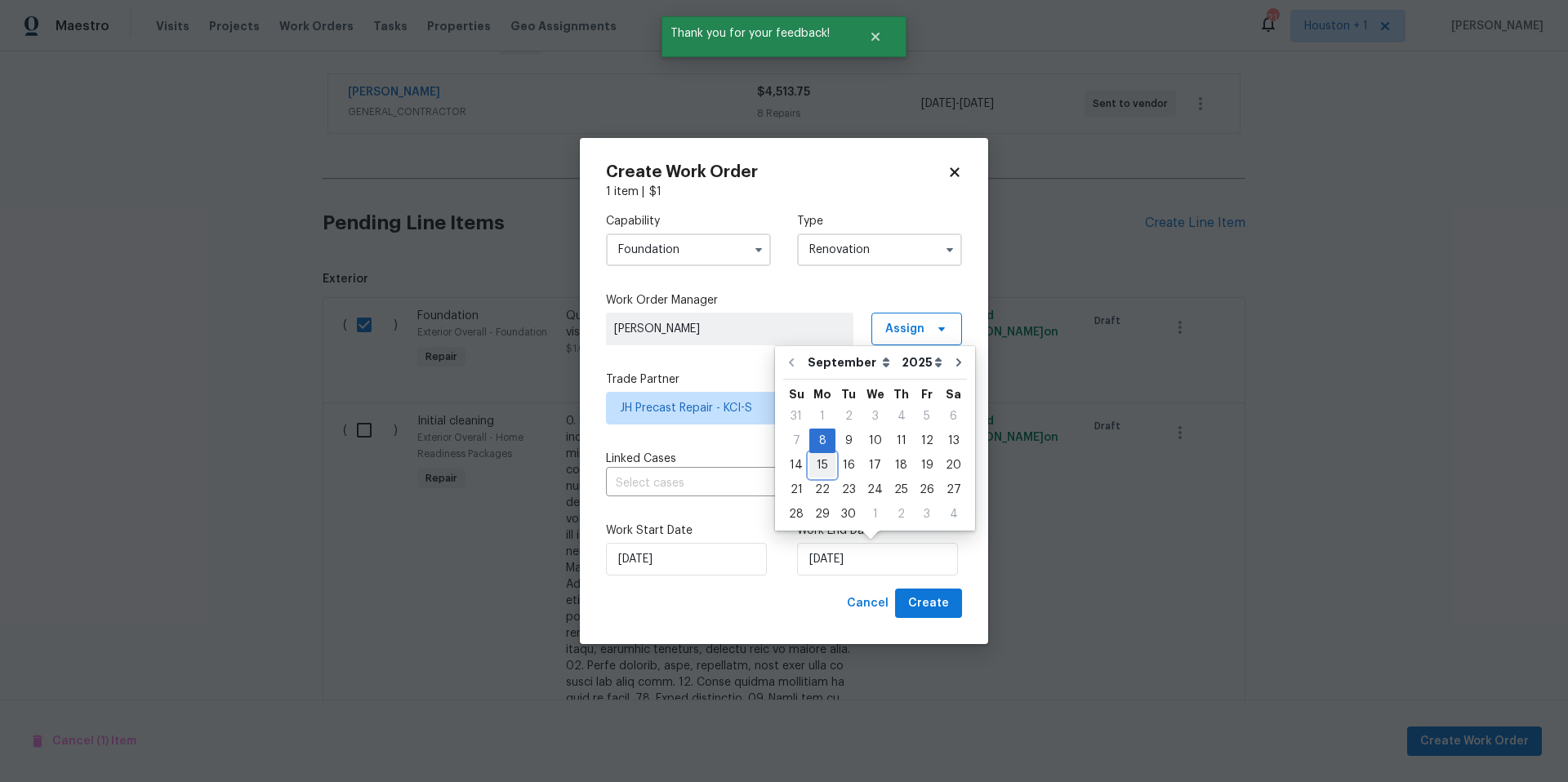
click at [825, 466] on div "15" at bounding box center [823, 466] width 27 height 23
type input "[DATE]"
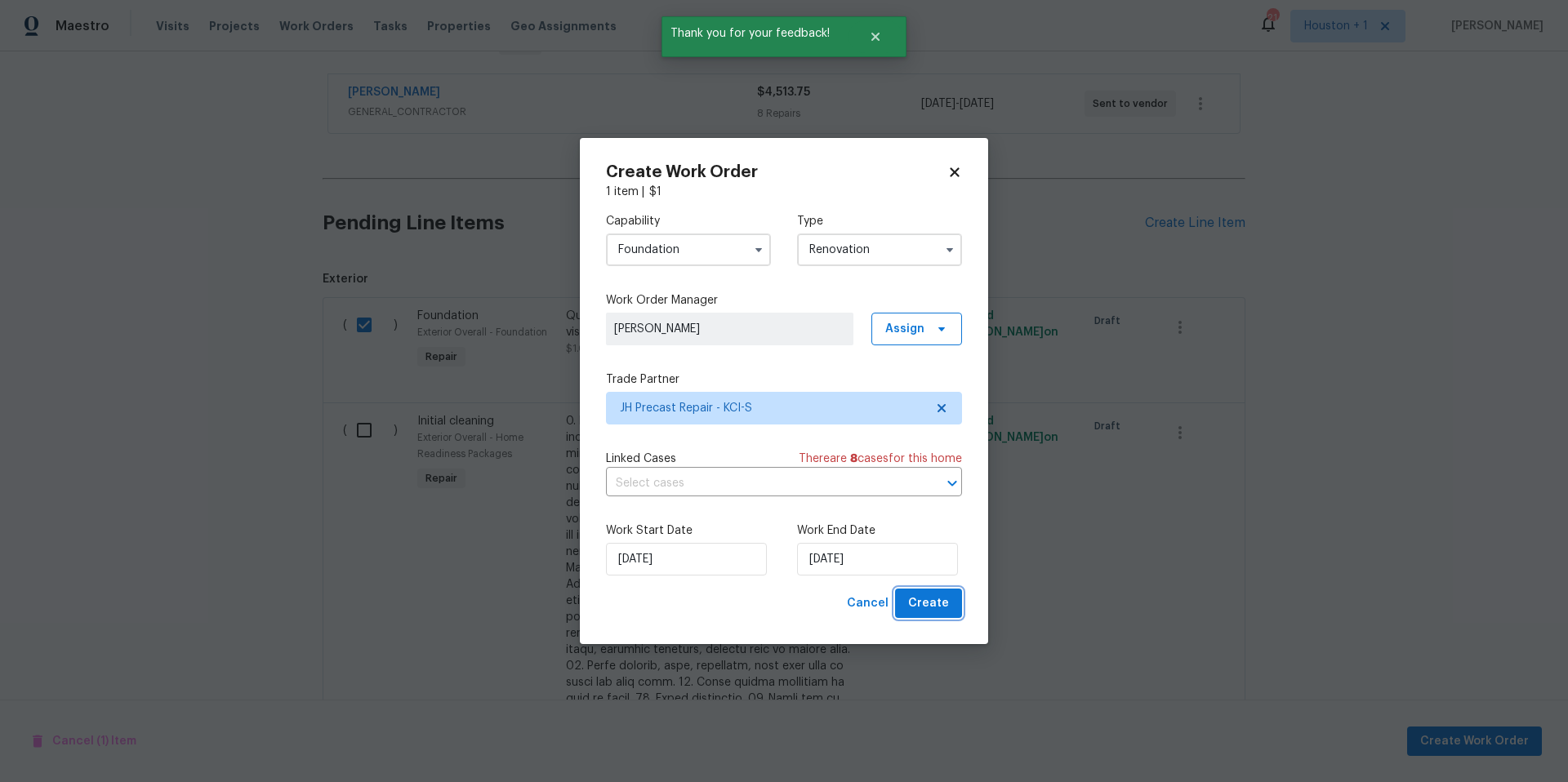
click at [922, 601] on span "Create" at bounding box center [928, 603] width 41 height 20
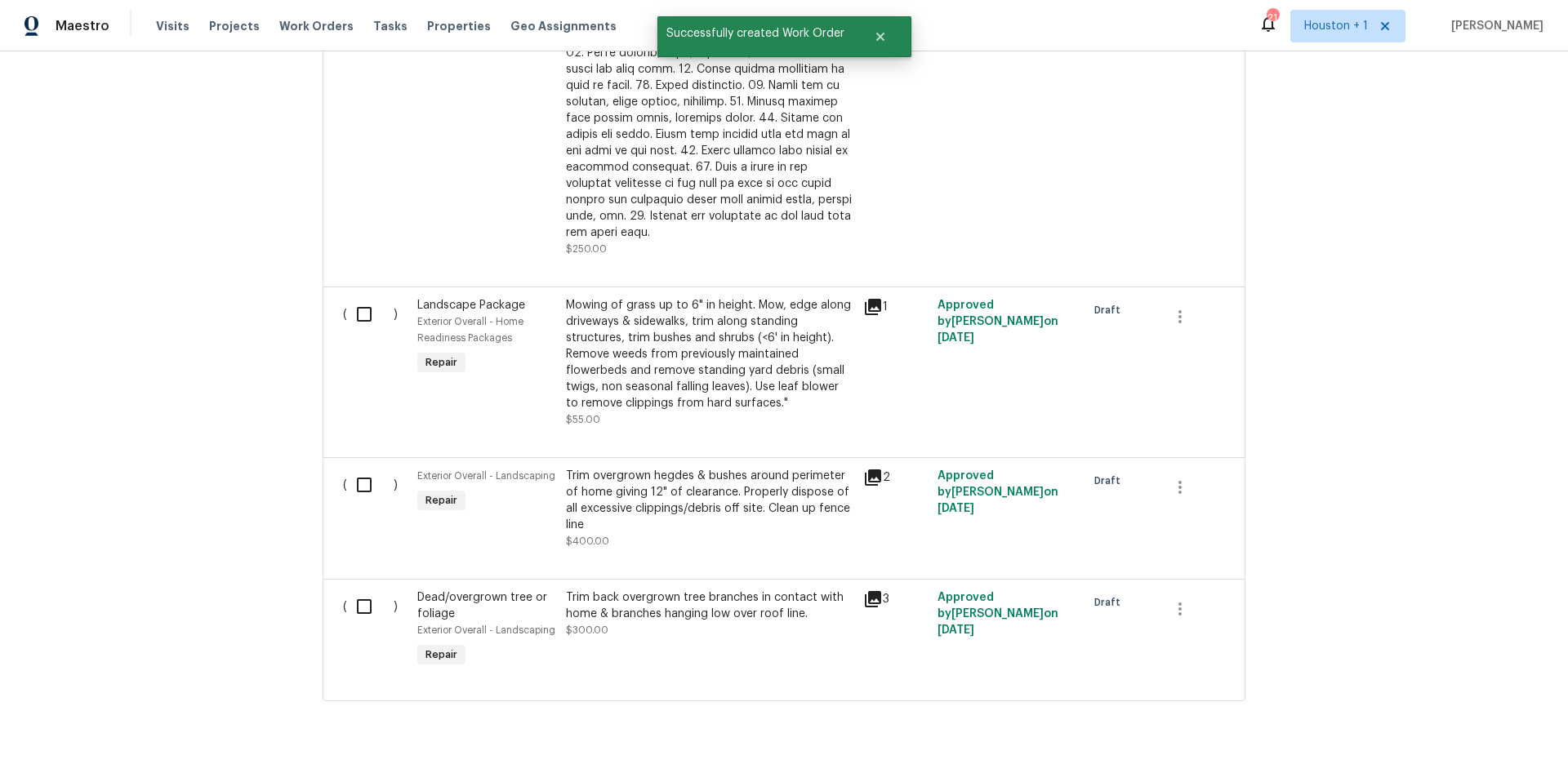
scroll to position [874, 0]
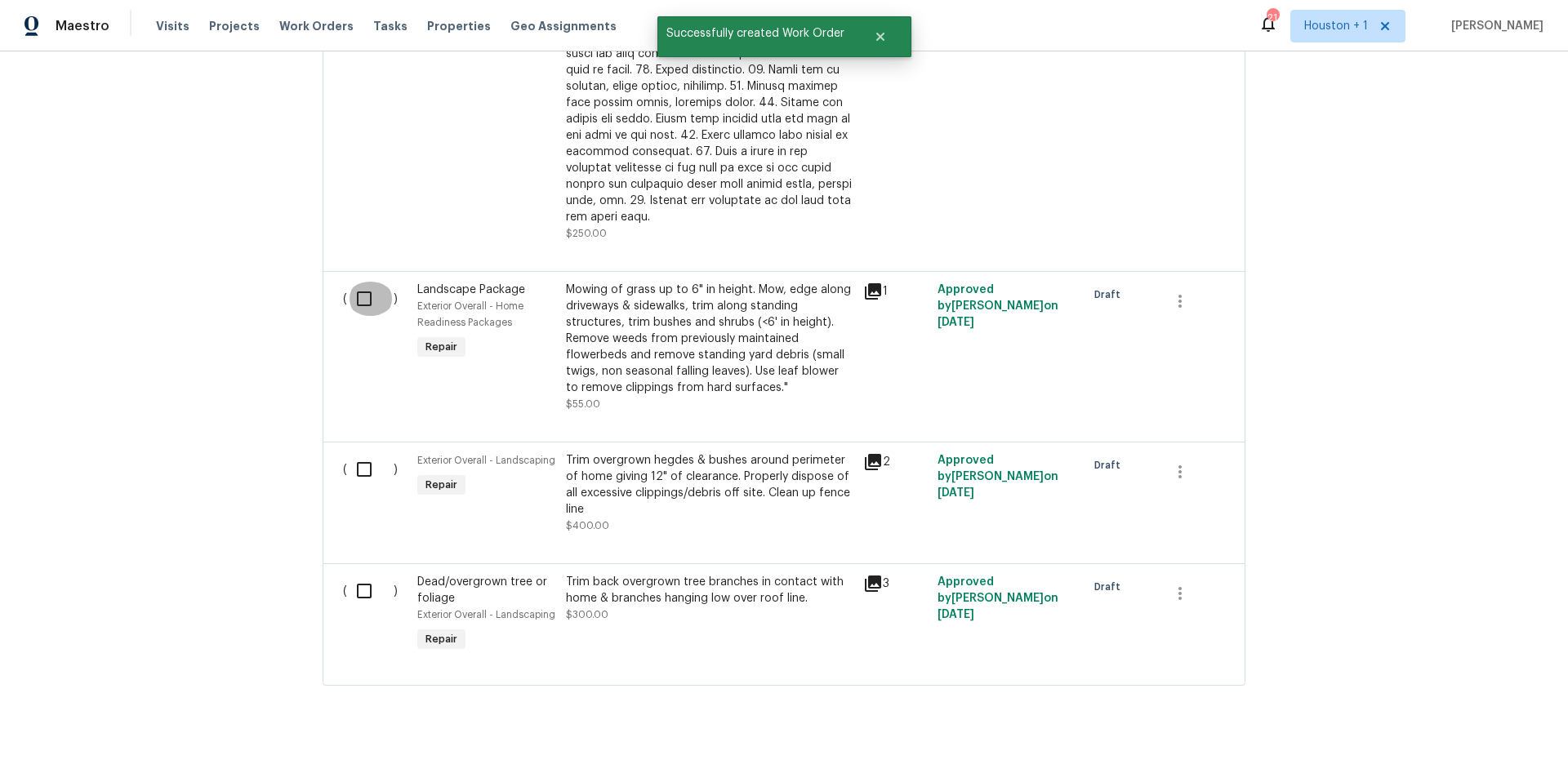
click at [369, 291] on input "checkbox" at bounding box center [370, 299] width 47 height 34
checkbox input "true"
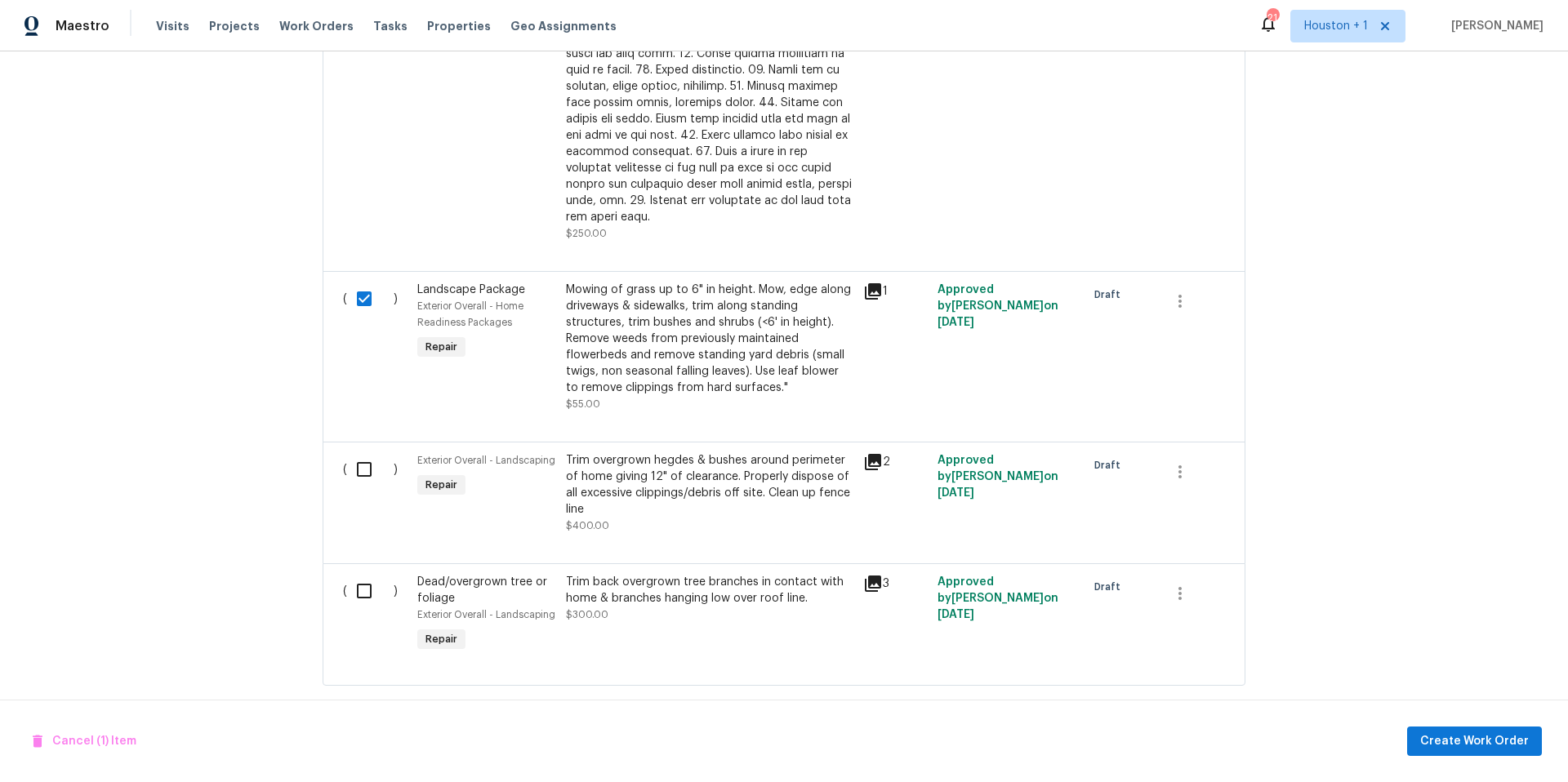
click at [363, 460] on input "checkbox" at bounding box center [370, 469] width 47 height 34
checkbox input "true"
click at [364, 578] on input "checkbox" at bounding box center [370, 591] width 47 height 34
checkbox input "true"
click at [1443, 747] on span "Create Work Order" at bounding box center [1475, 741] width 108 height 20
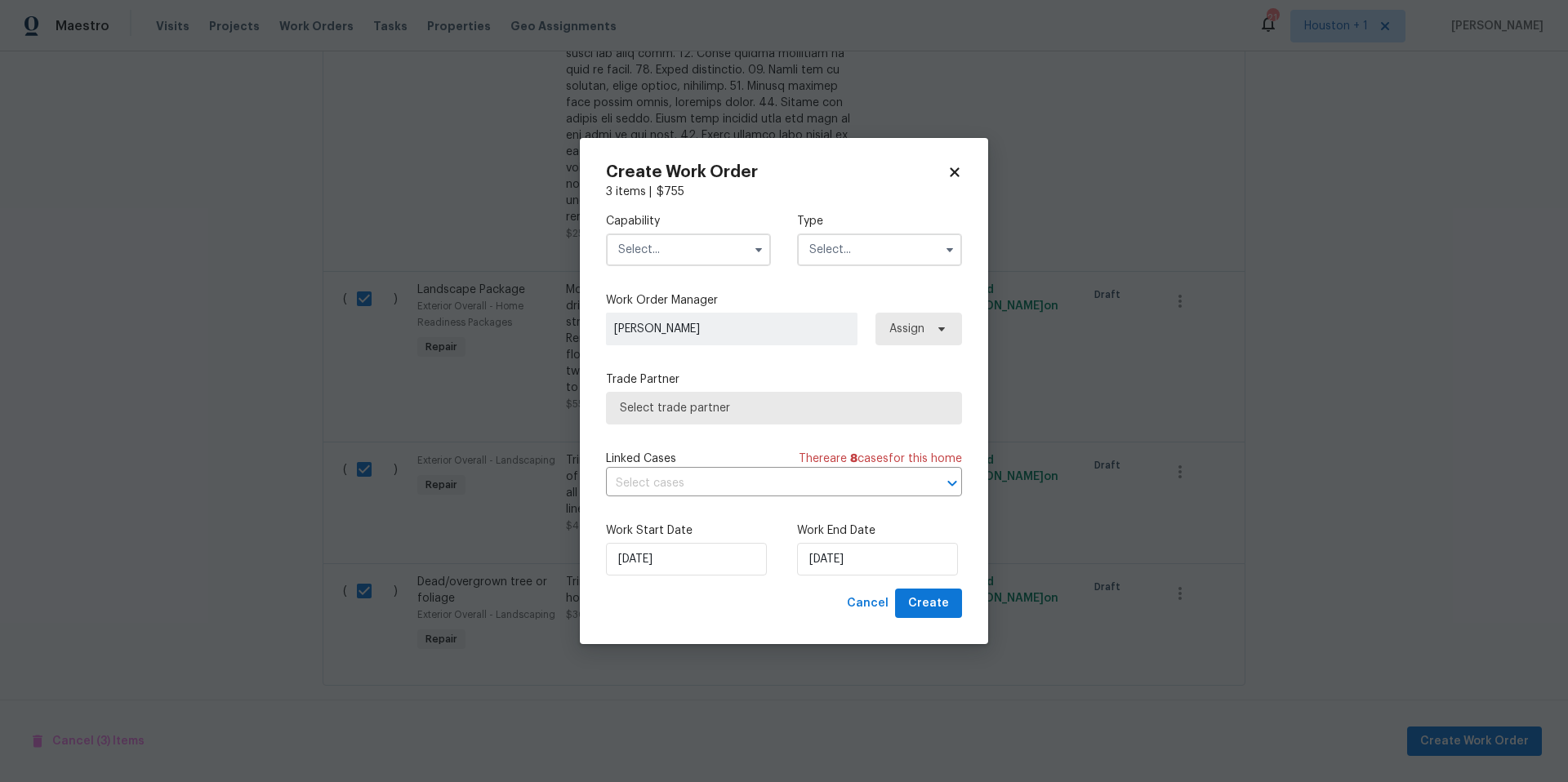
click at [673, 252] on input "text" at bounding box center [689, 250] width 165 height 32
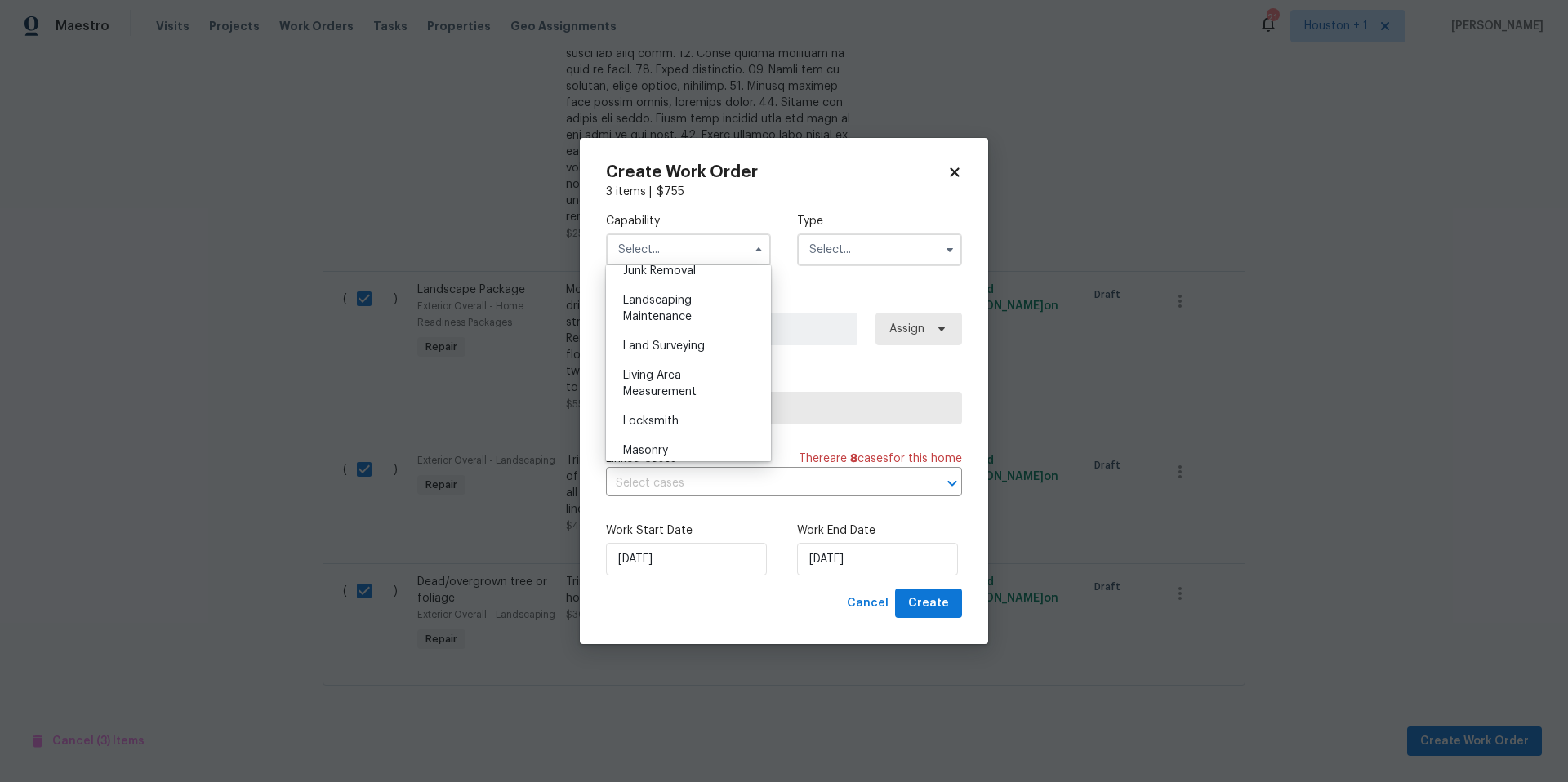
scroll to position [1073, 0]
click at [657, 310] on div "Landscaping Maintenance" at bounding box center [688, 295] width 157 height 46
type input "Landscaping Maintenance"
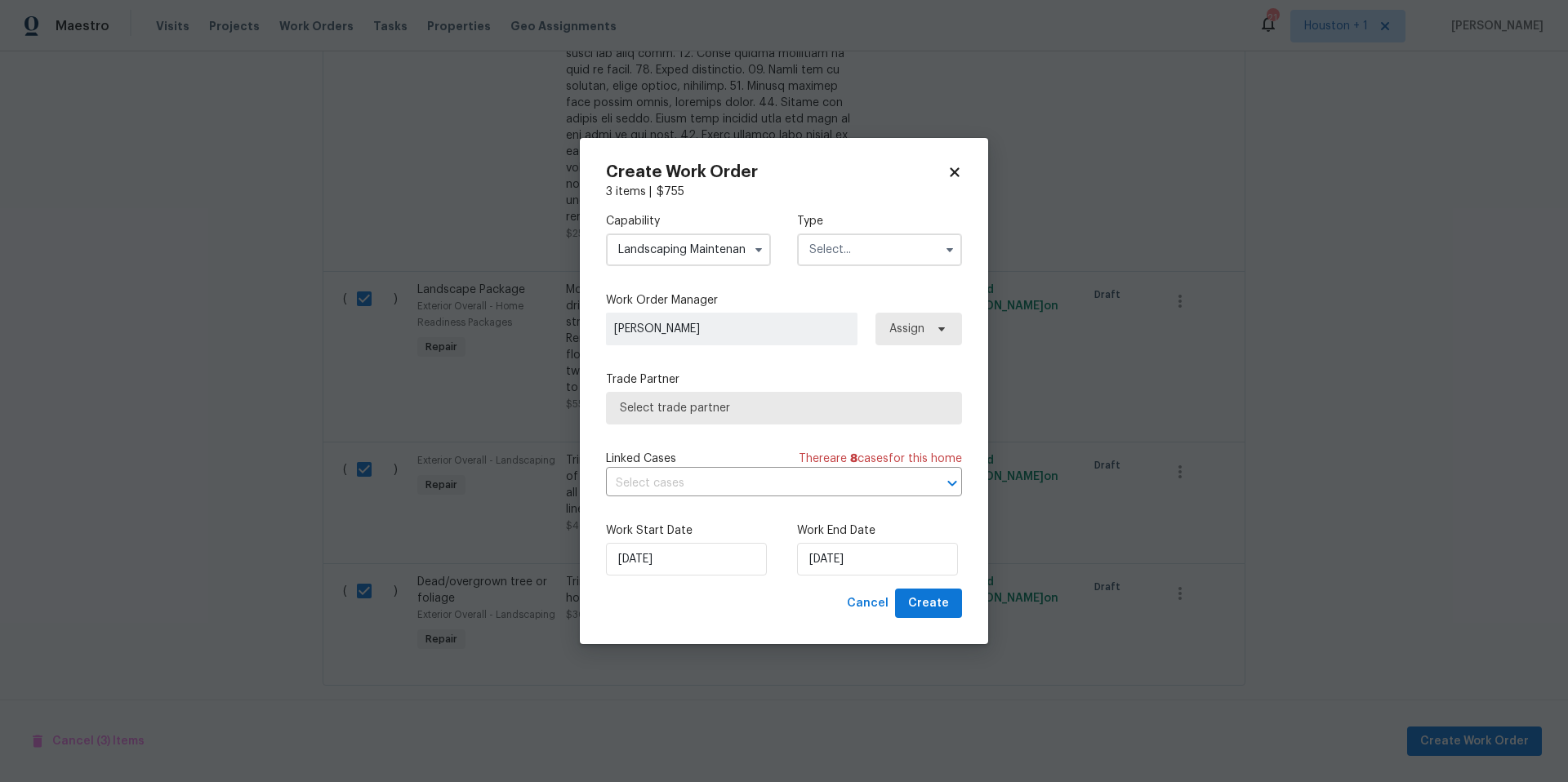
click at [840, 252] on input "text" at bounding box center [880, 250] width 165 height 32
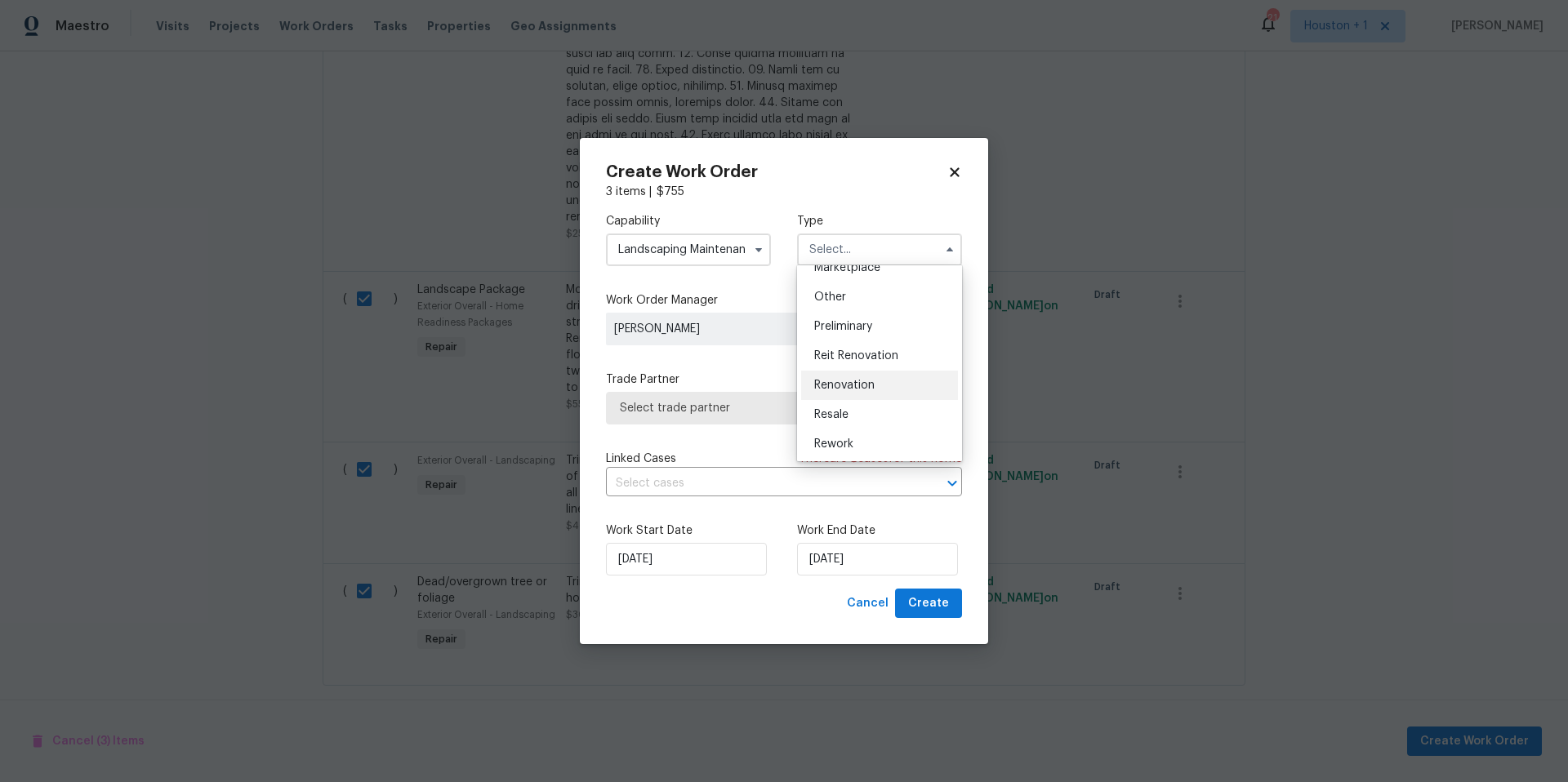
click at [837, 391] on div "Renovation" at bounding box center [879, 385] width 157 height 29
type input "Renovation"
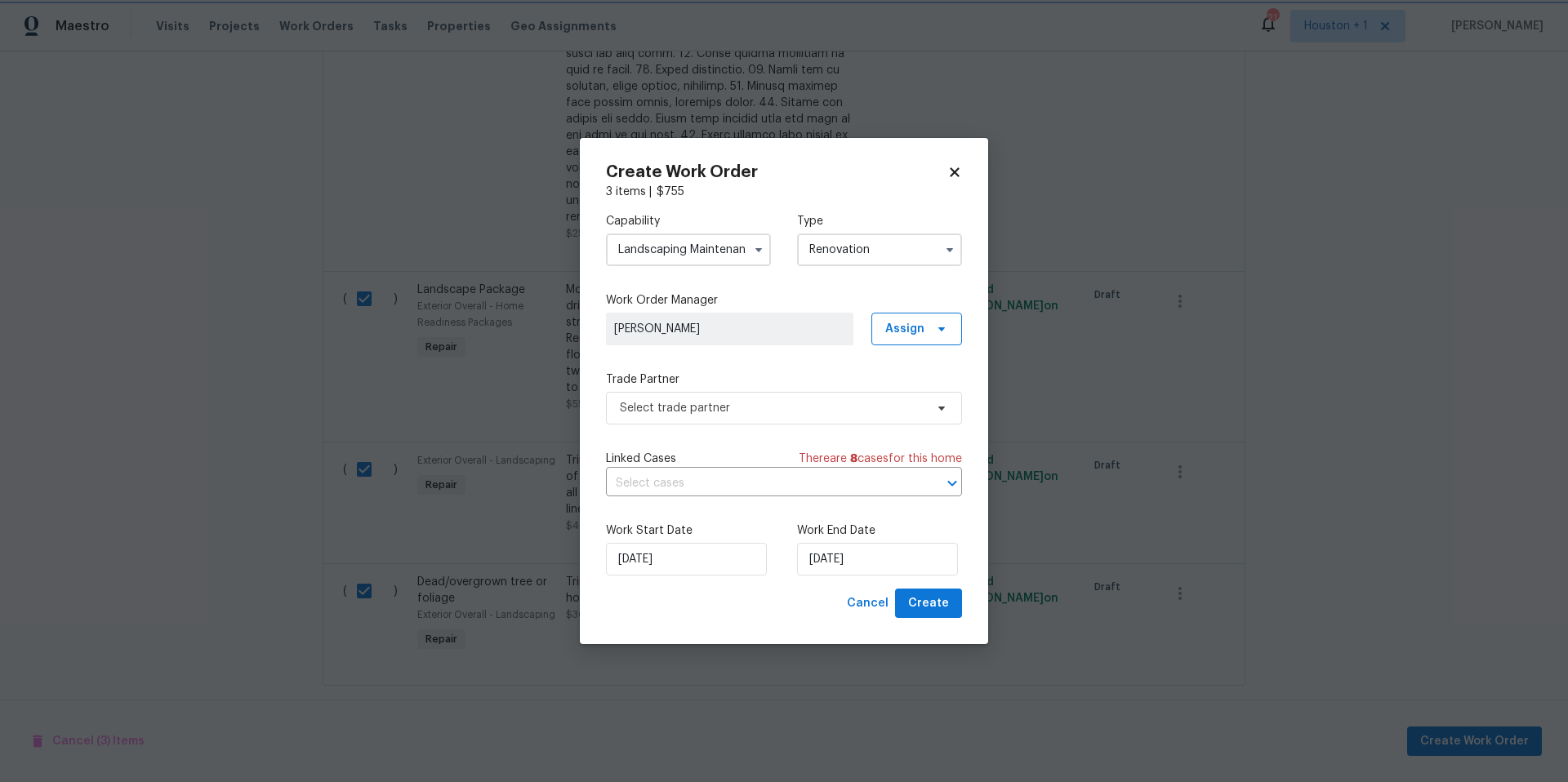
scroll to position [0, 0]
click at [774, 411] on span "Select trade partner" at bounding box center [772, 408] width 305 height 16
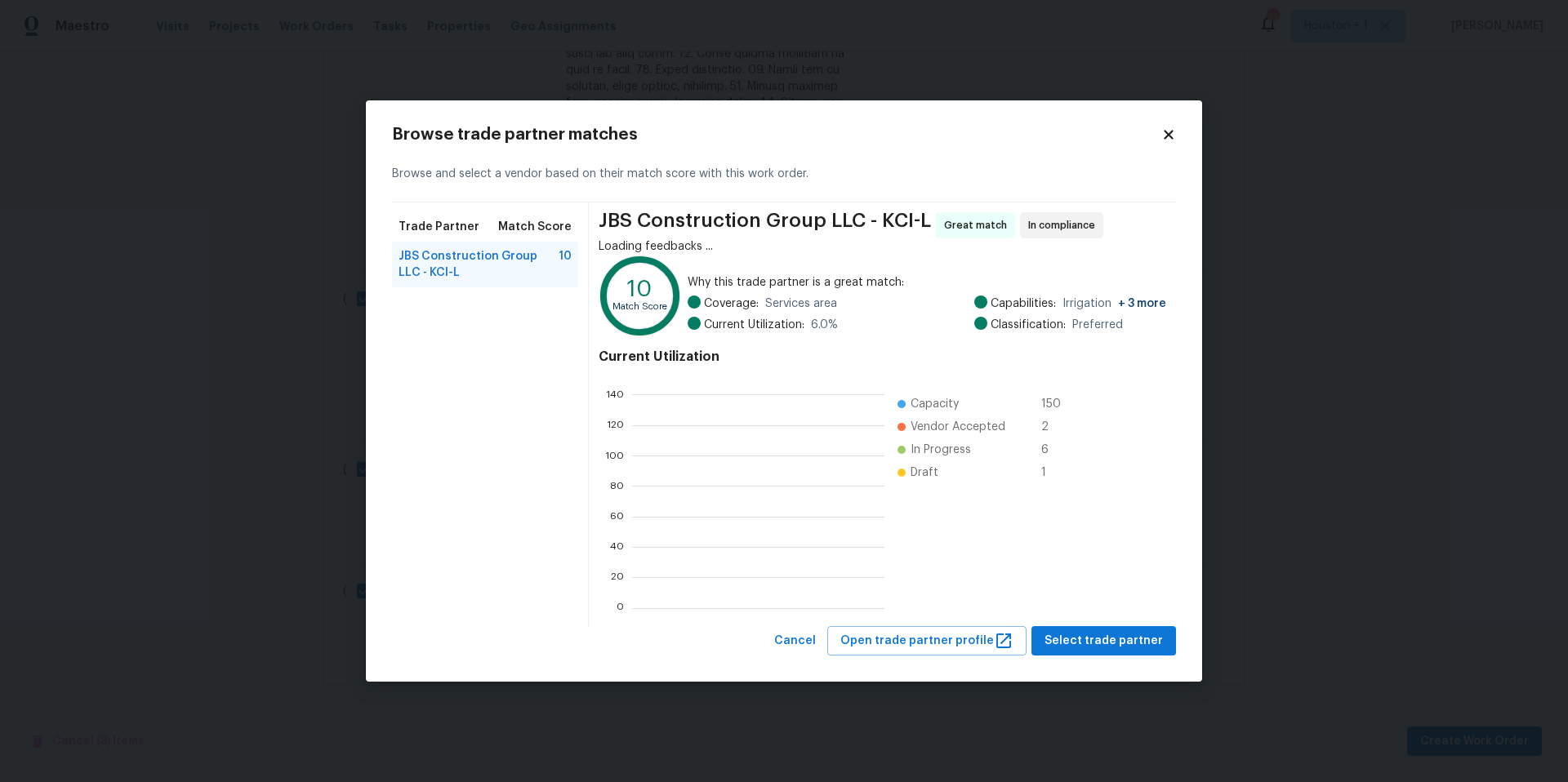
scroll to position [229, 253]
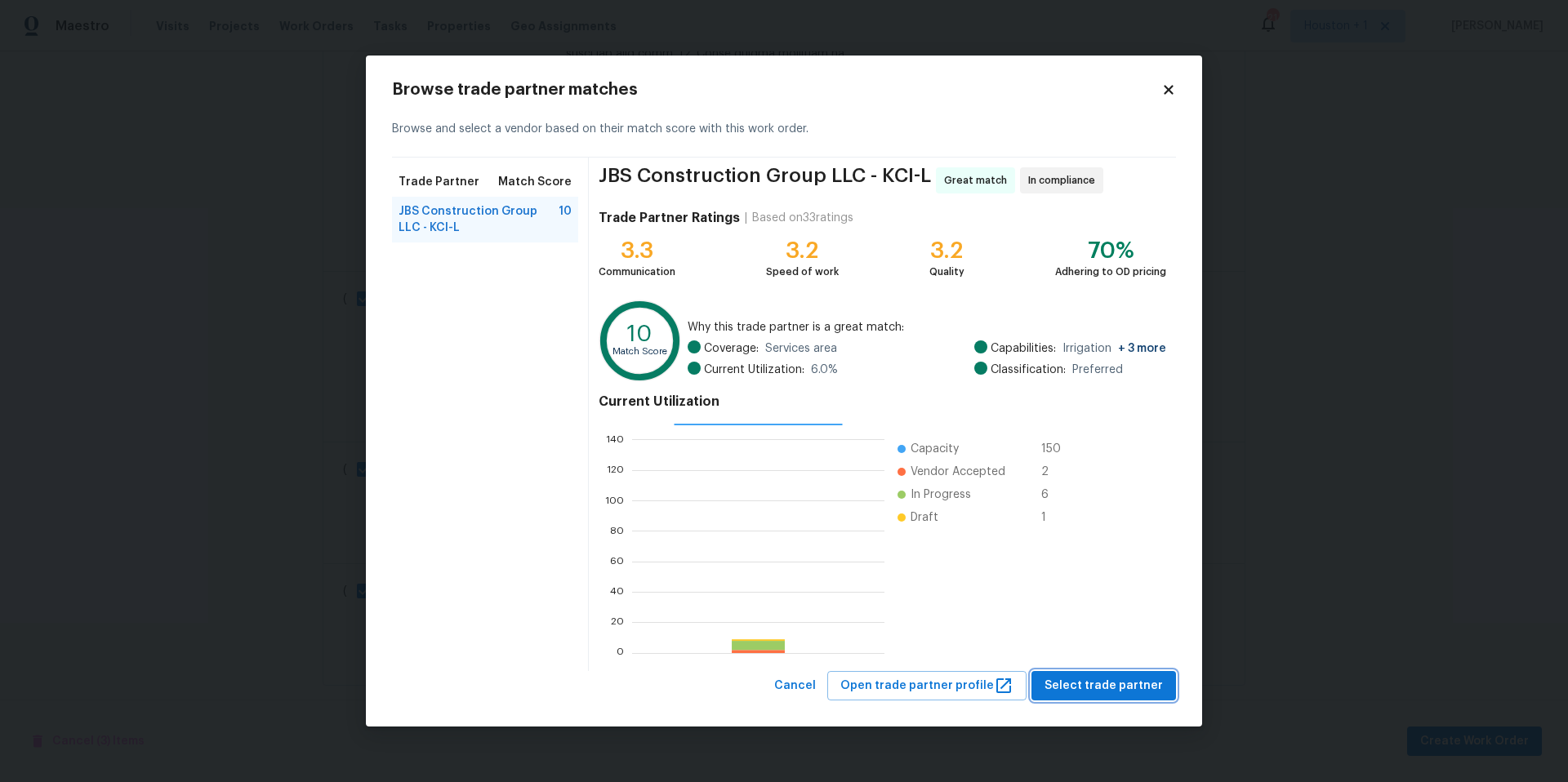
click at [1126, 690] on span "Select trade partner" at bounding box center [1103, 686] width 119 height 20
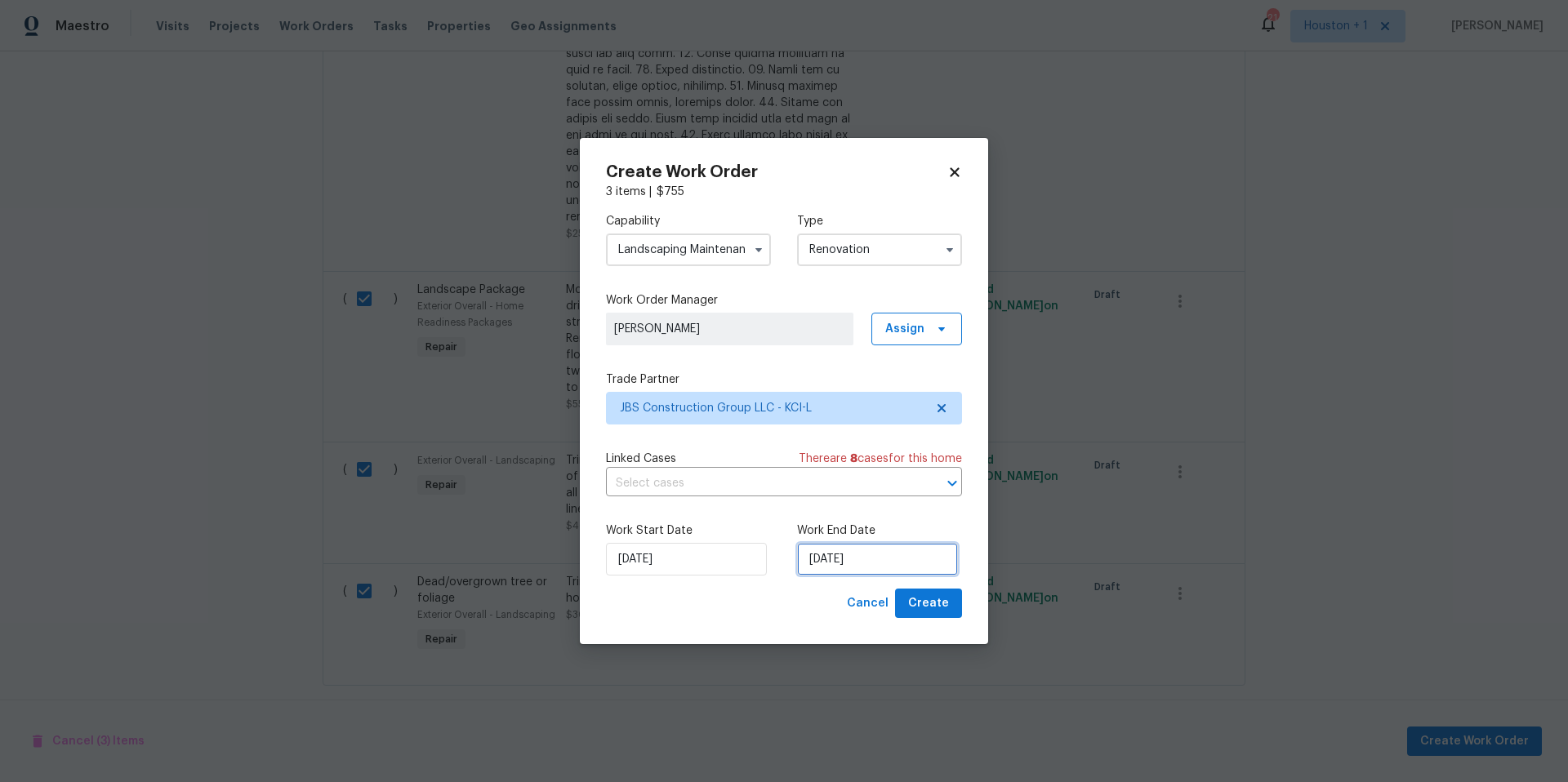
click at [863, 568] on input "[DATE]" at bounding box center [877, 560] width 161 height 32
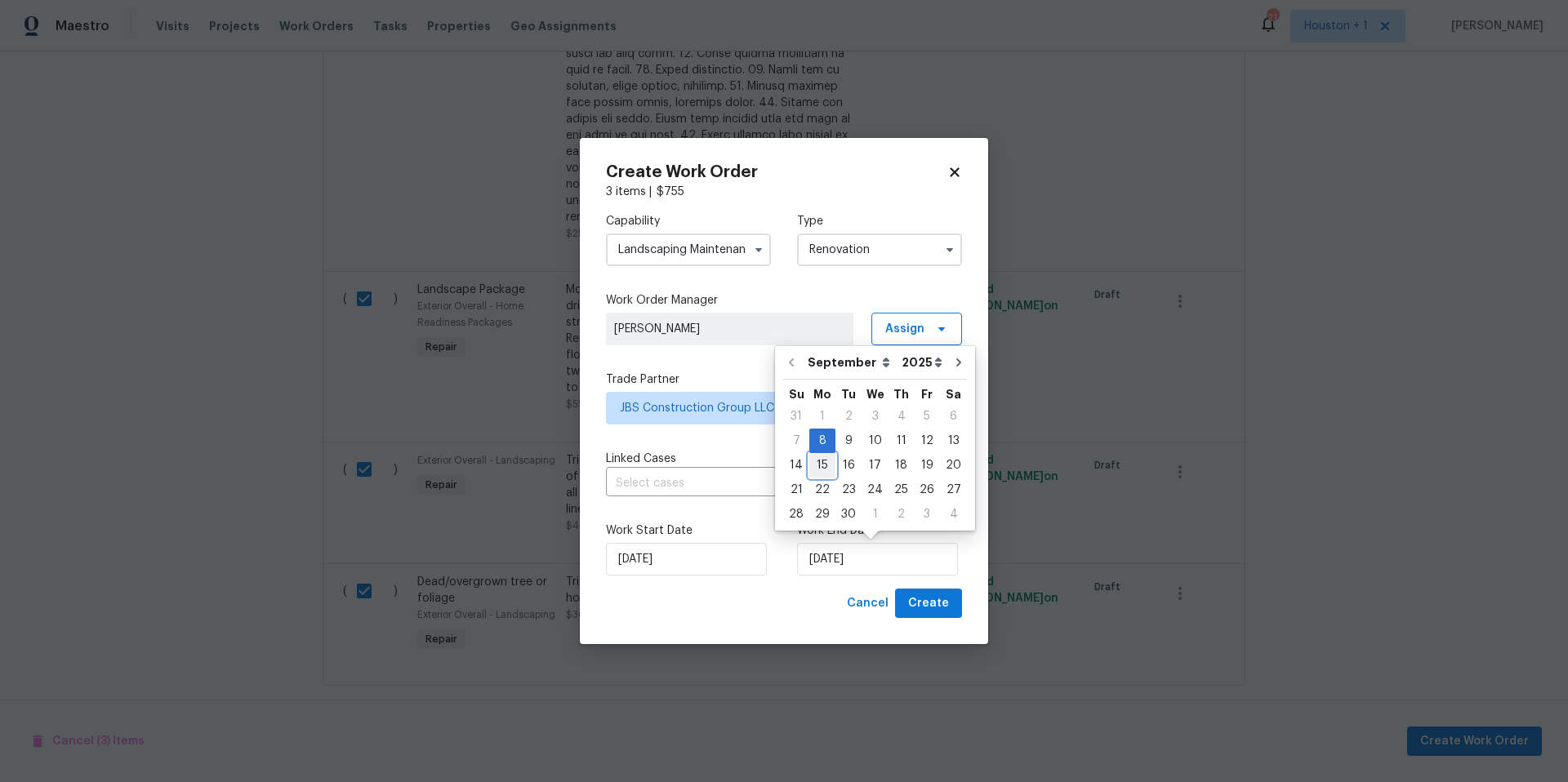
click at [828, 467] on div "15" at bounding box center [823, 466] width 27 height 23
type input "[DATE]"
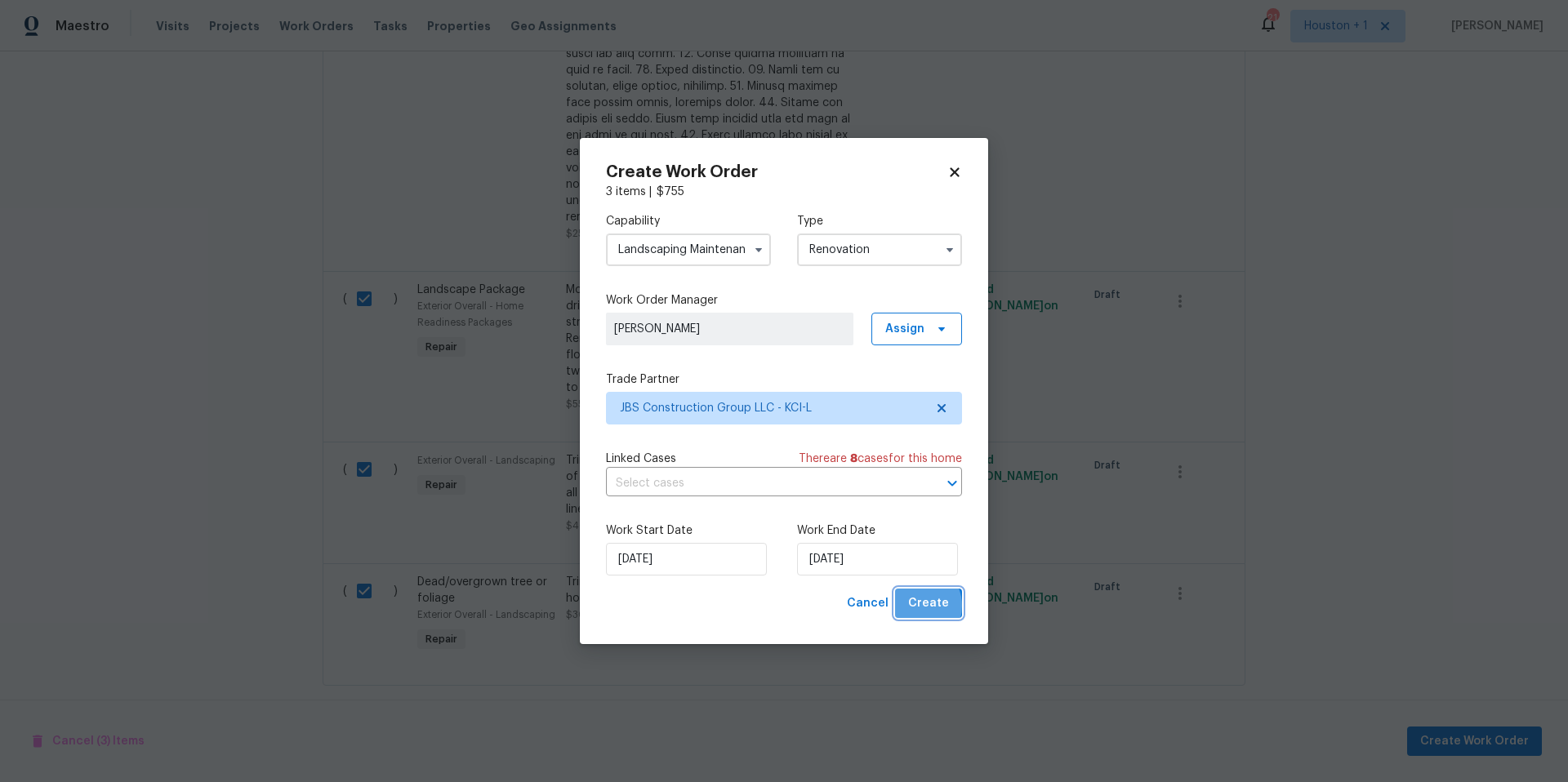
click at [917, 607] on span "Create" at bounding box center [928, 603] width 41 height 20
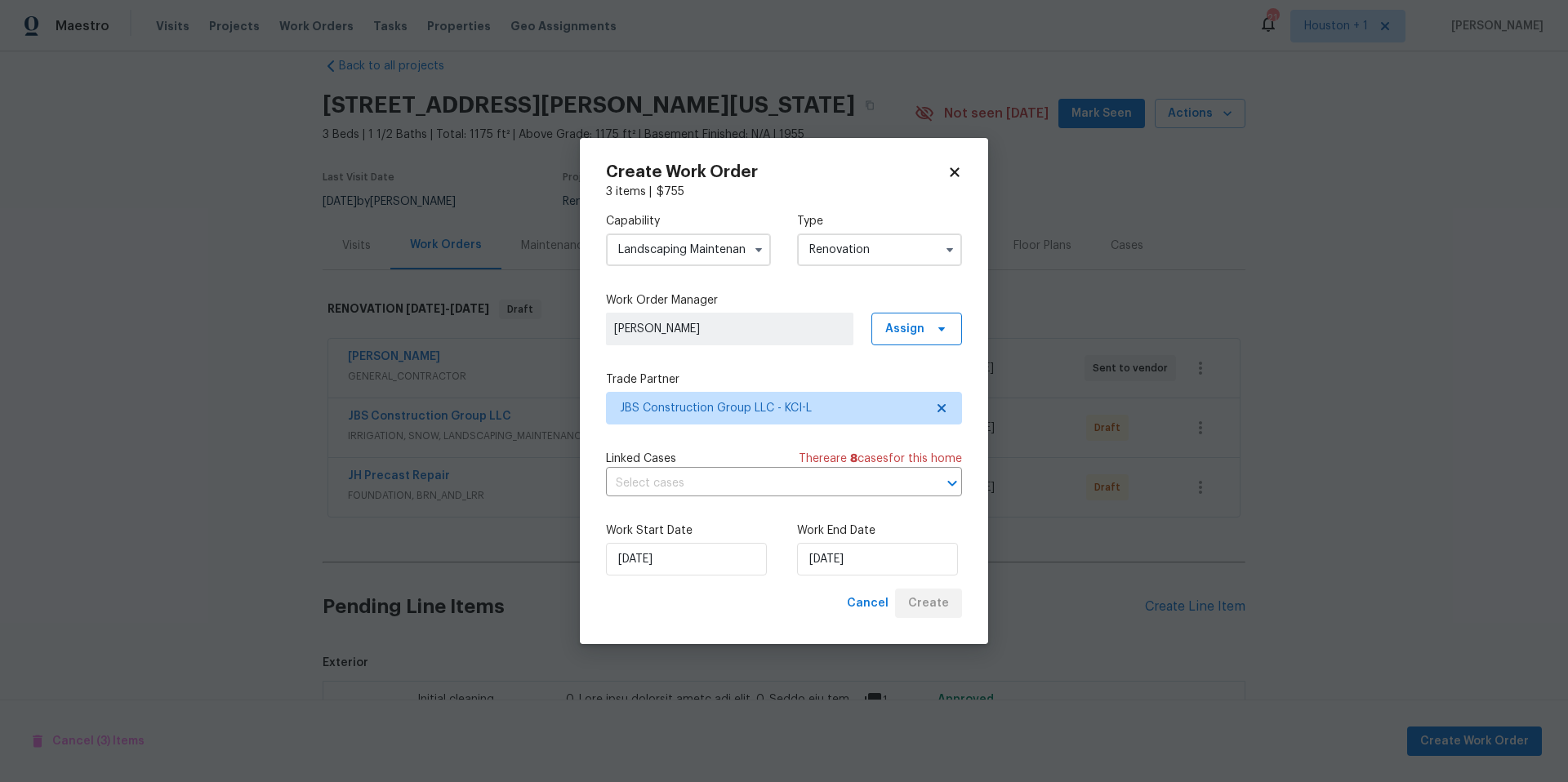
scroll to position [518, 0]
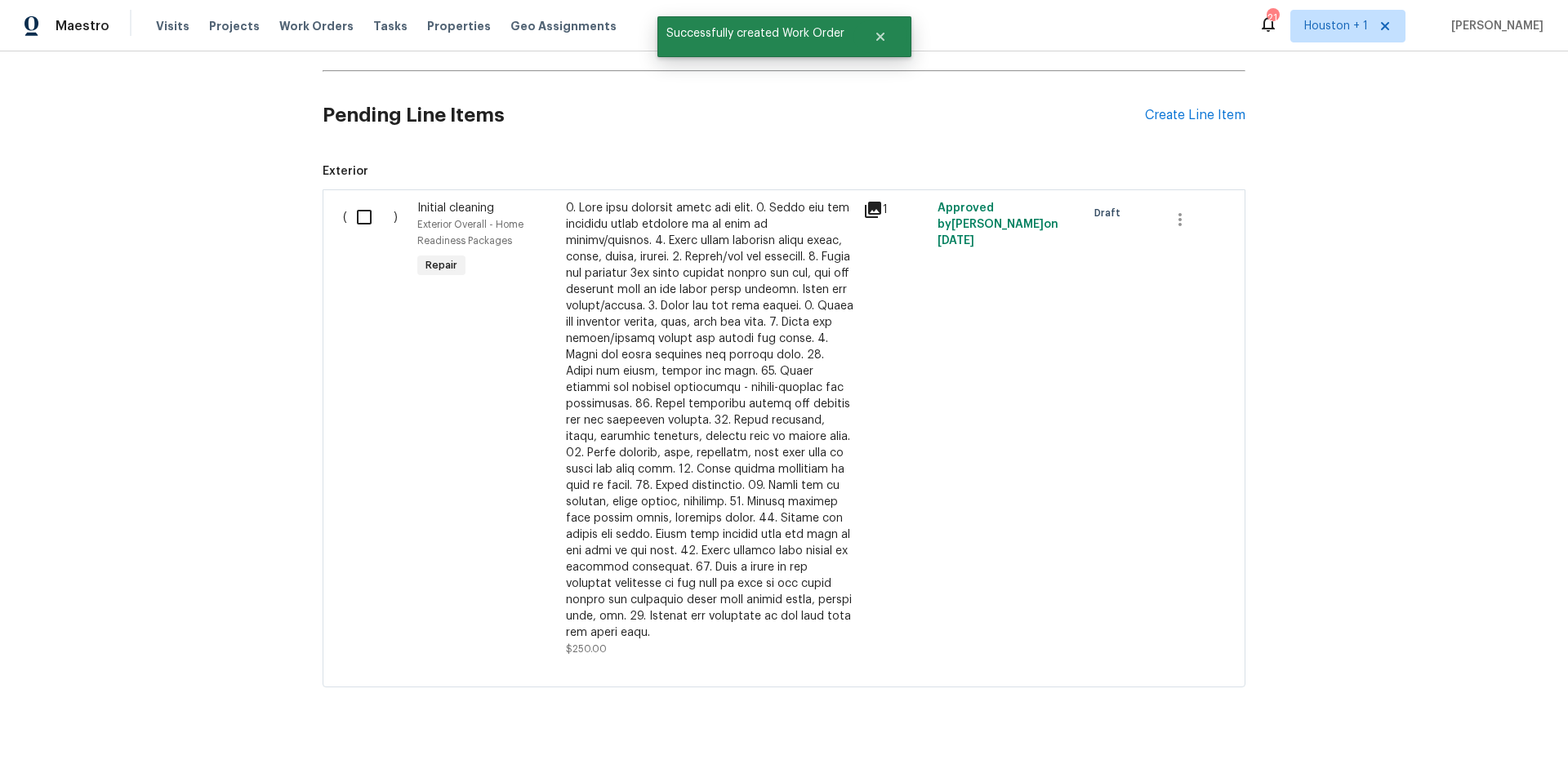
click at [362, 219] on input "checkbox" at bounding box center [370, 218] width 47 height 34
checkbox input "true"
click at [1477, 742] on span "Create Work Order" at bounding box center [1475, 741] width 108 height 20
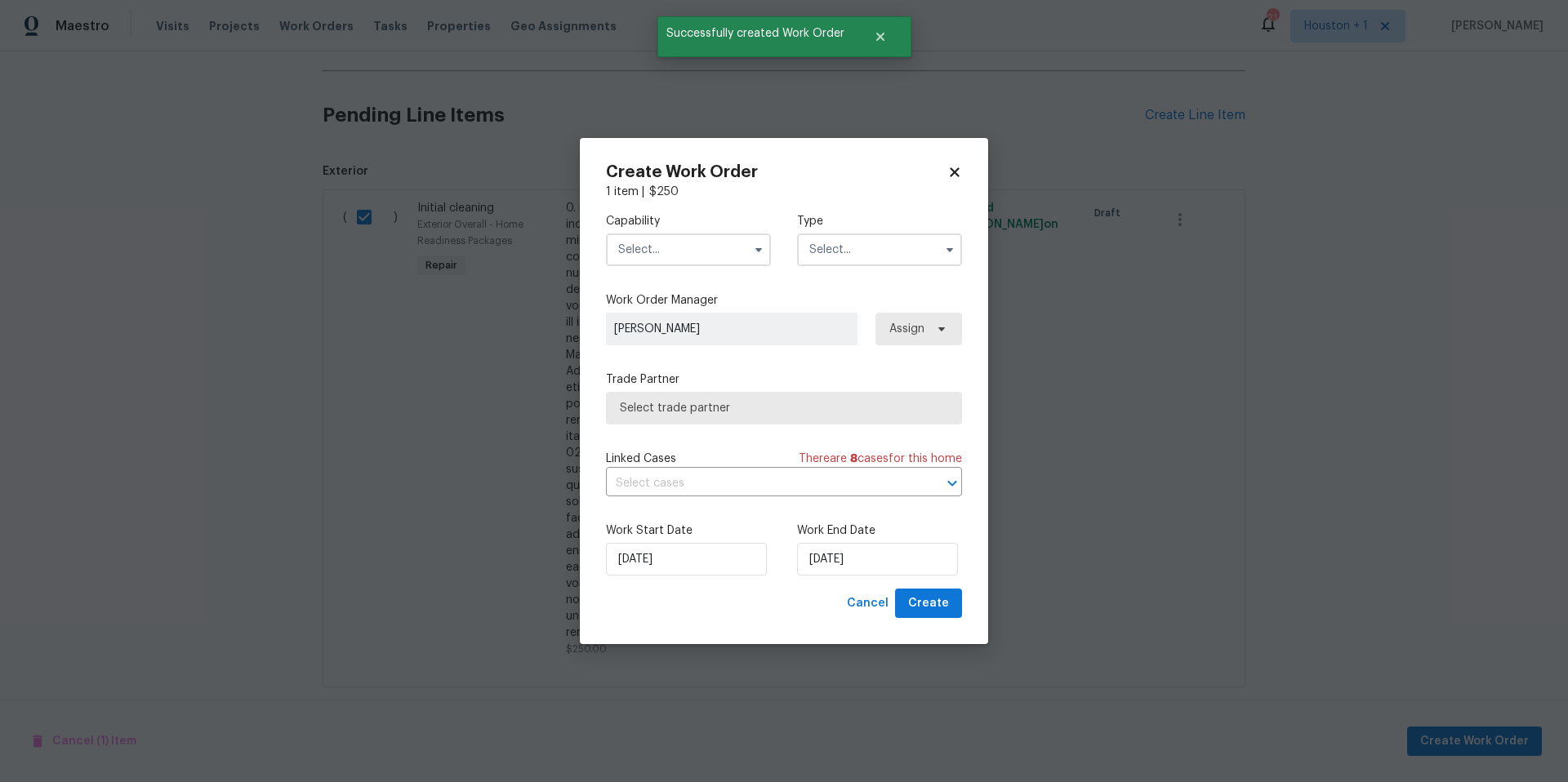
click at [710, 251] on input "text" at bounding box center [689, 250] width 165 height 32
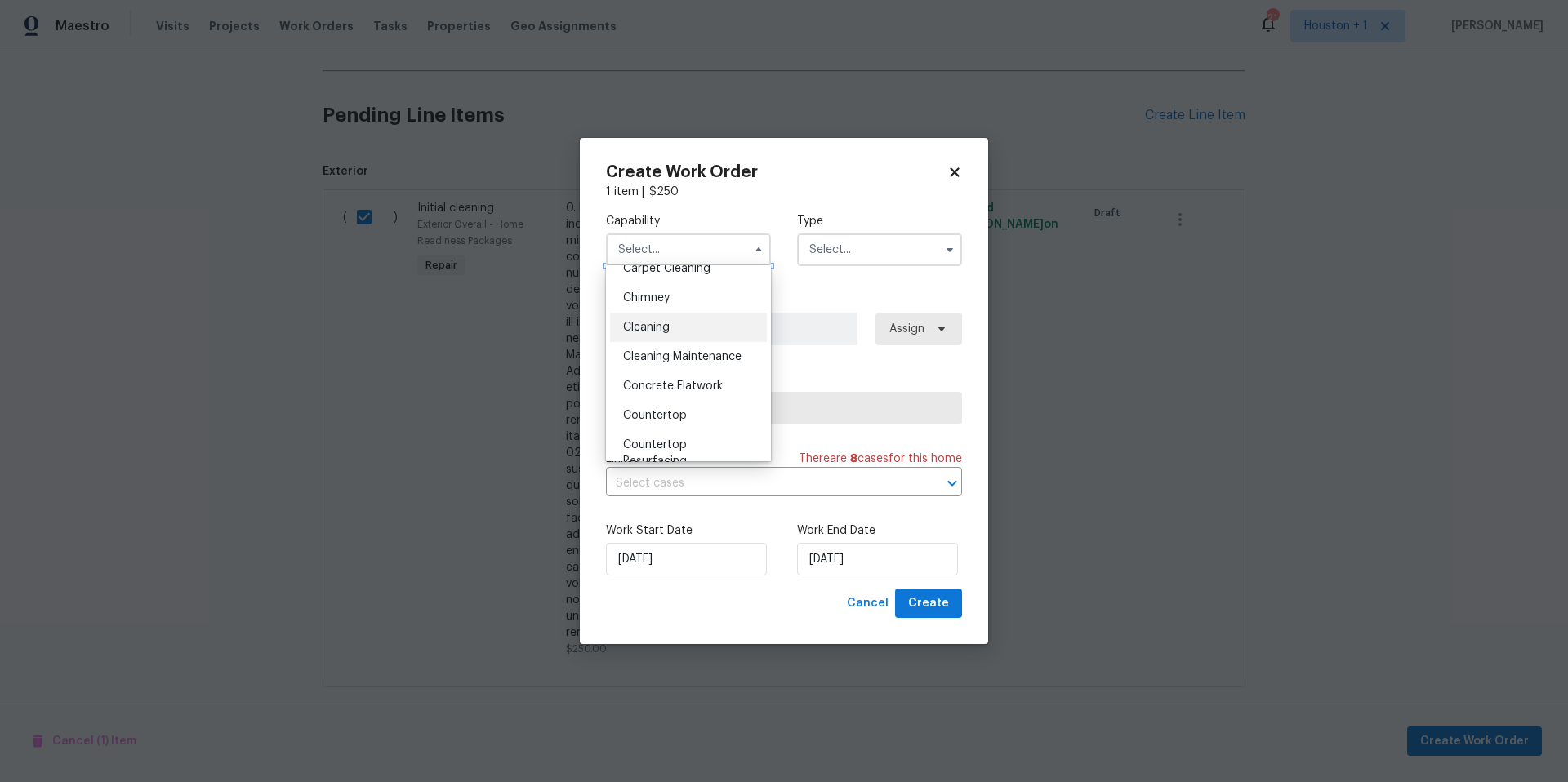
scroll to position [196, 0]
click at [654, 334] on div "Cleaning" at bounding box center [688, 323] width 157 height 29
type input "Cleaning"
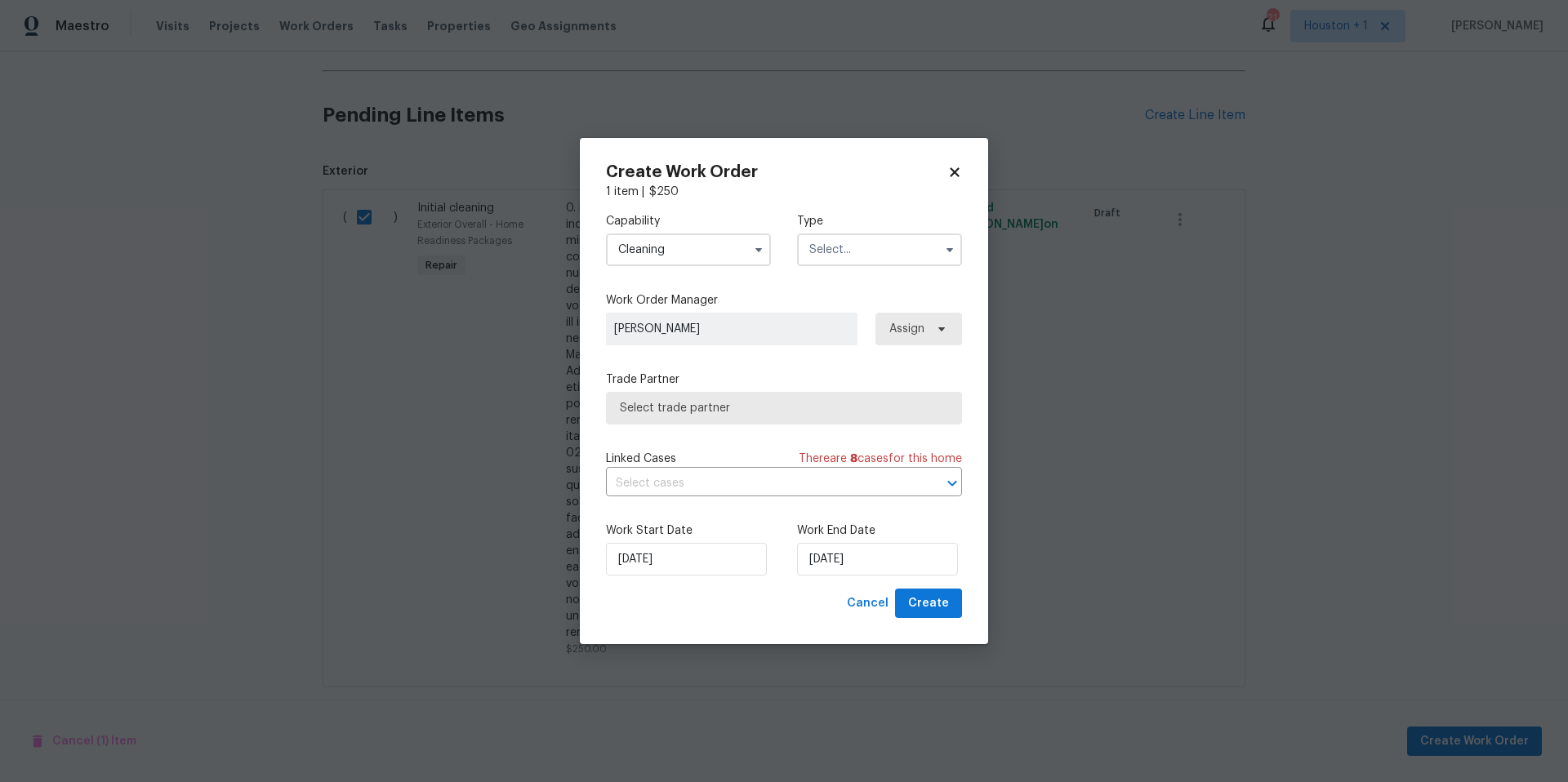
click at [870, 254] on input "text" at bounding box center [880, 250] width 165 height 32
click at [835, 407] on span "Renovation" at bounding box center [845, 412] width 61 height 11
type input "Renovation"
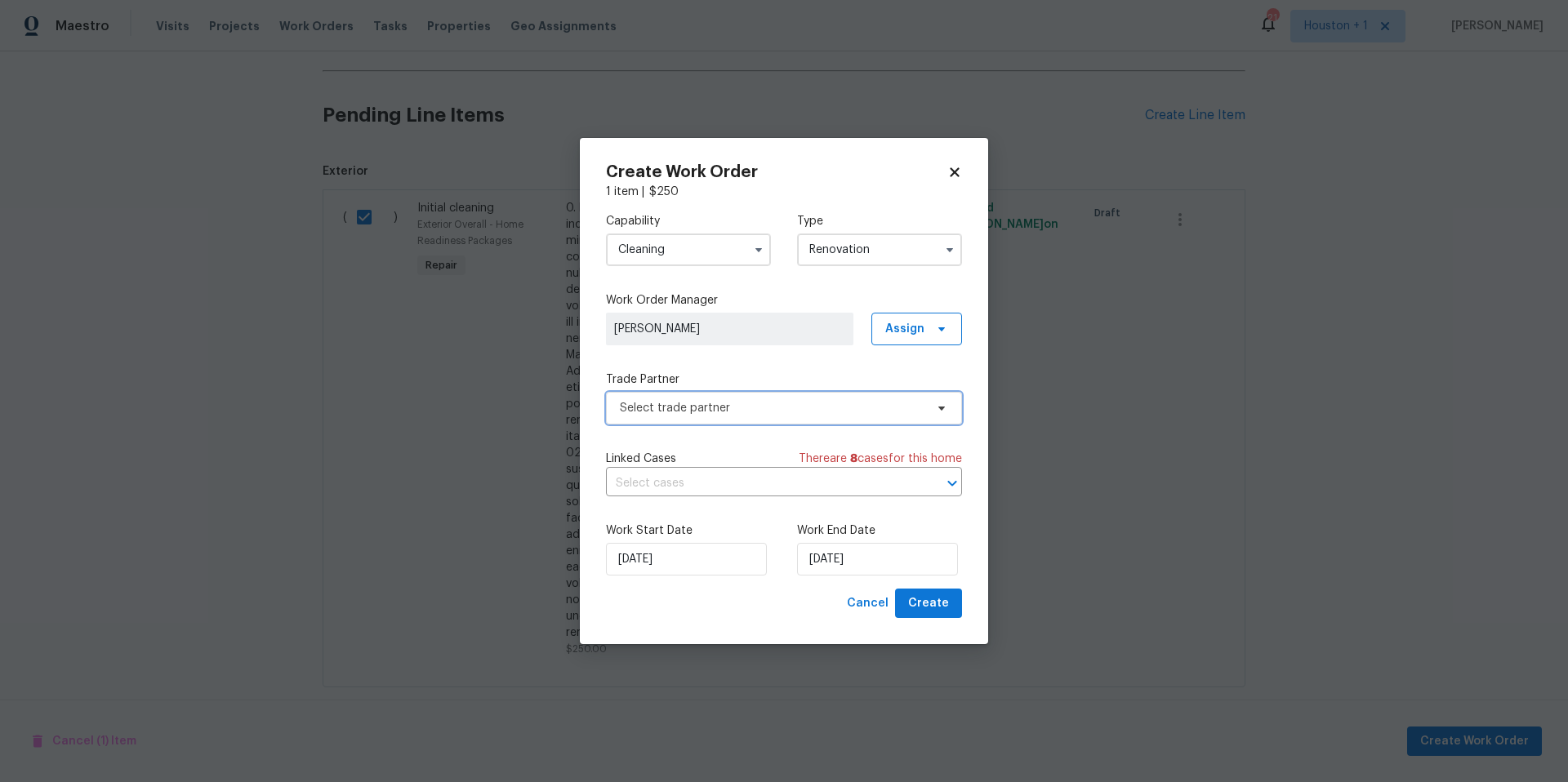
click at [794, 404] on span "Select trade partner" at bounding box center [772, 408] width 305 height 16
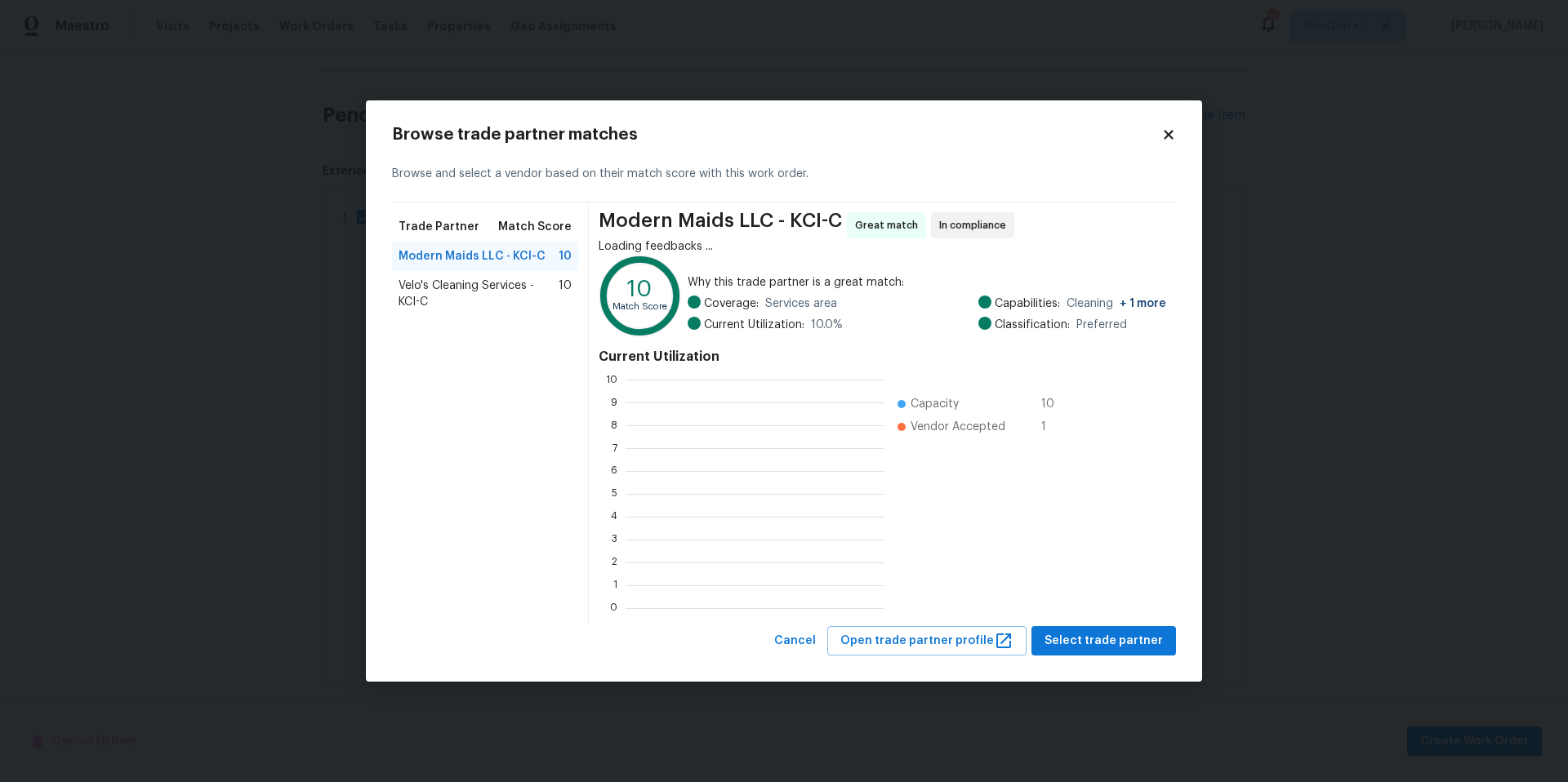
scroll to position [229, 258]
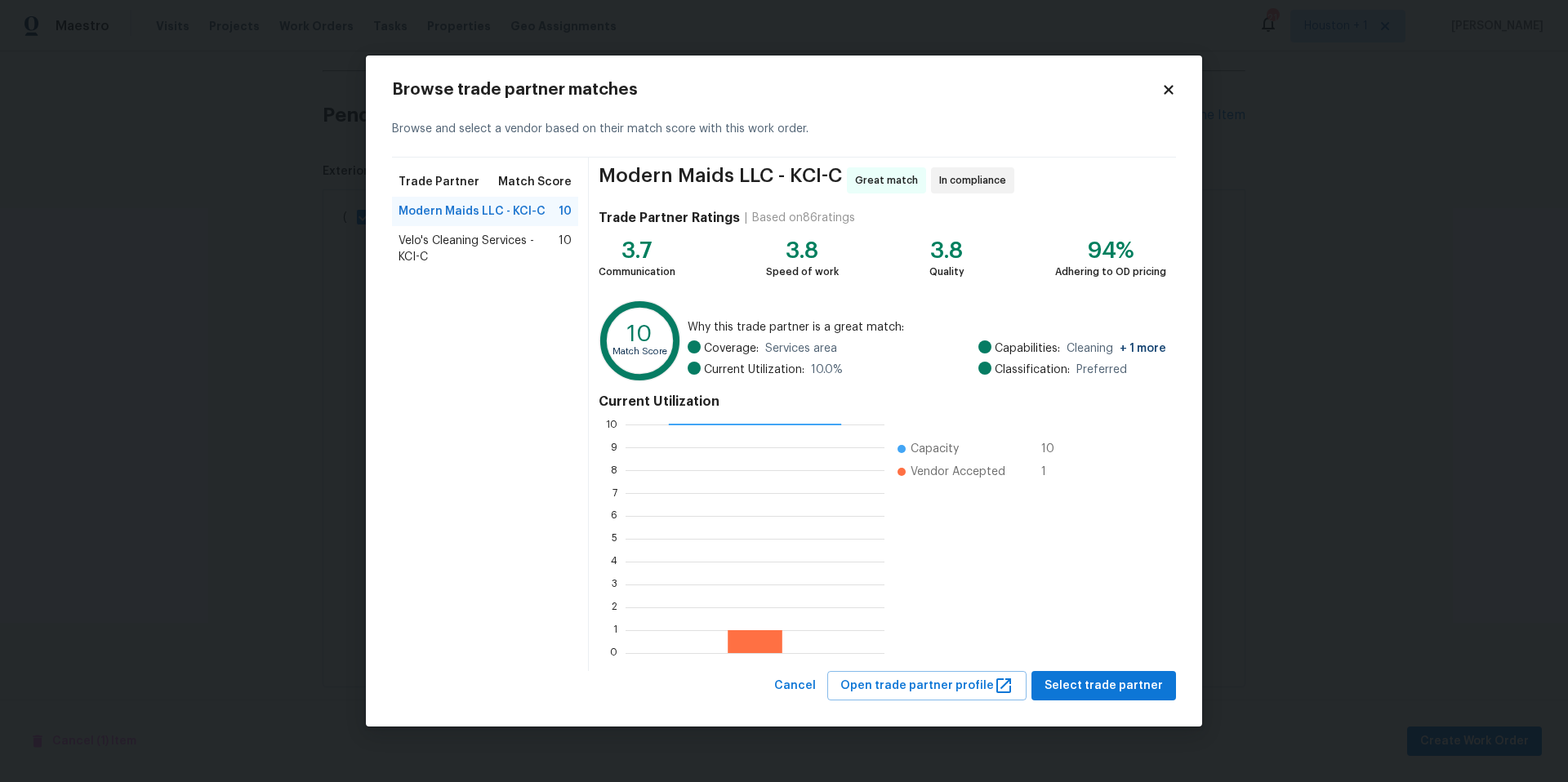
click at [471, 249] on span "Velo's Cleaning Services - KCI-C" at bounding box center [478, 249] width 160 height 32
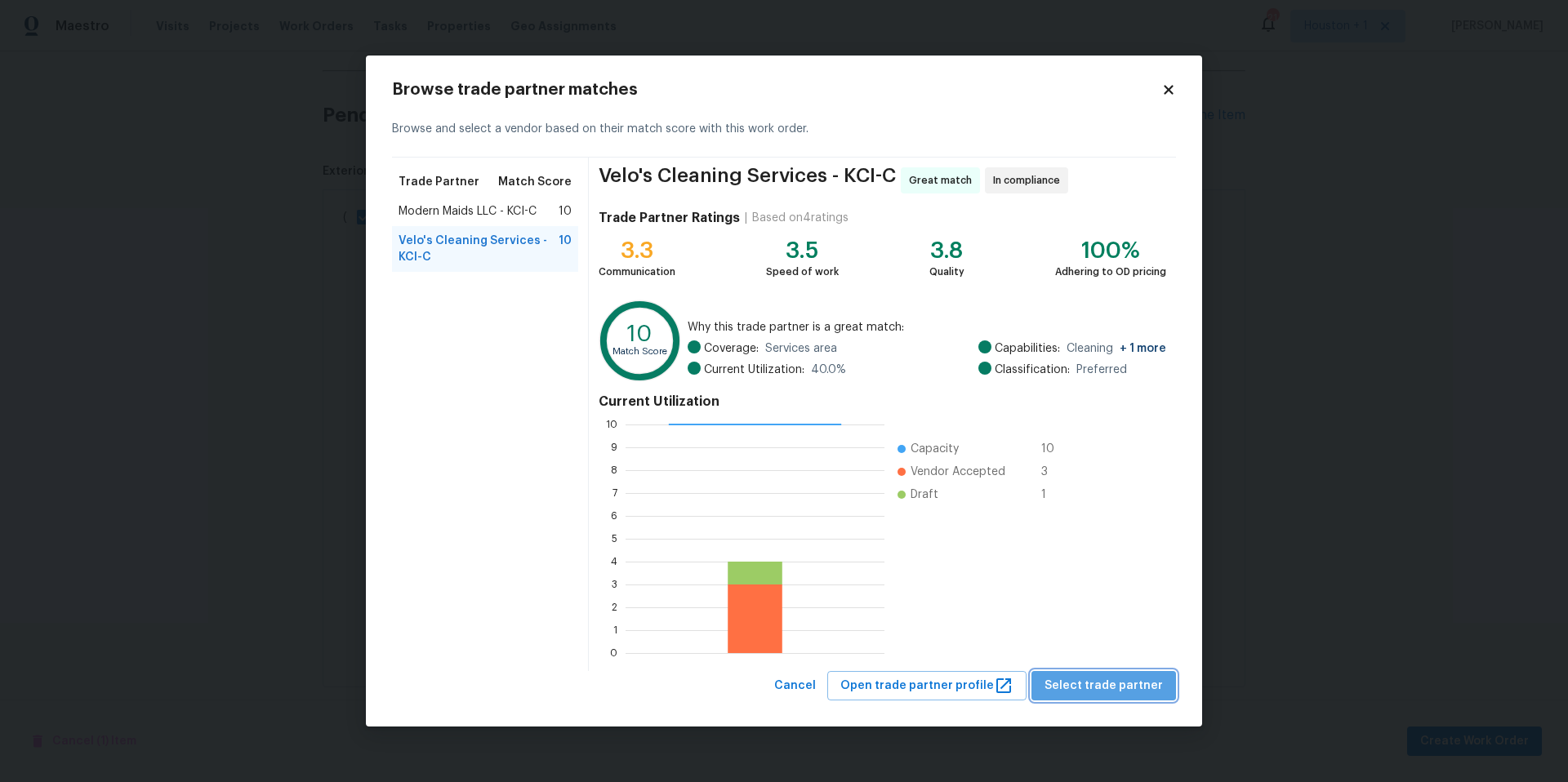
click at [1113, 688] on span "Select trade partner" at bounding box center [1103, 686] width 119 height 20
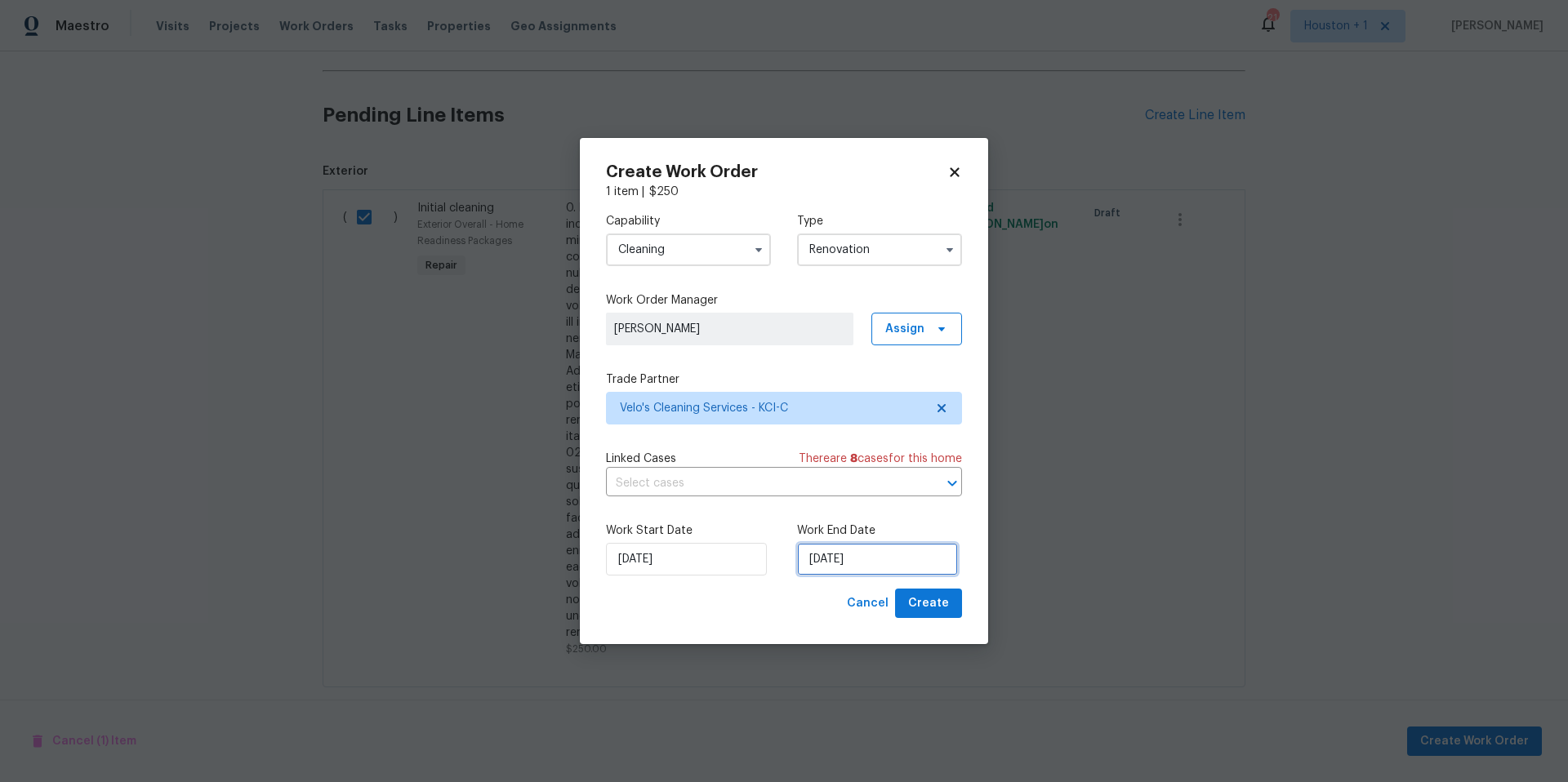
click at [899, 573] on input "[DATE]" at bounding box center [877, 560] width 161 height 32
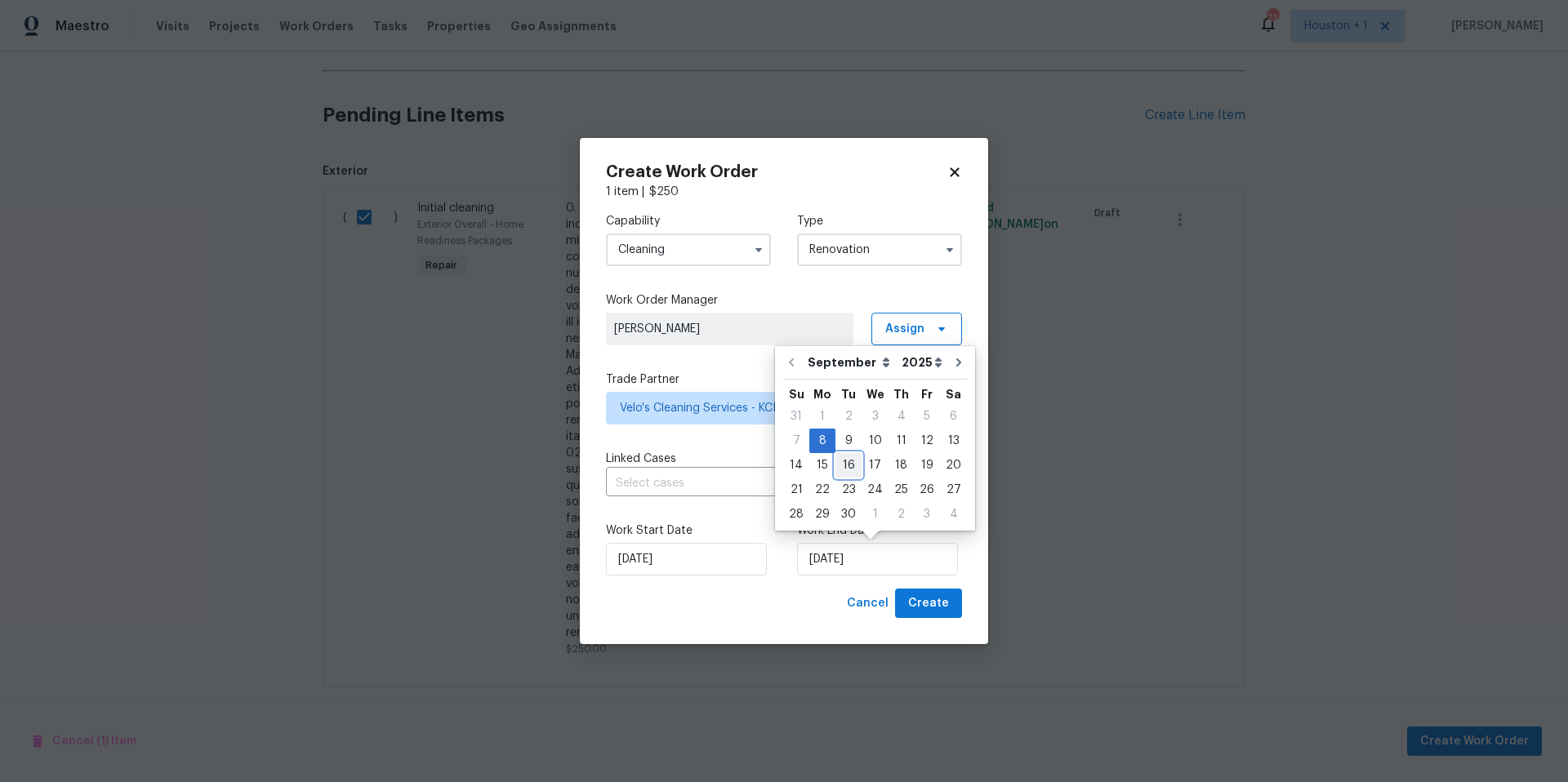
click at [855, 462] on div "16" at bounding box center [849, 466] width 27 height 23
type input "9/16/2025"
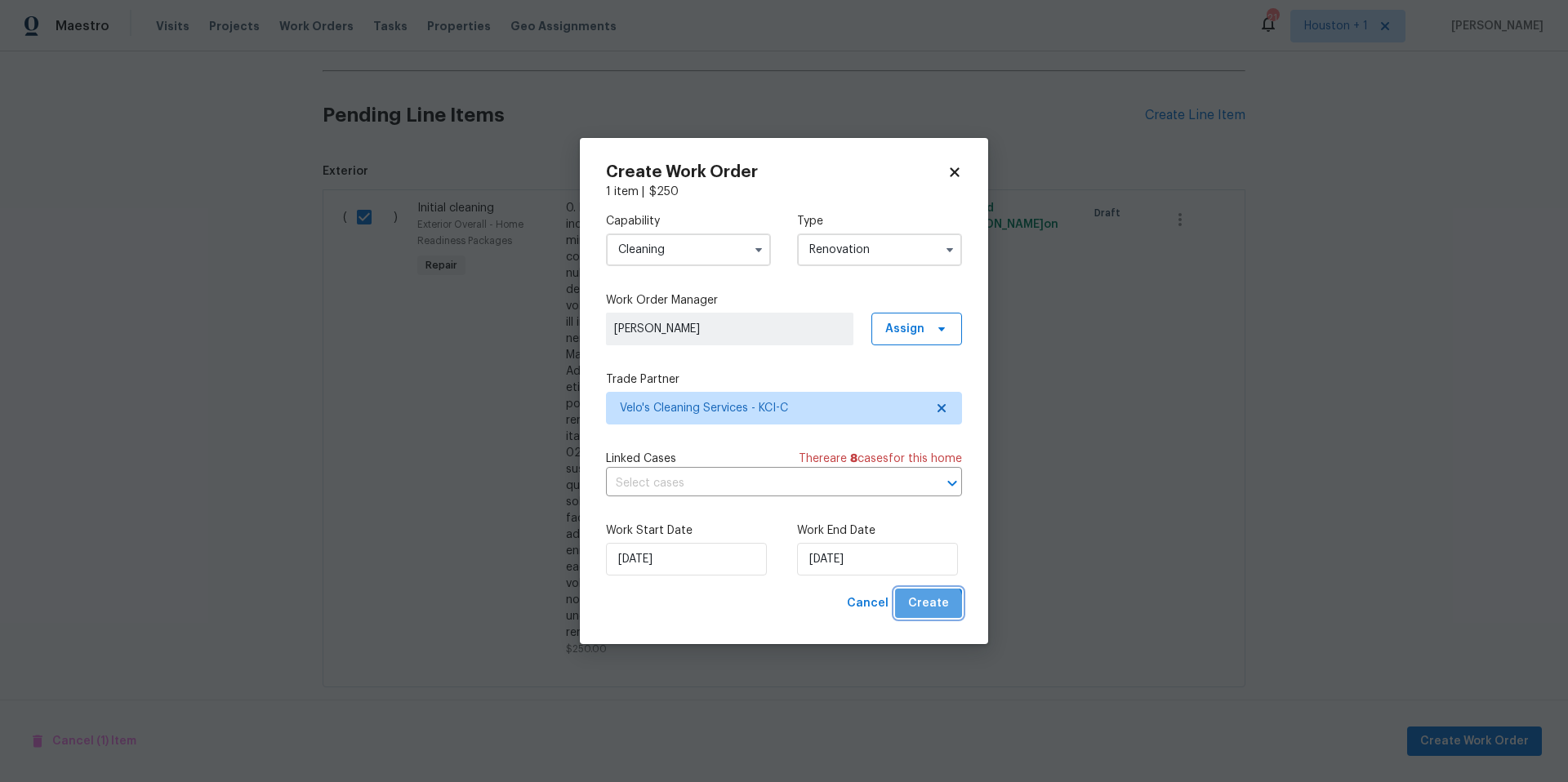
click at [927, 609] on span "Create" at bounding box center [928, 603] width 41 height 20
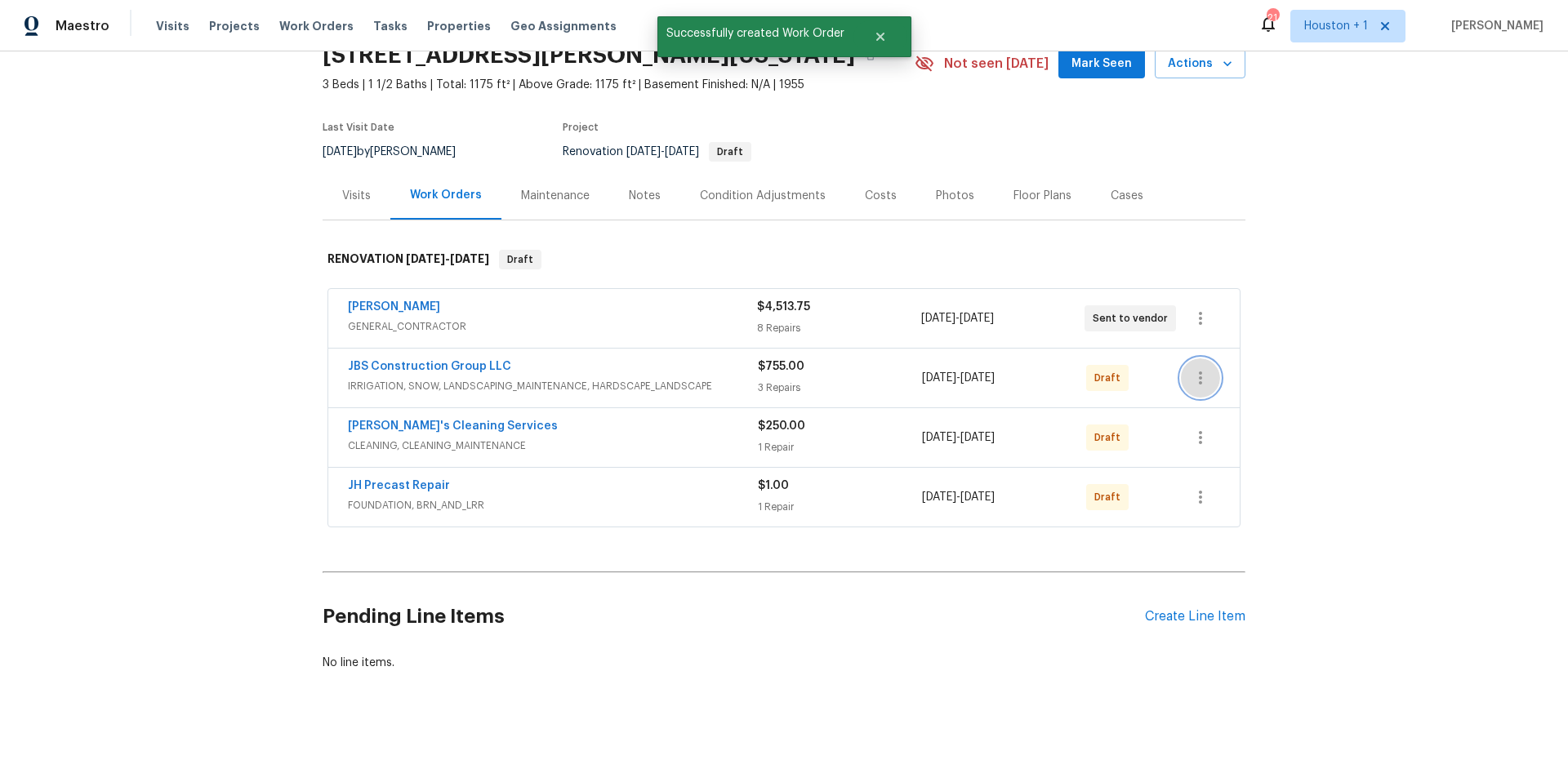
click at [1206, 385] on icon "button" at bounding box center [1200, 378] width 20 height 20
click at [1210, 374] on li "Send to Vendor" at bounding box center [1272, 378] width 182 height 27
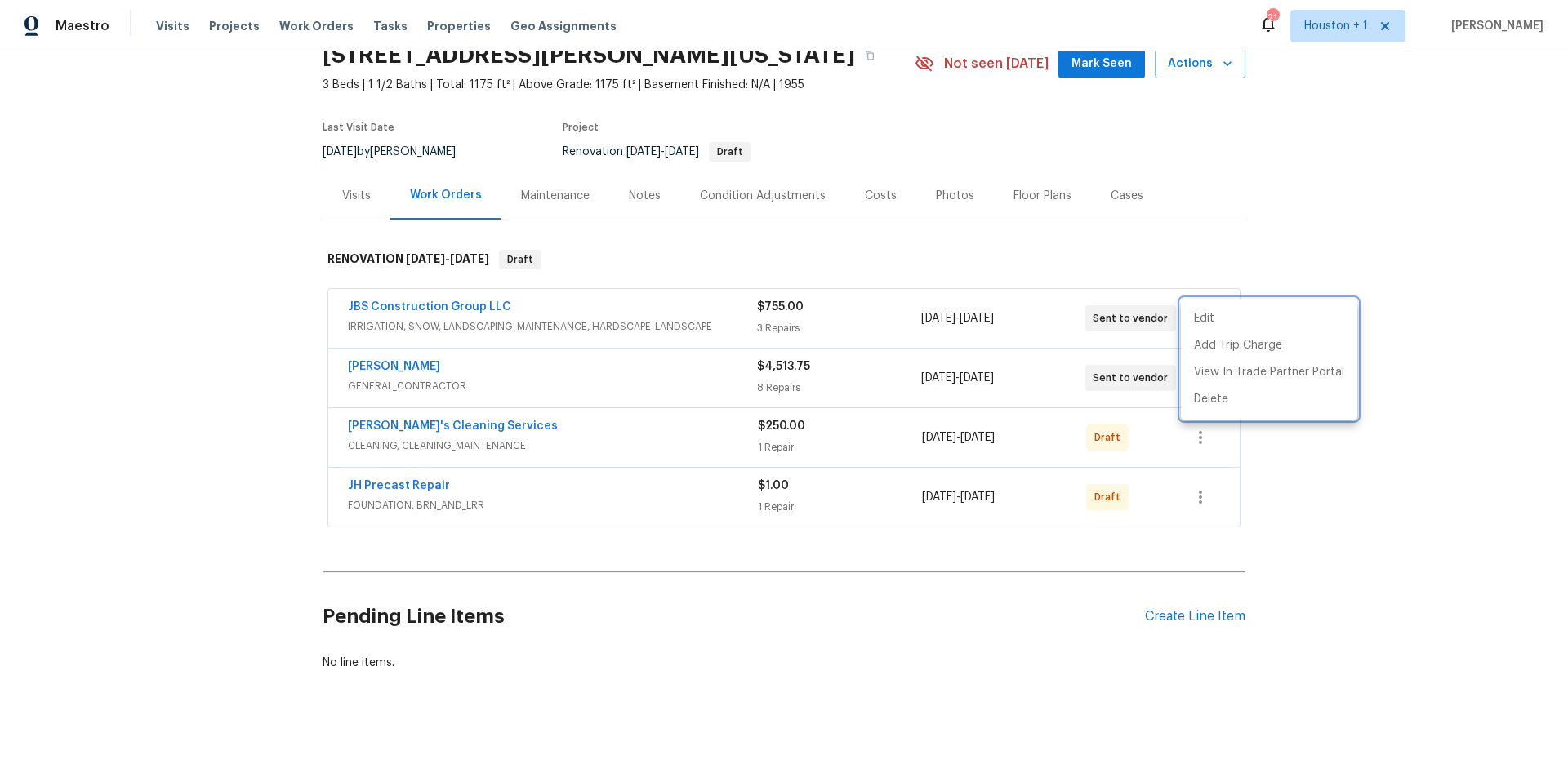
click at [1201, 439] on div at bounding box center [784, 391] width 1568 height 782
click at [1201, 439] on icon "button" at bounding box center [1200, 437] width 20 height 20
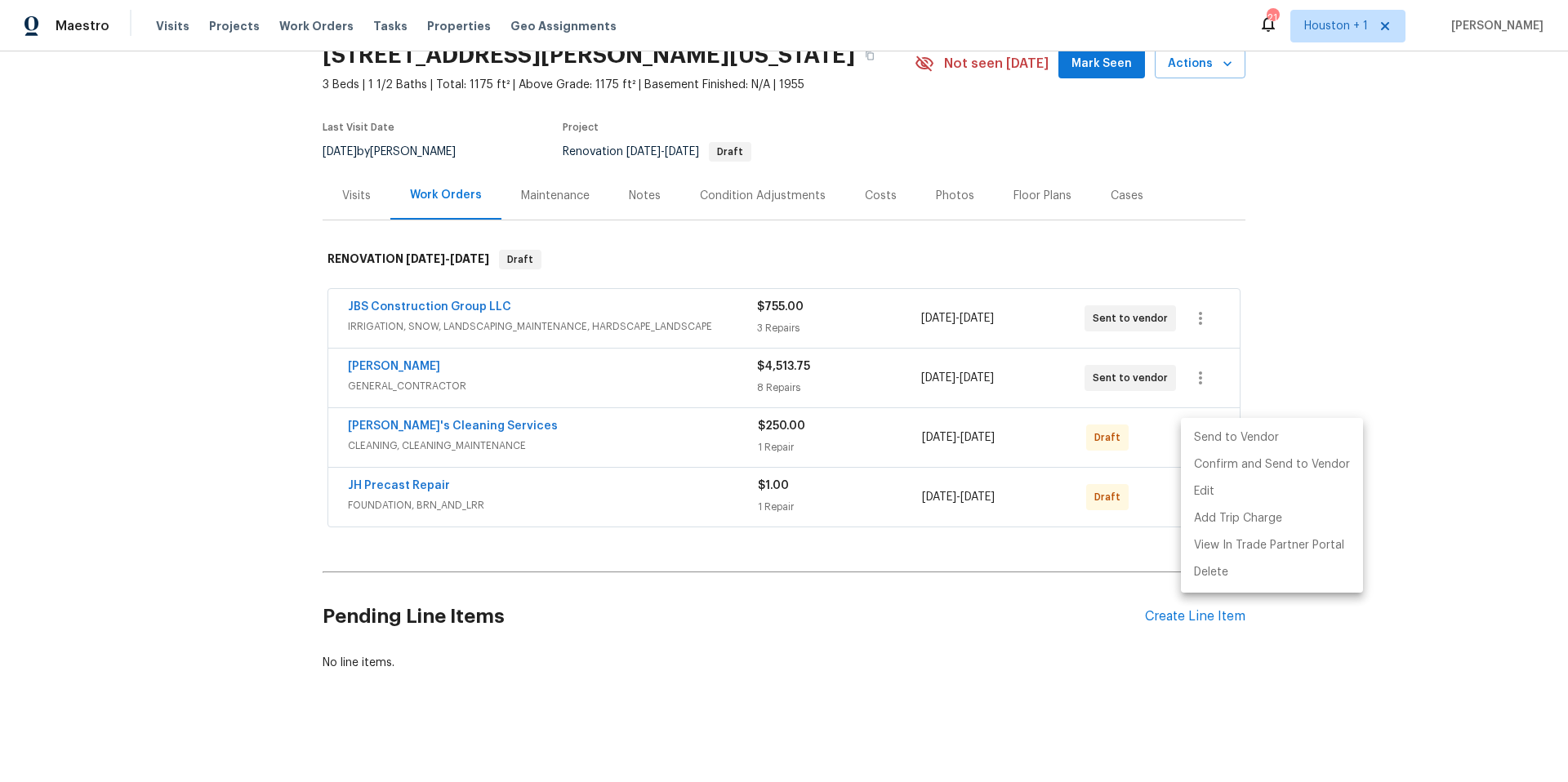
click at [1205, 439] on li "Send to Vendor" at bounding box center [1272, 438] width 182 height 27
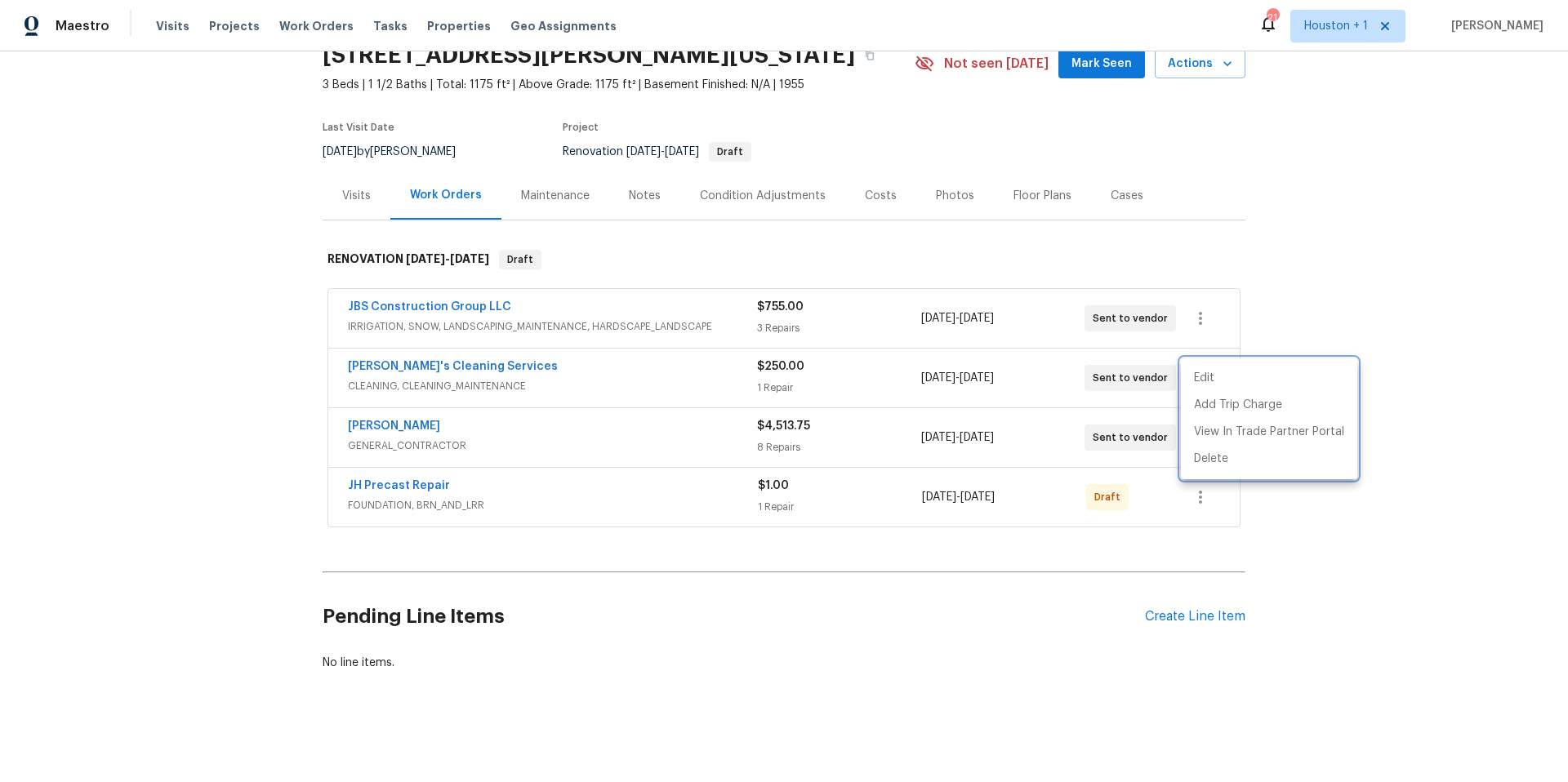
click at [1198, 504] on div at bounding box center [784, 391] width 1568 height 782
click at [1200, 500] on icon "button" at bounding box center [1200, 497] width 20 height 20
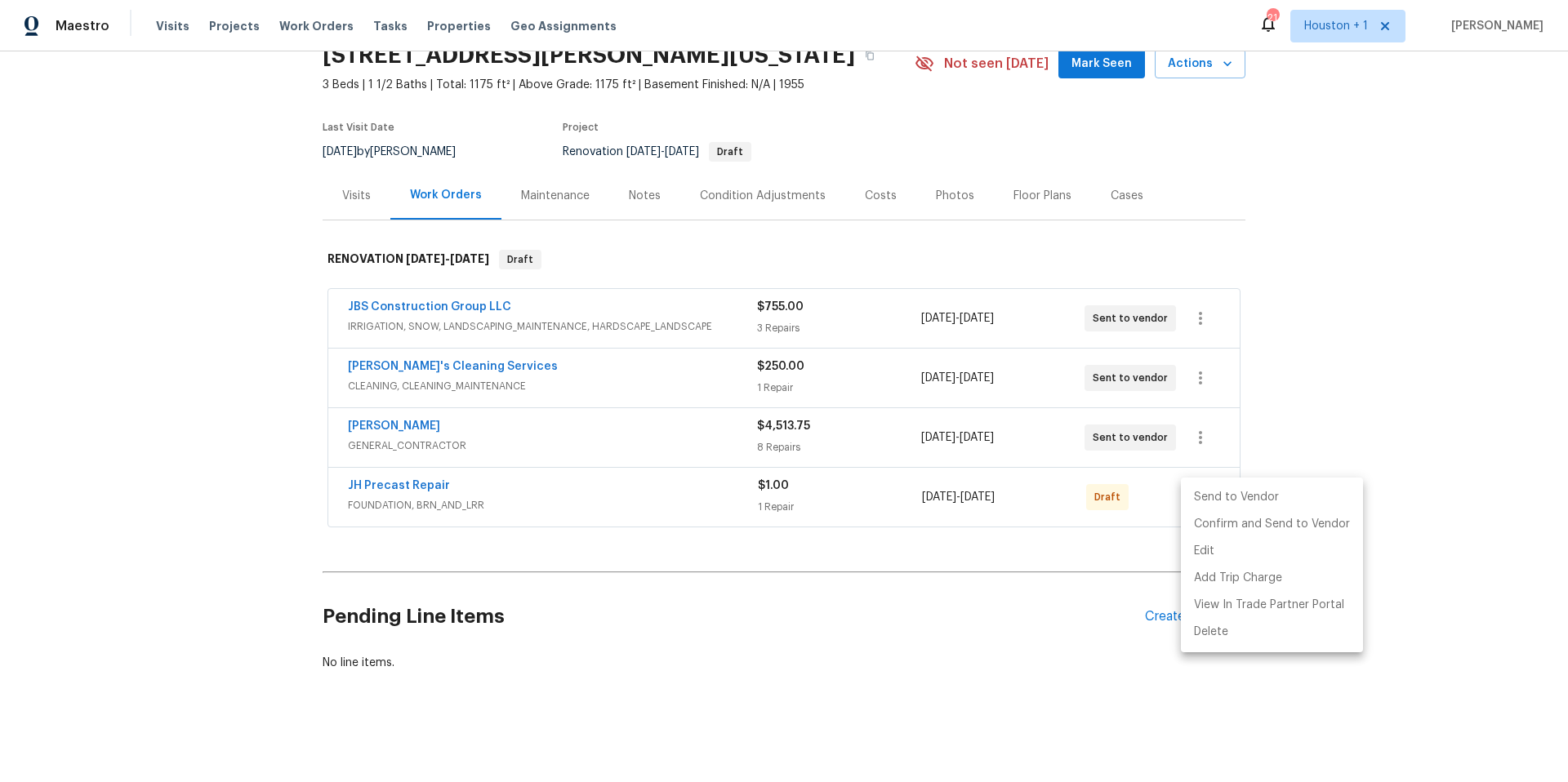
click at [1200, 500] on li "Send to Vendor" at bounding box center [1272, 498] width 182 height 27
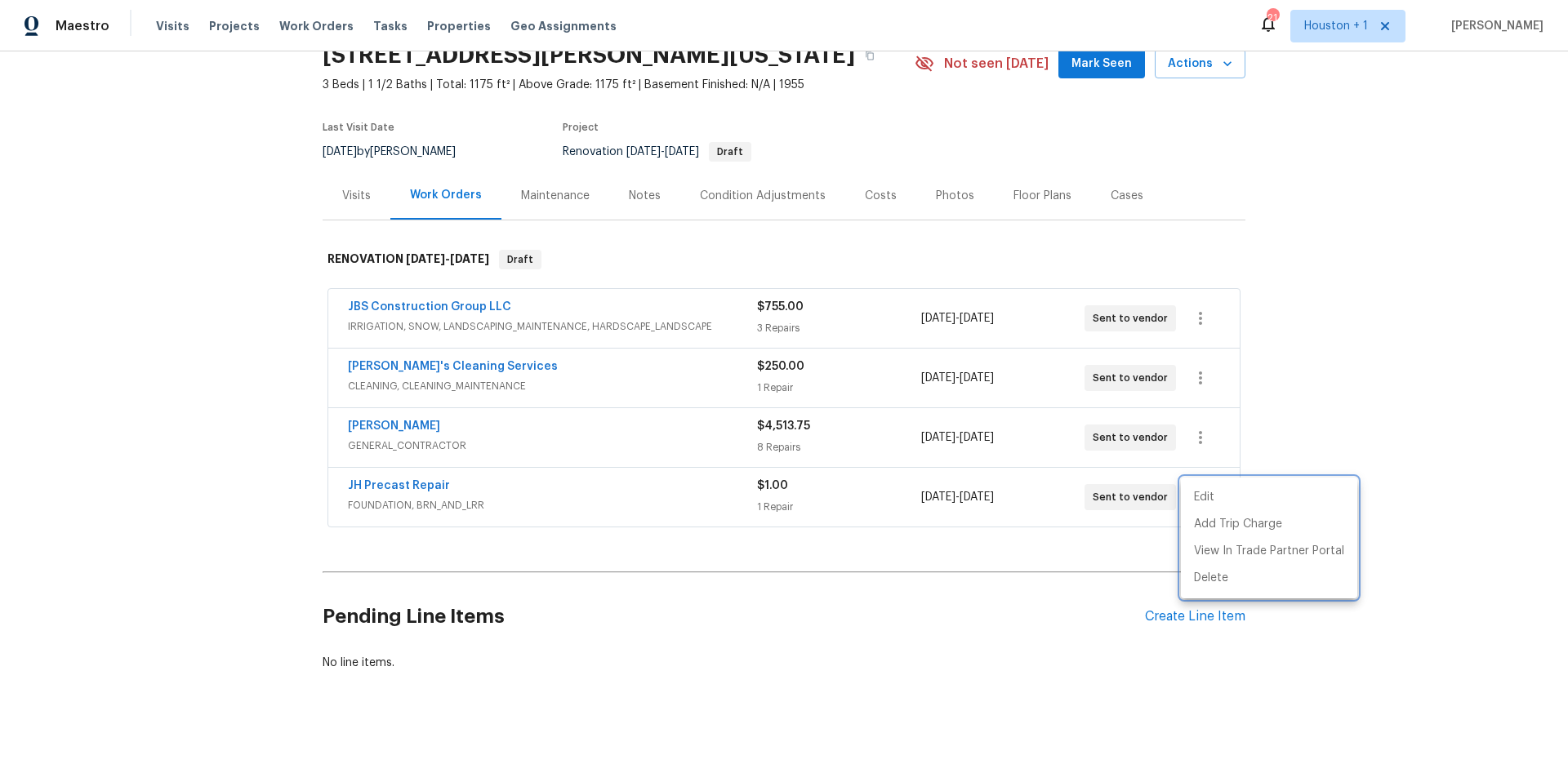
click at [1201, 218] on div at bounding box center [784, 391] width 1568 height 782
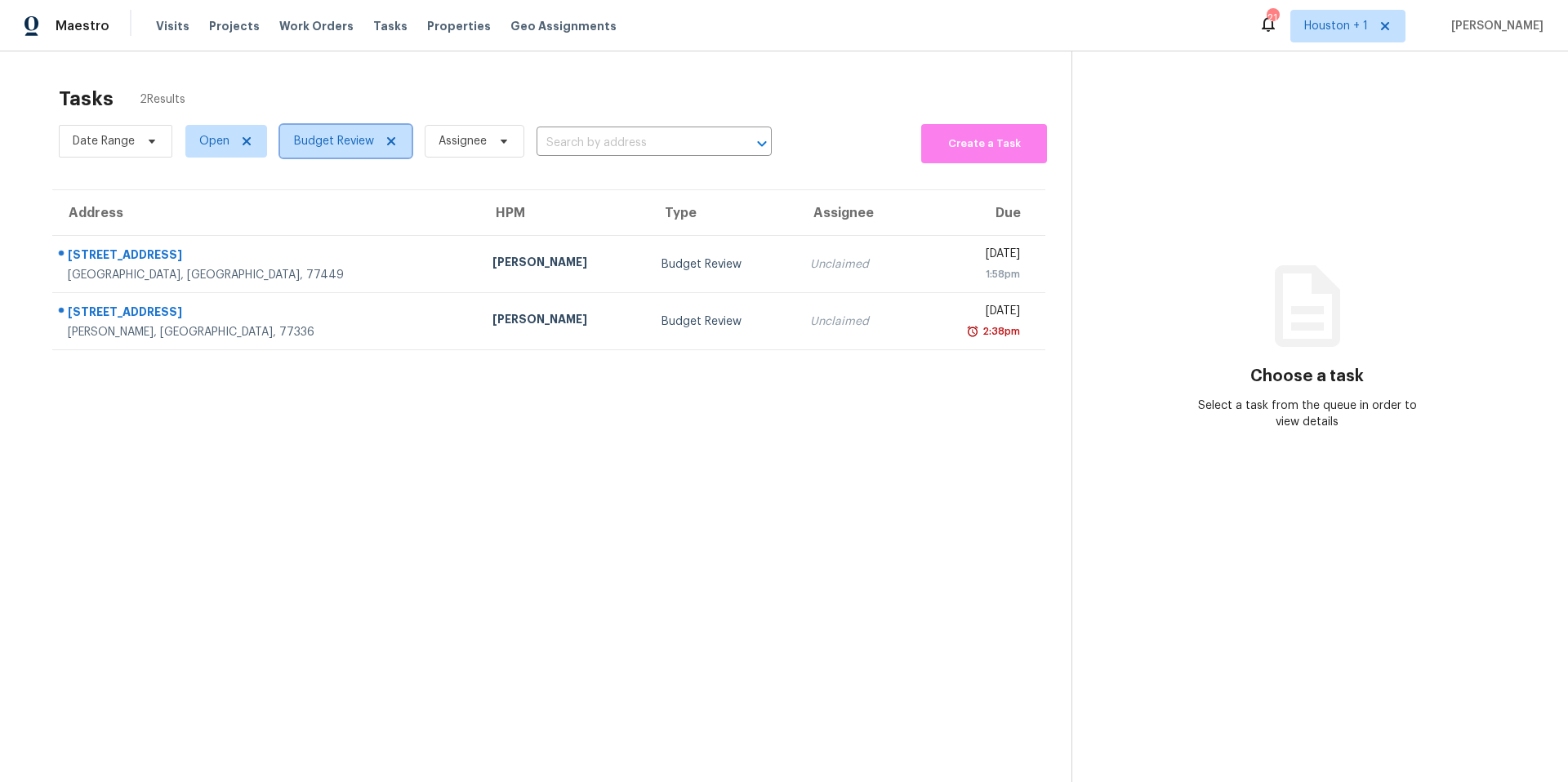
click at [328, 143] on span "Budget Review" at bounding box center [334, 141] width 80 height 16
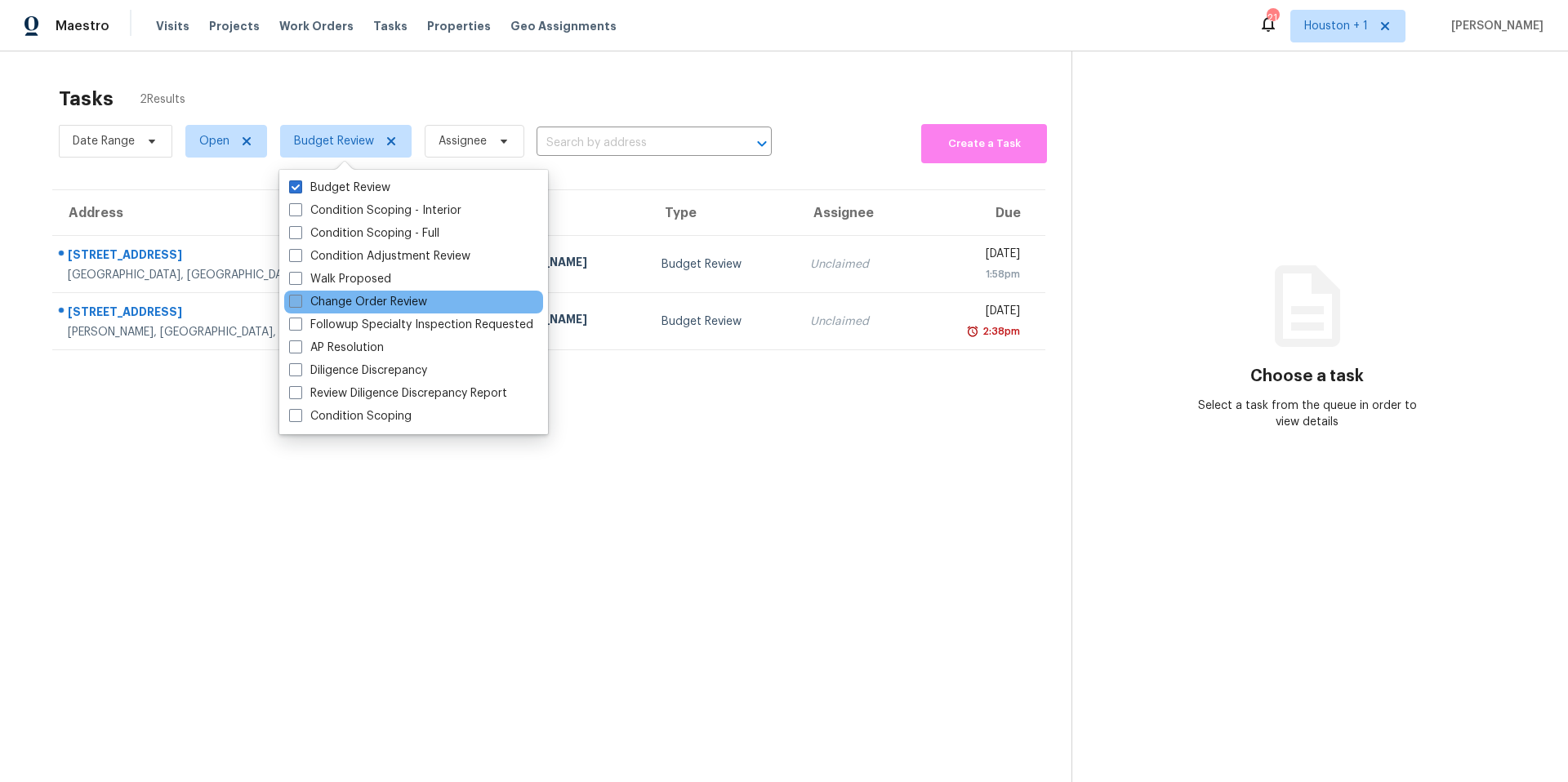
click at [299, 309] on label "Change Order Review" at bounding box center [357, 301] width 138 height 16
click at [299, 305] on input "Change Order Review" at bounding box center [294, 298] width 10 height 10
checkbox input "true"
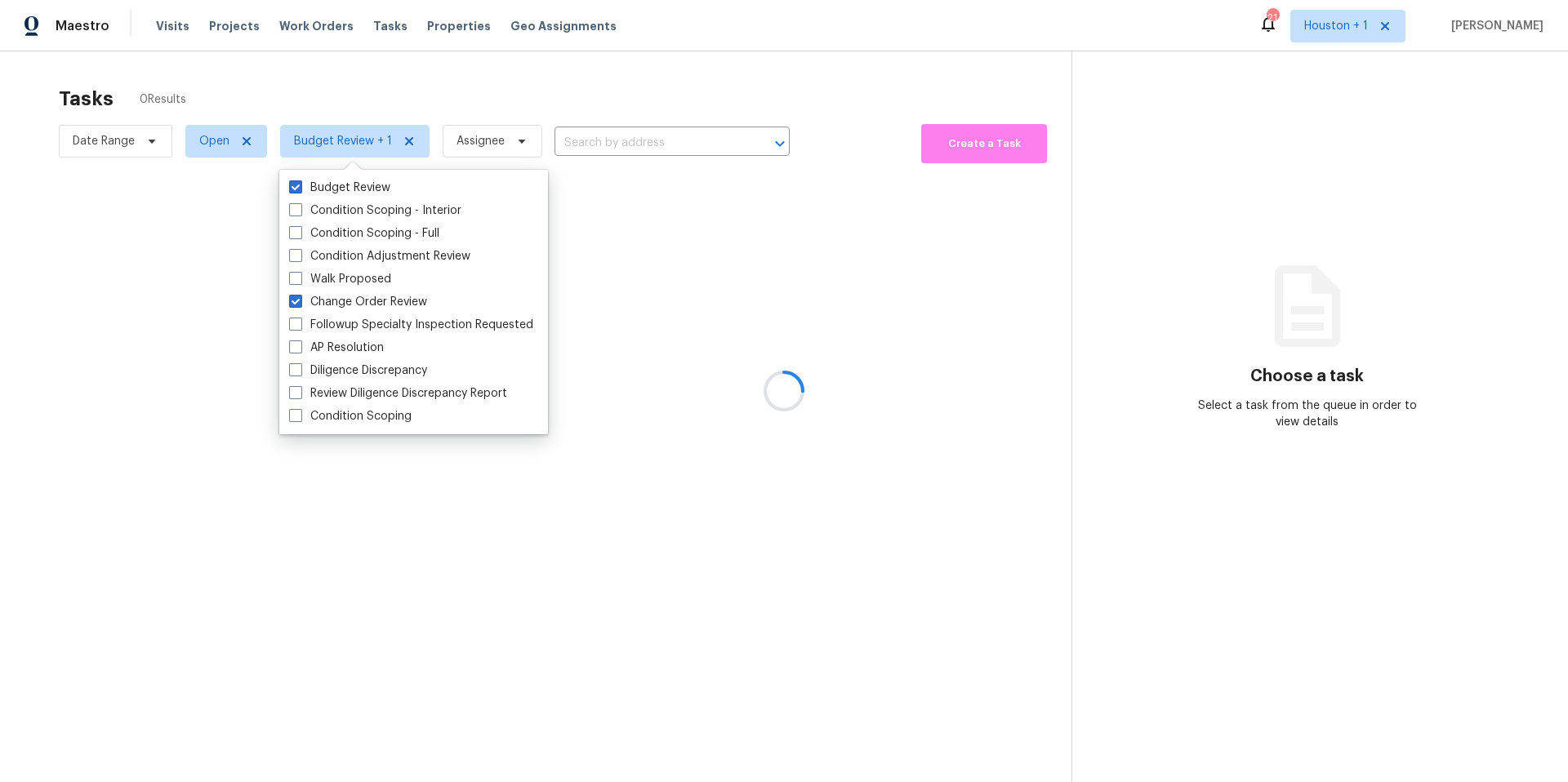
click at [421, 99] on div at bounding box center [784, 391] width 1568 height 782
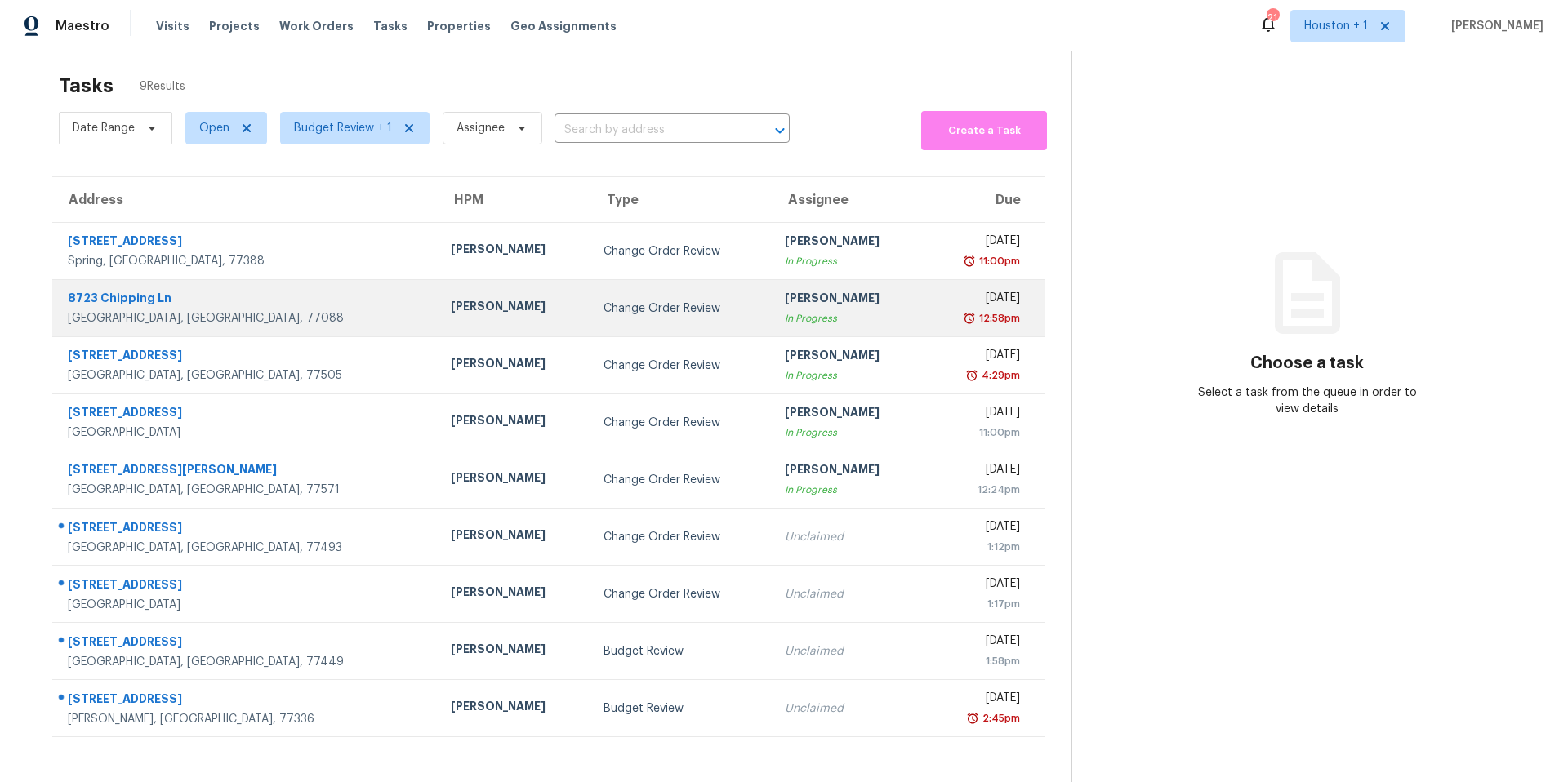
scroll to position [51, 0]
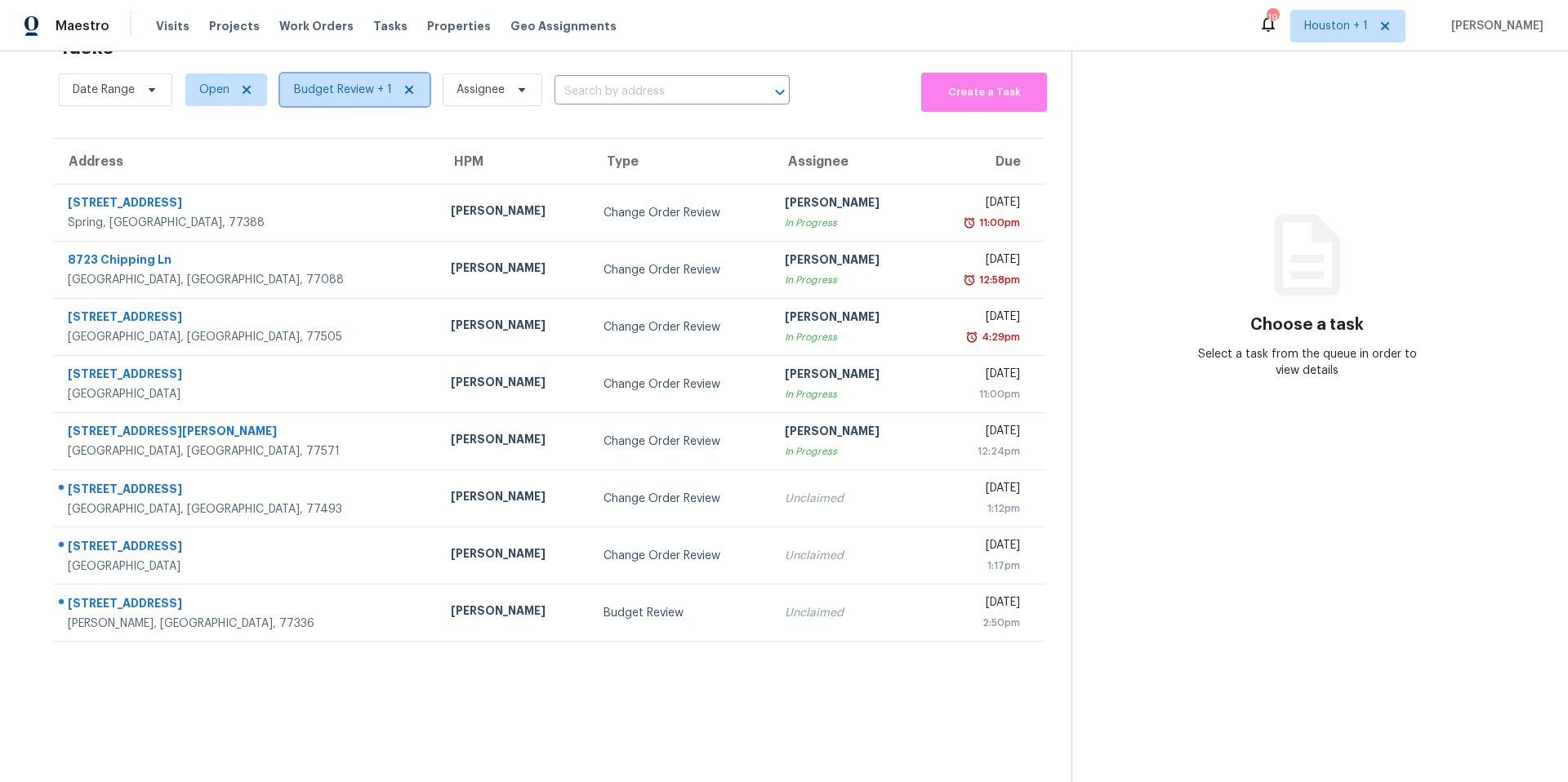
click at [326, 98] on span "Budget Review + 1" at bounding box center [342, 89] width 98 height 16
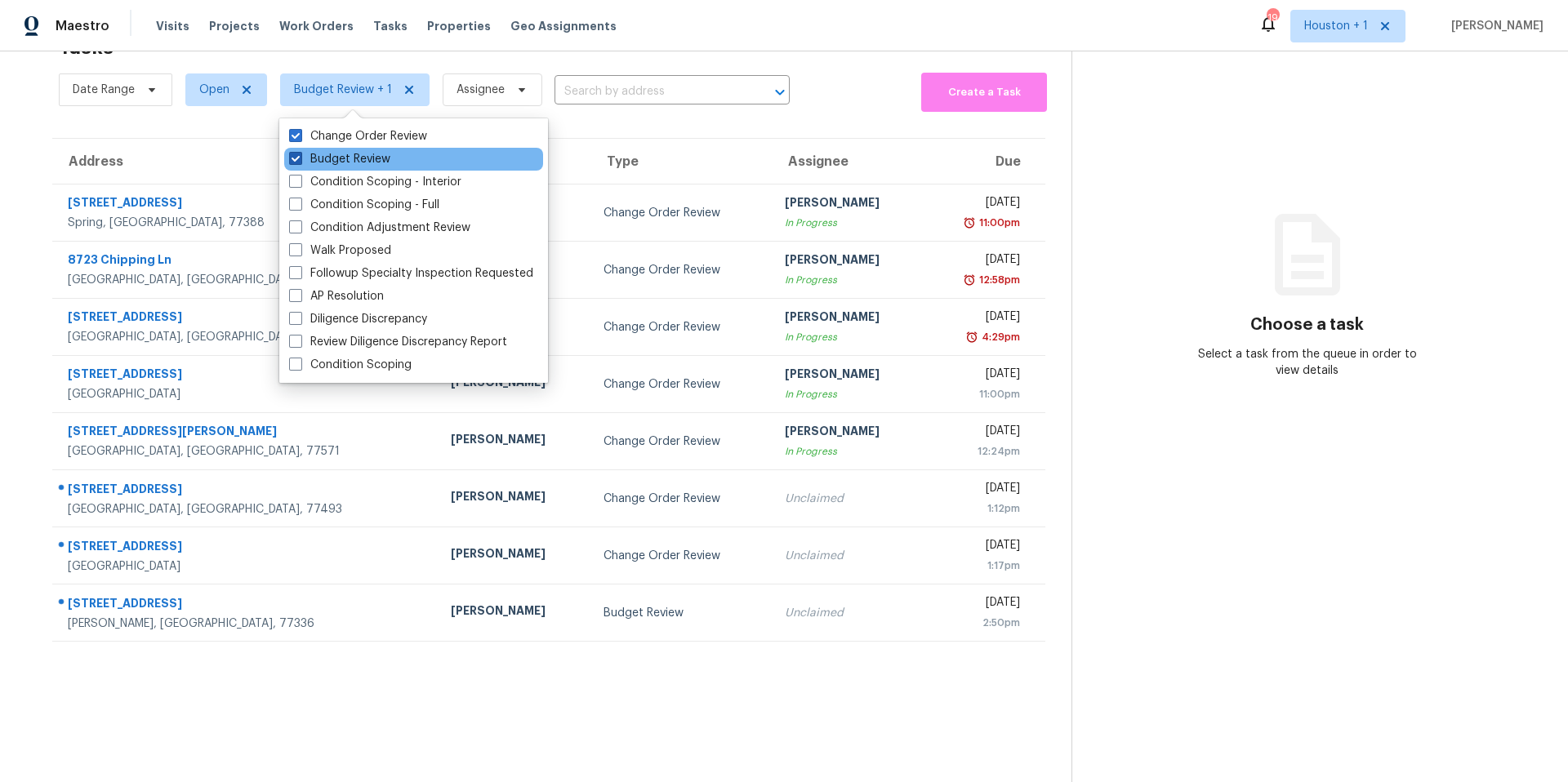
click at [293, 166] on label "Budget Review" at bounding box center [339, 159] width 102 height 16
click at [293, 162] on input "Budget Review" at bounding box center [294, 156] width 10 height 10
checkbox input "false"
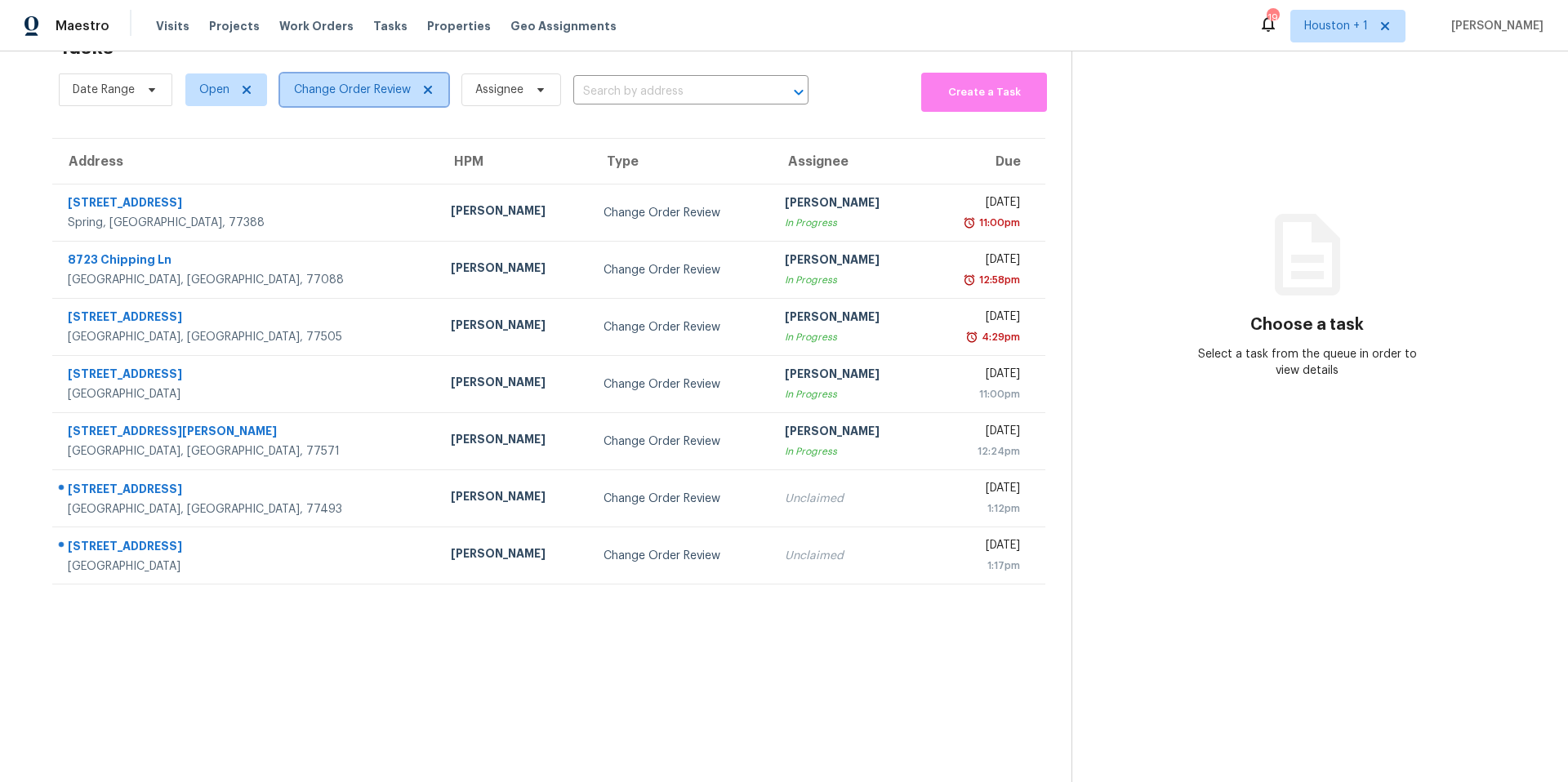
click at [346, 96] on span "Change Order Review" at bounding box center [352, 89] width 117 height 16
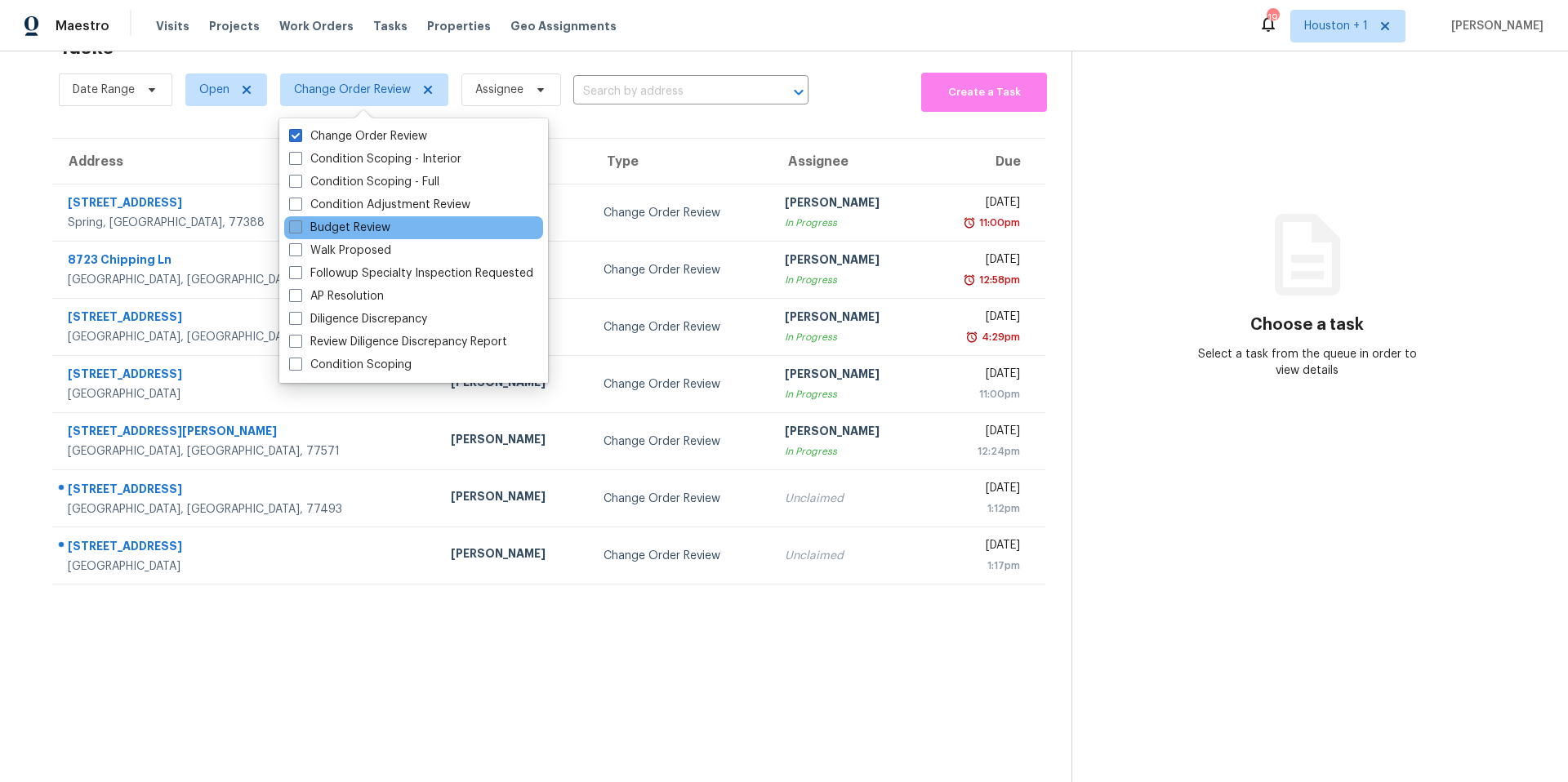
click at [299, 222] on span at bounding box center [296, 227] width 13 height 13
click at [299, 222] on input "Budget Review" at bounding box center [294, 224] width 10 height 10
checkbox input "true"
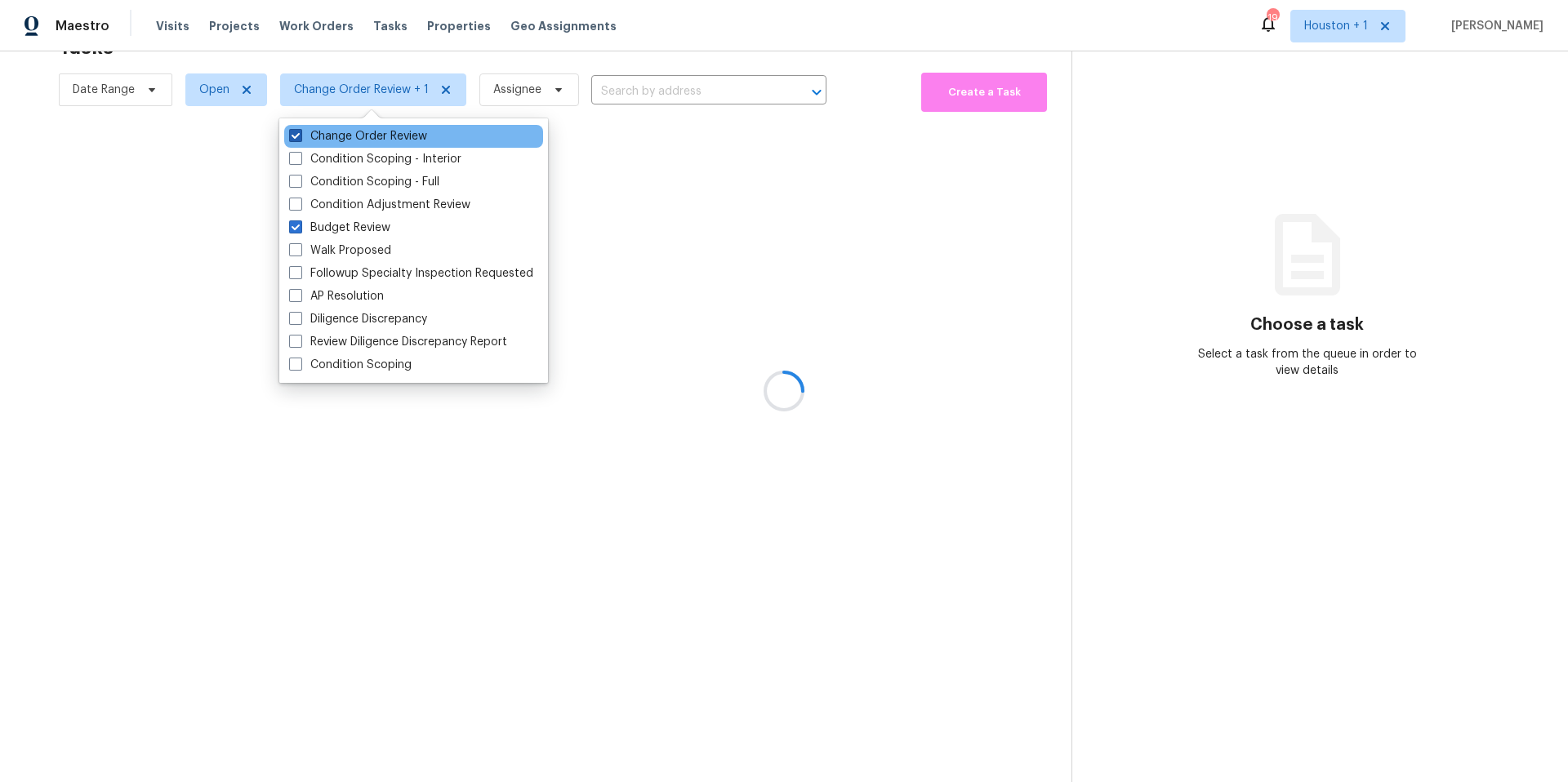
click at [307, 134] on label "Change Order Review" at bounding box center [357, 136] width 138 height 16
click at [299, 134] on input "Change Order Review" at bounding box center [294, 133] width 10 height 10
checkbox input "false"
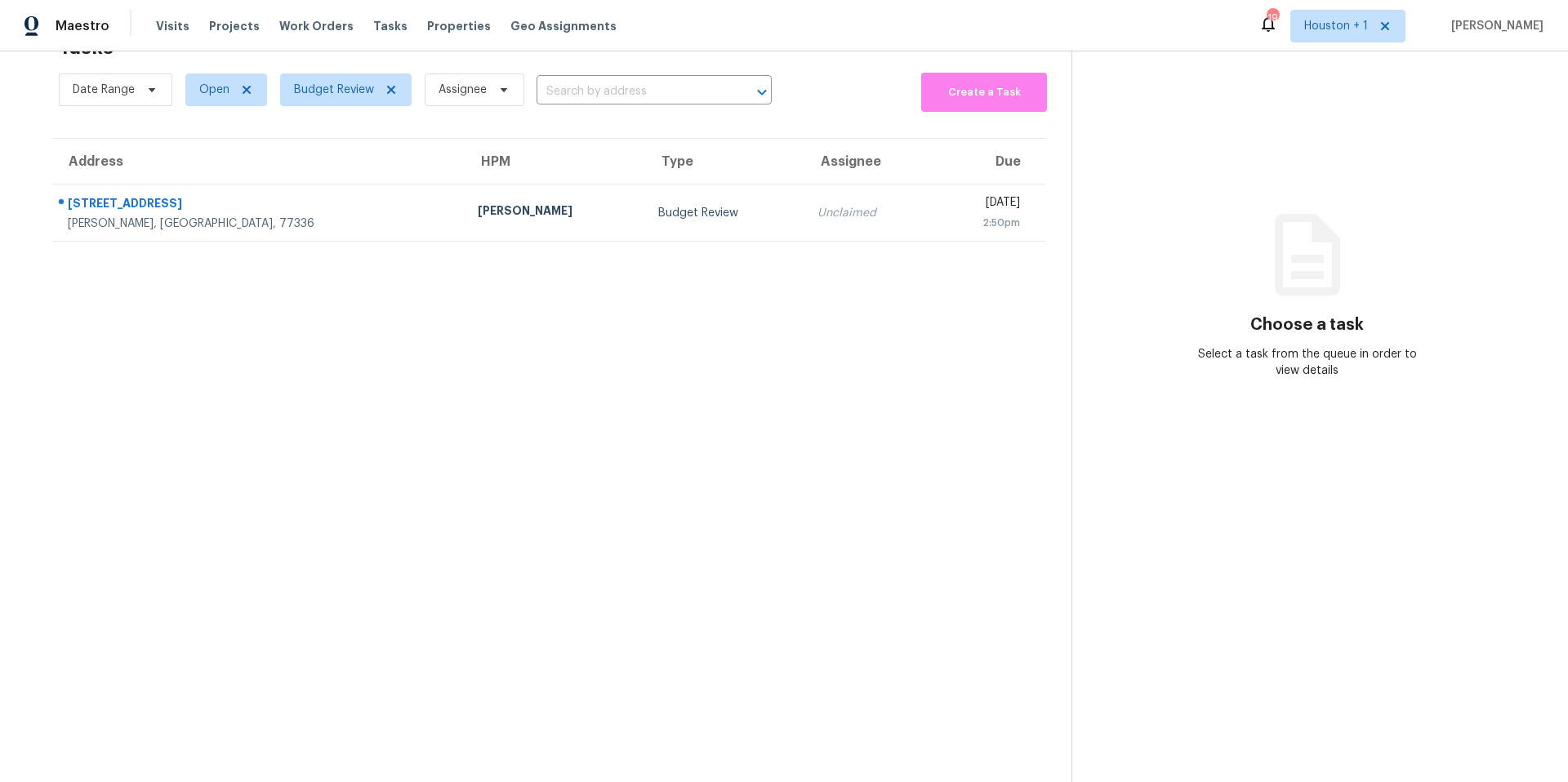
click at [658, 29] on div "Maestro Visits Projects Work Orders Tasks Properties Geo Assignments 19 [GEOGRA…" at bounding box center [784, 26] width 1568 height 51
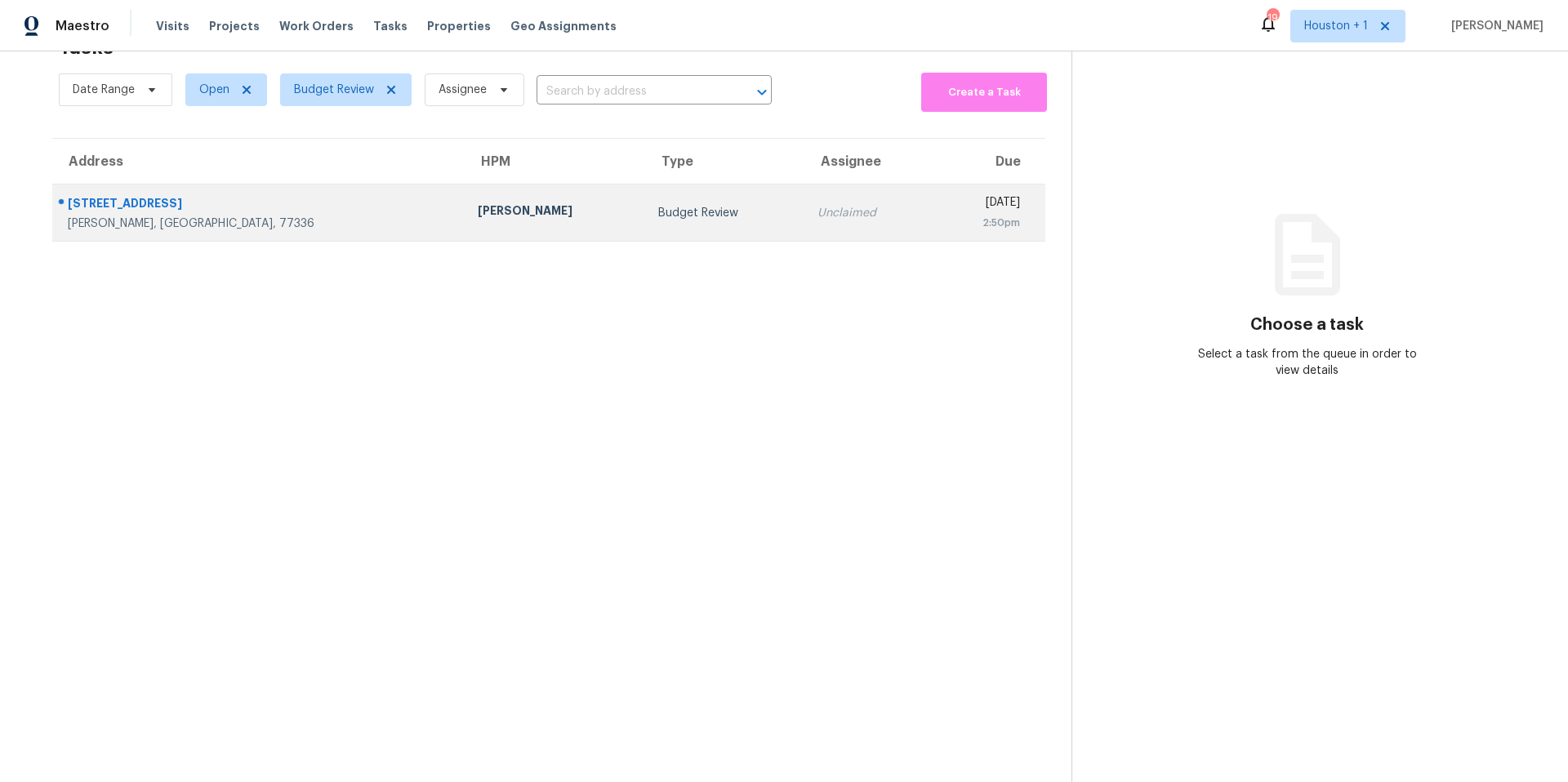
click at [465, 210] on td "[PERSON_NAME]" at bounding box center [555, 213] width 182 height 57
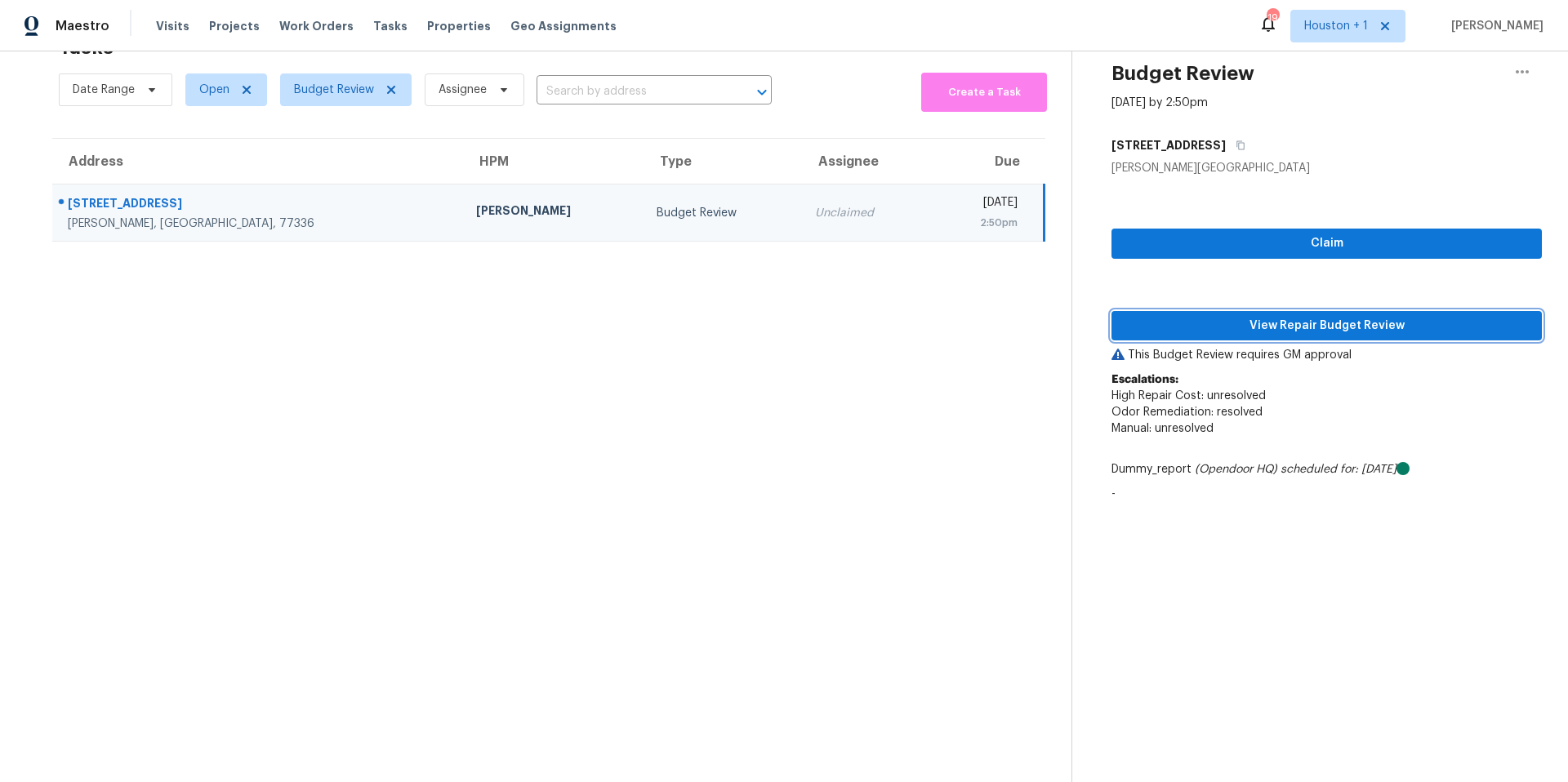
click at [1165, 333] on span "View Repair Budget Review" at bounding box center [1327, 326] width 404 height 20
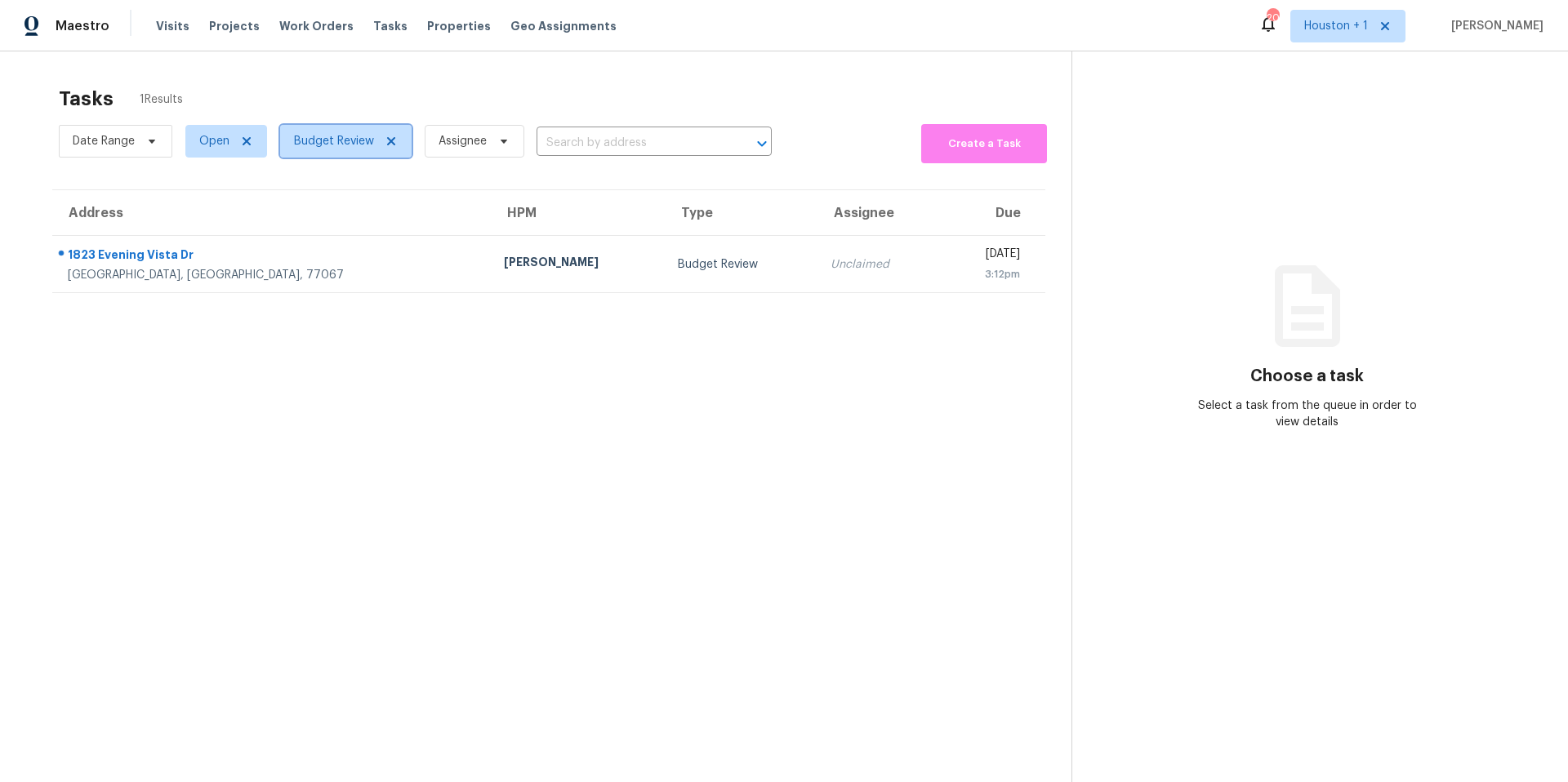
click at [346, 142] on span "Budget Review" at bounding box center [334, 141] width 80 height 16
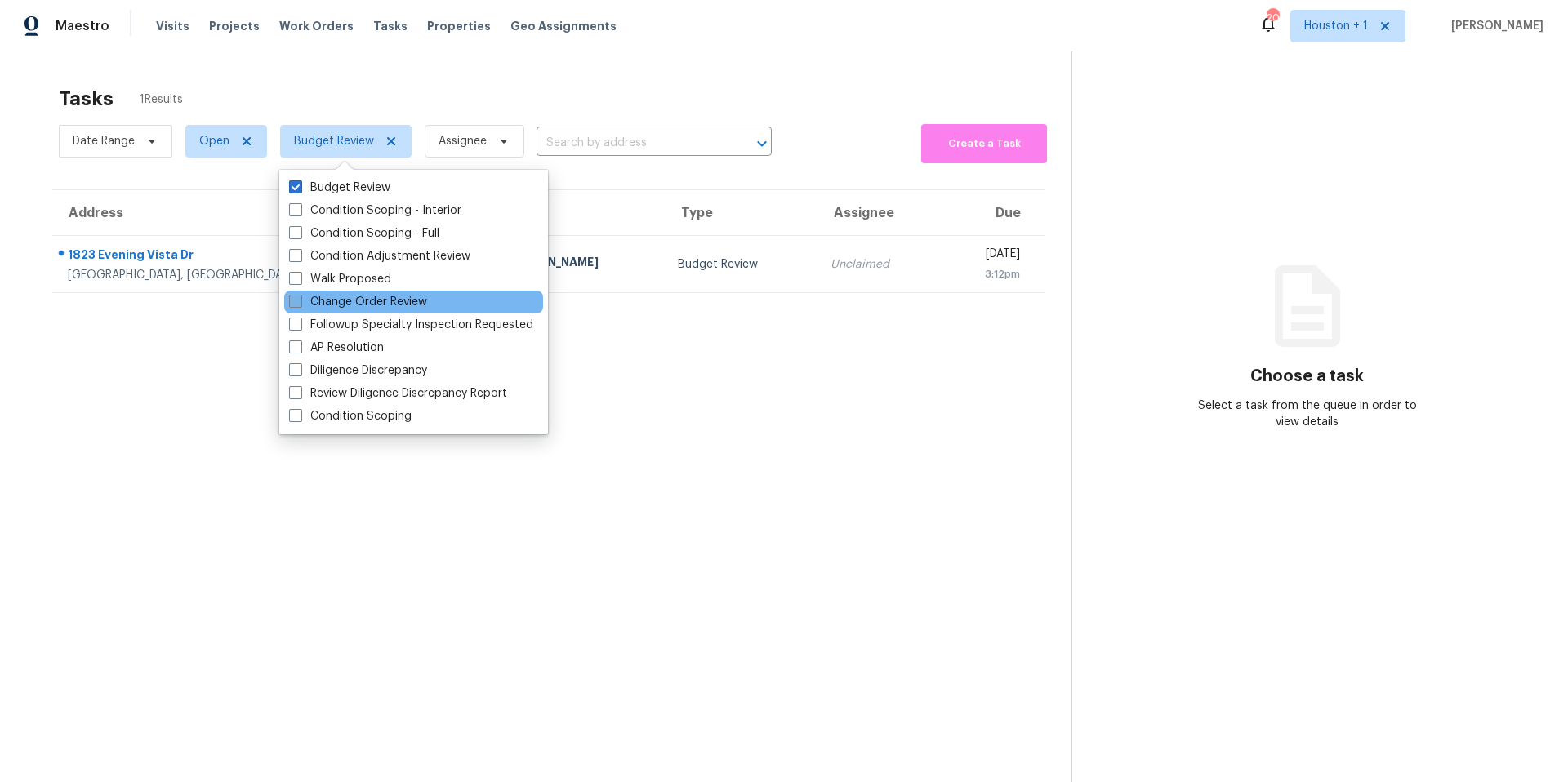
click at [303, 299] on label "Change Order Review" at bounding box center [357, 301] width 138 height 16
click at [299, 299] on input "Change Order Review" at bounding box center [294, 298] width 10 height 10
checkbox input "true"
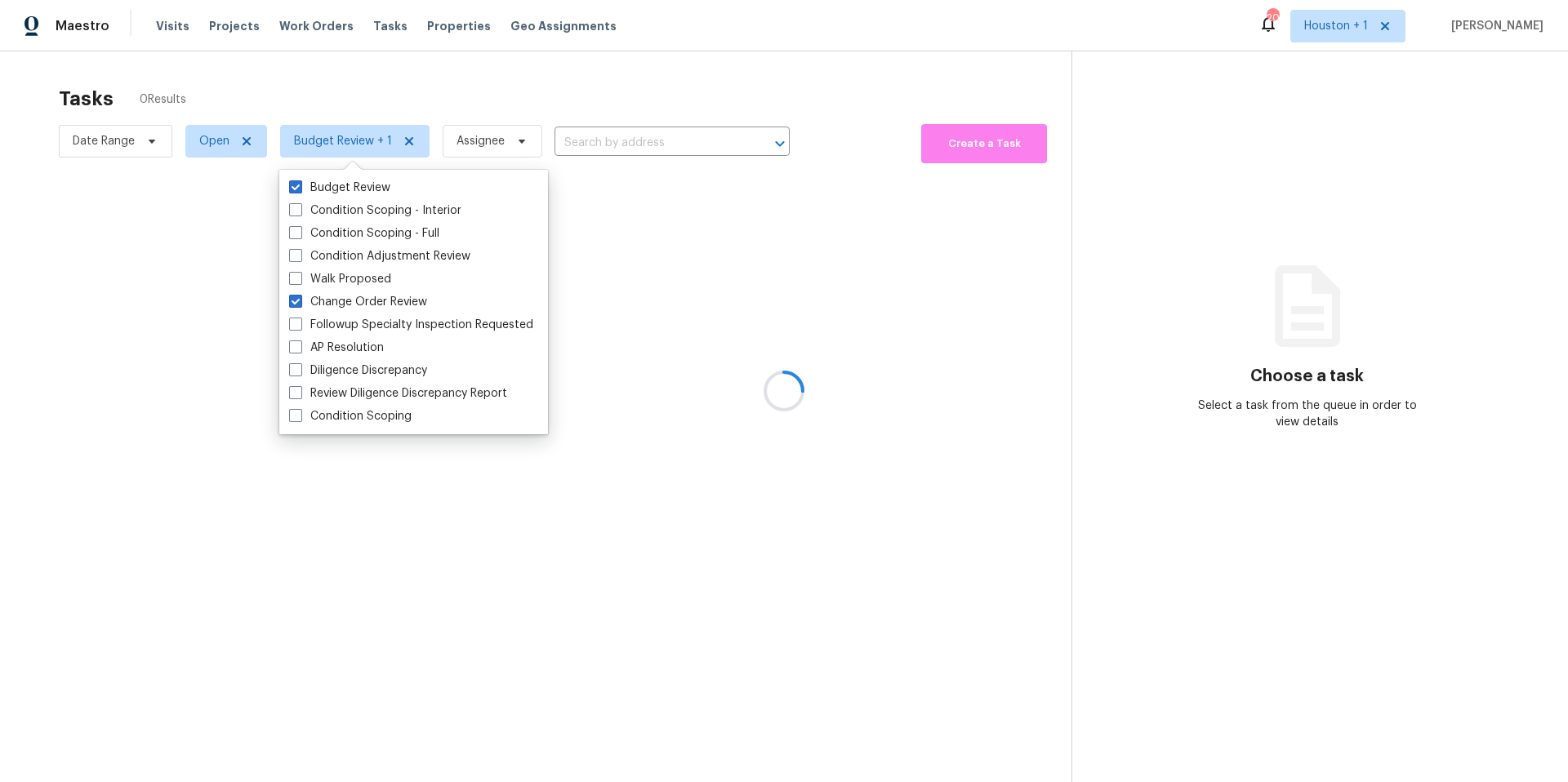
click at [446, 99] on div at bounding box center [784, 391] width 1568 height 782
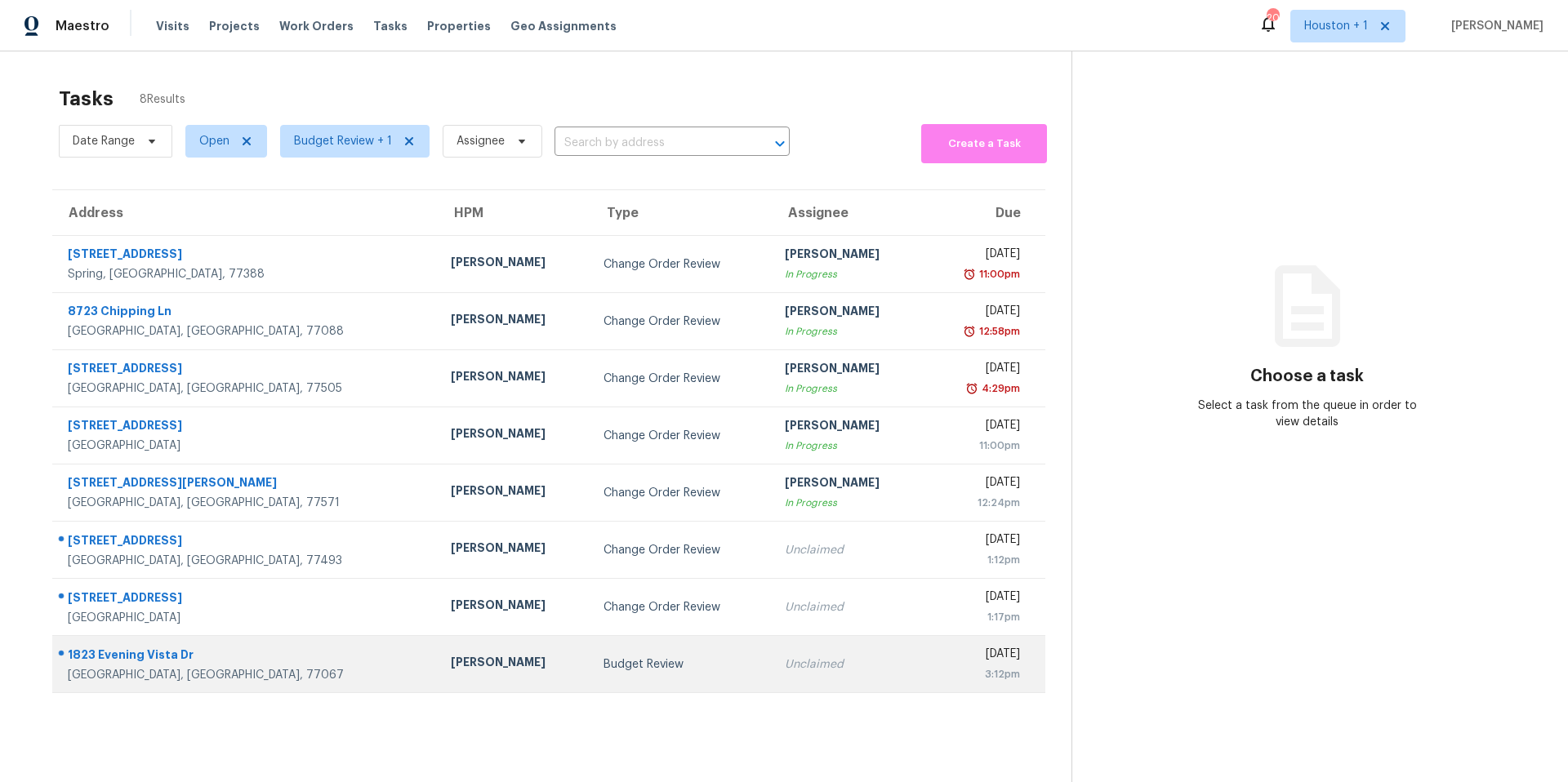
click at [438, 663] on td "[PERSON_NAME]" at bounding box center [514, 665] width 153 height 57
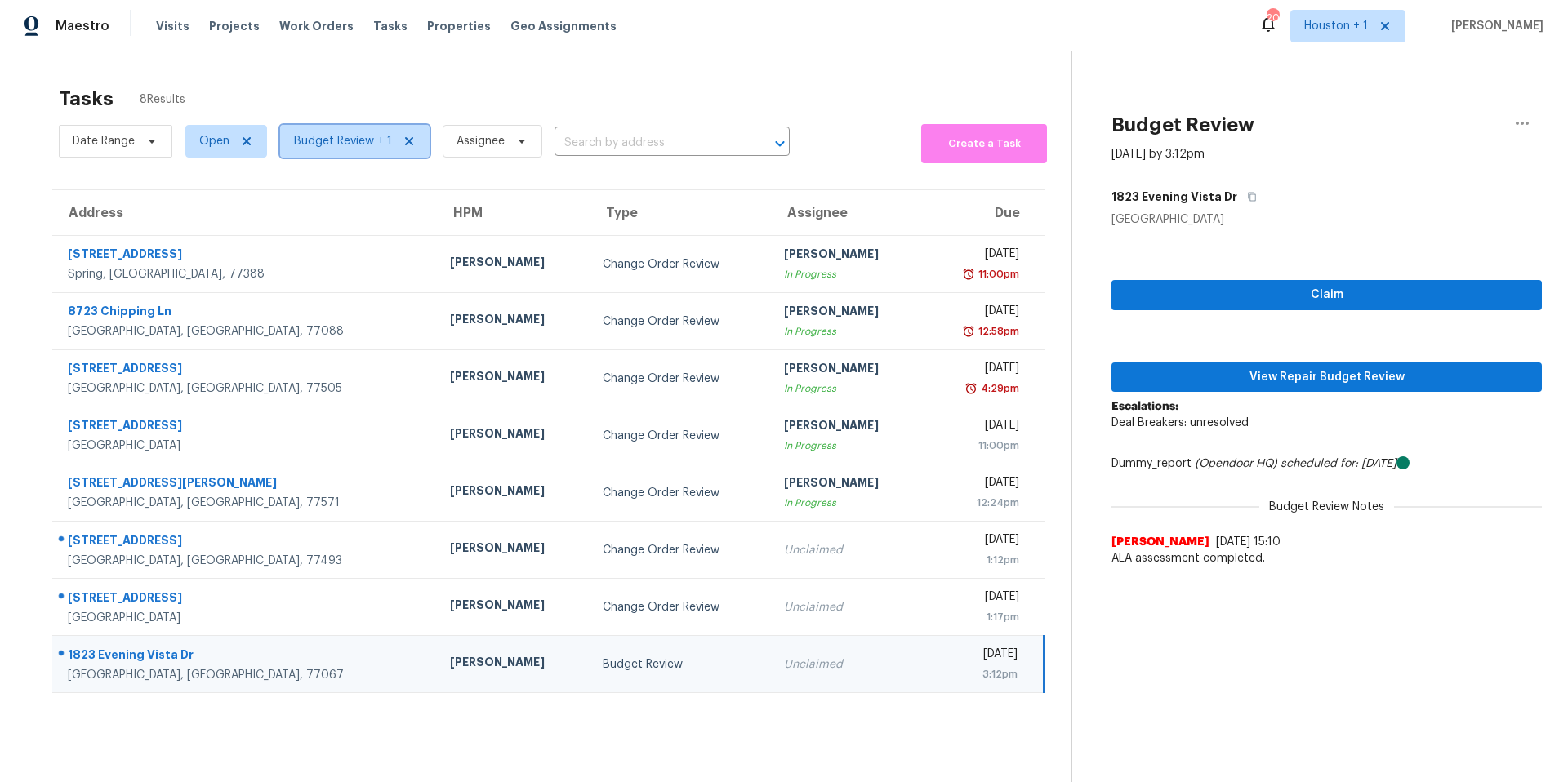
click at [322, 134] on span "Budget Review + 1" at bounding box center [342, 141] width 98 height 16
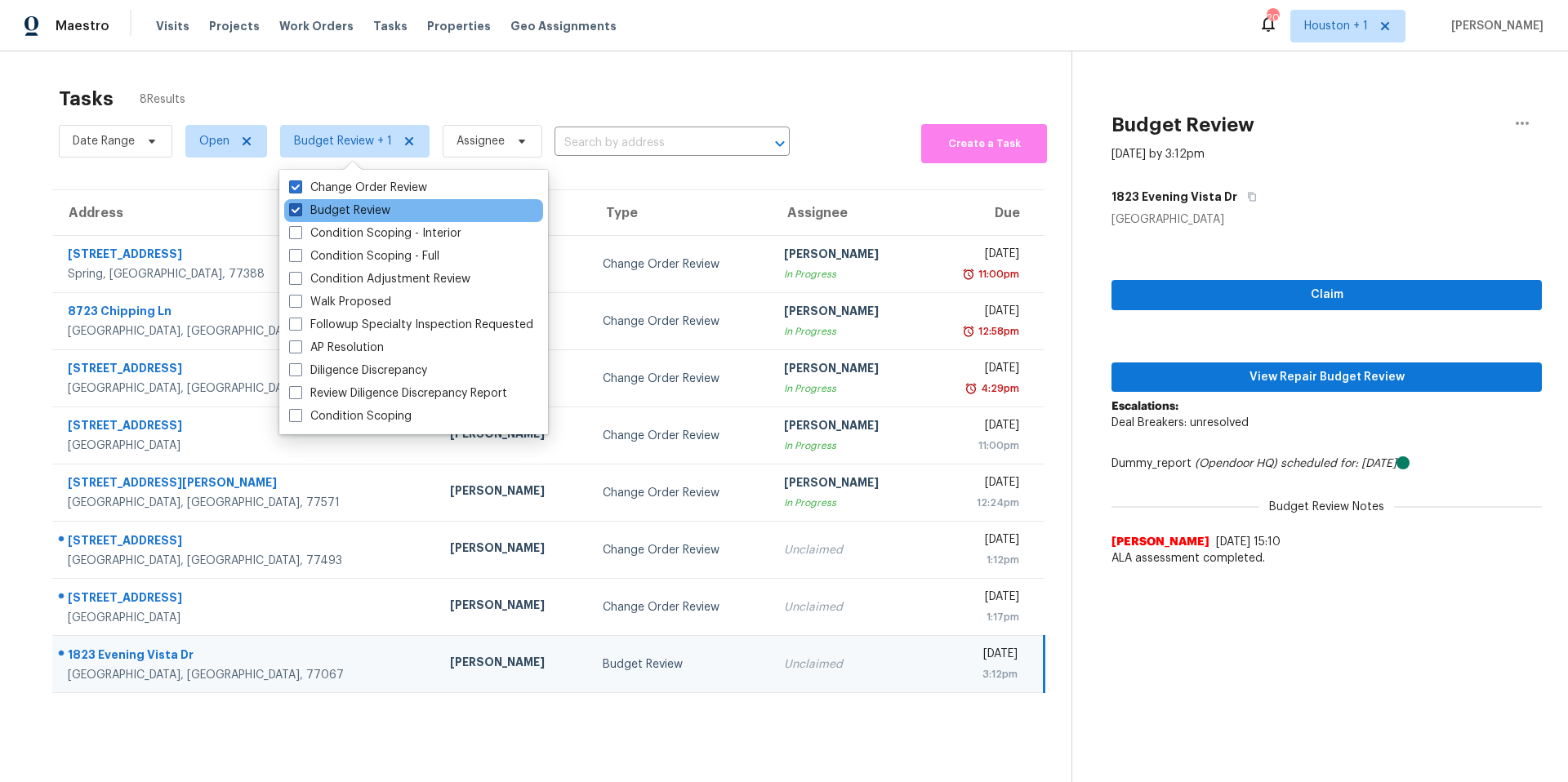
click at [317, 211] on label "Budget Review" at bounding box center [339, 210] width 102 height 16
click at [299, 211] on input "Budget Review" at bounding box center [294, 207] width 10 height 10
checkbox input "false"
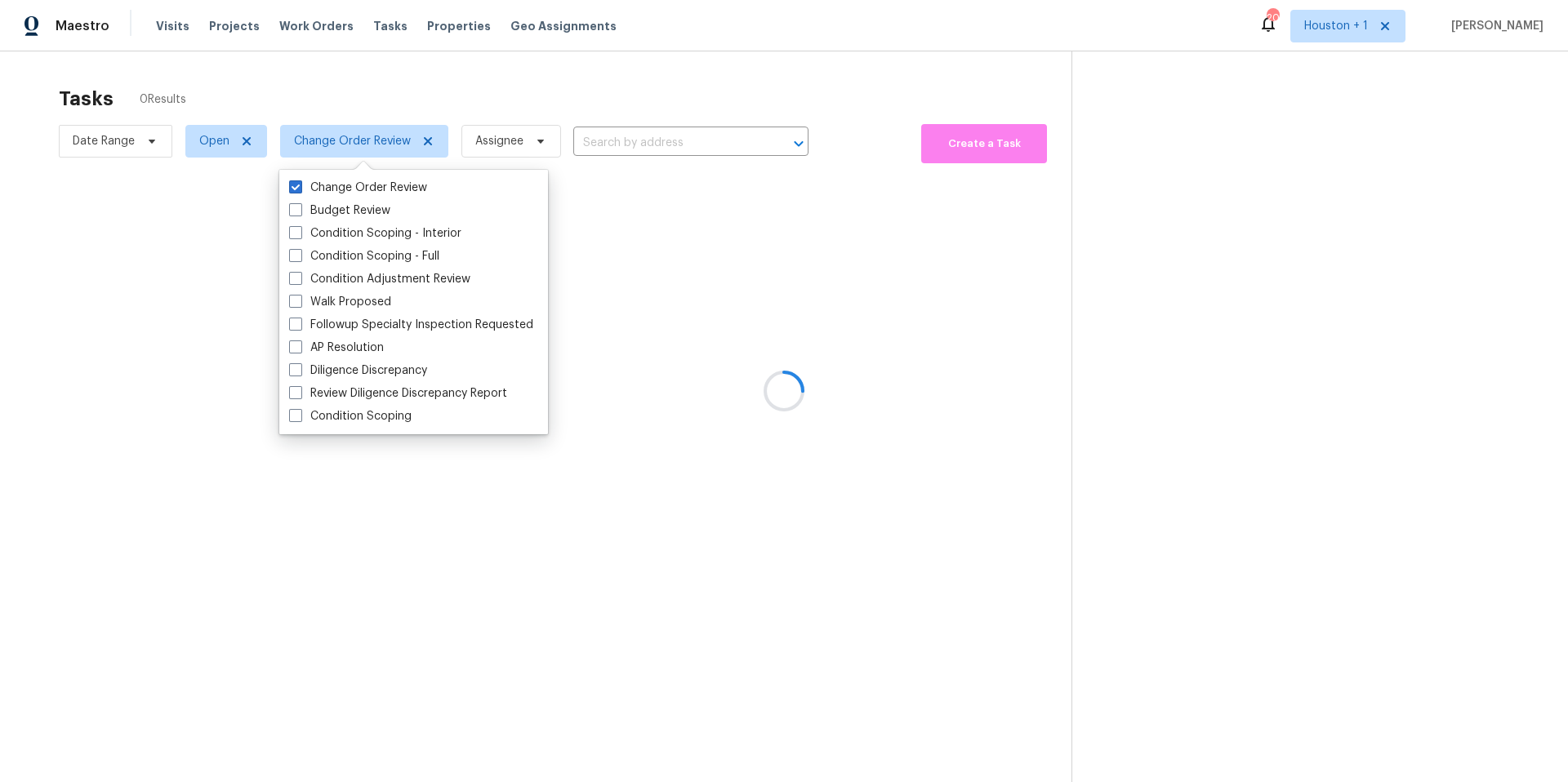
click at [372, 72] on div at bounding box center [784, 391] width 1568 height 782
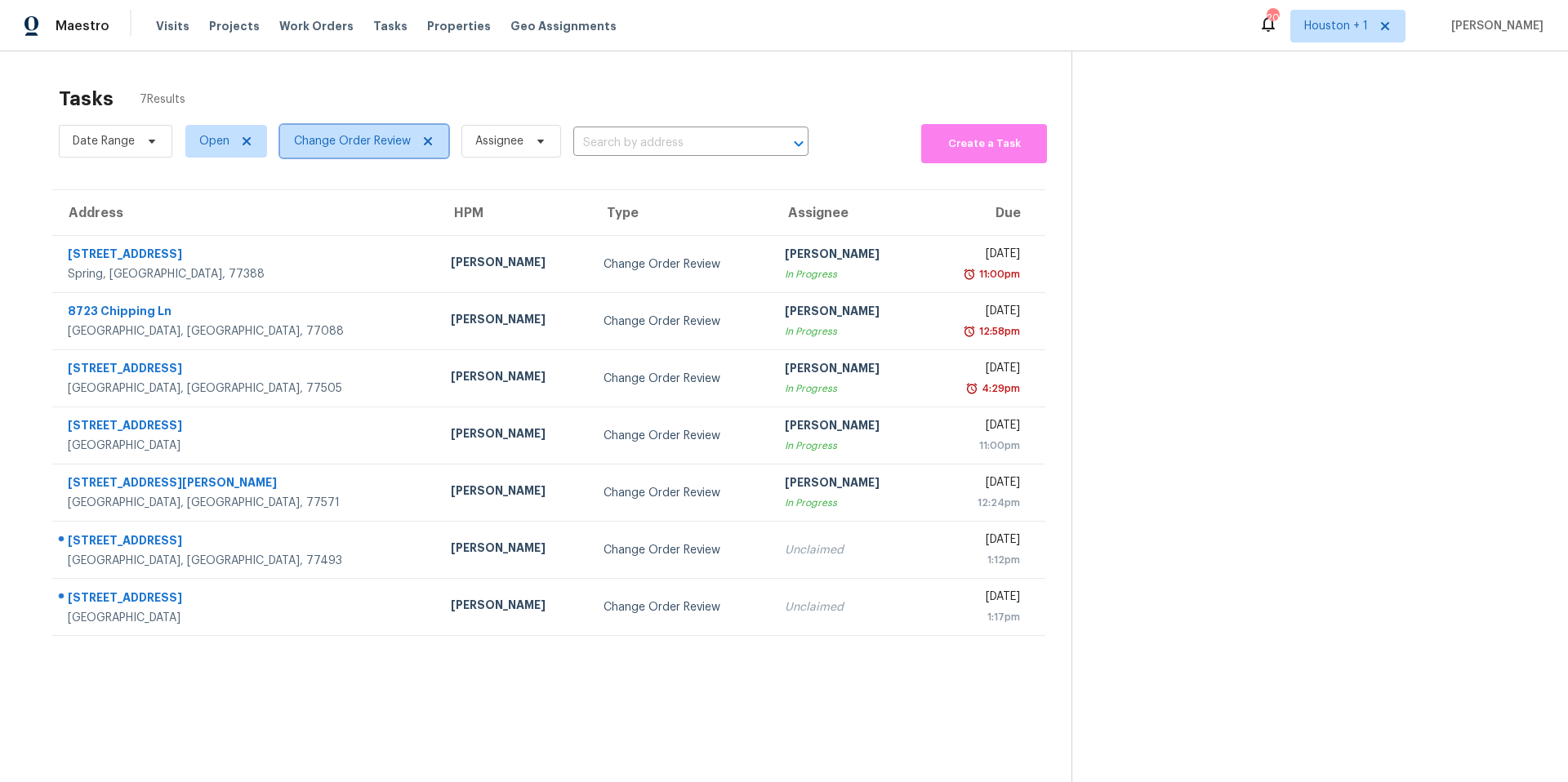
click at [338, 146] on span "Change Order Review" at bounding box center [352, 141] width 117 height 16
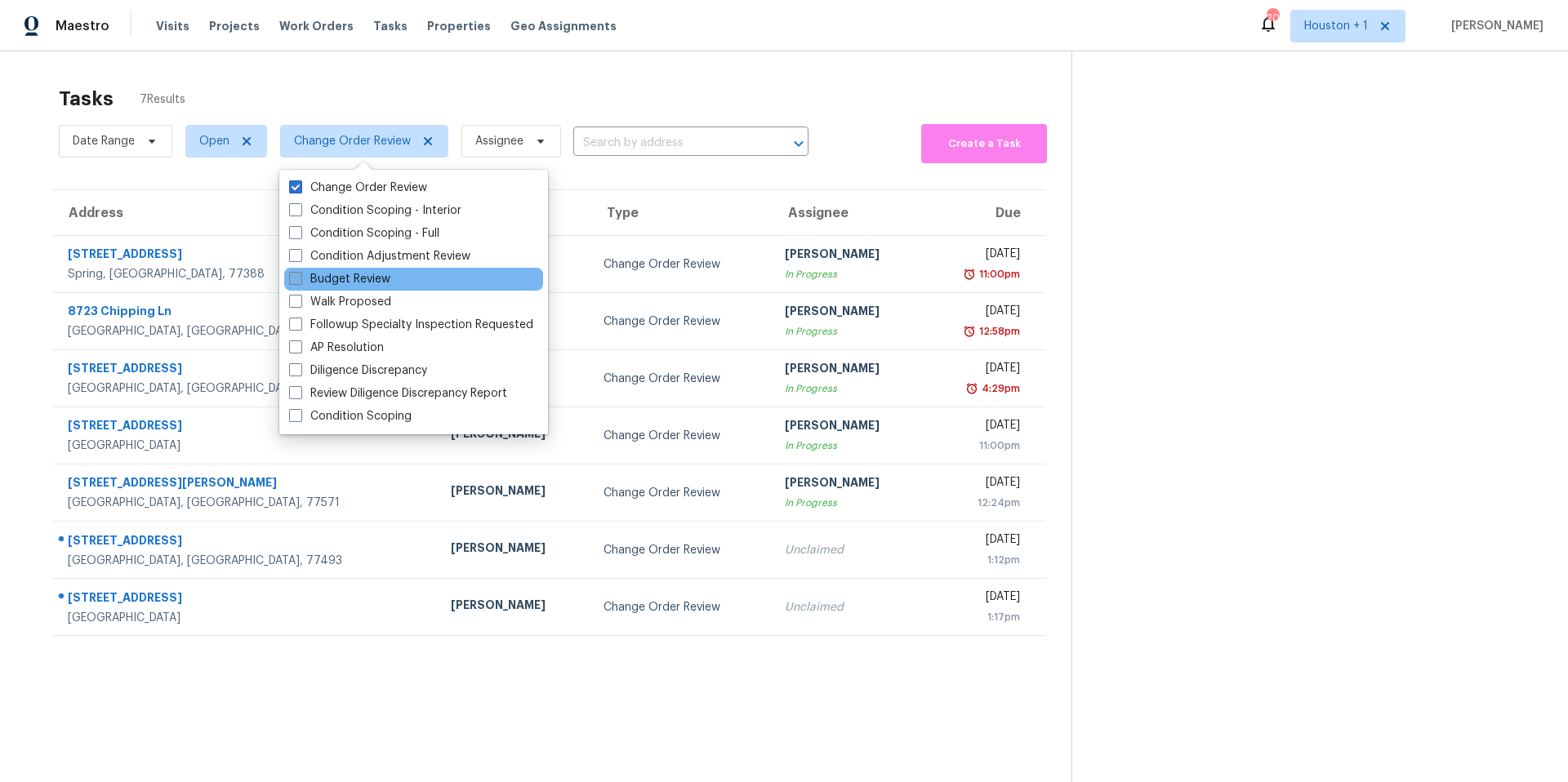
click at [315, 277] on label "Budget Review" at bounding box center [339, 278] width 102 height 16
click at [299, 277] on input "Budget Review" at bounding box center [294, 276] width 10 height 10
checkbox input "true"
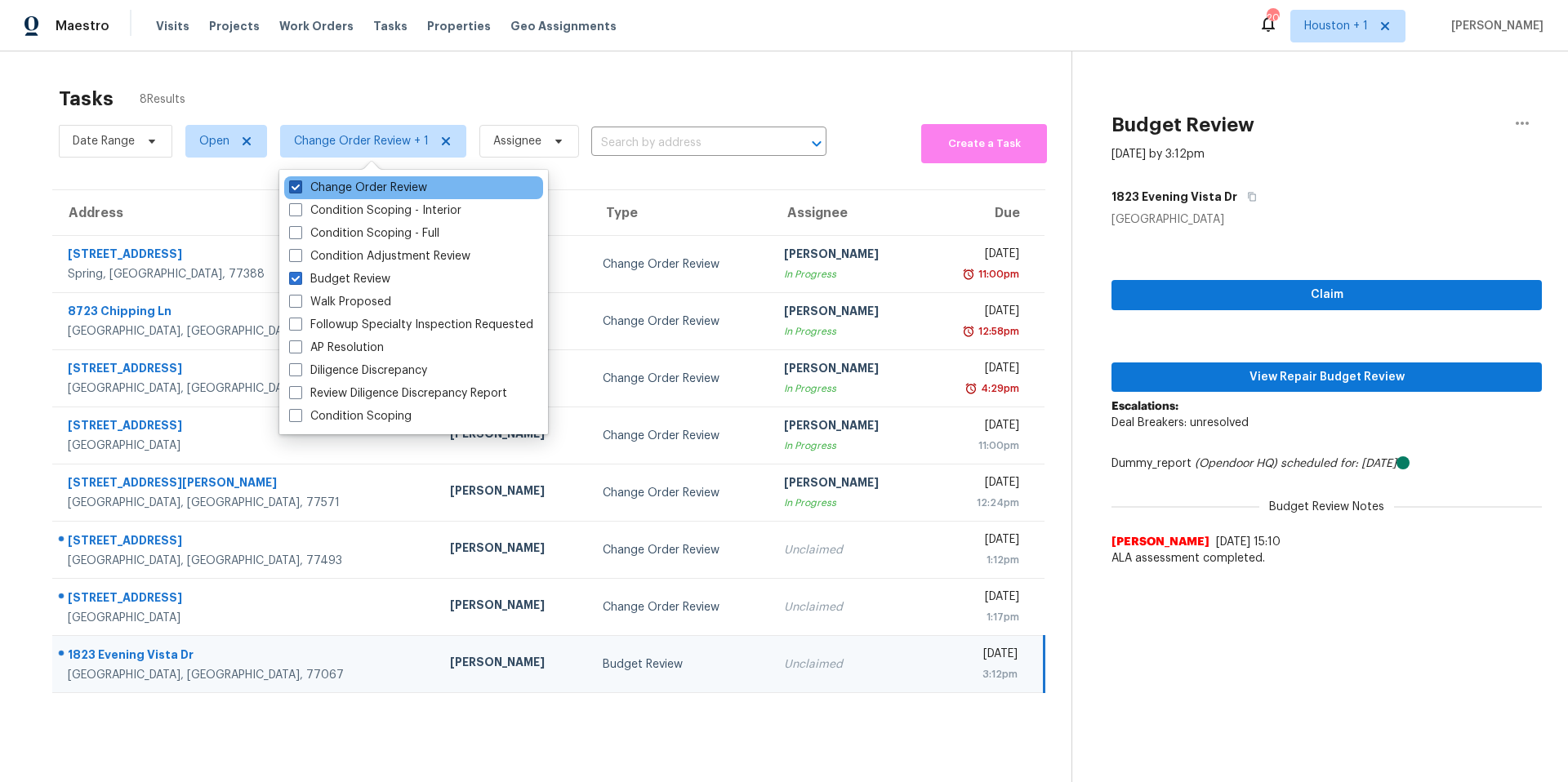
click at [308, 189] on label "Change Order Review" at bounding box center [357, 187] width 138 height 16
click at [299, 189] on input "Change Order Review" at bounding box center [294, 184] width 10 height 10
checkbox input "false"
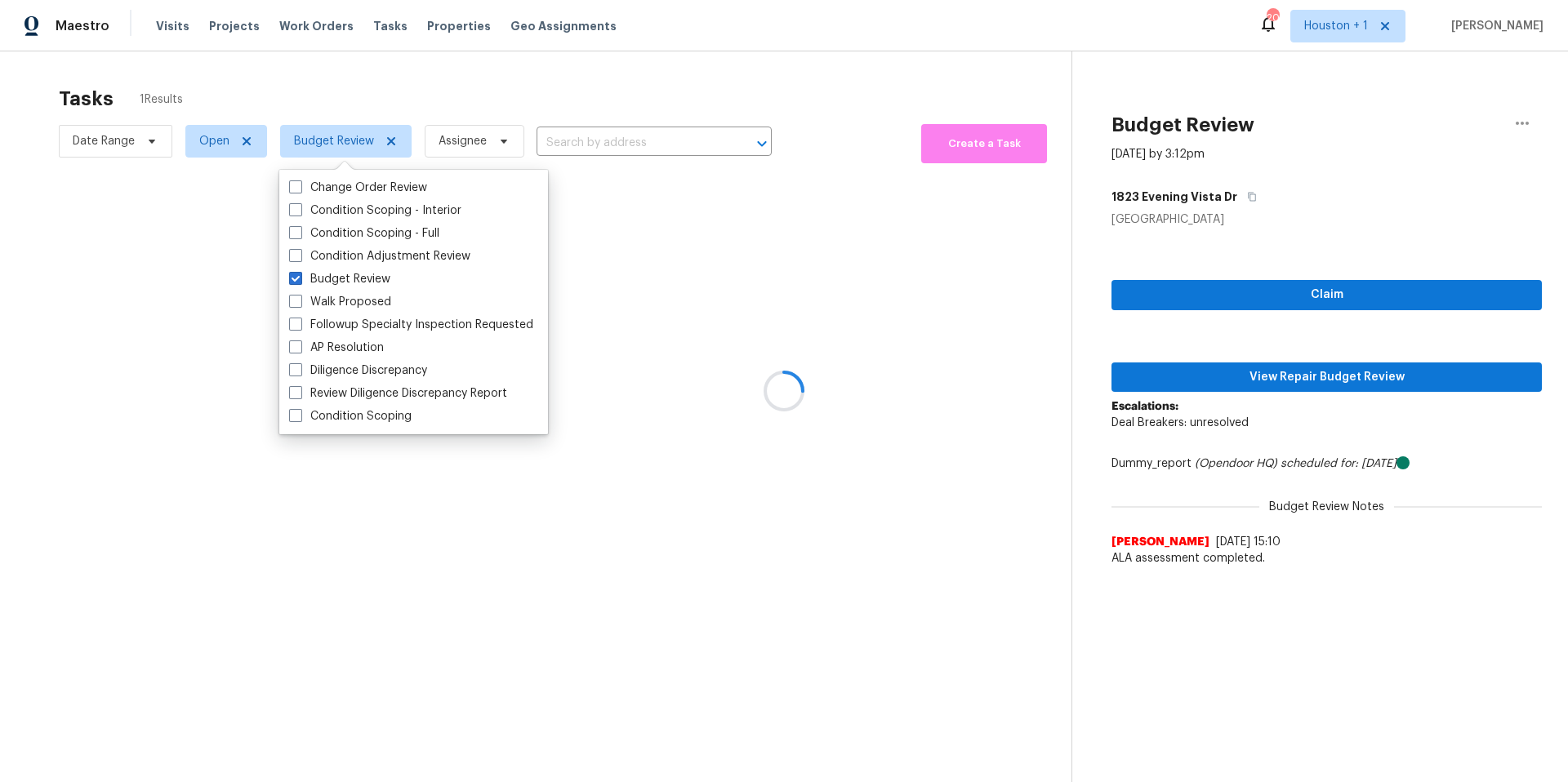
click at [359, 100] on div at bounding box center [784, 391] width 1568 height 782
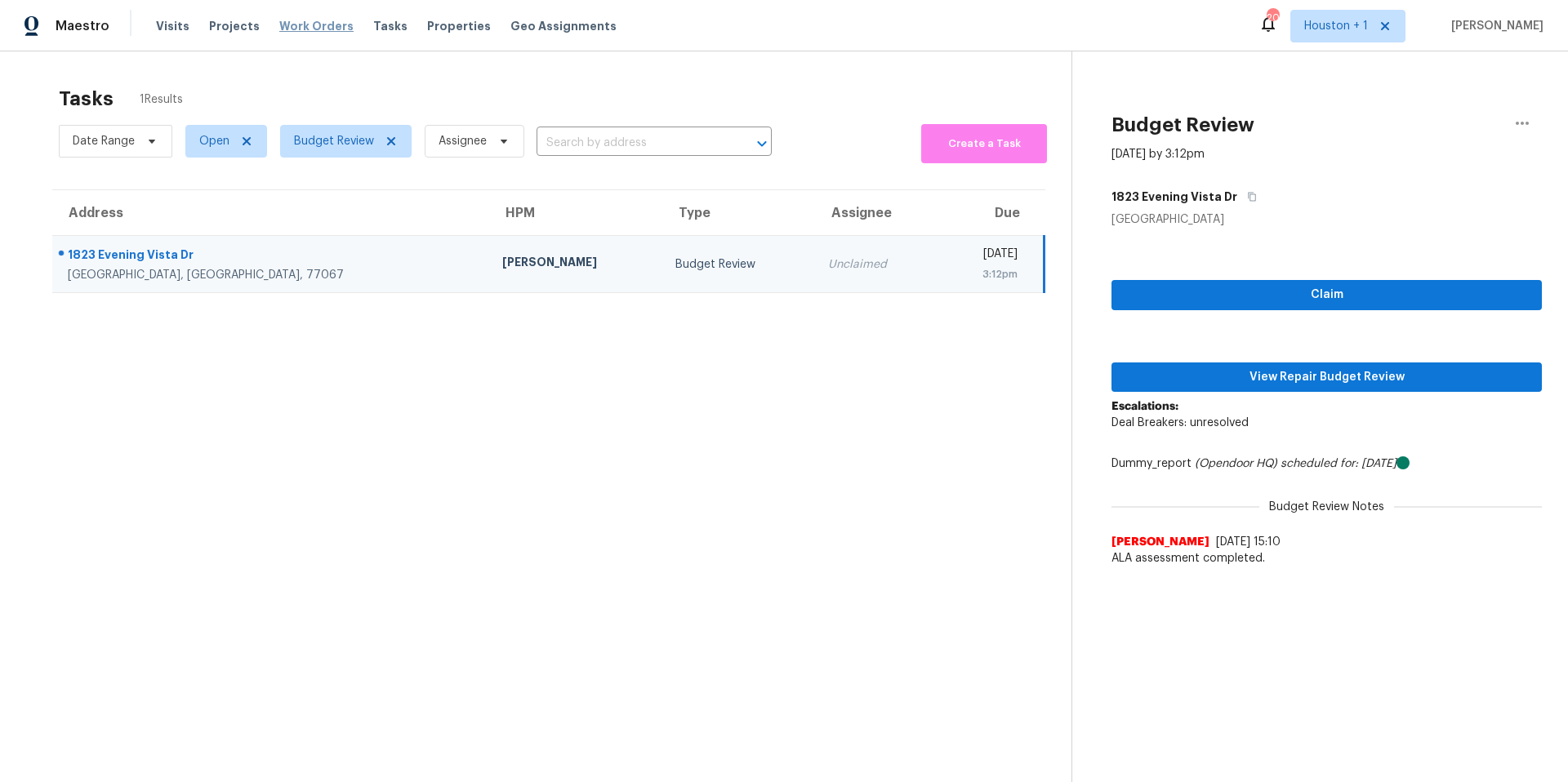
click at [317, 30] on span "Work Orders" at bounding box center [316, 26] width 74 height 16
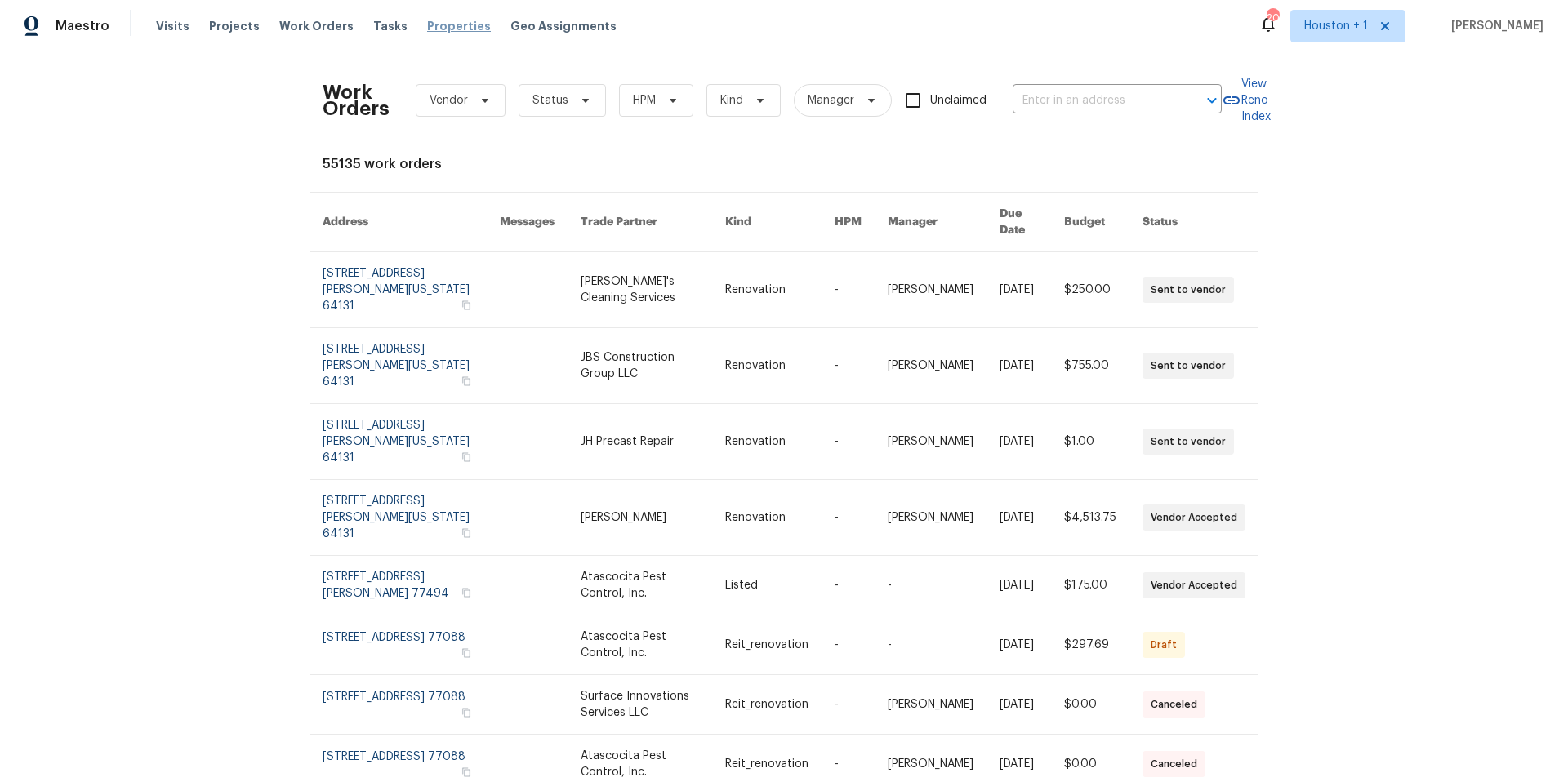
click at [440, 23] on span "Properties" at bounding box center [459, 26] width 64 height 16
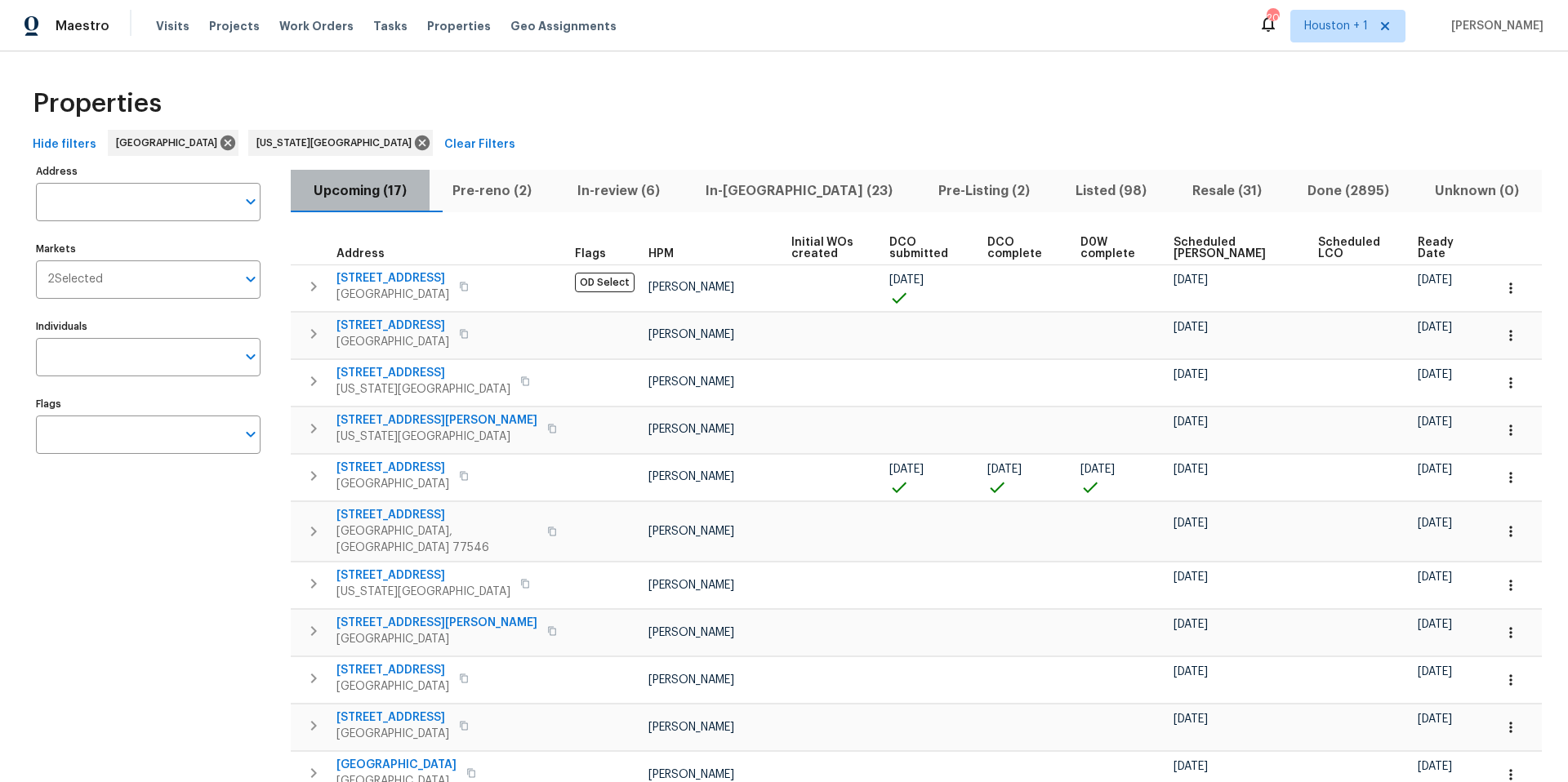
click at [430, 190] on button "Upcoming (17)" at bounding box center [360, 191] width 139 height 43
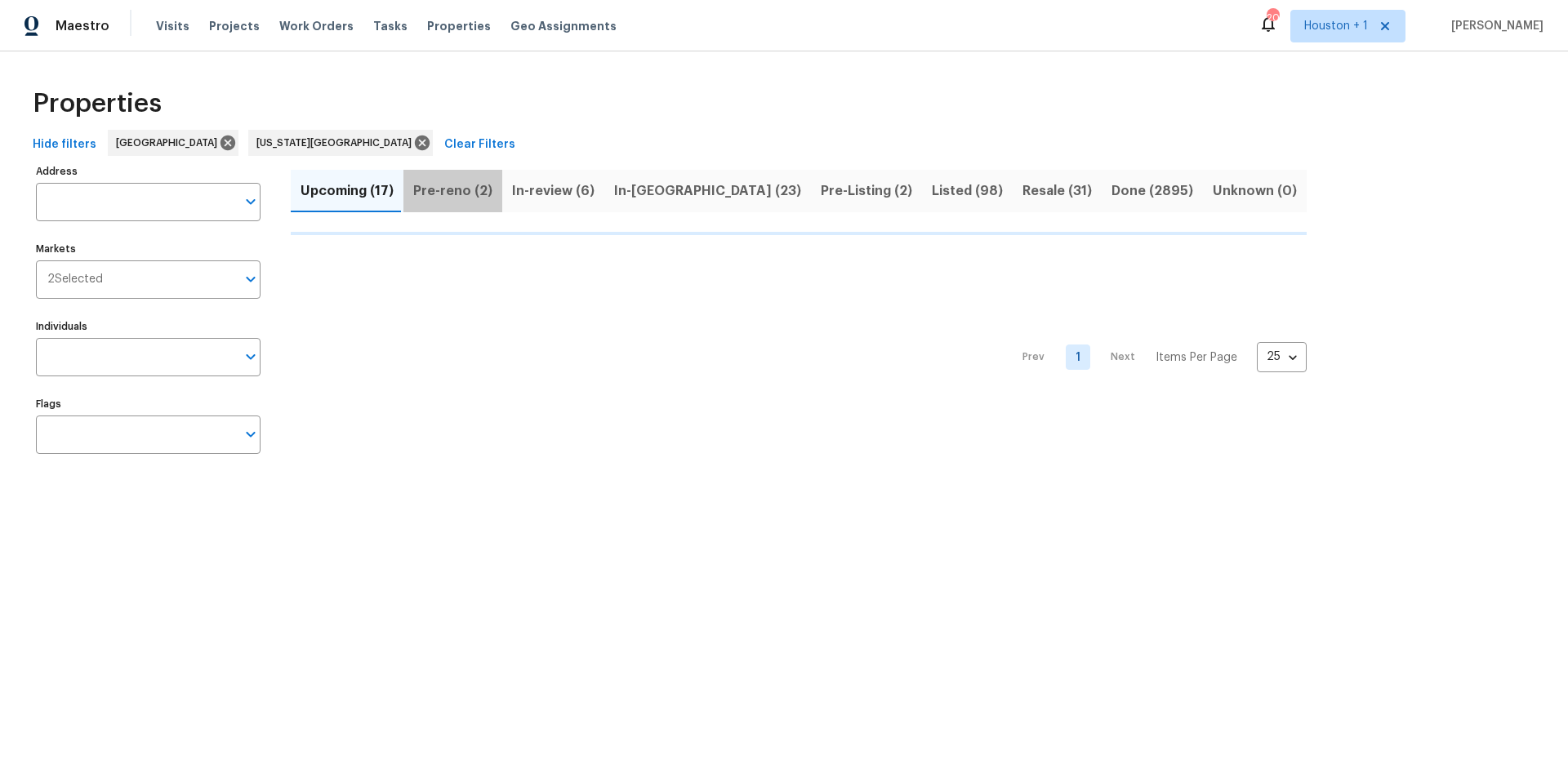
click at [463, 187] on span "Pre-reno (2)" at bounding box center [452, 191] width 79 height 23
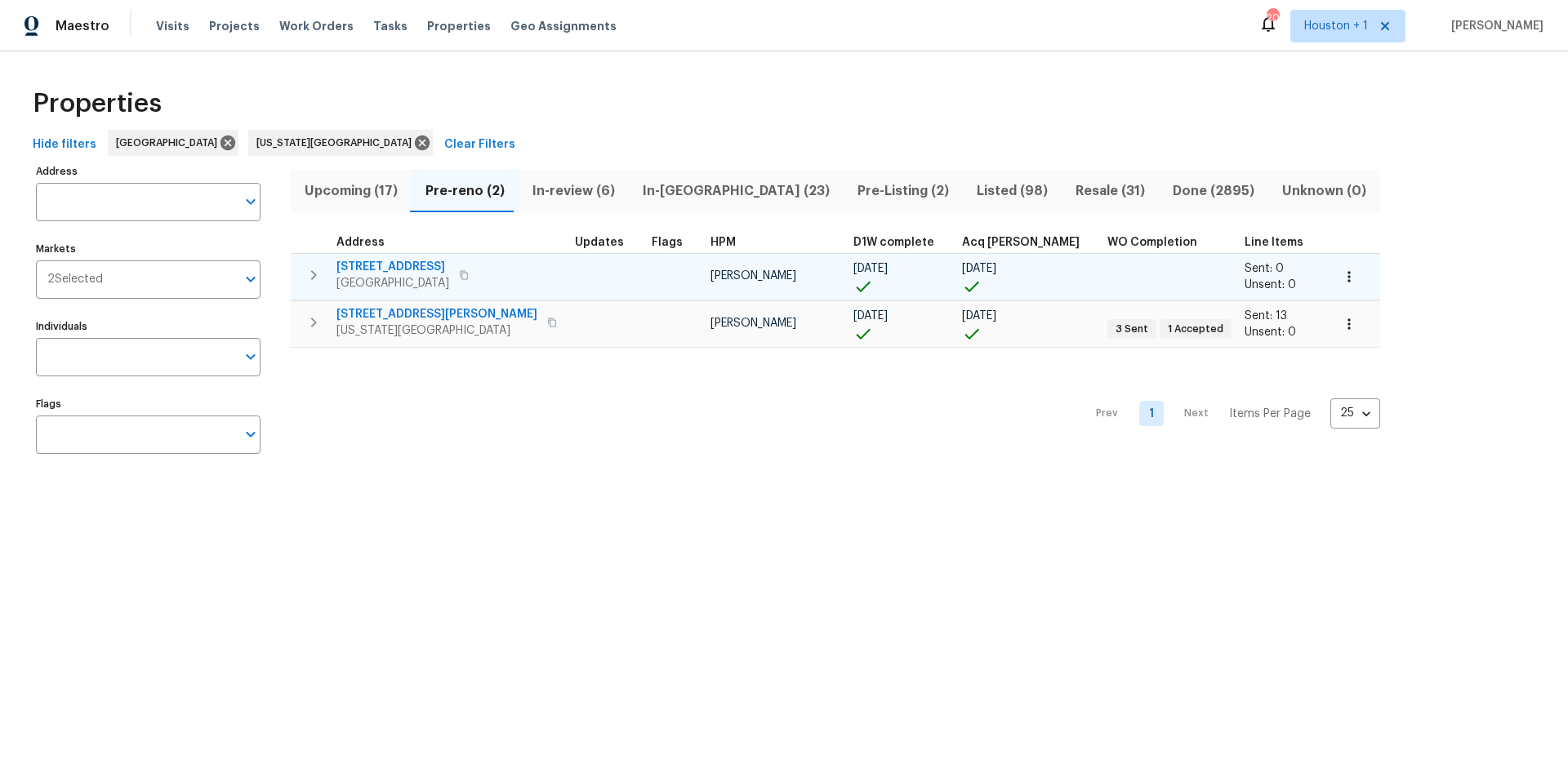
click at [398, 277] on span "Leawood, KS 66206" at bounding box center [392, 283] width 113 height 16
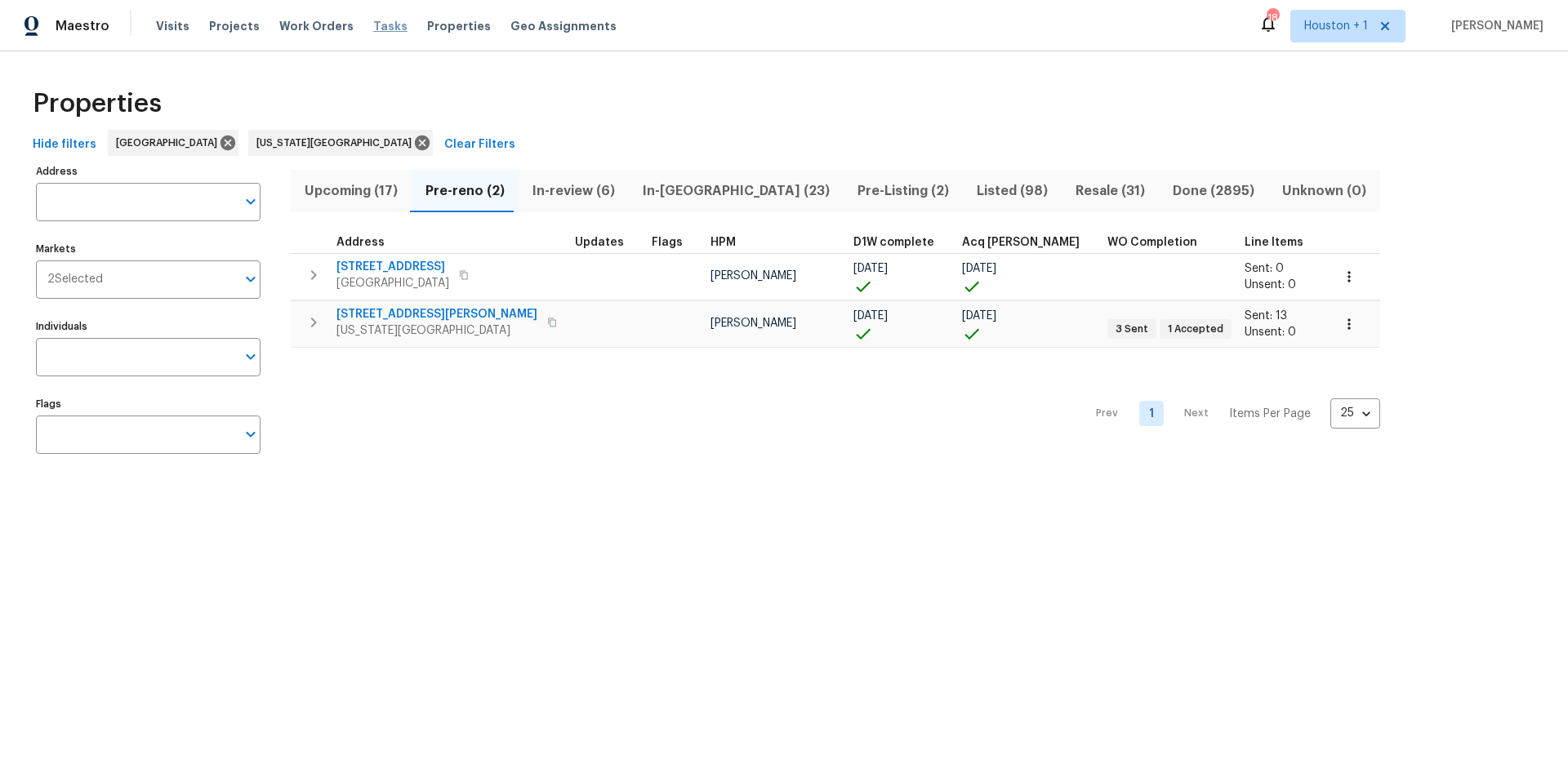
click at [373, 23] on span "Tasks" at bounding box center [391, 26] width 34 height 11
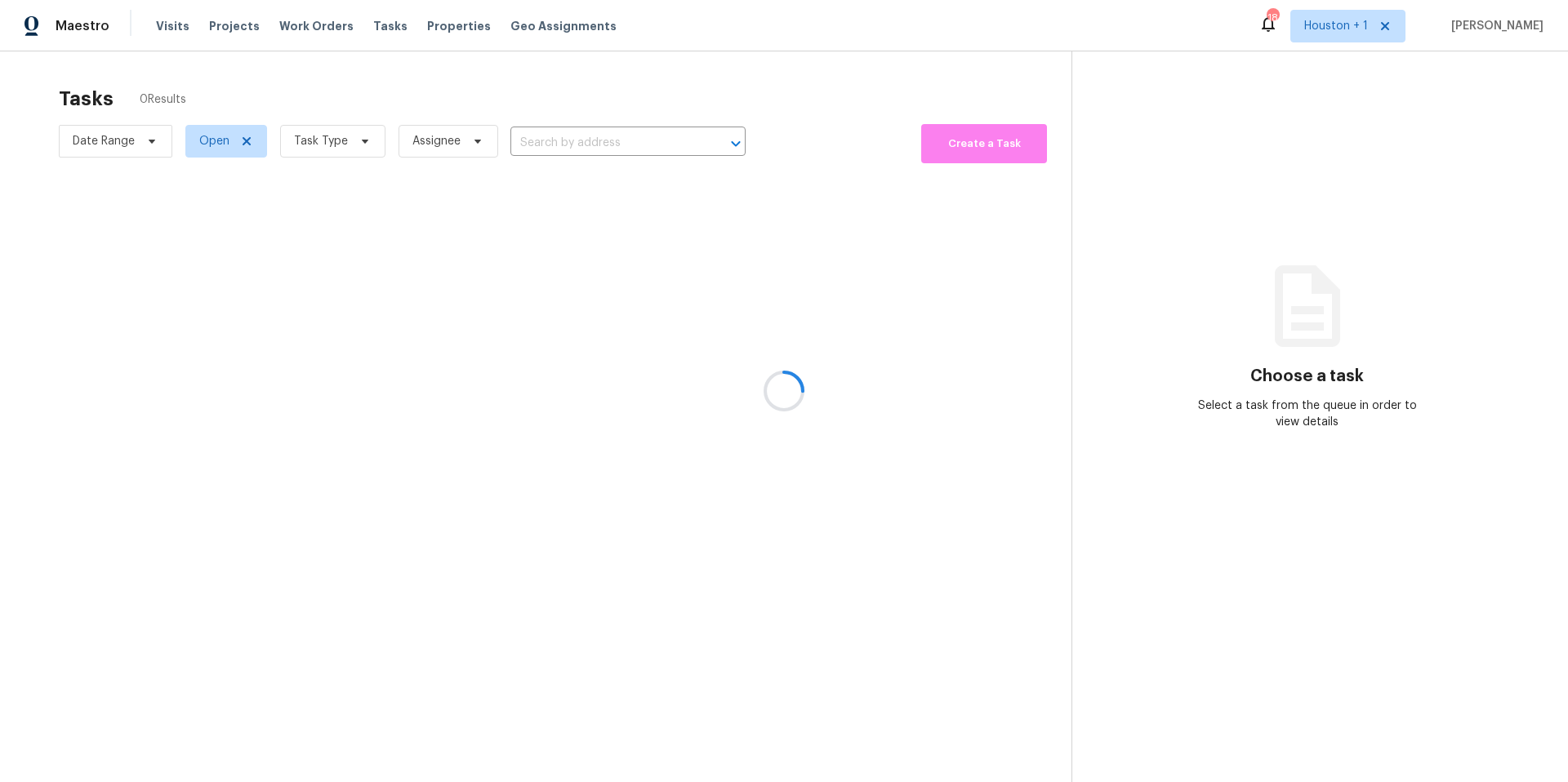
click at [338, 133] on div at bounding box center [784, 391] width 1568 height 782
click at [335, 142] on span "Task Type" at bounding box center [320, 141] width 54 height 16
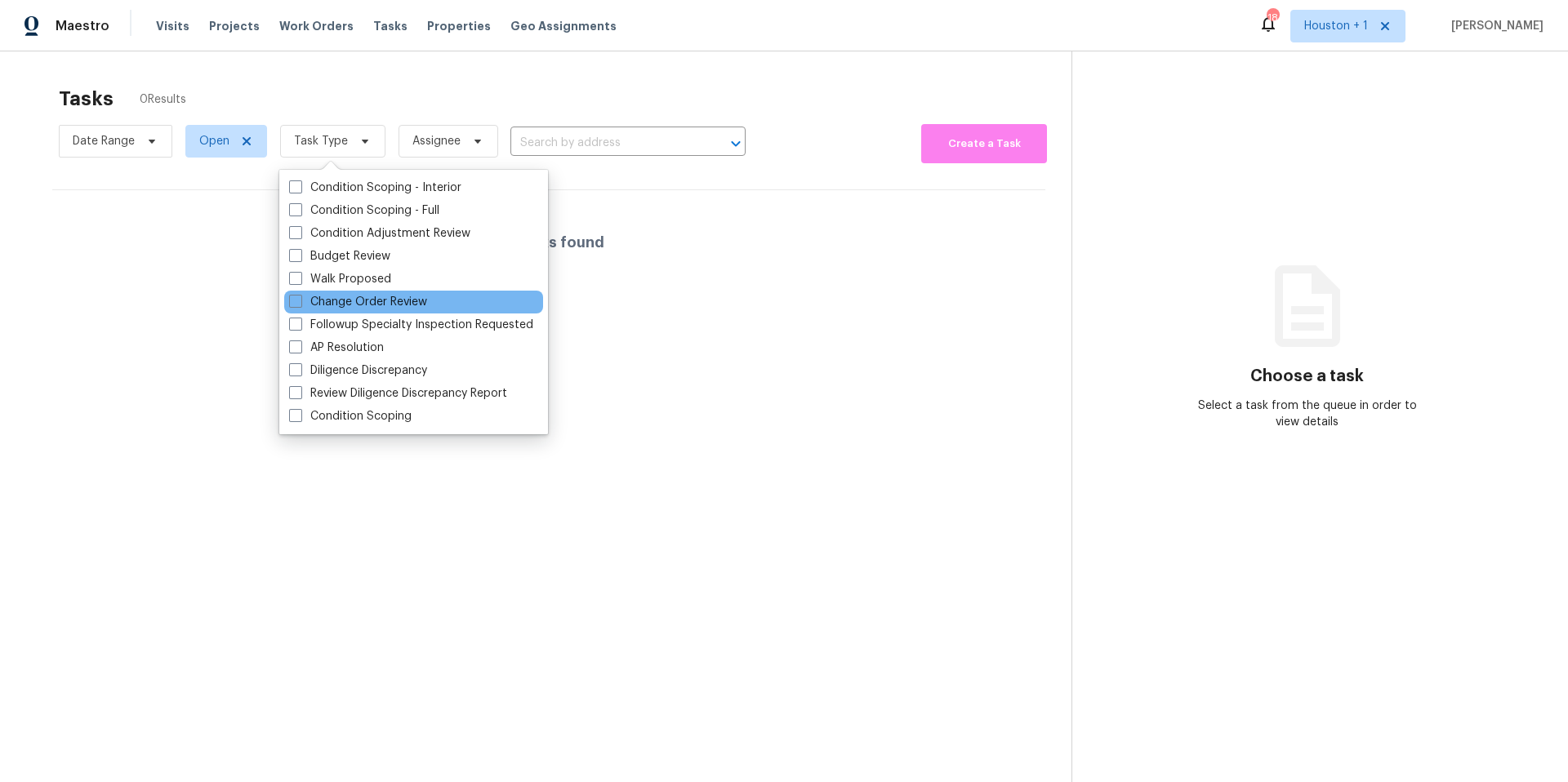
click at [311, 291] on div "Change Order Review" at bounding box center [413, 302] width 258 height 23
click at [306, 297] on label "Change Order Review" at bounding box center [357, 301] width 138 height 16
click at [299, 297] on input "Change Order Review" at bounding box center [294, 298] width 10 height 10
checkbox input "true"
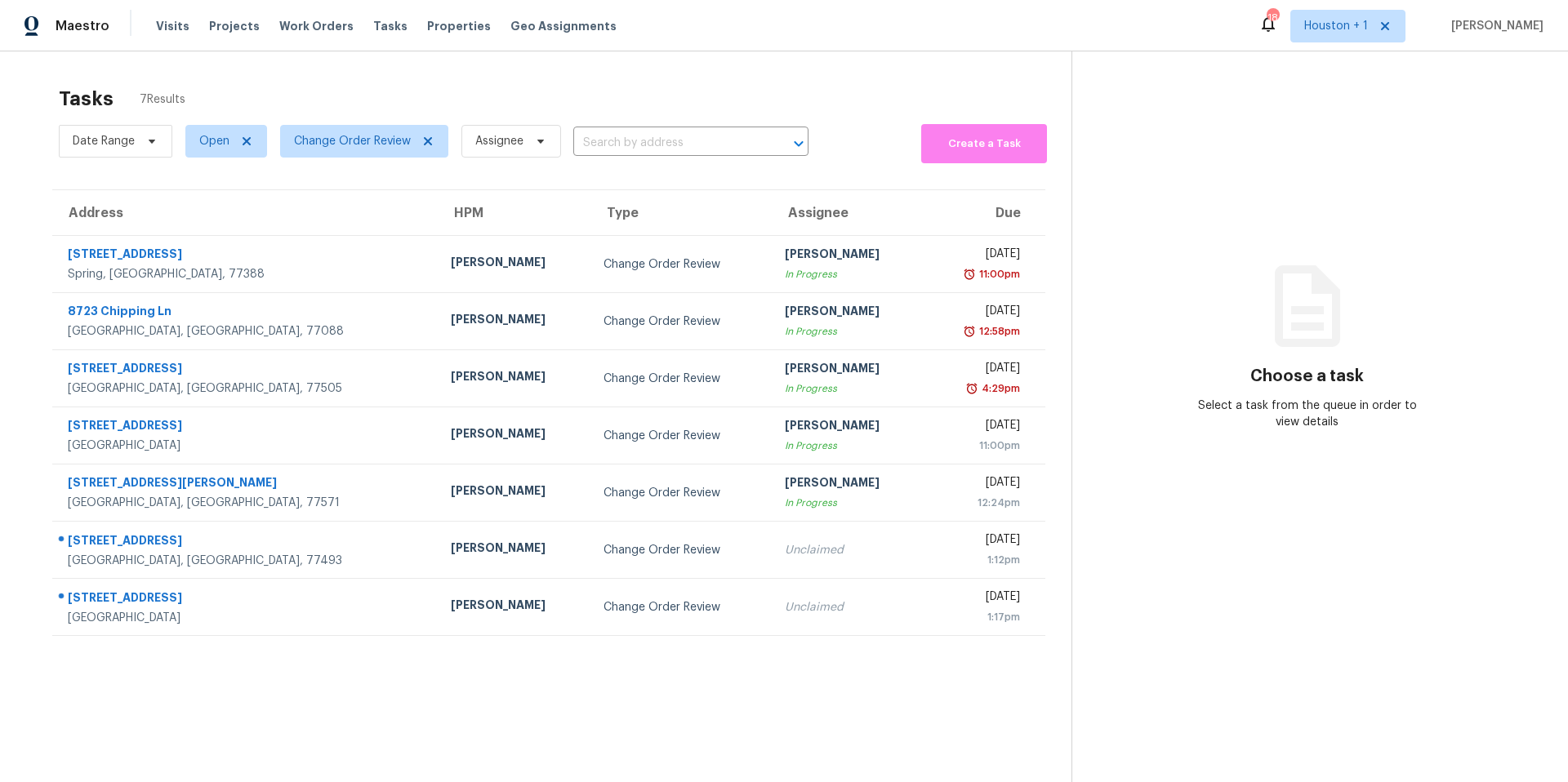
click at [379, 79] on div "Tasks 7 Results" at bounding box center [565, 99] width 1013 height 43
click at [347, 145] on span "Change Order Review" at bounding box center [352, 141] width 117 height 16
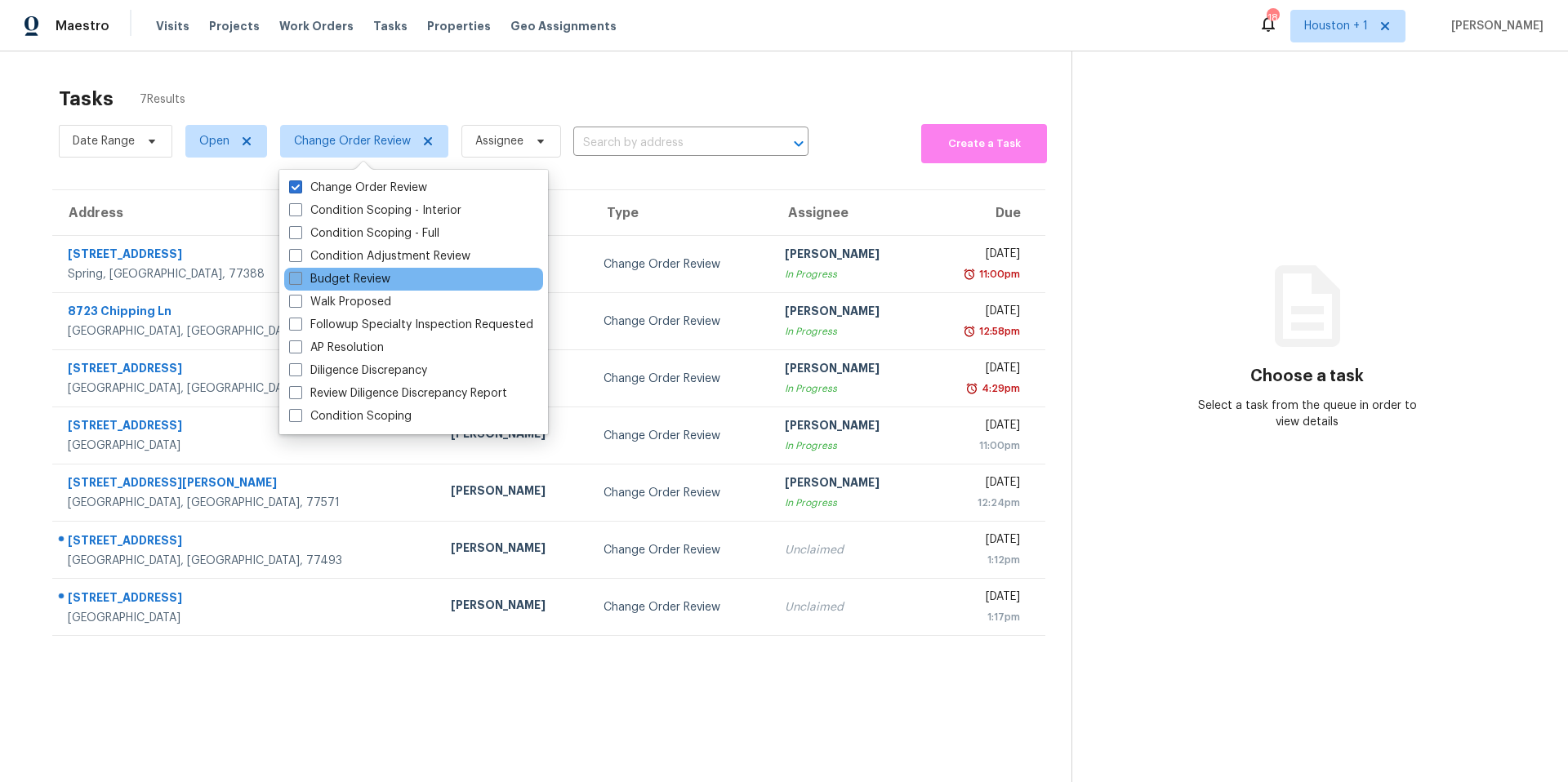
click at [310, 282] on label "Budget Review" at bounding box center [339, 278] width 102 height 16
click at [299, 282] on input "Budget Review" at bounding box center [294, 276] width 10 height 10
checkbox input "true"
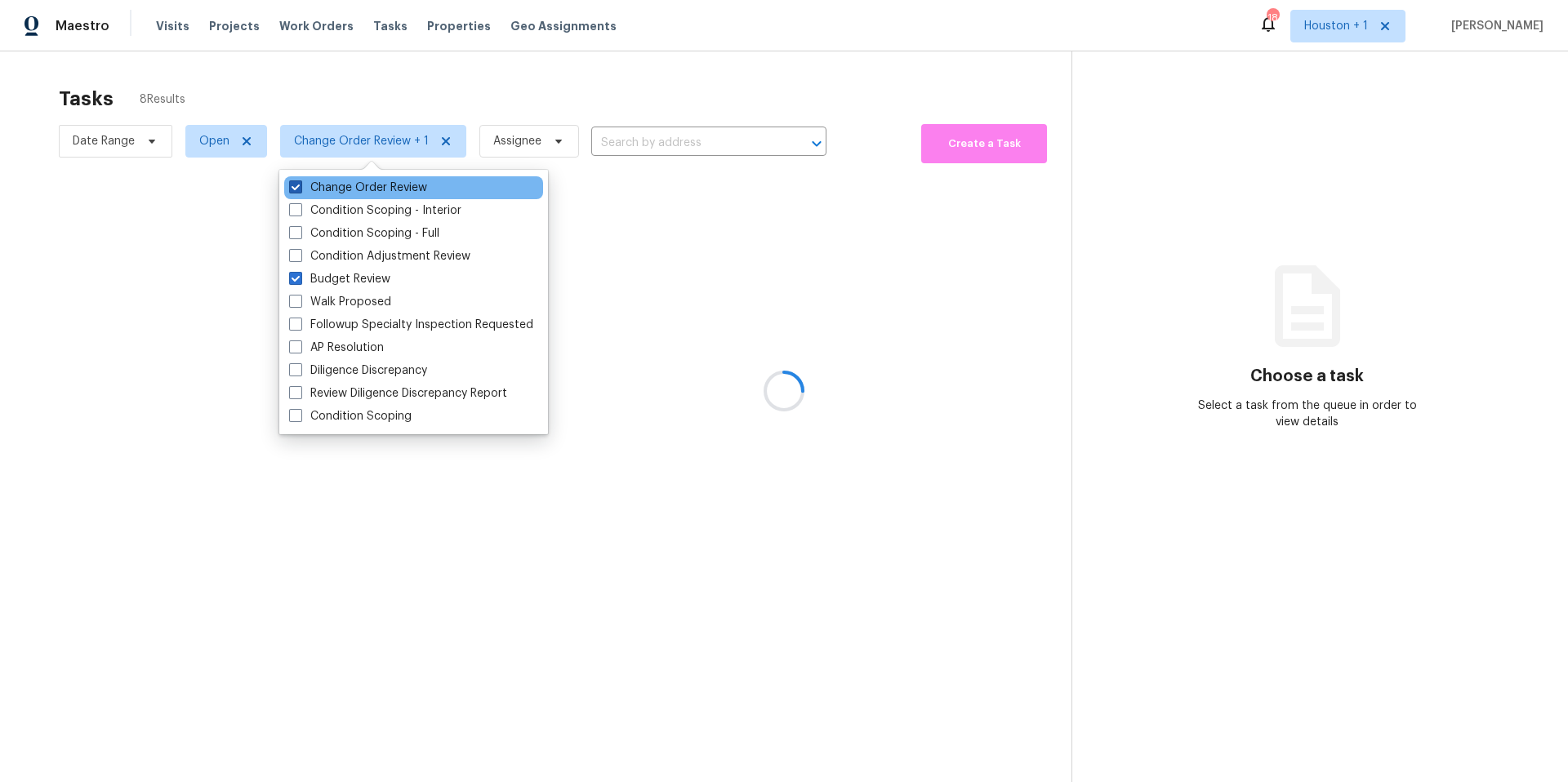
click at [305, 182] on label "Change Order Review" at bounding box center [357, 187] width 138 height 16
click at [299, 182] on input "Change Order Review" at bounding box center [294, 184] width 10 height 10
checkbox input "false"
click at [350, 79] on div at bounding box center [784, 391] width 1568 height 782
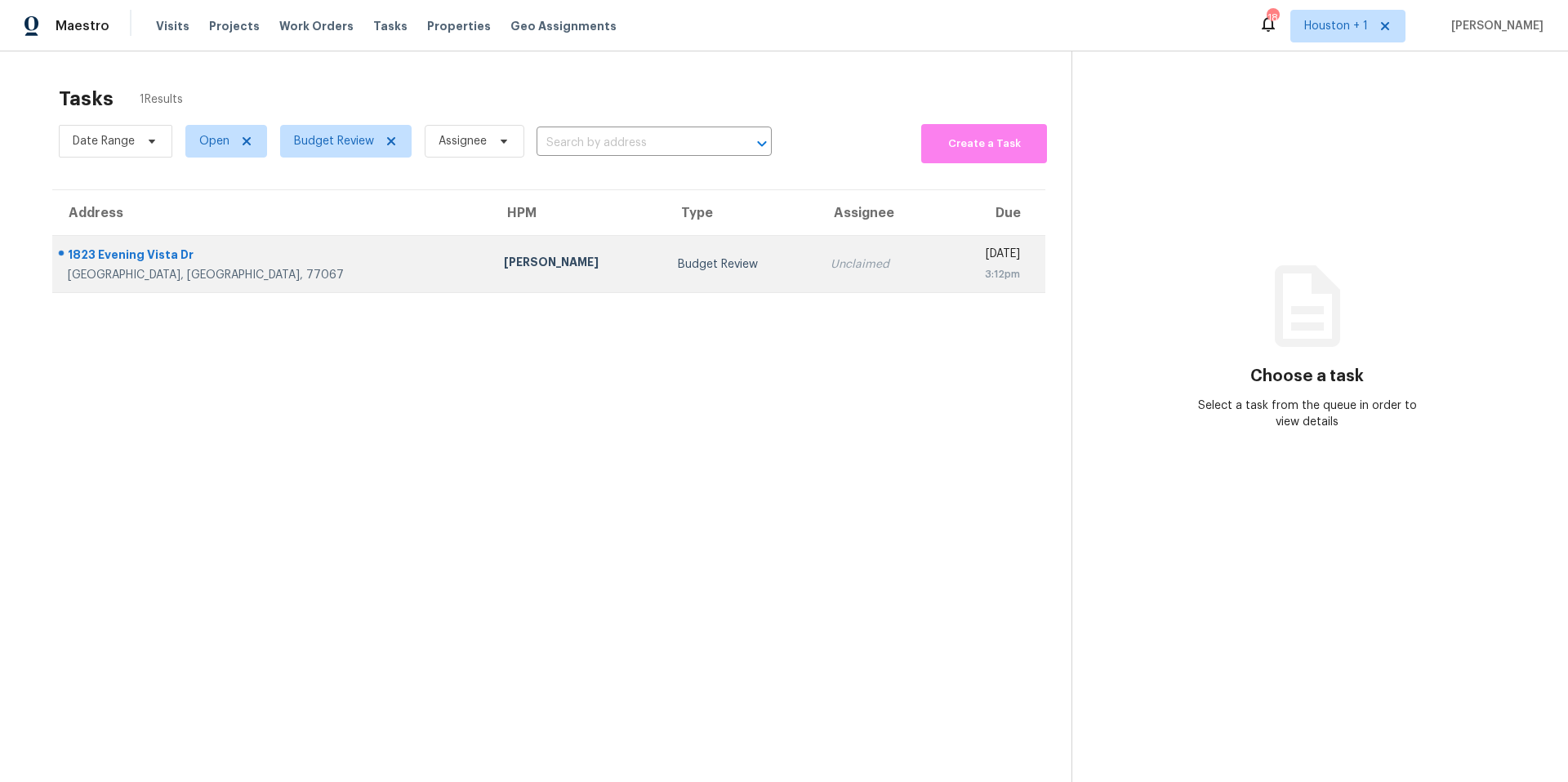
click at [491, 260] on td "[PERSON_NAME]" at bounding box center [578, 264] width 174 height 57
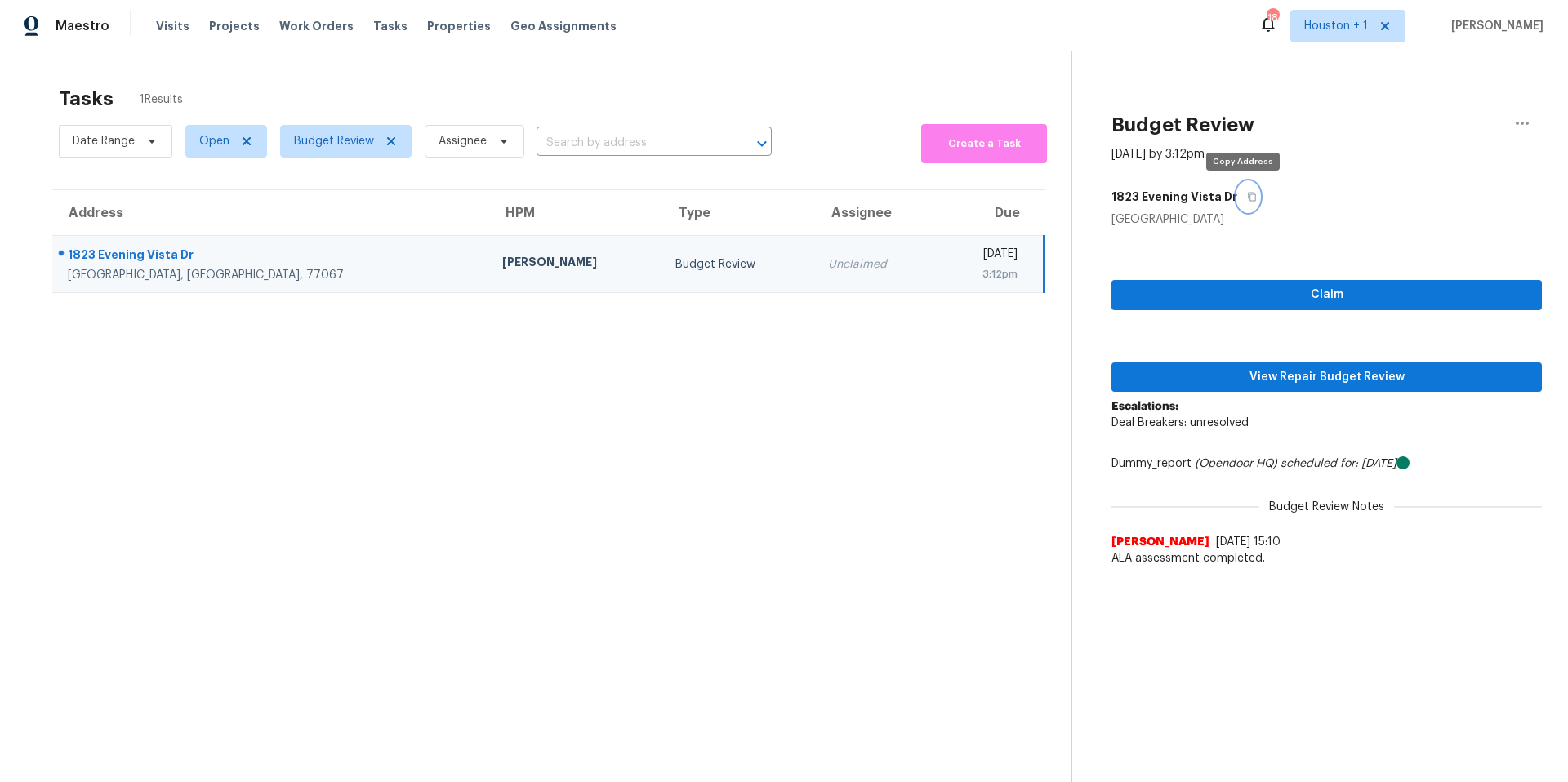
click at [1249, 200] on icon "button" at bounding box center [1252, 197] width 10 height 10
click at [1191, 377] on span "View Repair Budget Review" at bounding box center [1327, 377] width 404 height 20
click at [1247, 200] on icon "button" at bounding box center [1252, 197] width 10 height 10
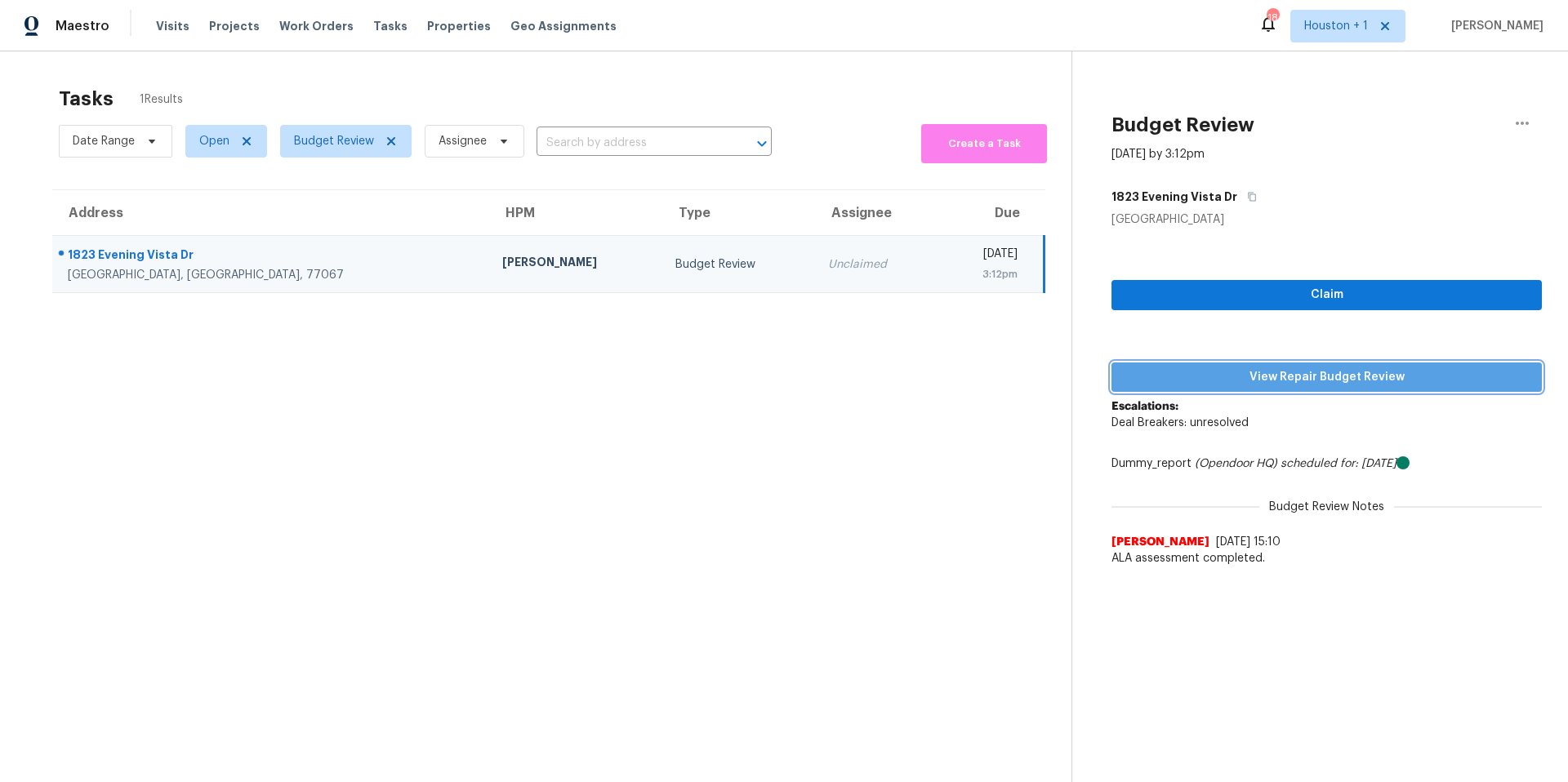
click at [1235, 379] on span "View Repair Budget Review" at bounding box center [1327, 377] width 404 height 20
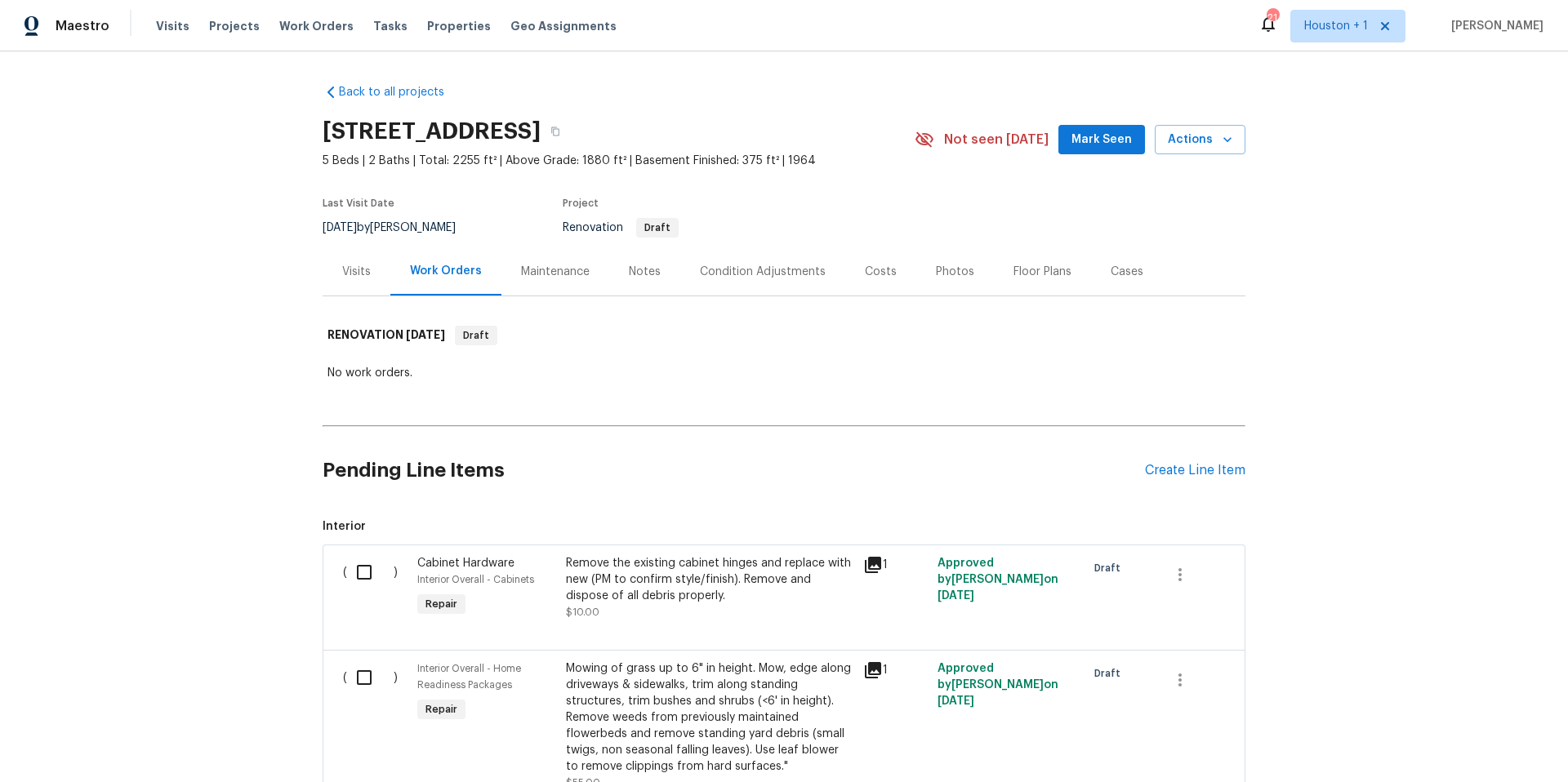
click at [358, 577] on input "checkbox" at bounding box center [370, 572] width 47 height 34
checkbox input "true"
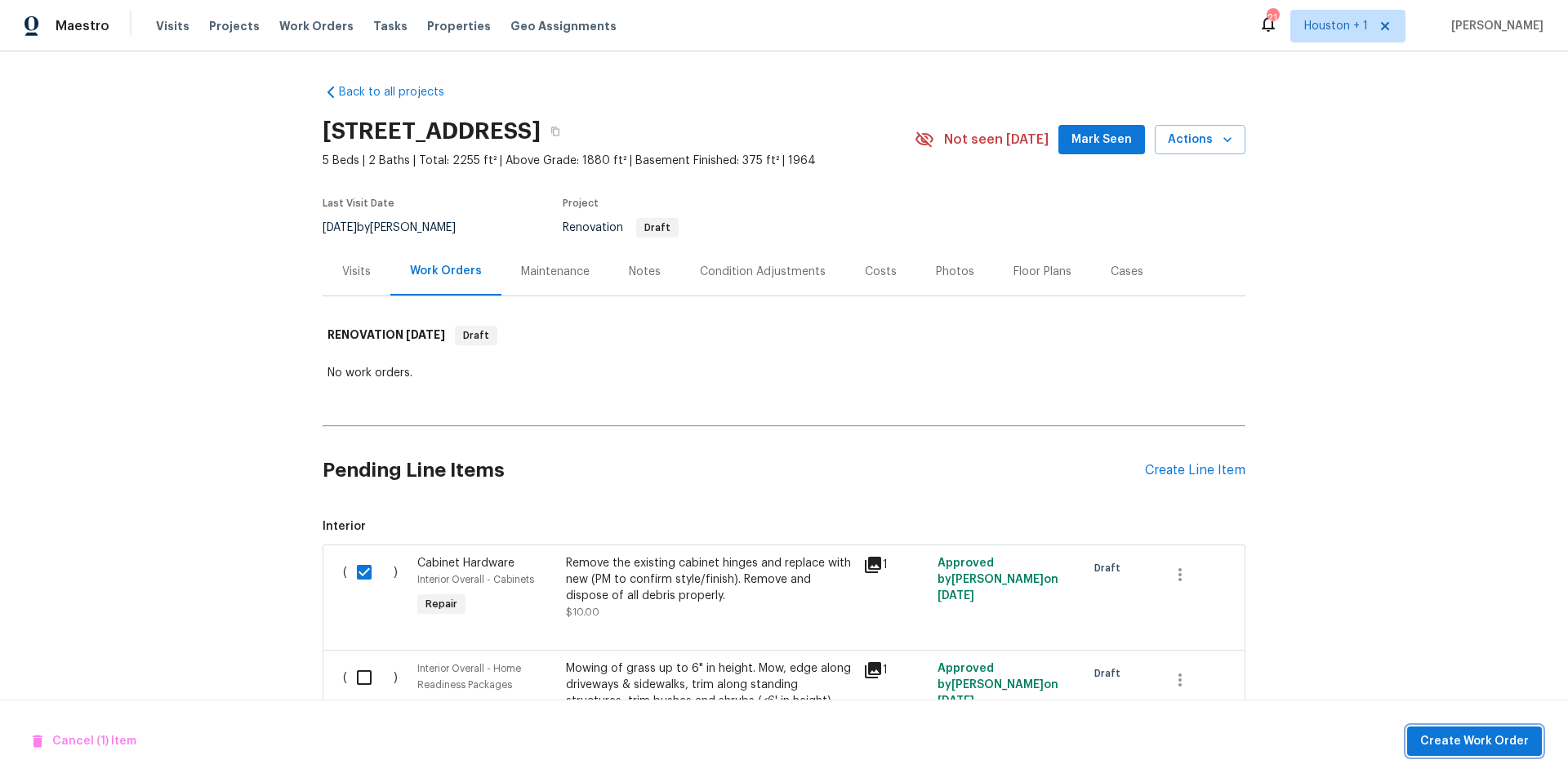
click at [1487, 735] on span "Create Work Order" at bounding box center [1475, 741] width 108 height 20
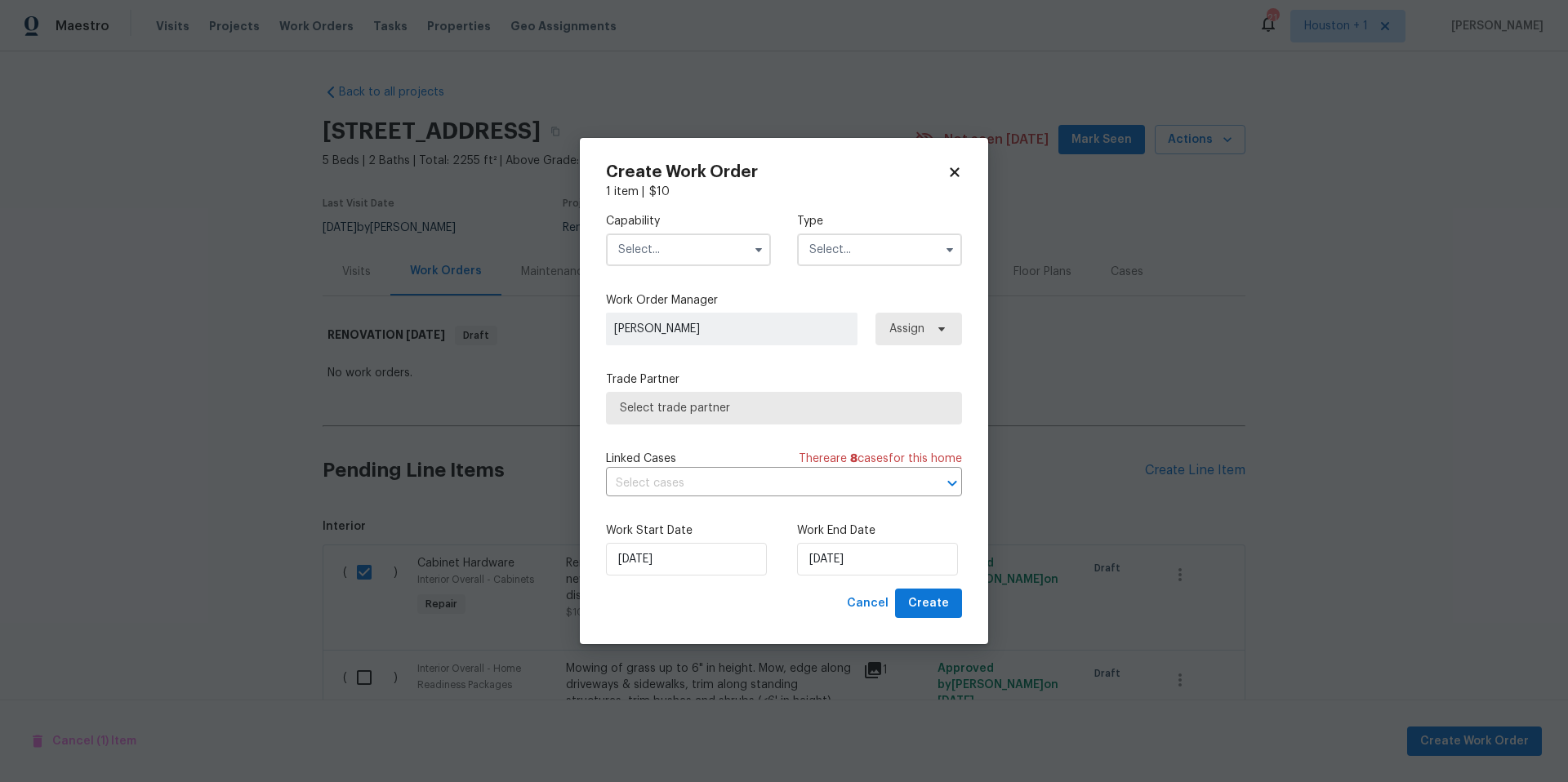
click at [711, 252] on input "text" at bounding box center [689, 250] width 165 height 32
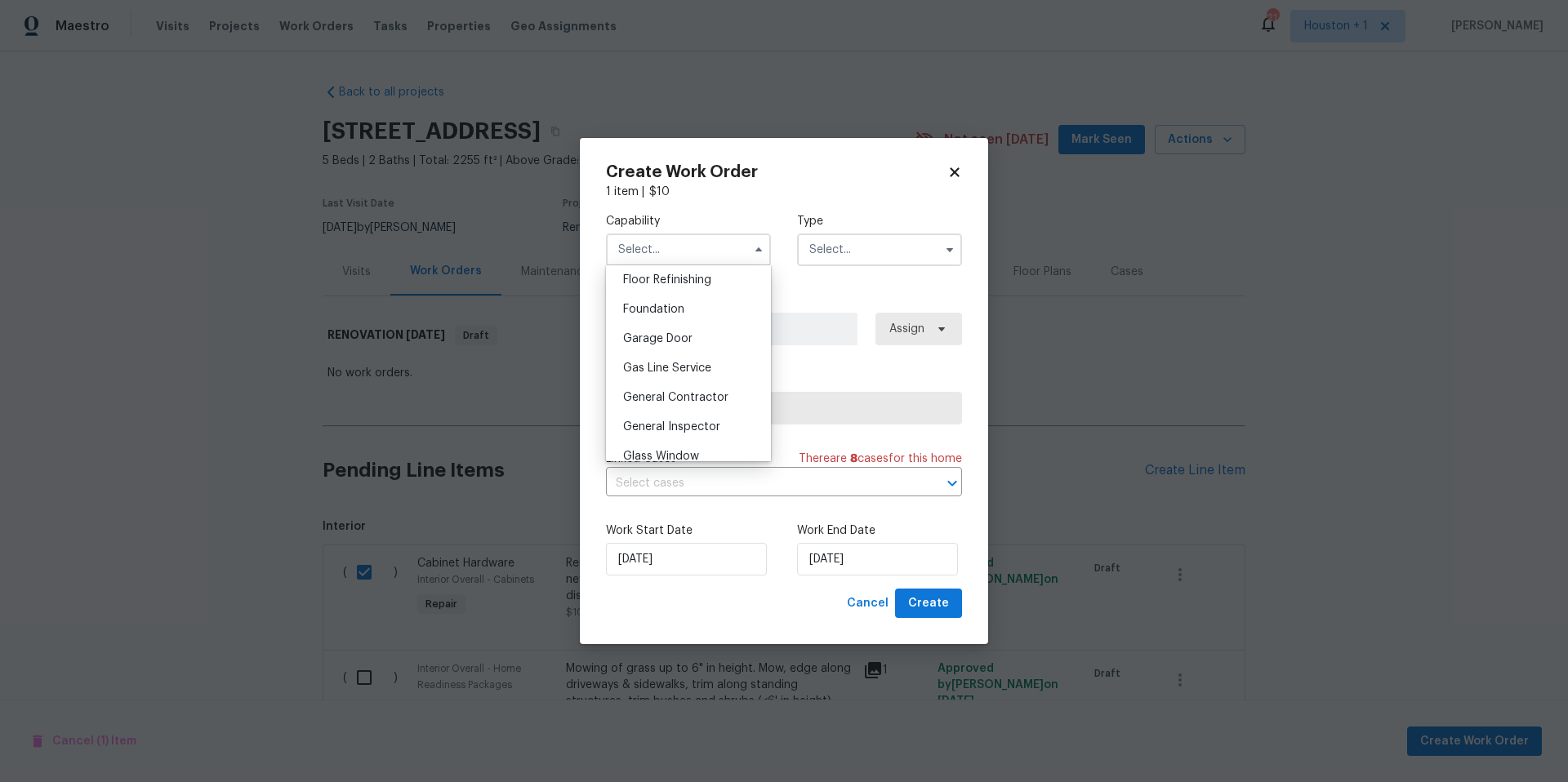
scroll to position [662, 0]
click at [629, 407] on span "General Contractor" at bounding box center [676, 403] width 105 height 11
type input "General Contractor"
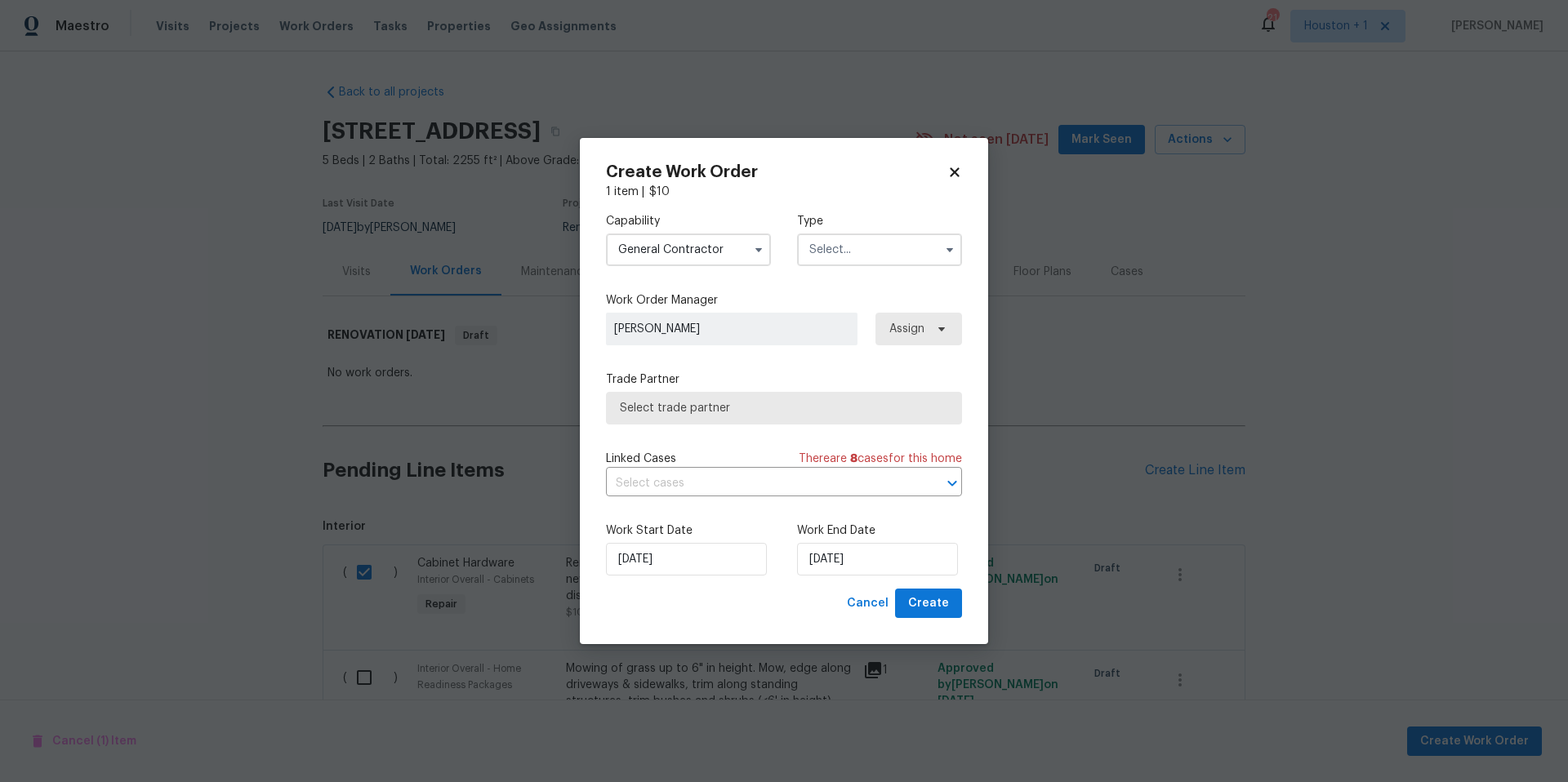
click at [896, 238] on input "text" at bounding box center [880, 250] width 165 height 32
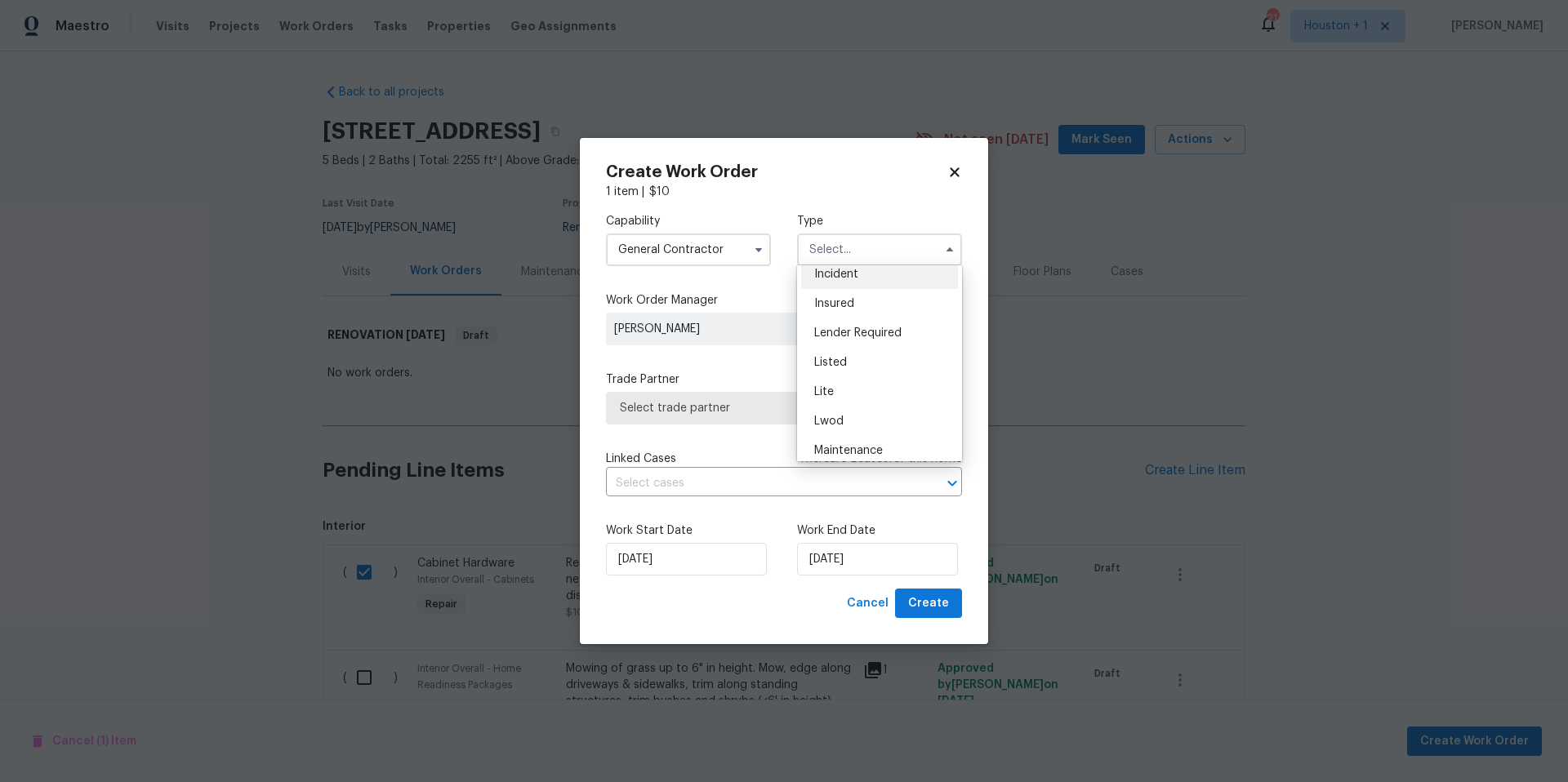
scroll to position [371, 0]
click at [863, 324] on span "Renovation" at bounding box center [845, 325] width 61 height 11
type input "Renovation"
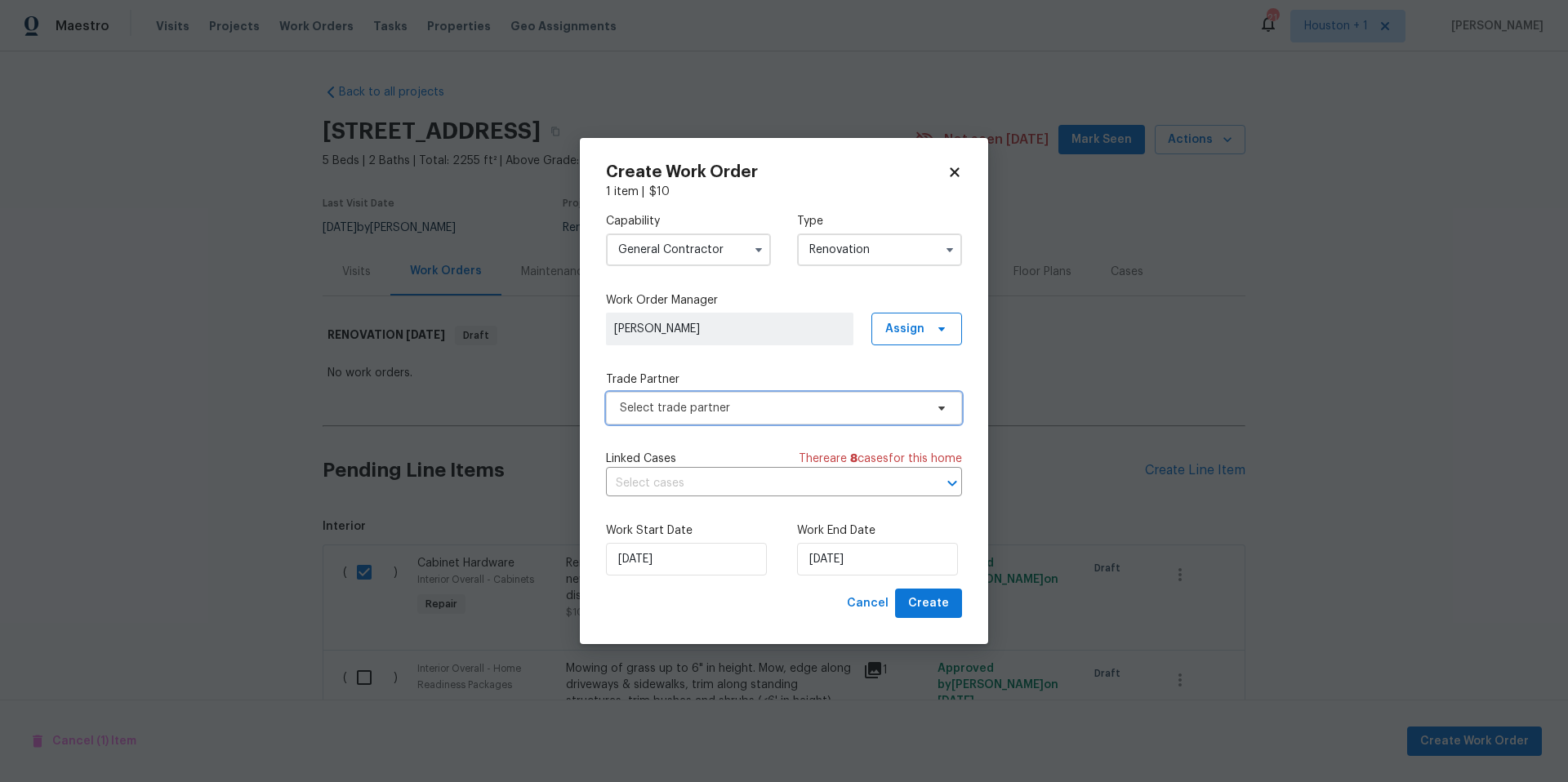
click at [752, 410] on span "Select trade partner" at bounding box center [772, 408] width 305 height 16
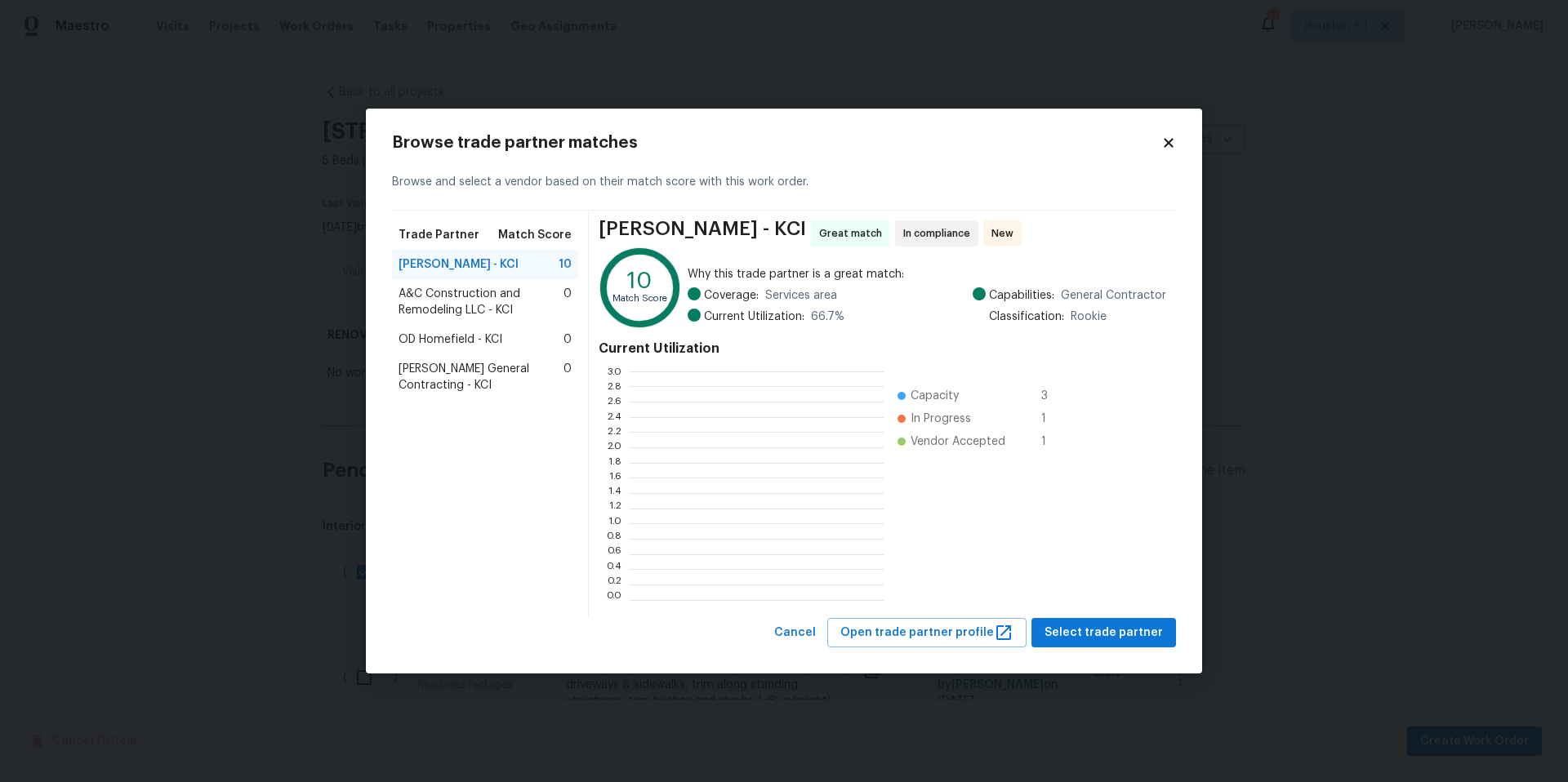
scroll to position [229, 254]
click at [1172, 143] on icon at bounding box center [1168, 142] width 9 height 9
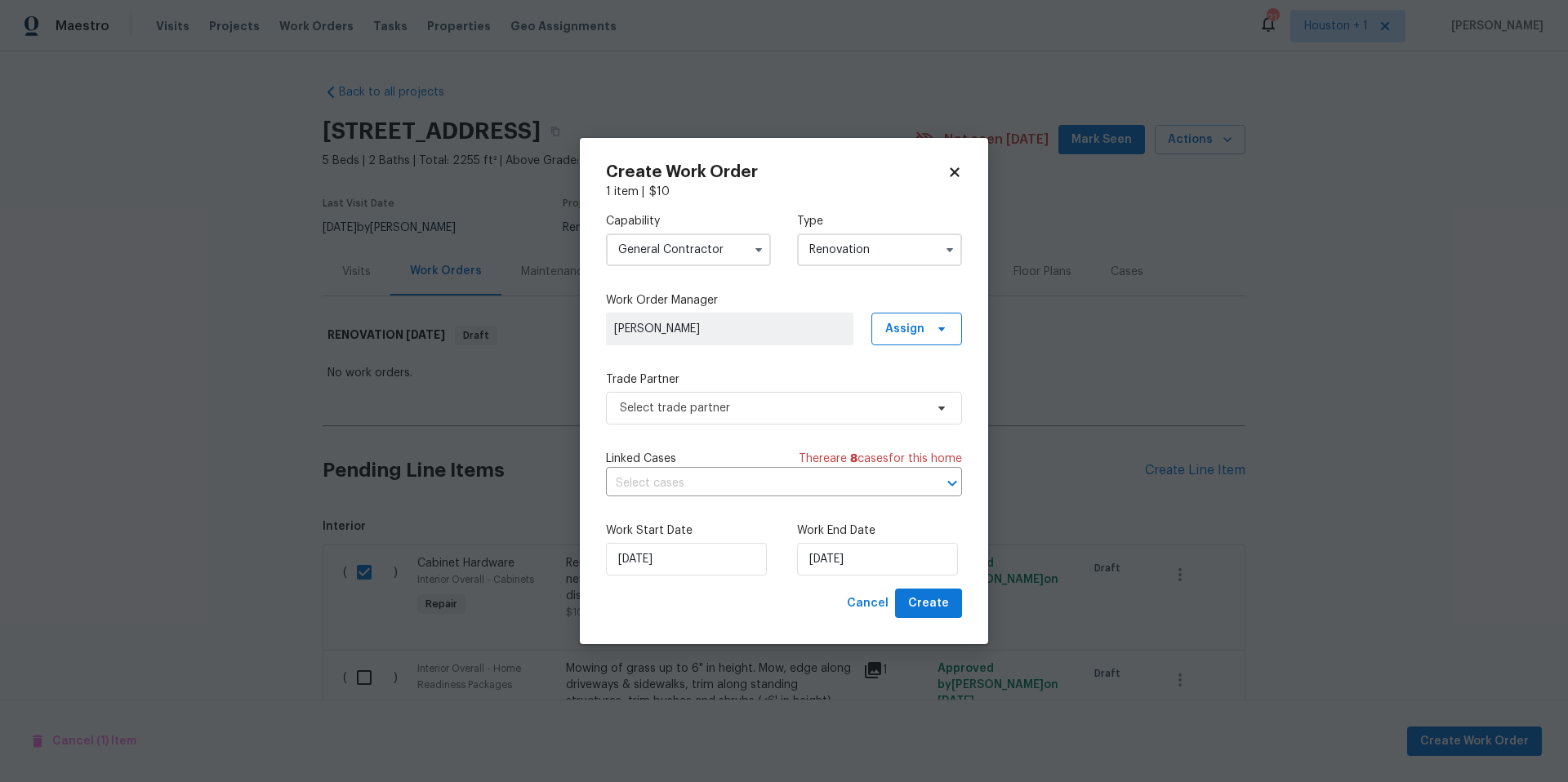
click at [953, 171] on icon at bounding box center [954, 171] width 9 height 9
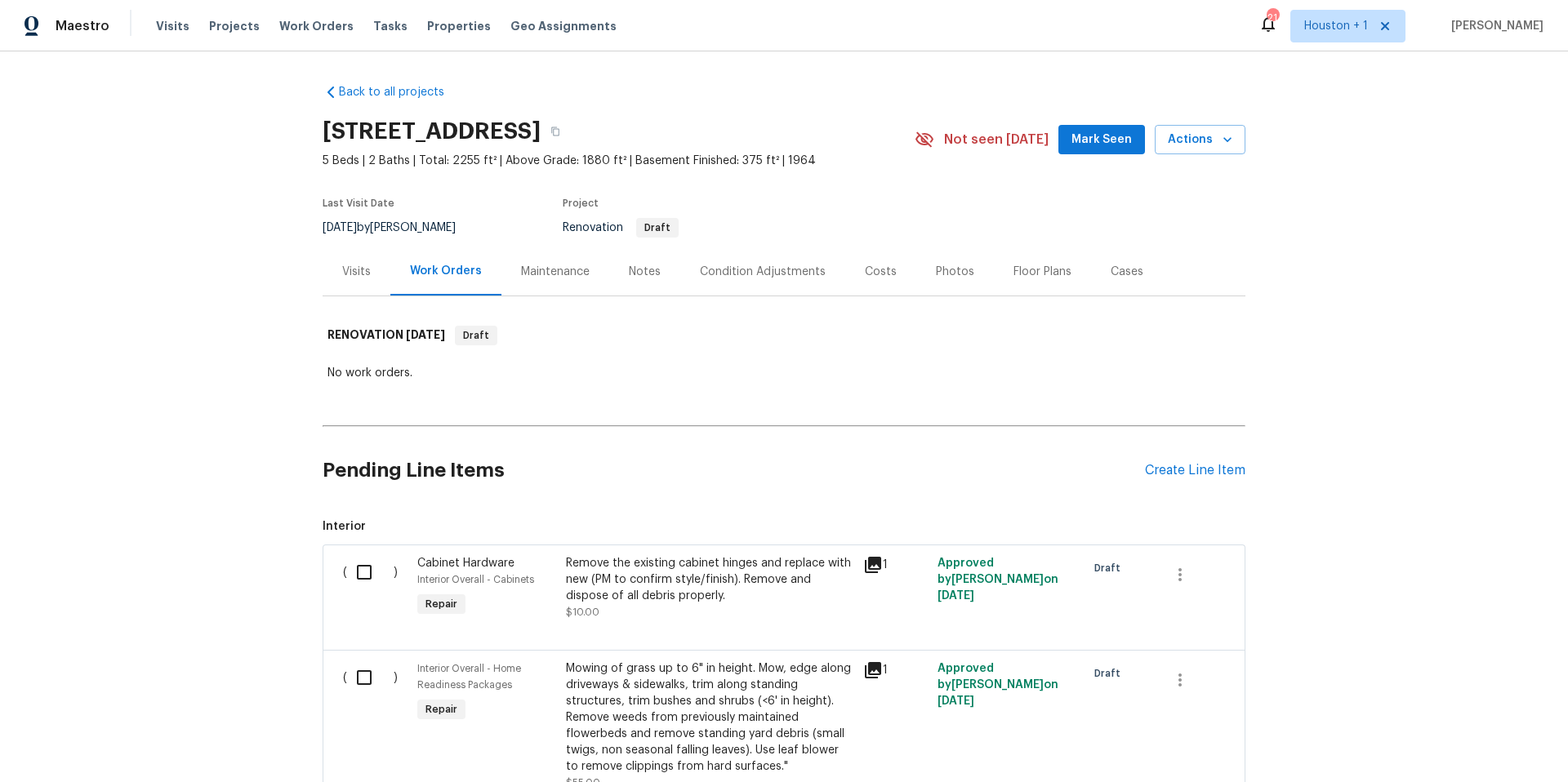
checkbox input "false"
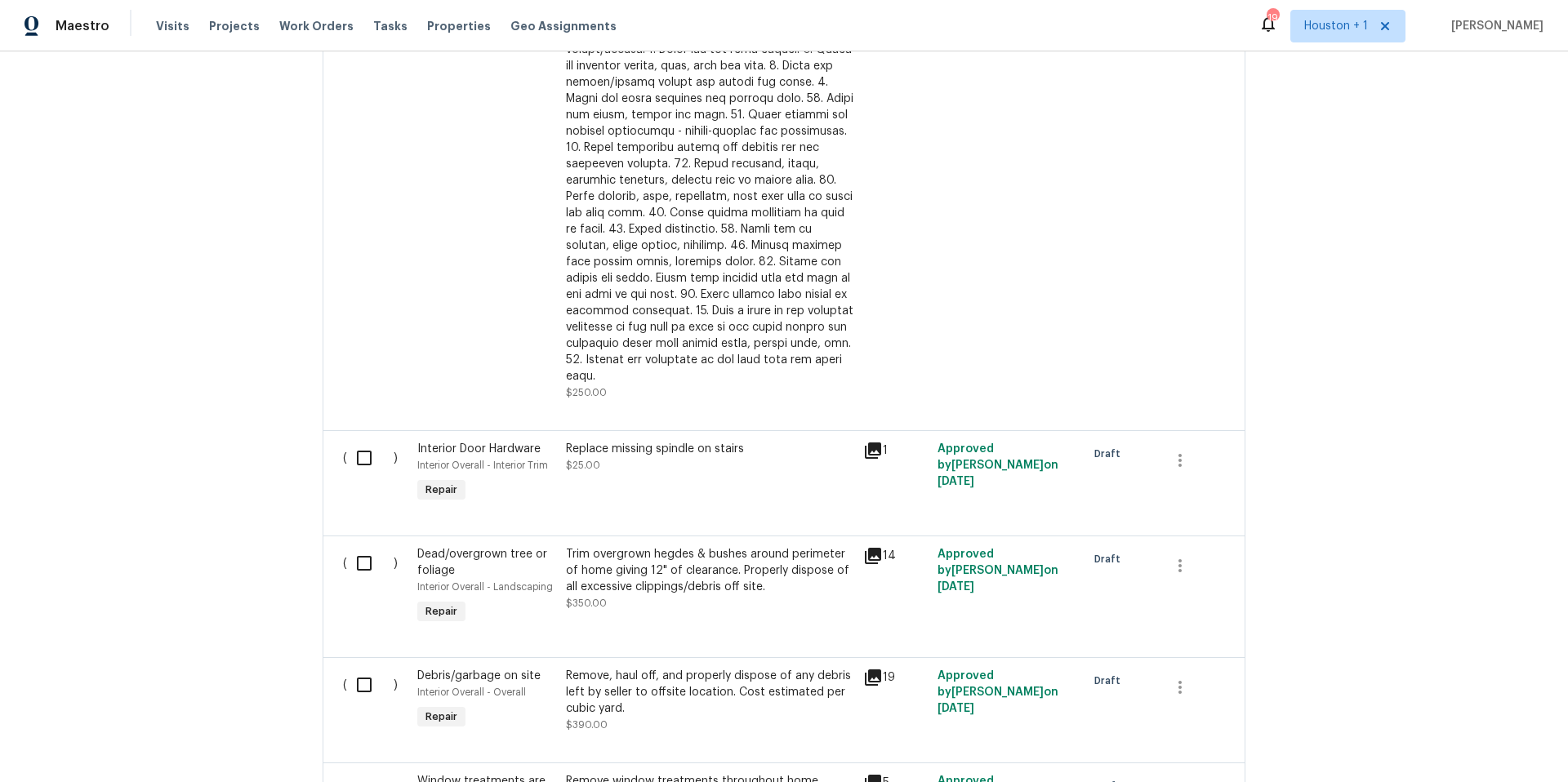
scroll to position [1257, 0]
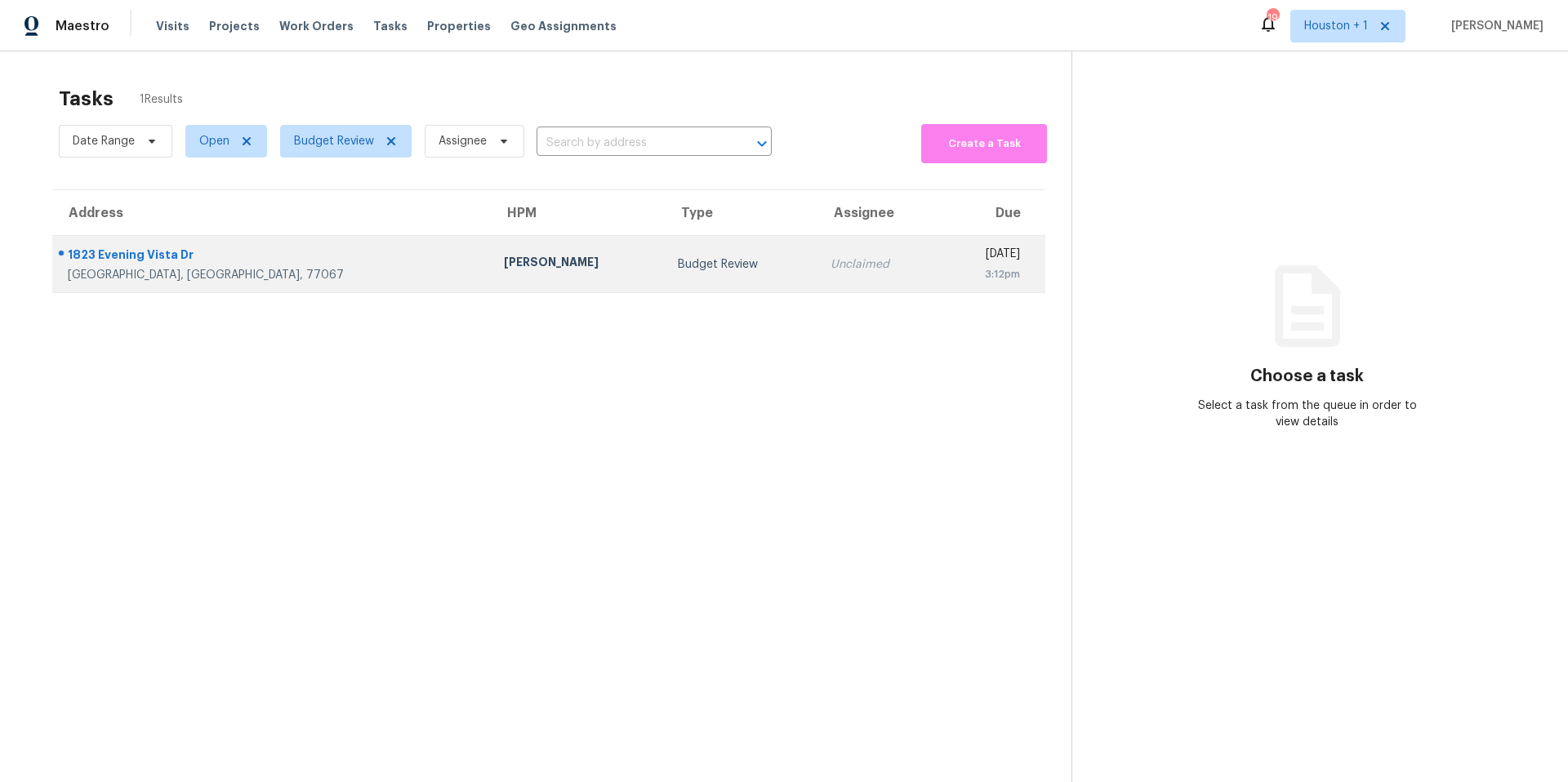
click at [504, 264] on div "[PERSON_NAME]" at bounding box center [578, 263] width 148 height 20
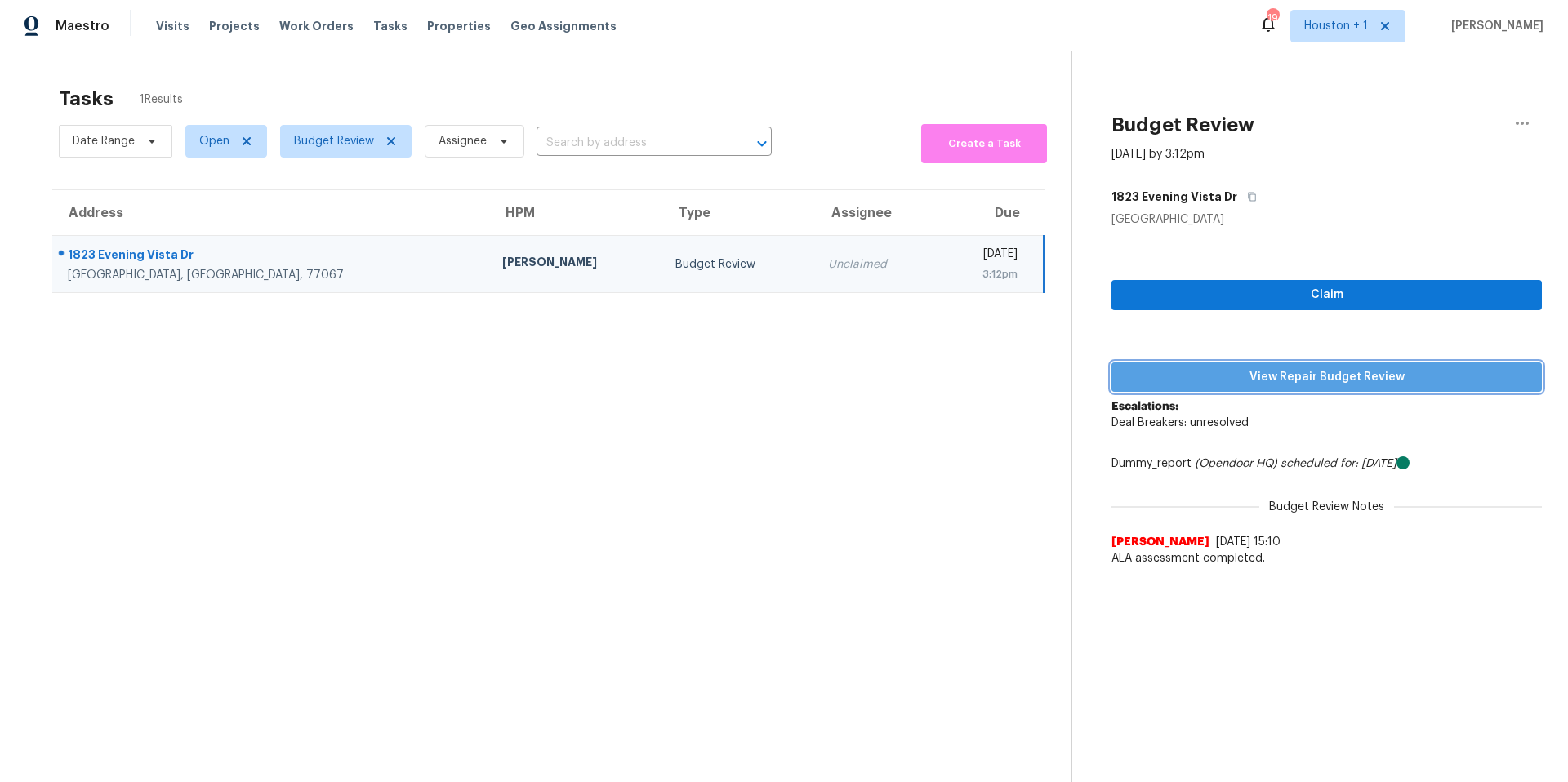
click at [1182, 372] on span "View Repair Budget Review" at bounding box center [1327, 377] width 404 height 20
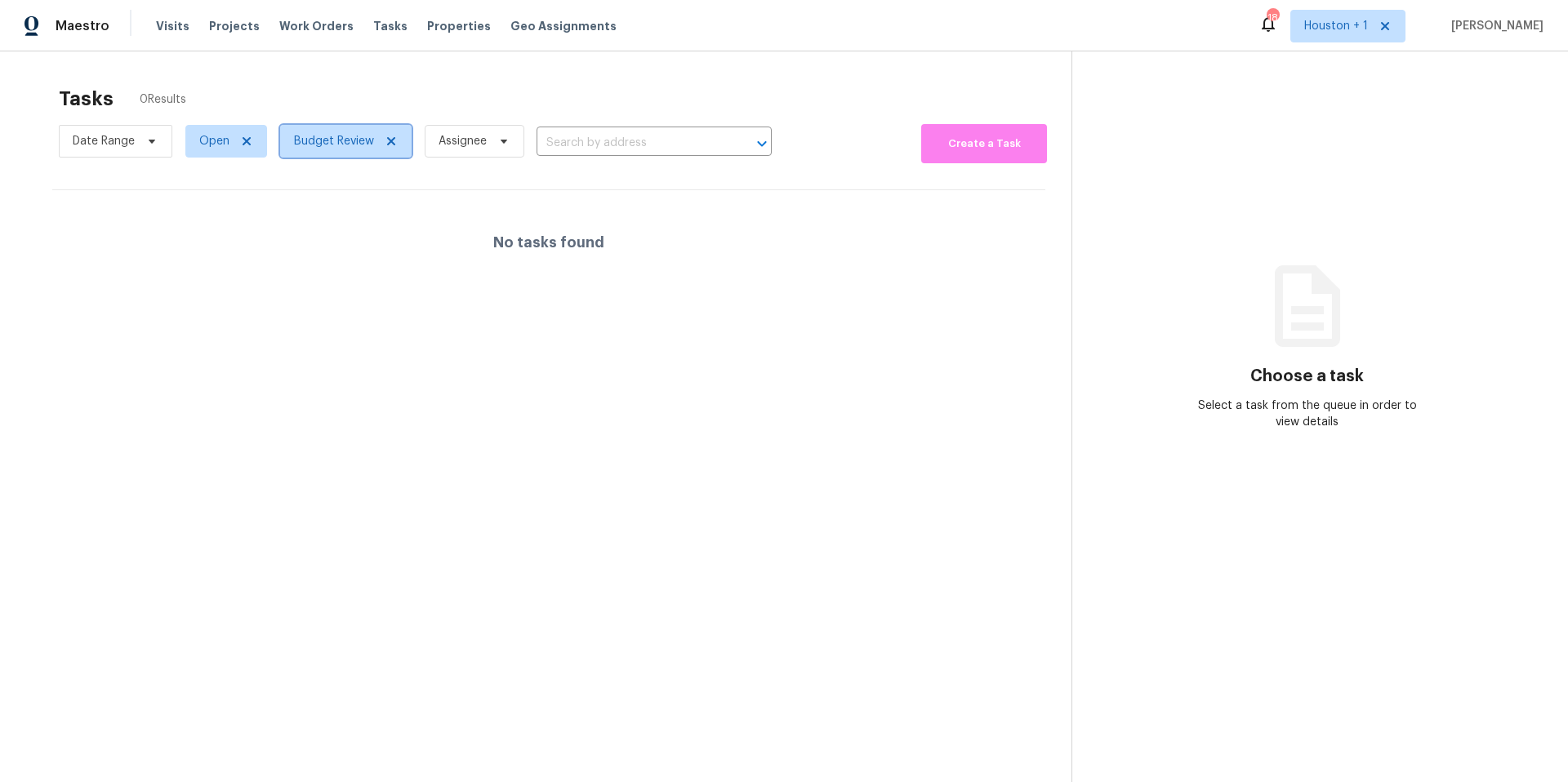
click at [336, 154] on span "Budget Review" at bounding box center [346, 142] width 131 height 32
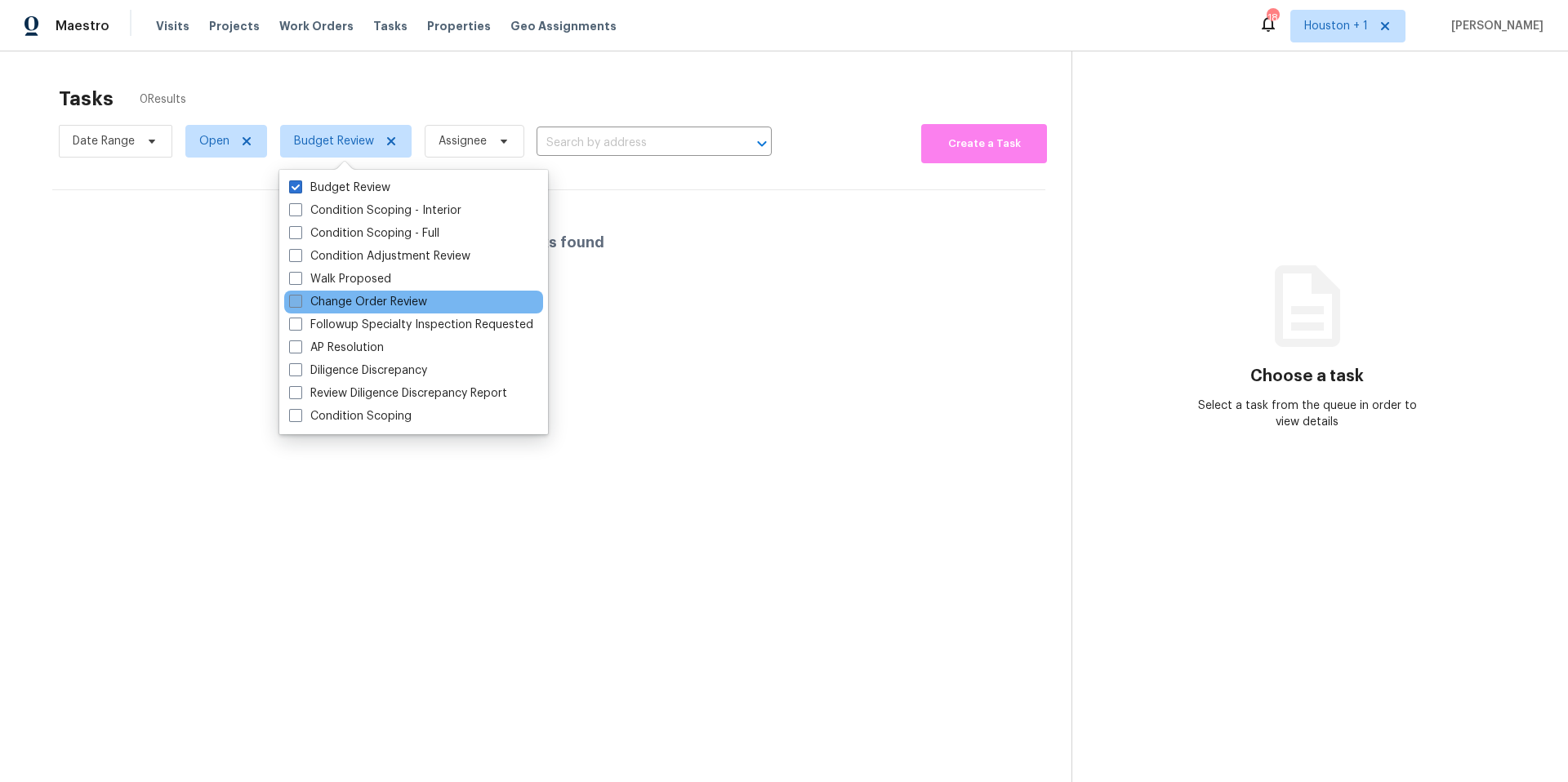
click at [335, 296] on label "Change Order Review" at bounding box center [357, 301] width 138 height 16
click at [299, 296] on input "Change Order Review" at bounding box center [294, 298] width 10 height 10
checkbox input "true"
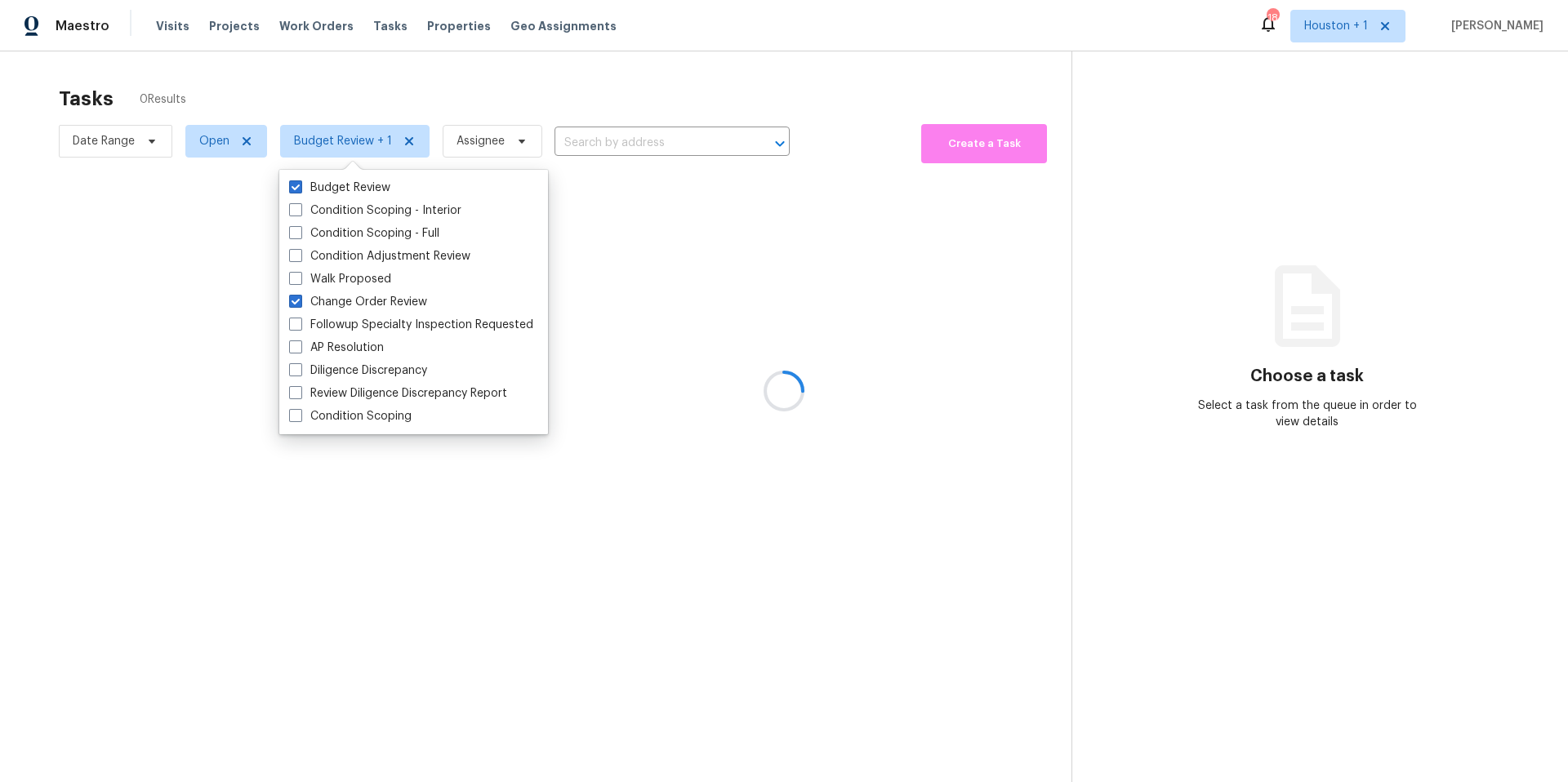
click at [393, 96] on div at bounding box center [784, 391] width 1568 height 782
